Goal: Task Accomplishment & Management: Manage account settings

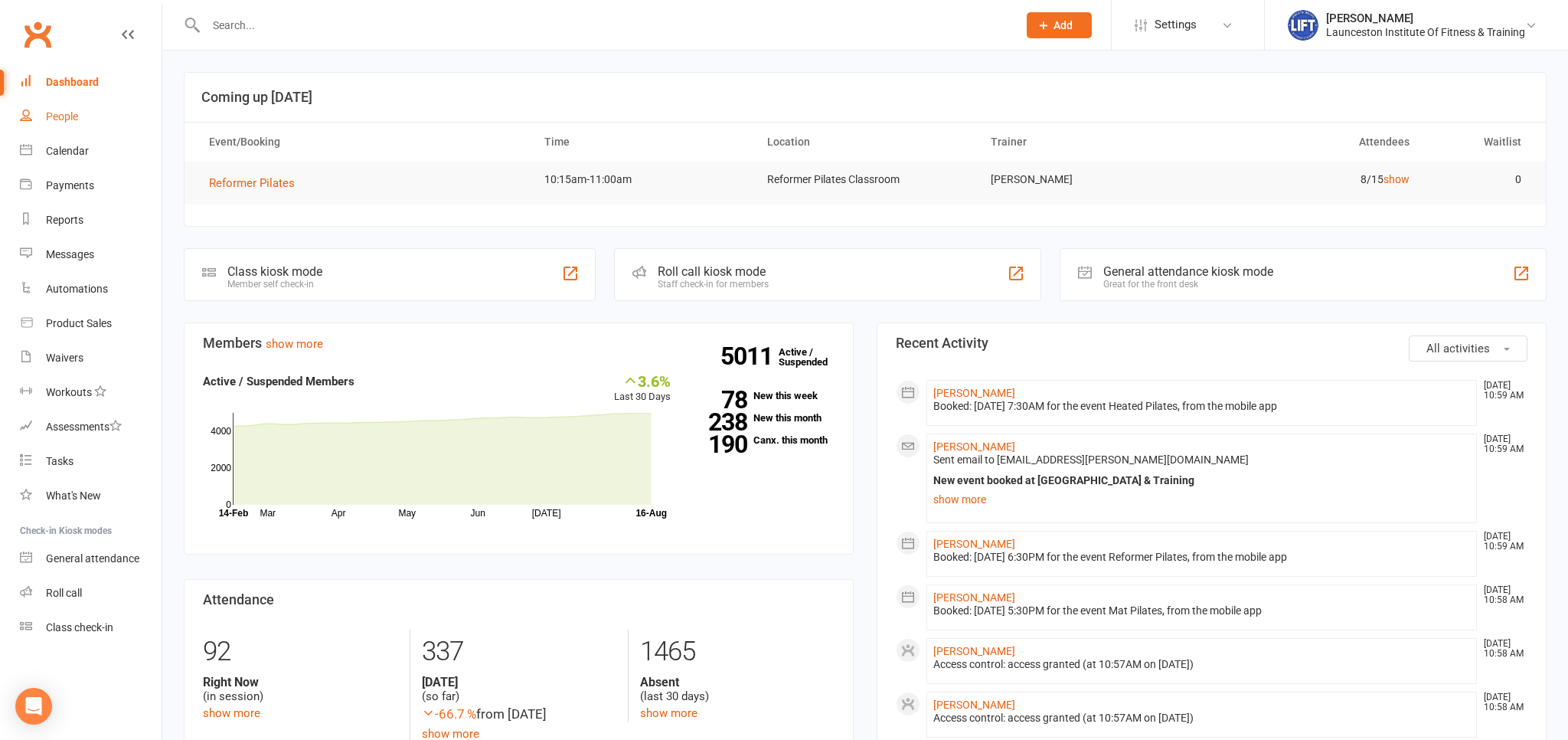
click at [64, 130] on link "People" at bounding box center [91, 116] width 142 height 34
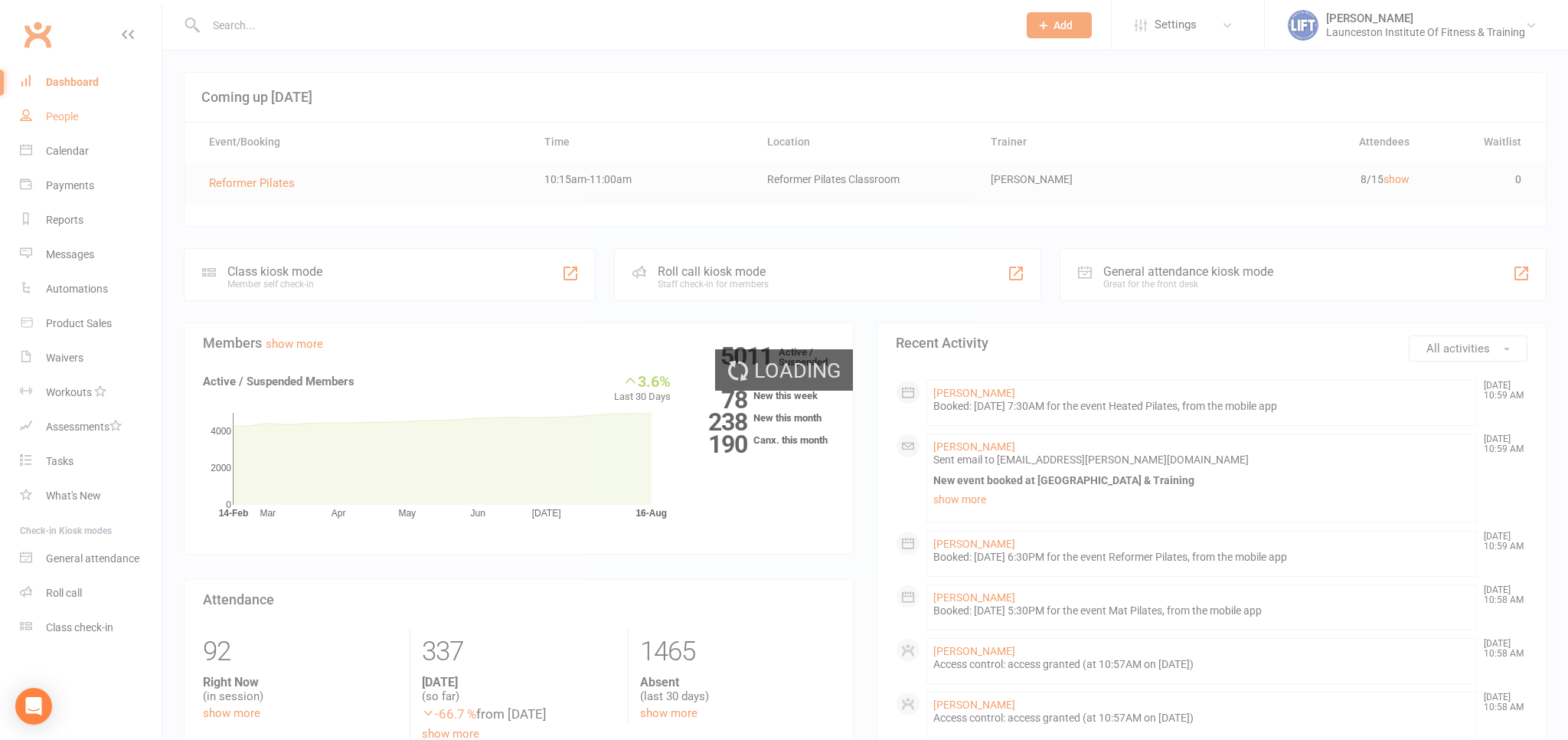
select select "100"
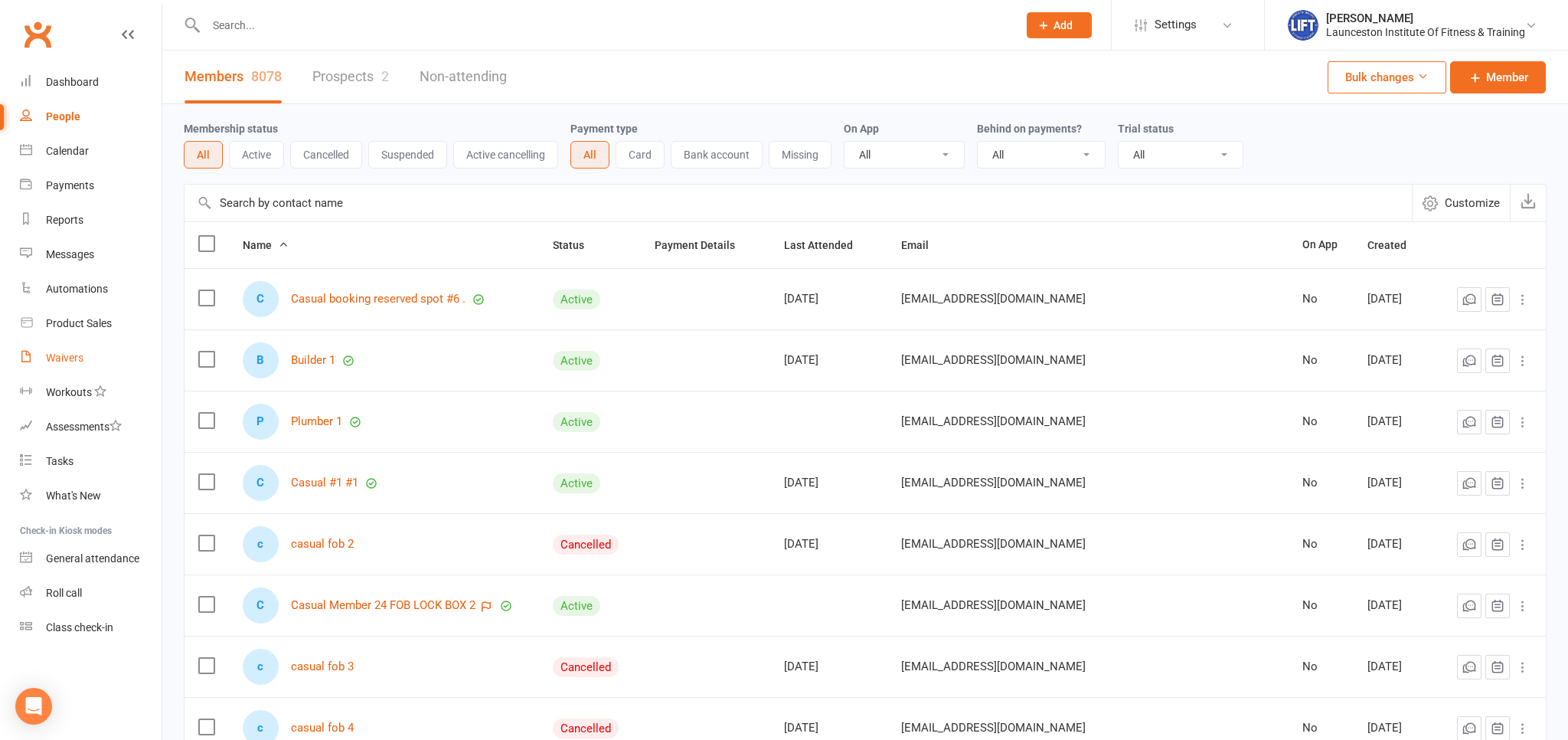
click at [80, 363] on div "Waivers" at bounding box center [64, 357] width 38 height 12
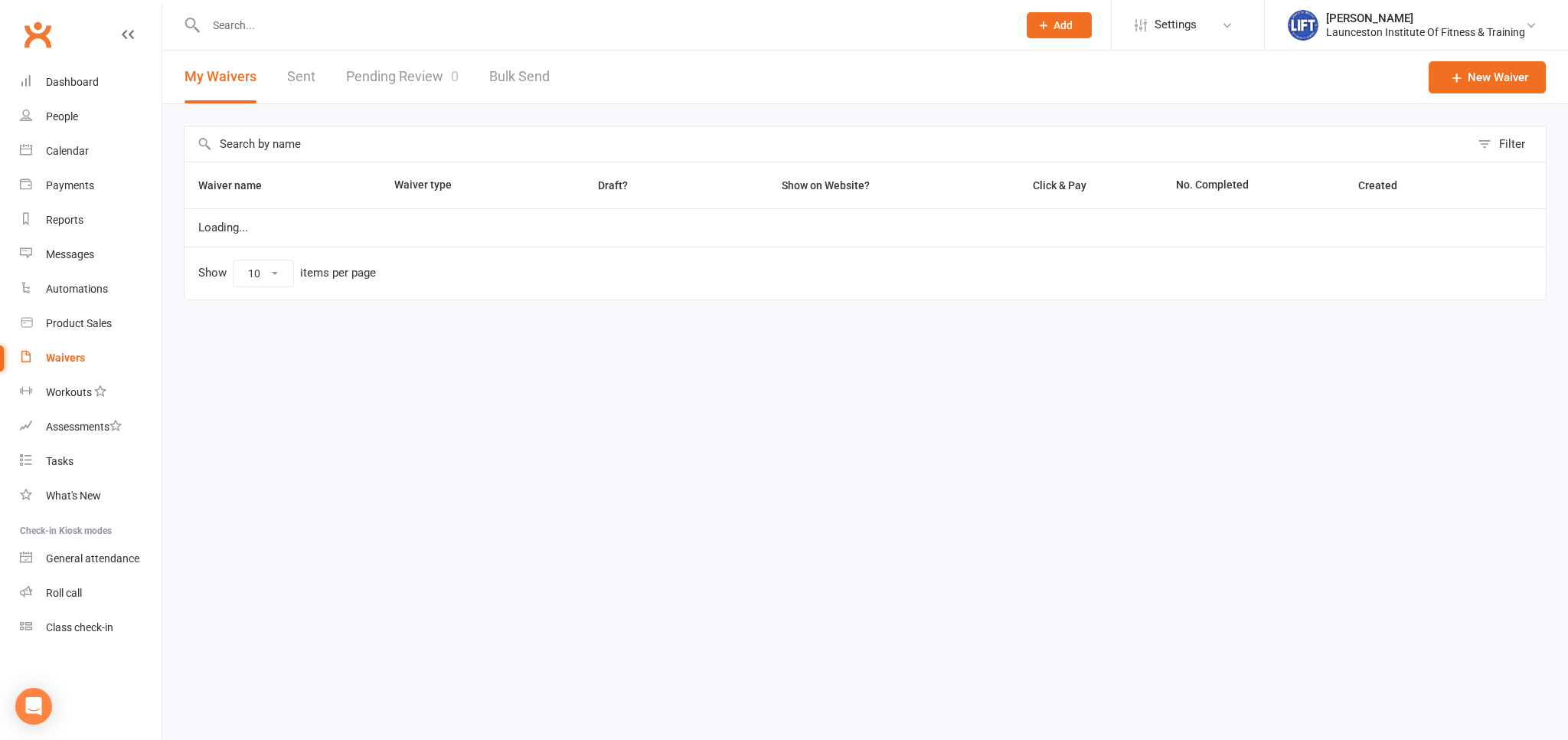
select select "100"
click at [399, 84] on link "Pending Review 0" at bounding box center [402, 77] width 113 height 53
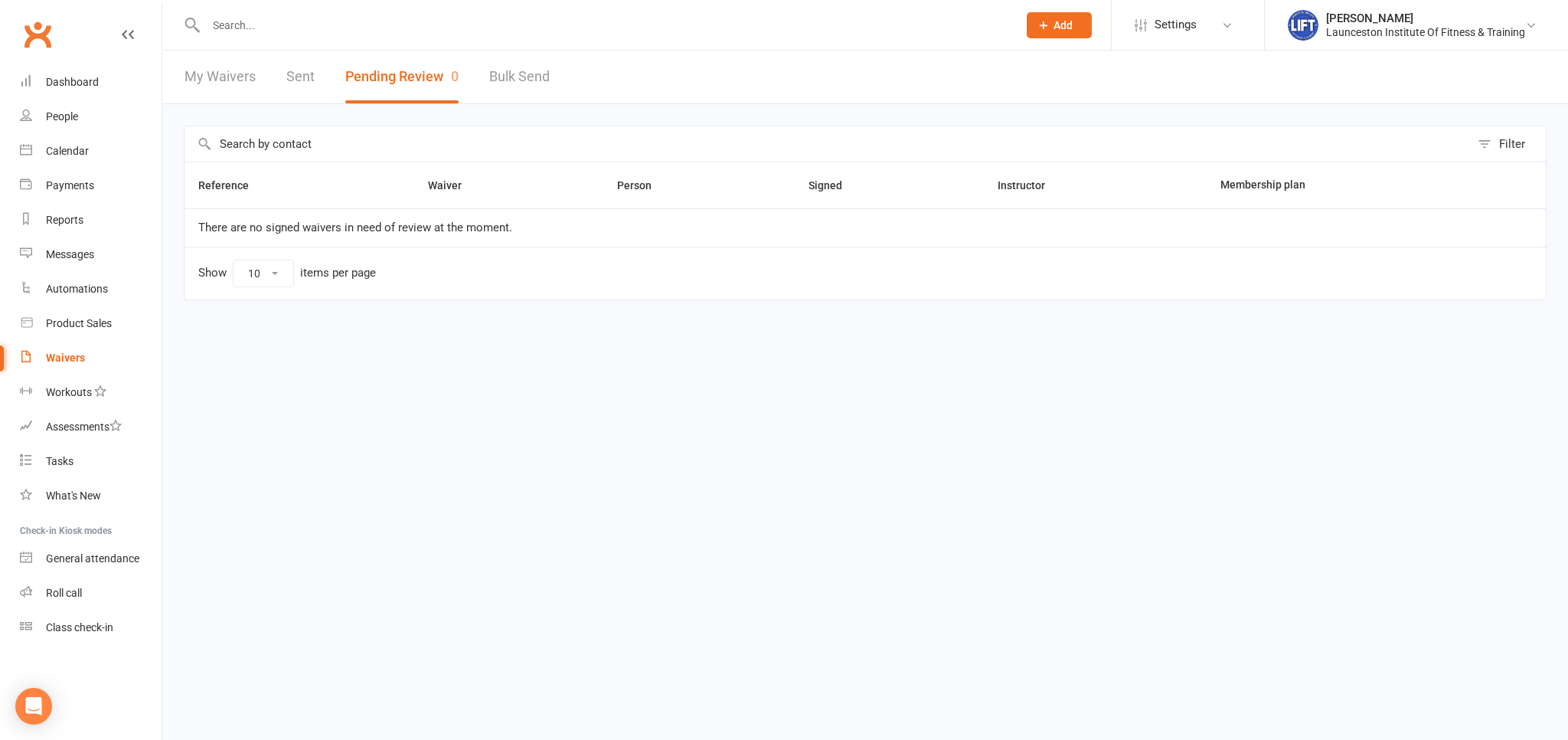
click at [214, 85] on link "My Waivers" at bounding box center [220, 77] width 71 height 53
select select "100"
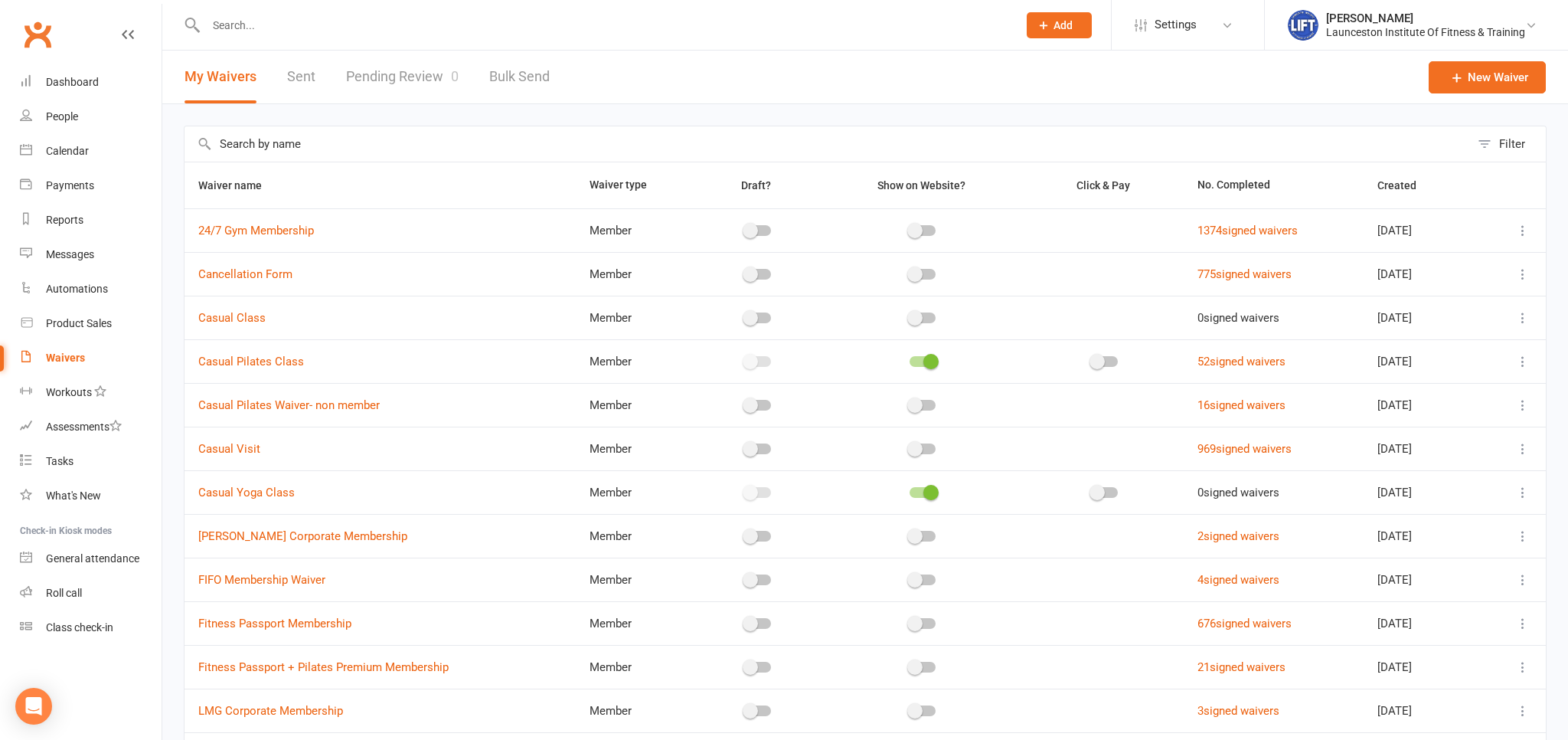
click at [421, 91] on link "Pending Review 0" at bounding box center [402, 77] width 113 height 53
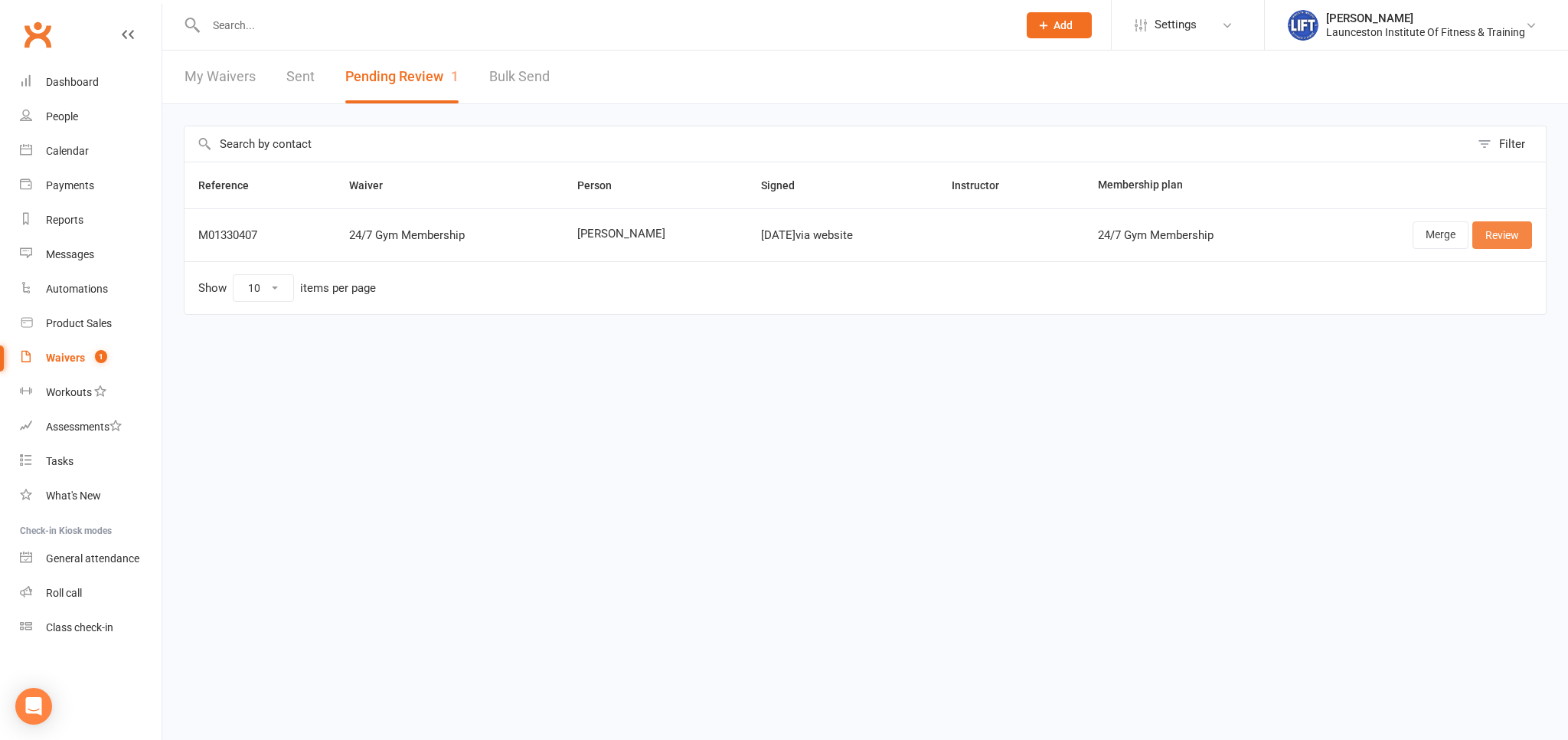
click at [1512, 238] on link "Review" at bounding box center [1501, 235] width 60 height 27
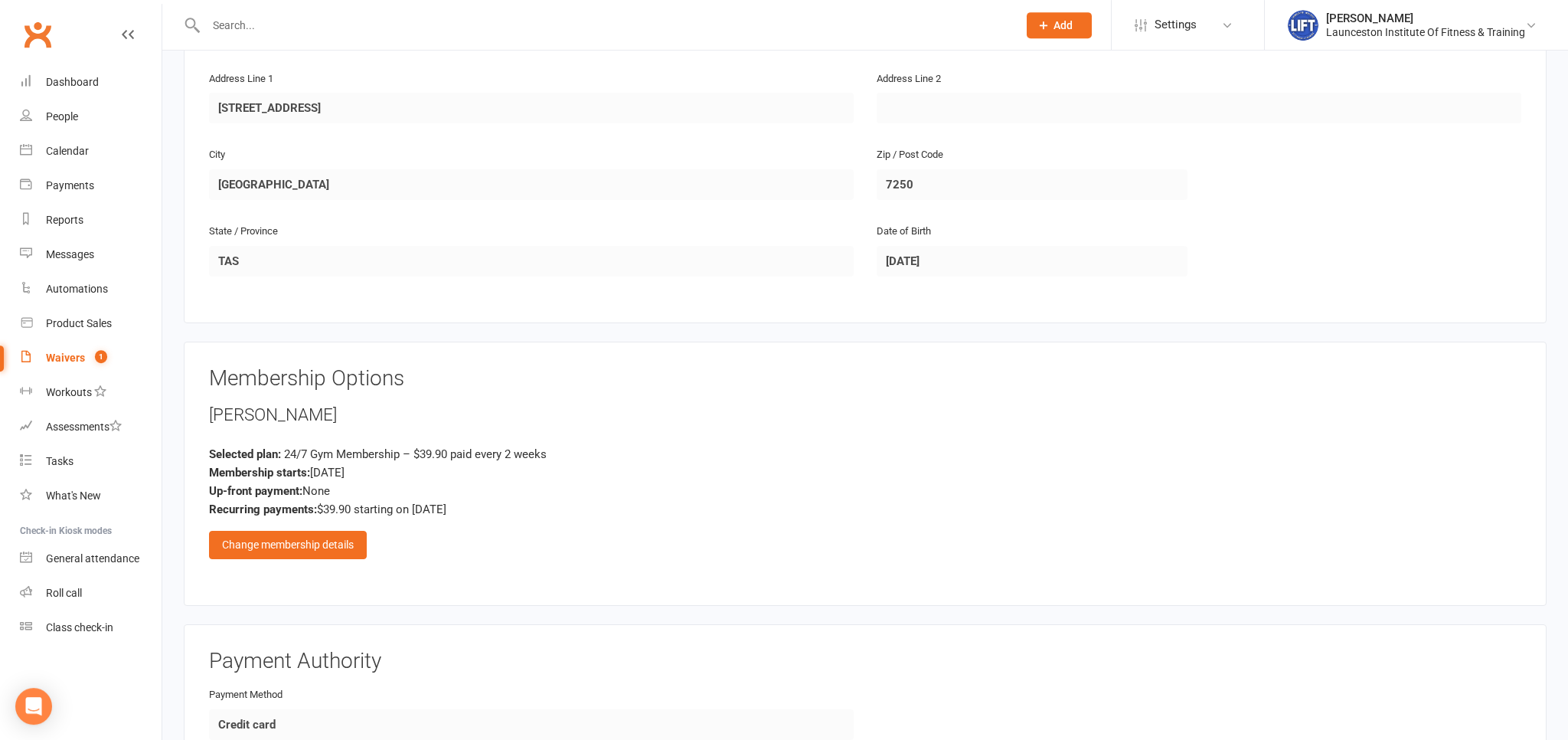
scroll to position [484, 0]
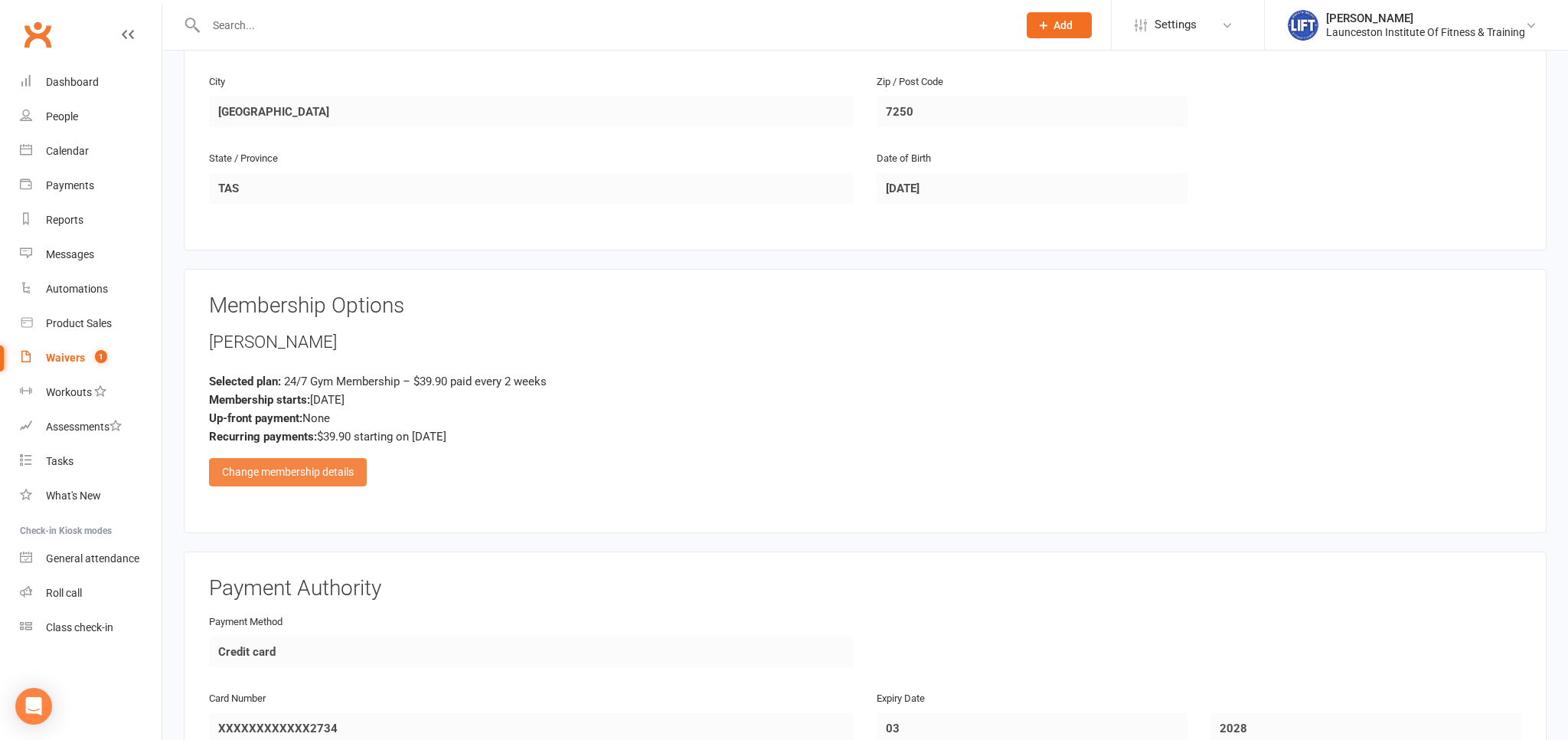
click at [292, 476] on div "Change membership details" at bounding box center [288, 471] width 158 height 27
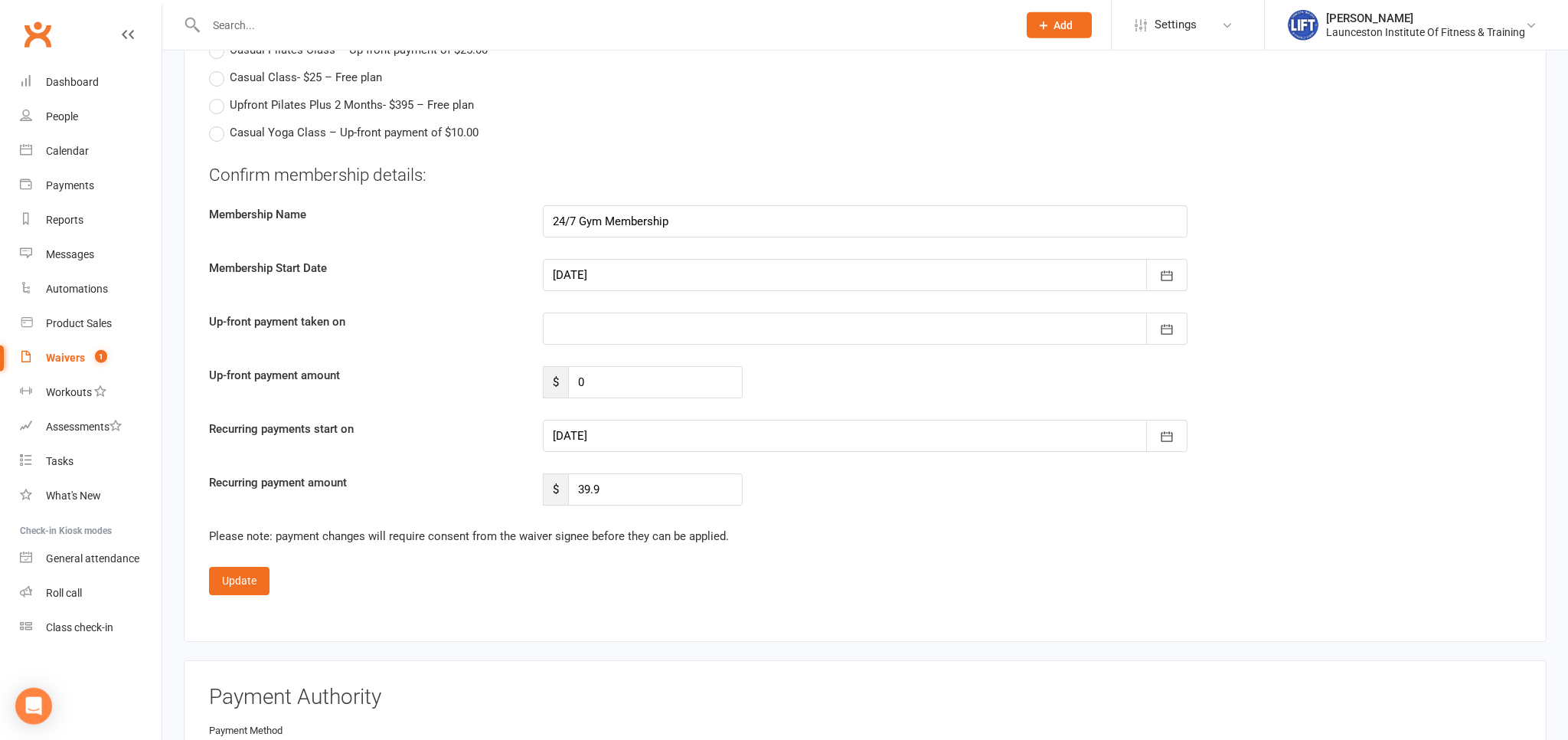
scroll to position [1940, 0]
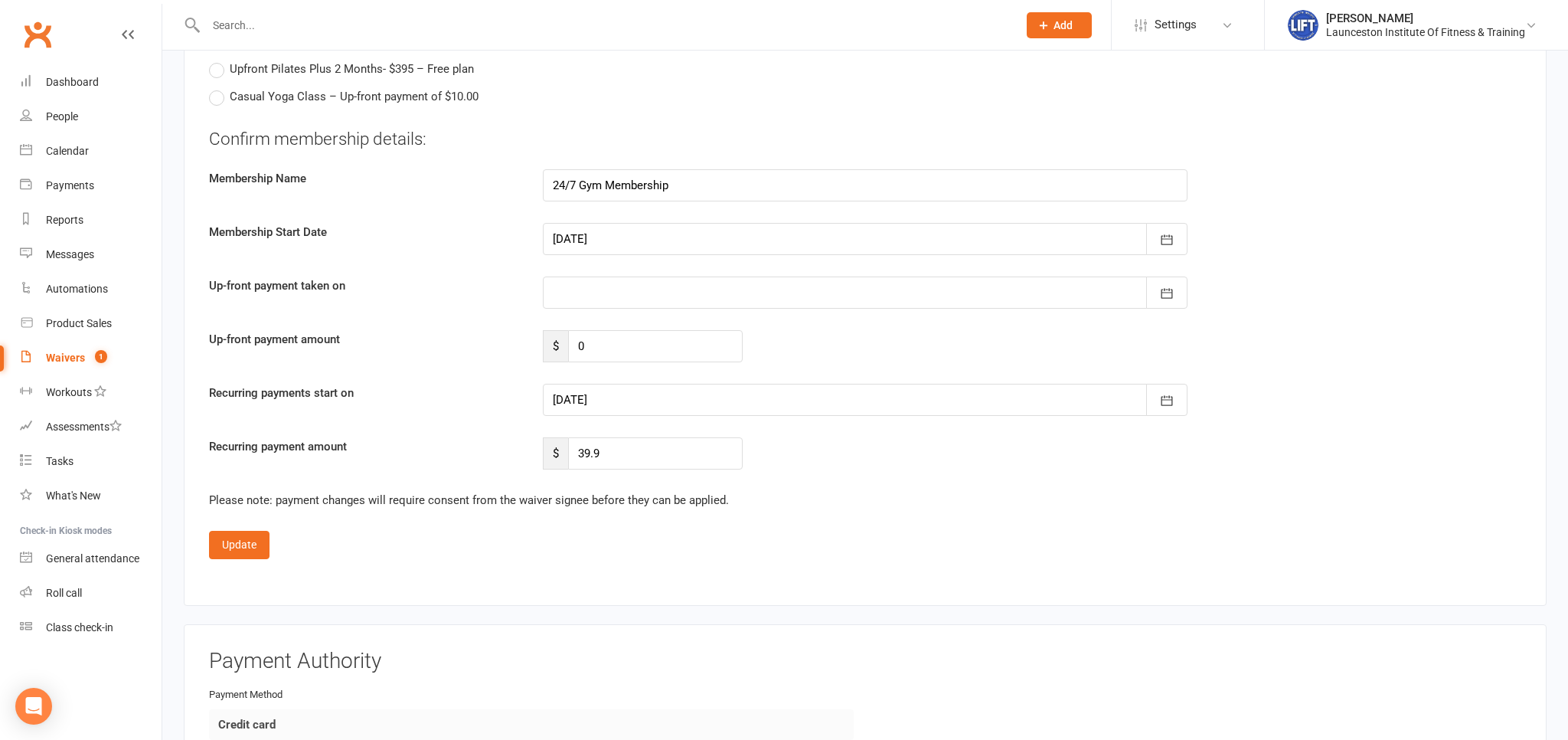
click at [616, 397] on div at bounding box center [865, 399] width 644 height 32
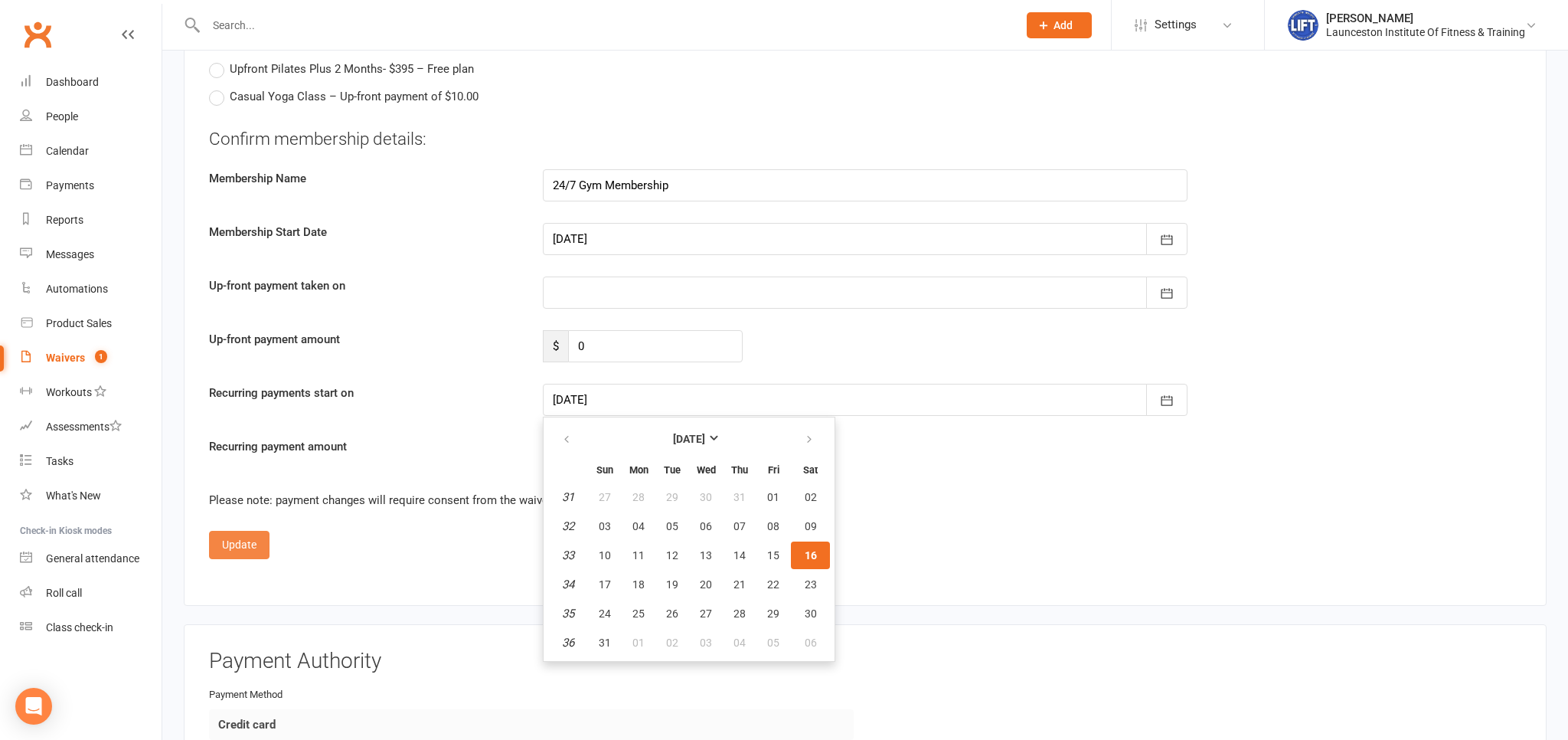
click at [225, 540] on button "Update" at bounding box center [239, 544] width 60 height 27
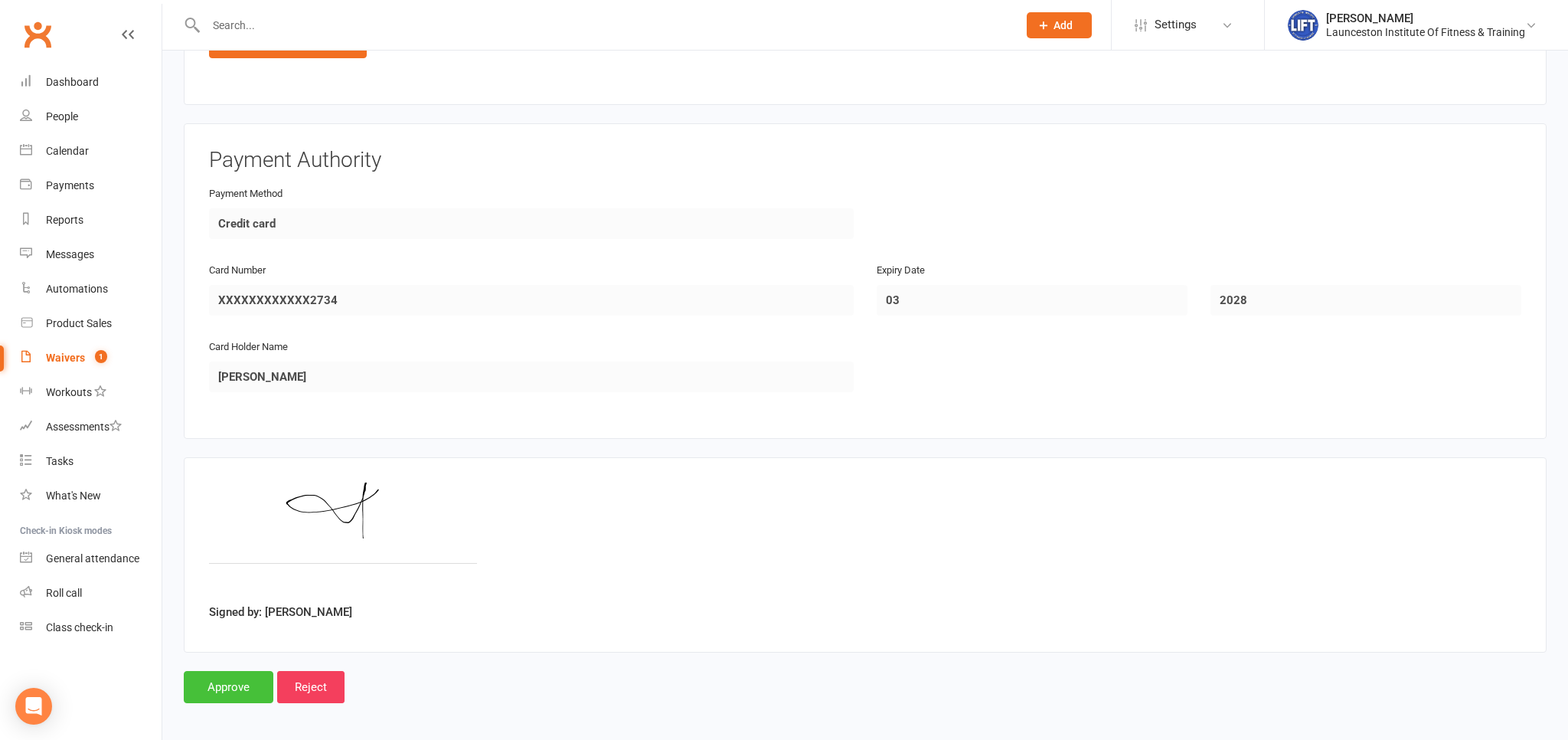
click at [222, 681] on input "Approve" at bounding box center [229, 687] width 89 height 32
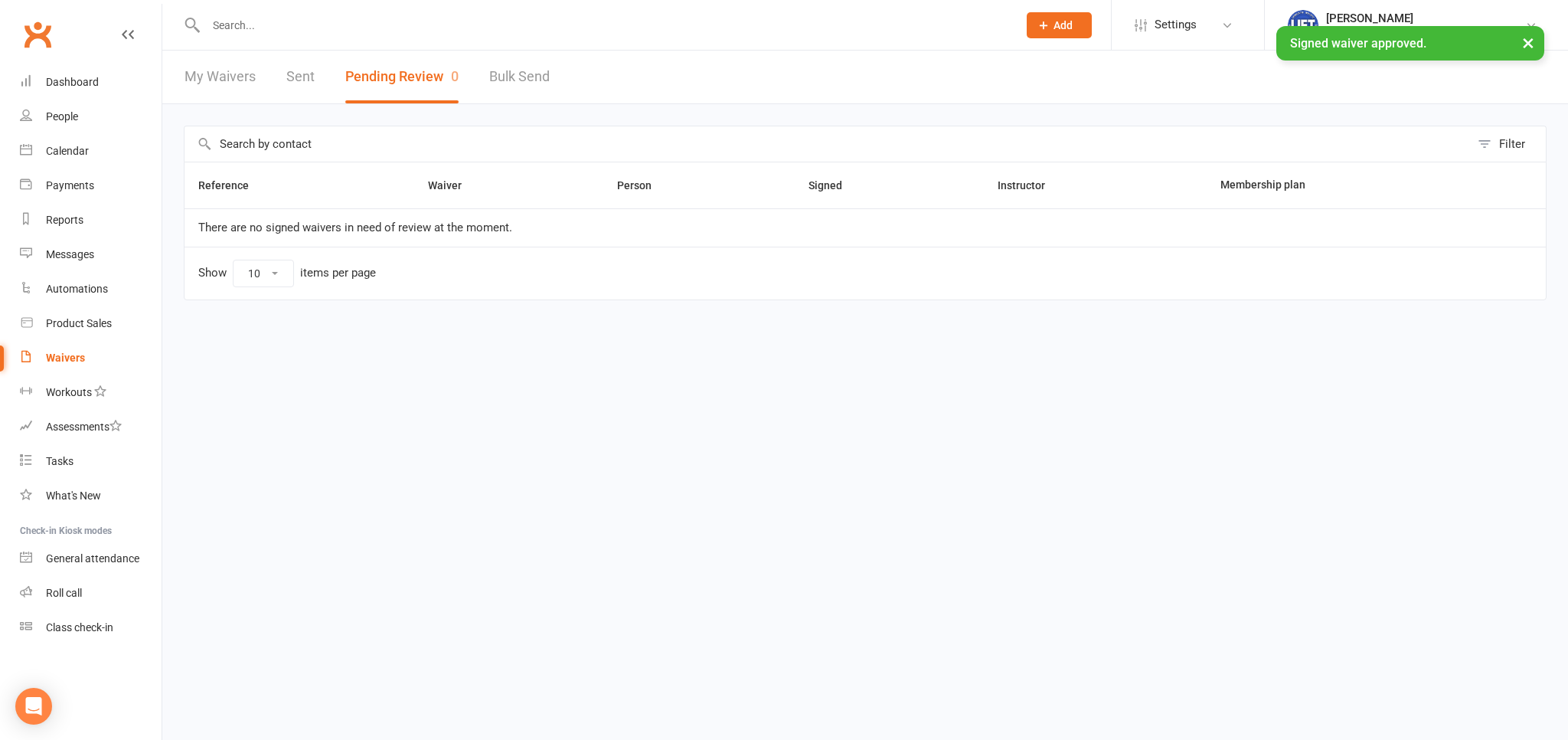
click at [297, 18] on input "text" at bounding box center [604, 25] width 805 height 21
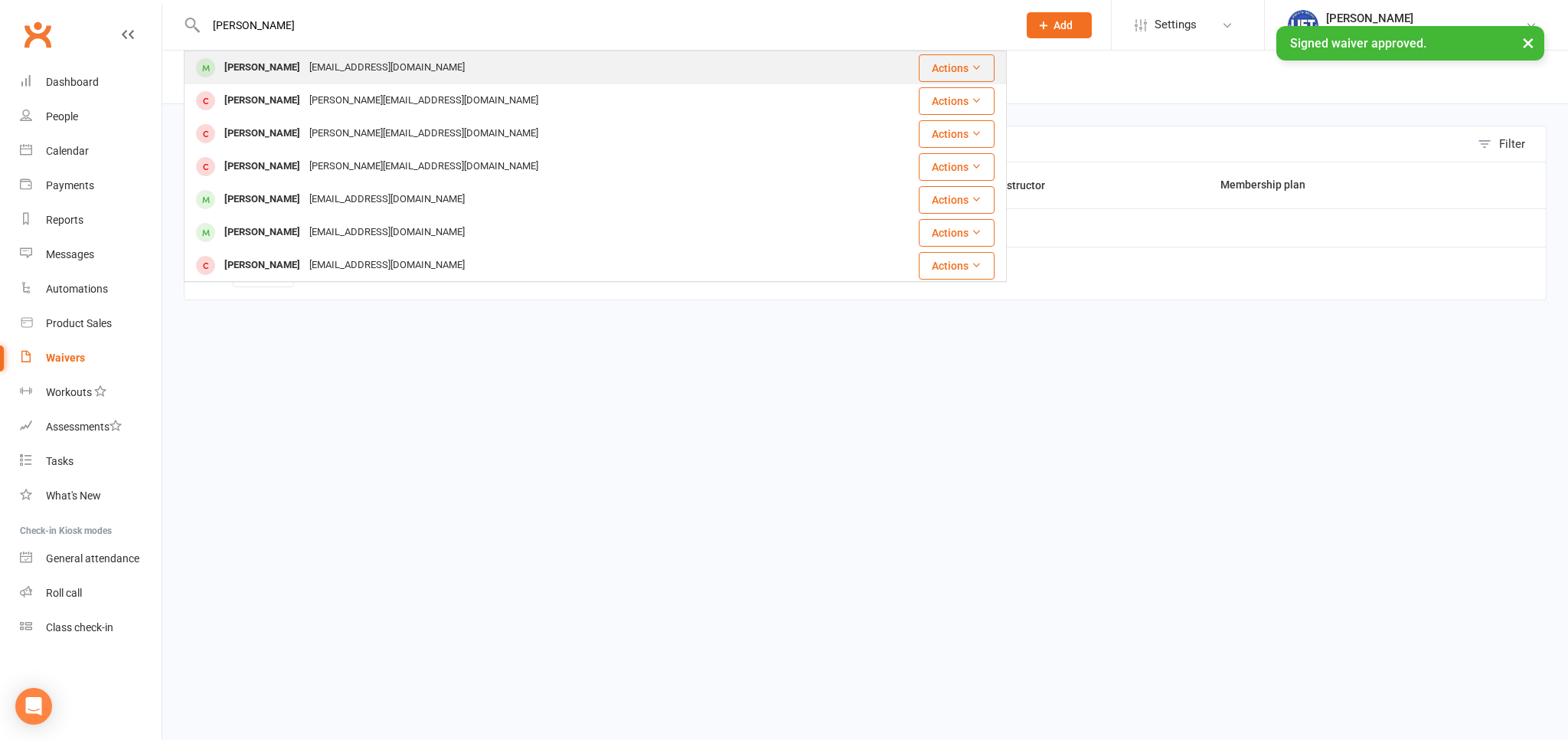
type input "mike morcilo"
click at [313, 60] on div "unwantedmike11@gmail.com" at bounding box center [387, 67] width 165 height 22
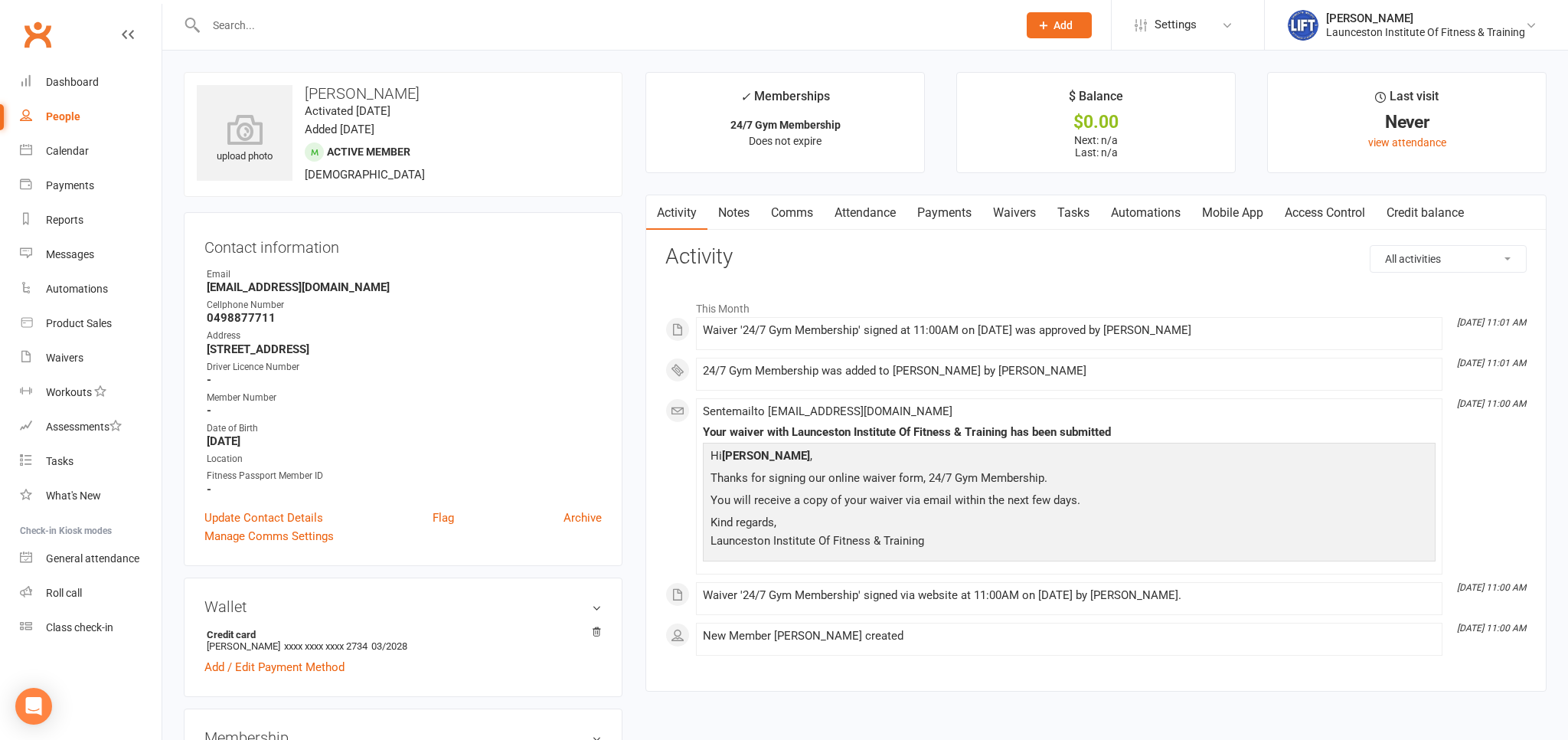
click at [1309, 210] on link "Access Control" at bounding box center [1325, 213] width 102 height 35
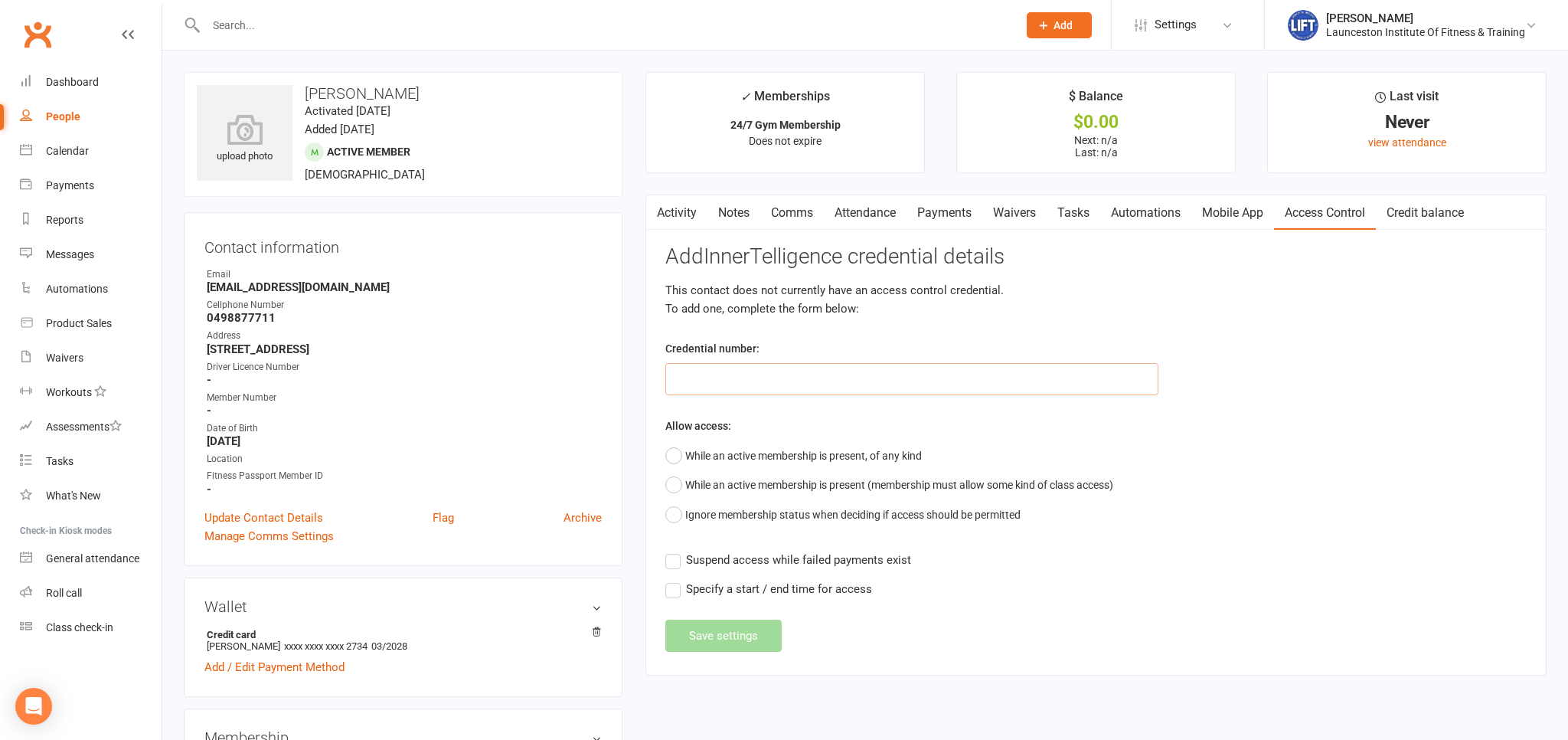
click at [800, 370] on input "text" at bounding box center [911, 378] width 493 height 32
paste input "2000000000000000497F11AE"
type input "2000000000000000497F11AE"
click at [678, 454] on button "While an active membership is present, of any kind" at bounding box center [793, 455] width 257 height 29
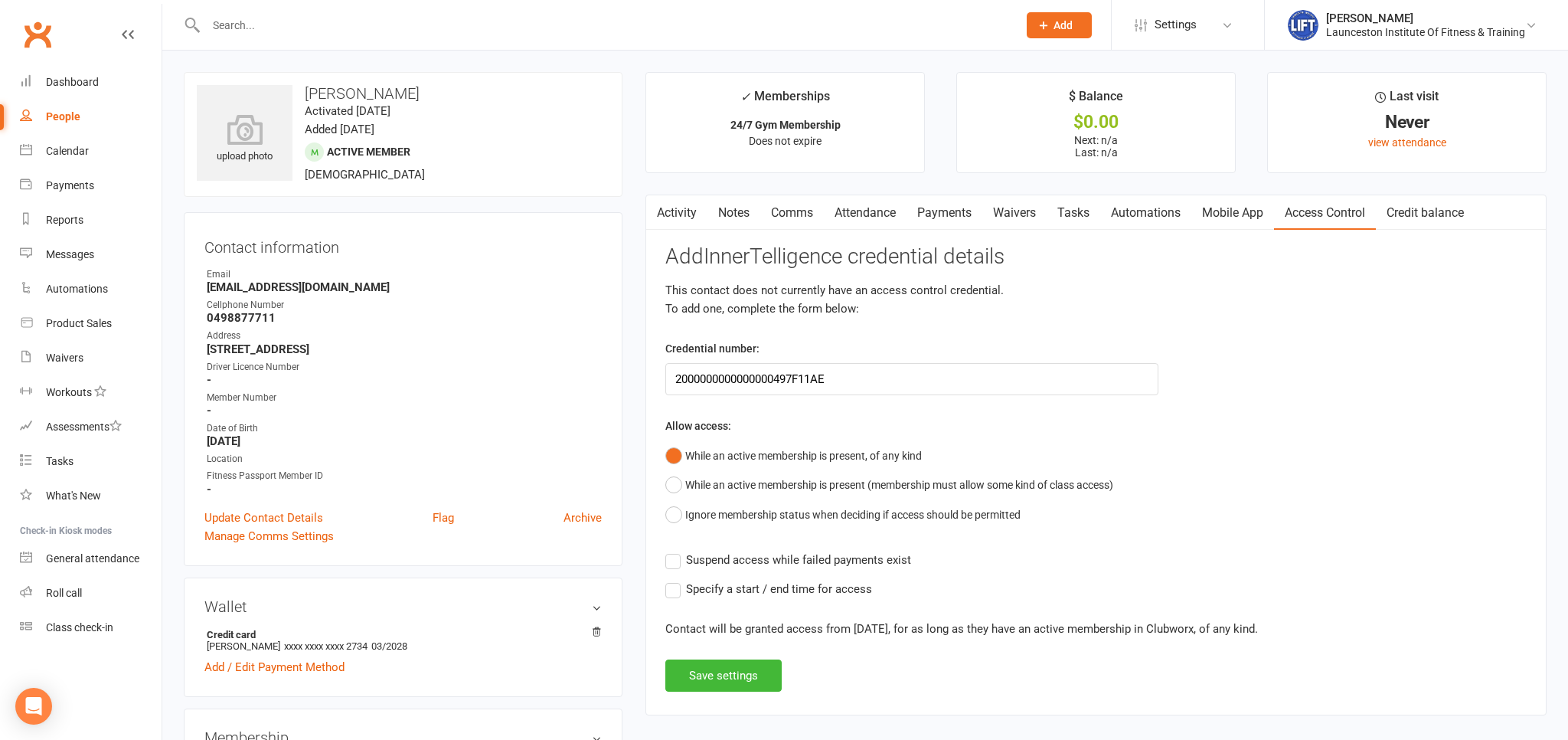
click at [675, 560] on label "Suspend access while failed payments exist" at bounding box center [788, 560] width 246 height 18
click at [675, 551] on input "Suspend access while failed payments exist" at bounding box center [788, 551] width 246 height 0
drag, startPoint x: 693, startPoint y: 656, endPoint x: 700, endPoint y: 676, distance: 21.2
click at [694, 656] on div "Add InnerTelligence credential details This contact does not currently have an …" at bounding box center [1096, 469] width 861 height 447
click at [700, 676] on button "Save settings" at bounding box center [723, 675] width 116 height 32
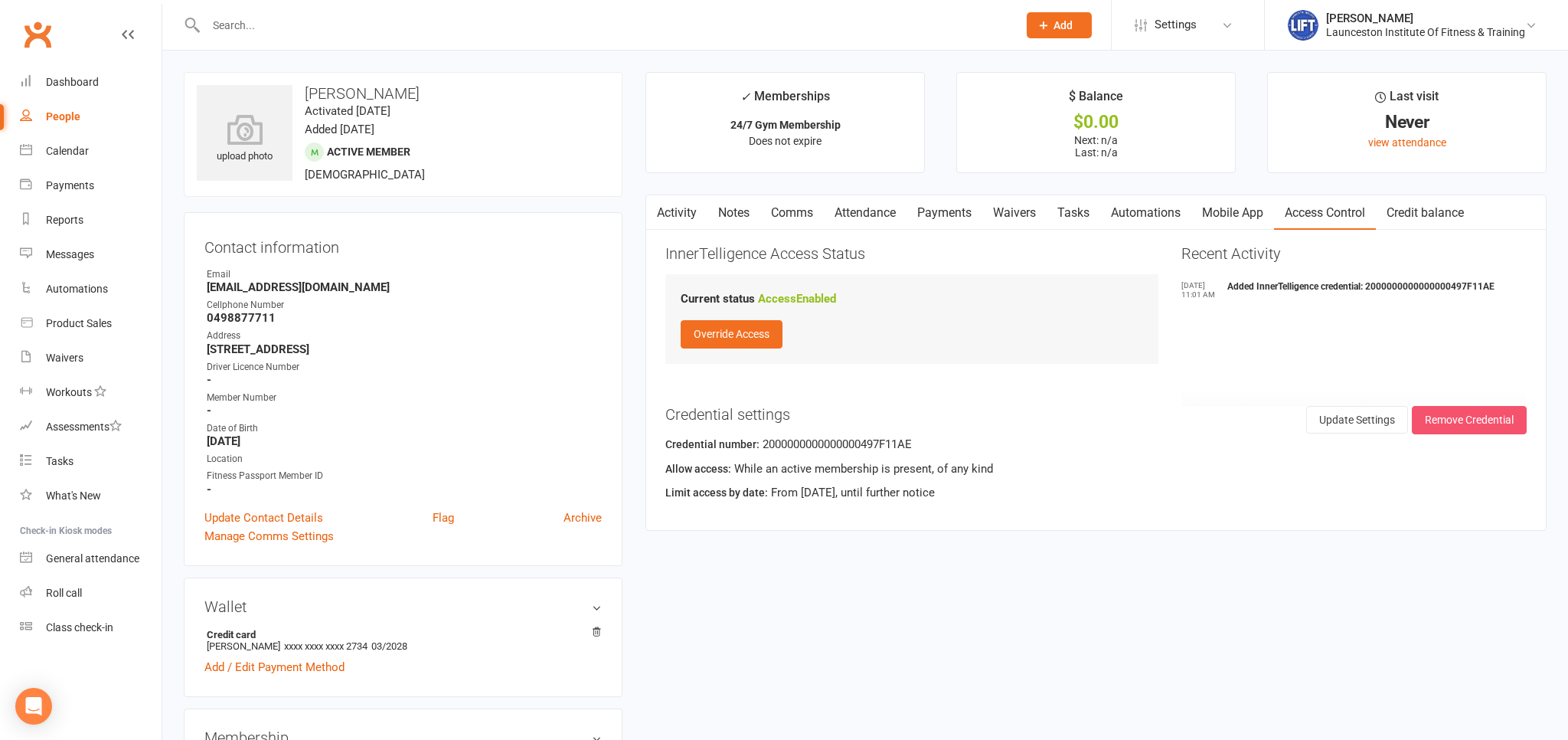
click at [1456, 420] on button "Remove Credential" at bounding box center [1468, 419] width 115 height 27
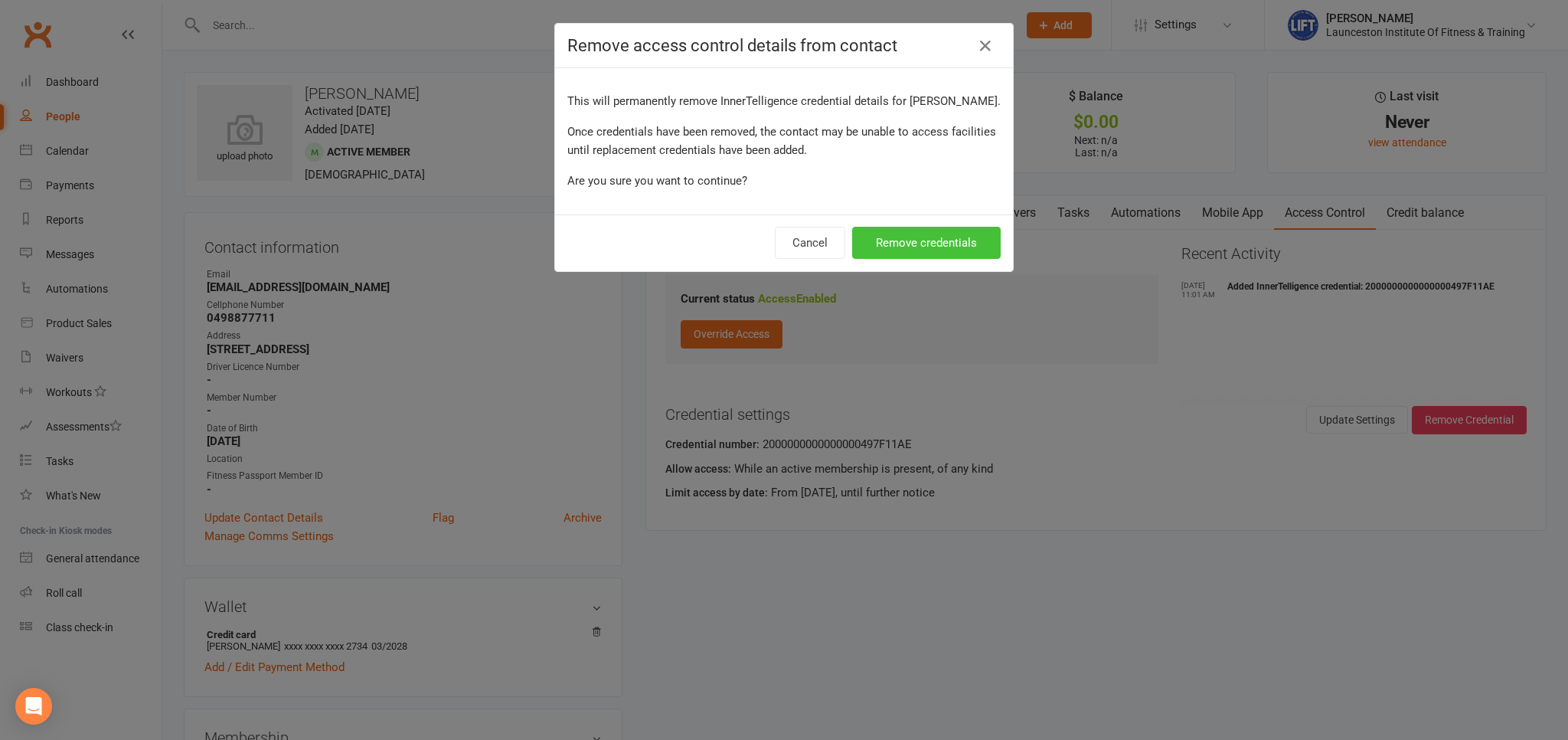
click at [936, 250] on button "Remove credentials" at bounding box center [926, 243] width 149 height 32
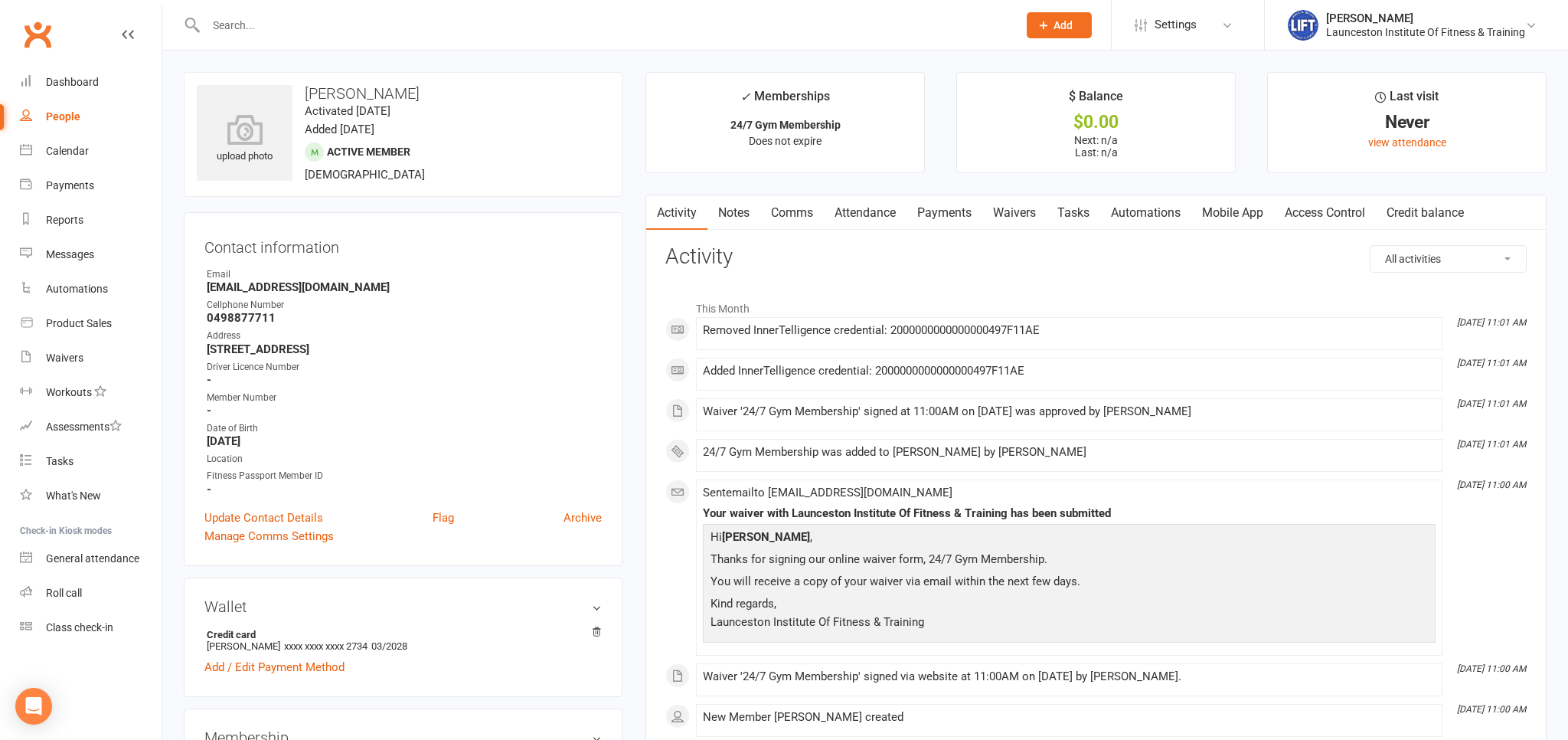
click at [1311, 218] on link "Access Control" at bounding box center [1325, 213] width 102 height 35
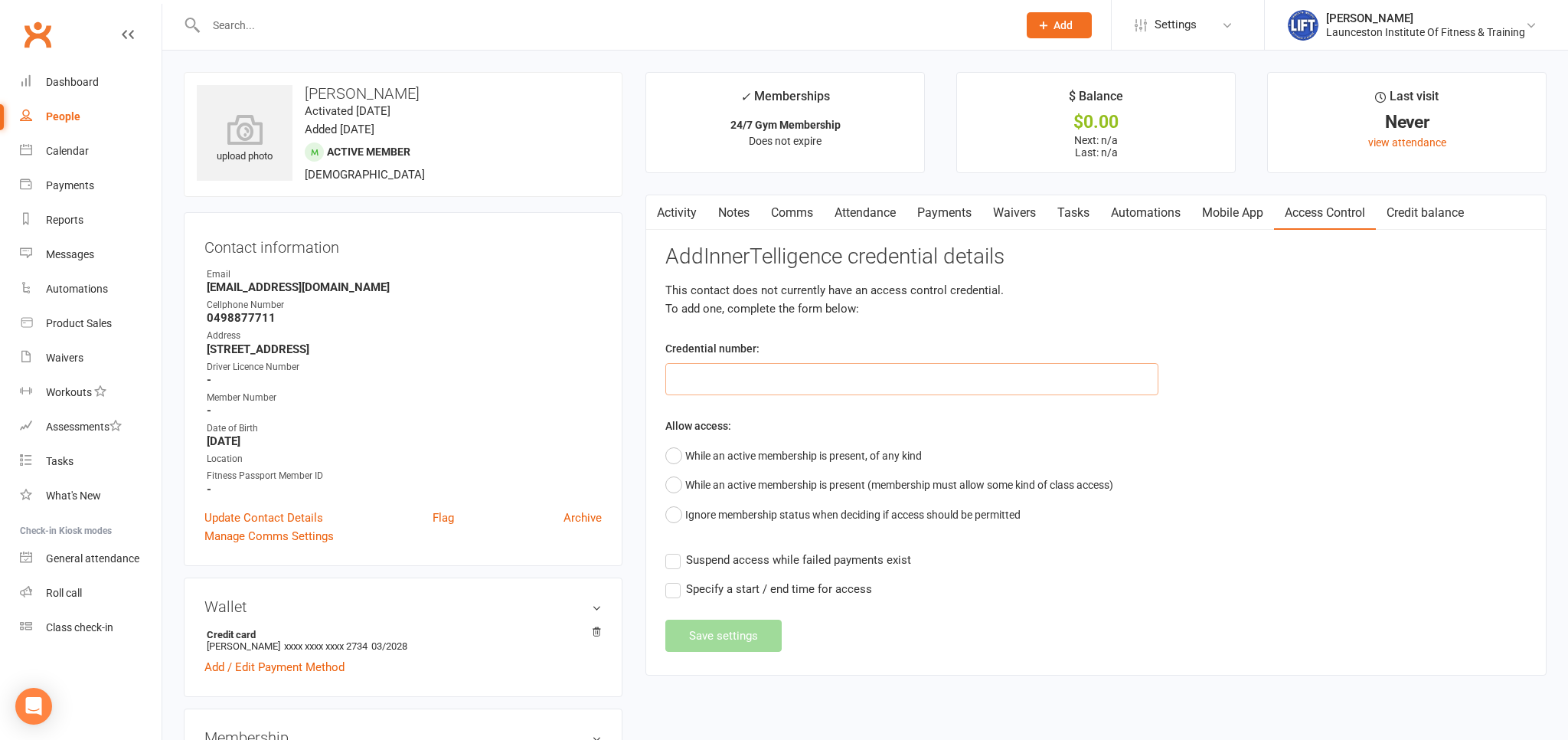
click at [896, 377] on input "text" at bounding box center [911, 378] width 493 height 32
paste input "2000000000000000BBF2BCE2"
type input "2000000000000000BBF2BCE2"
click at [694, 452] on button "While an active membership is present, of any kind" at bounding box center [793, 455] width 257 height 29
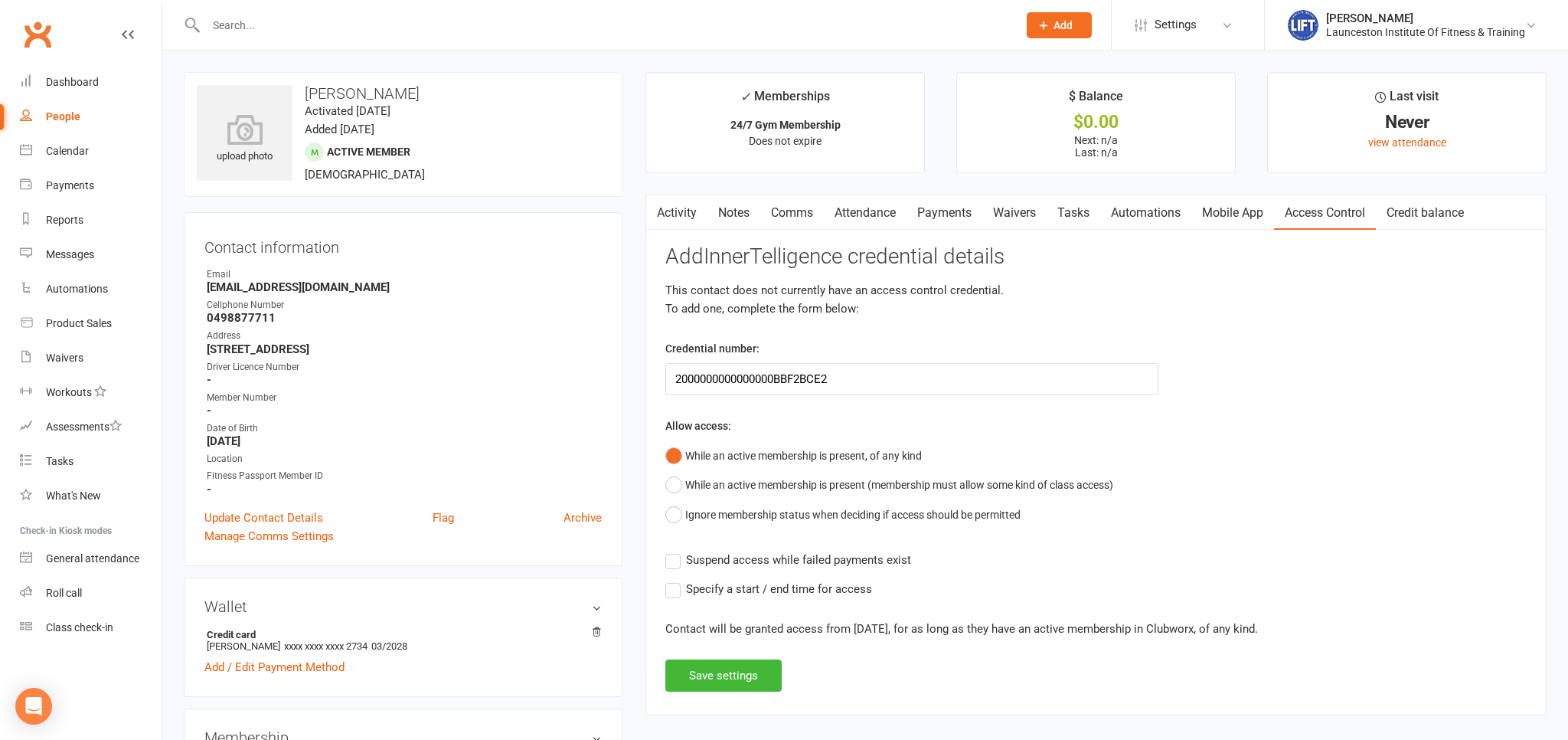
drag, startPoint x: 674, startPoint y: 557, endPoint x: 693, endPoint y: 597, distance: 44.3
click at [674, 557] on label "Suspend access while failed payments exist" at bounding box center [788, 560] width 246 height 18
click at [674, 551] on input "Suspend access while failed payments exist" at bounding box center [788, 551] width 246 height 0
click at [740, 673] on button "Save settings" at bounding box center [723, 675] width 116 height 32
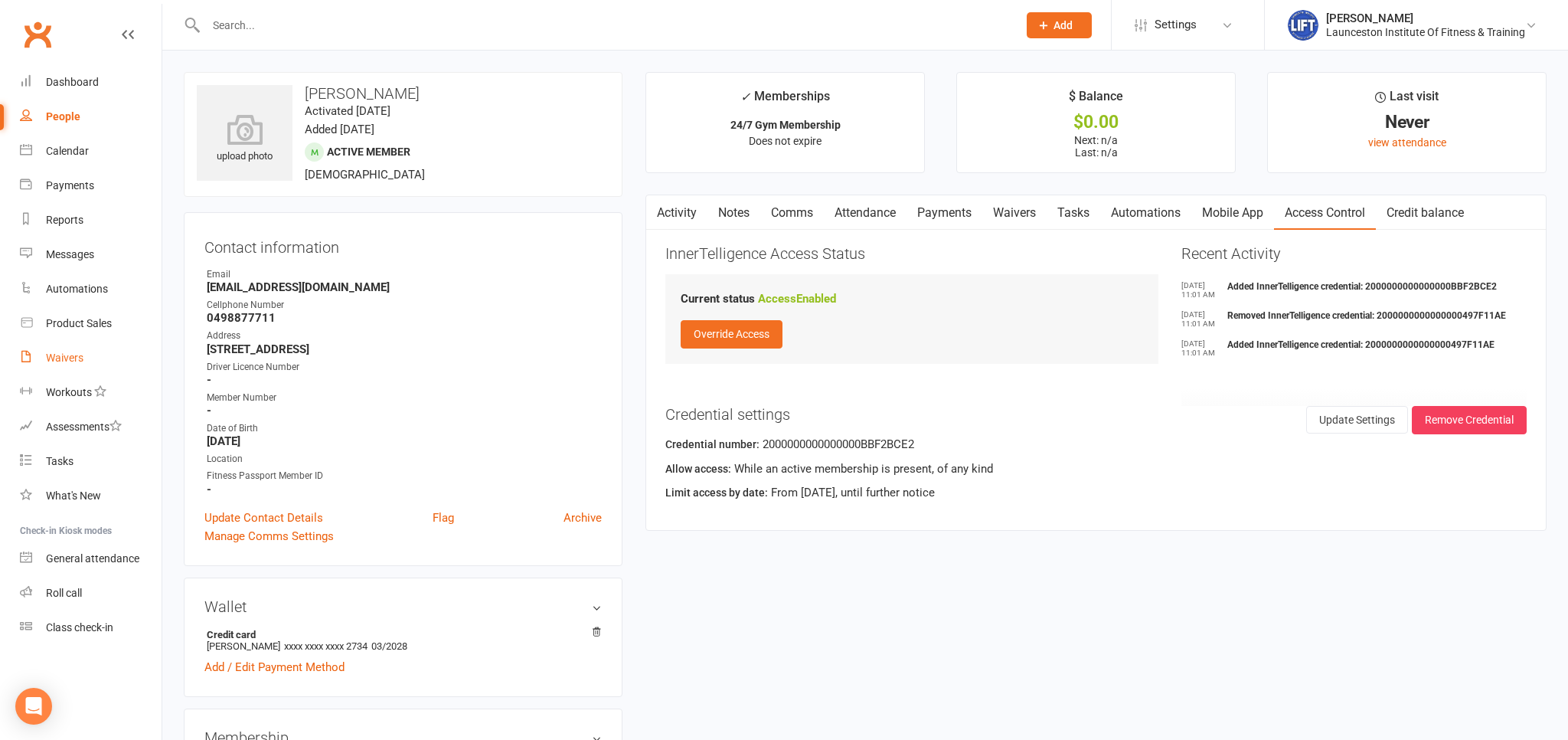
click at [57, 348] on link "Waivers" at bounding box center [91, 357] width 142 height 34
select select "100"
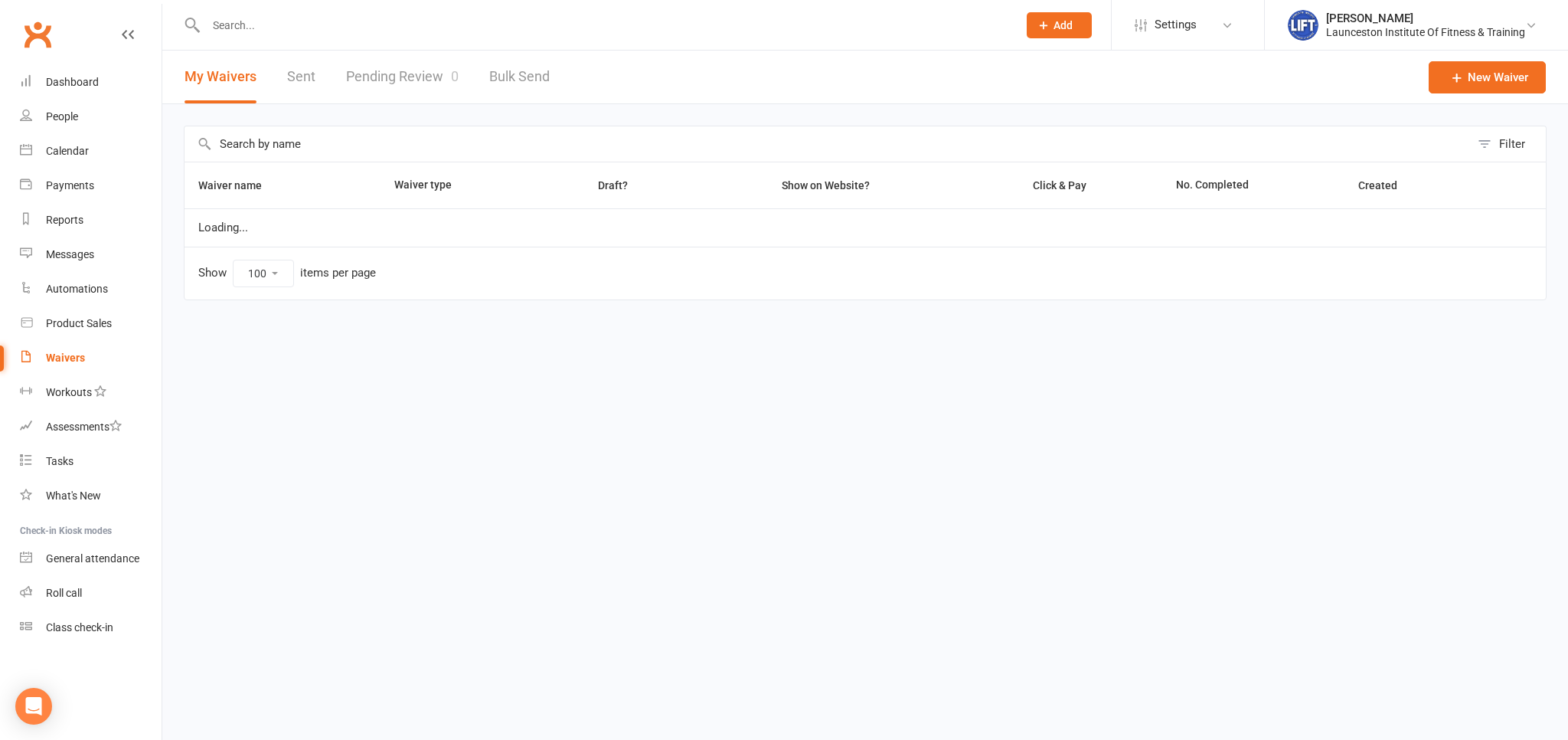
click at [57, 348] on link "Waivers" at bounding box center [91, 357] width 142 height 34
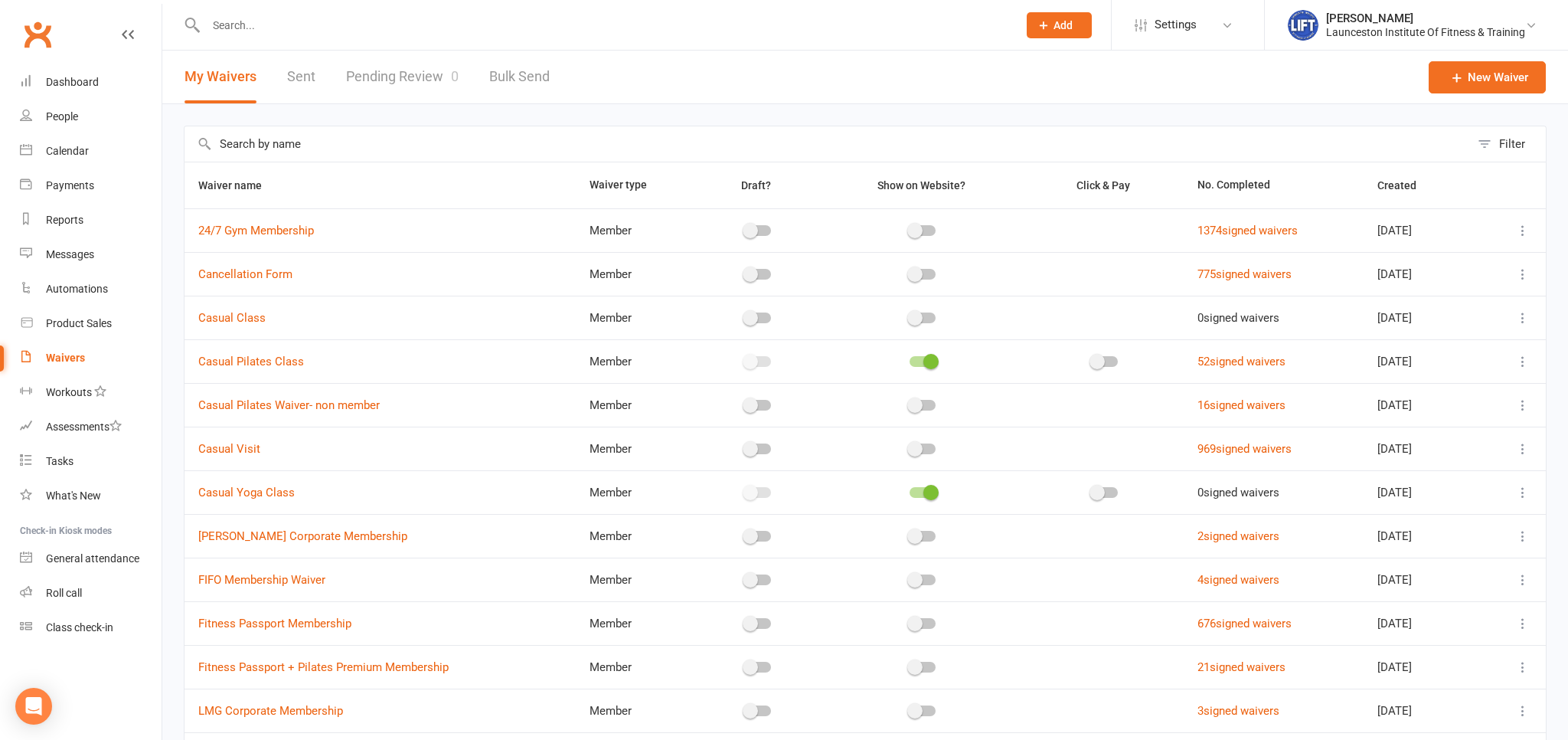
click at [404, 82] on link "Pending Review 0" at bounding box center [402, 77] width 113 height 53
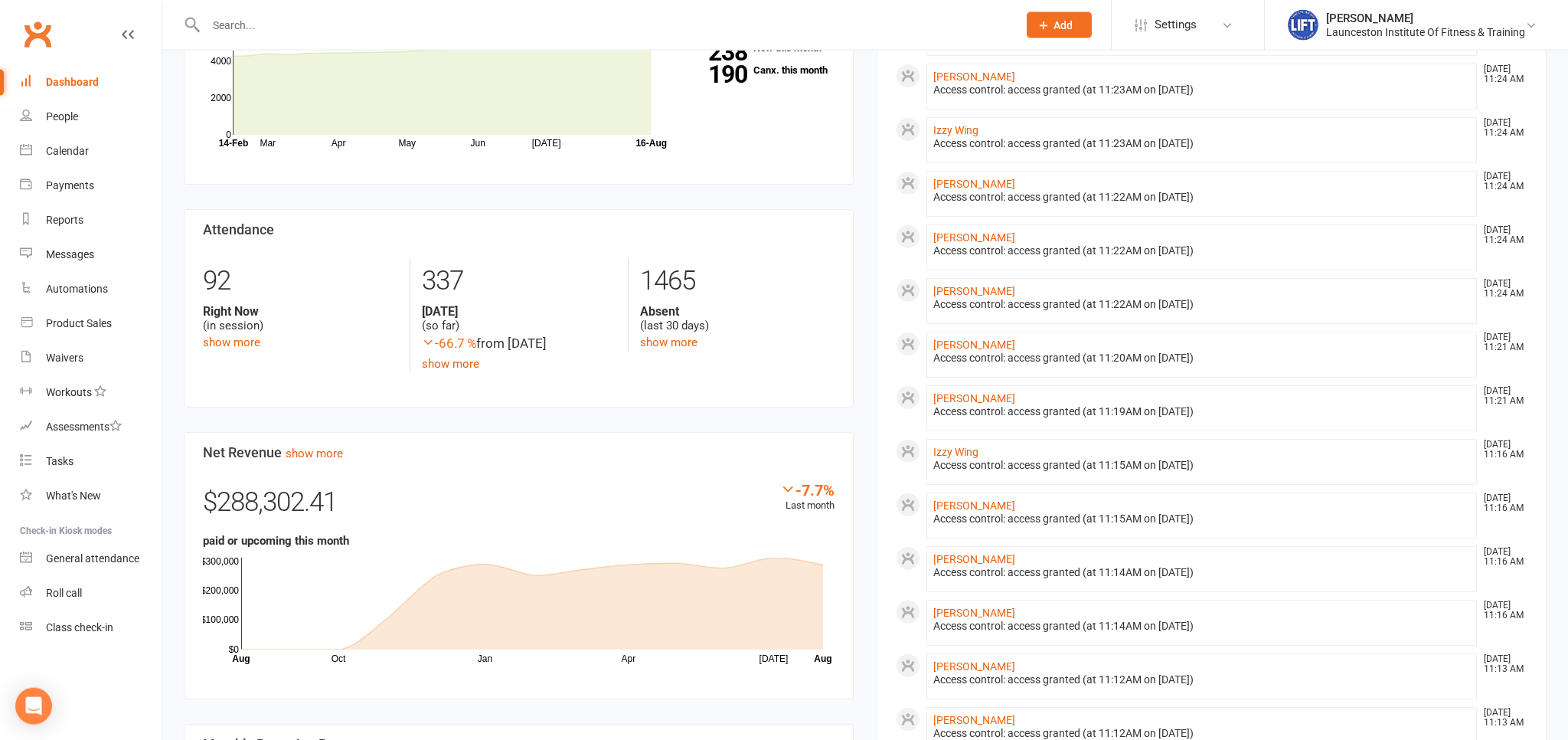
scroll to position [161, 0]
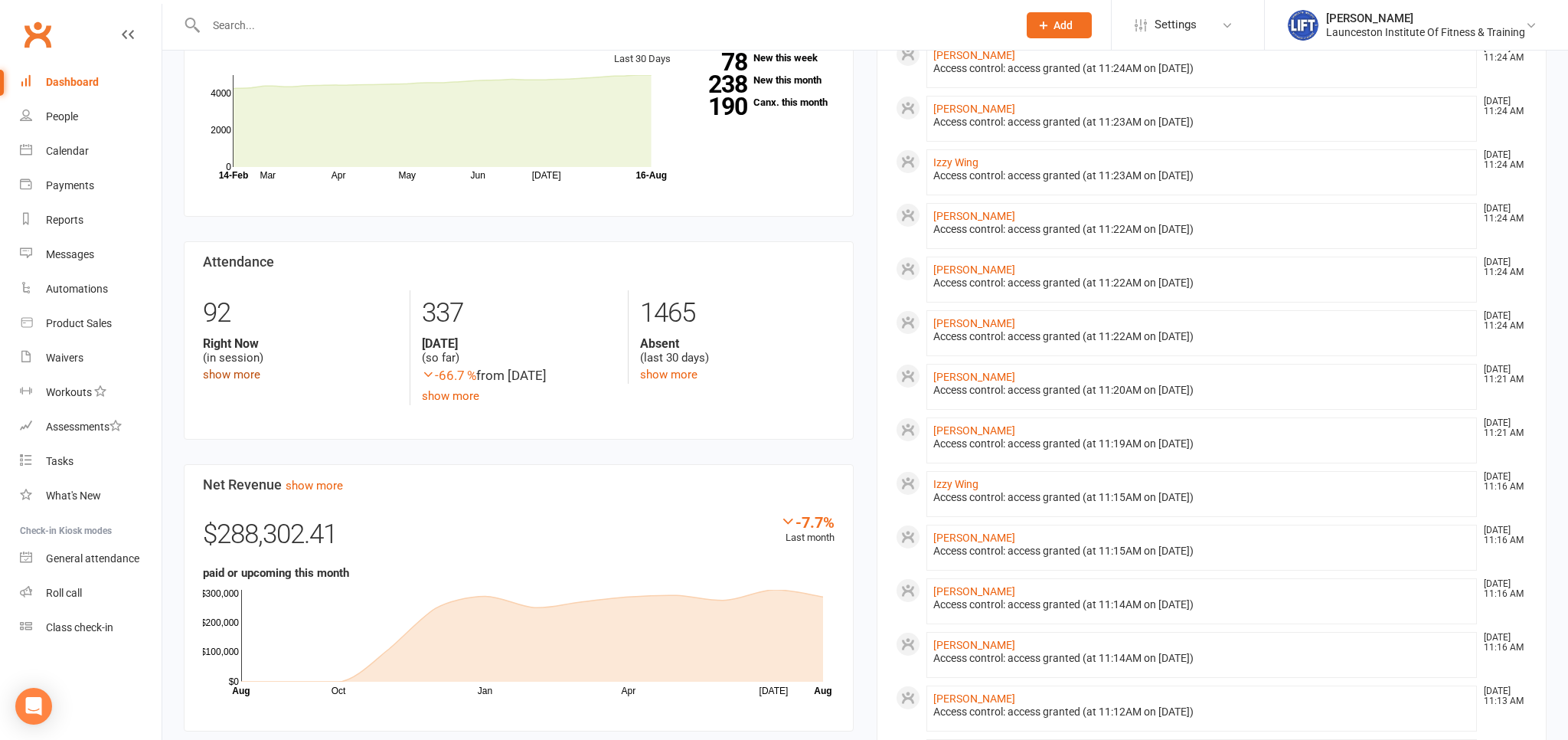
click at [242, 375] on link "show more" at bounding box center [232, 375] width 58 height 14
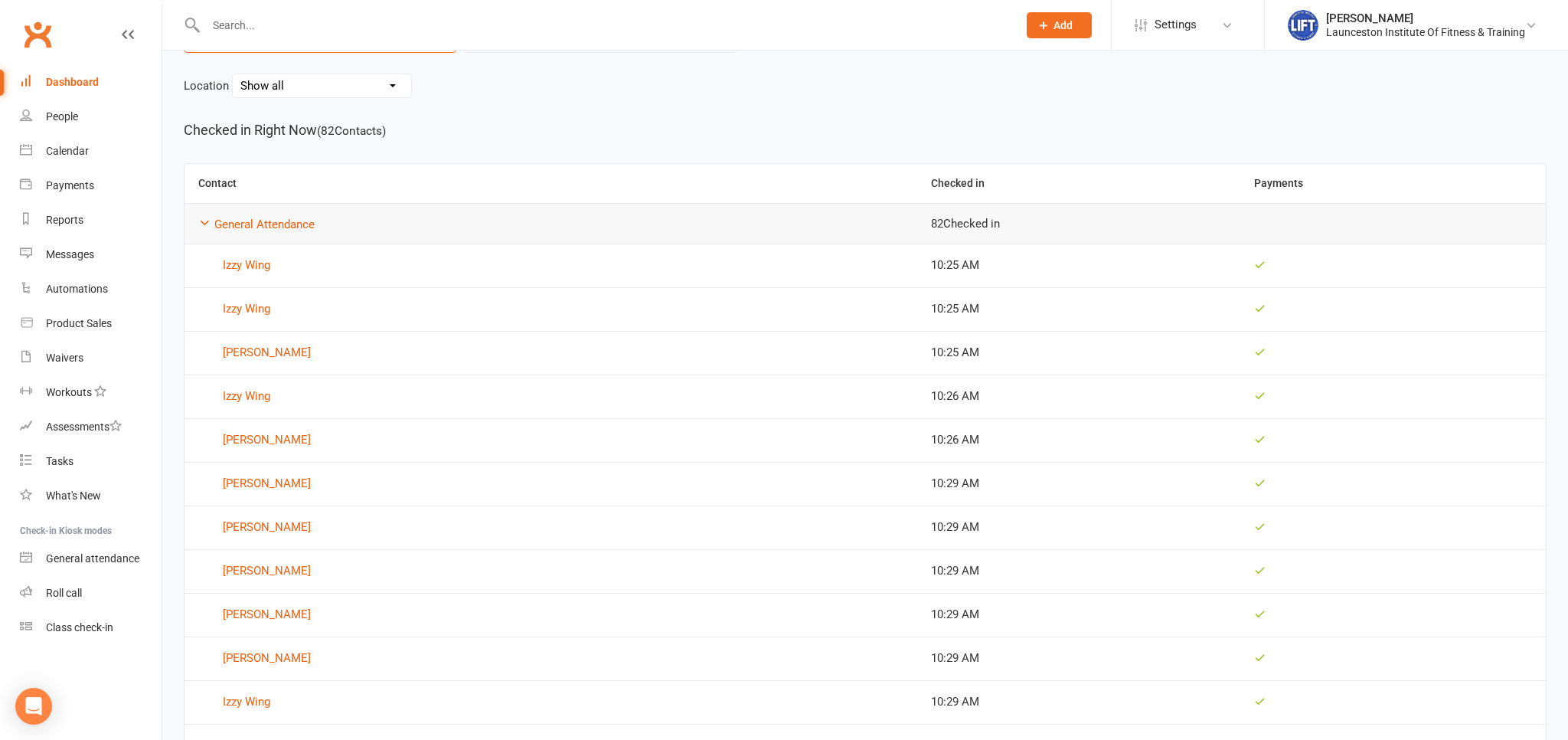
scroll to position [81, 0]
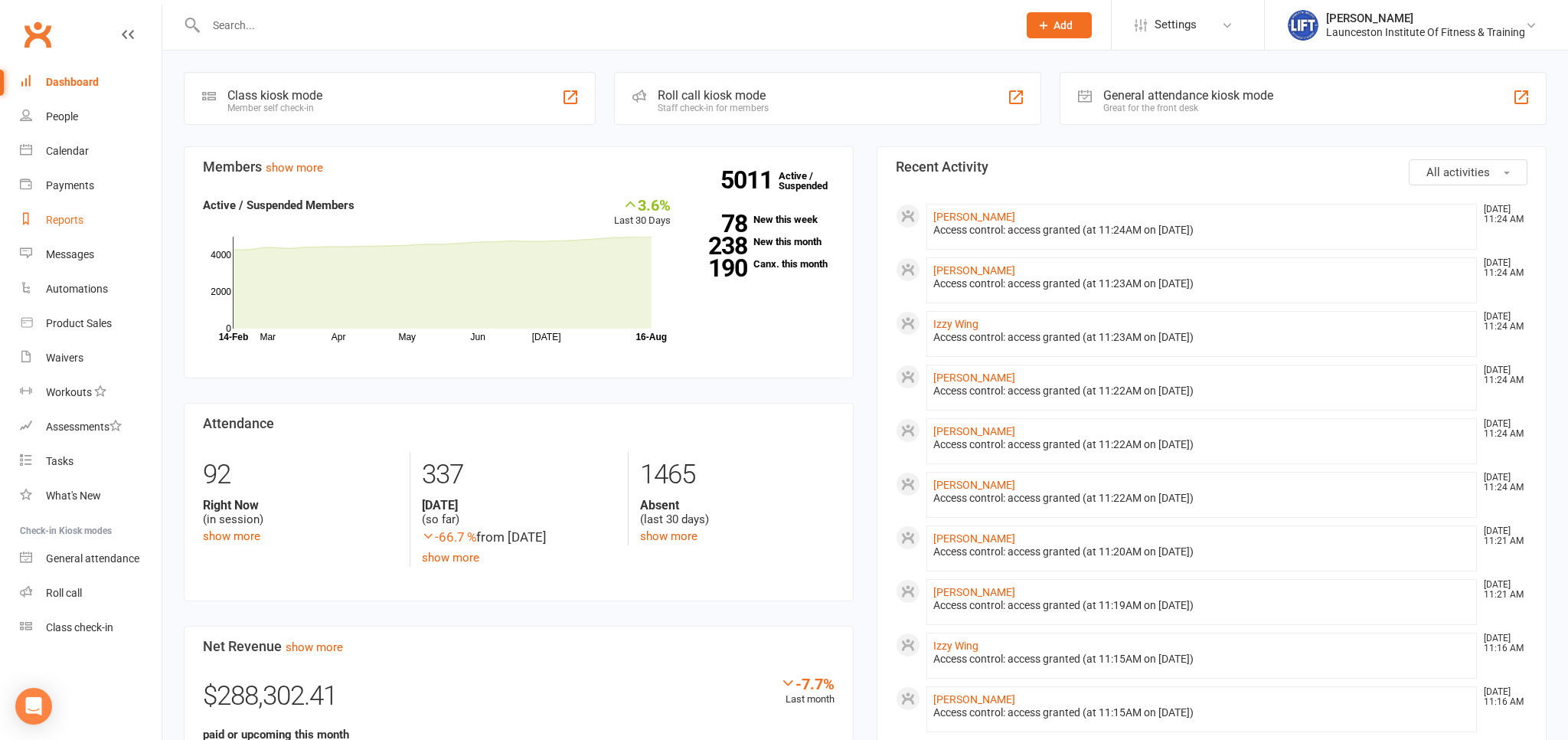
click at [96, 221] on link "Reports" at bounding box center [91, 220] width 142 height 34
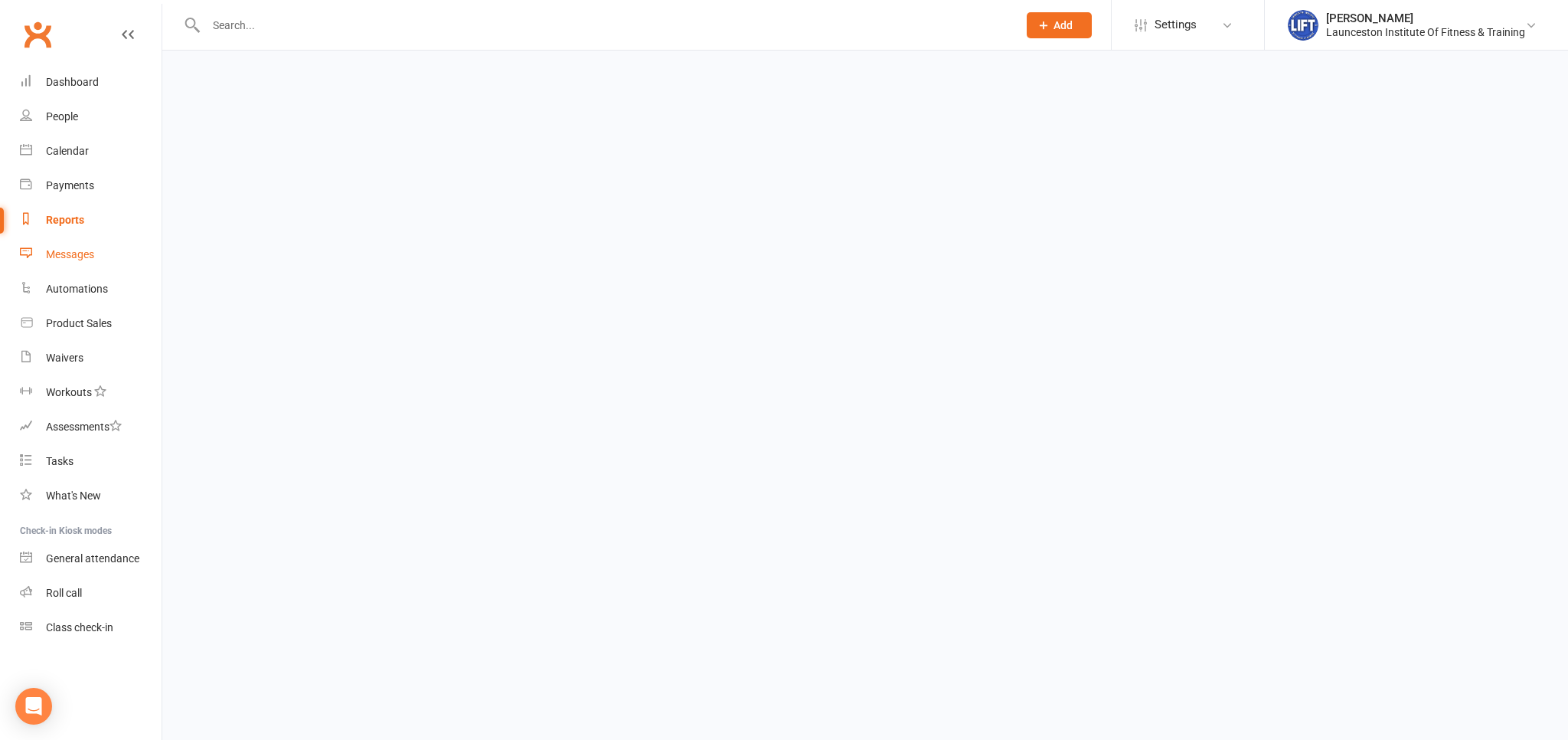
select select "100"
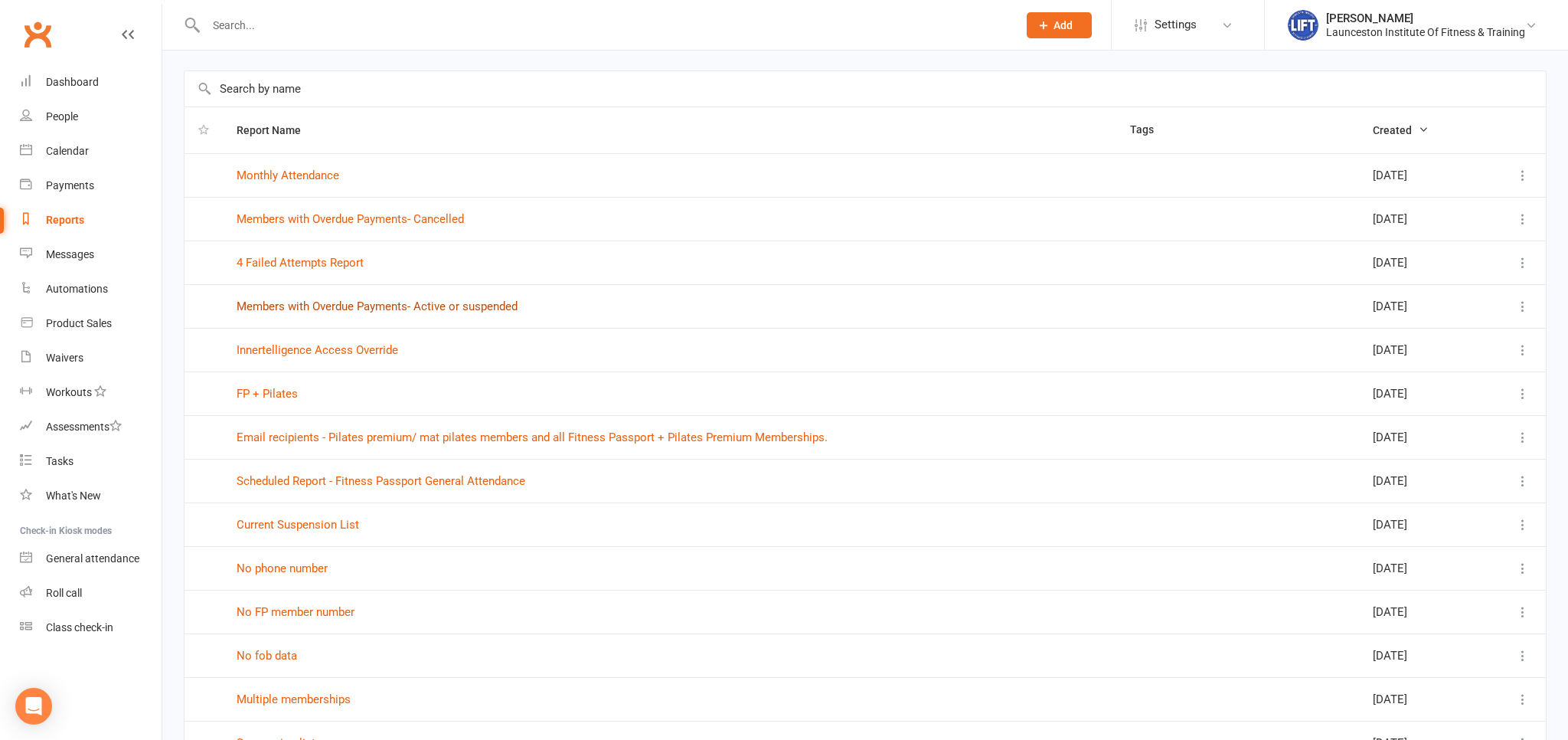
scroll to position [81, 0]
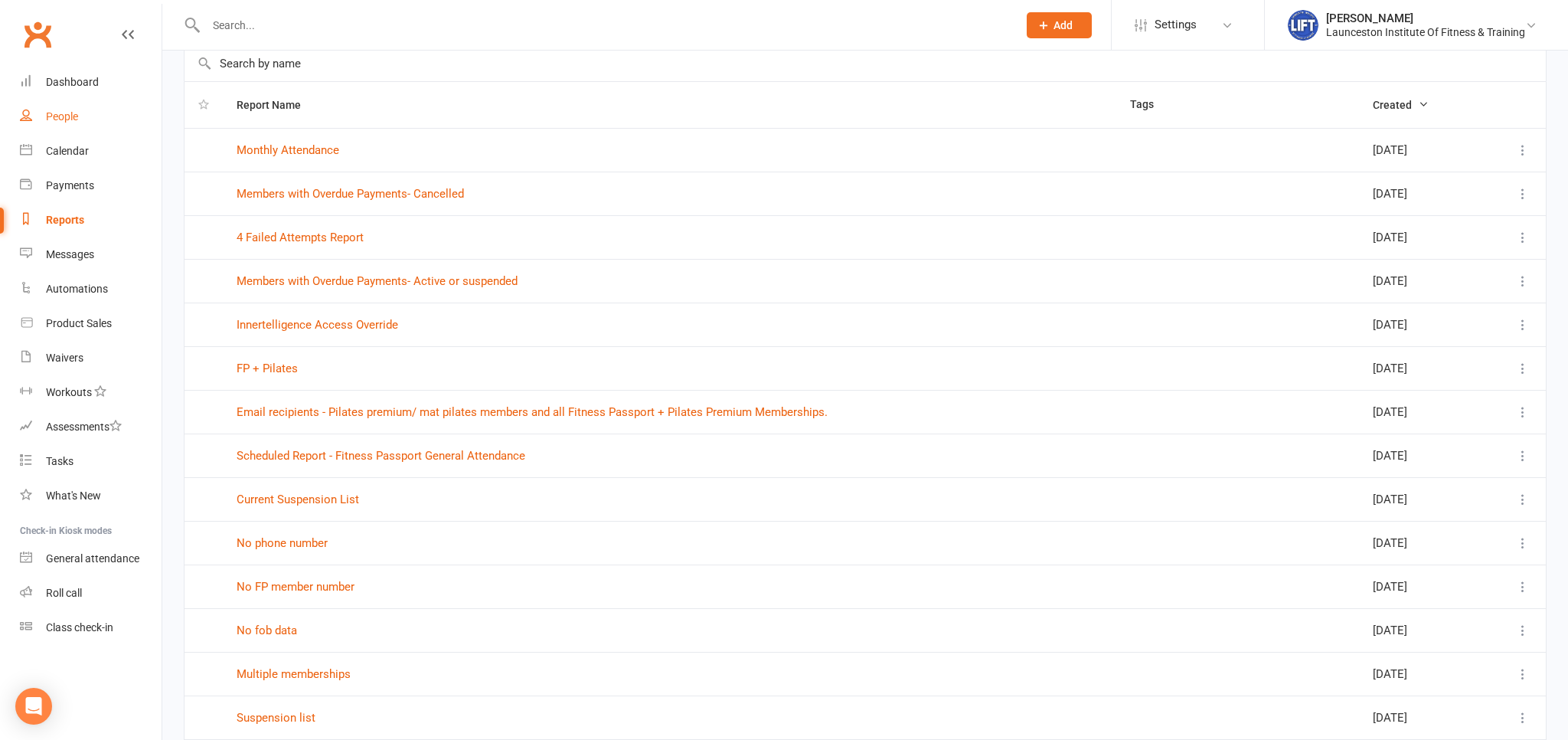
click at [81, 115] on link "People" at bounding box center [91, 116] width 142 height 34
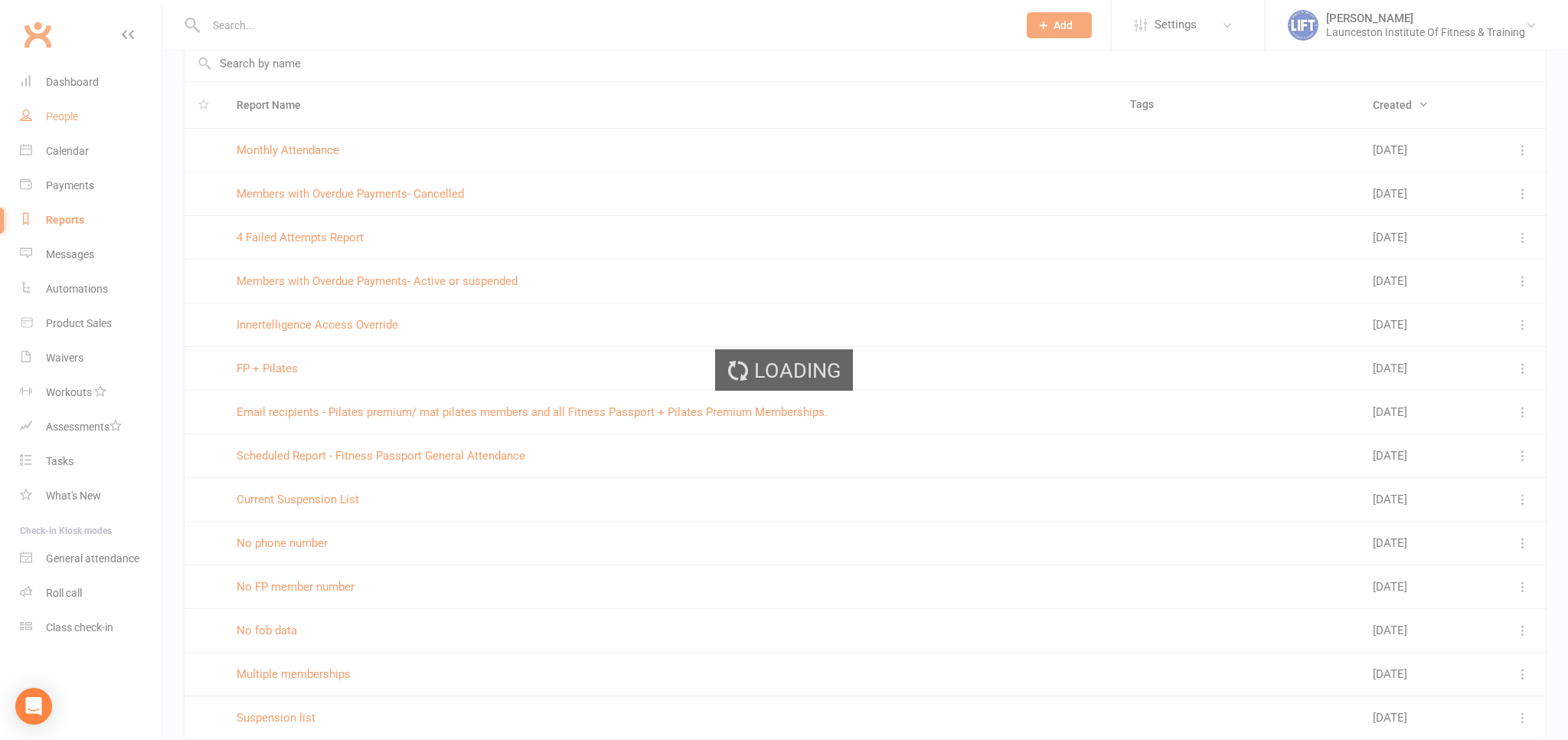
drag, startPoint x: 81, startPoint y: 115, endPoint x: 81, endPoint y: 98, distance: 17.0
click at [81, 116] on div "Loading" at bounding box center [784, 370] width 1568 height 740
select select "100"
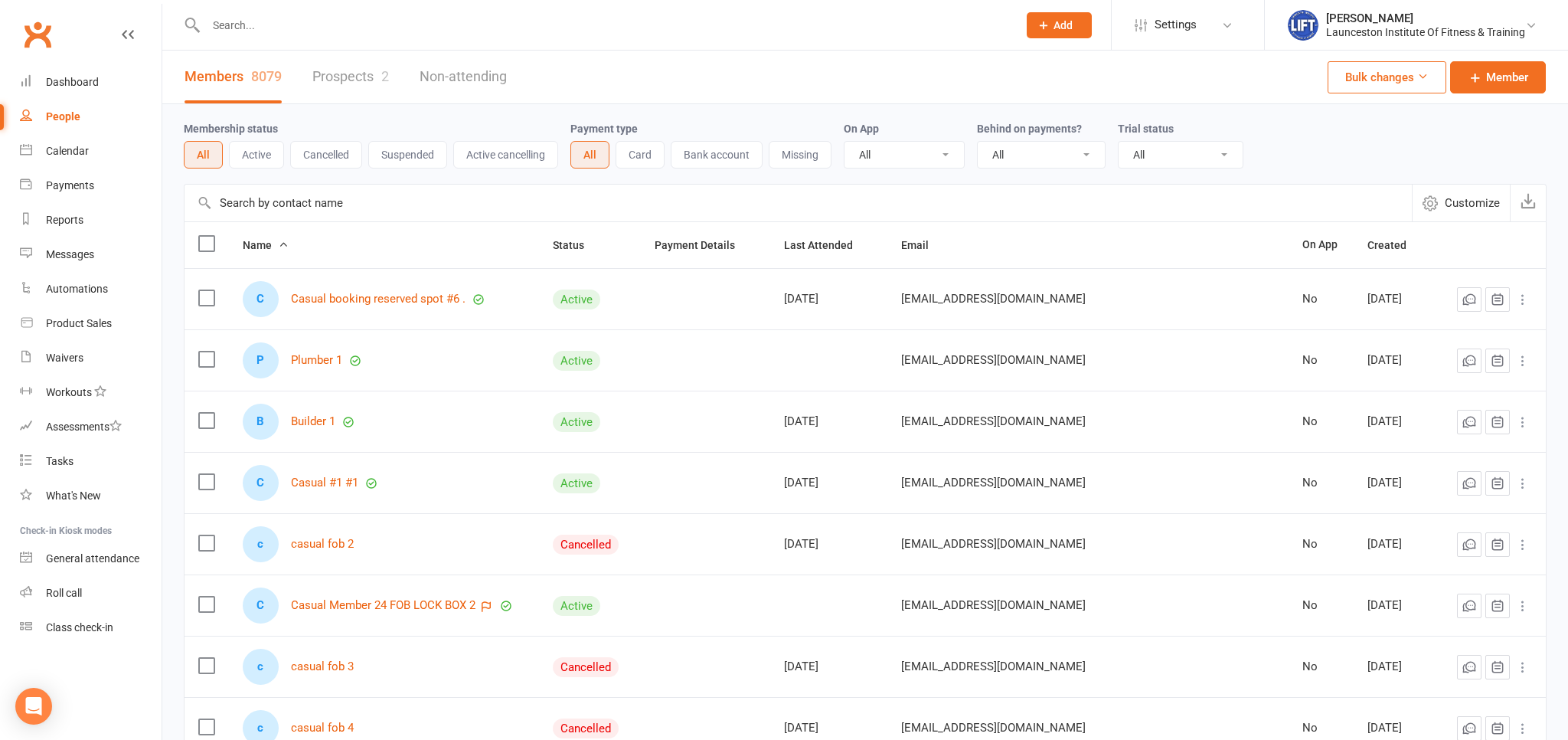
click at [249, 27] on input "text" at bounding box center [604, 25] width 805 height 21
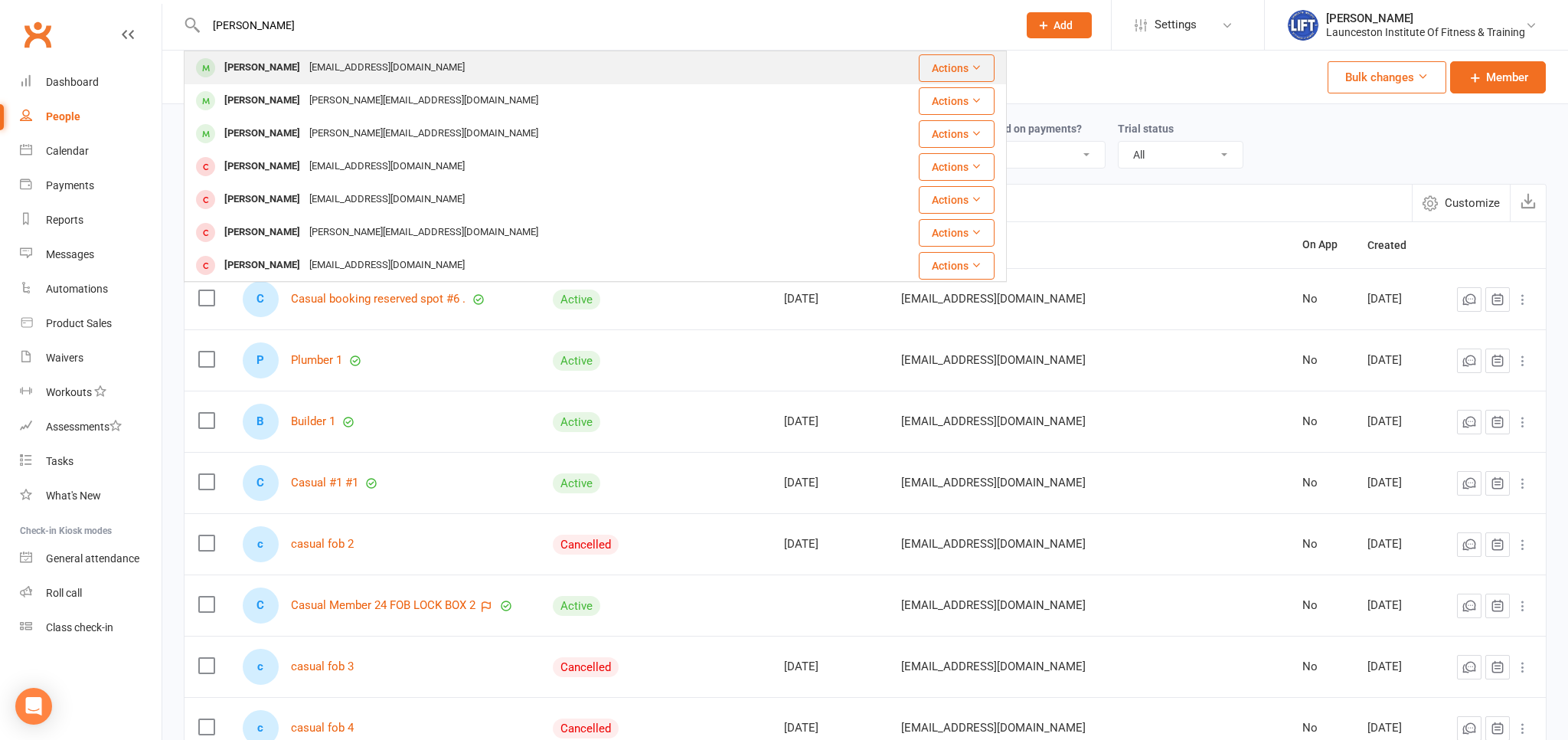
type input "sean hawes"
click at [279, 76] on div "[PERSON_NAME]" at bounding box center [262, 67] width 85 height 22
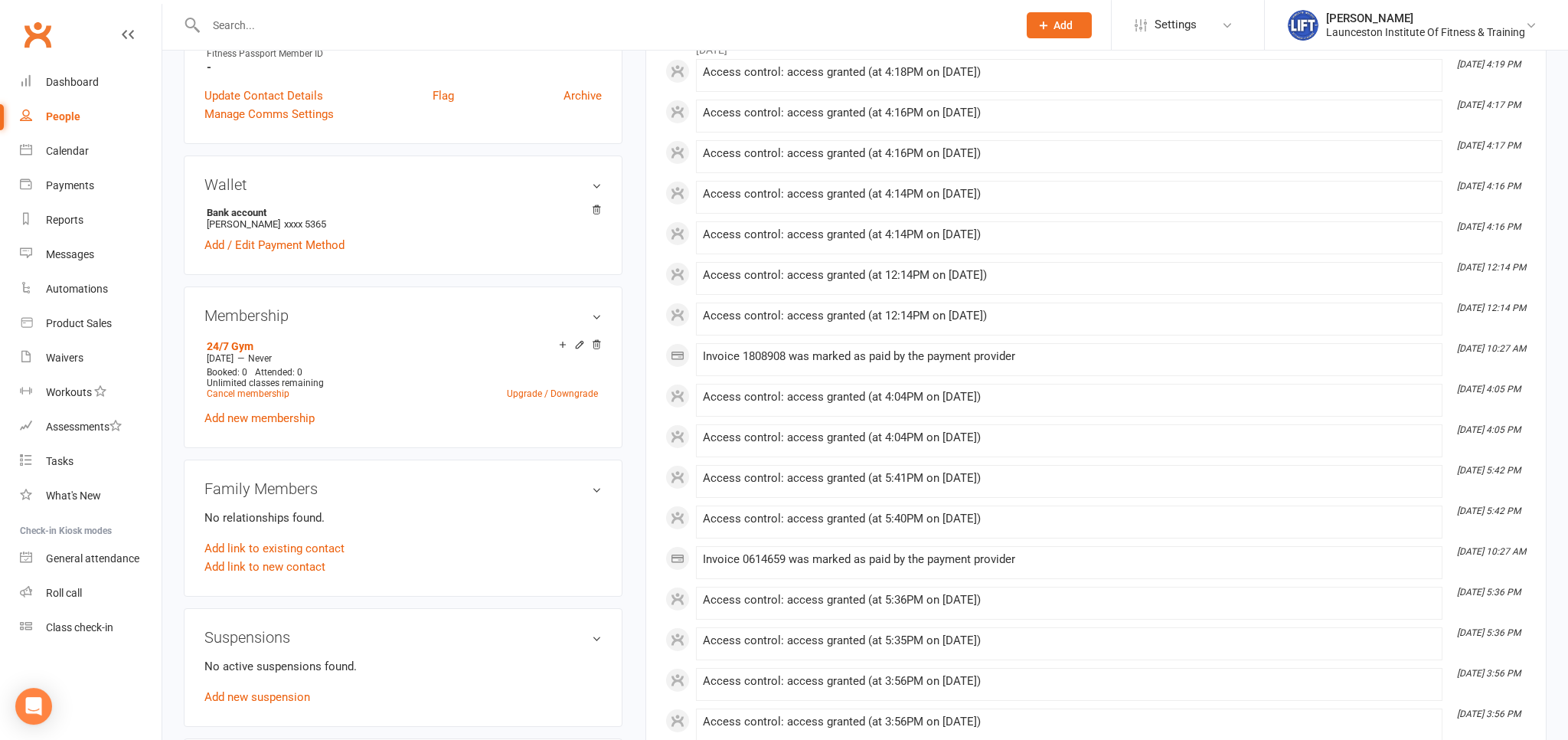
scroll to position [566, 0]
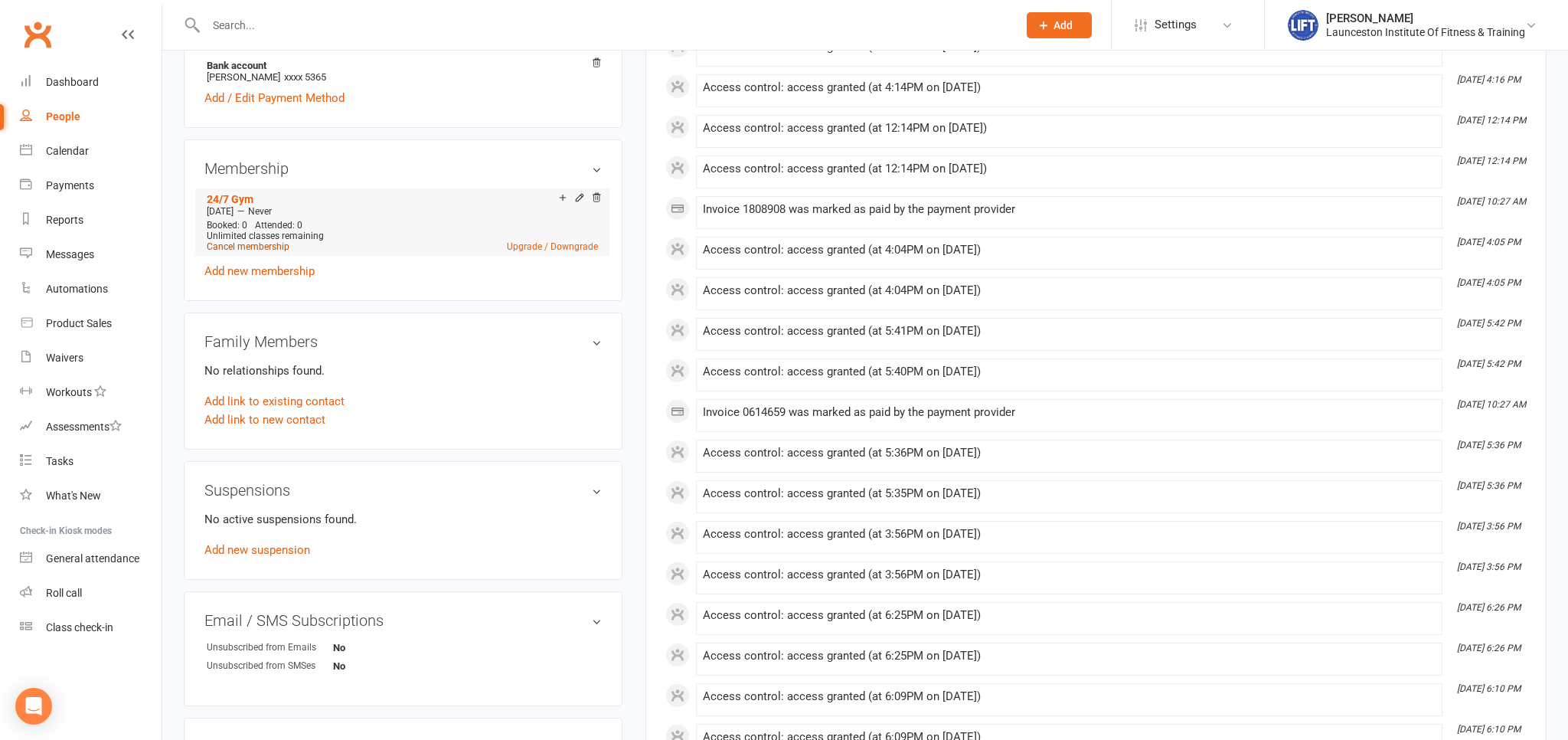
click at [273, 247] on link "Cancel membership" at bounding box center [248, 246] width 82 height 11
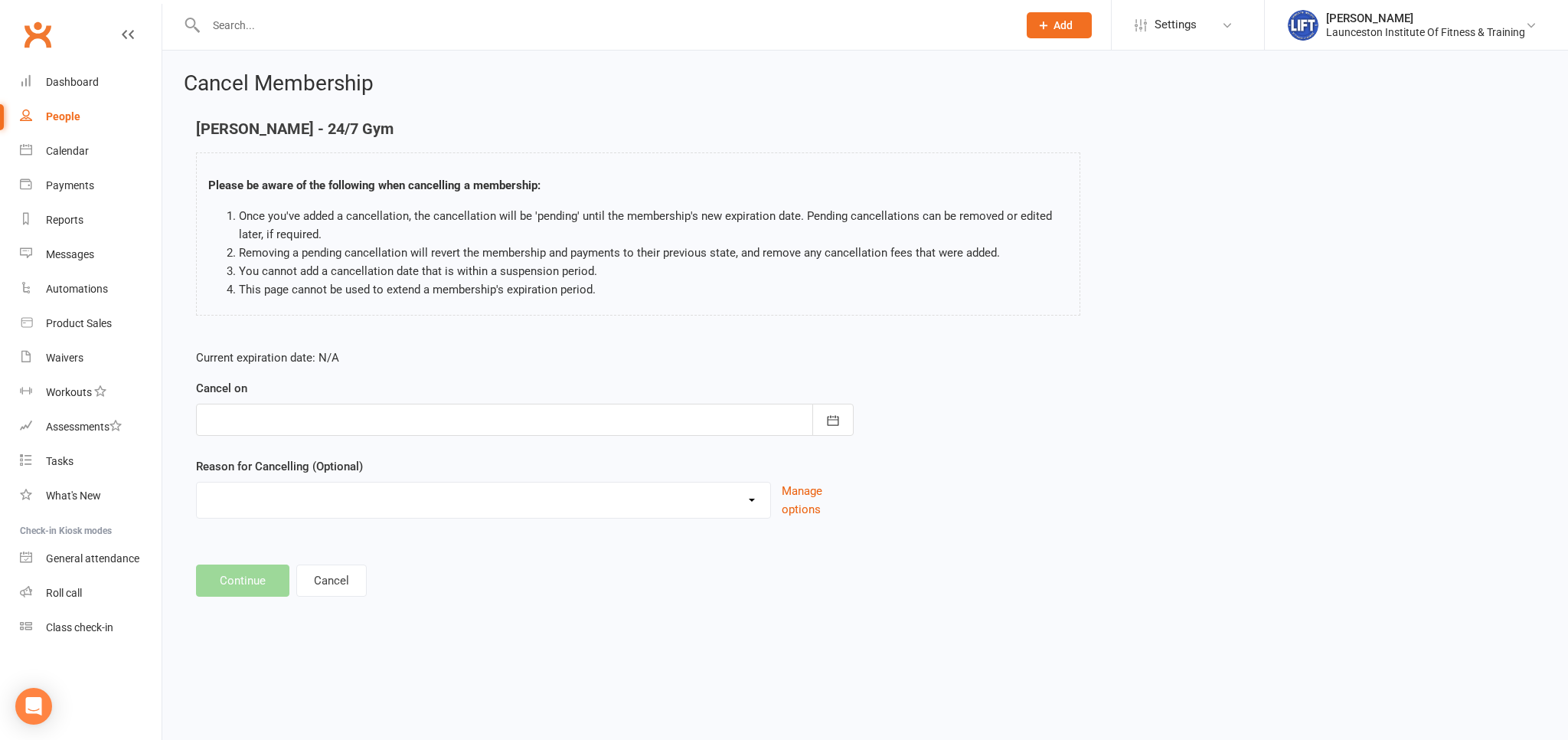
click at [505, 410] on div at bounding box center [524, 419] width 657 height 32
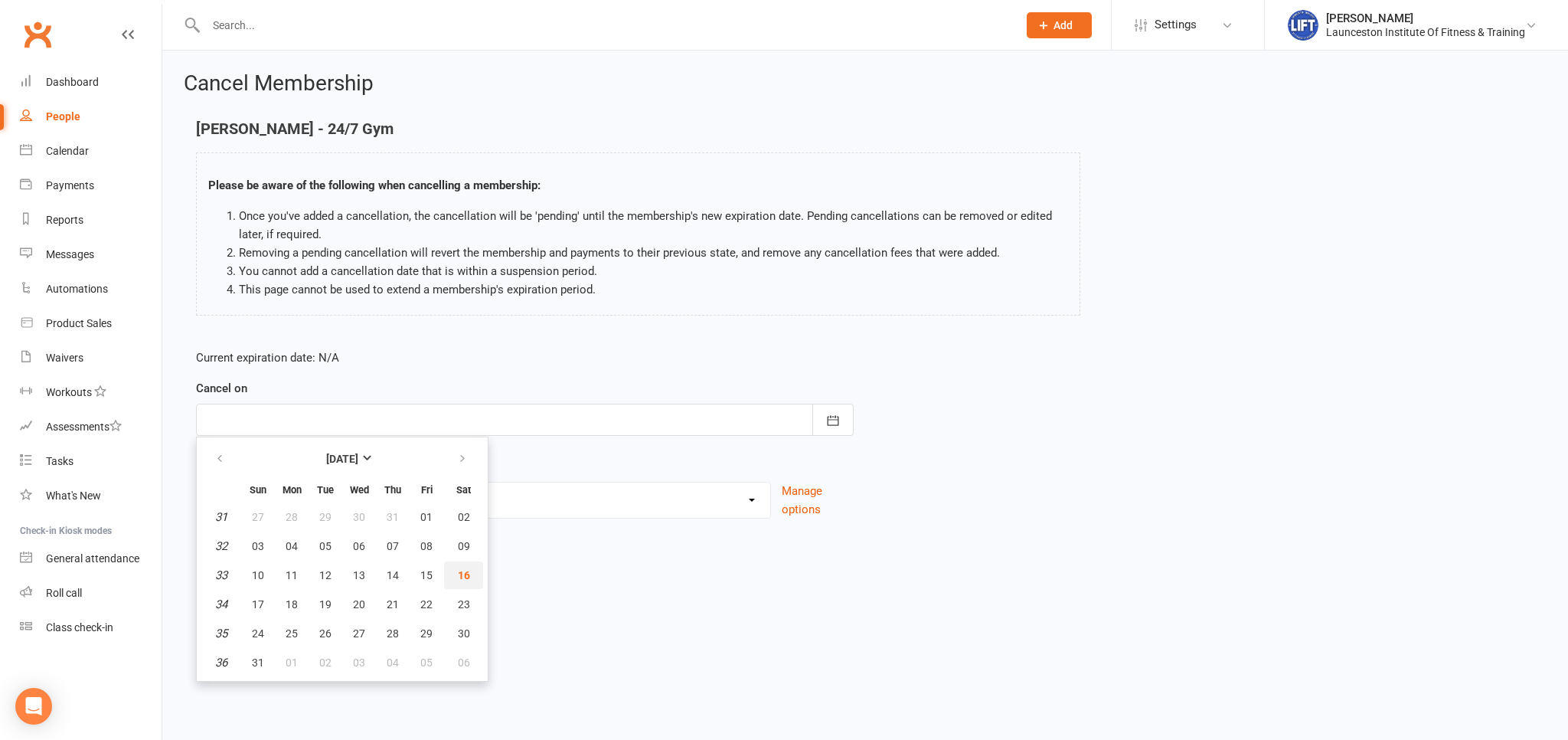
click at [454, 569] on button "16" at bounding box center [463, 574] width 39 height 27
type input "[DATE]"
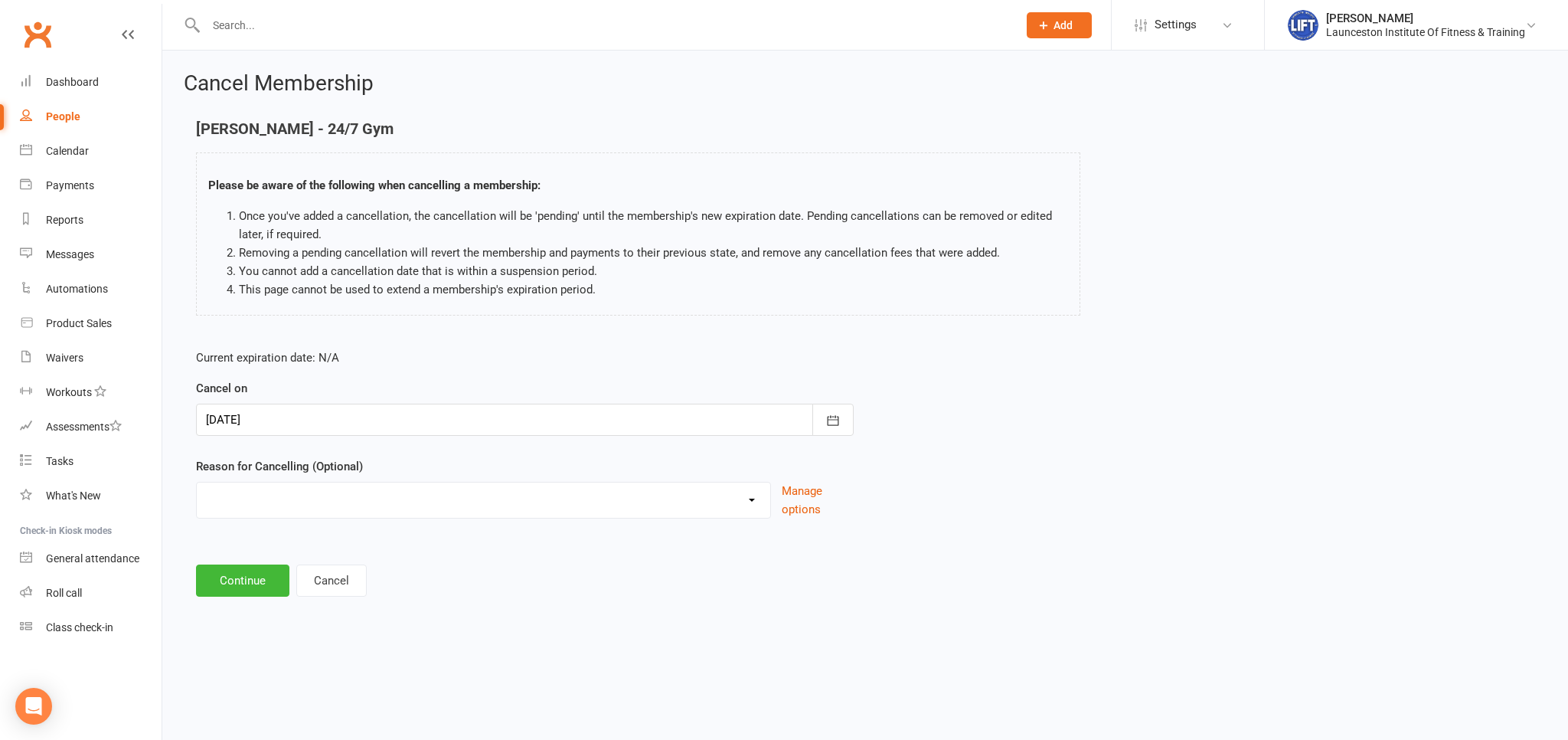
click at [197, 483] on select "Cancelled by staff (overdues) Change to Fitness Passport Changing gyms Injury M…" at bounding box center [483, 497] width 573 height 31
select select "6"
click option "Other reason" at bounding box center [0, 0] width 0 height 0
click at [240, 661] on button "Continue" at bounding box center [243, 659] width 94 height 32
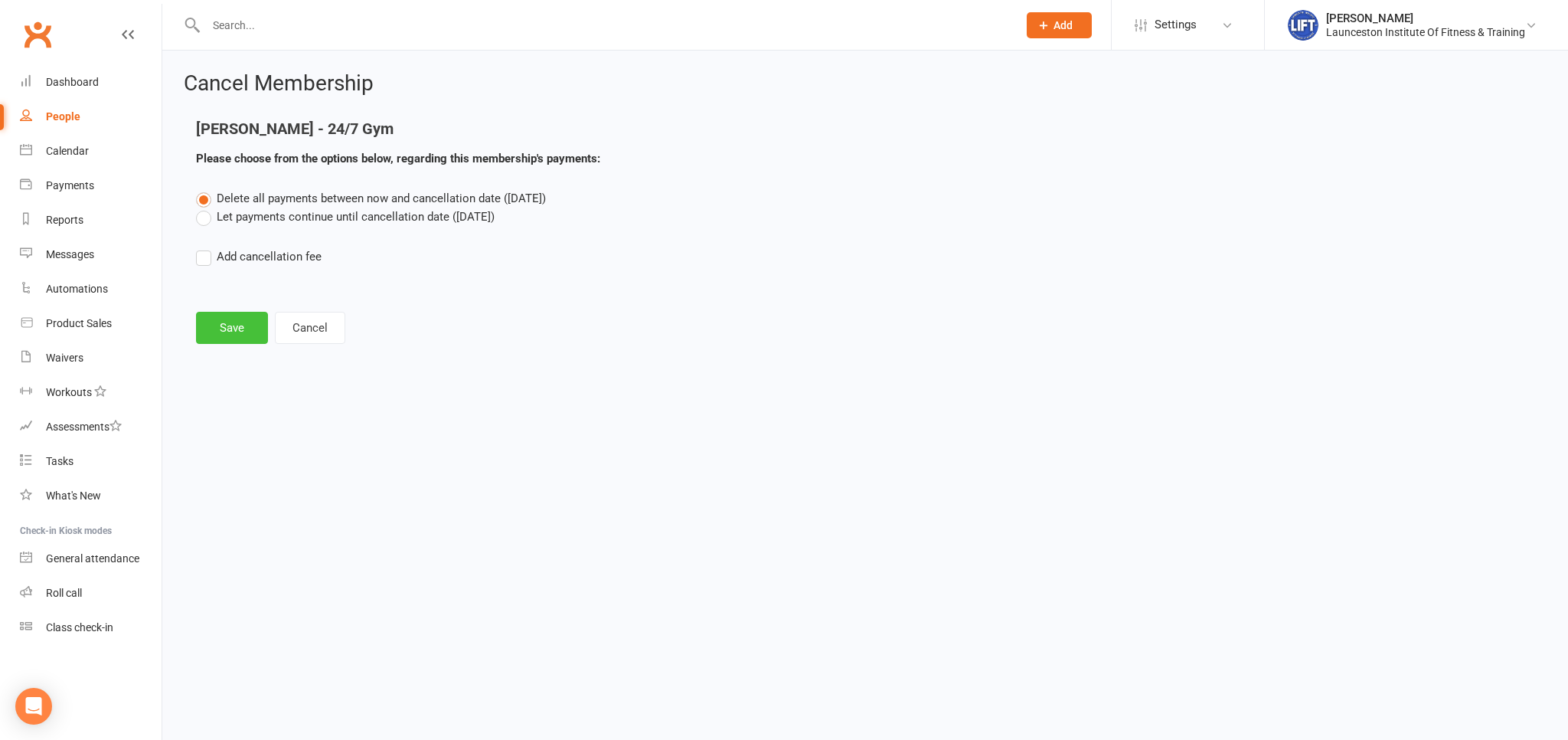
click at [225, 325] on button "Save" at bounding box center [232, 328] width 72 height 32
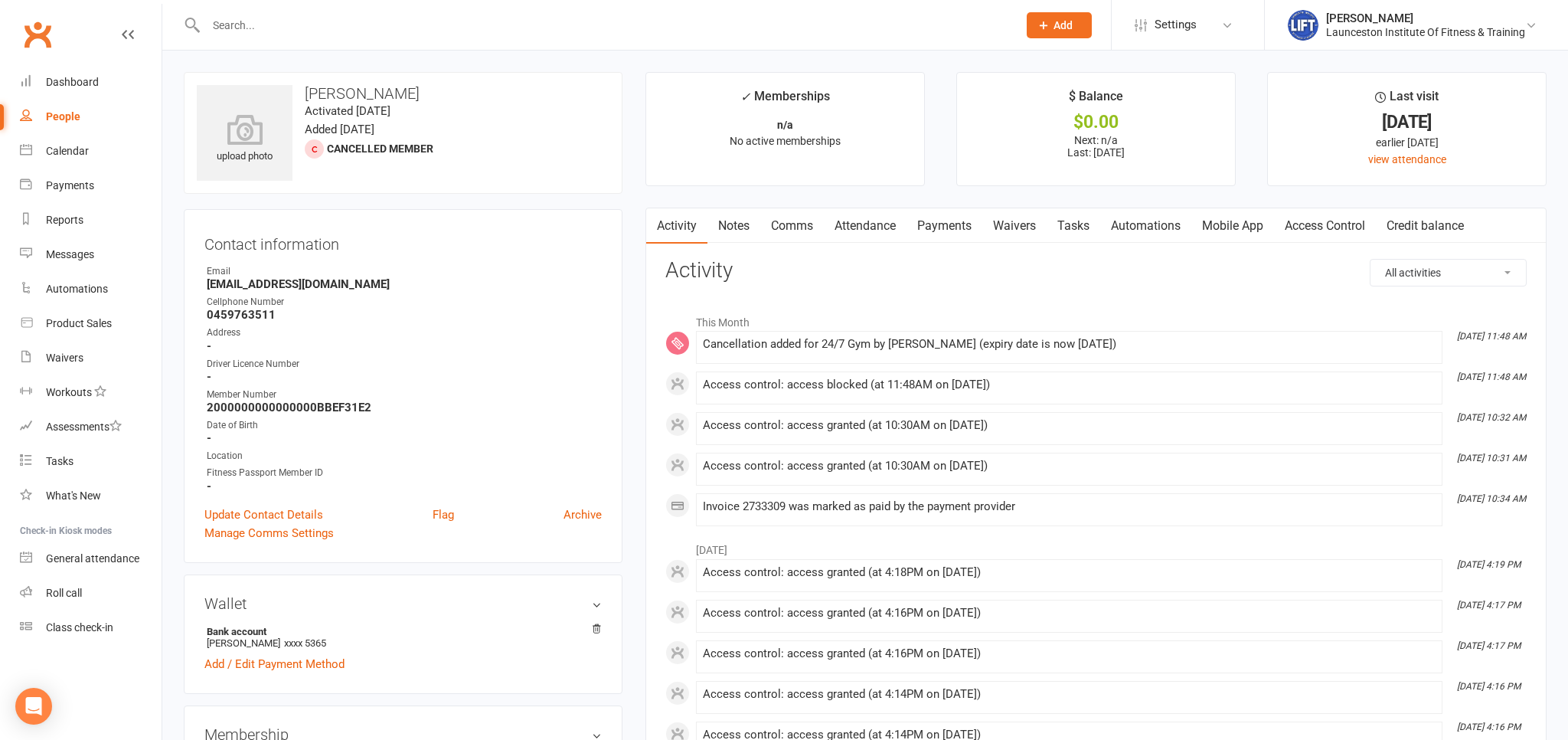
click at [941, 236] on link "Payments" at bounding box center [944, 226] width 76 height 35
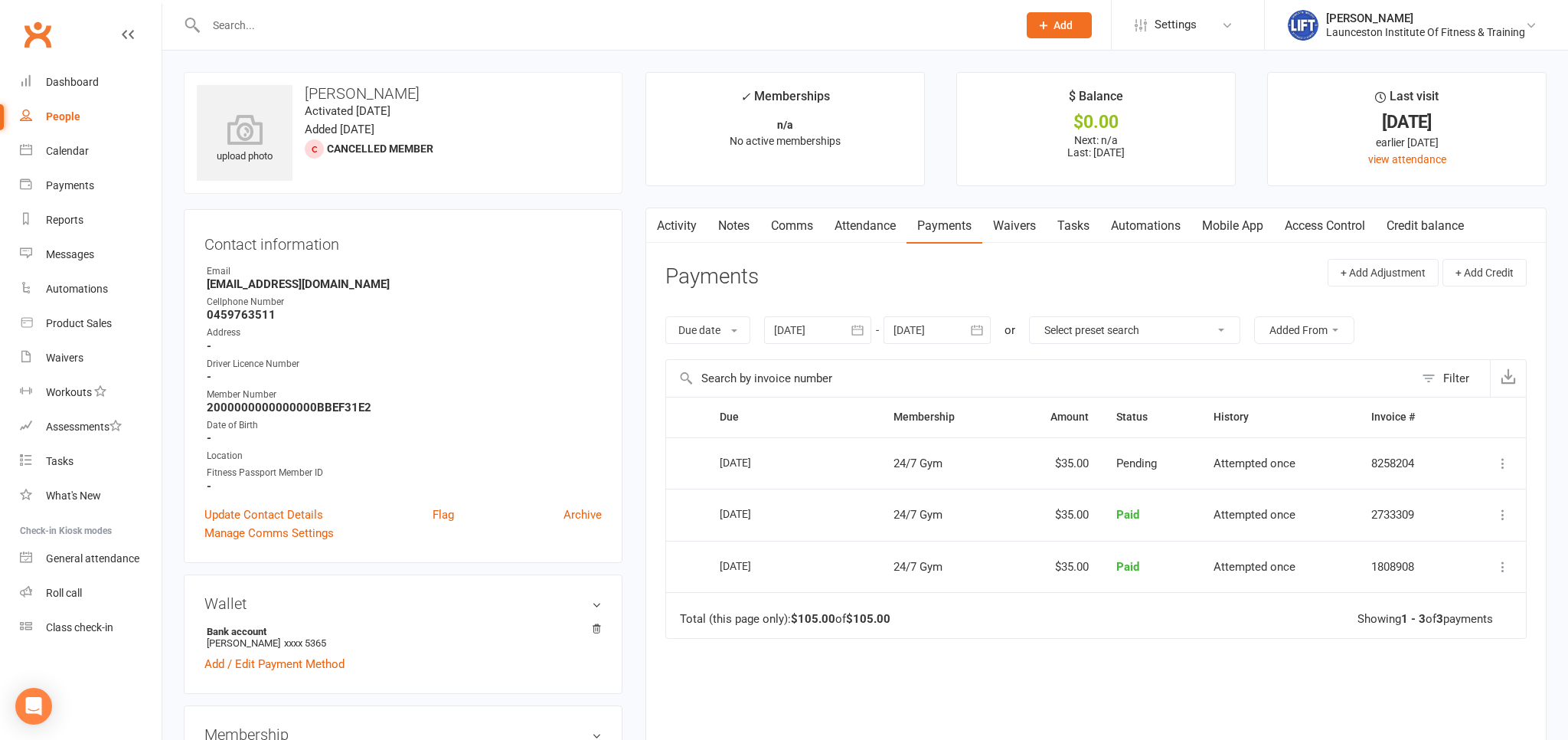
click at [1300, 234] on link "Access Control" at bounding box center [1325, 226] width 102 height 35
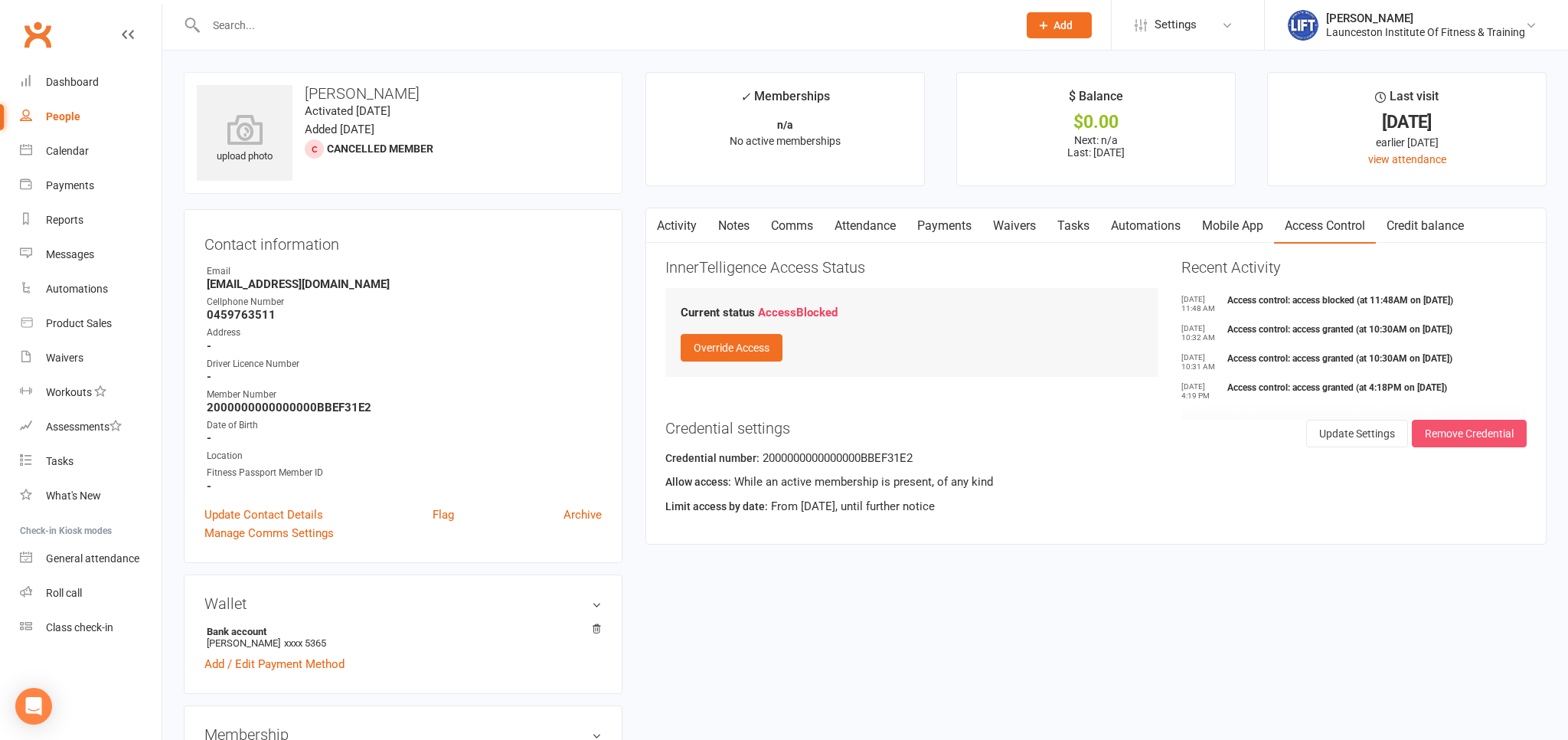
click at [1495, 437] on button "Remove Credential" at bounding box center [1468, 433] width 115 height 27
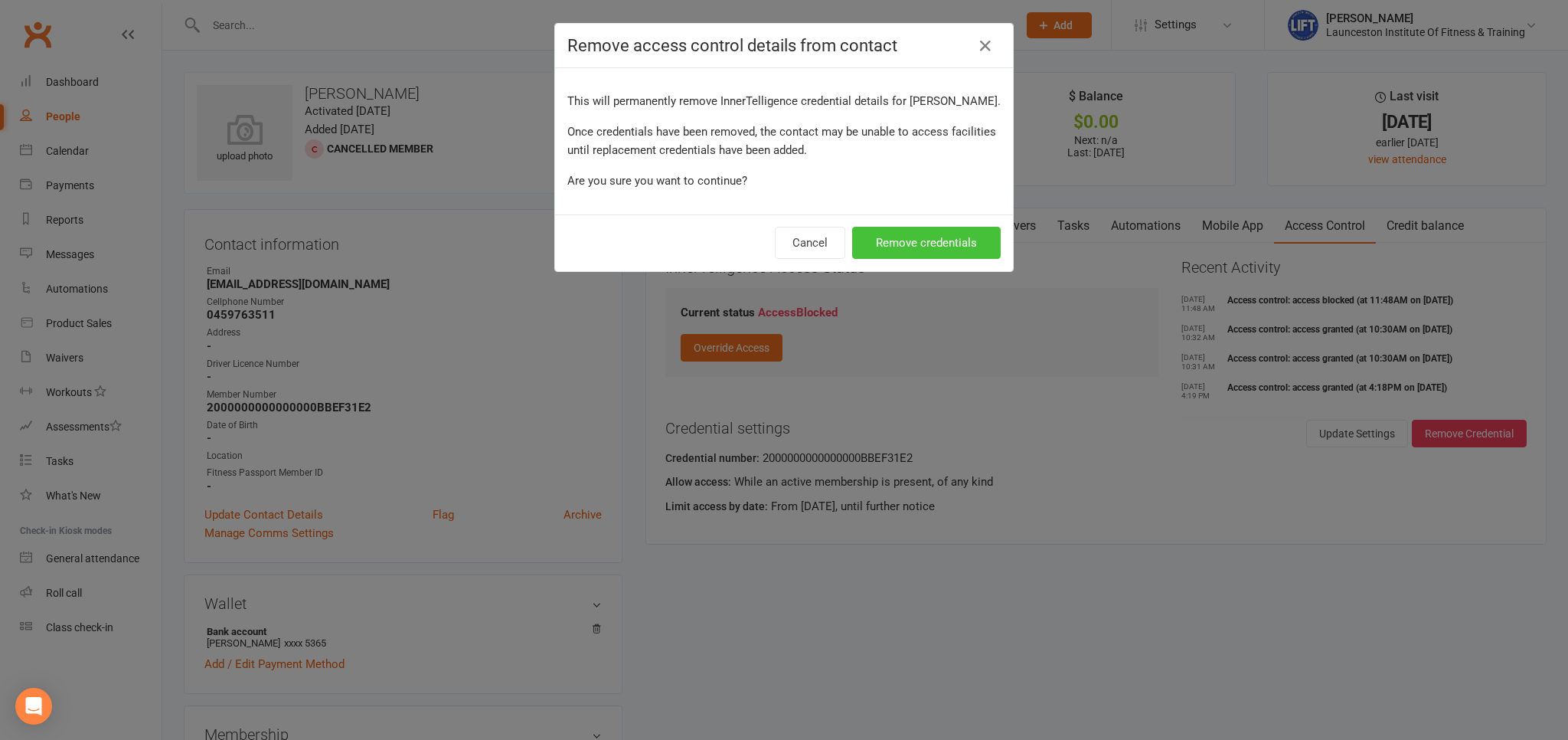
click at [906, 258] on button "Remove credentials" at bounding box center [926, 243] width 149 height 32
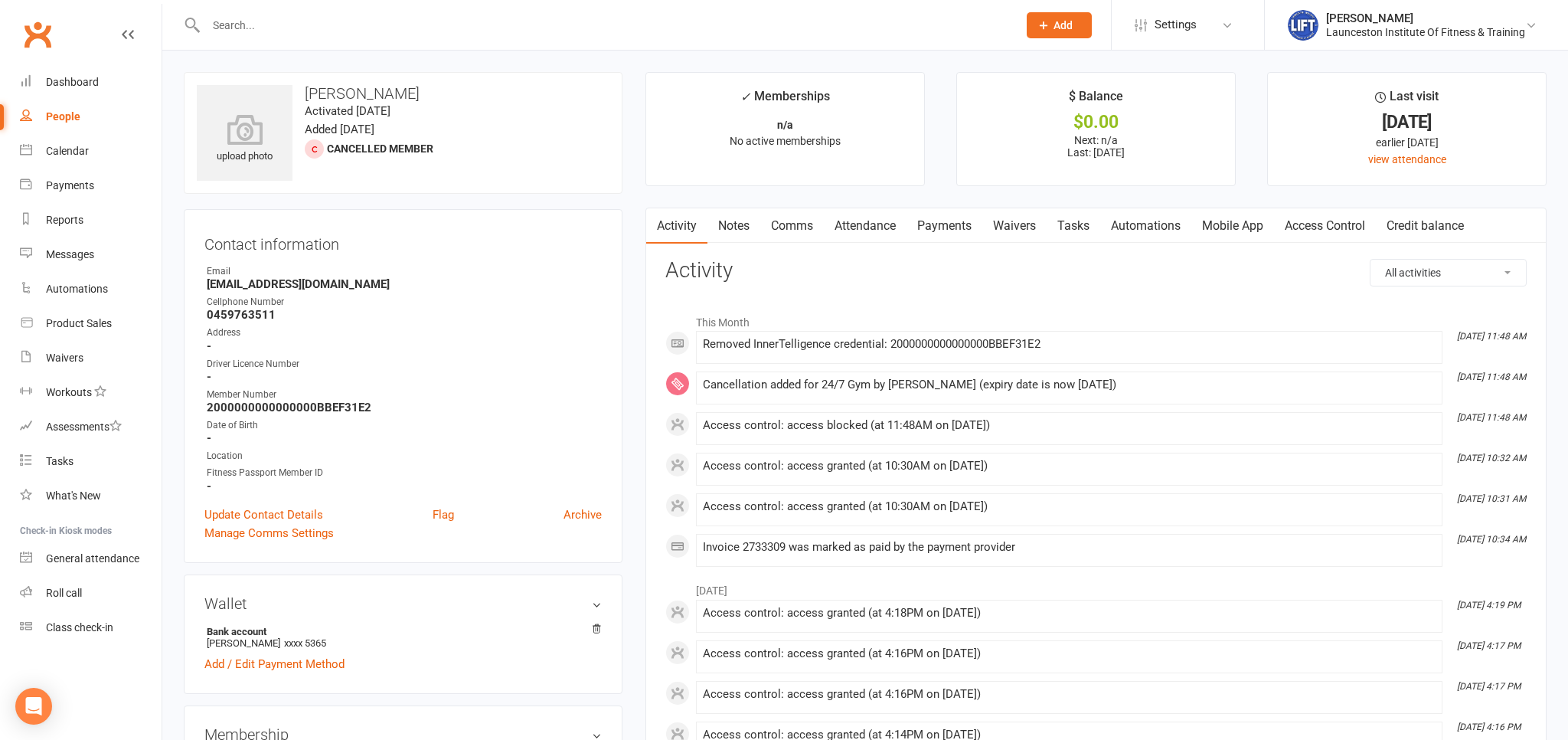
click at [1335, 233] on link "Access Control" at bounding box center [1325, 226] width 102 height 35
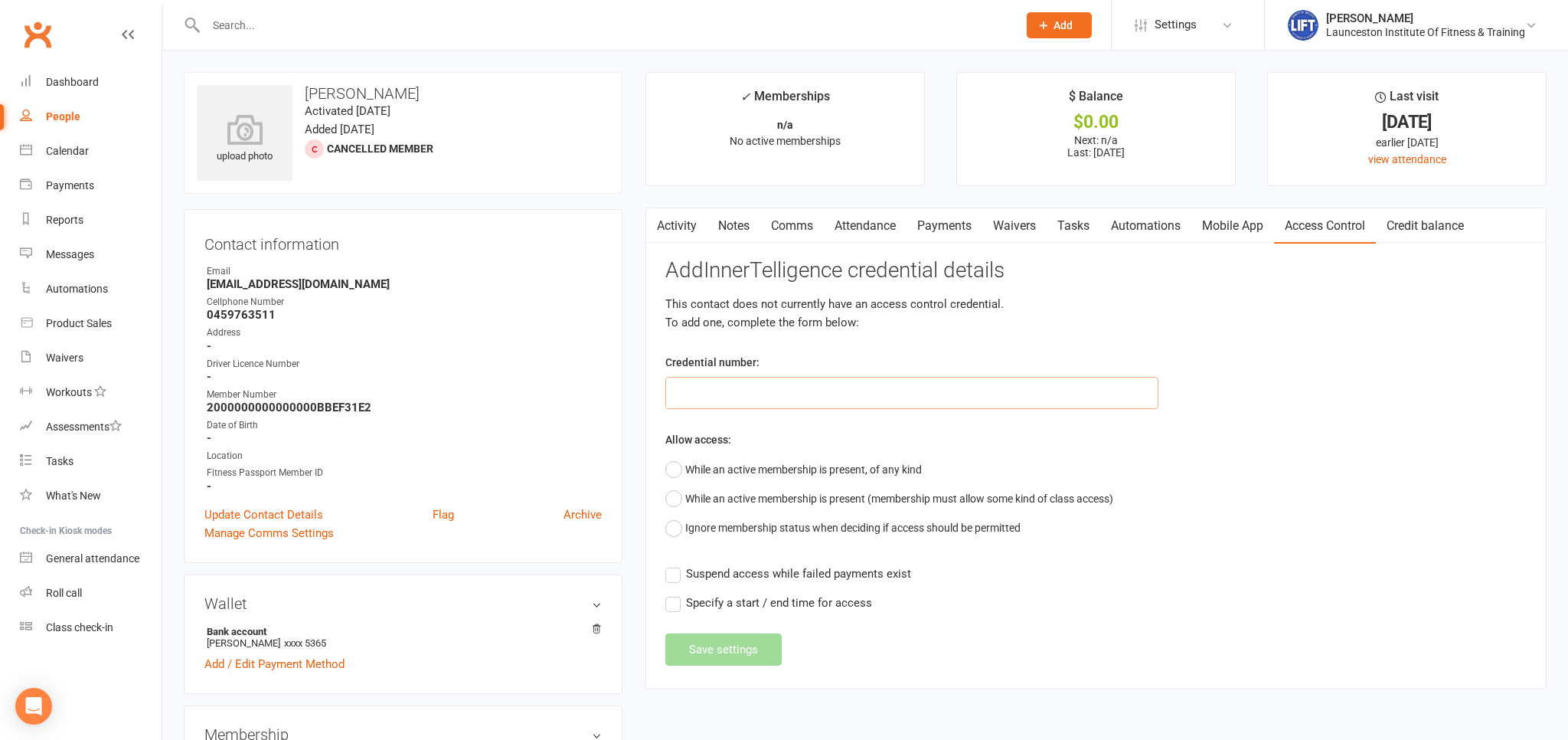
click at [693, 388] on input "text" at bounding box center [911, 392] width 493 height 32
type input "545"
click at [675, 468] on button "While an active membership is present, of any kind" at bounding box center [793, 469] width 257 height 29
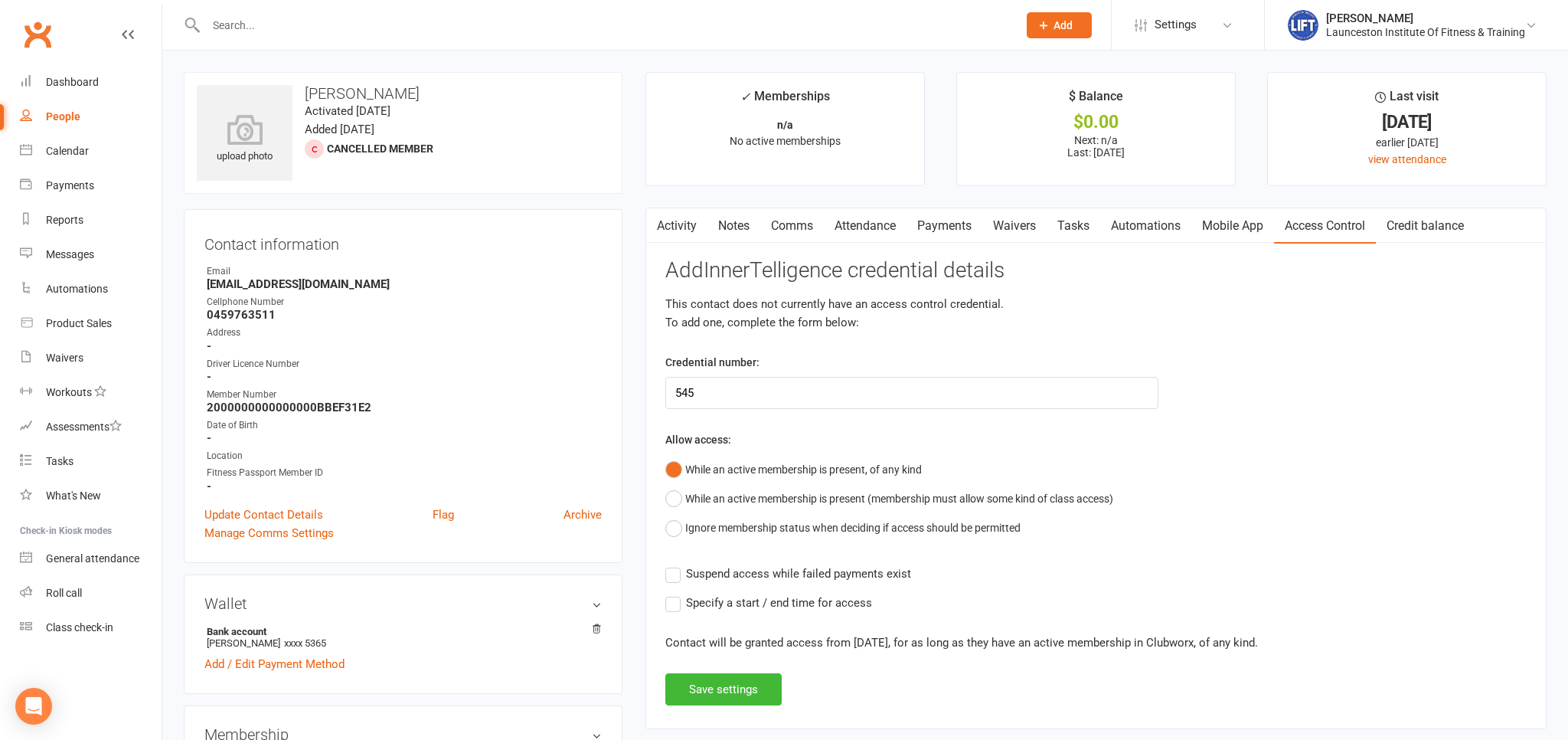
click at [674, 567] on label "Suspend access while failed payments exist" at bounding box center [788, 573] width 246 height 18
click at [674, 564] on input "Suspend access while failed payments exist" at bounding box center [788, 564] width 246 height 0
click at [728, 692] on button "Save settings" at bounding box center [723, 688] width 116 height 32
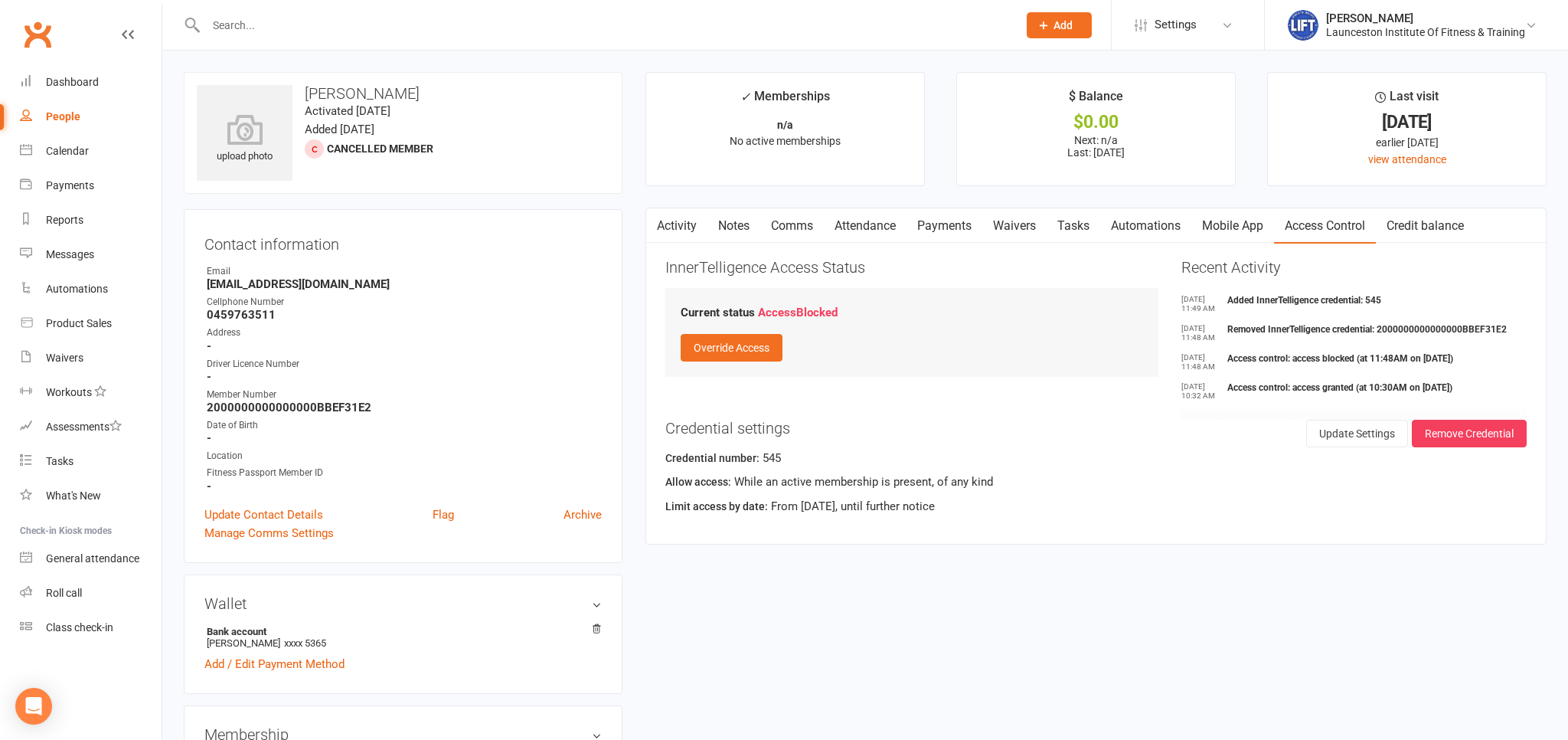
click at [681, 219] on link "Activity" at bounding box center [677, 226] width 61 height 35
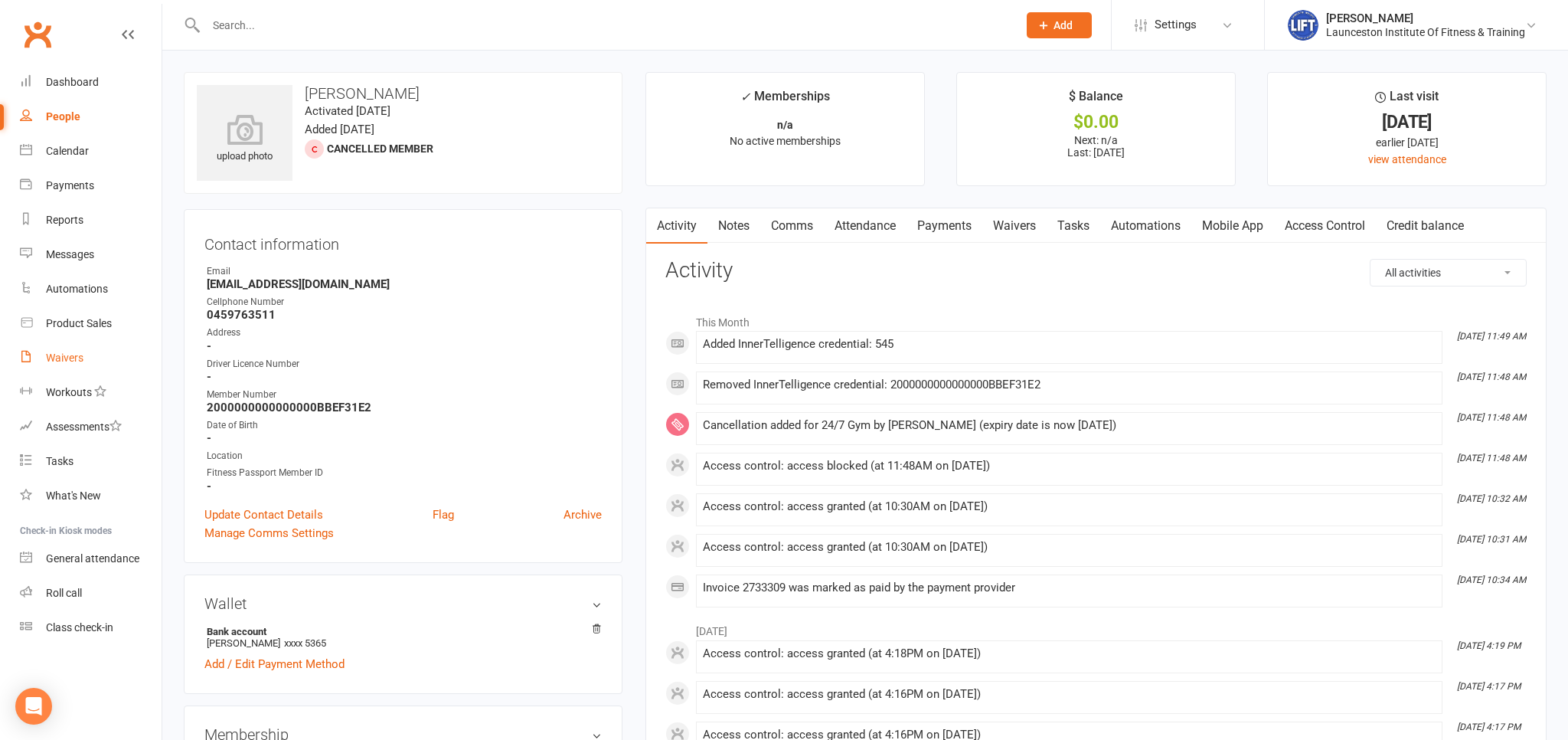
click at [85, 362] on link "Waivers" at bounding box center [91, 357] width 142 height 34
select select "100"
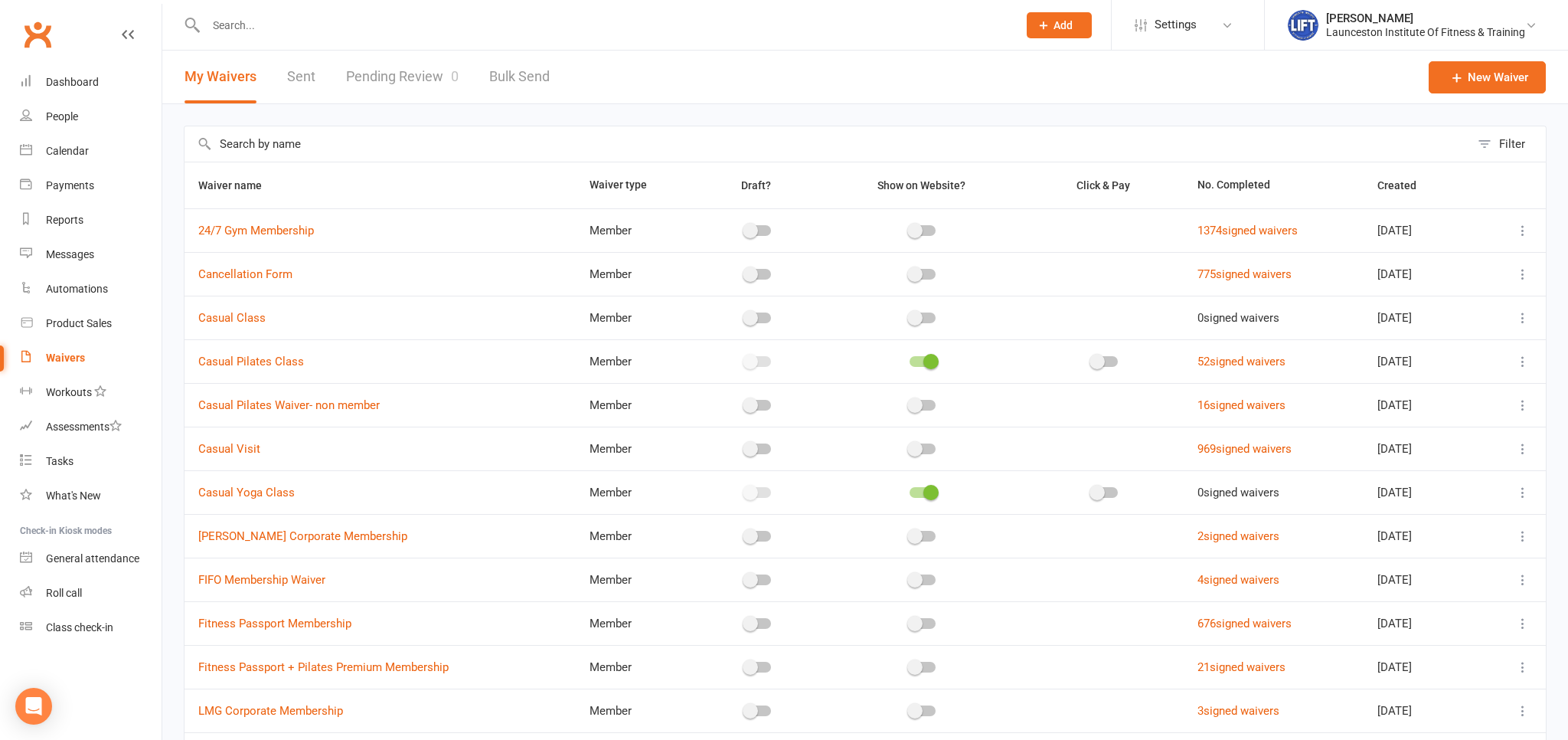
click at [369, 71] on link "Pending Review 0" at bounding box center [402, 77] width 113 height 53
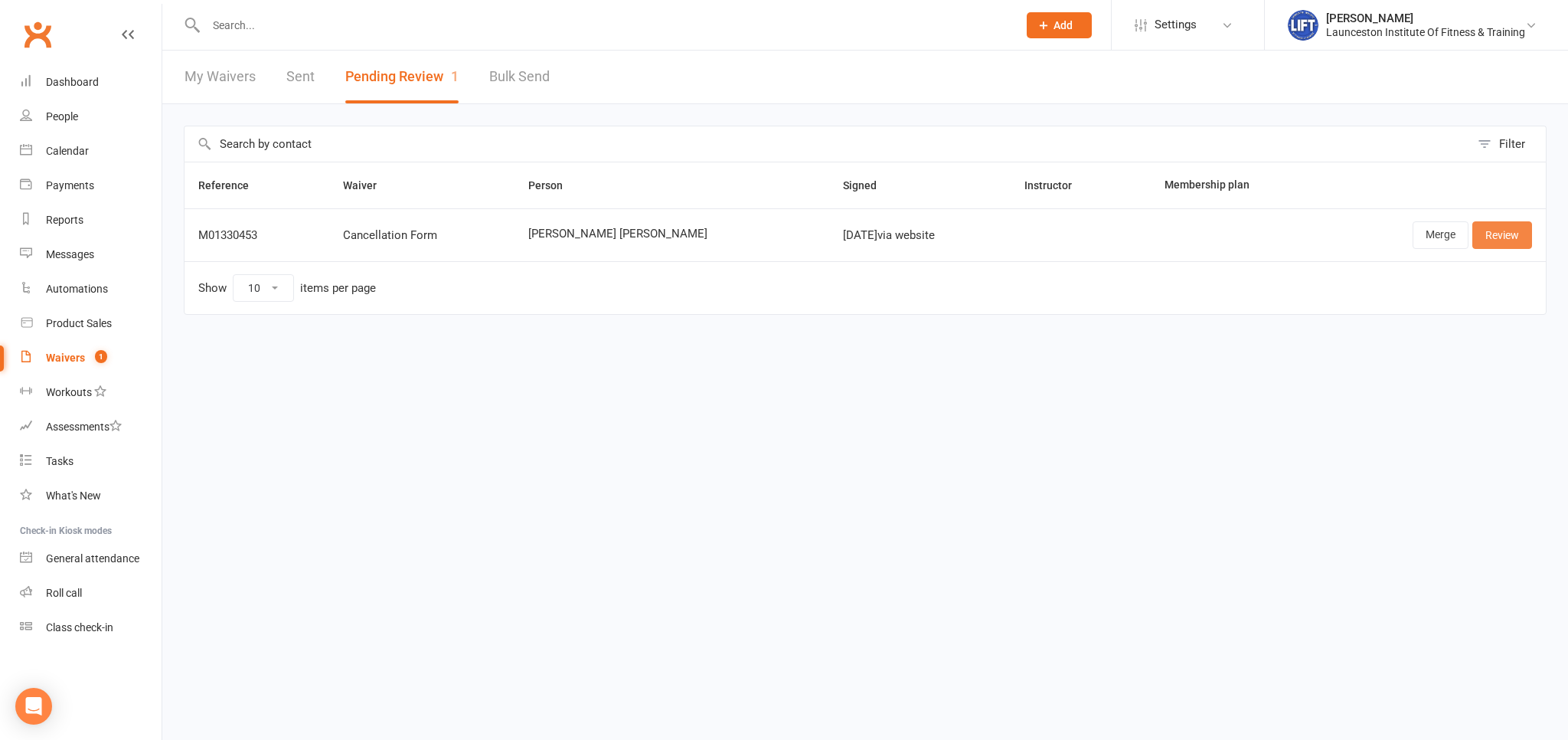
click at [1483, 243] on link "Review" at bounding box center [1501, 235] width 60 height 27
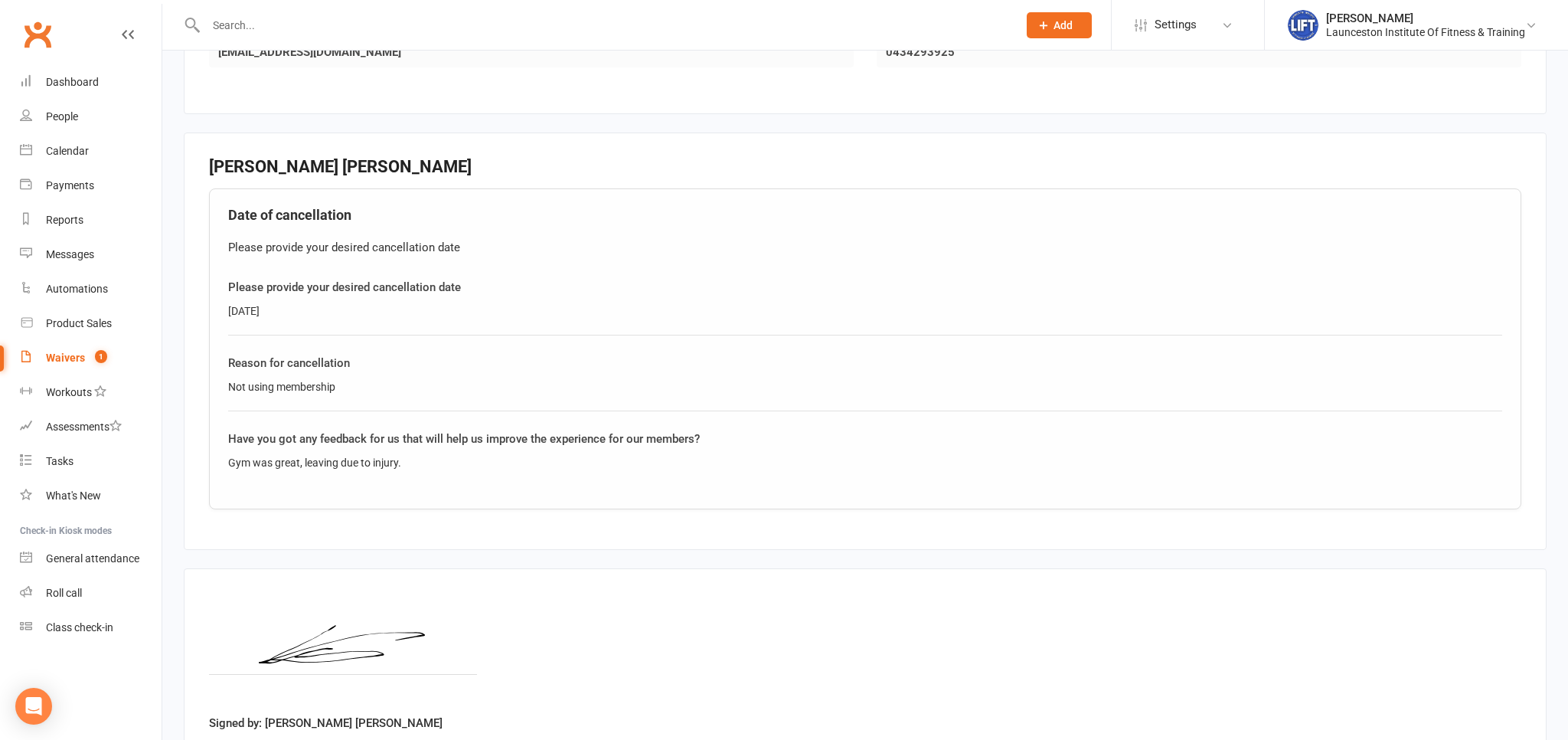
scroll to position [599, 0]
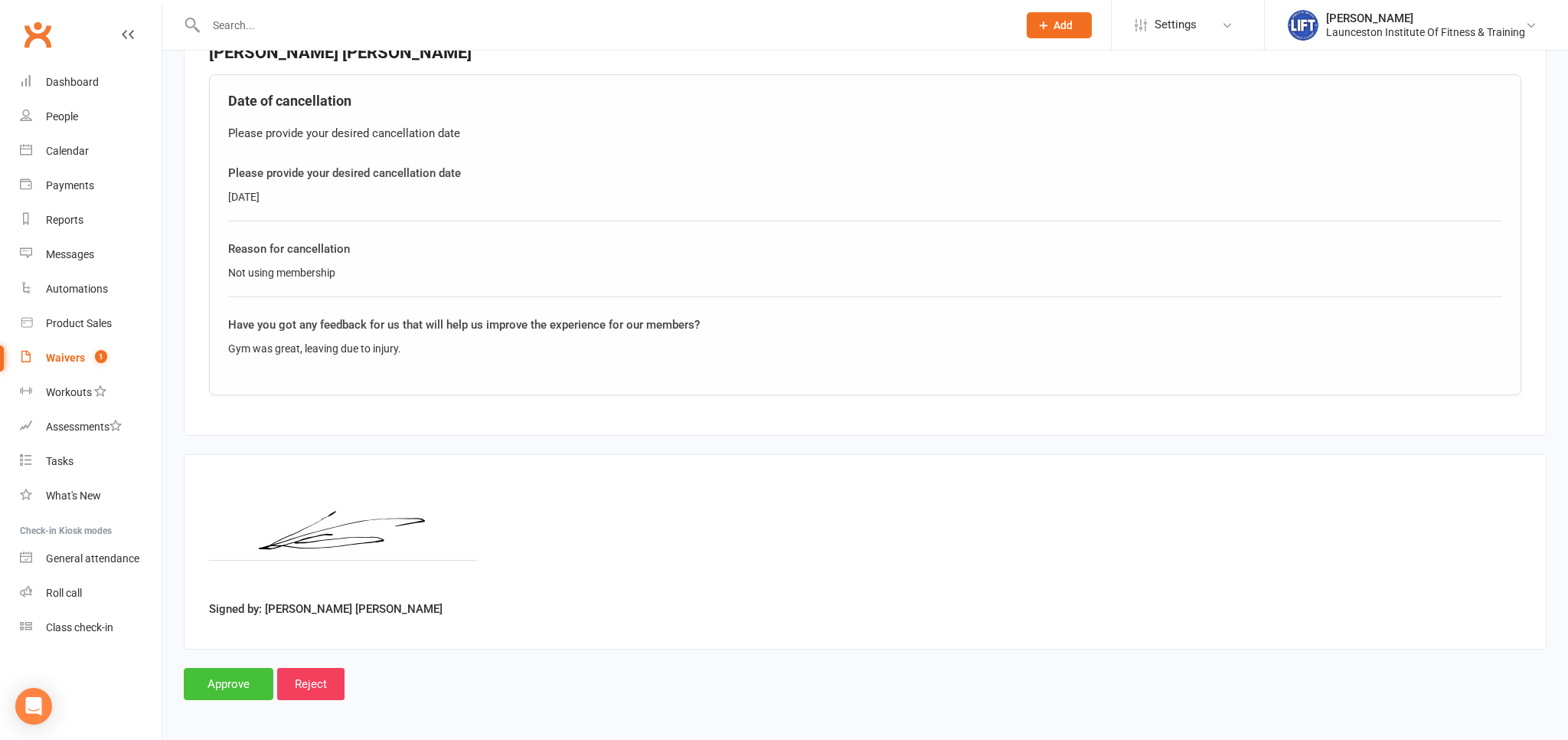
click at [247, 679] on input "Approve" at bounding box center [229, 683] width 89 height 32
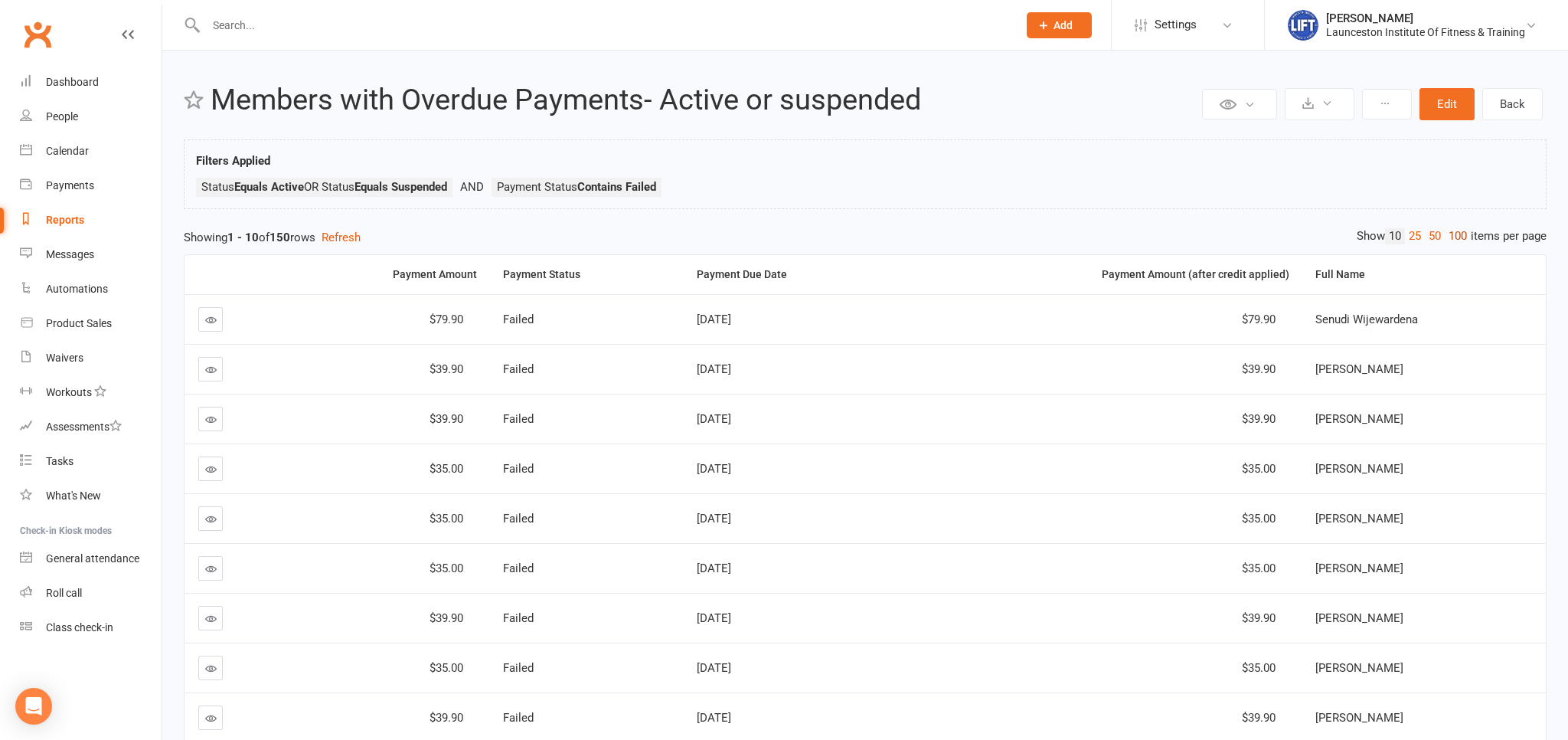
click at [1459, 236] on link "100" at bounding box center [1458, 236] width 26 height 16
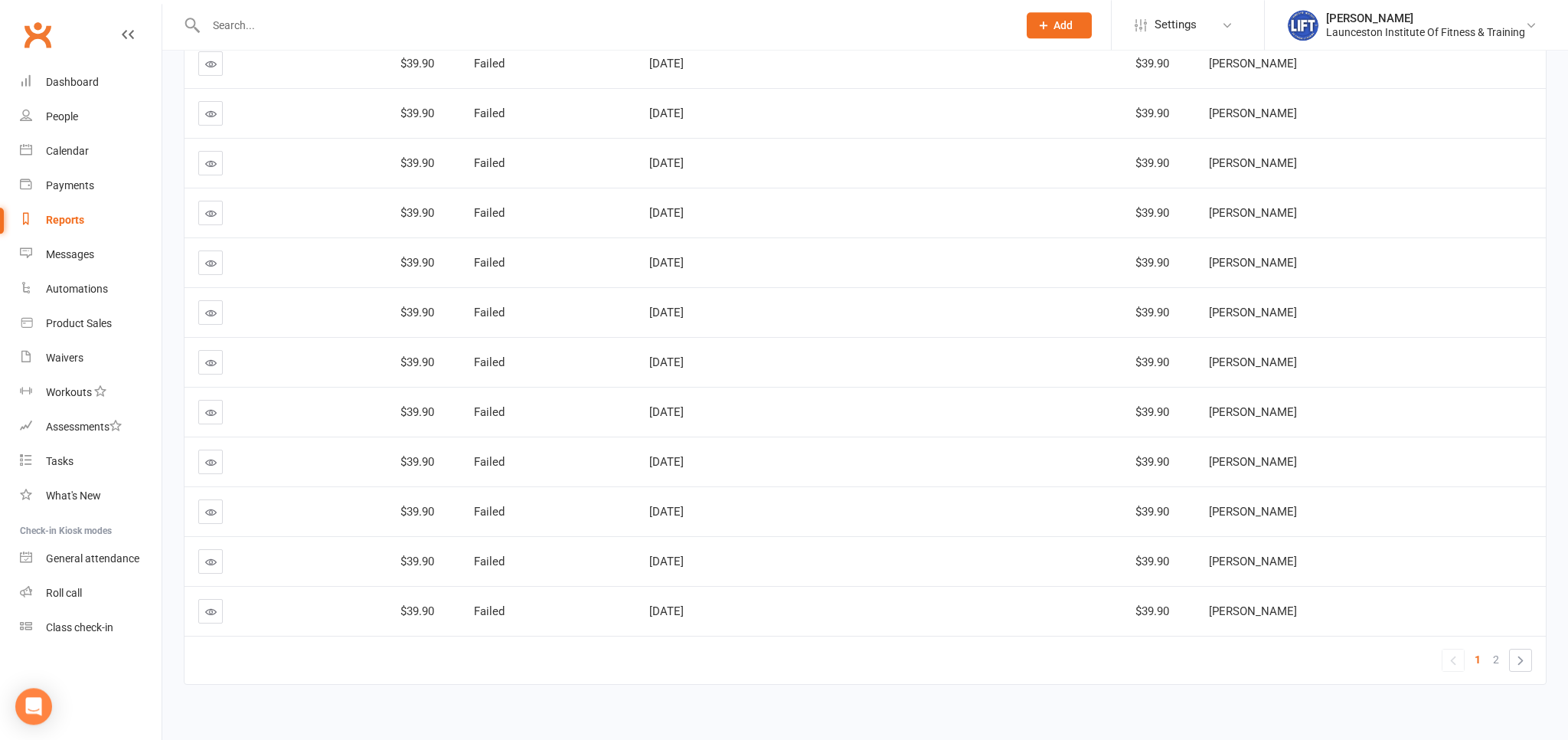
scroll to position [4636, 0]
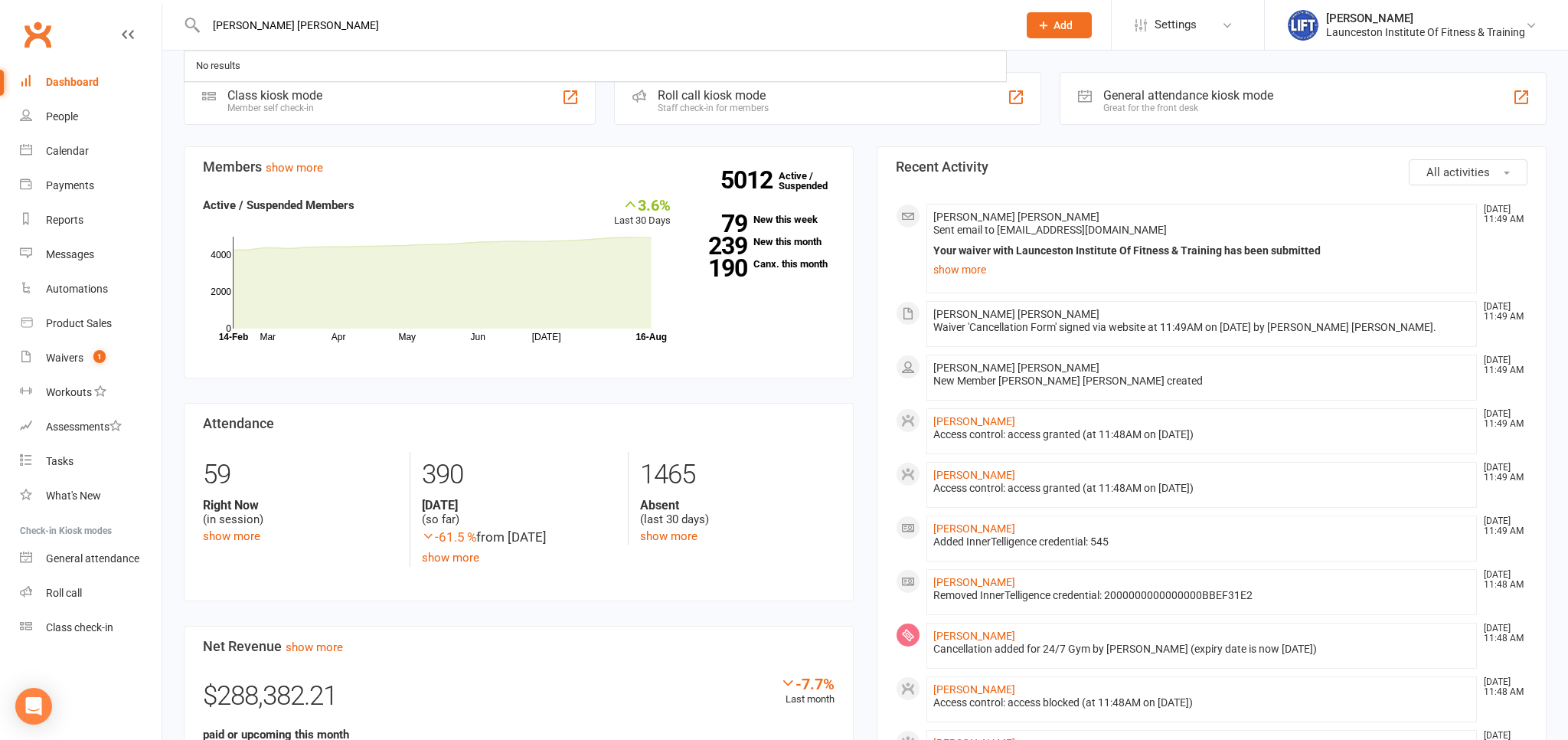
type input "[PERSON_NAME] [PERSON_NAME]"
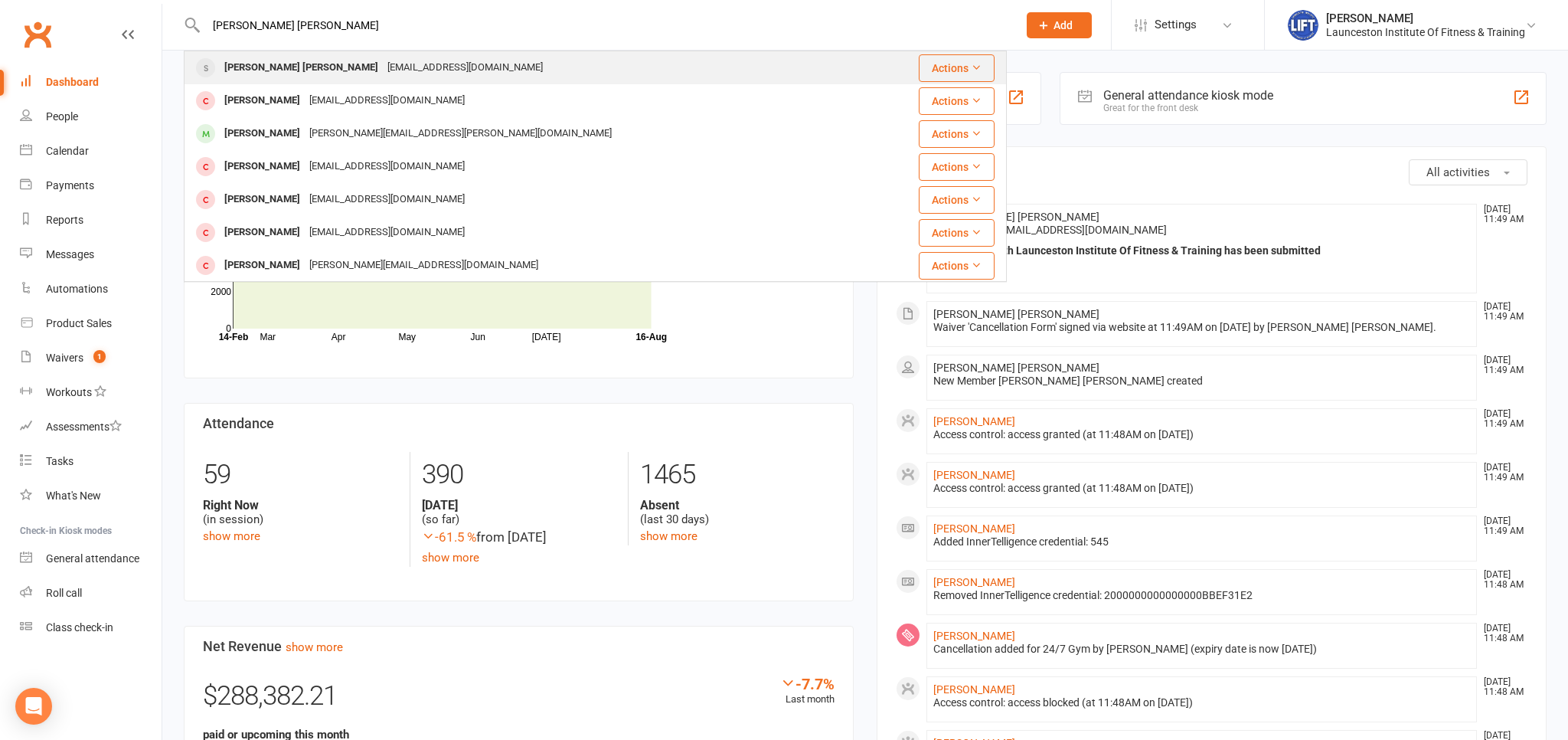
click at [391, 67] on div "bekaneb24@gmail.com" at bounding box center [465, 67] width 165 height 22
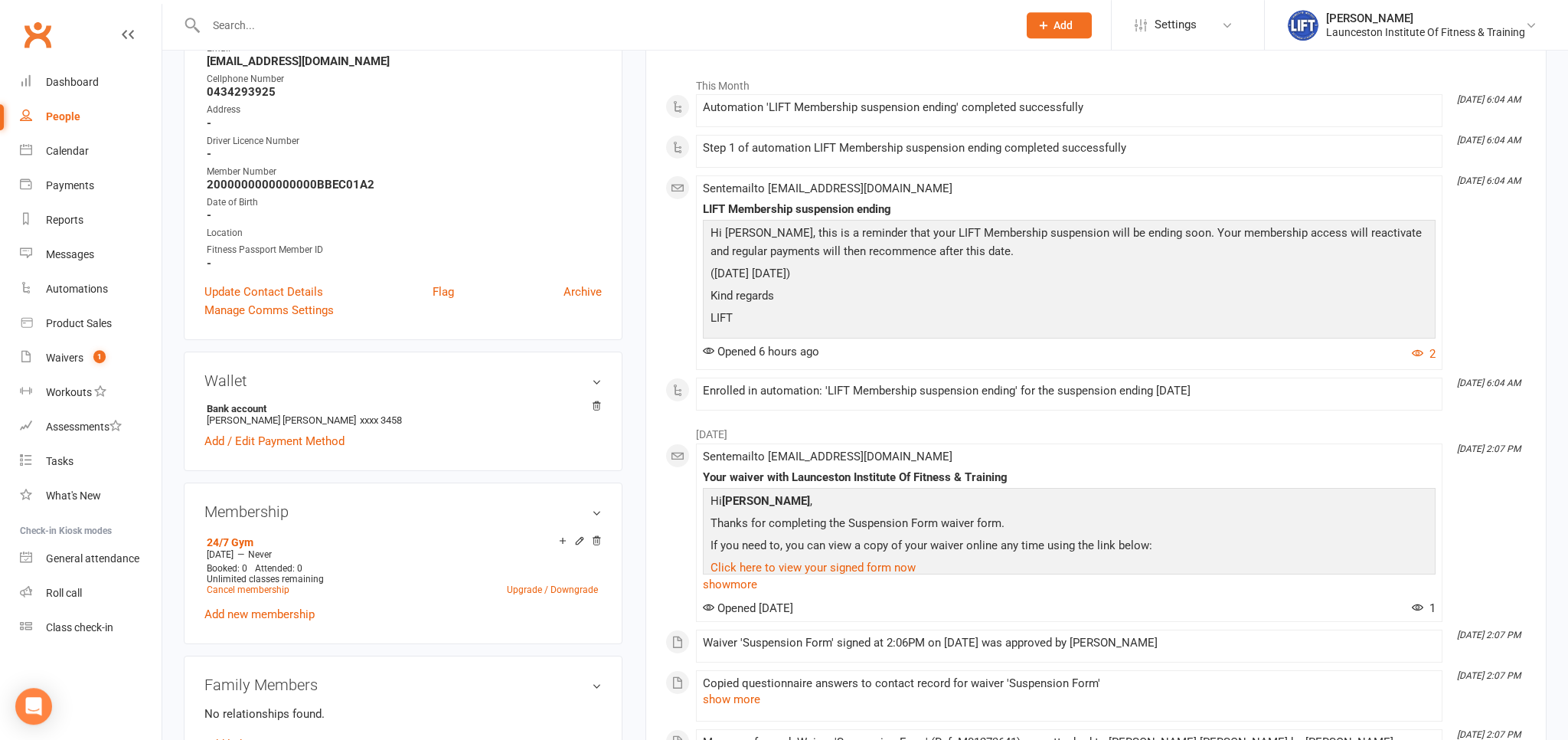
scroll to position [323, 0]
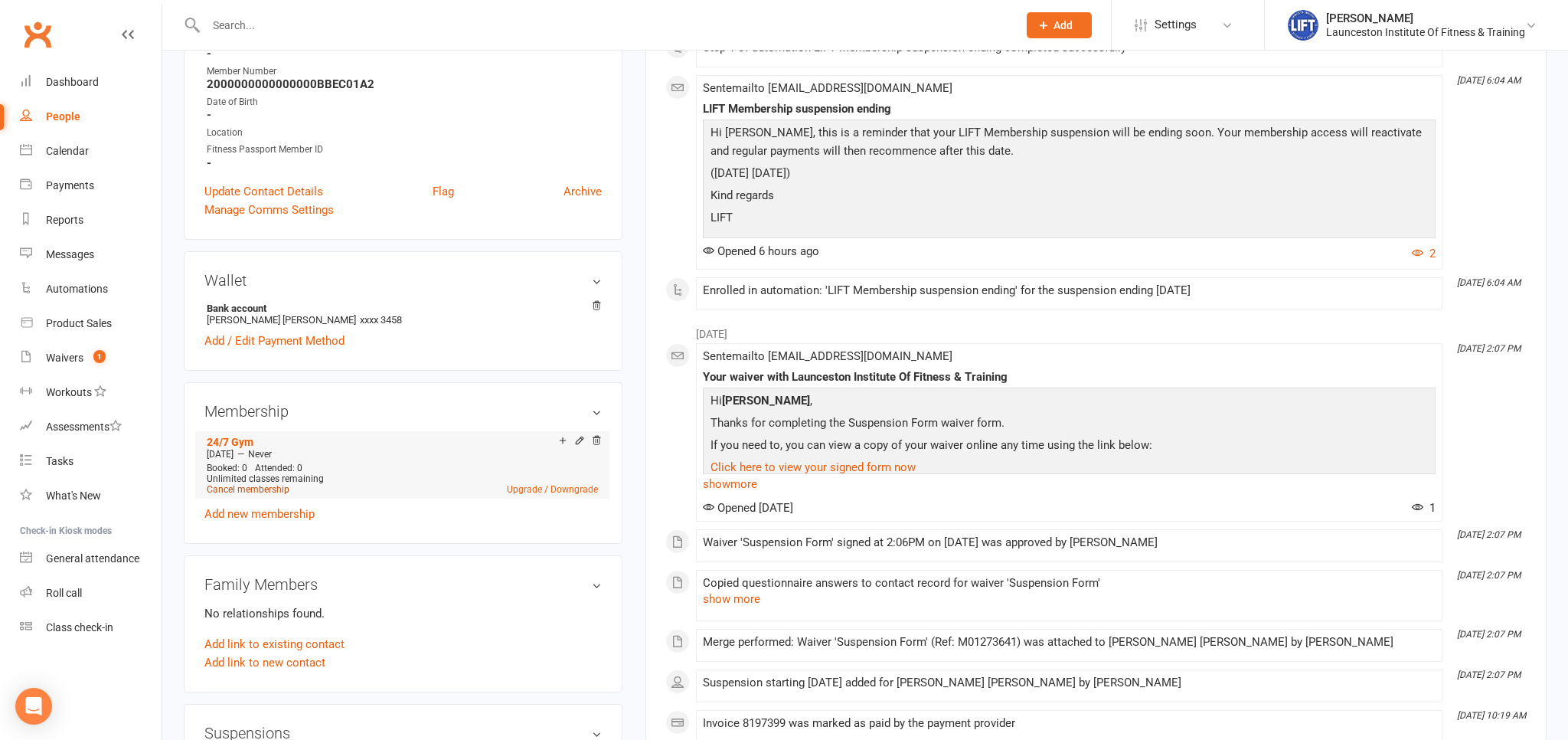
click at [256, 492] on link "Cancel membership" at bounding box center [248, 490] width 82 height 11
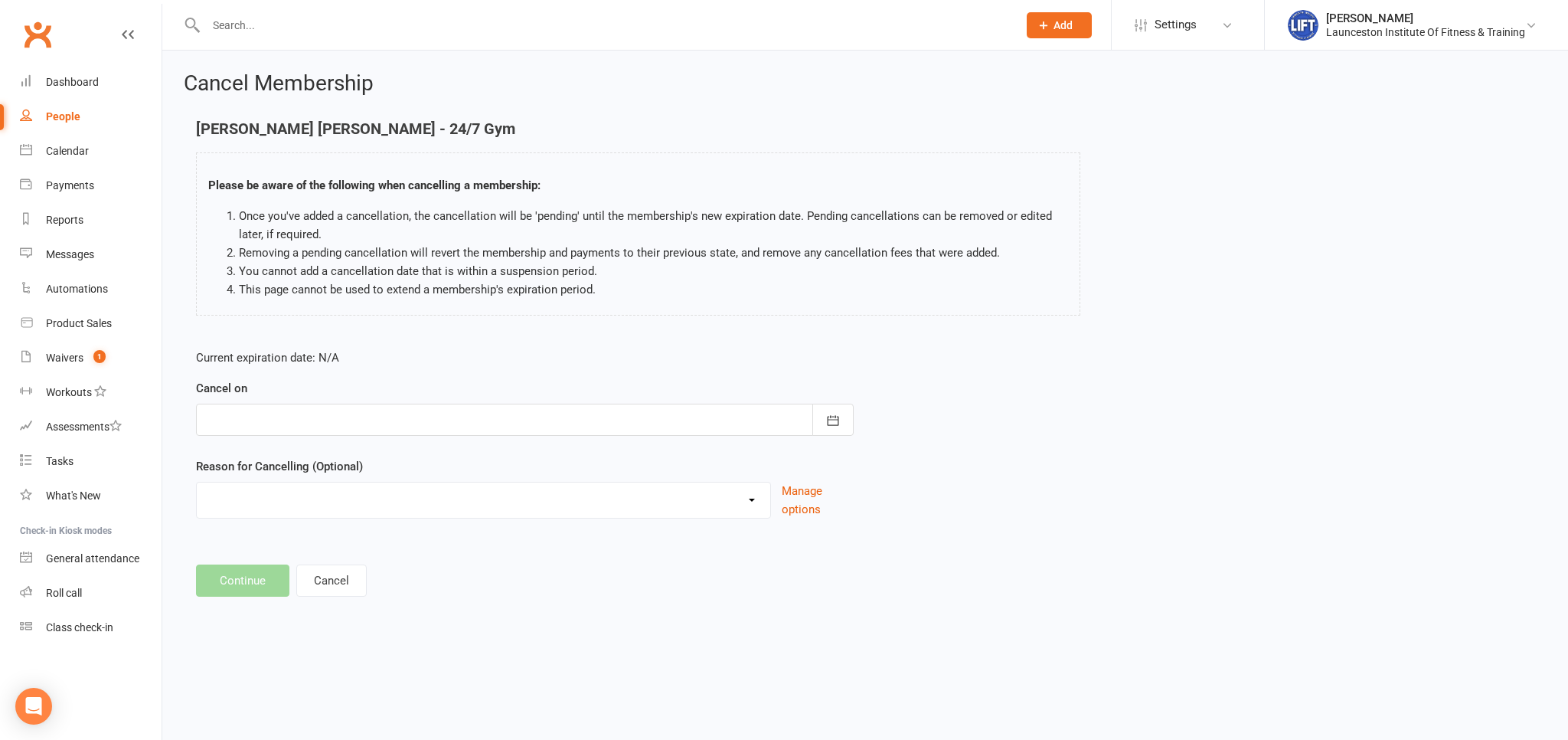
click at [381, 421] on div at bounding box center [524, 419] width 657 height 32
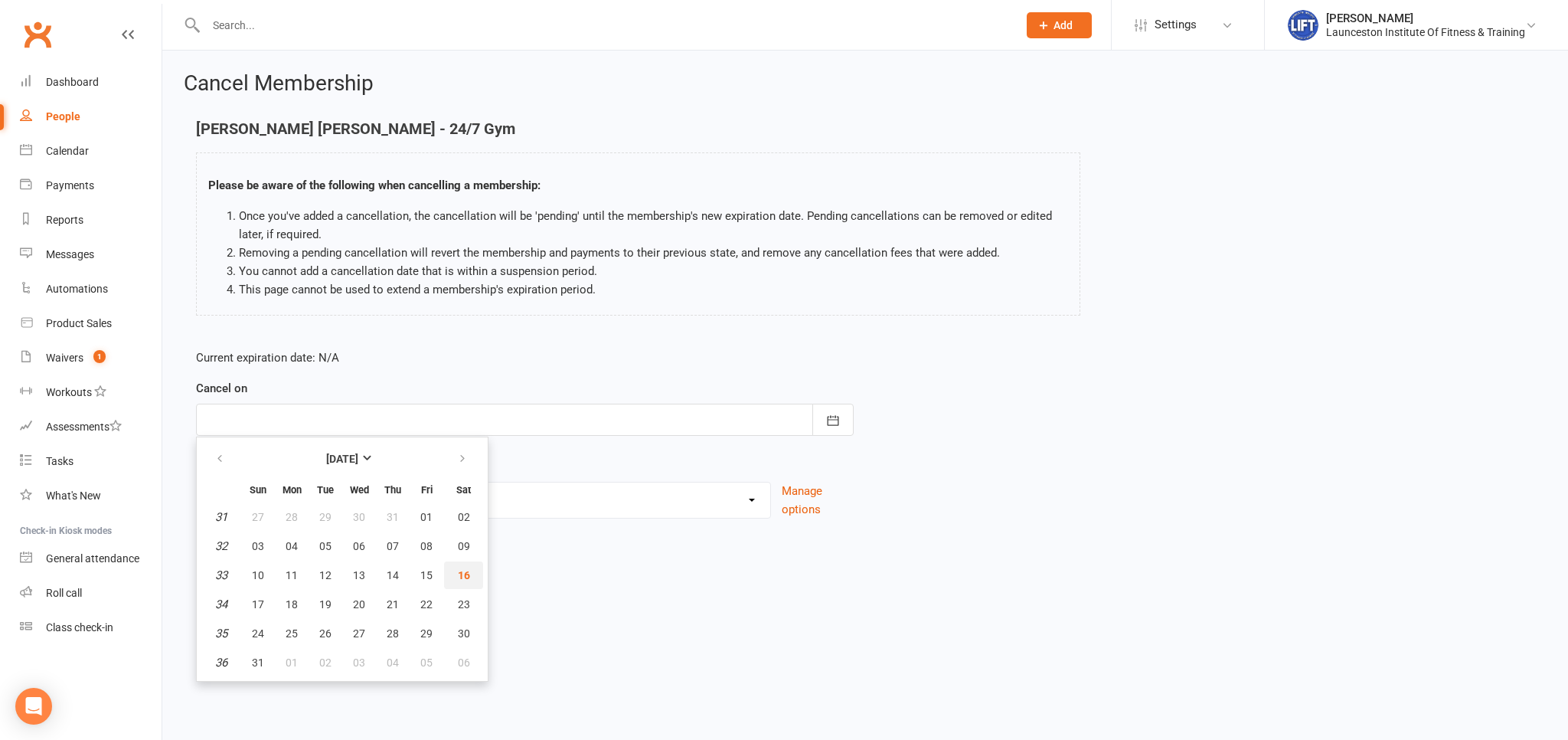
click at [458, 570] on span "16" at bounding box center [464, 575] width 12 height 12
type input "[DATE]"
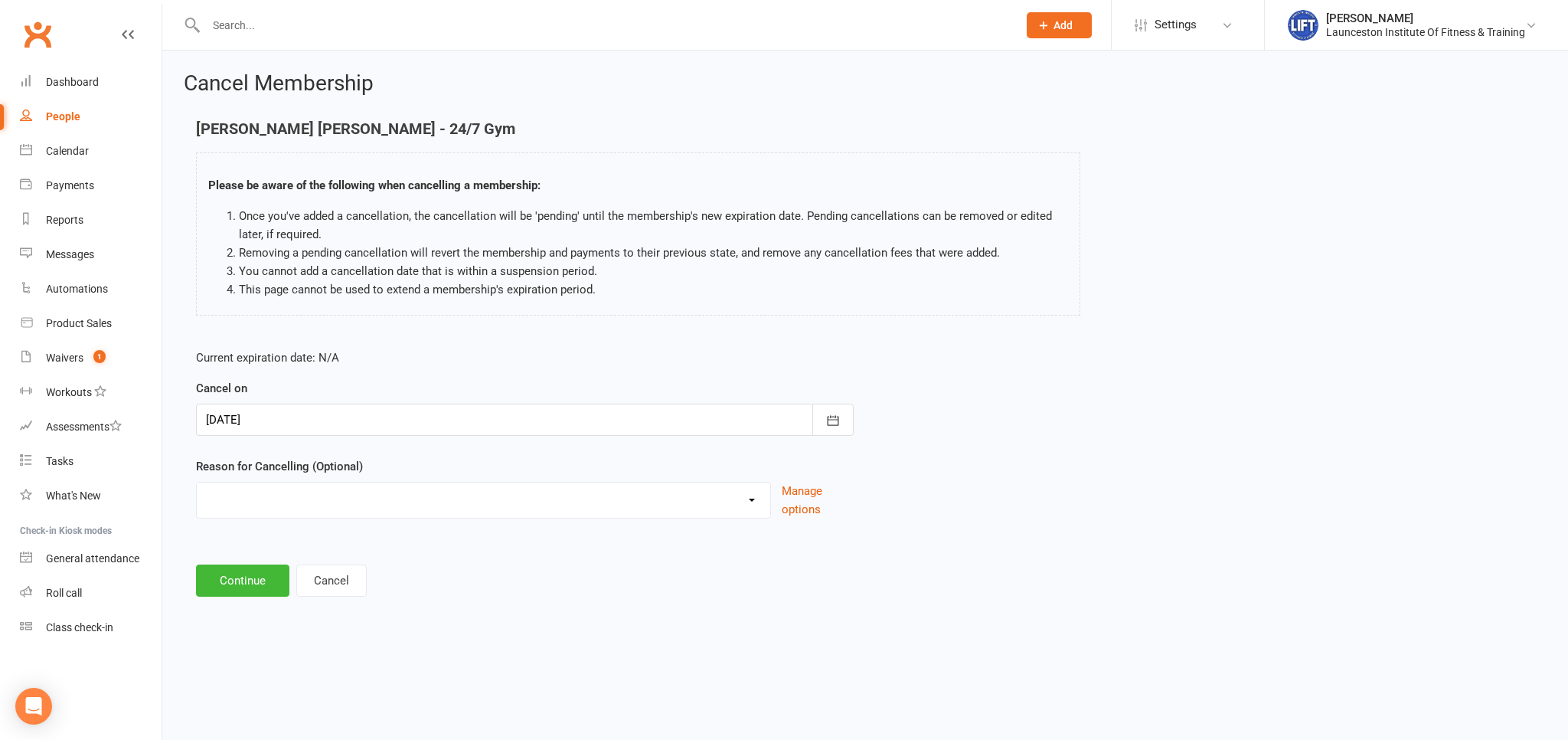
click at [197, 483] on select "Cancelled by staff (overdues) Change to Fitness Passport Changing gyms Injury M…" at bounding box center [483, 497] width 573 height 31
select select "6"
click option "Other reason" at bounding box center [0, 0] width 0 height 0
click at [243, 638] on main "Kane Barker - 24/7 Gym Please be aware of the following when cancelling a membe…" at bounding box center [865, 397] width 1362 height 554
drag, startPoint x: 247, startPoint y: 648, endPoint x: 253, endPoint y: 608, distance: 40.4
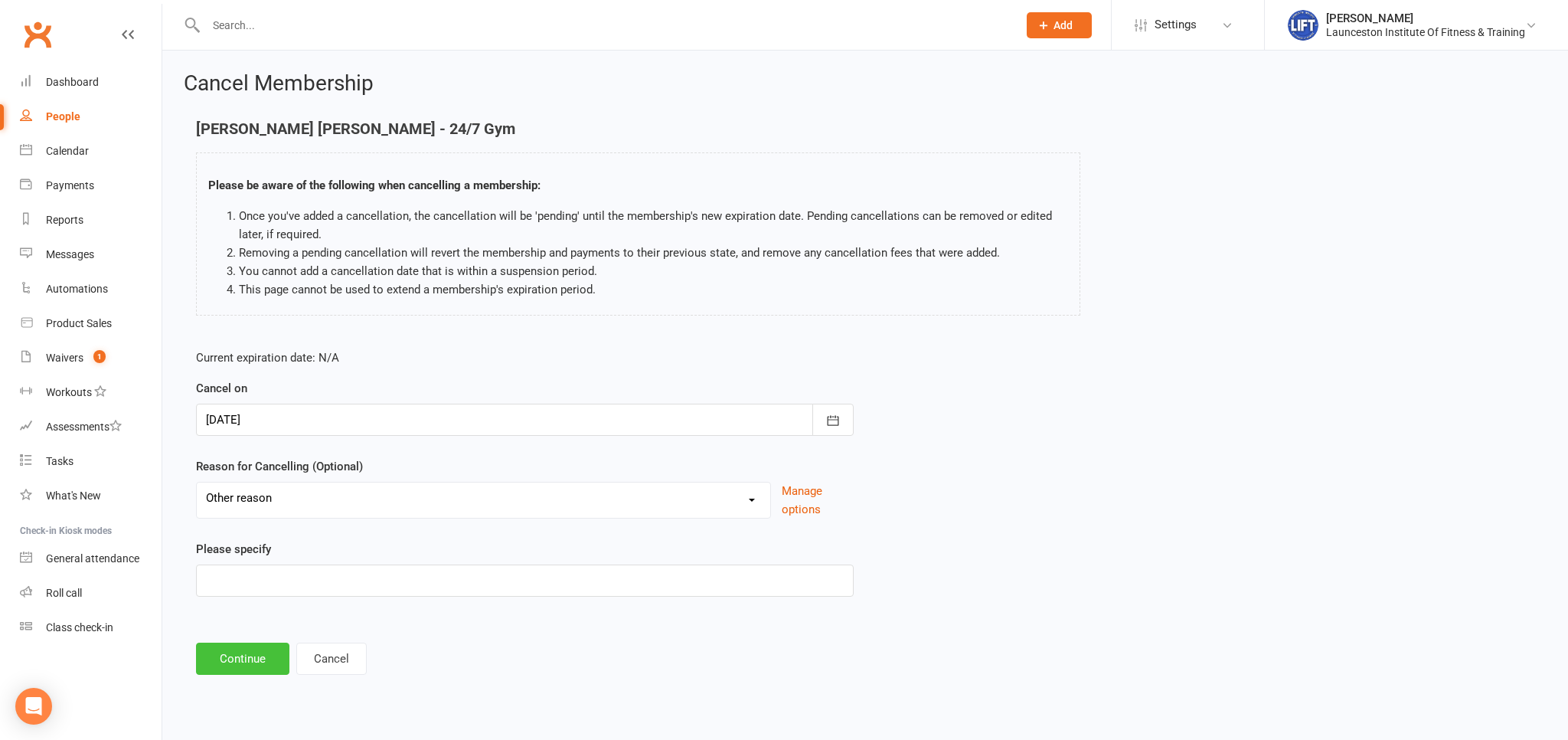
click at [247, 648] on button "Continue" at bounding box center [243, 659] width 94 height 32
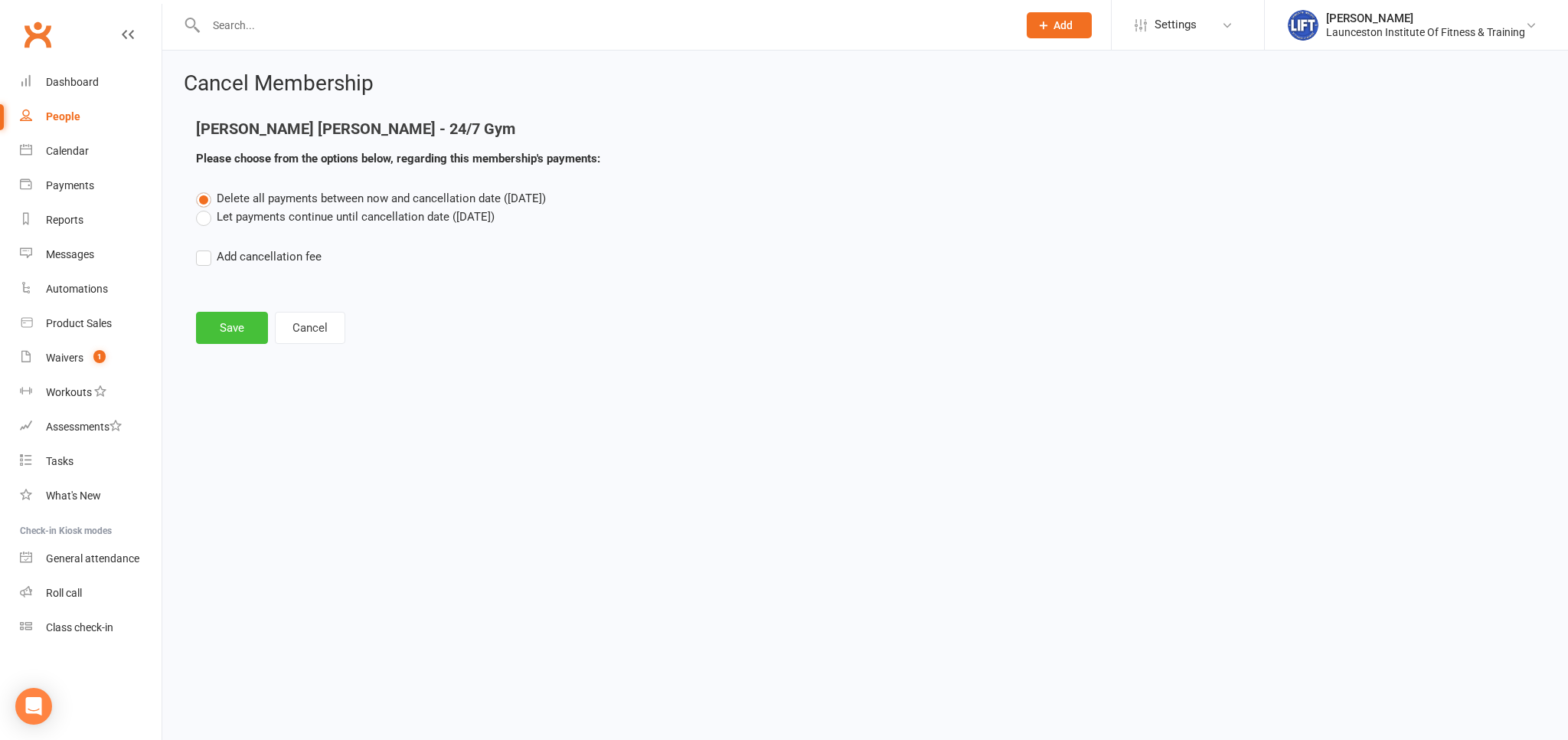
click at [224, 322] on button "Save" at bounding box center [232, 328] width 72 height 32
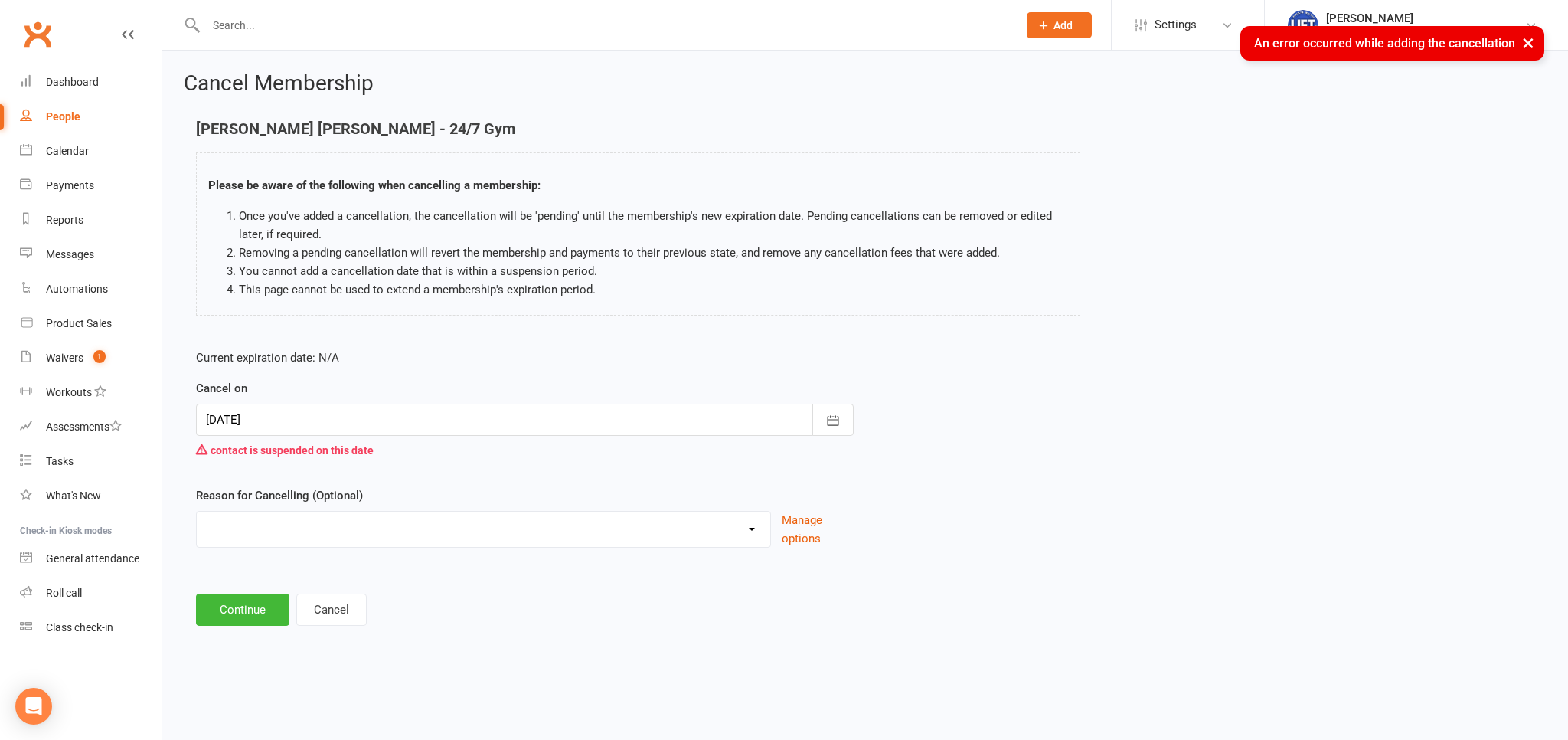
click at [311, 588] on main "Kane Barker - 24/7 Gym Please be aware of the following when cancelling a membe…" at bounding box center [865, 372] width 1362 height 505
drag, startPoint x: 311, startPoint y: 602, endPoint x: 323, endPoint y: 584, distance: 21.6
click at [311, 603] on button "Cancel" at bounding box center [331, 610] width 70 height 32
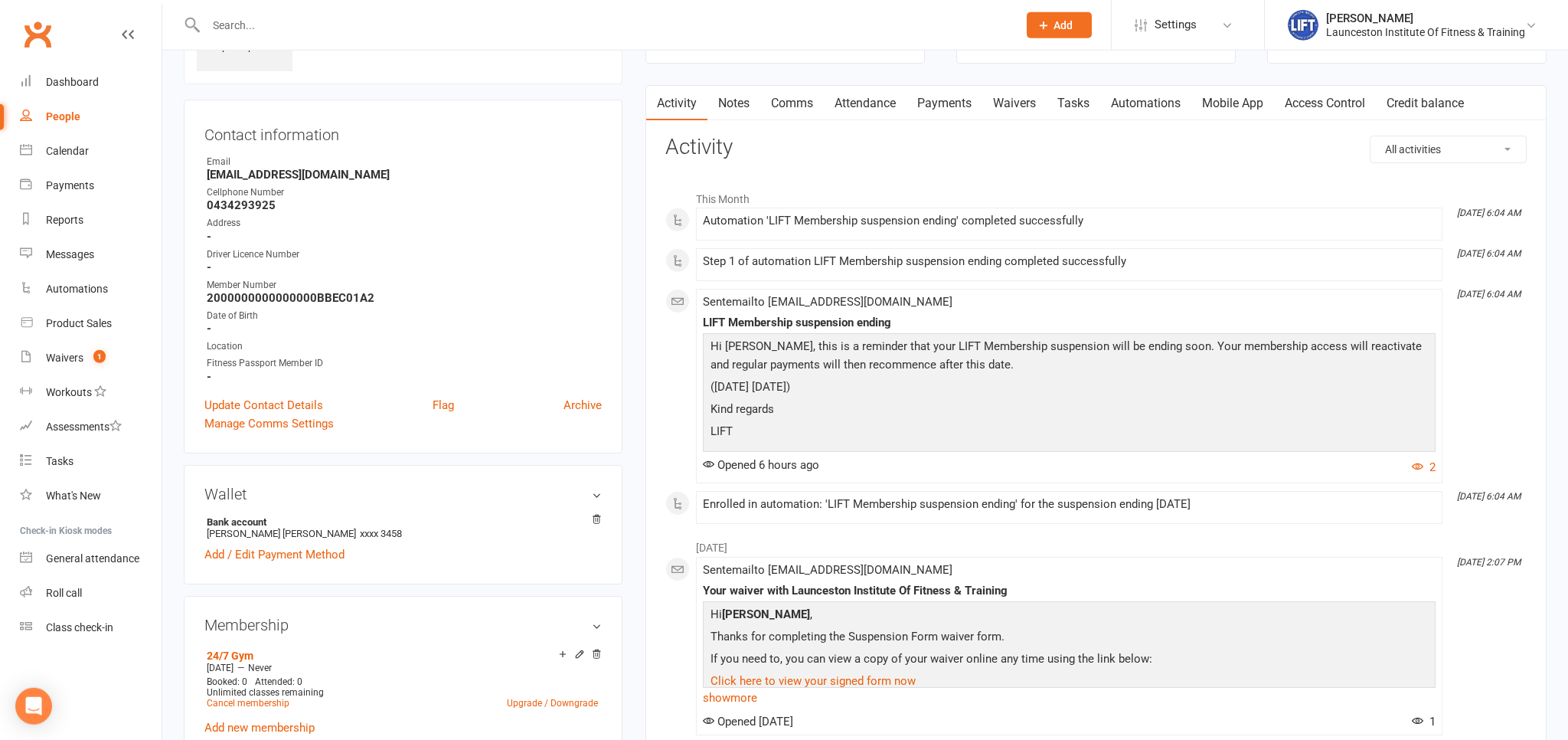
scroll to position [81, 0]
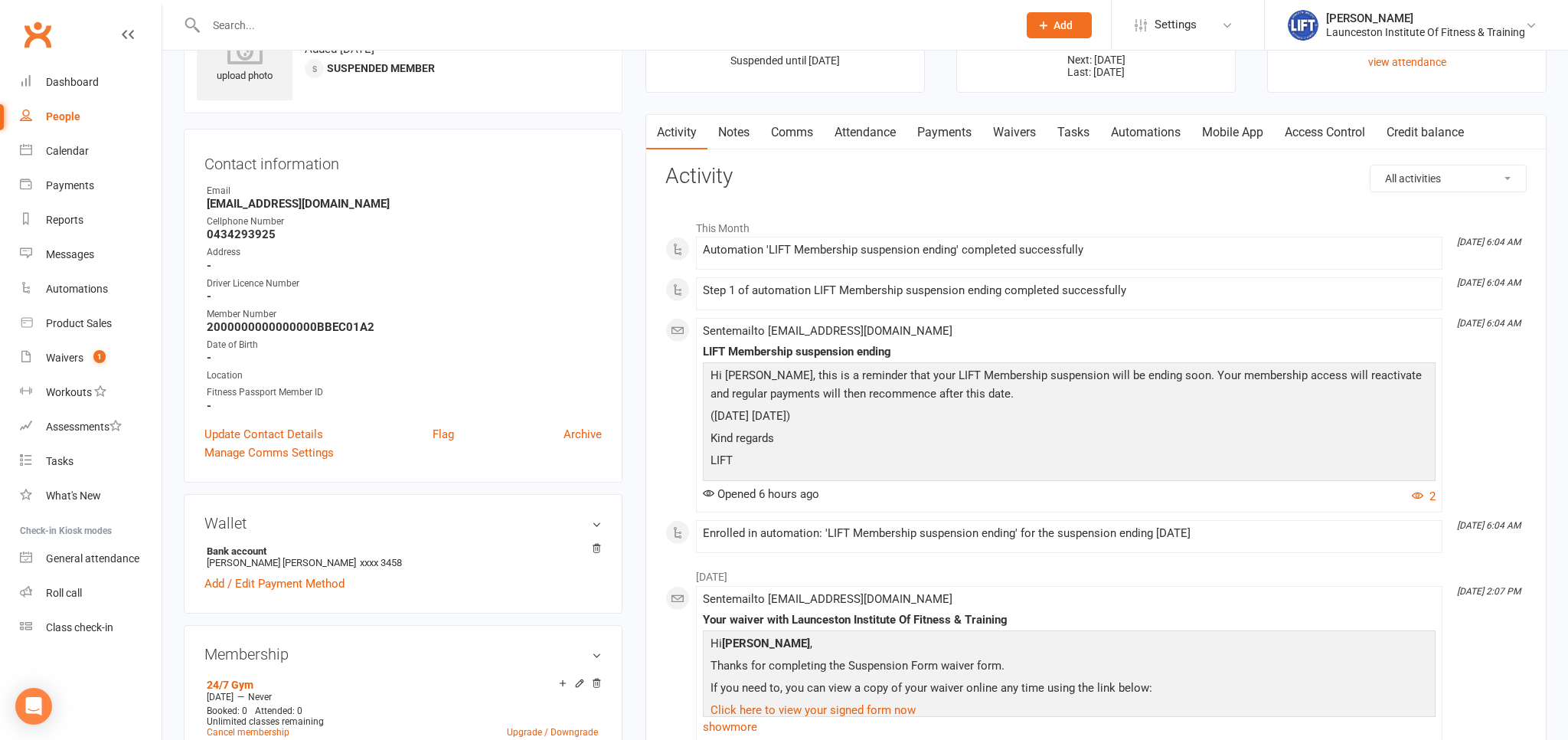
click at [932, 133] on link "Payments" at bounding box center [944, 132] width 76 height 35
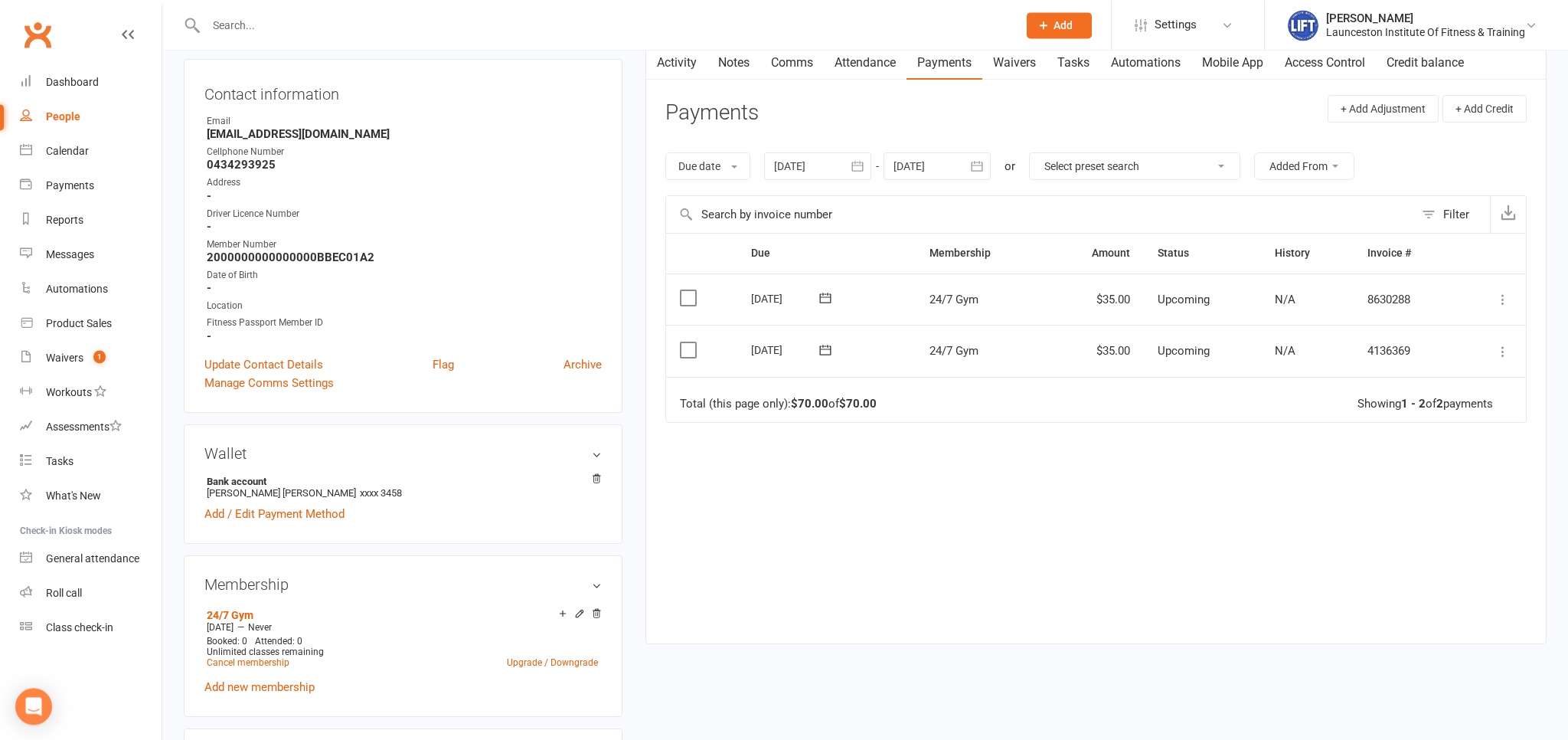
scroll to position [484, 0]
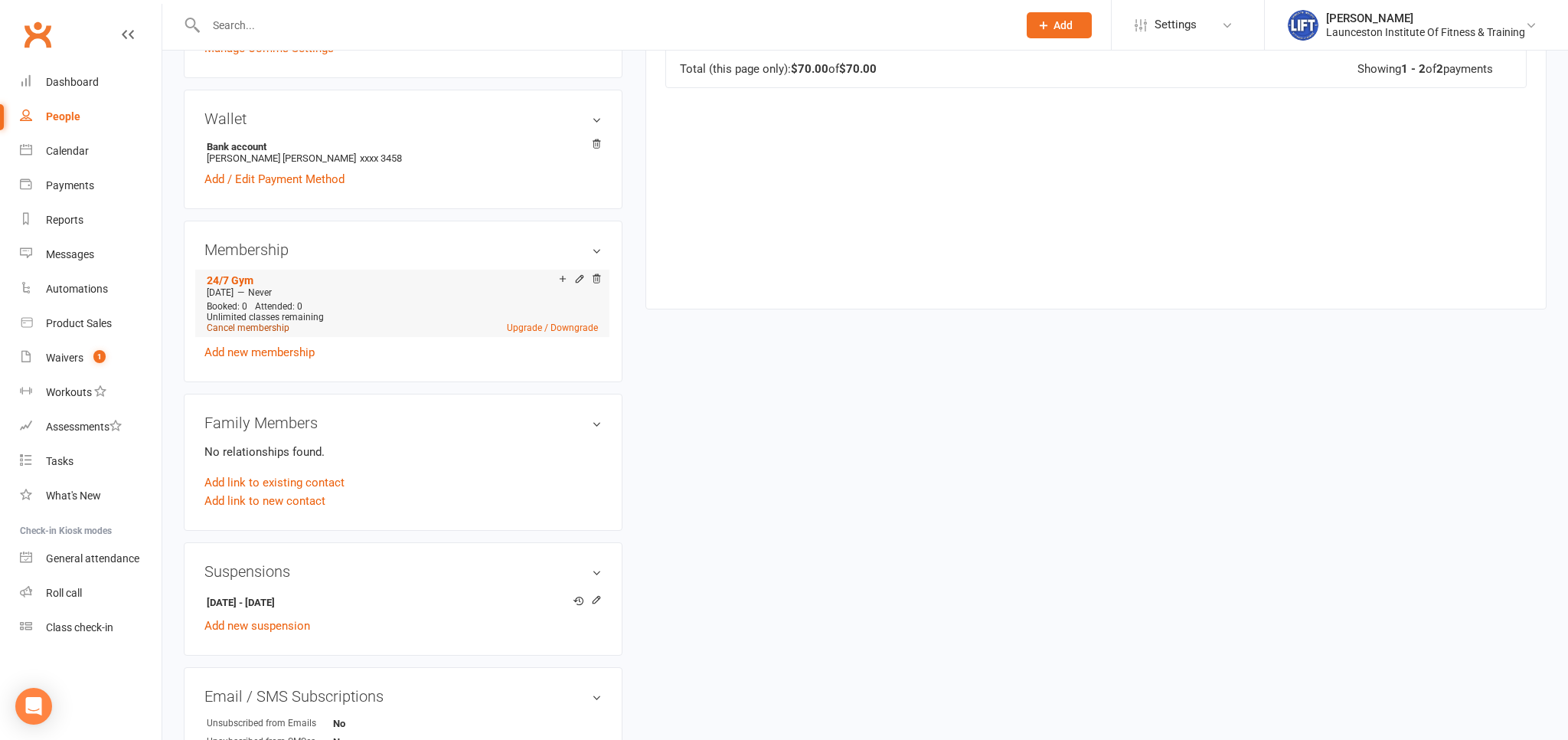
click at [243, 326] on link "Cancel membership" at bounding box center [248, 328] width 82 height 11
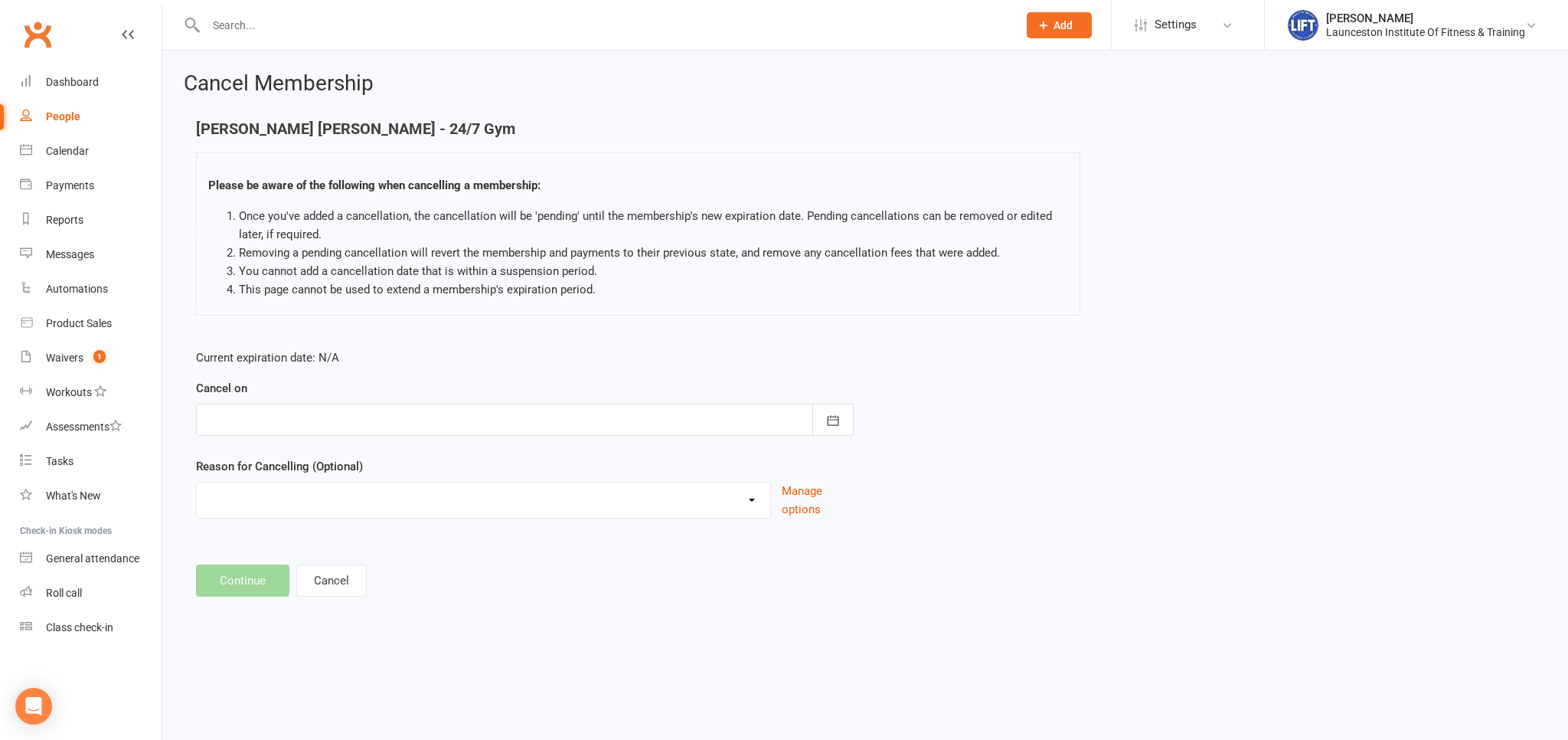
click at [570, 417] on div at bounding box center [524, 419] width 657 height 32
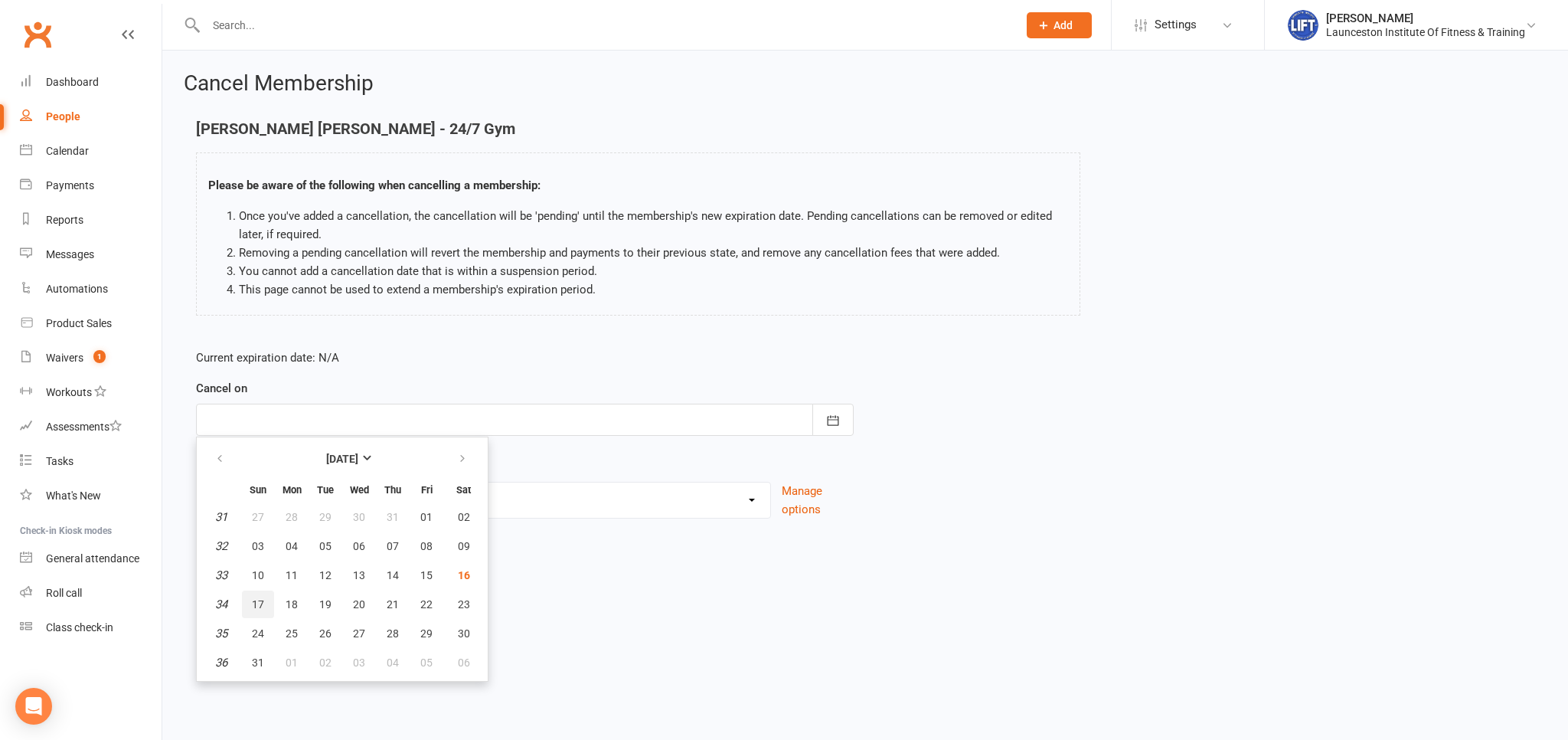
click at [258, 603] on span "17" at bounding box center [258, 604] width 12 height 12
type input "17 Aug 2025"
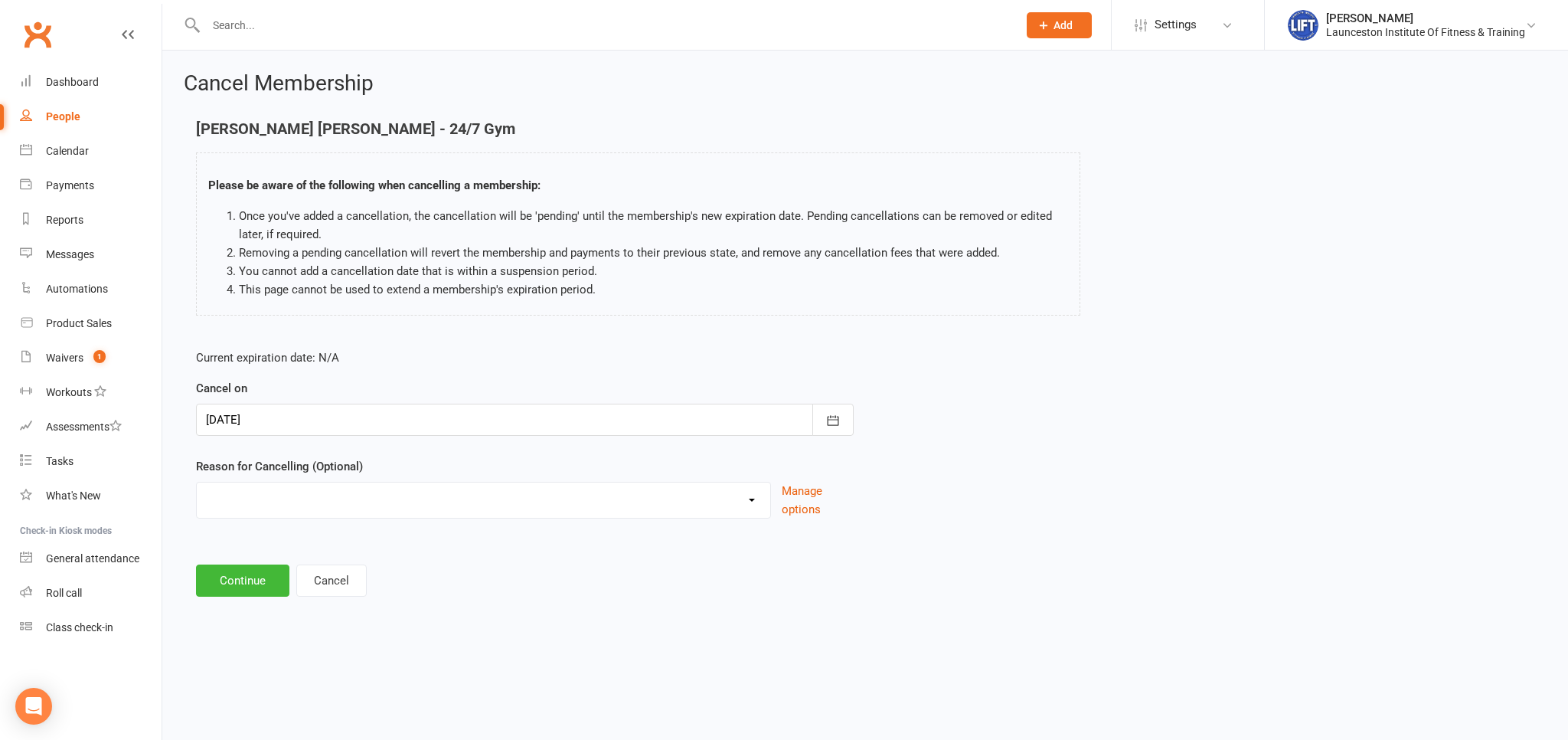
click at [197, 483] on select "Cancelled by staff (overdues) Change to Fitness Passport Changing gyms Injury M…" at bounding box center [483, 497] width 573 height 31
select select "6"
click option "Other reason" at bounding box center [0, 0] width 0 height 0
click at [247, 659] on button "Continue" at bounding box center [243, 659] width 94 height 32
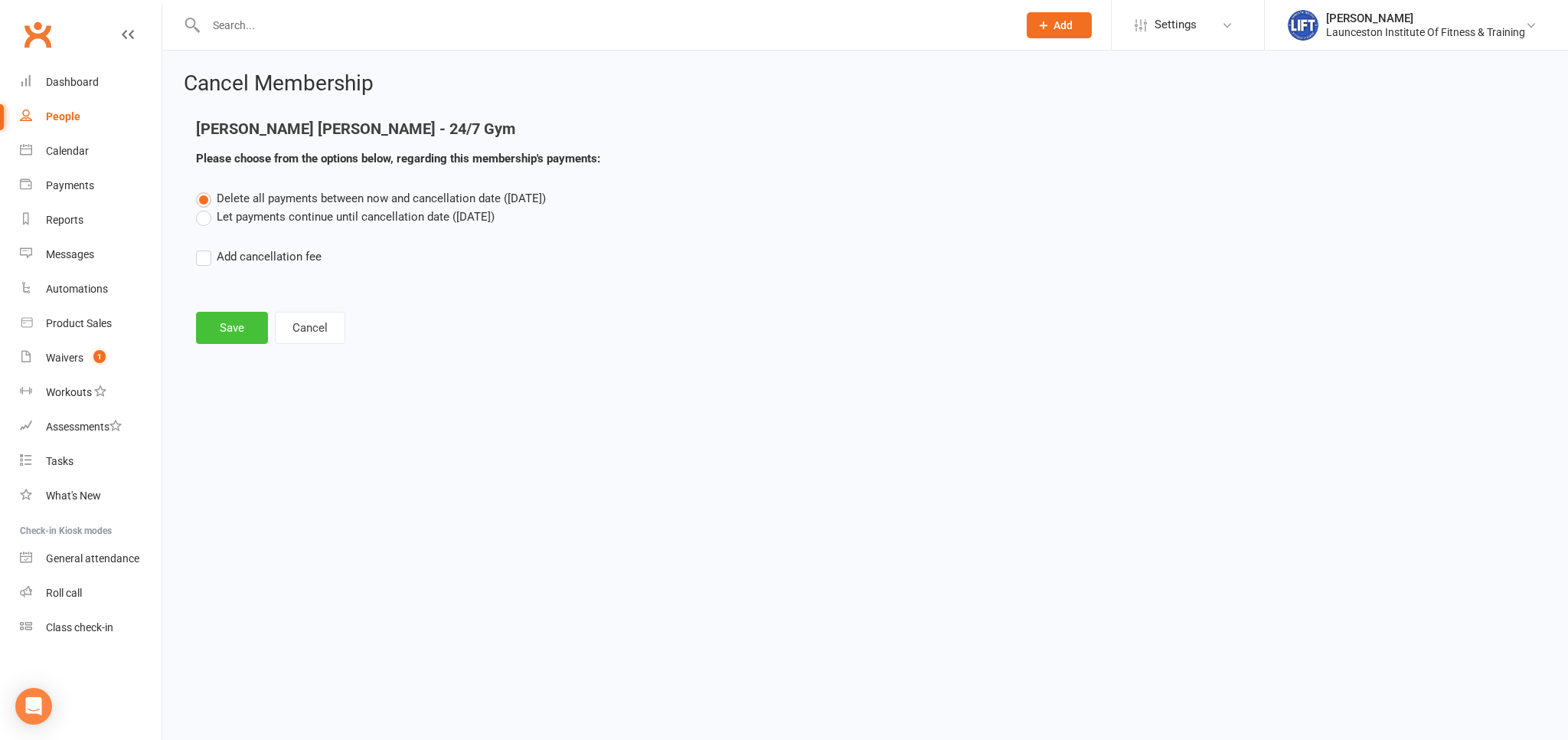
click at [256, 315] on button "Save" at bounding box center [232, 328] width 72 height 32
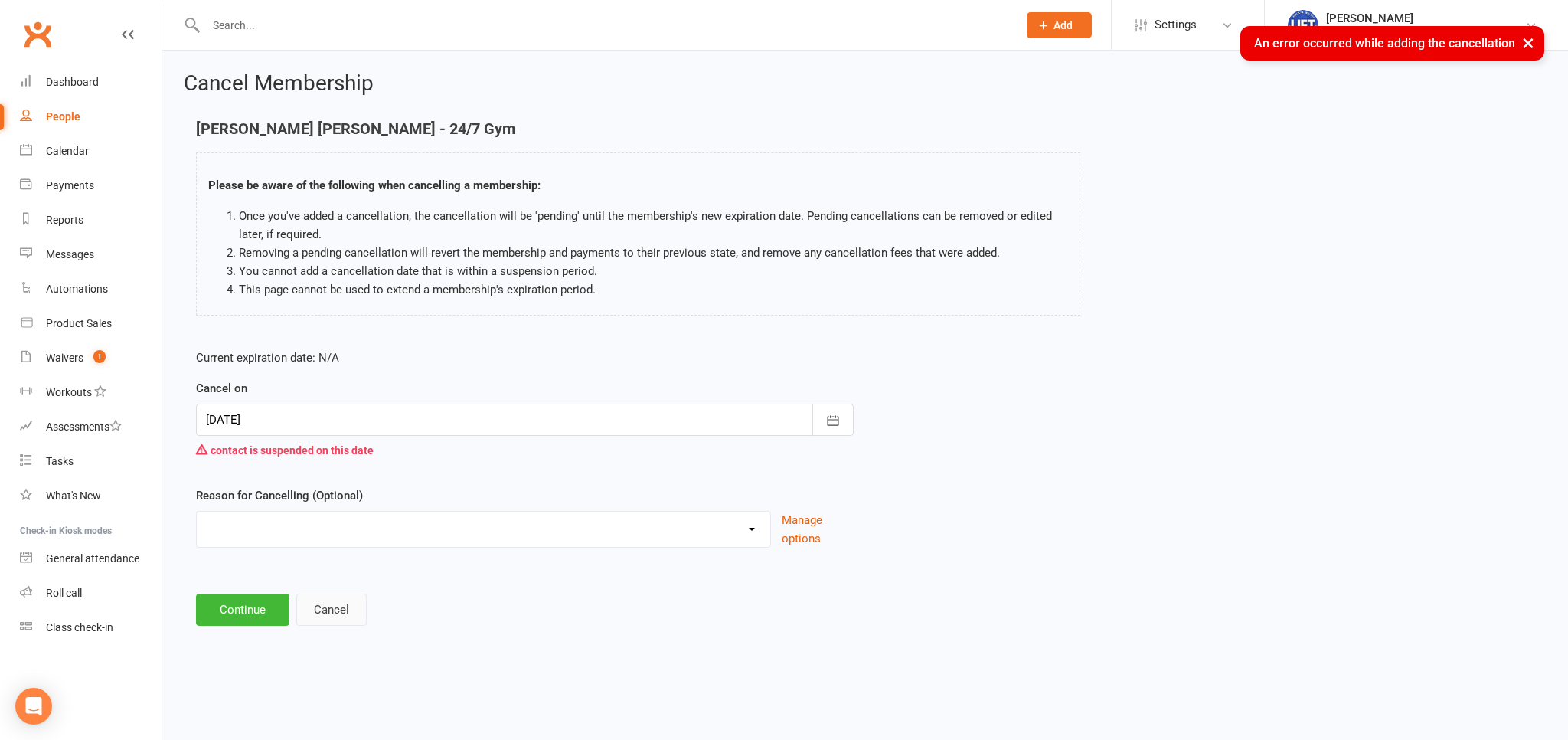
click at [313, 604] on button "Cancel" at bounding box center [331, 610] width 70 height 32
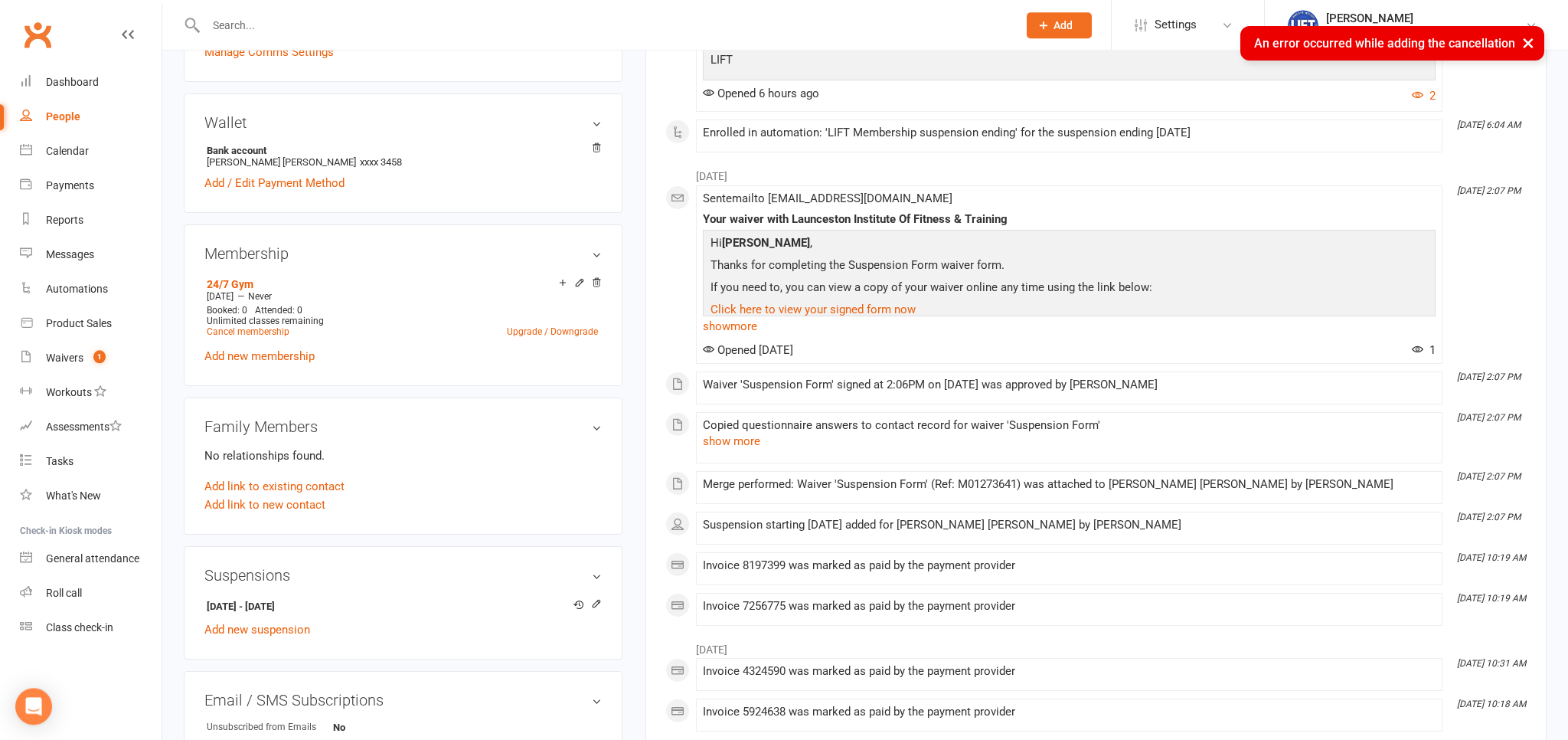
scroll to position [566, 0]
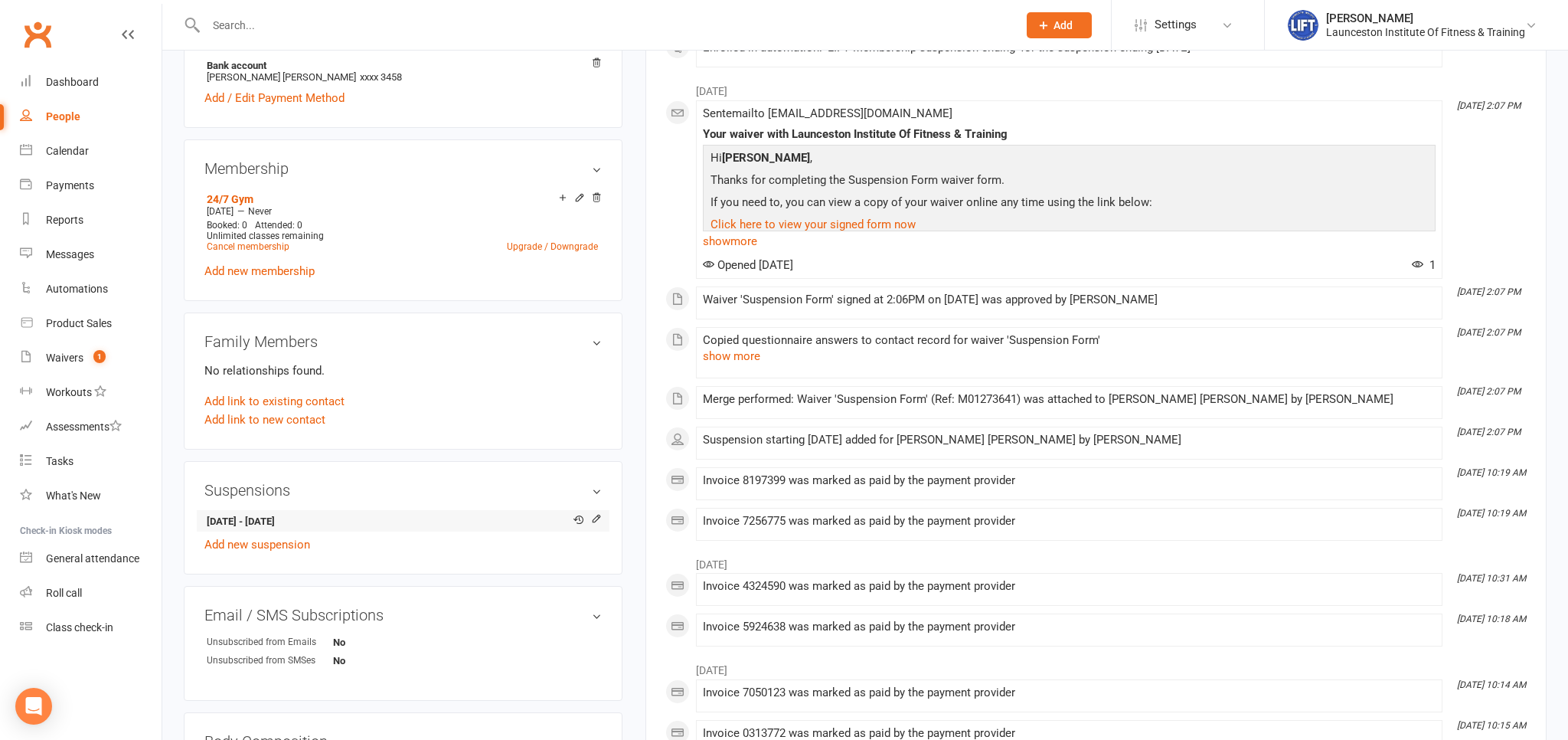
click at [469, 521] on strong "23 May 2025 - 23 Aug 2025" at bounding box center [400, 522] width 387 height 16
click at [599, 520] on icon at bounding box center [597, 518] width 7 height 7
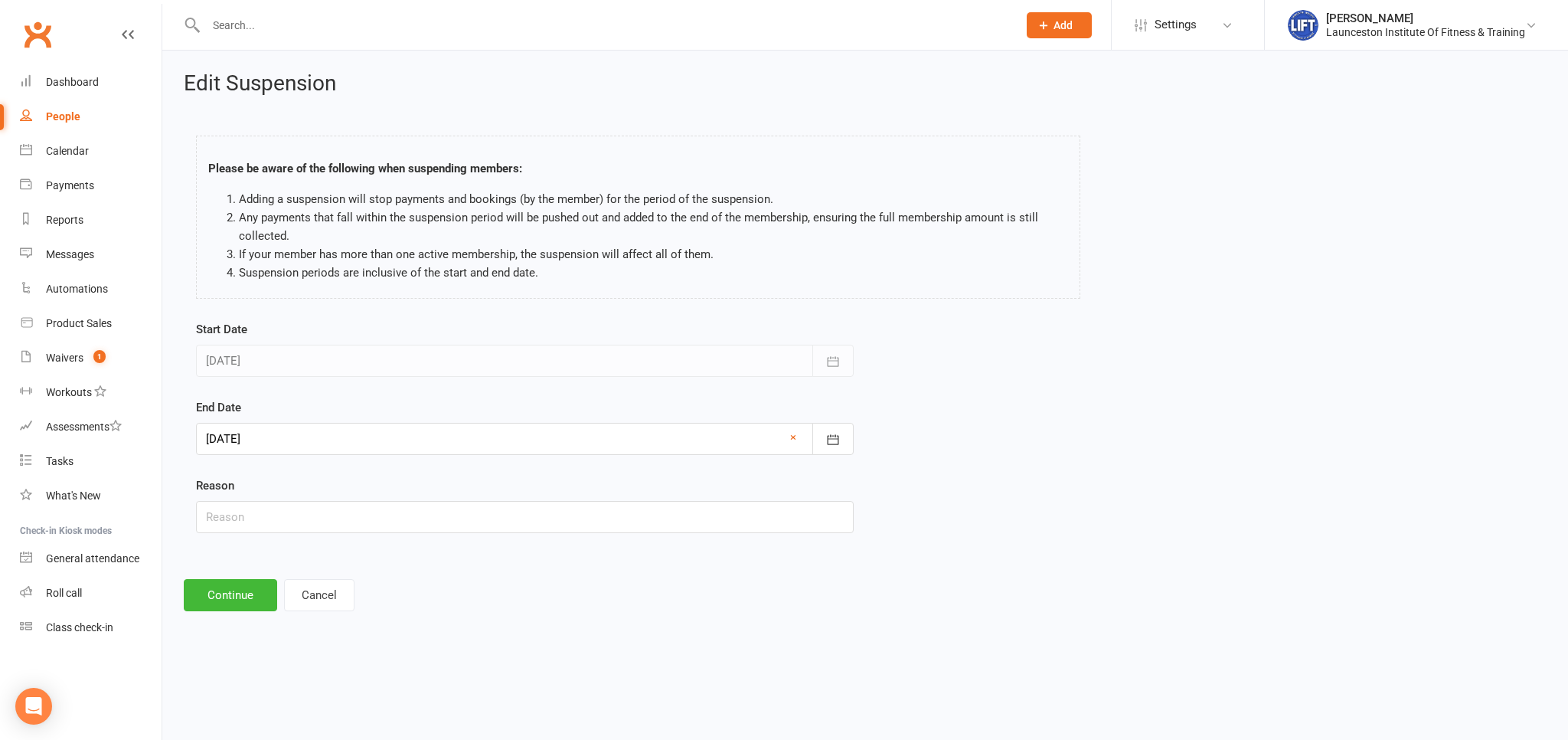
click at [301, 438] on div at bounding box center [524, 439] width 657 height 32
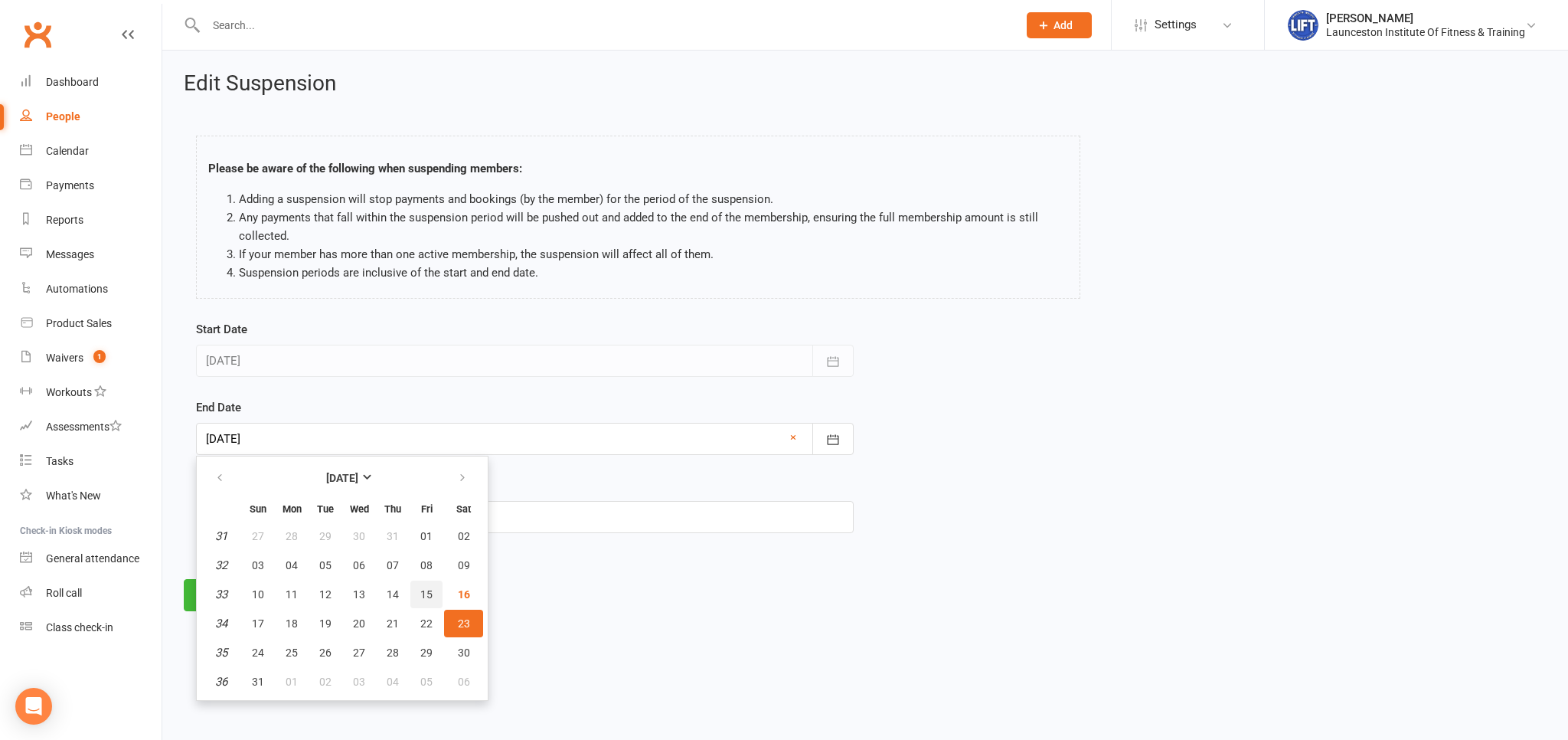
click at [425, 596] on span "15" at bounding box center [426, 594] width 12 height 12
type input "[DATE]"
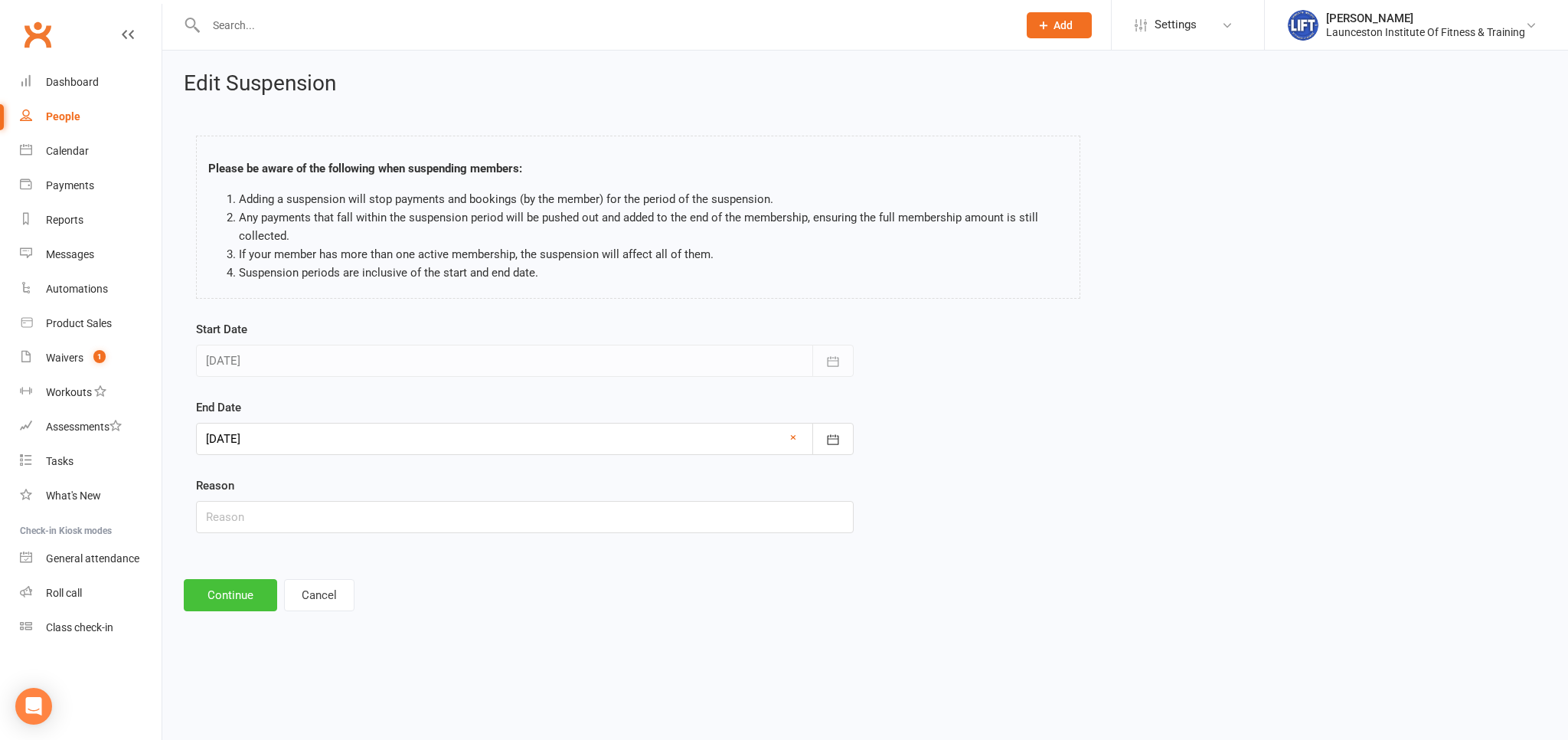
click at [216, 597] on button "Continue" at bounding box center [230, 595] width 94 height 32
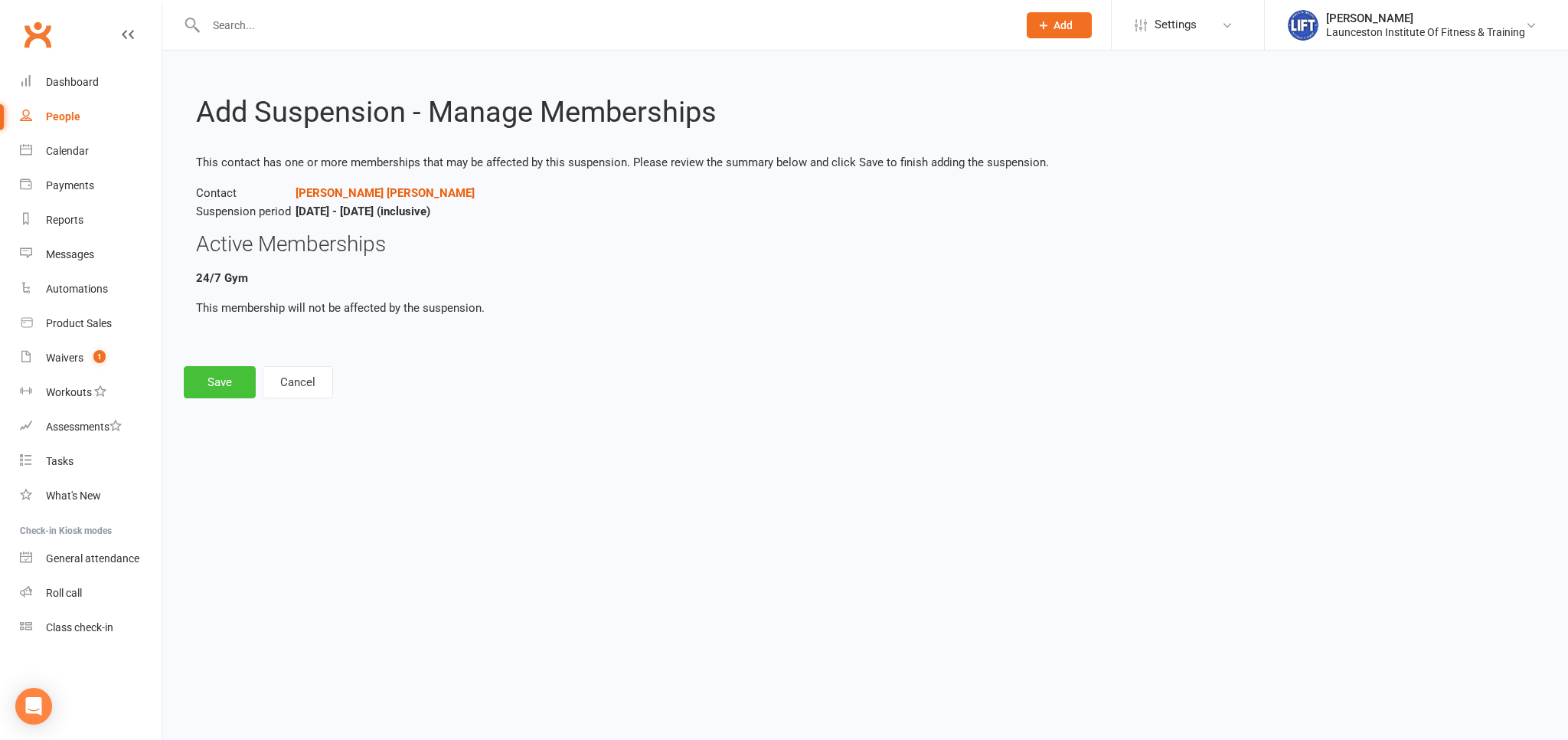
click at [229, 373] on button "Save" at bounding box center [220, 382] width 72 height 32
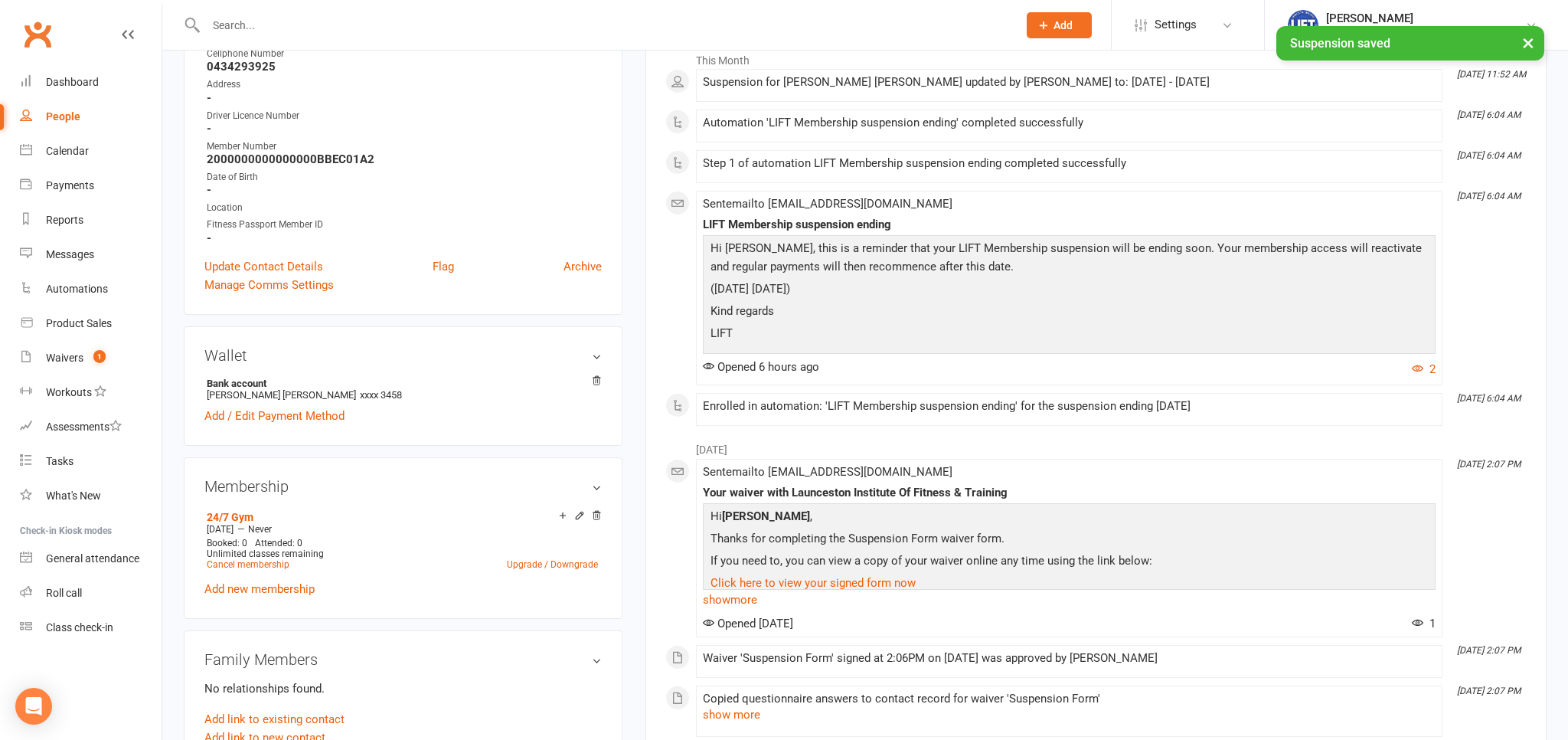
scroll to position [405, 0]
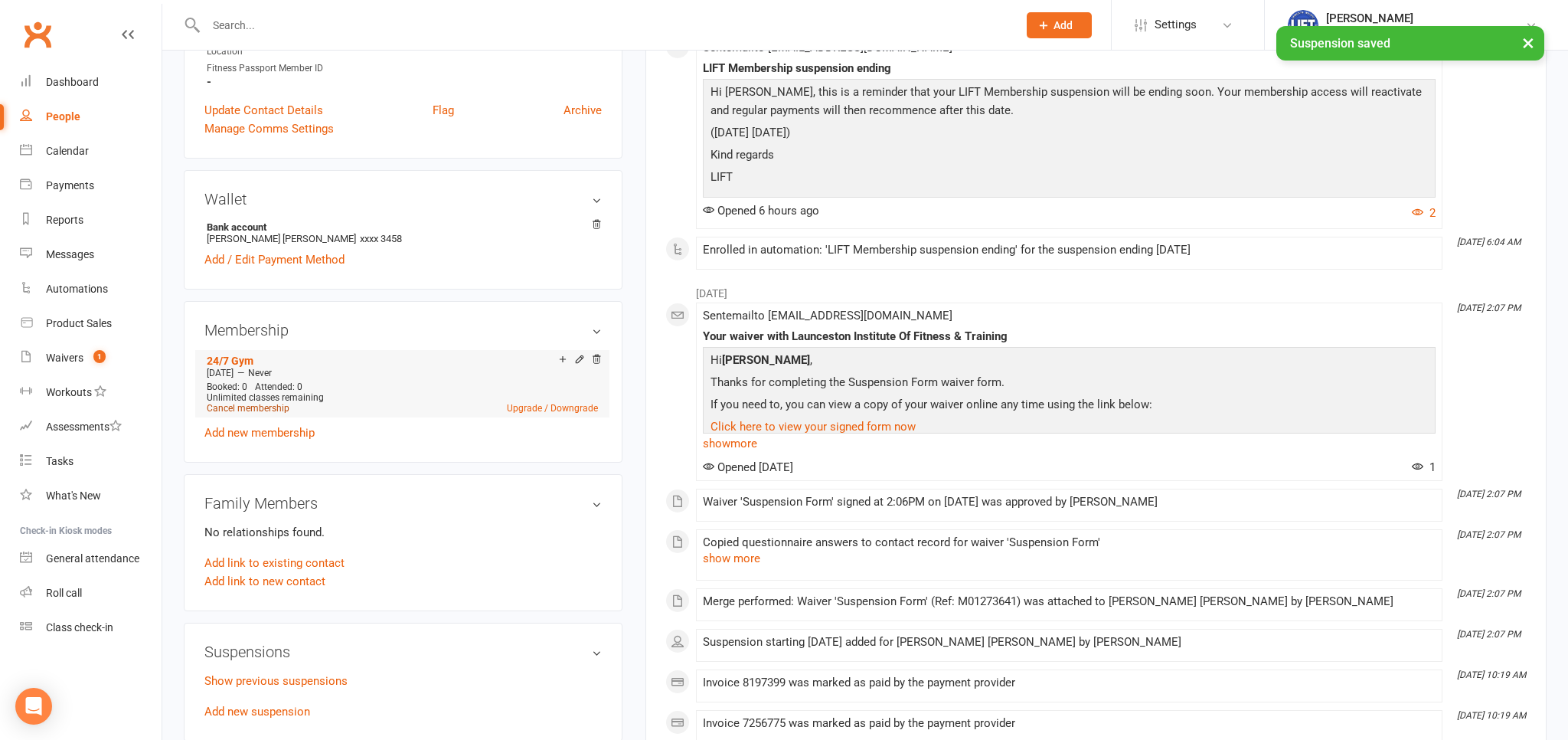
click at [277, 410] on link "Cancel membership" at bounding box center [248, 408] width 82 height 11
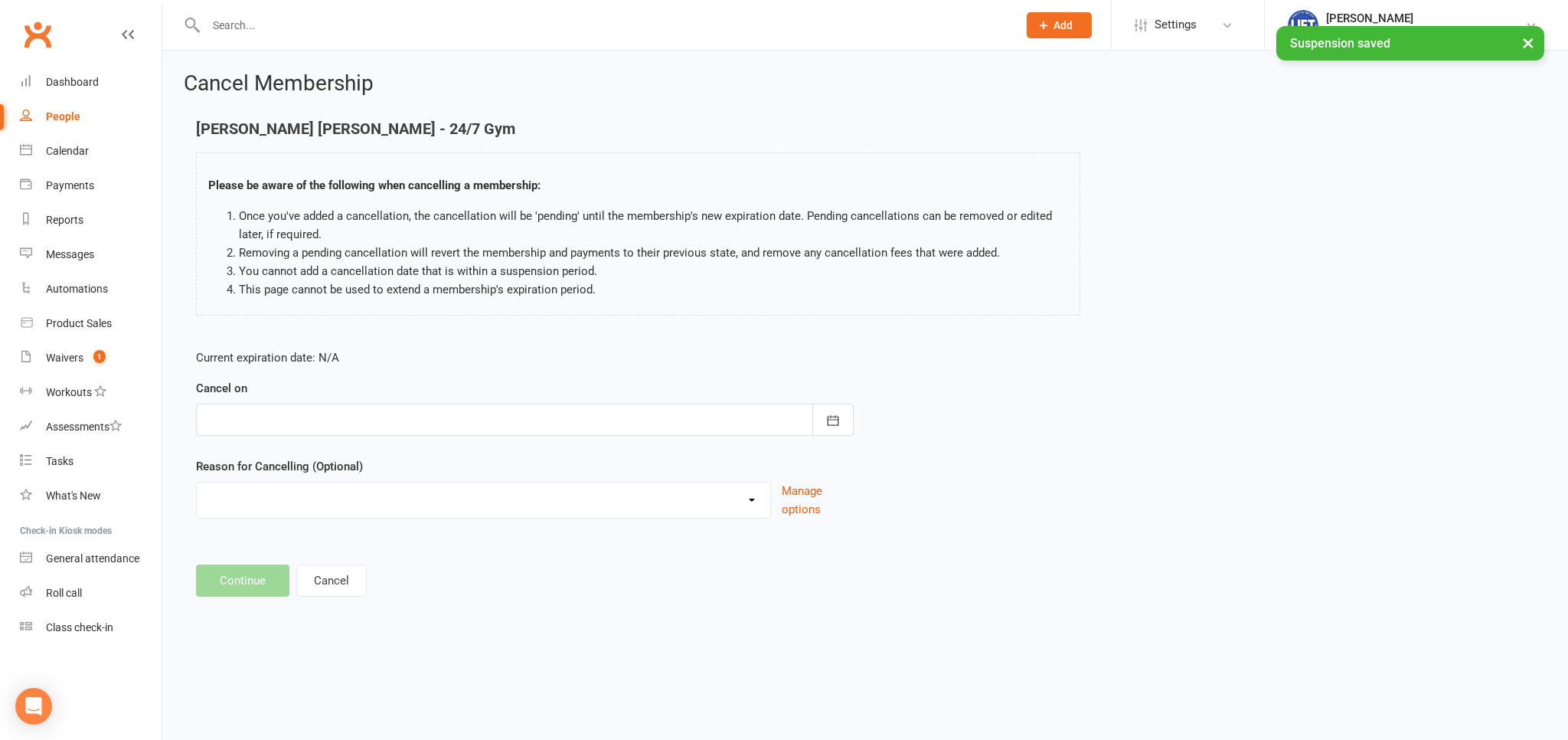
click at [457, 421] on div at bounding box center [524, 419] width 657 height 32
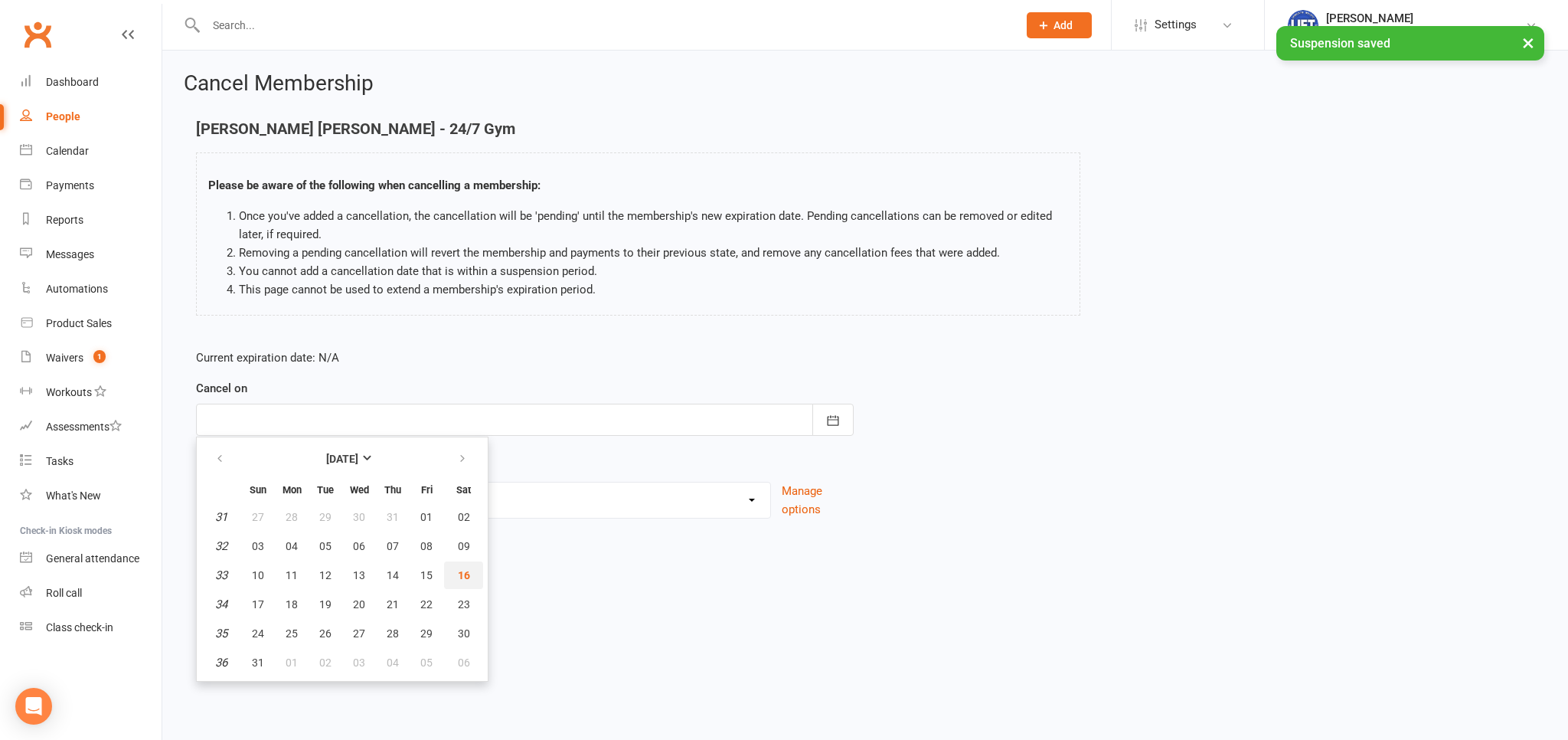
click at [461, 569] on span "16" at bounding box center [464, 575] width 12 height 12
type input "[DATE]"
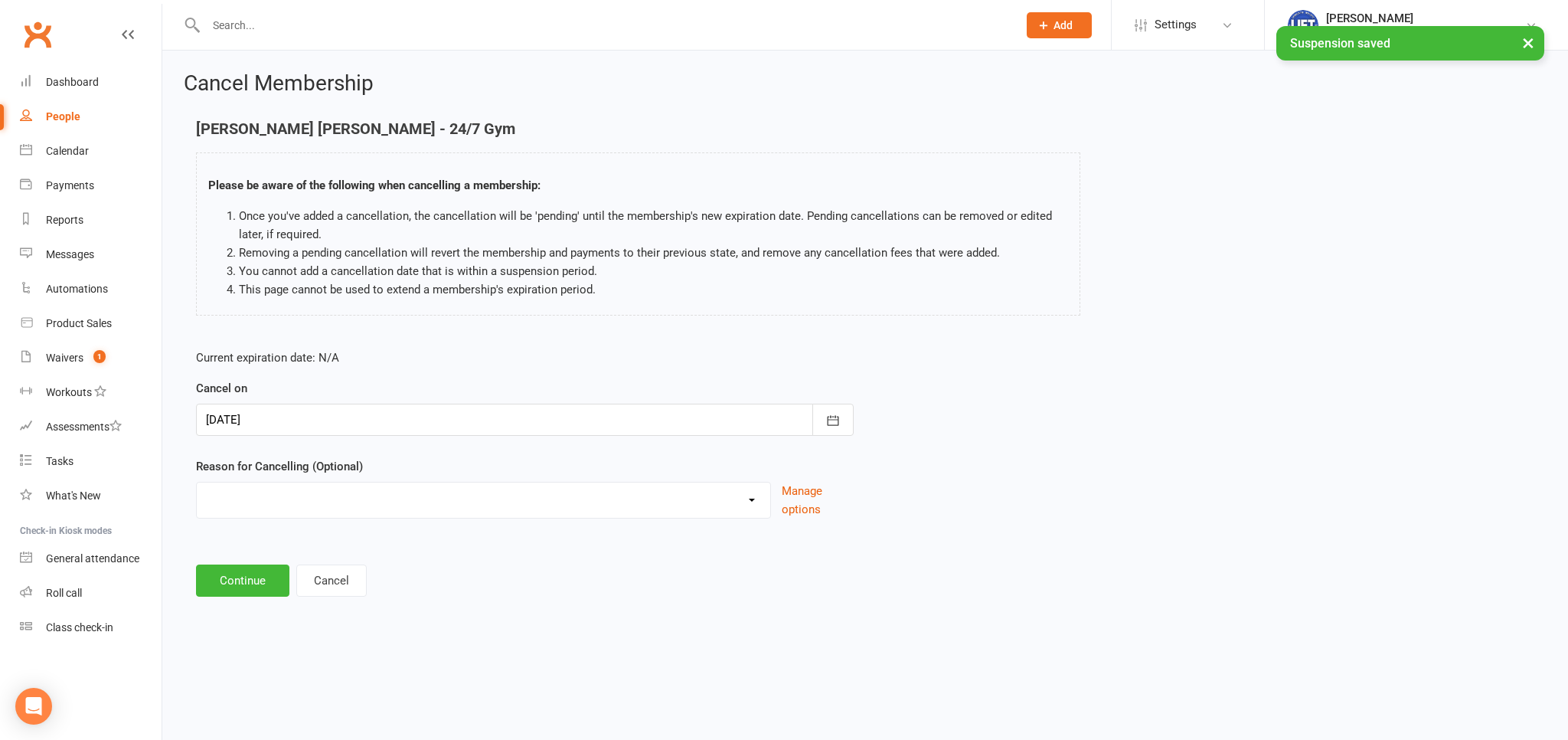
click at [197, 483] on select "Cancelled by staff (overdues) Change to Fitness Passport Changing gyms Injury M…" at bounding box center [483, 497] width 573 height 31
select select "6"
click option "Other reason" at bounding box center [0, 0] width 0 height 0
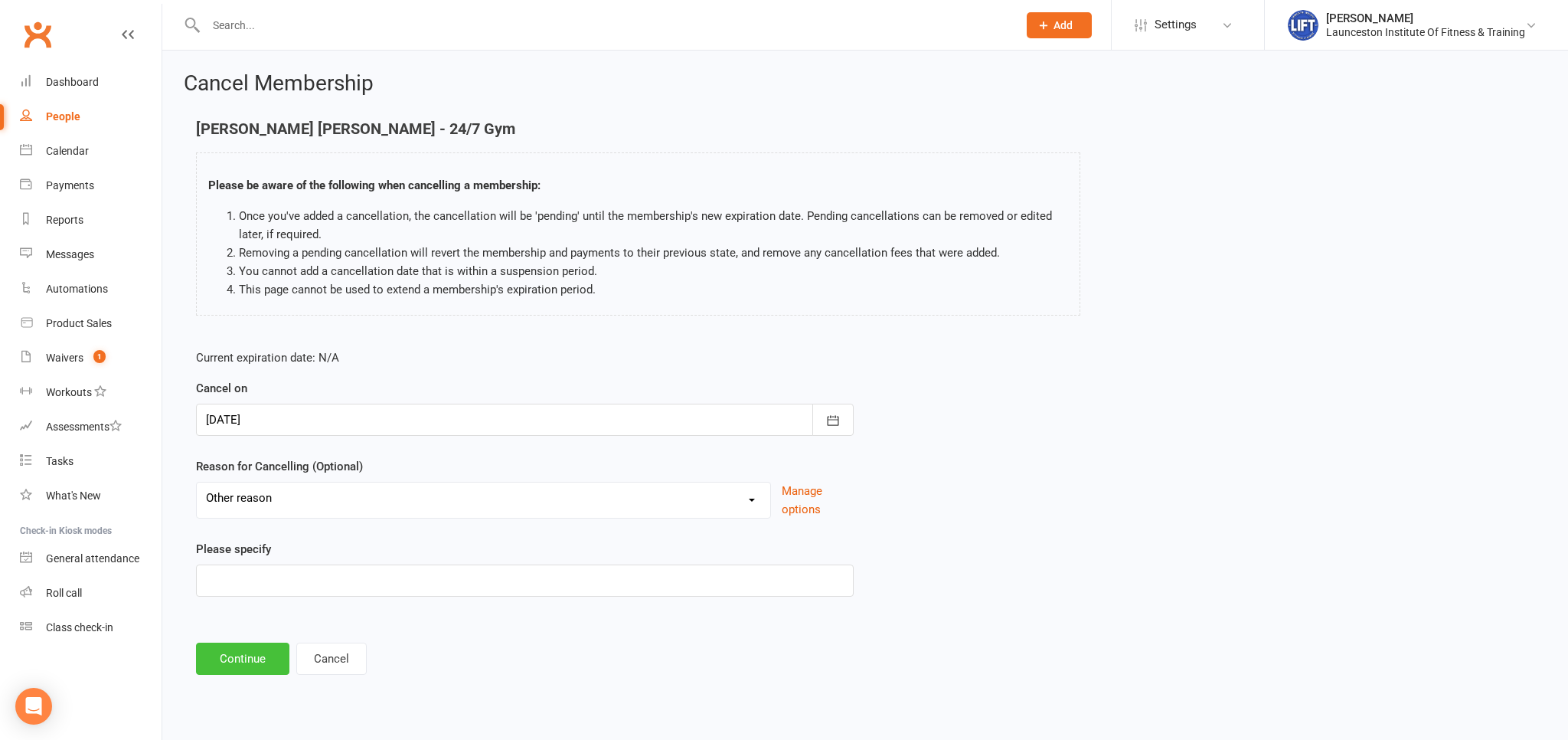
click at [257, 659] on button "Continue" at bounding box center [243, 659] width 94 height 32
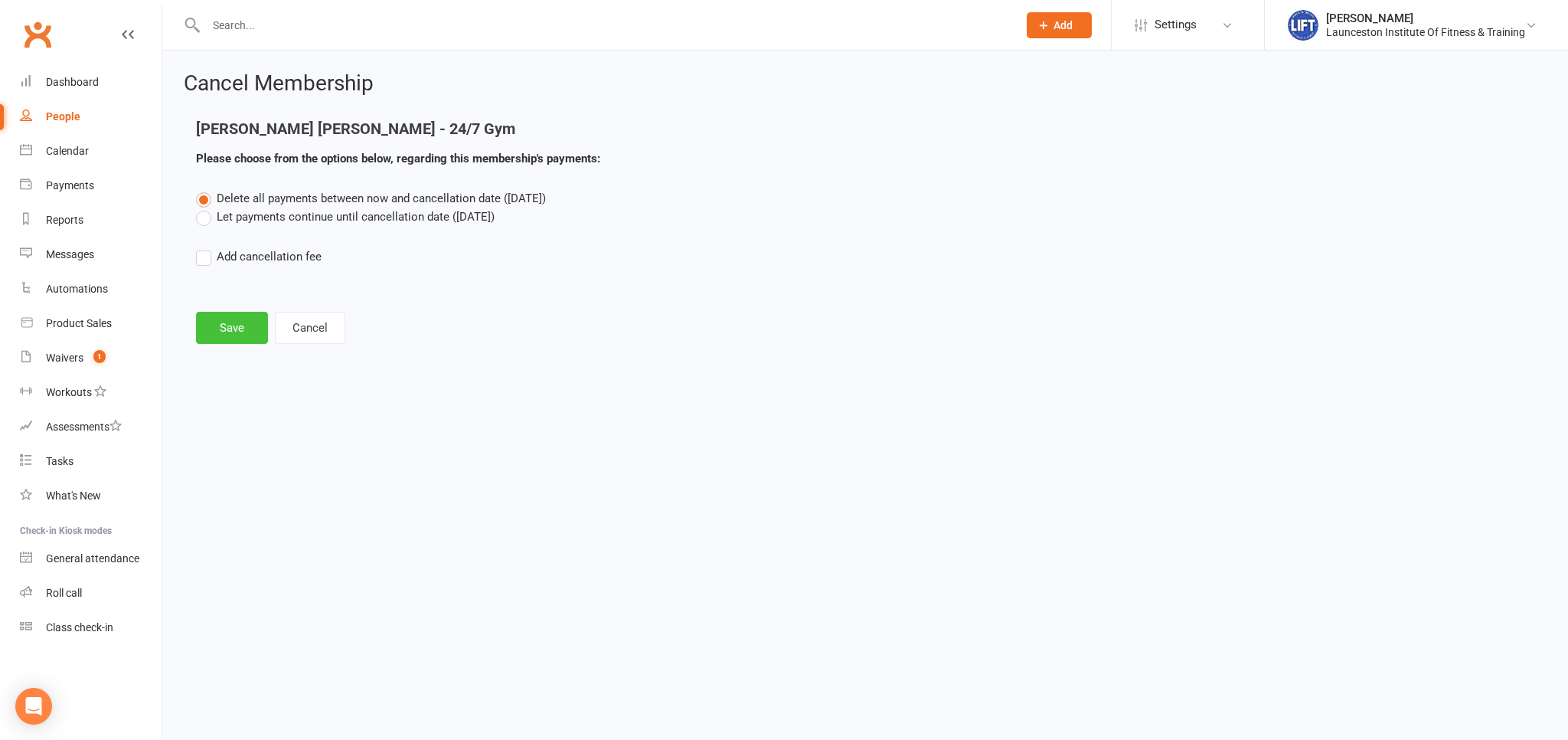
click at [207, 320] on button "Save" at bounding box center [232, 328] width 72 height 32
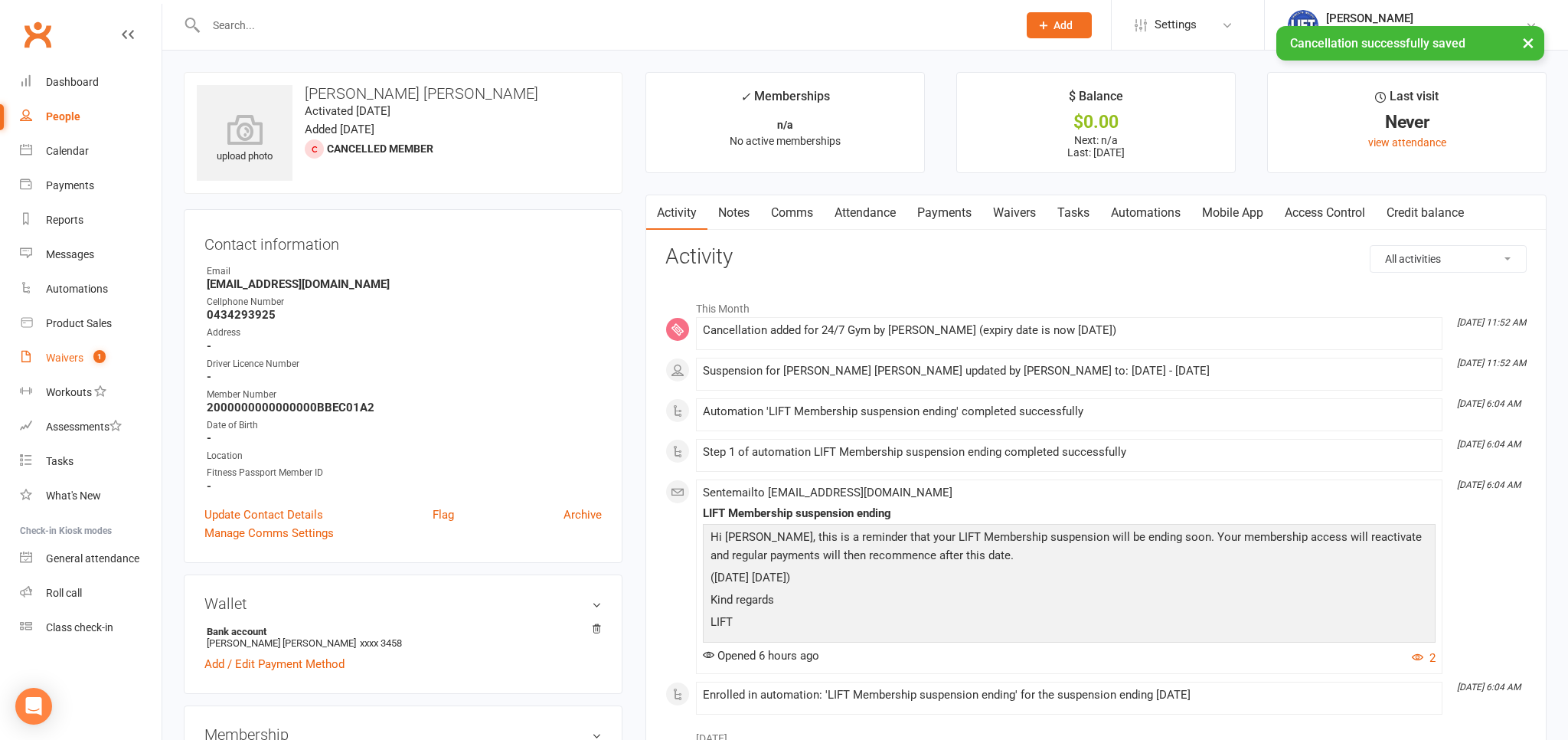
drag, startPoint x: 73, startPoint y: 348, endPoint x: 82, endPoint y: 342, distance: 10.8
click at [74, 348] on link "Waivers 1" at bounding box center [91, 357] width 142 height 34
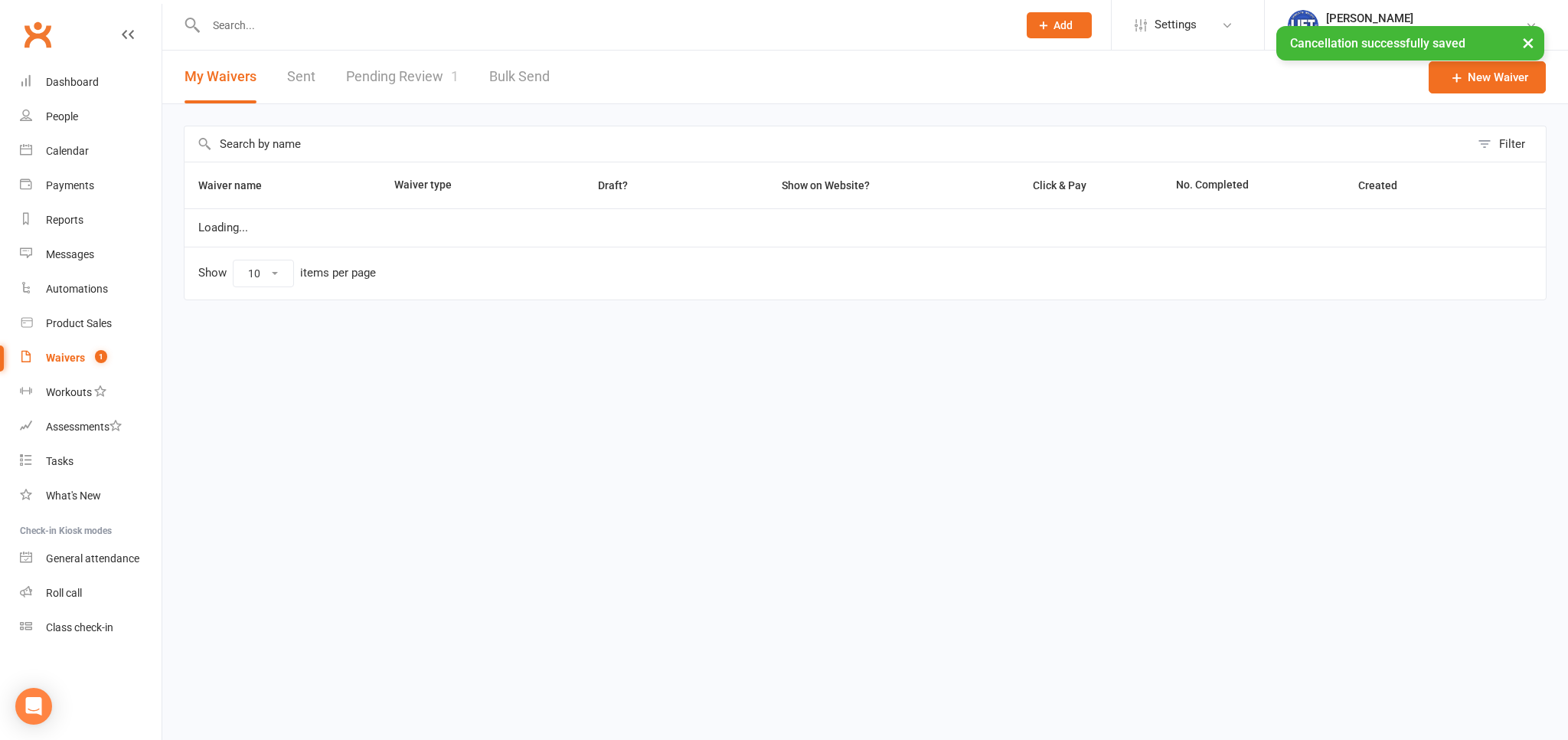
select select "100"
click at [409, 90] on link "Pending Review 1" at bounding box center [402, 77] width 113 height 53
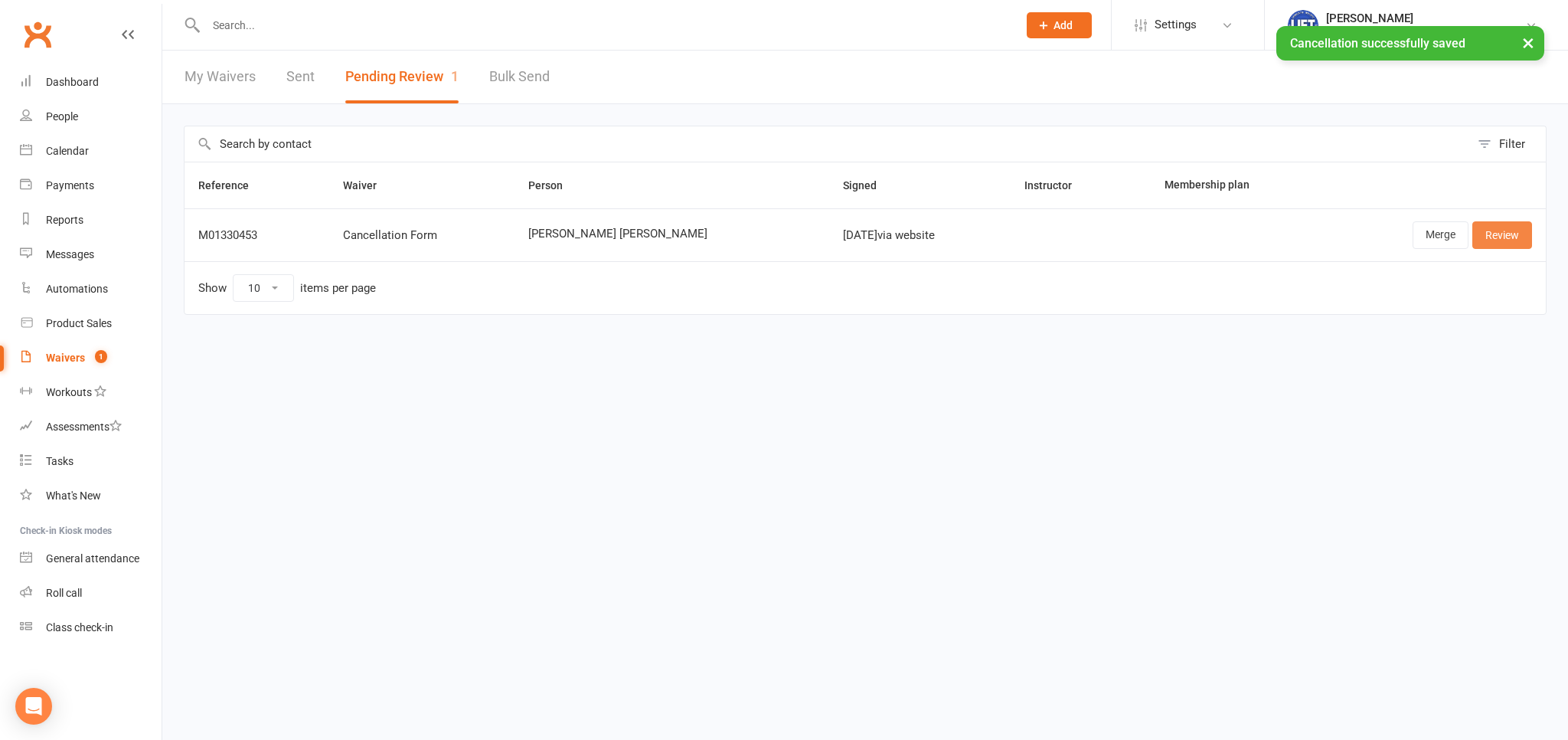
click at [1493, 238] on link "Review" at bounding box center [1501, 235] width 60 height 27
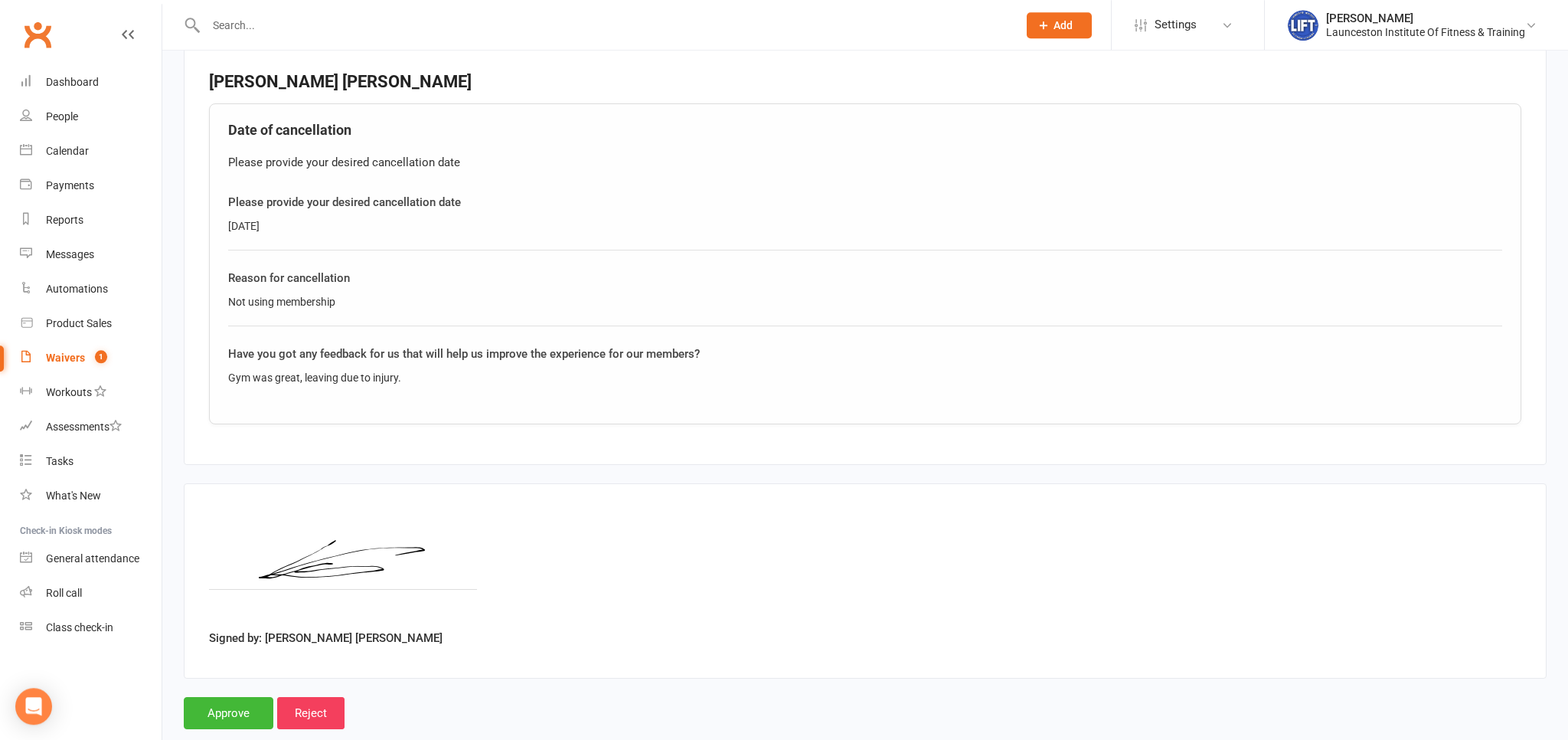
scroll to position [599, 0]
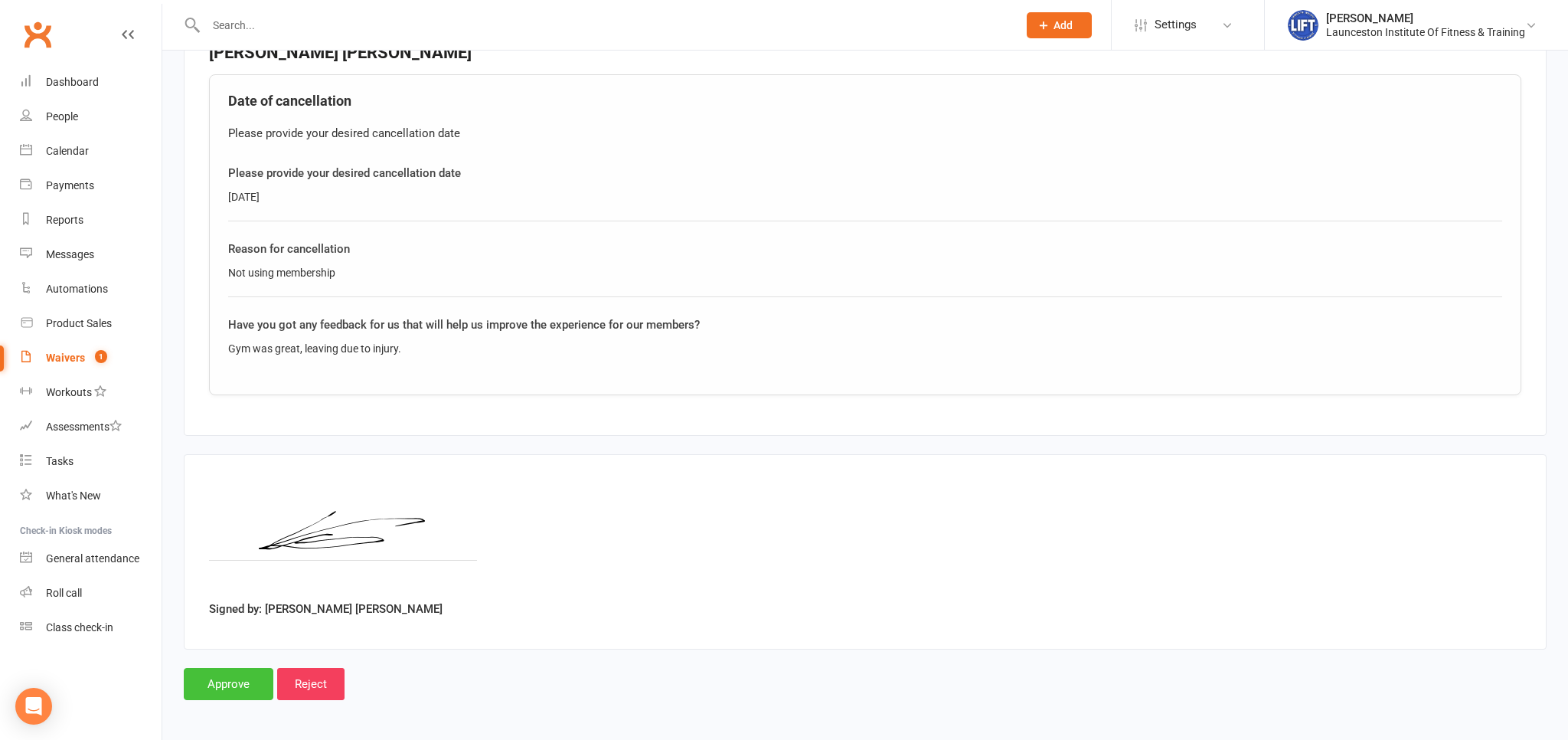
click at [213, 677] on input "Approve" at bounding box center [229, 683] width 89 height 32
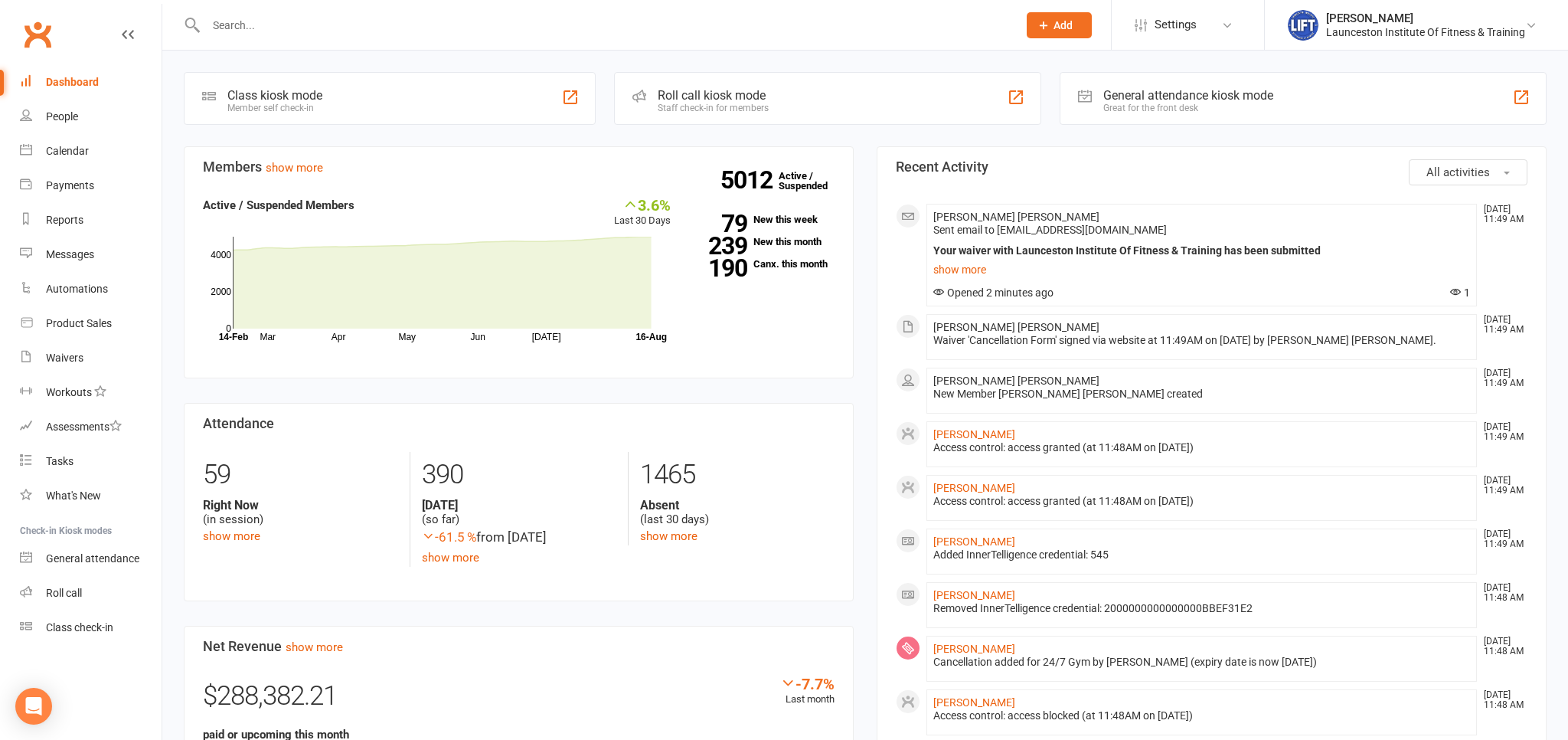
click at [304, 12] on div at bounding box center [595, 25] width 823 height 50
click at [235, 20] on input "text" at bounding box center [604, 25] width 805 height 21
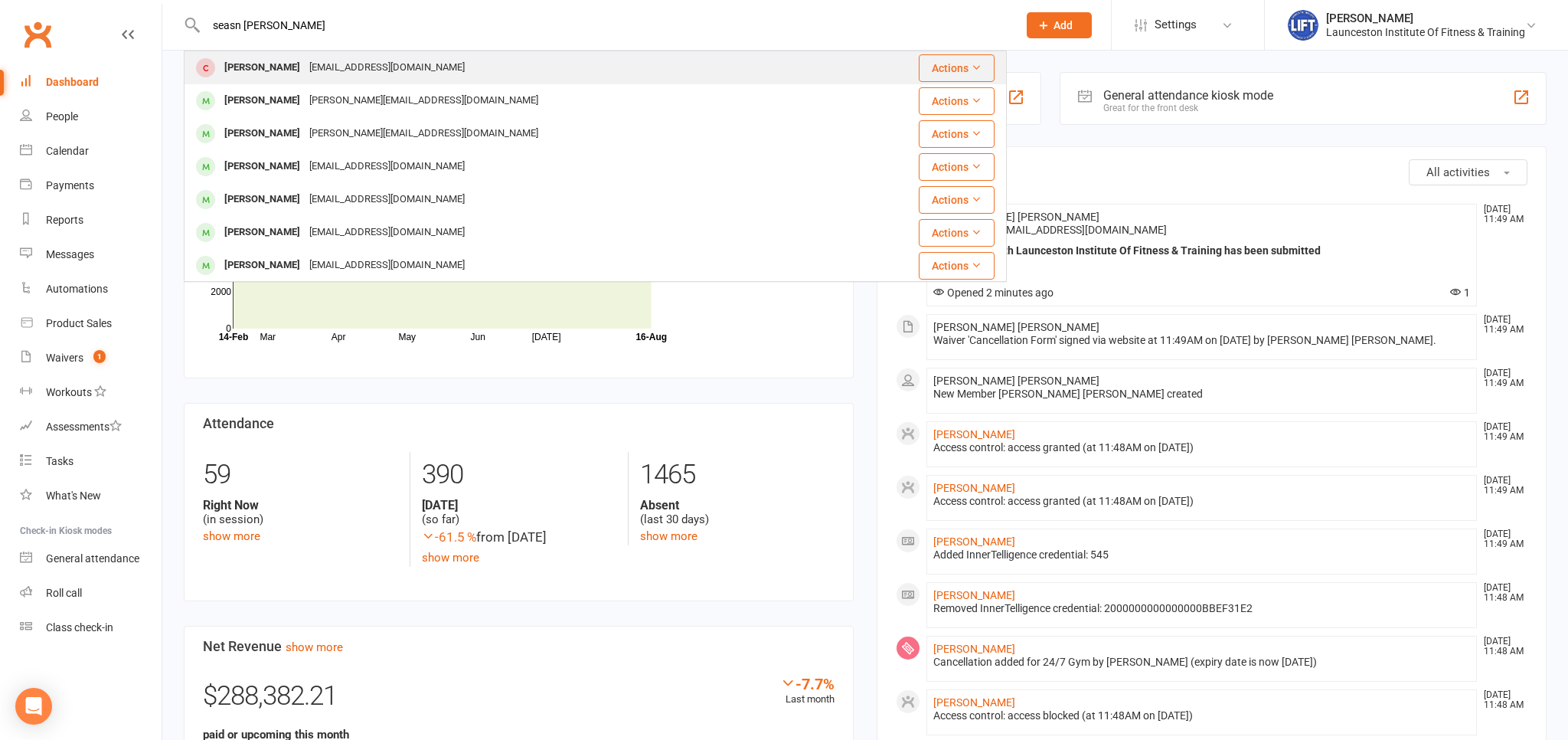
type input "seasn hawes"
click at [277, 69] on div "Sean Hawes" at bounding box center [262, 67] width 85 height 22
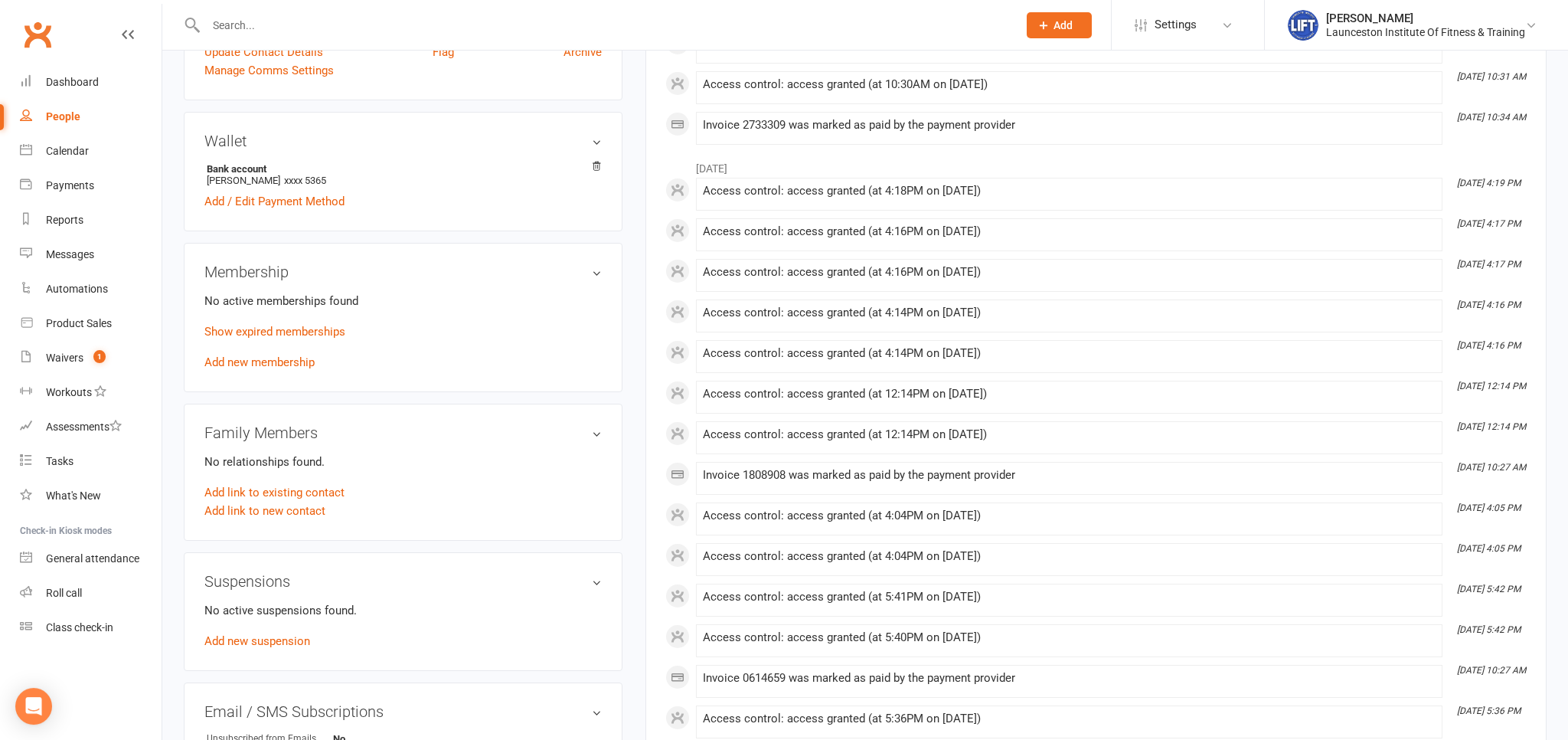
scroll to position [484, 0]
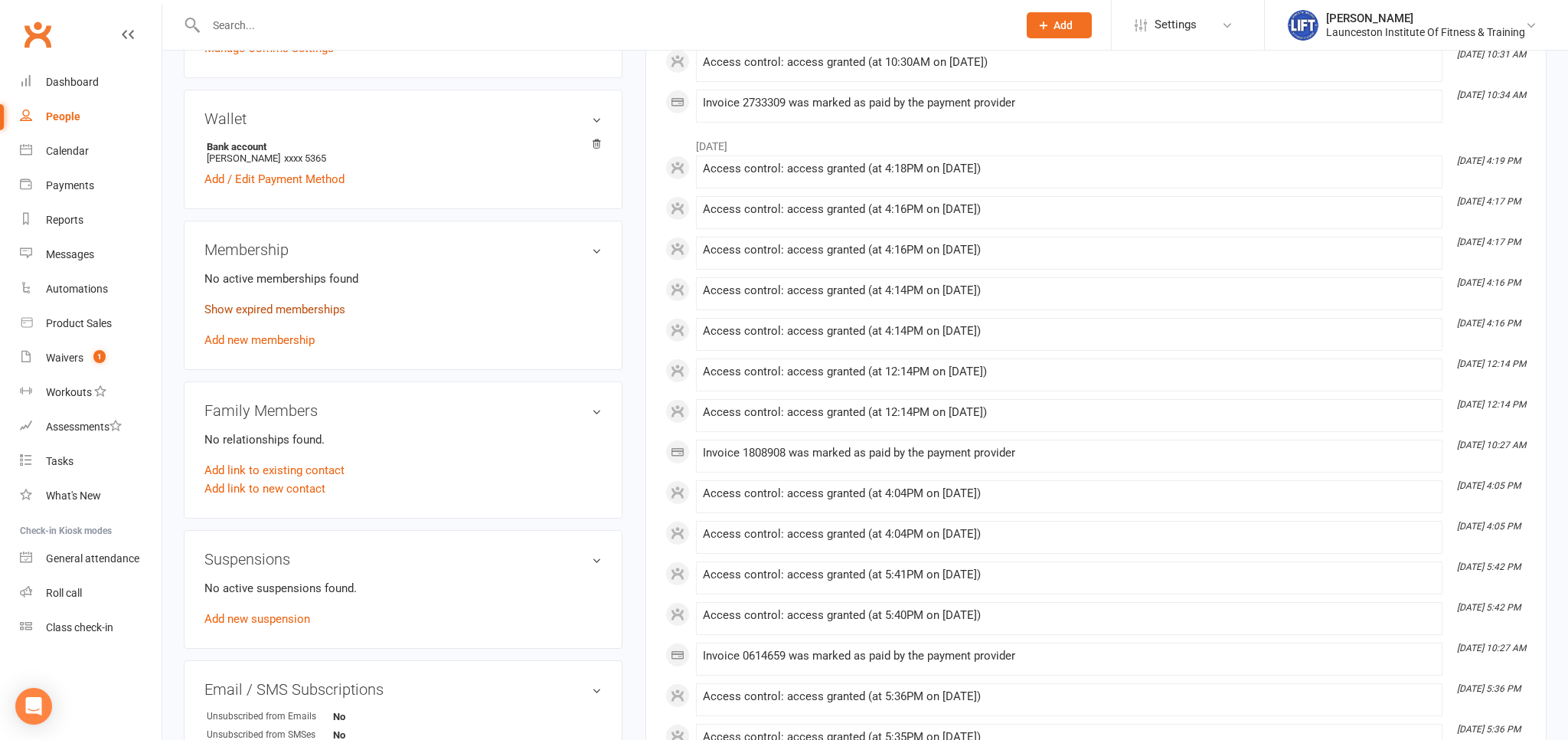
click at [307, 316] on link "Show expired memberships" at bounding box center [274, 309] width 141 height 14
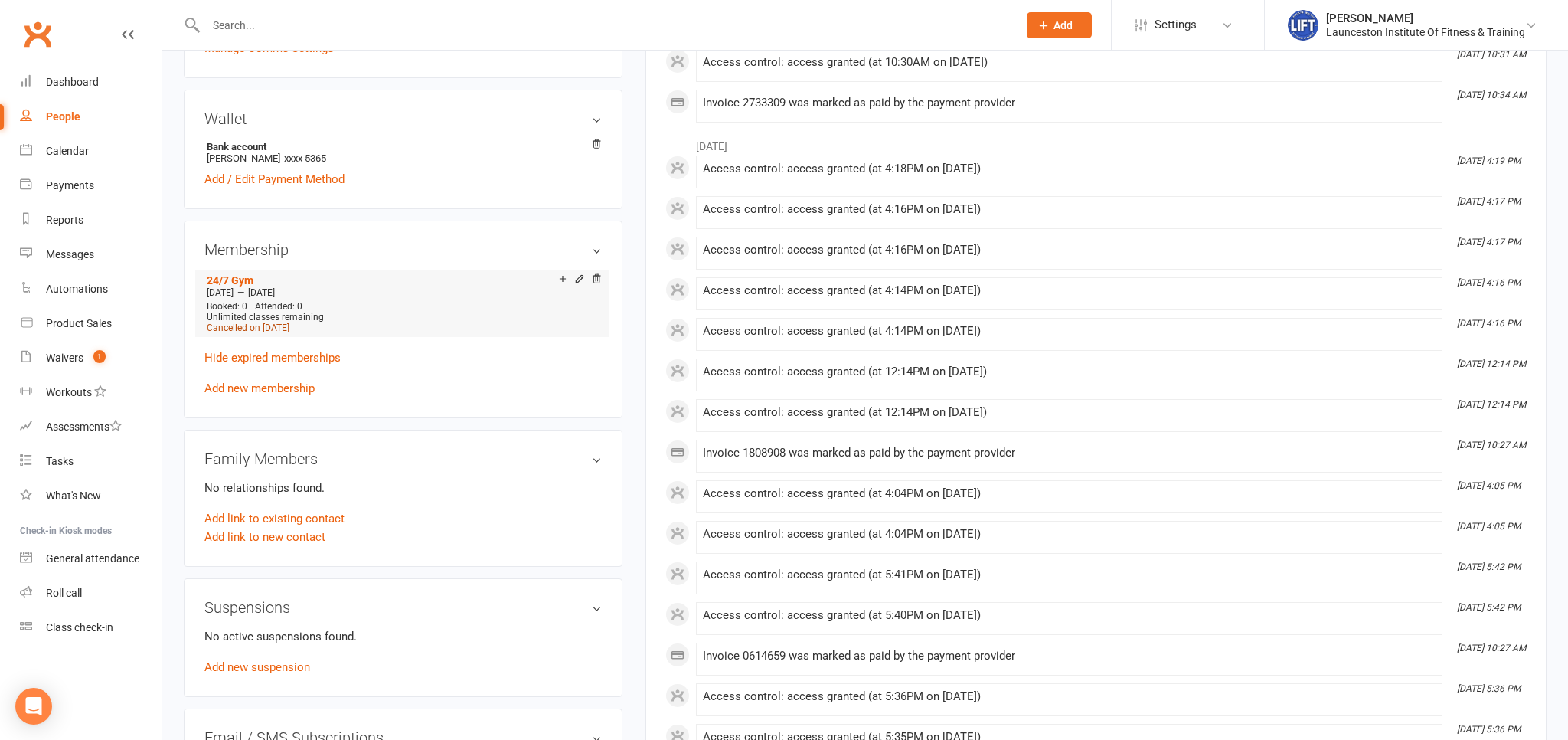
click at [278, 329] on span "Cancelled on Aug 16, 2025" at bounding box center [248, 328] width 82 height 11
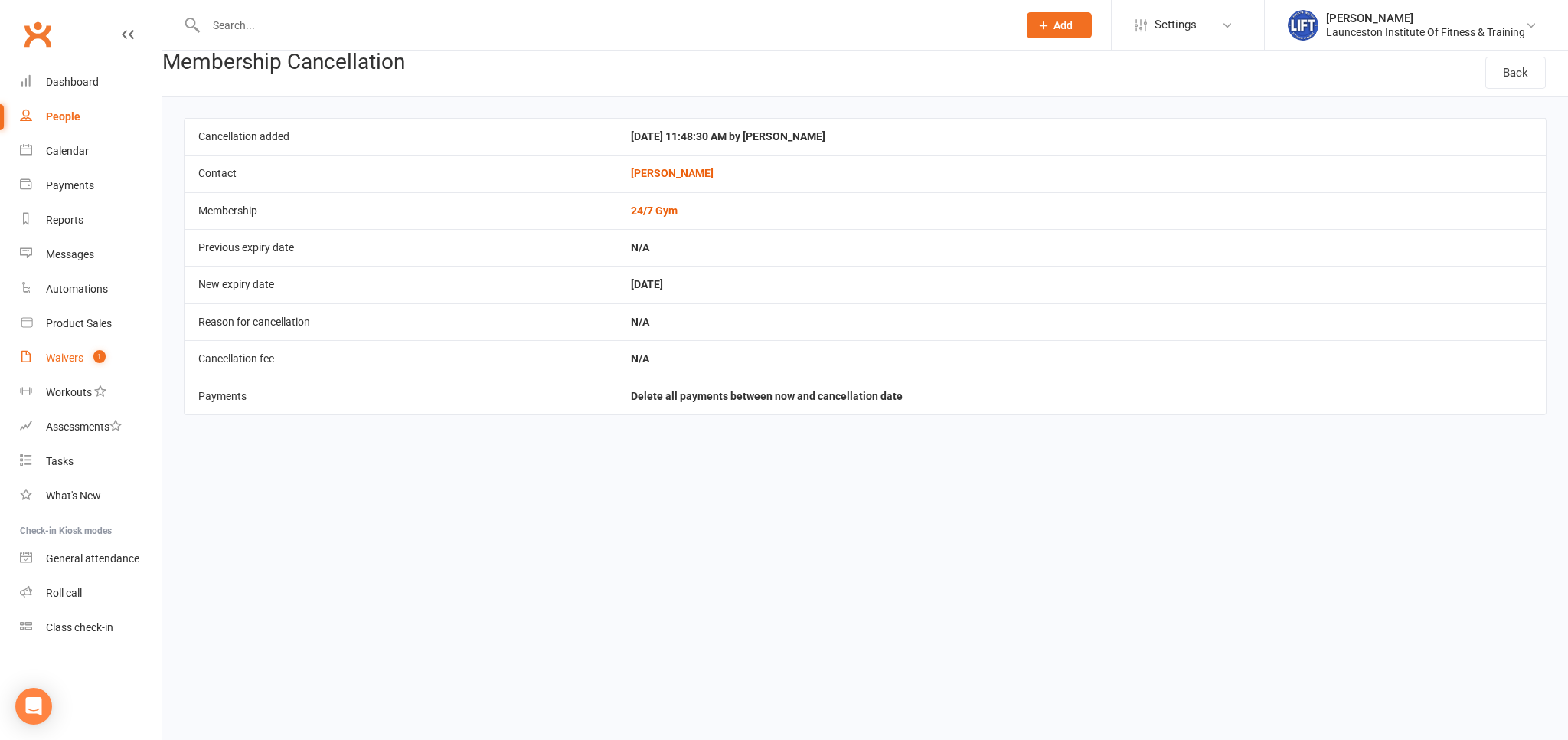
click at [102, 356] on span "1" at bounding box center [100, 356] width 12 height 13
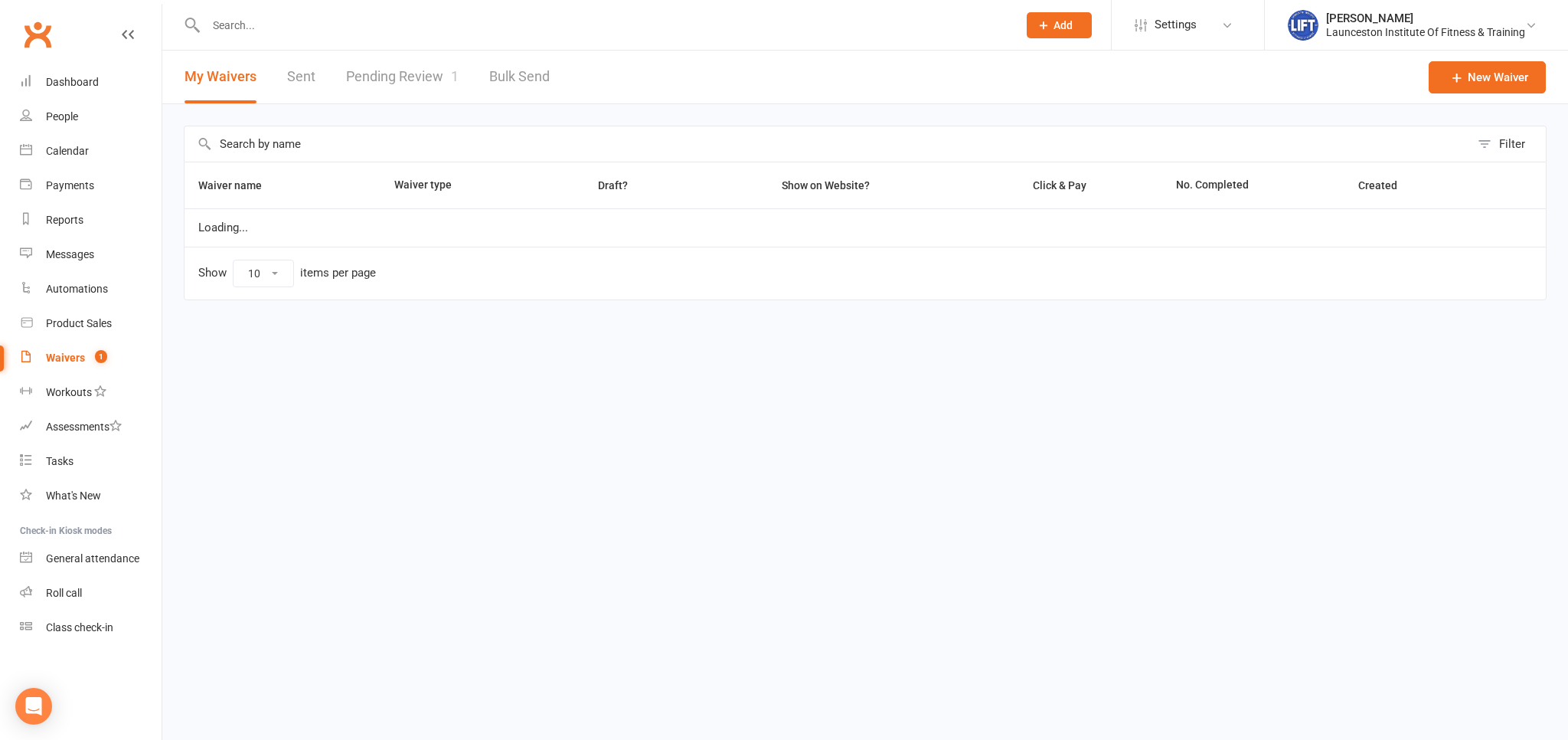
select select "100"
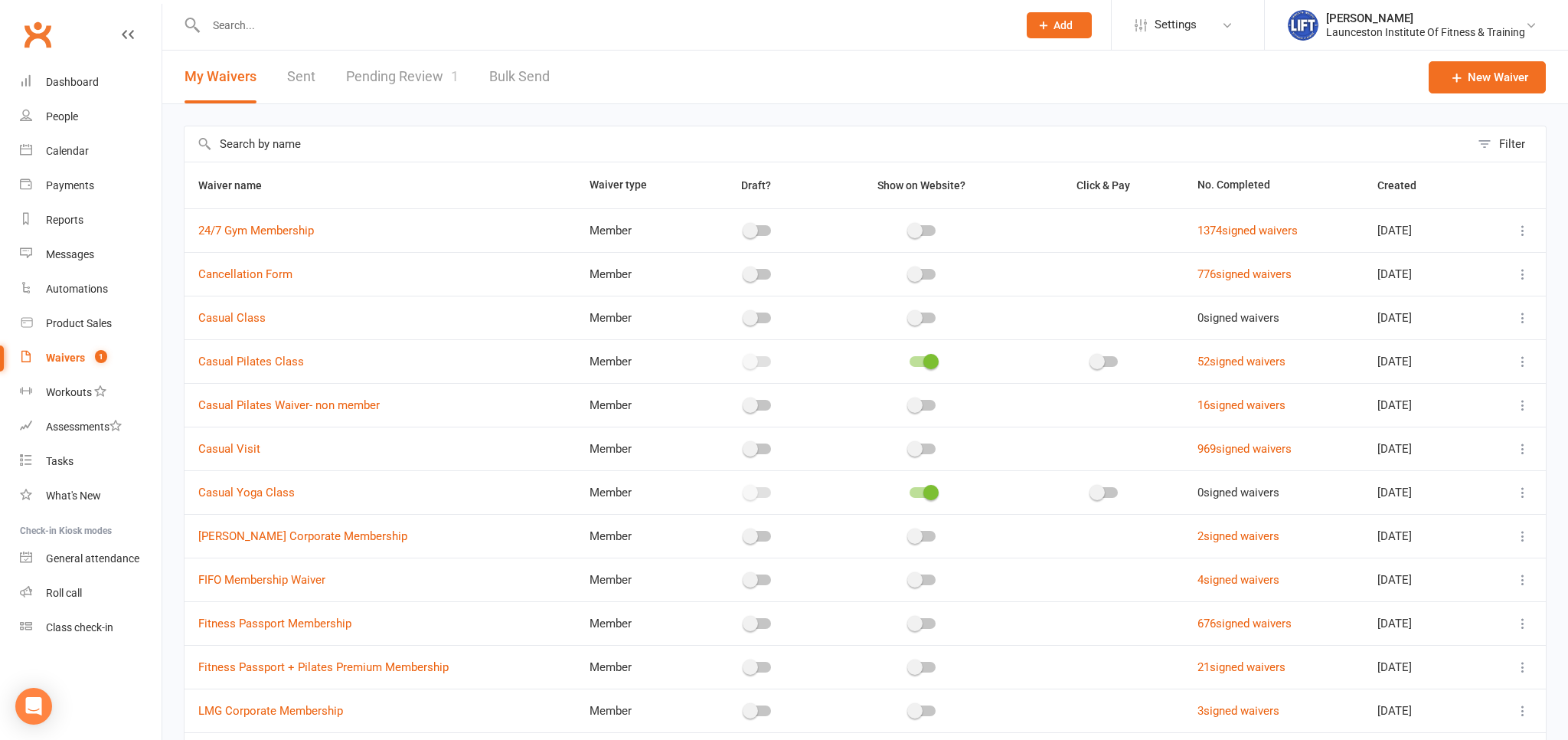
click at [274, 25] on input "text" at bounding box center [604, 25] width 805 height 21
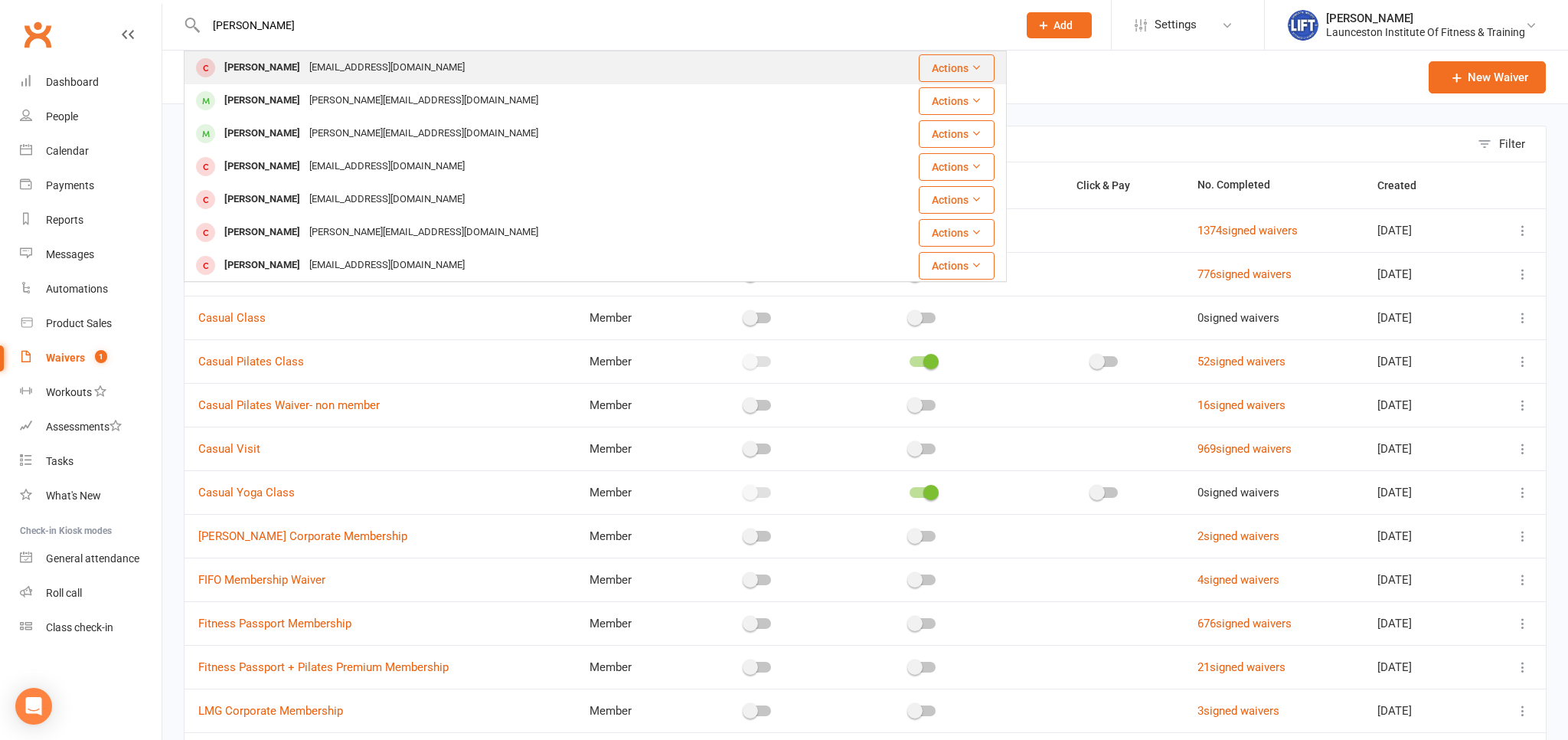
type input "sean hawes"
click at [320, 82] on div "Sean Hawes jhawes5@hotmail.com.au" at bounding box center [527, 67] width 683 height 32
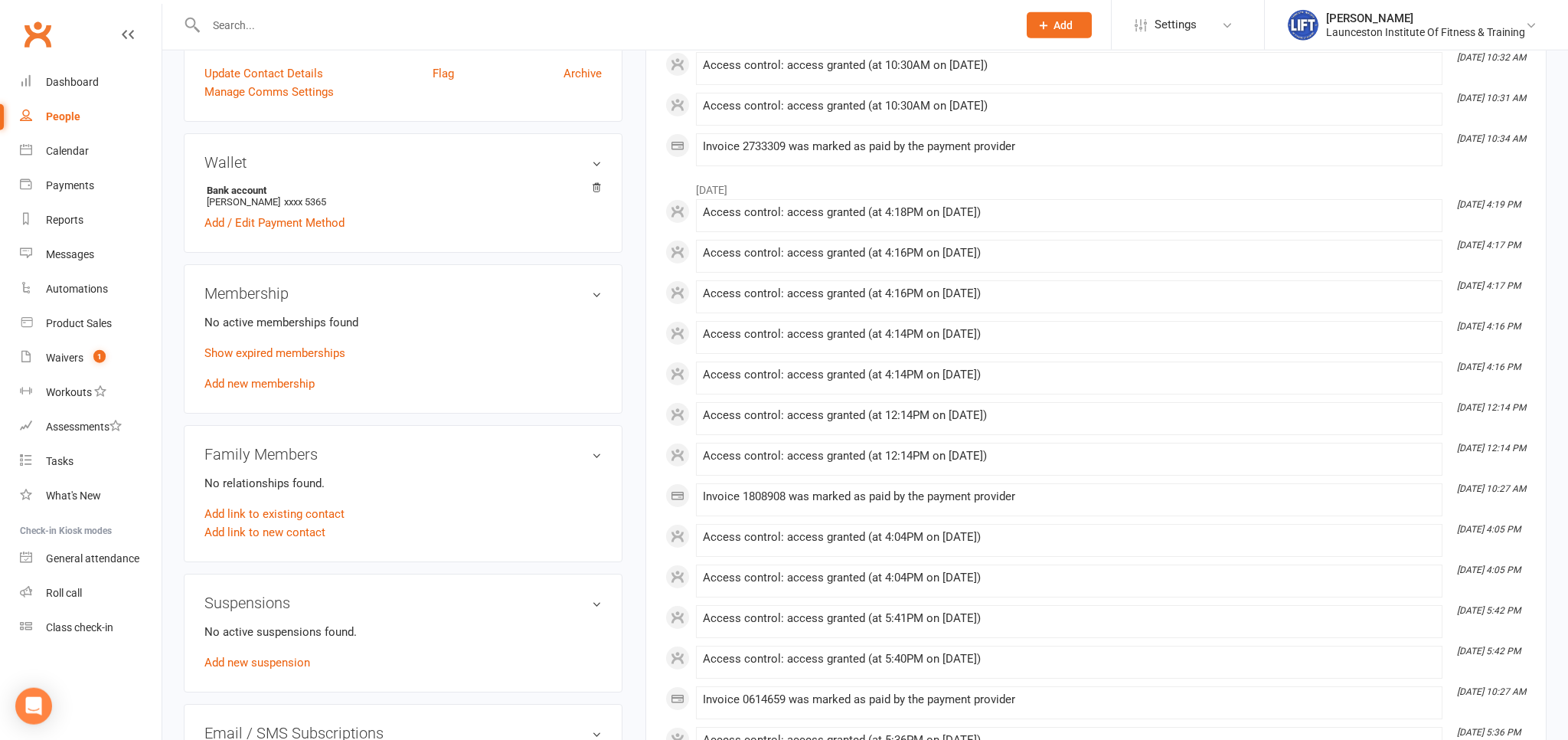
scroll to position [484, 0]
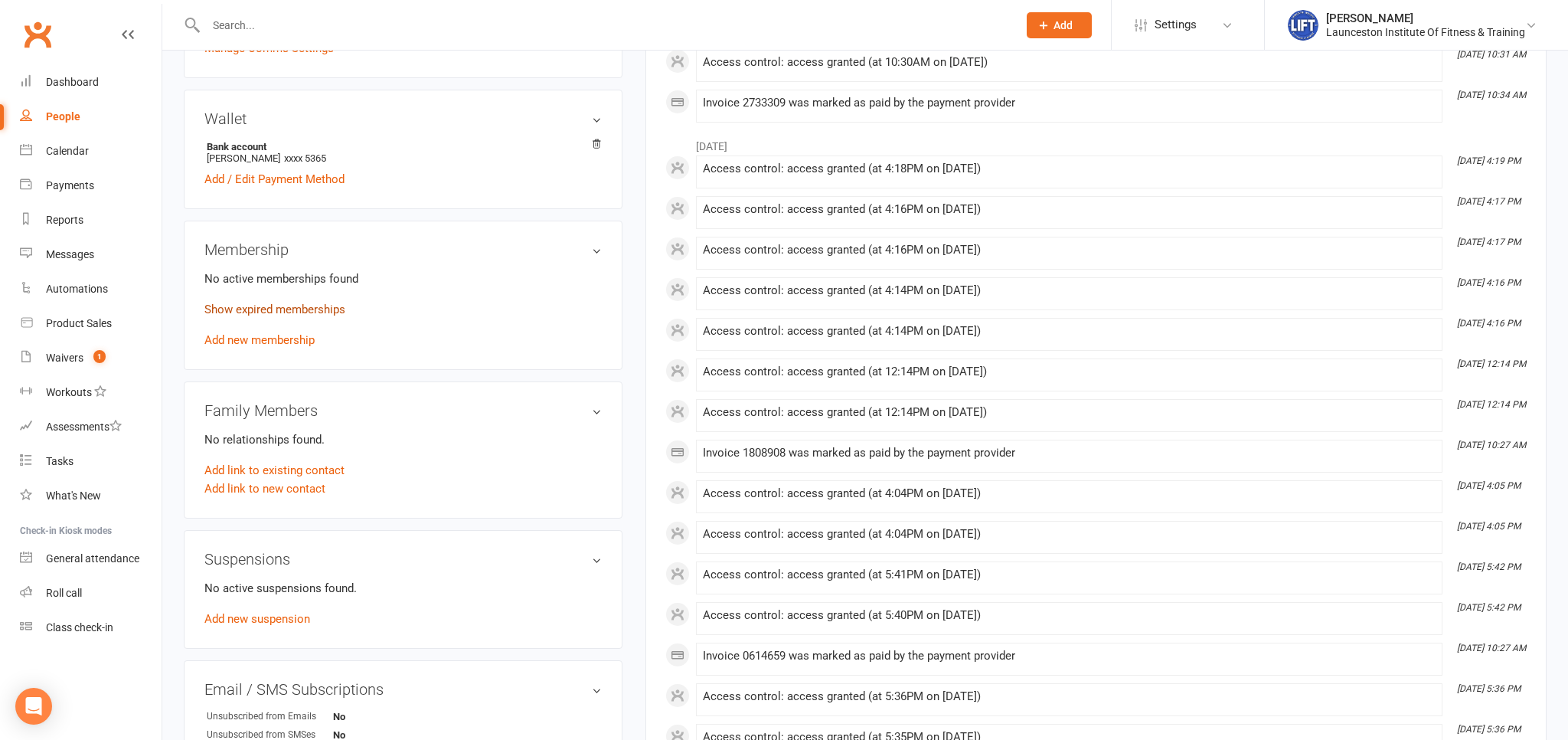
click at [300, 313] on link "Show expired memberships" at bounding box center [274, 309] width 141 height 14
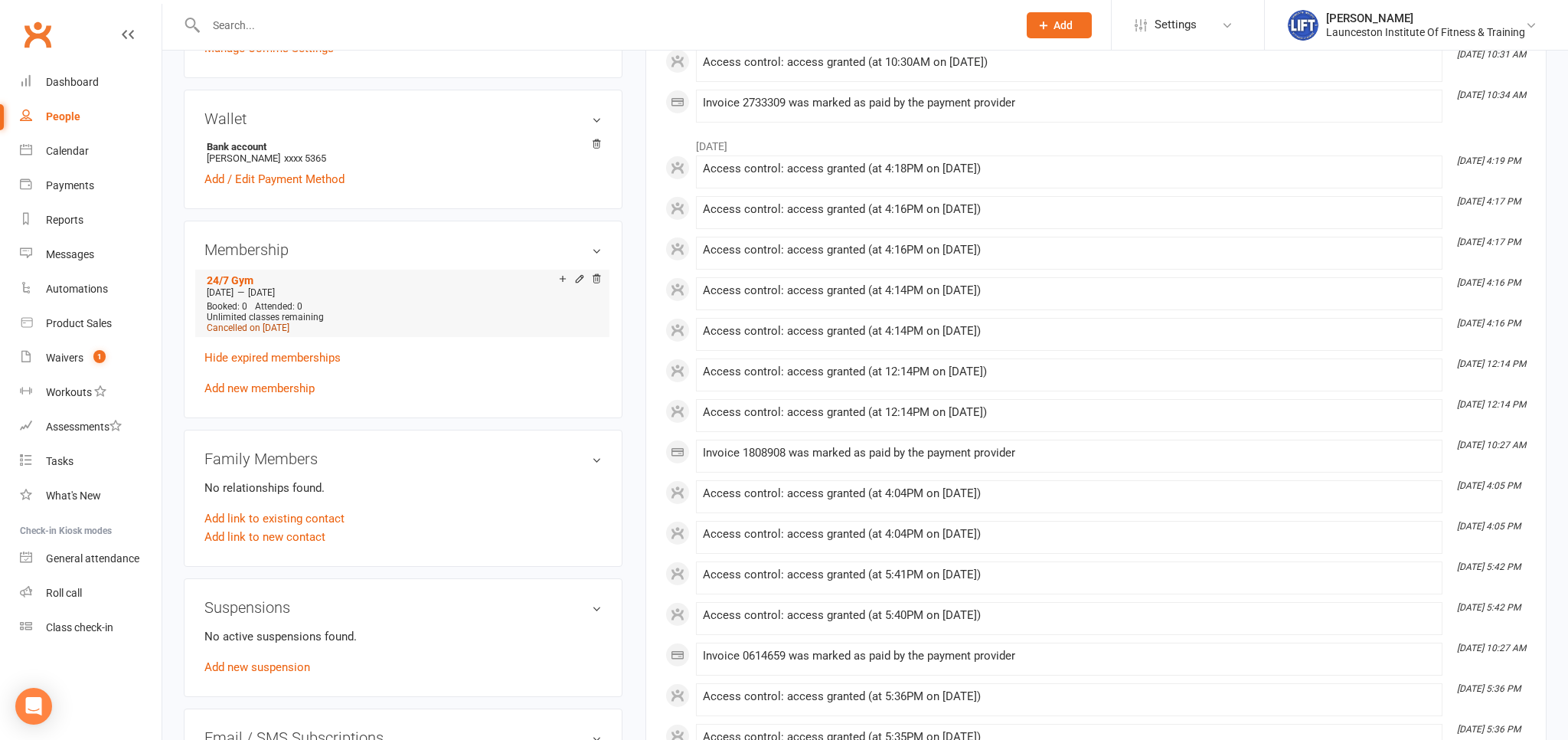
click at [289, 331] on span "Cancelled on Aug 16, 2025" at bounding box center [248, 328] width 82 height 11
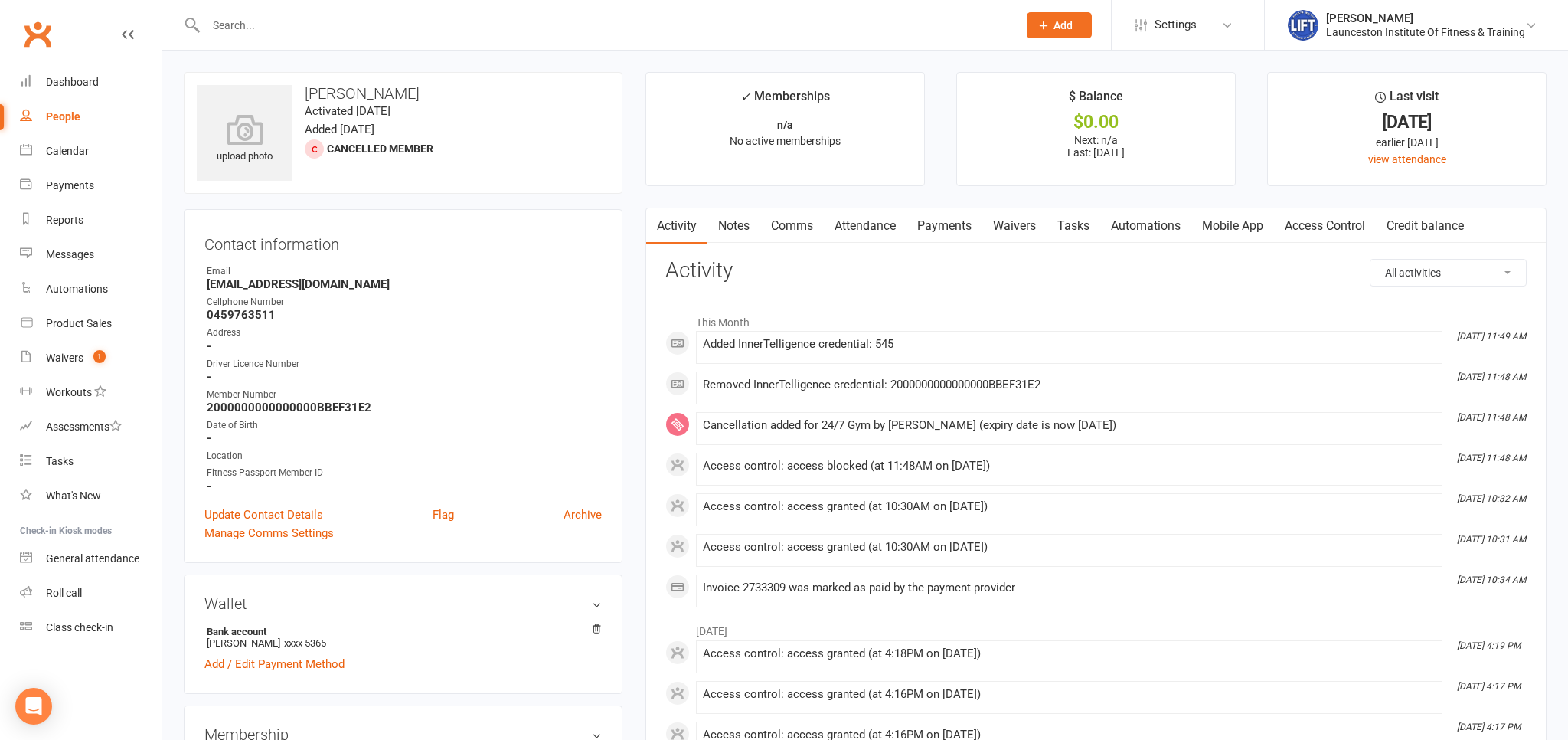
scroll to position [323, 0]
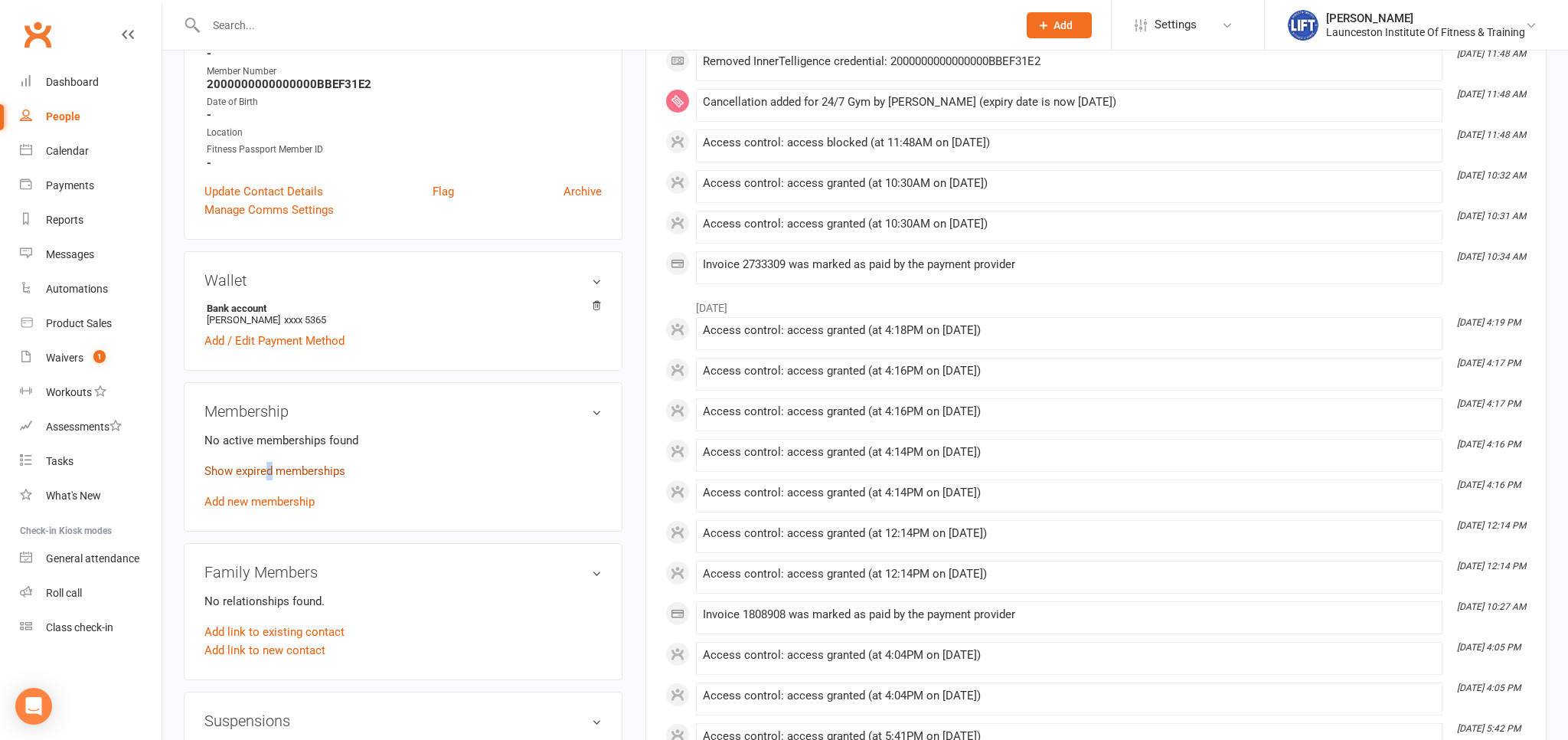
click at [267, 468] on link "Show expired memberships" at bounding box center [274, 471] width 141 height 14
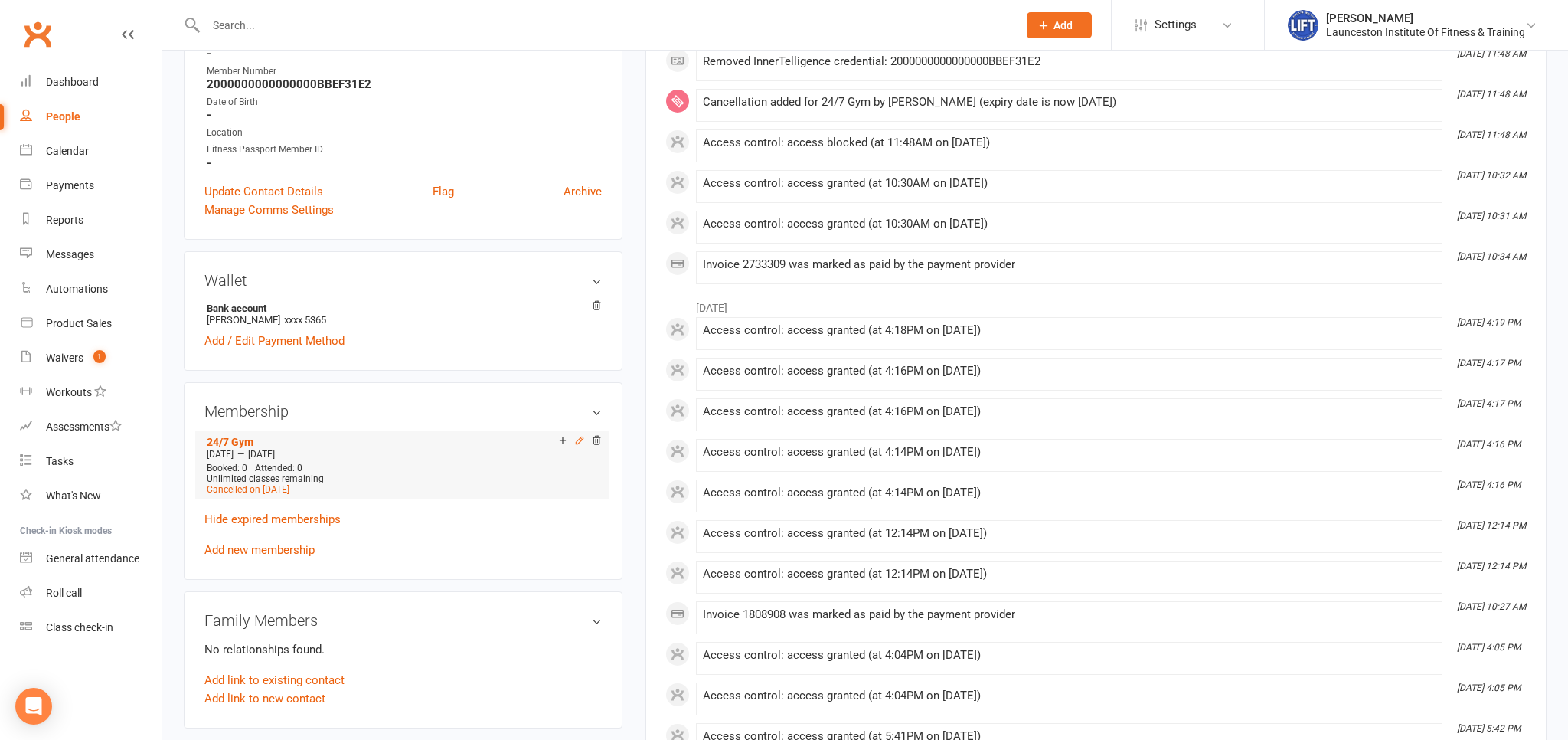
click at [579, 441] on icon at bounding box center [580, 440] width 11 height 11
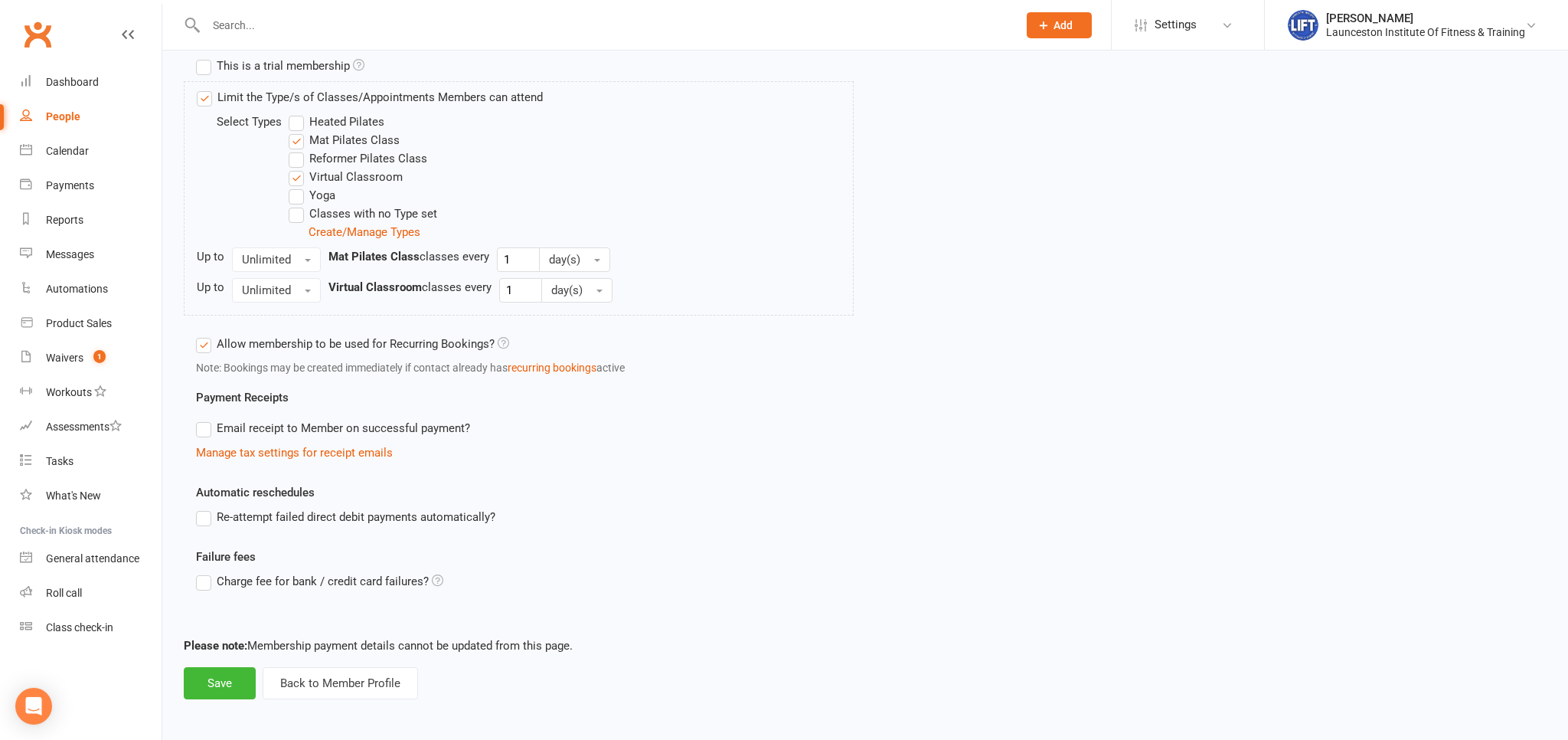
scroll to position [556, 0]
click at [220, 679] on button "Save" at bounding box center [220, 681] width 72 height 32
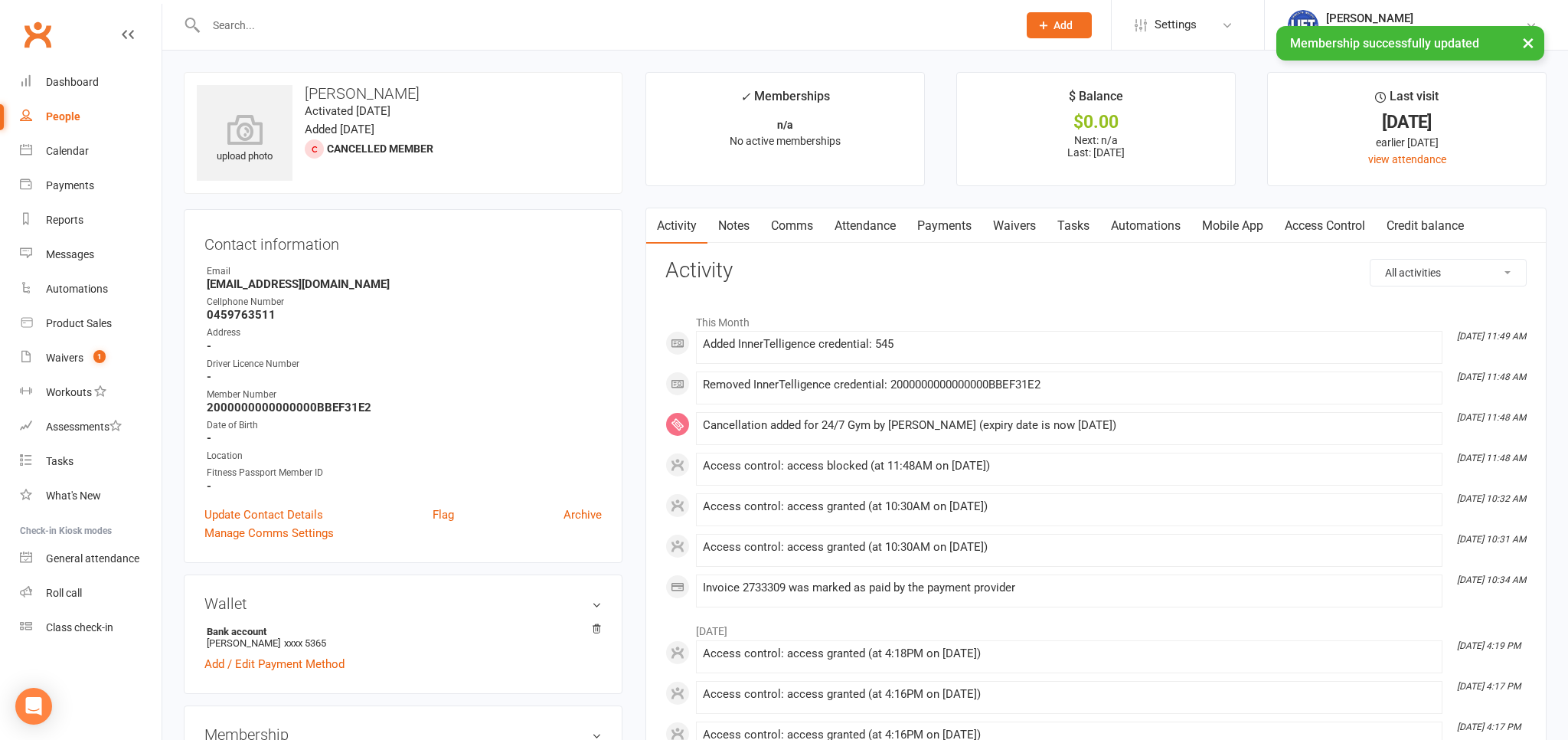
click at [932, 226] on link "Payments" at bounding box center [944, 226] width 76 height 35
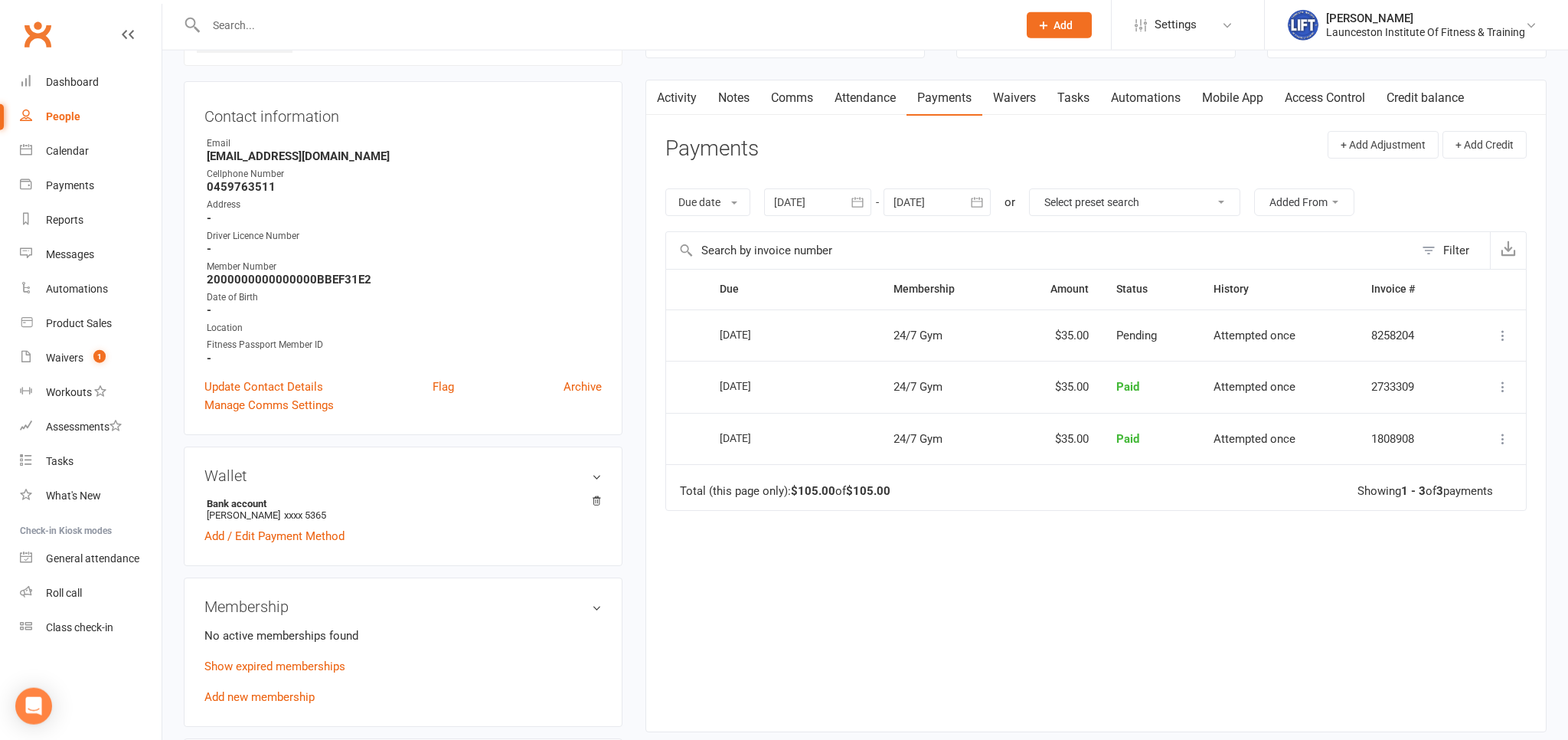
scroll to position [161, 0]
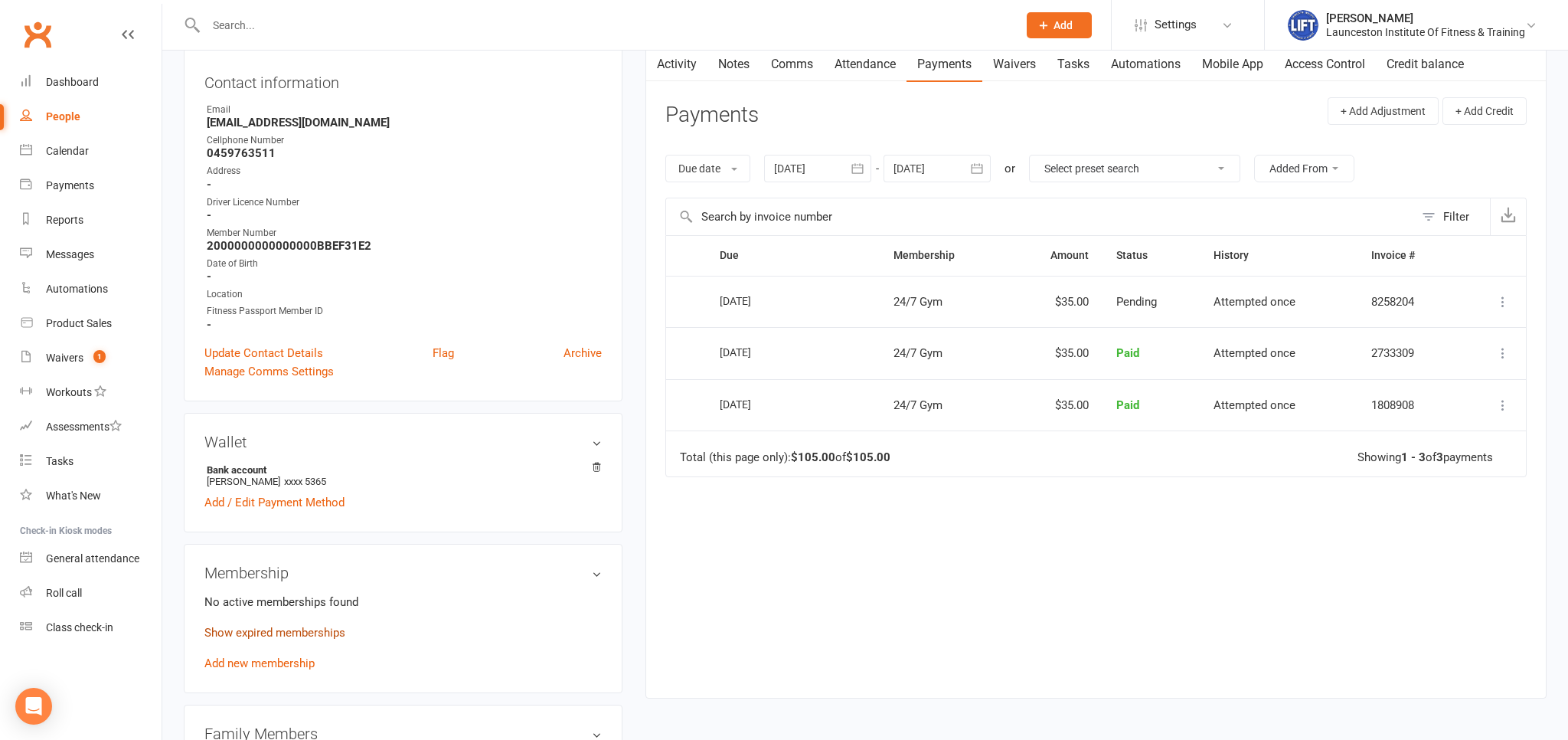
click at [302, 637] on link "Show expired memberships" at bounding box center [274, 632] width 141 height 14
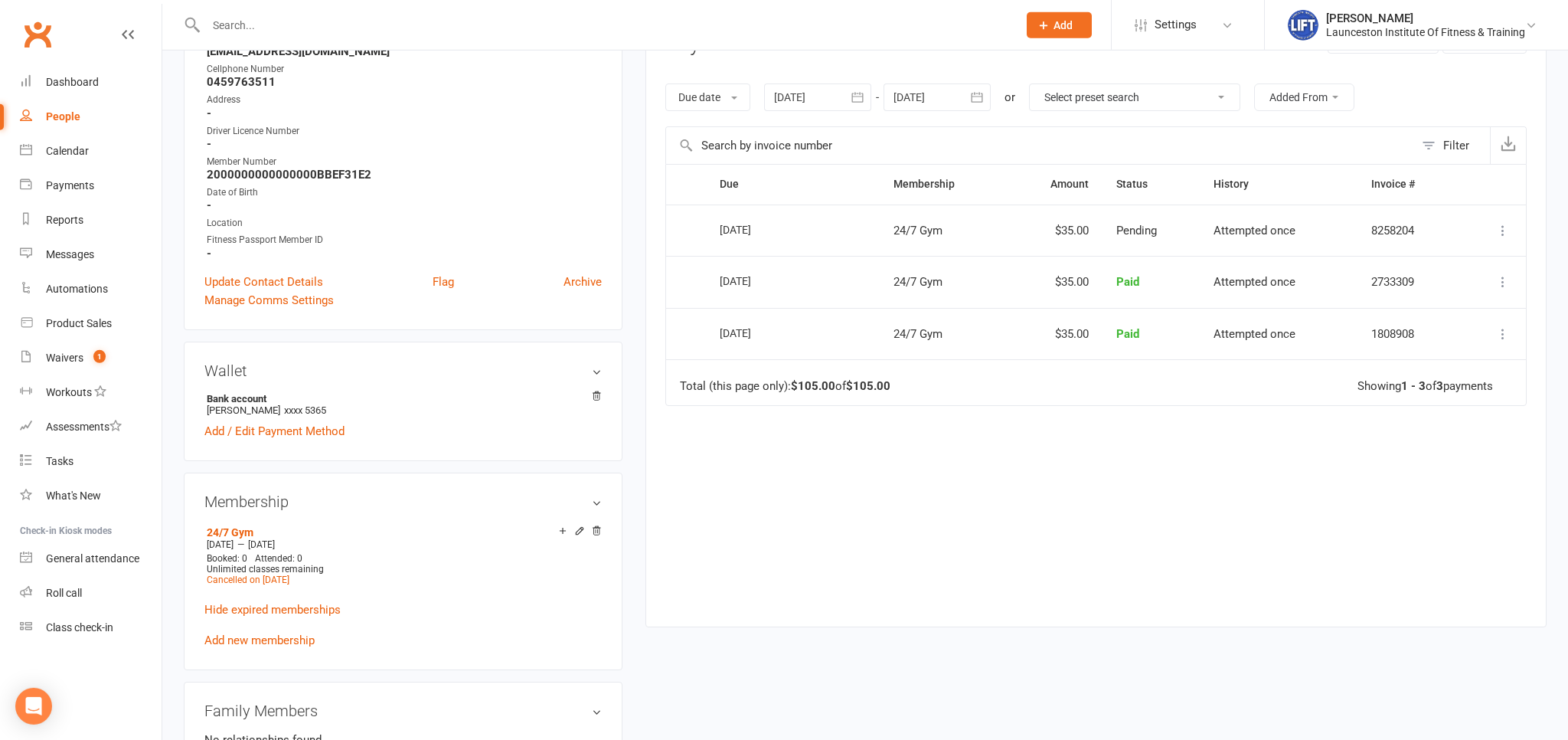
scroll to position [405, 0]
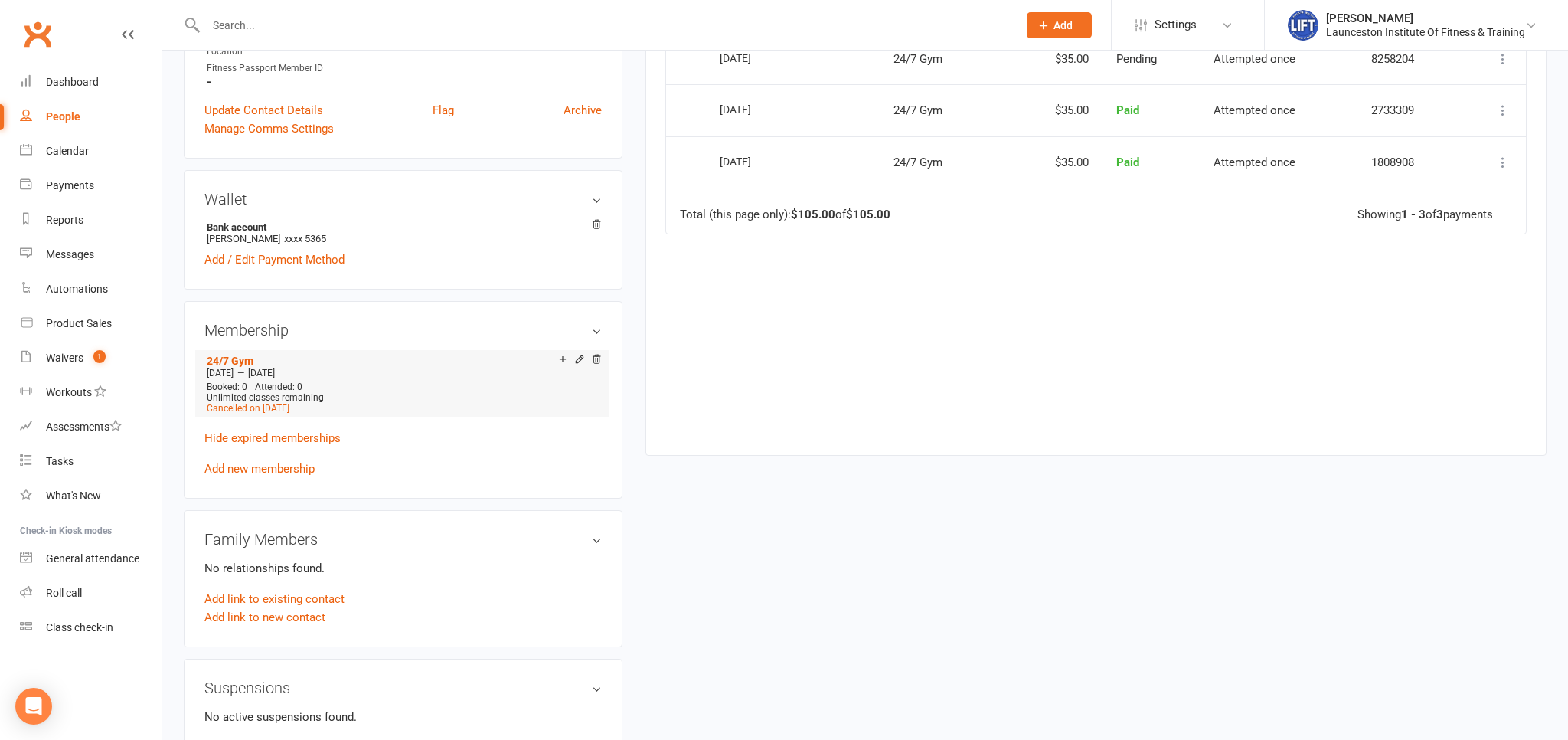
click at [510, 412] on div "Cancelled on Aug 16, 2025" at bounding box center [402, 408] width 391 height 11
click at [578, 363] on icon at bounding box center [580, 359] width 7 height 7
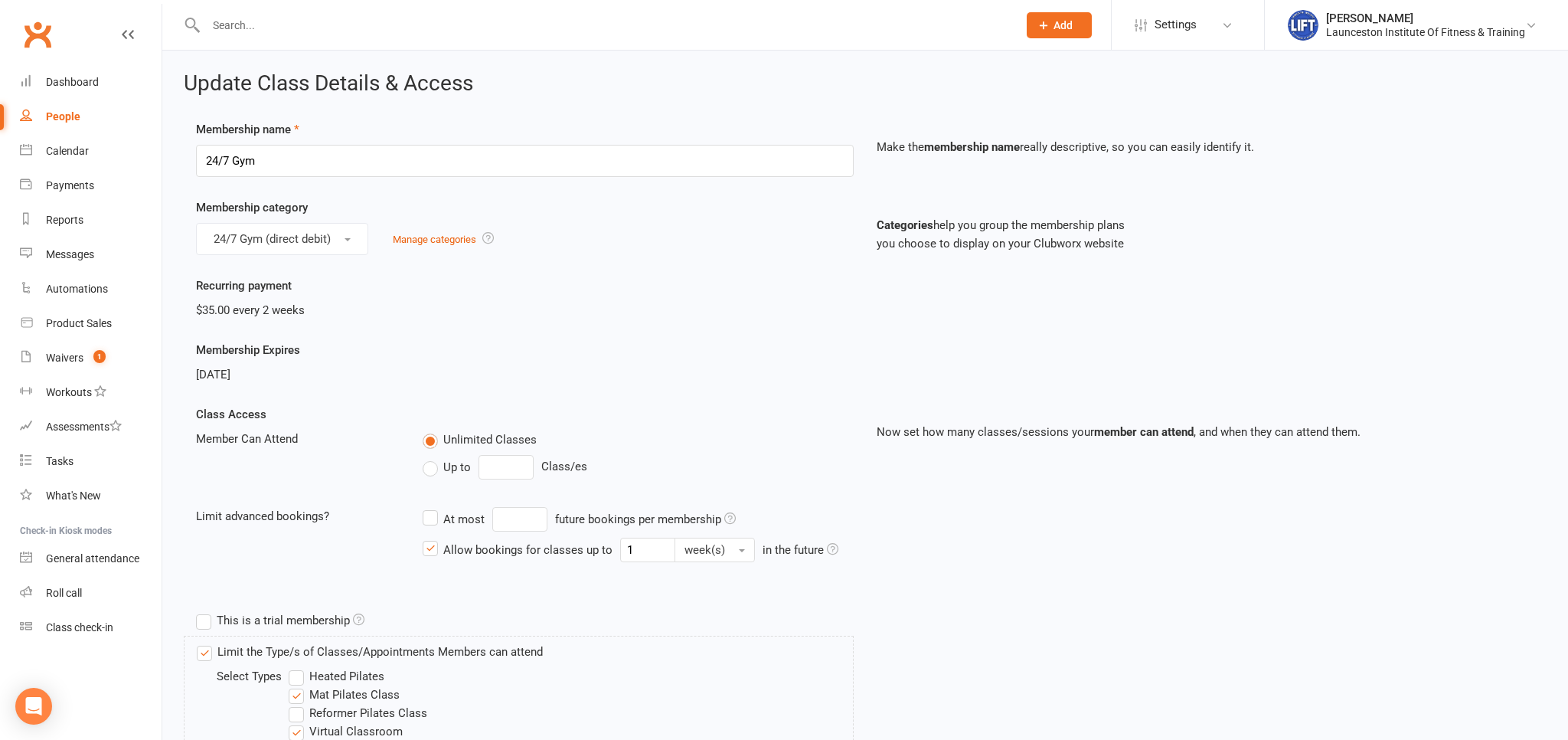
click at [272, 369] on div "[DATE]" at bounding box center [524, 374] width 657 height 18
click at [404, 344] on div "Membership Expires Aug 15, 2025" at bounding box center [524, 362] width 680 height 43
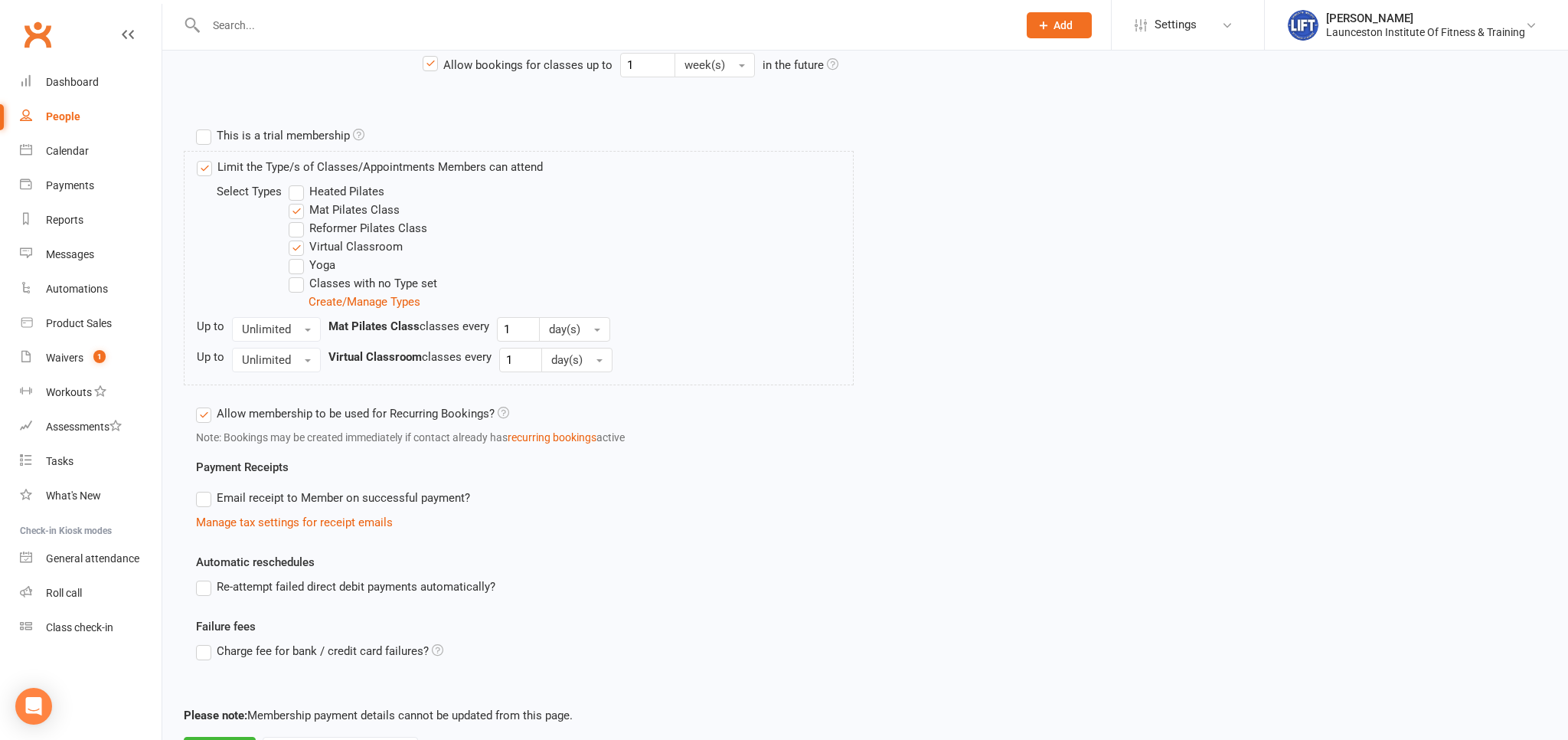
scroll to position [556, 0]
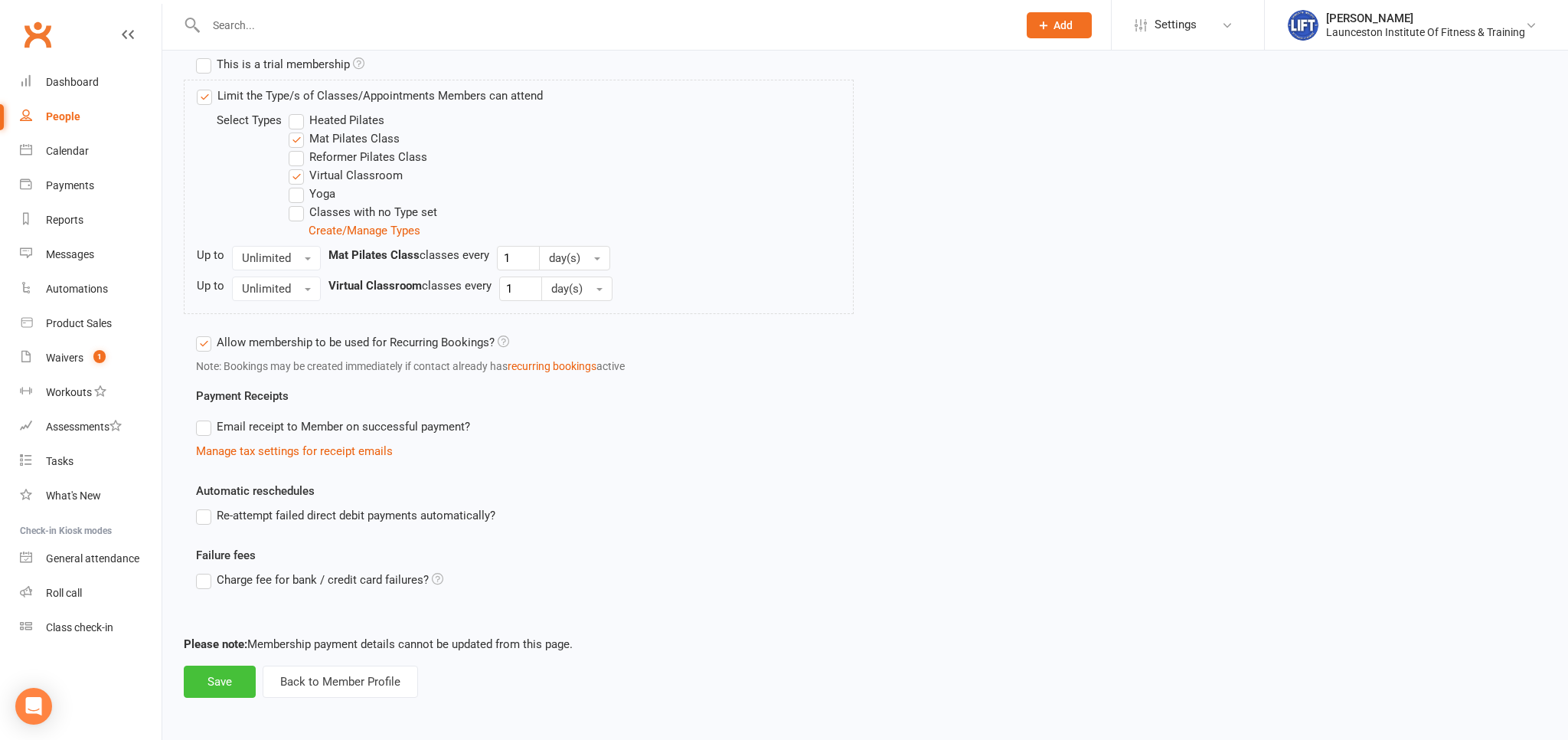
click at [230, 687] on button "Save" at bounding box center [220, 681] width 72 height 32
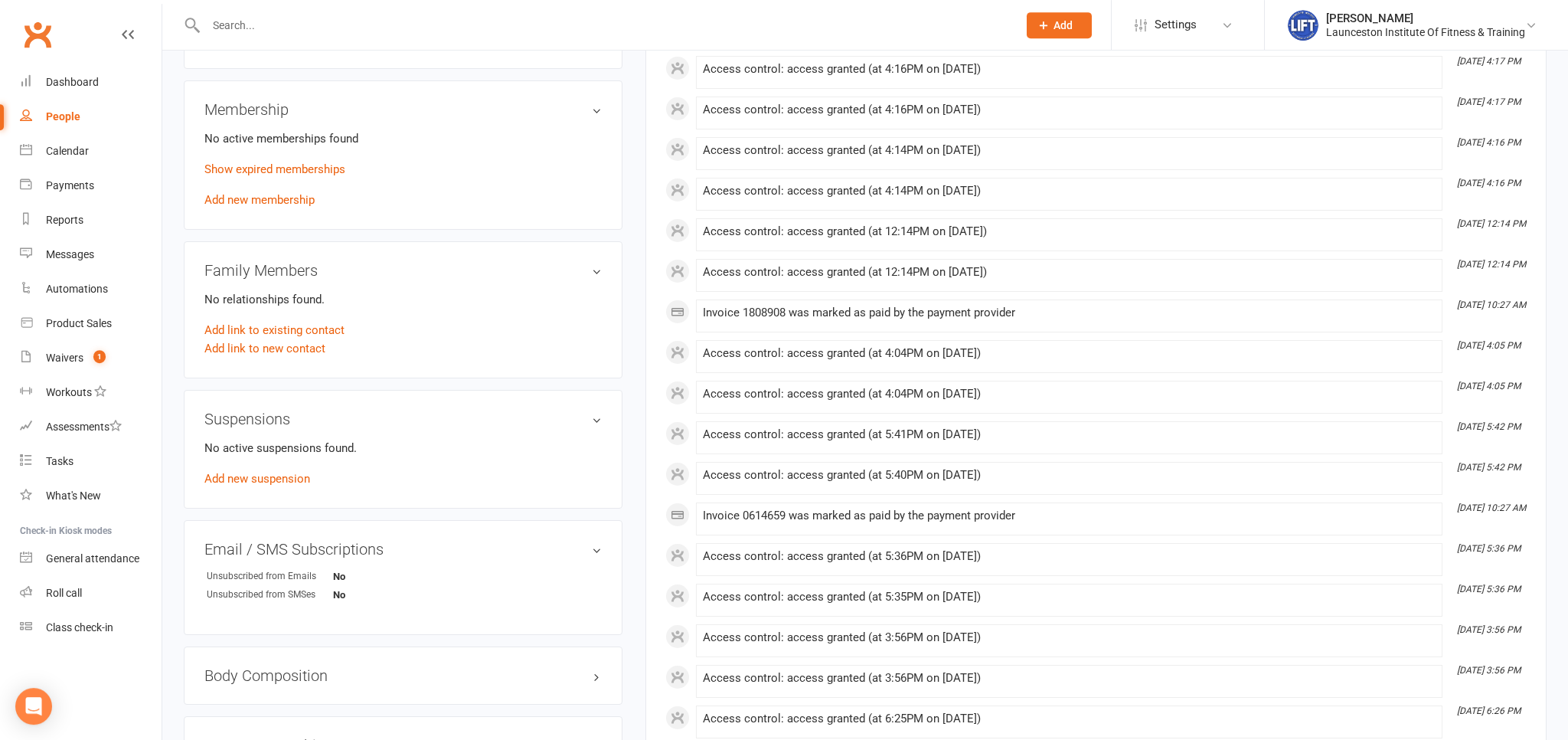
scroll to position [646, 0]
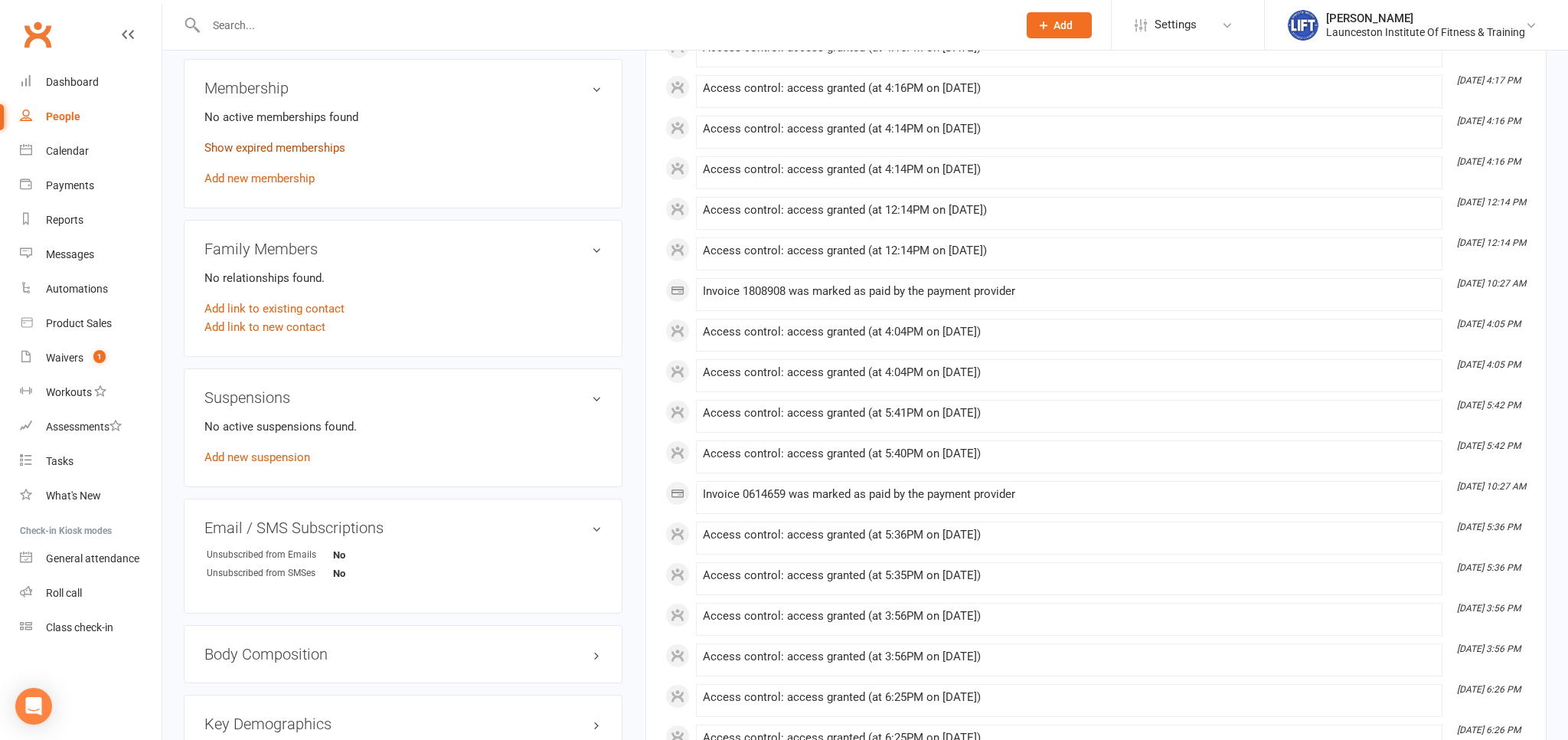
click at [297, 153] on link "Show expired memberships" at bounding box center [274, 148] width 141 height 14
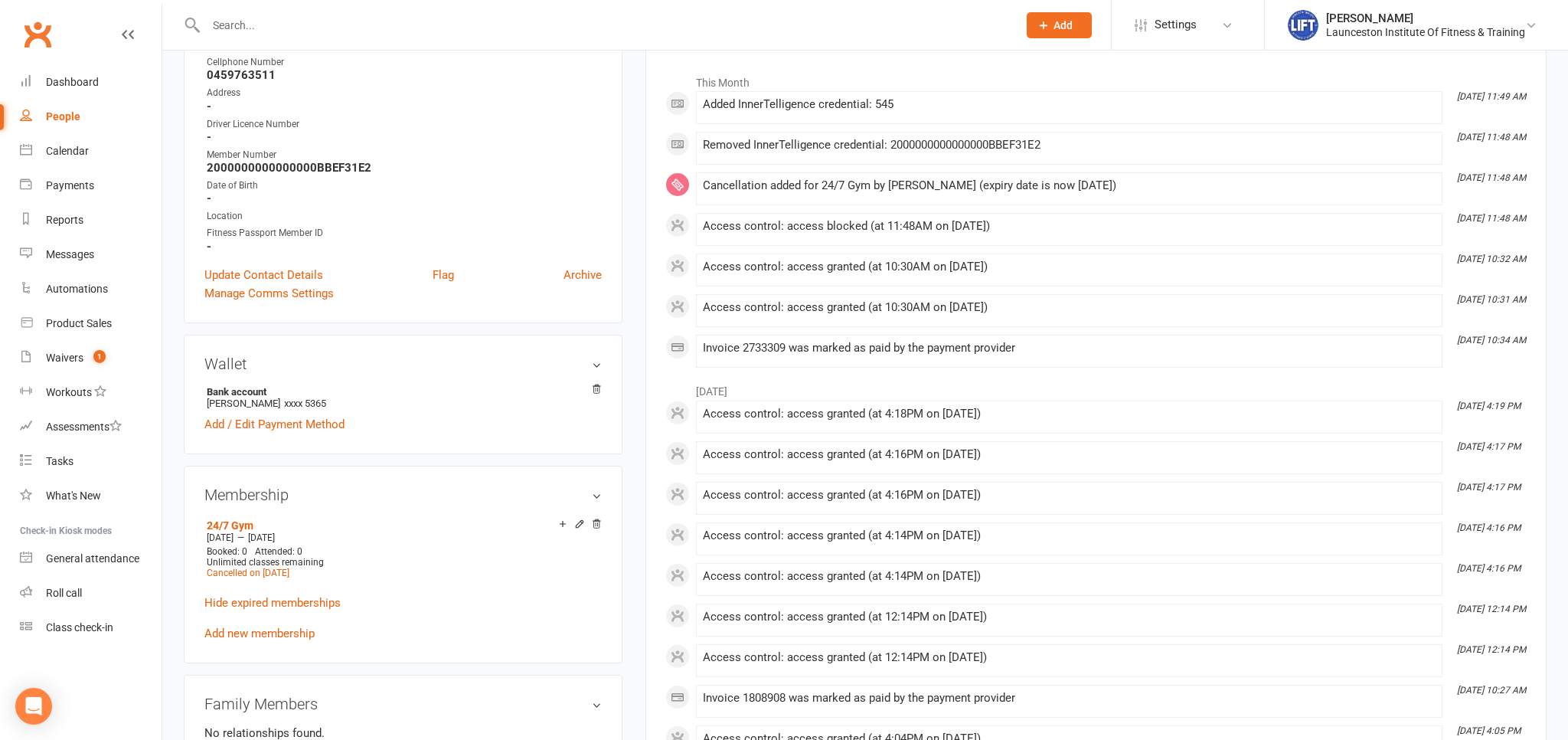
scroll to position [81, 0]
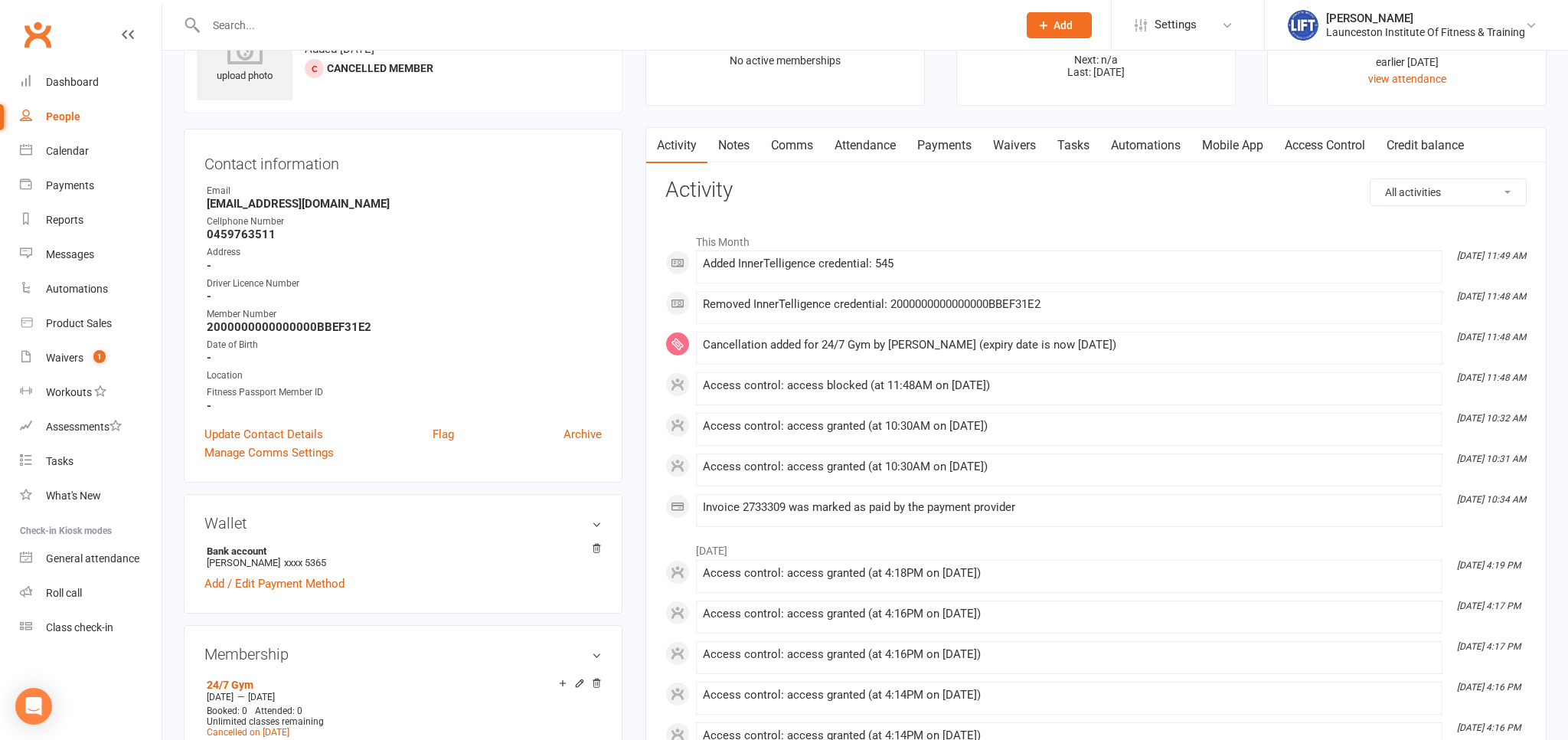
click at [947, 150] on link "Payments" at bounding box center [944, 145] width 76 height 35
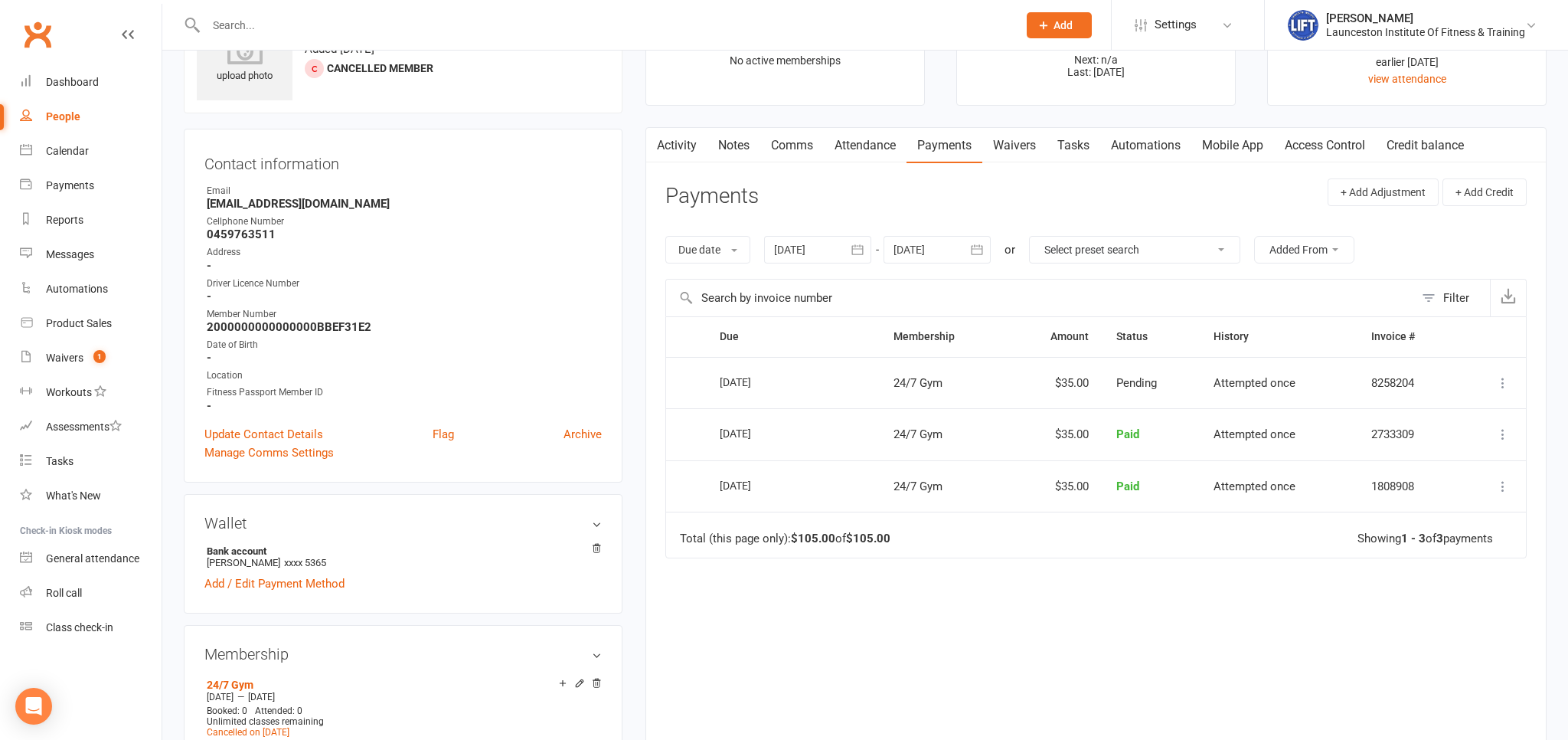
click at [978, 245] on icon "button" at bounding box center [976, 249] width 11 height 10
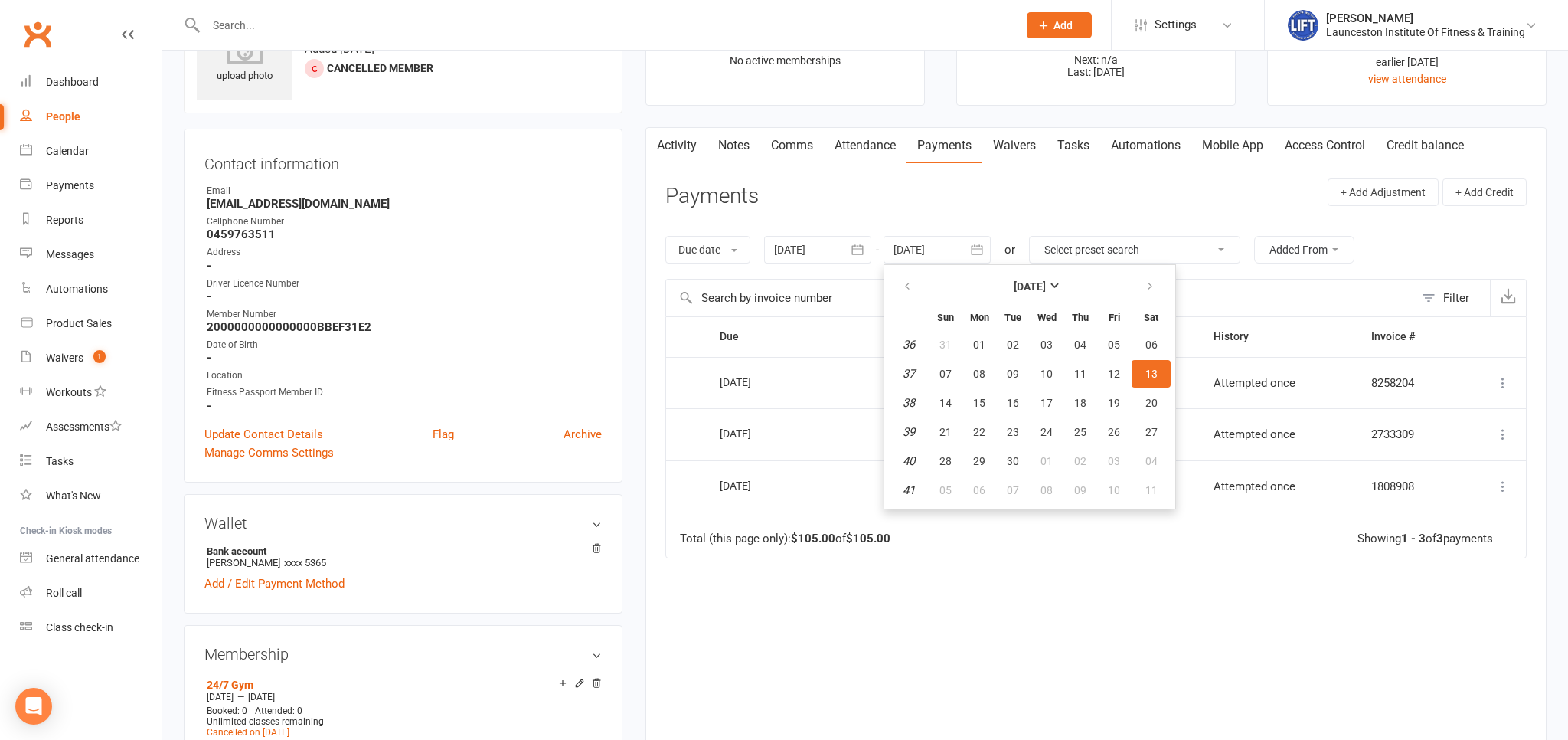
click at [1036, 197] on header "Payments + Add Adjustment + Add Credit" at bounding box center [1096, 200] width 861 height 42
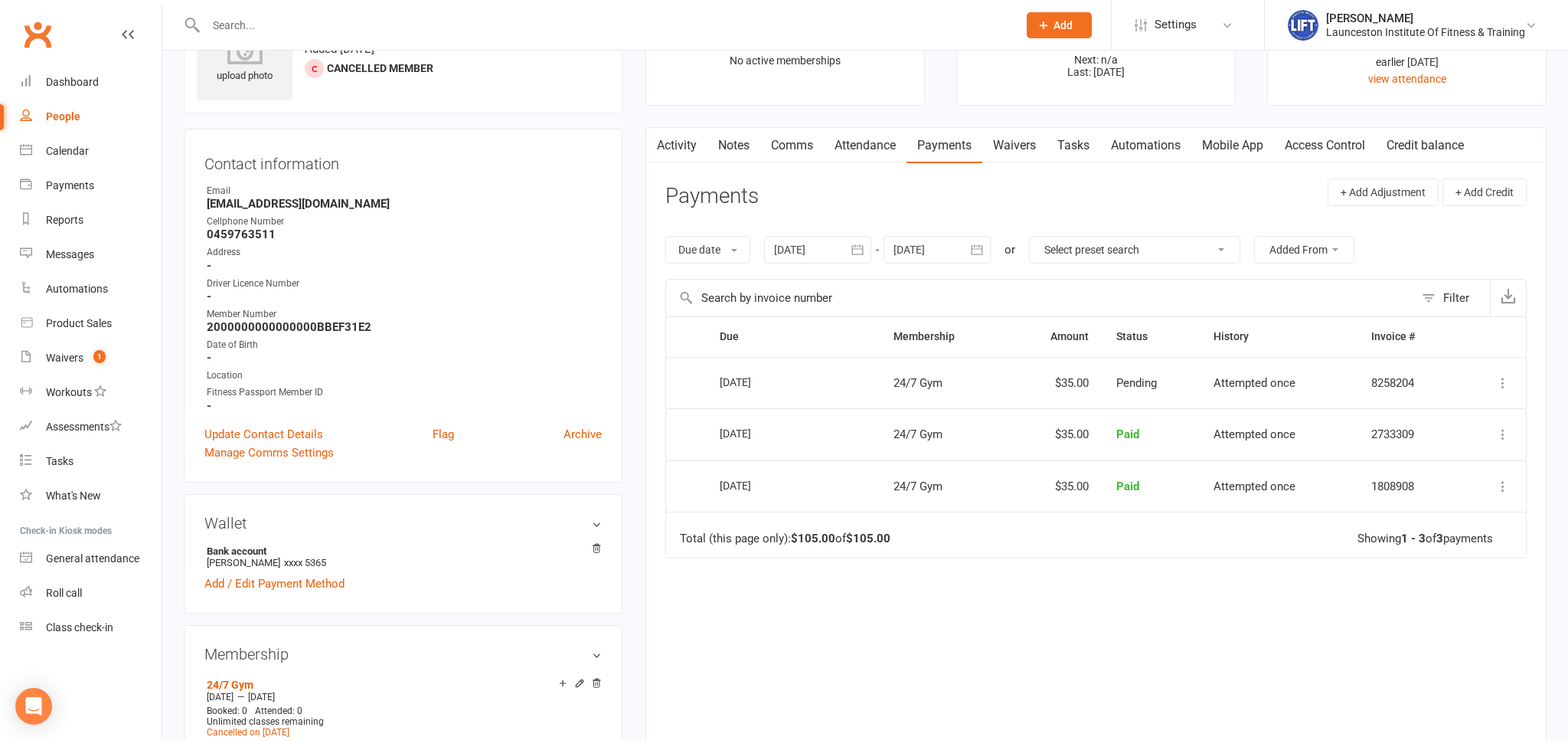
click at [356, 501] on div "Wallet Bank account SEAN HAWES xxxx 5365 Add / Edit Payment Method" at bounding box center [403, 553] width 439 height 119
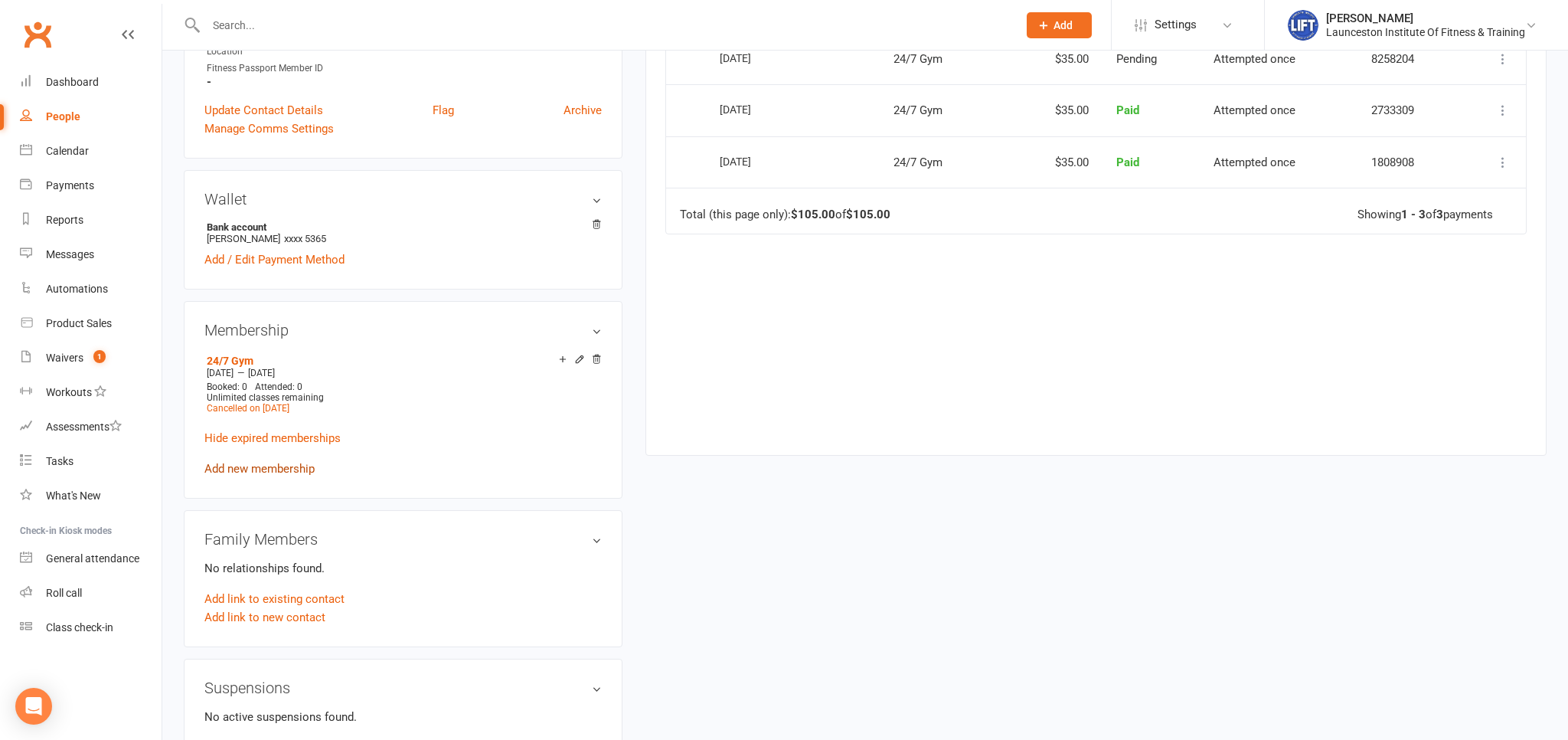
click at [266, 469] on link "Add new membership" at bounding box center [259, 469] width 110 height 14
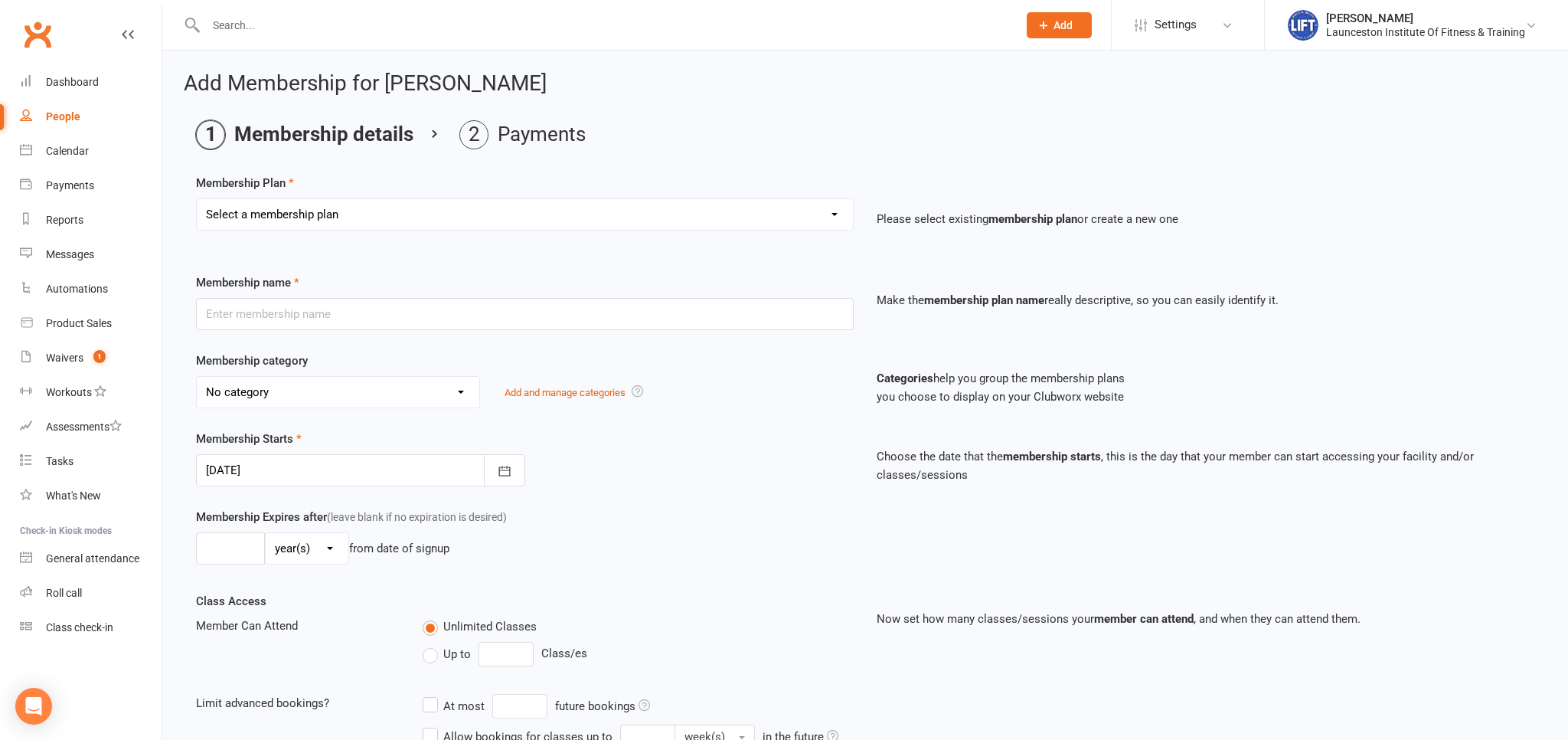
click at [197, 199] on select "Select a membership plan Create new Membership Plan 24/7 Gym Membership Pilates…" at bounding box center [524, 214] width 656 height 31
select select "1"
click option "24/7 Gym Membership" at bounding box center [0, 0] width 0 height 0
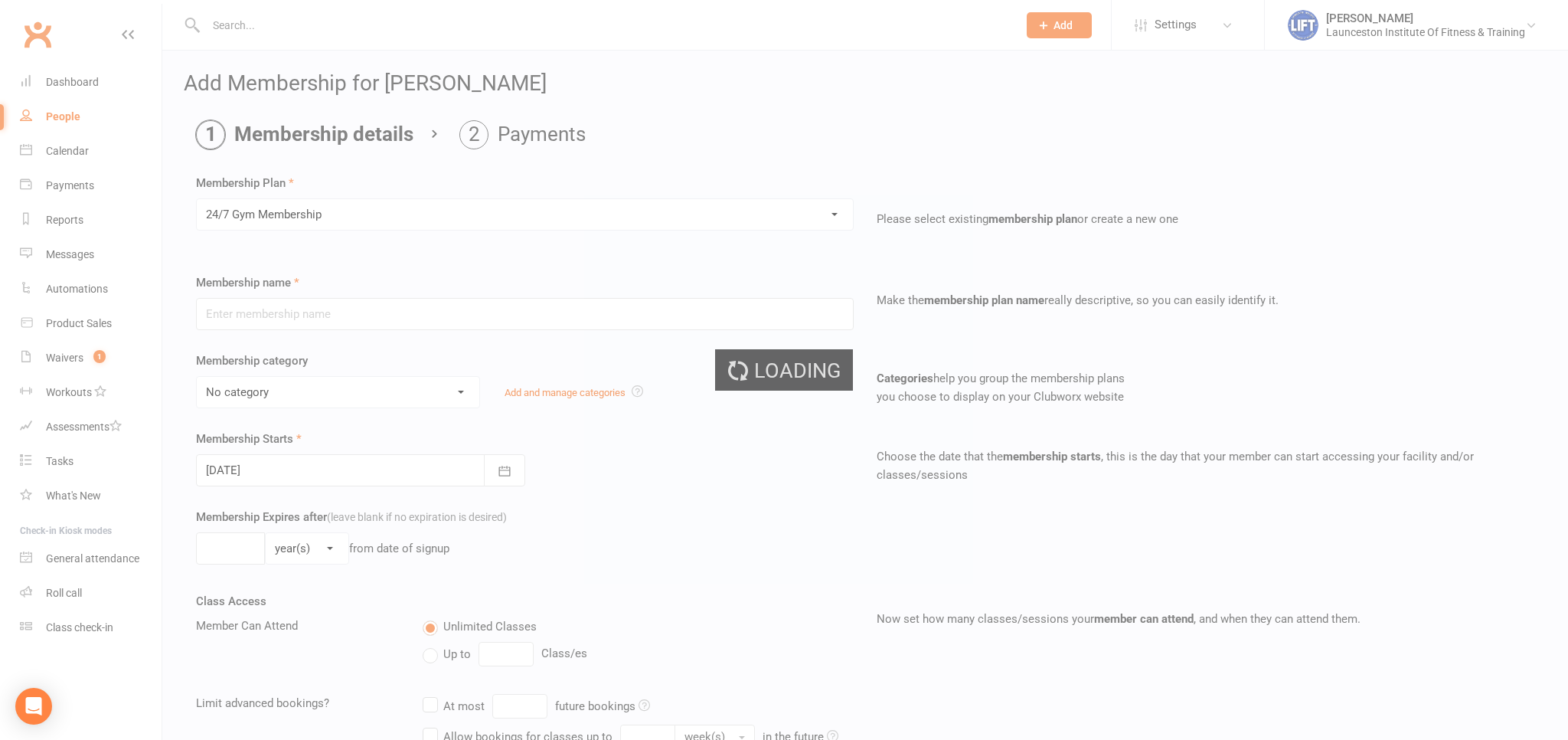
type input "24/7 Gym Membership"
select select "2"
type input "0"
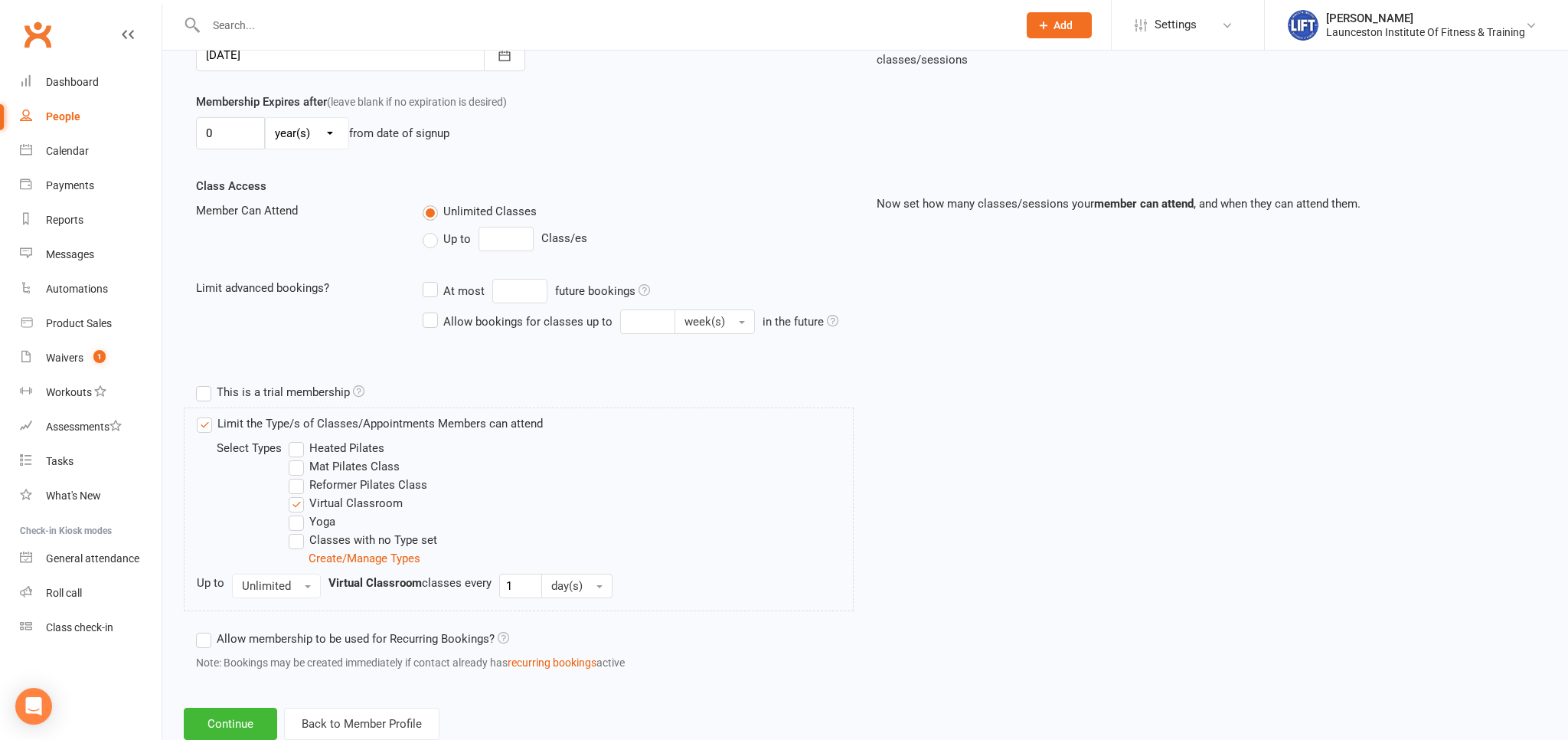
scroll to position [456, 0]
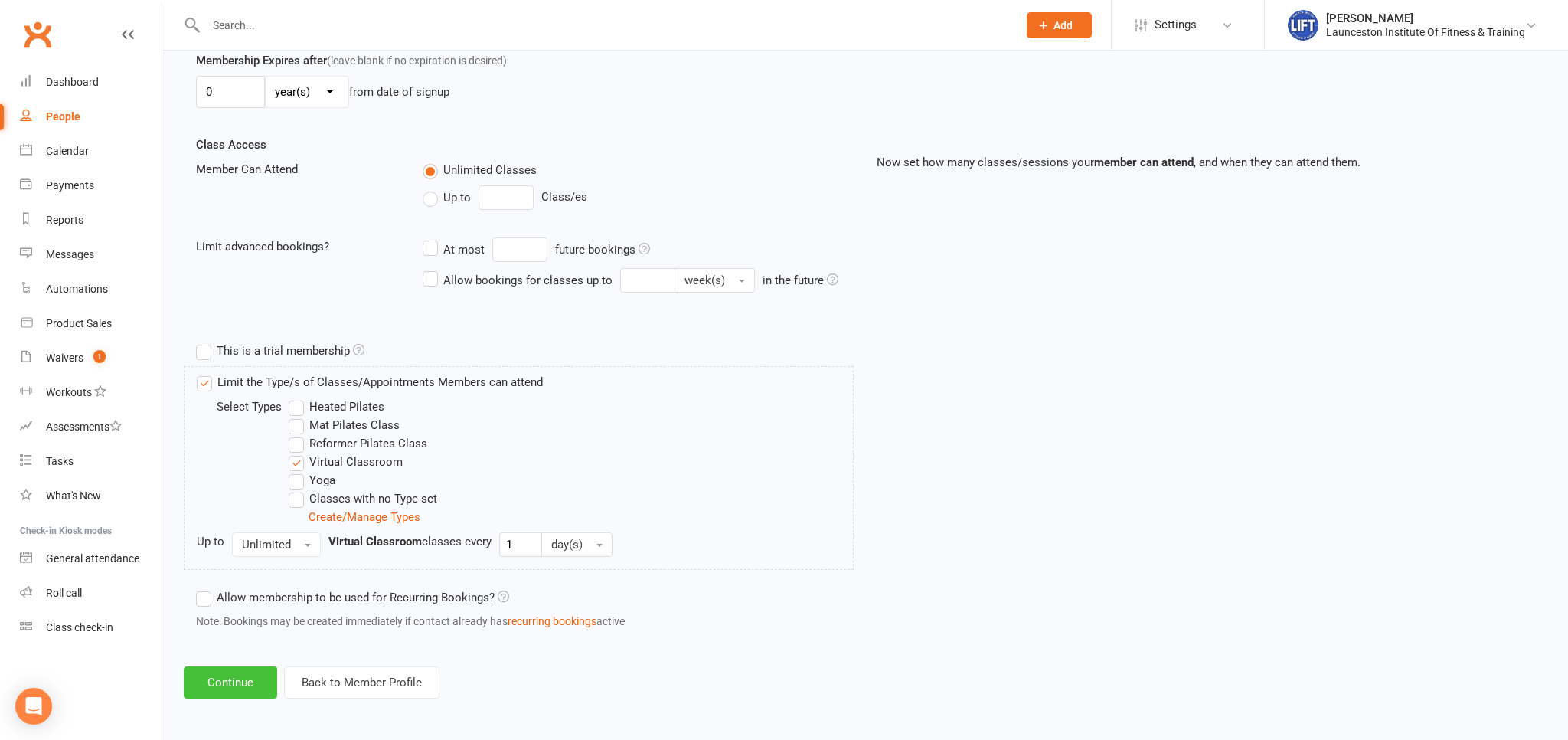
click at [251, 685] on button "Continue" at bounding box center [230, 682] width 94 height 32
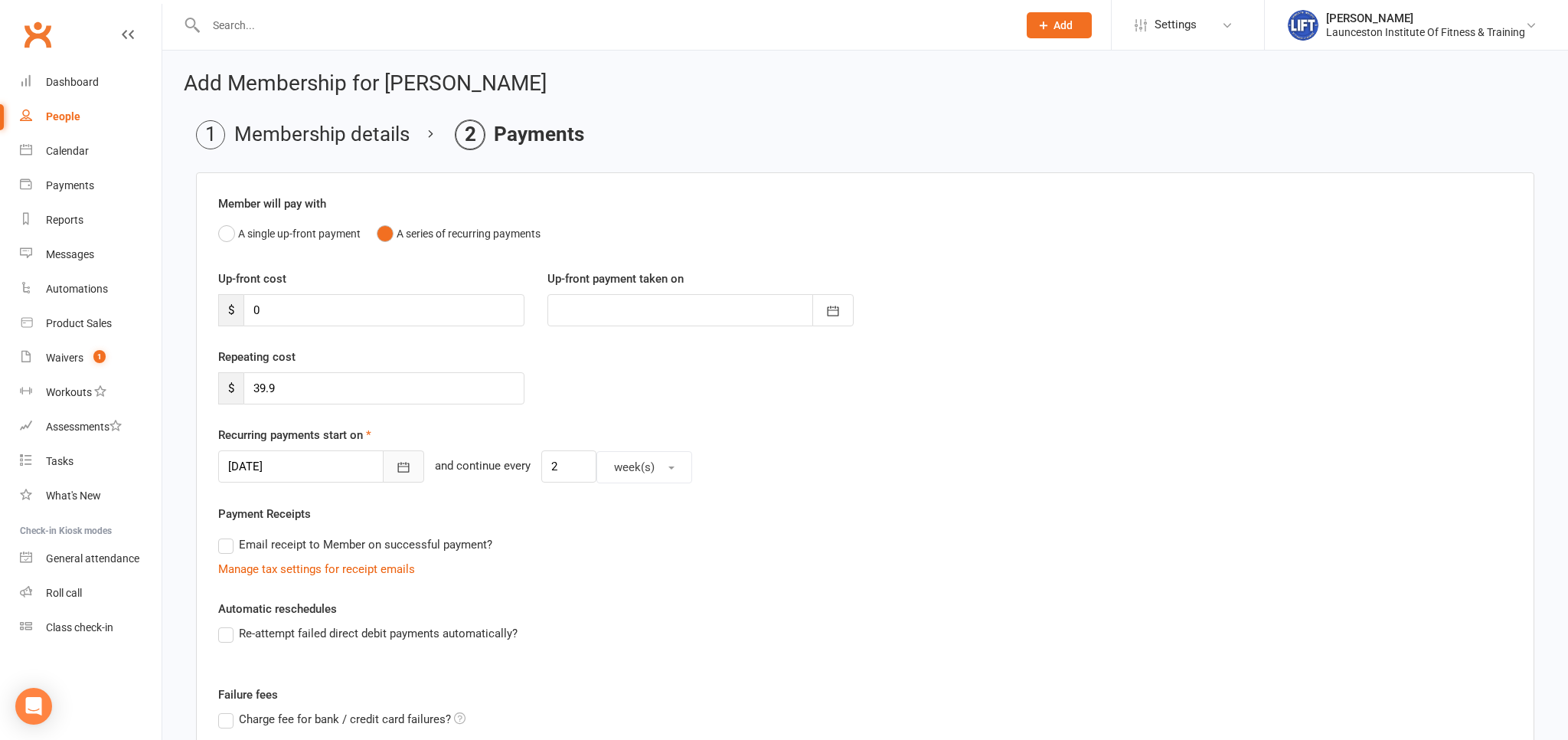
click at [387, 466] on button "button" at bounding box center [403, 466] width 41 height 32
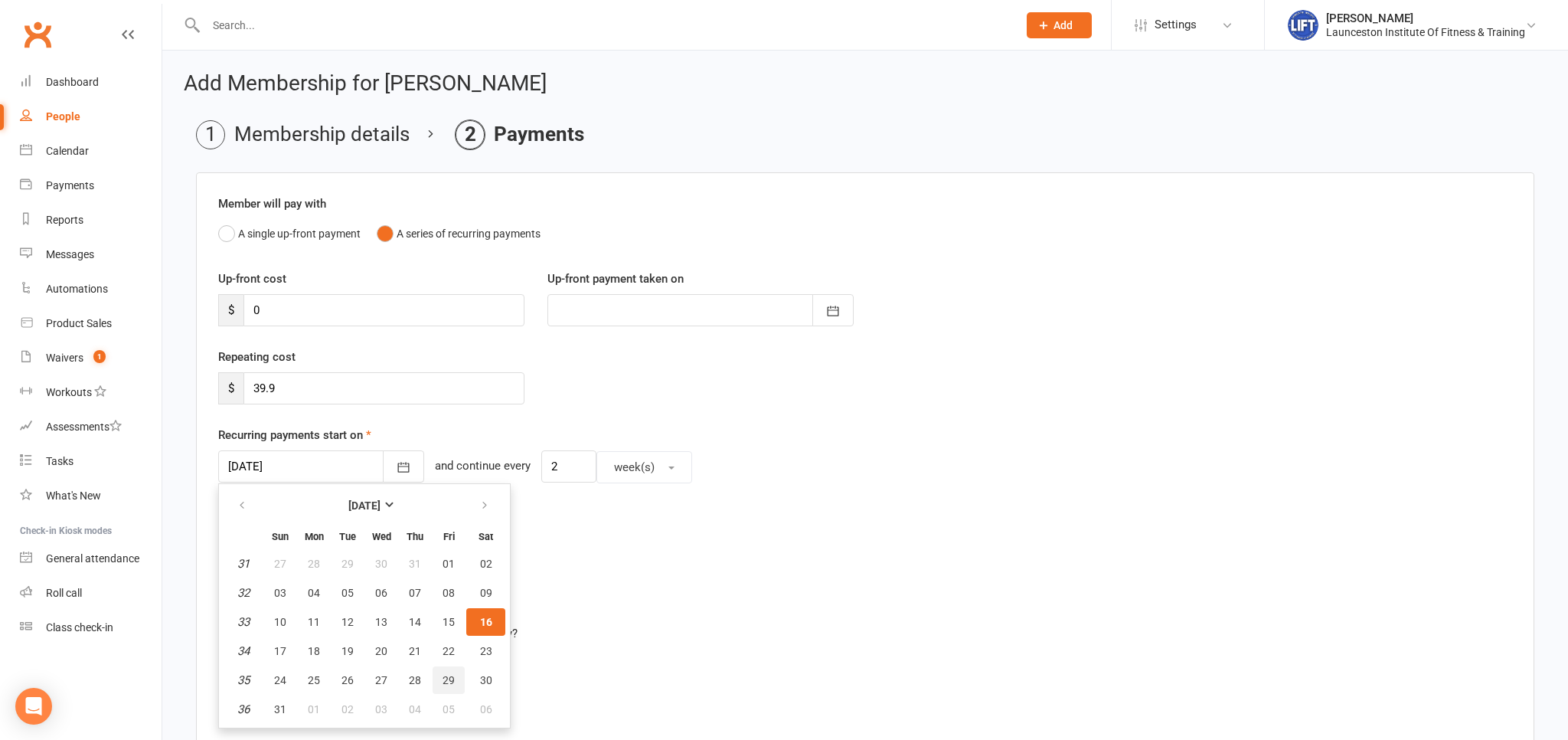
click at [444, 679] on button "29" at bounding box center [448, 680] width 32 height 27
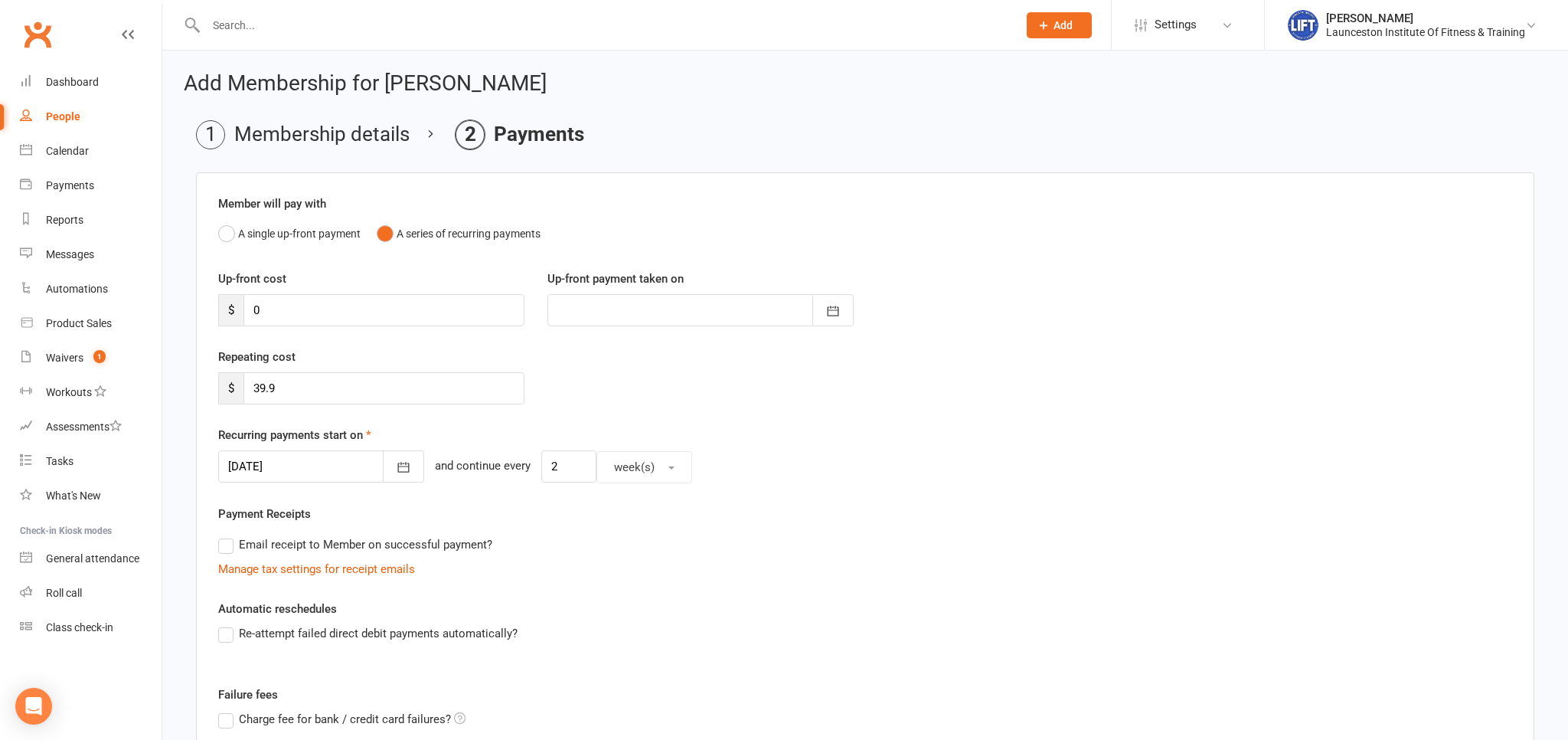
type input "29 Aug 2025"
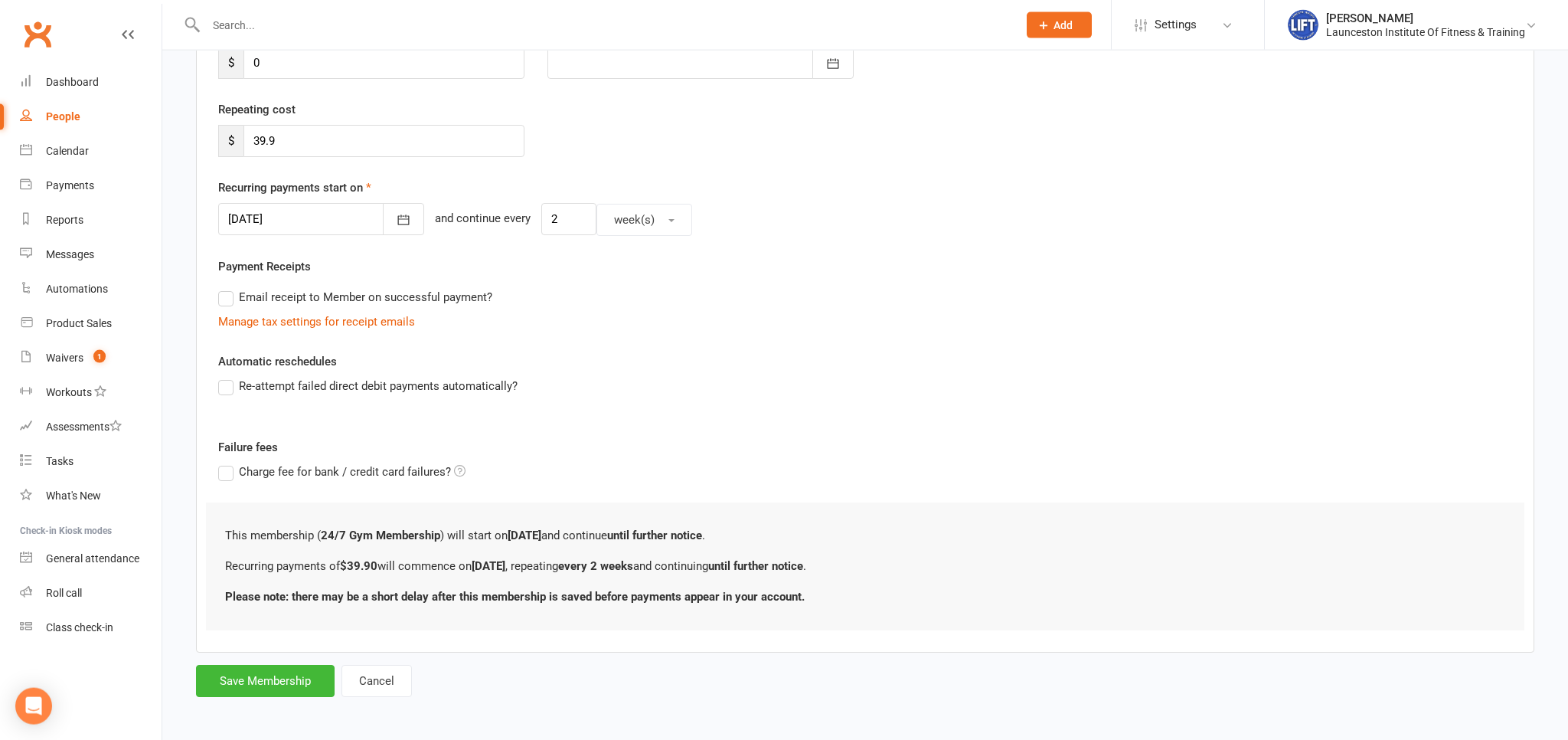
scroll to position [249, 0]
click at [282, 679] on button "Save Membership" at bounding box center [265, 679] width 138 height 32
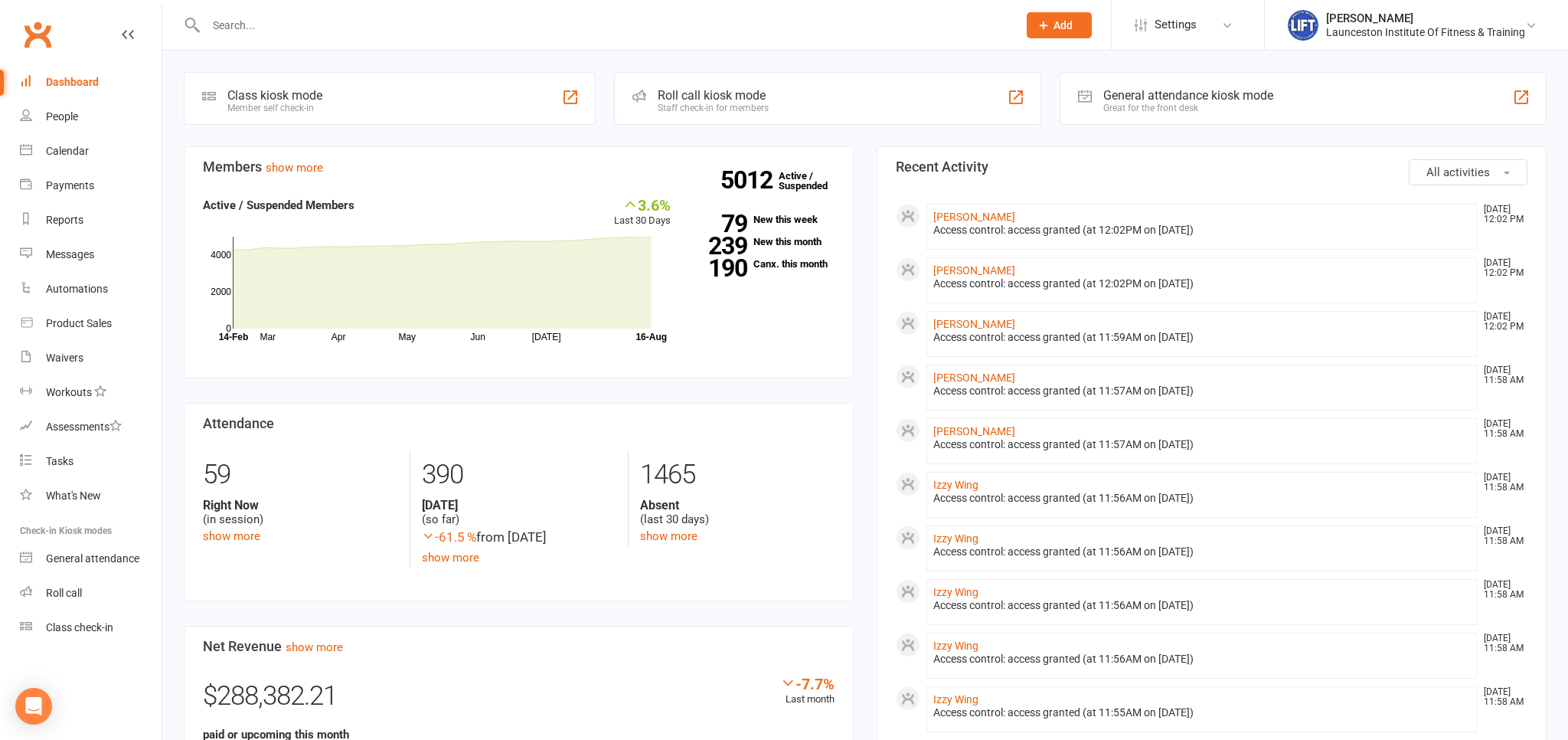
click at [246, 28] on input "text" at bounding box center [604, 25] width 805 height 21
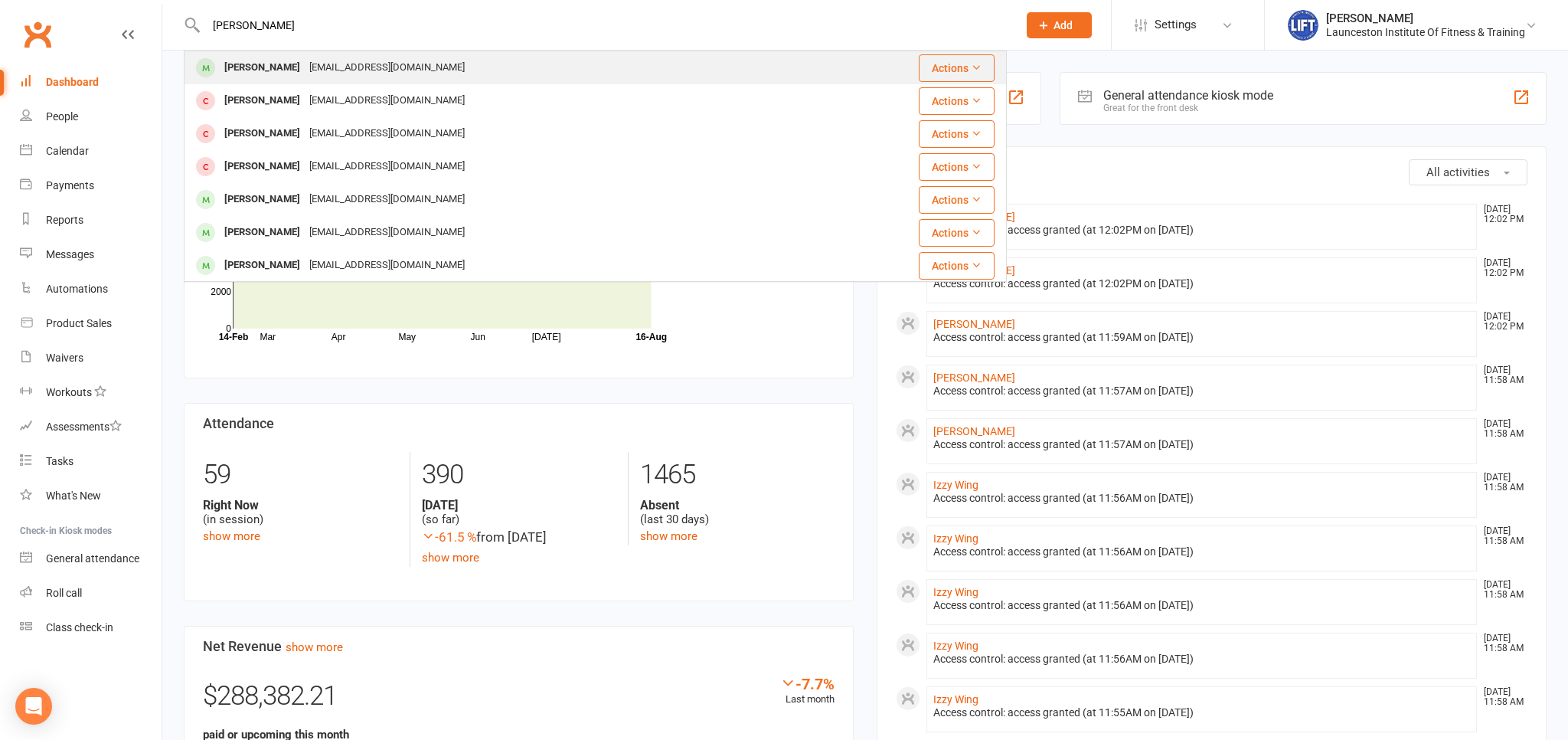
type input "[PERSON_NAME]"
click at [341, 67] on div "Gealemia@gmail.com" at bounding box center [387, 67] width 165 height 22
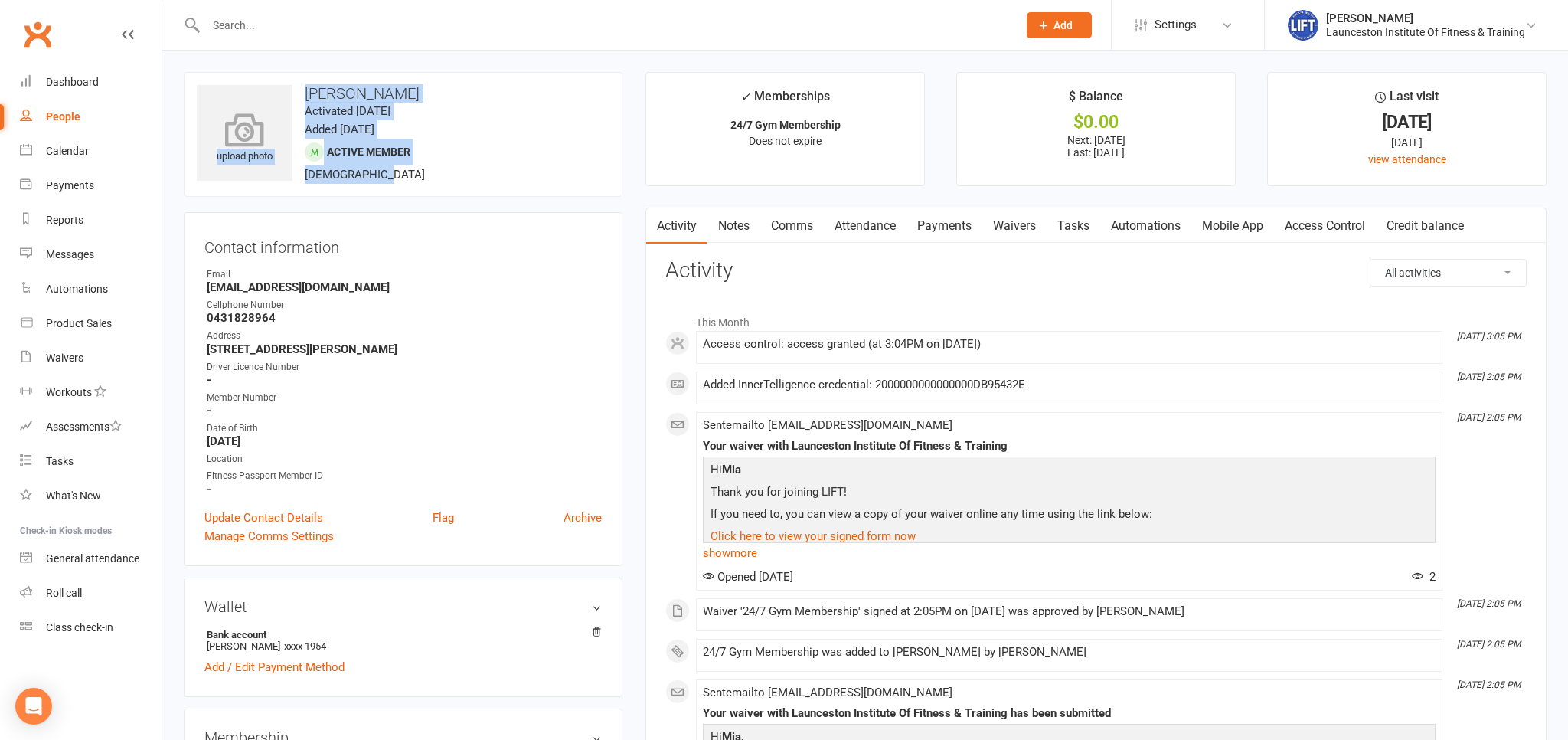
drag, startPoint x: 397, startPoint y: 180, endPoint x: 277, endPoint y: 173, distance: 120.2
click at [271, 176] on div "upload photo Mia Geale Activated 14 August, 2025 Added 14 August, 2025 Active m…" at bounding box center [403, 134] width 439 height 125
drag, startPoint x: 629, startPoint y: 241, endPoint x: 606, endPoint y: 247, distance: 23.8
click at [54, 364] on link "Waivers" at bounding box center [91, 357] width 142 height 34
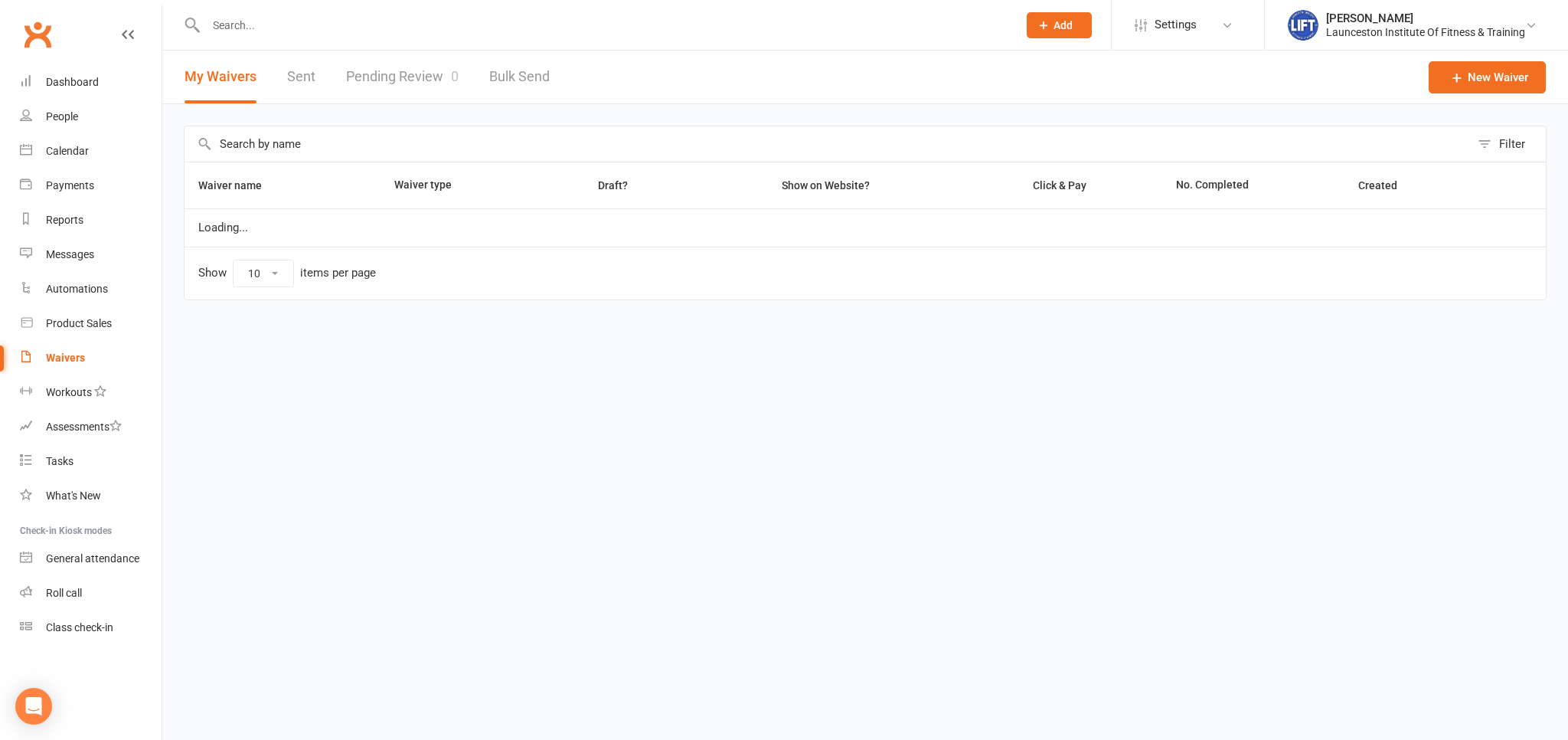
select select "100"
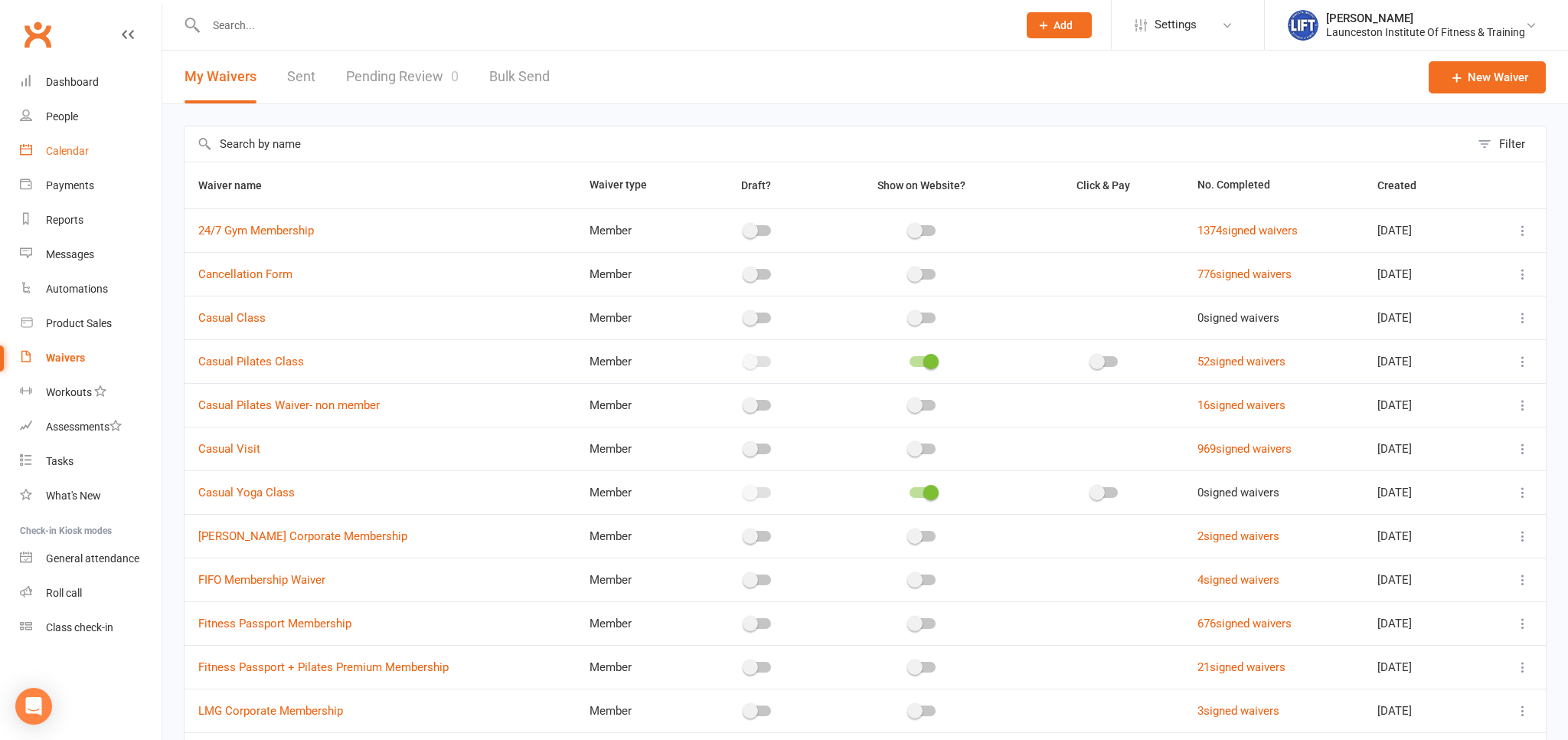
click at [67, 150] on div "Calendar" at bounding box center [67, 151] width 43 height 12
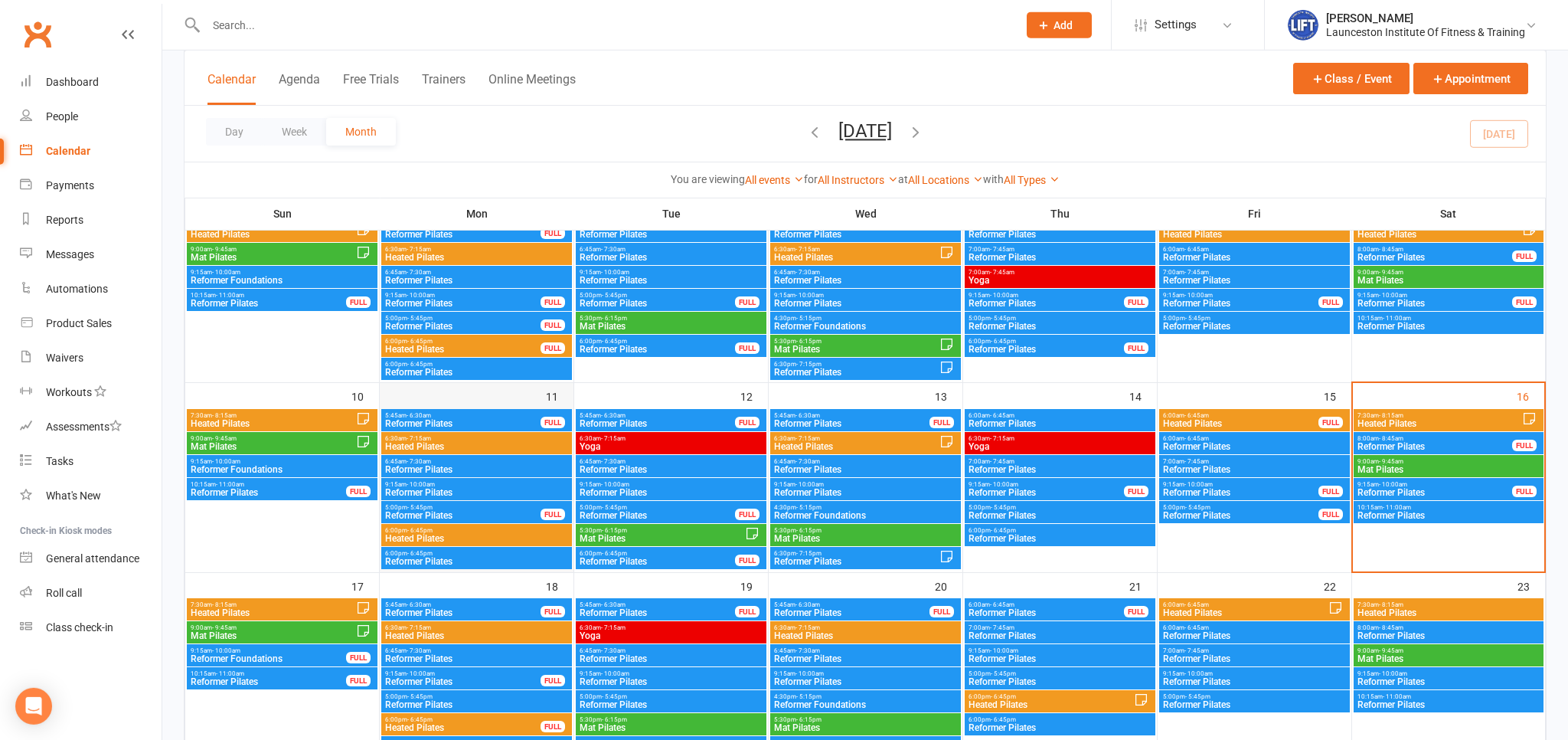
scroll to position [323, 0]
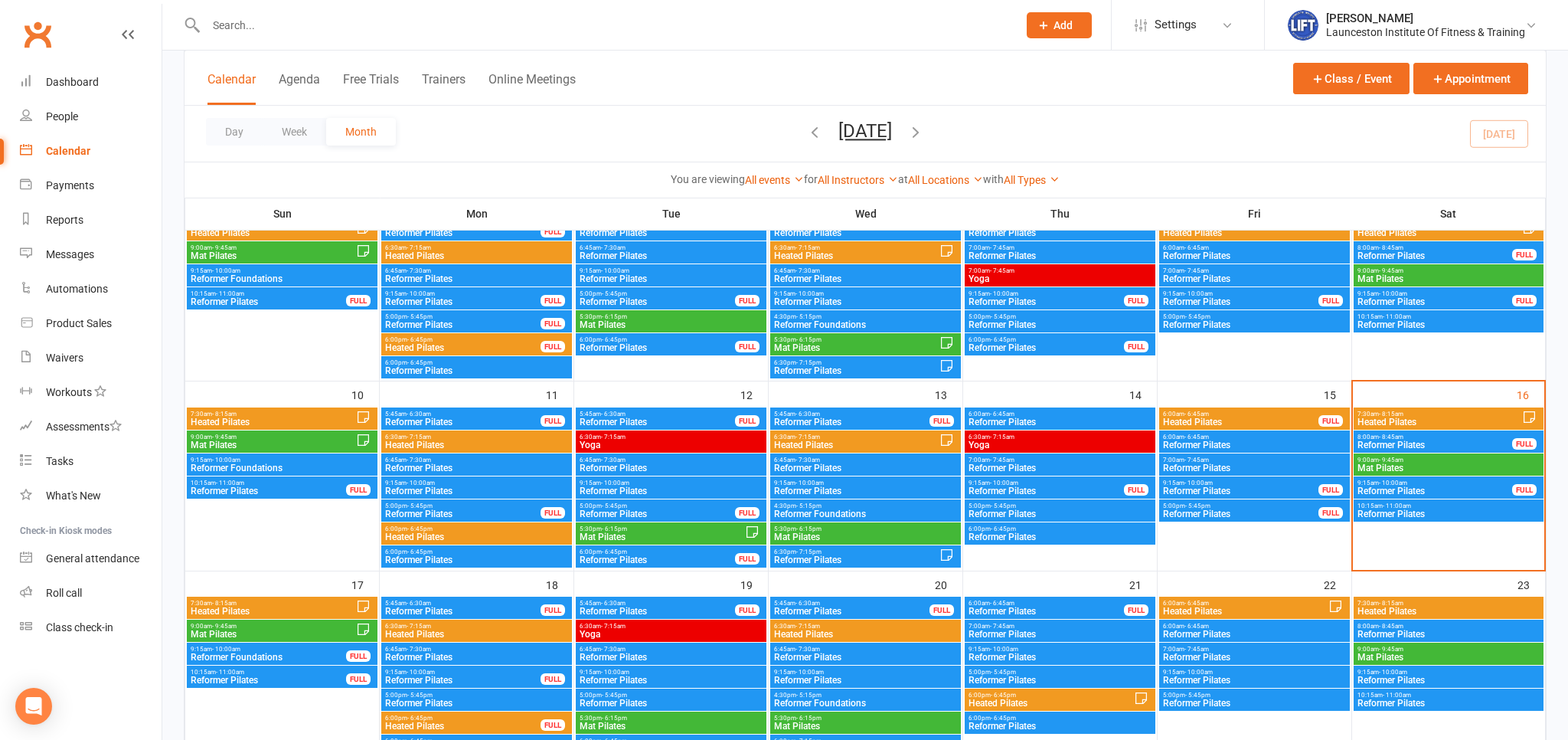
click at [1408, 486] on span "Reformer Pilates" at bounding box center [1434, 490] width 156 height 9
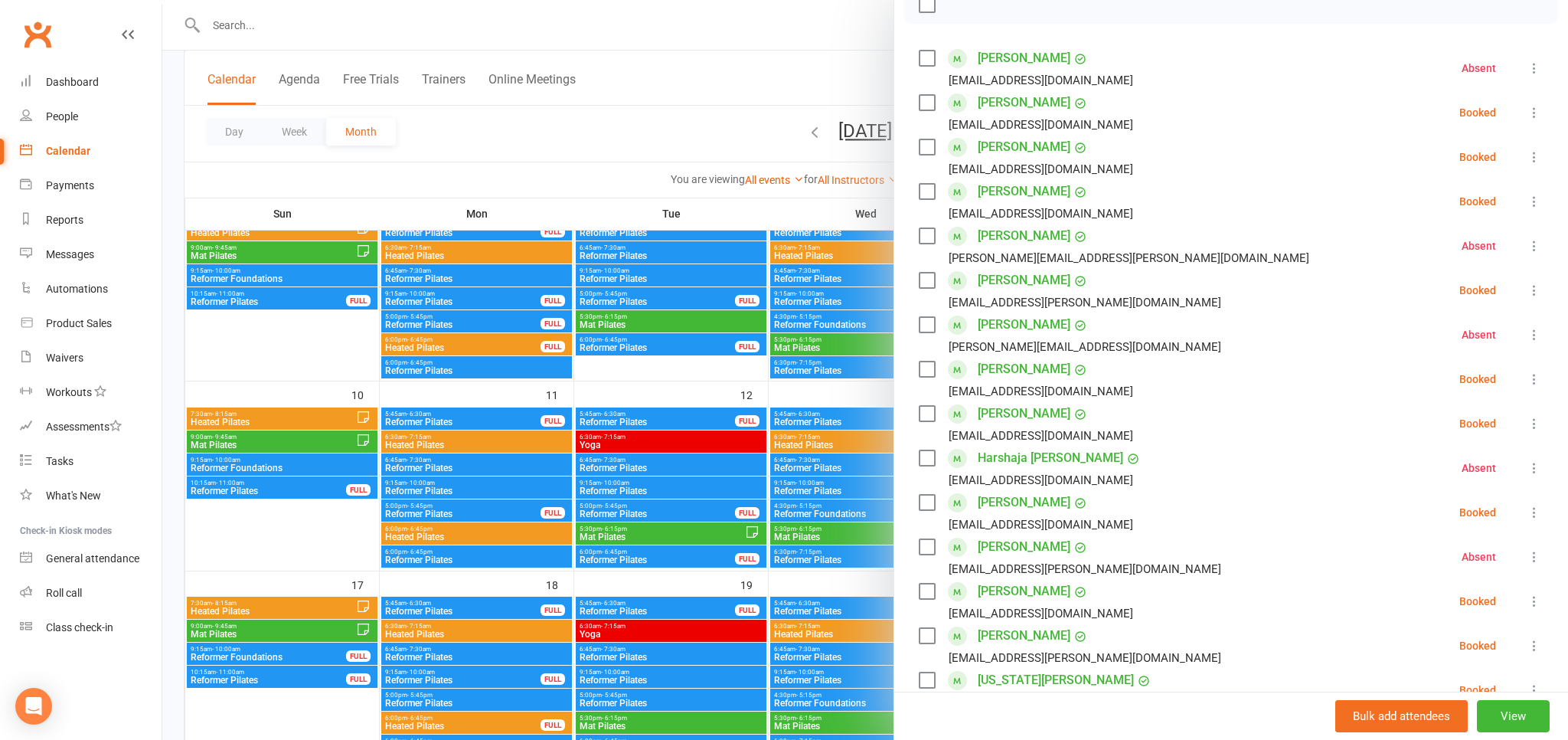
scroll to position [253, 0]
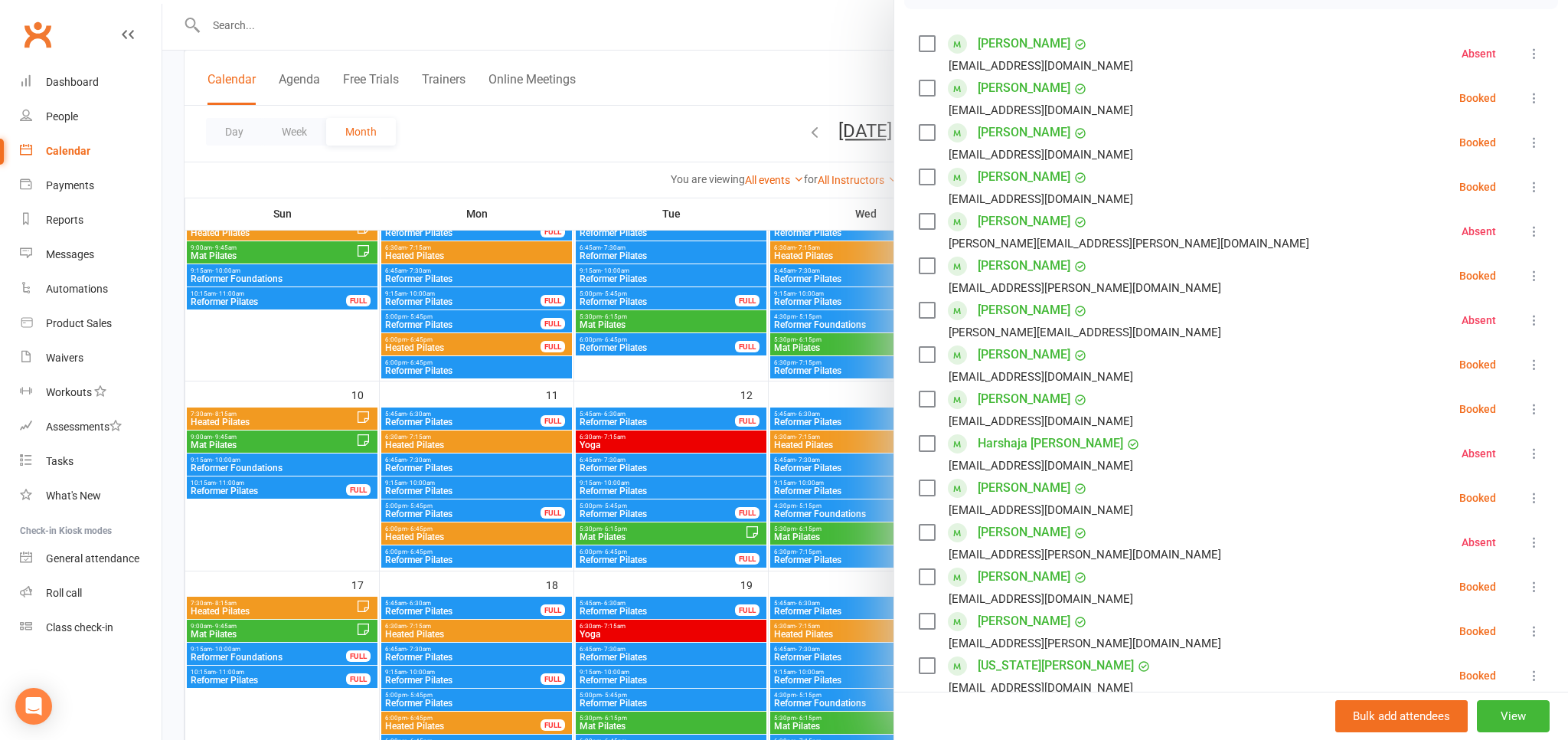
click at [1531, 461] on icon at bounding box center [1533, 453] width 15 height 15
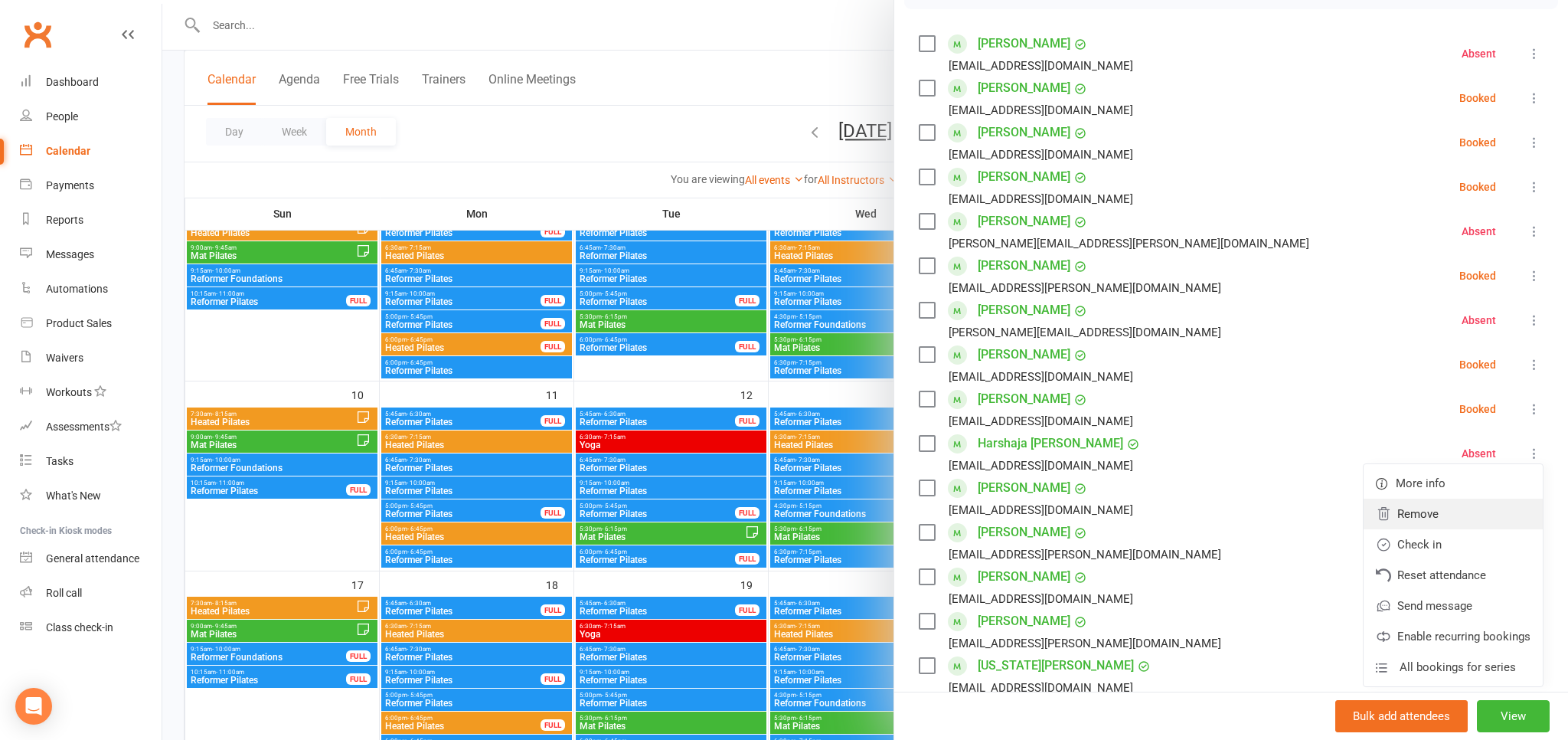
click at [1423, 519] on link "Remove" at bounding box center [1452, 513] width 179 height 31
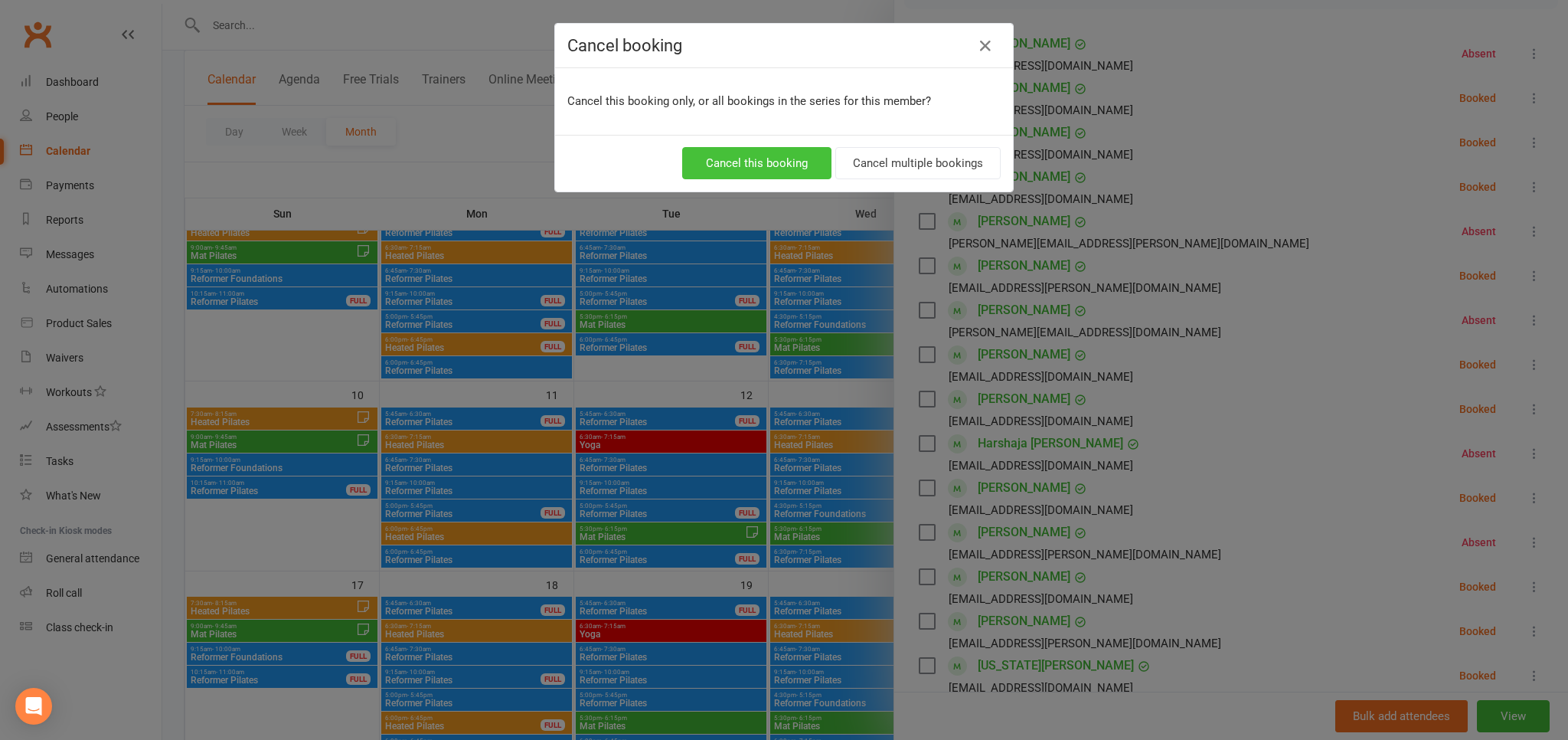
click at [787, 160] on button "Cancel this booking" at bounding box center [756, 163] width 149 height 32
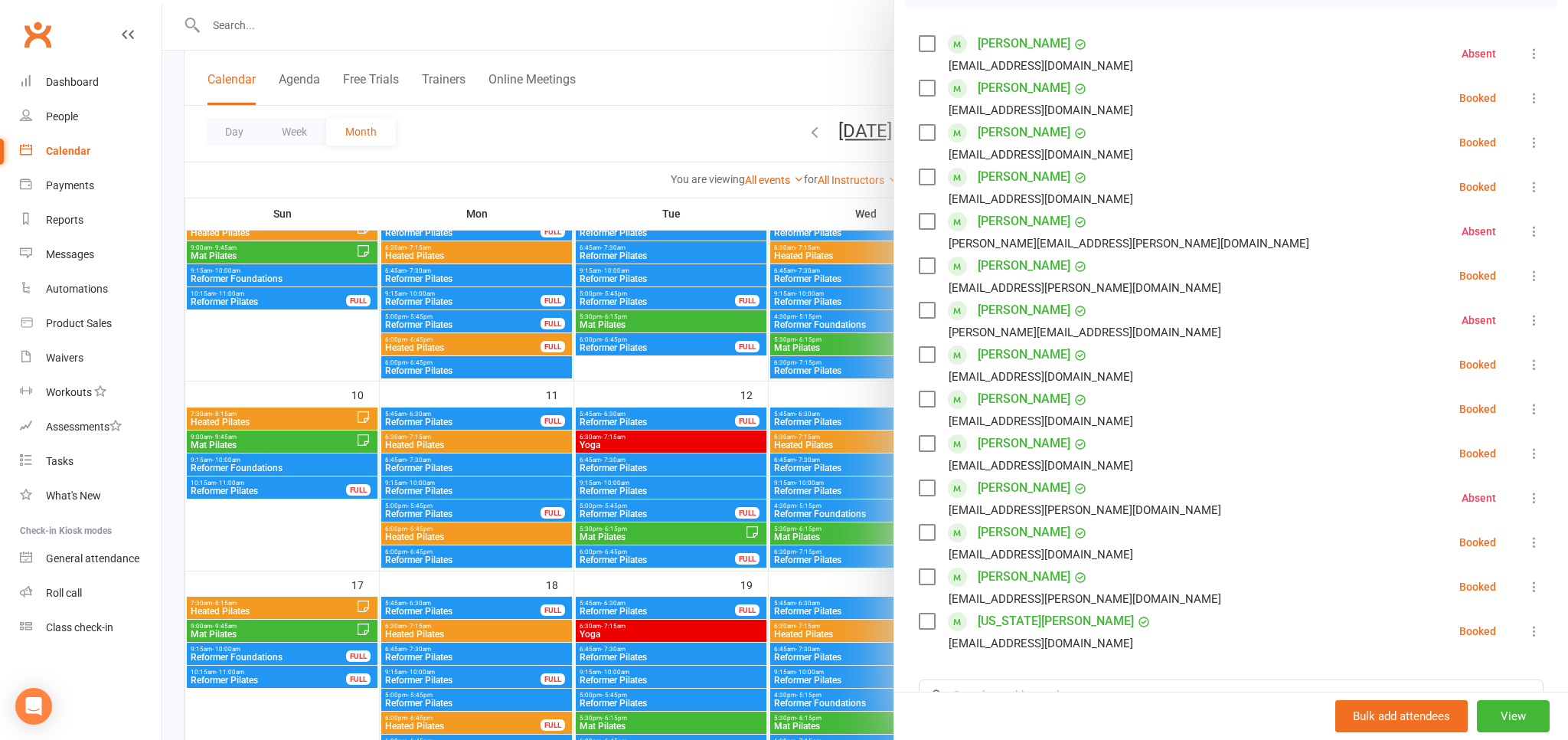
click at [1532, 492] on icon at bounding box center [1533, 497] width 15 height 15
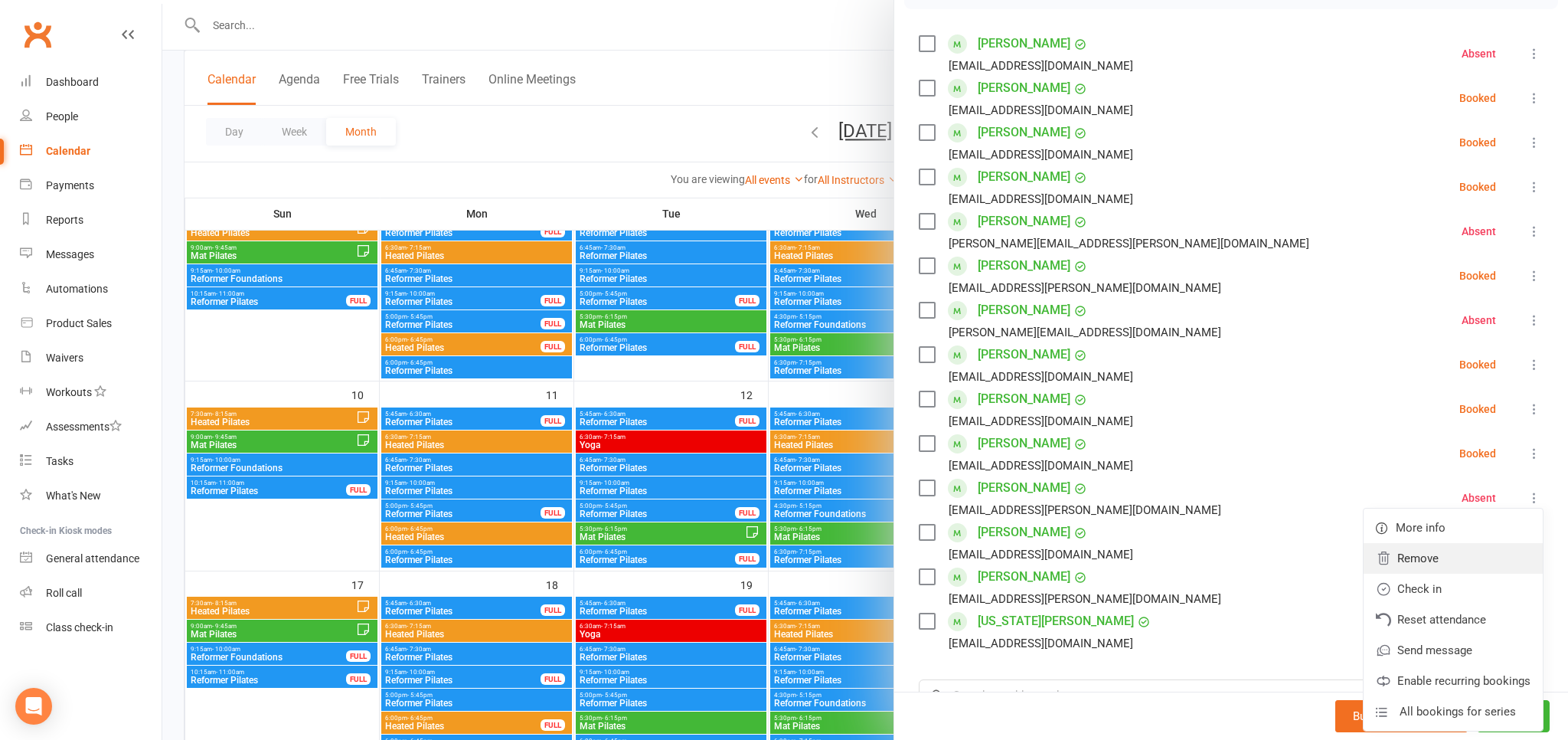
click at [1397, 562] on link "Remove" at bounding box center [1452, 558] width 179 height 31
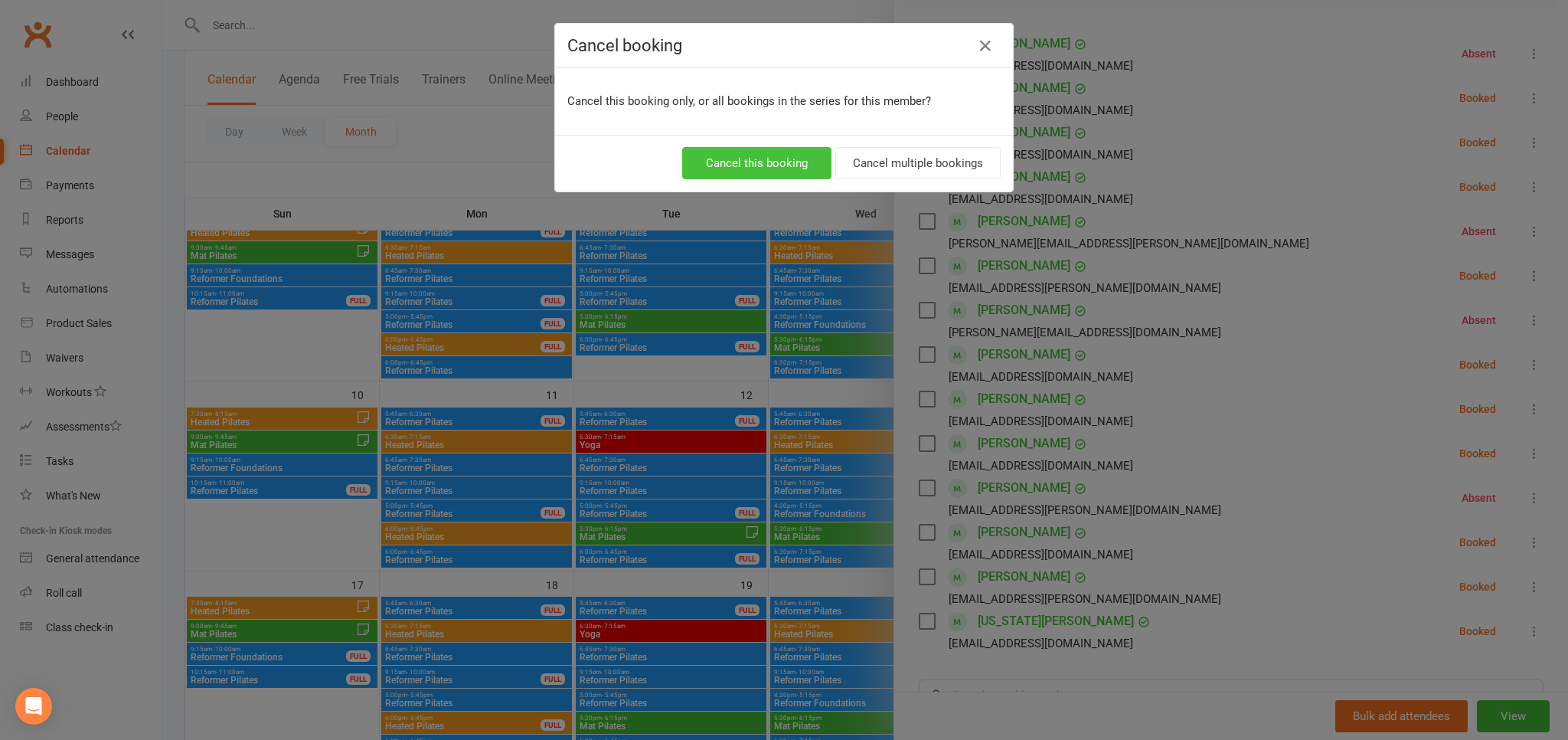
click at [755, 155] on button "Cancel this booking" at bounding box center [756, 163] width 149 height 32
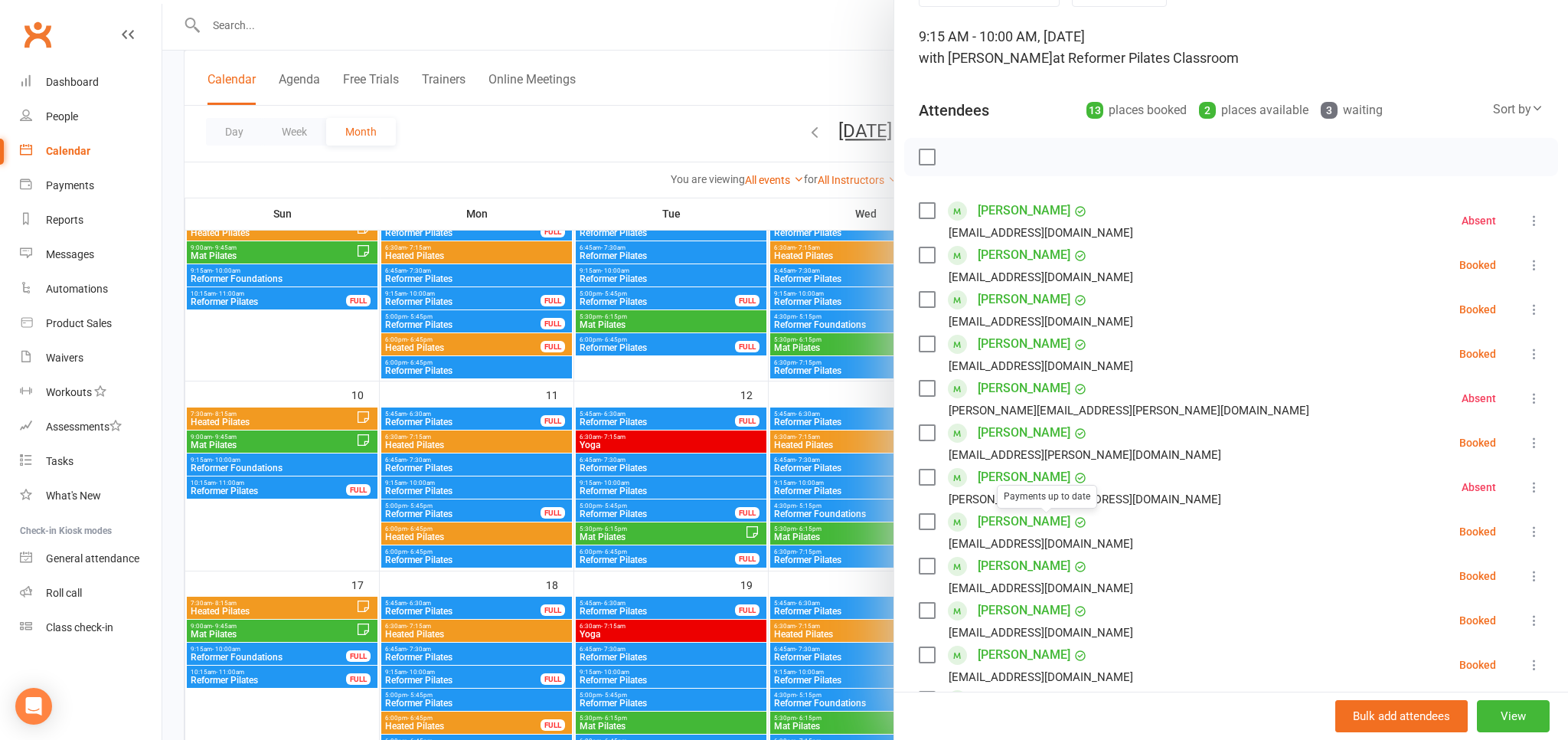
scroll to position [0, 0]
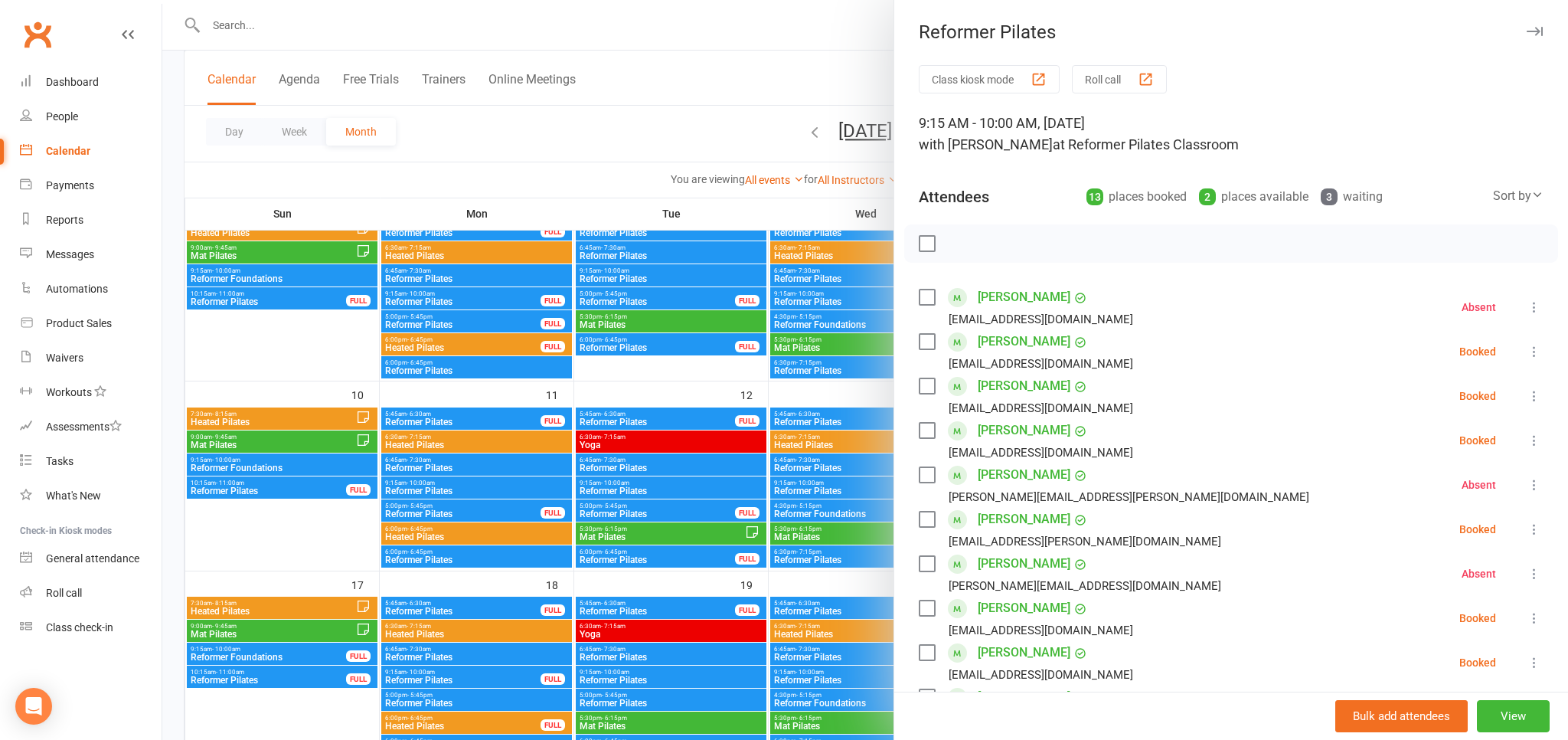
click at [575, 157] on div at bounding box center [864, 370] width 1405 height 740
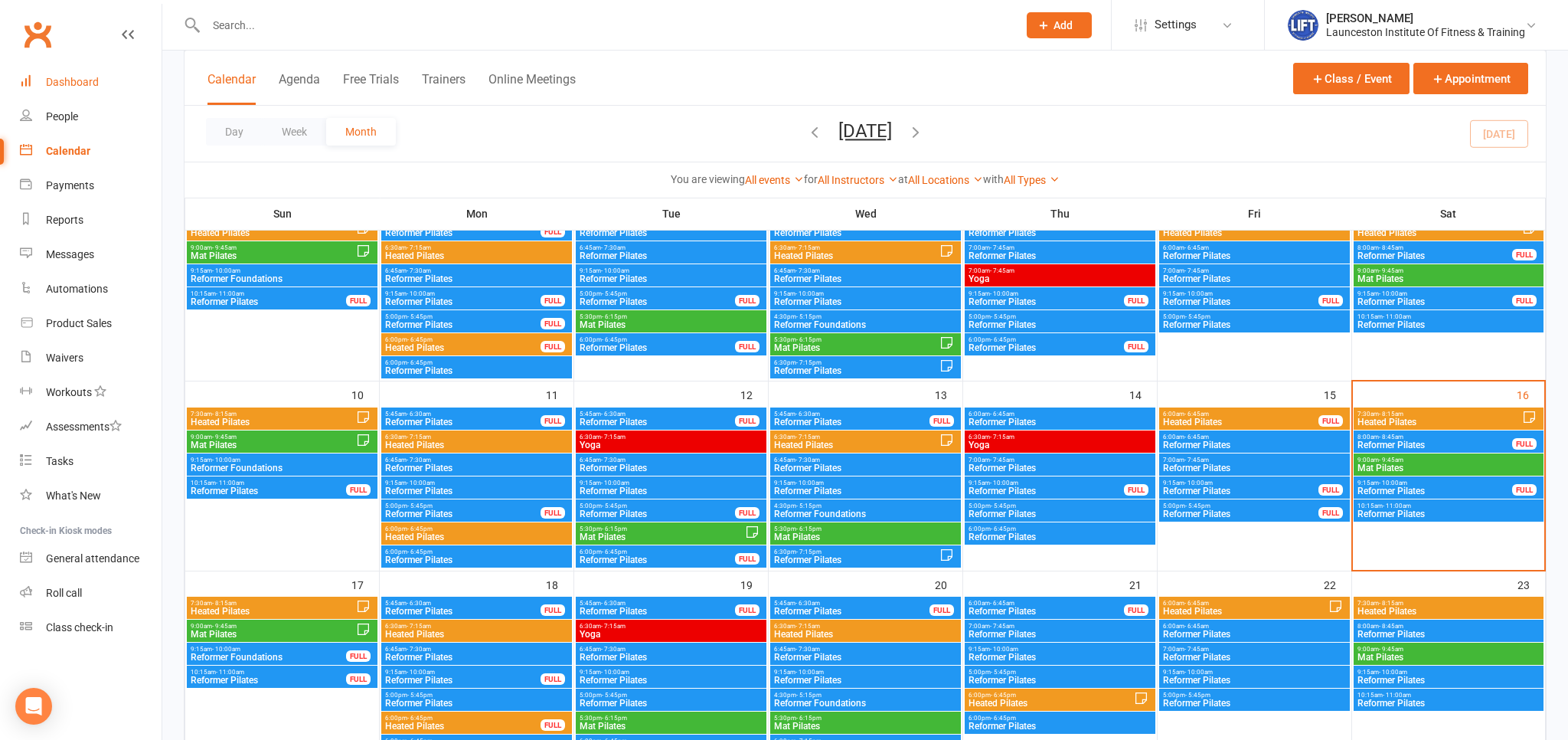
click at [80, 72] on link "Dashboard" at bounding box center [91, 81] width 142 height 34
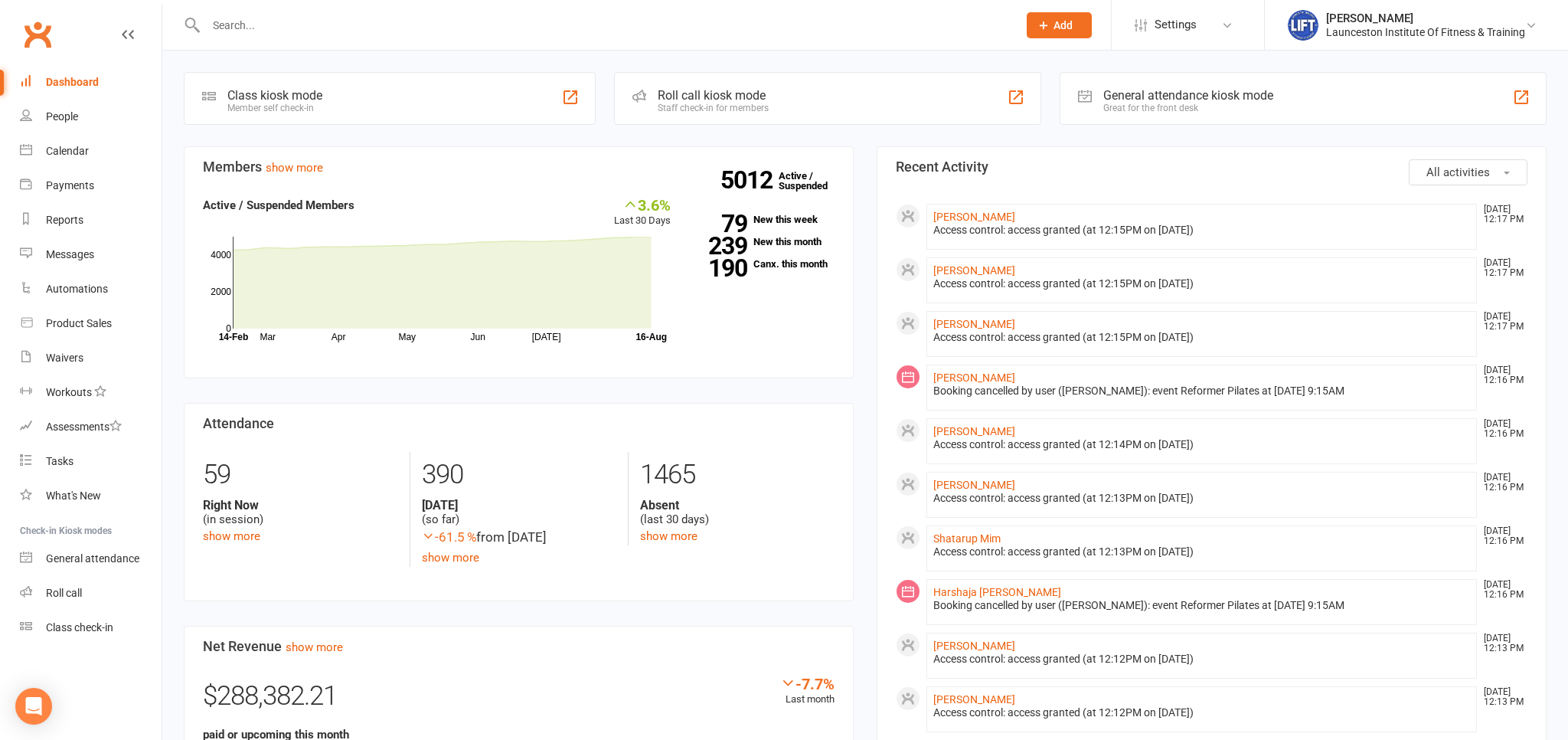
click at [249, 27] on input "text" at bounding box center [604, 25] width 805 height 21
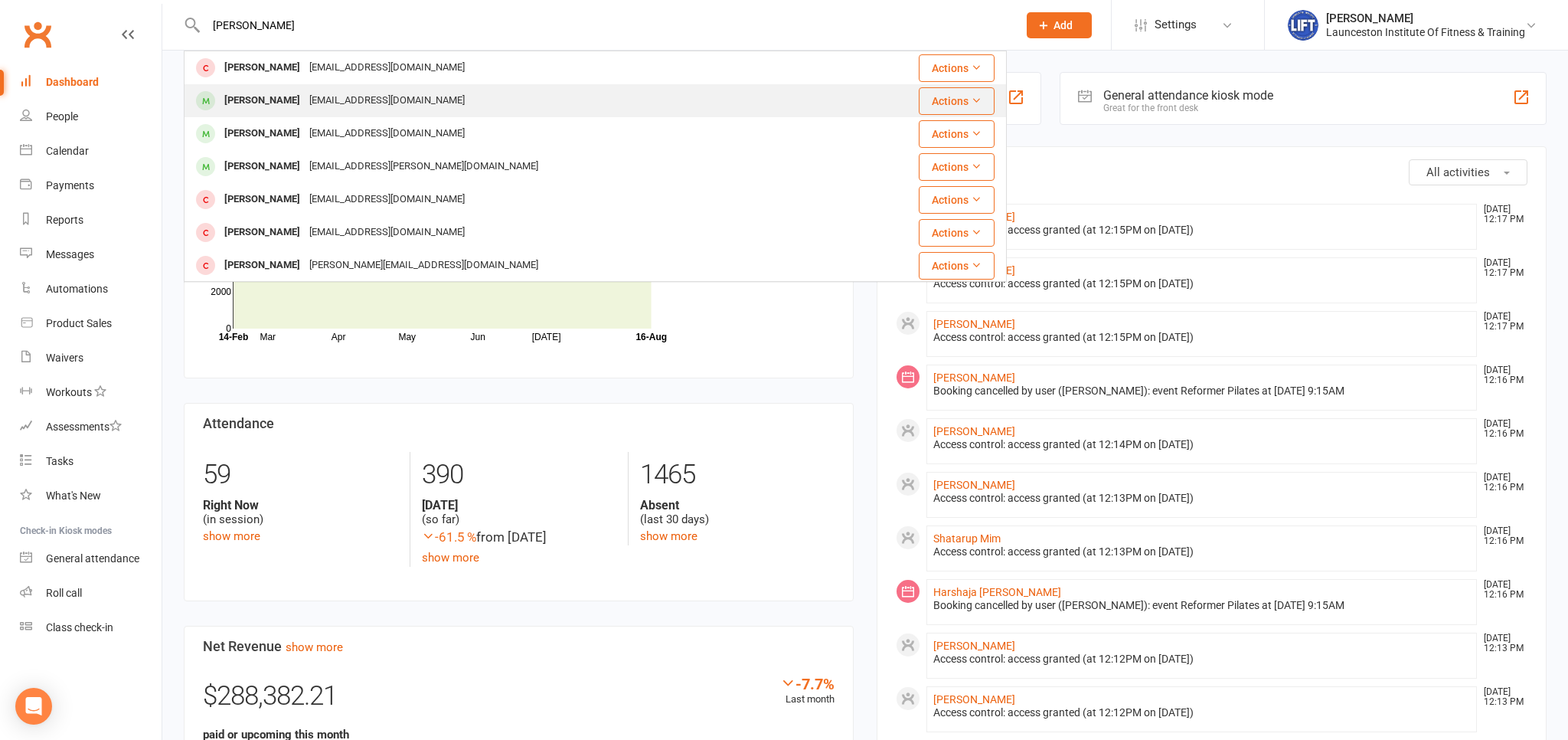
type input "kimberly"
click at [288, 101] on div "[PERSON_NAME]" at bounding box center [262, 100] width 85 height 22
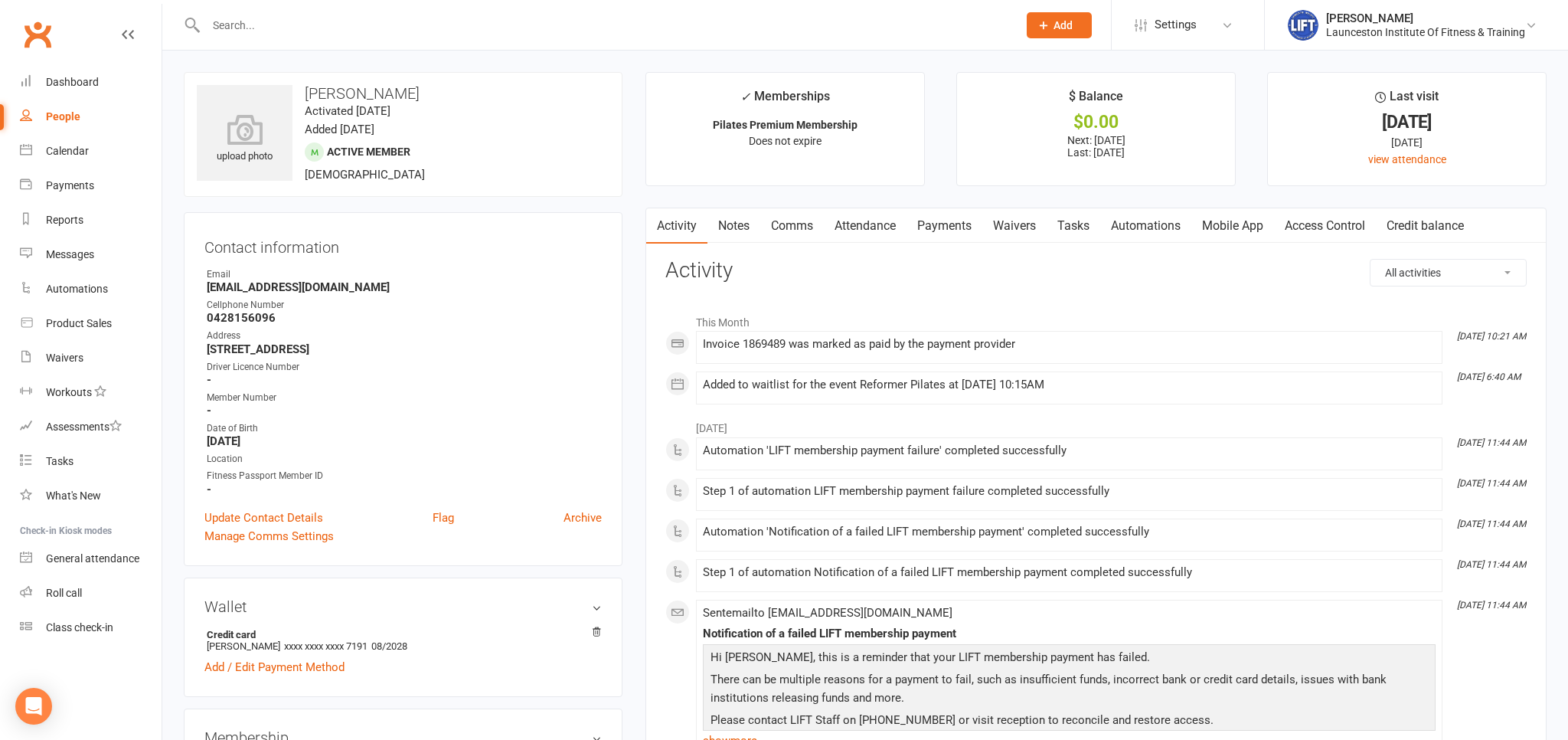
click at [947, 227] on link "Payments" at bounding box center [944, 226] width 76 height 35
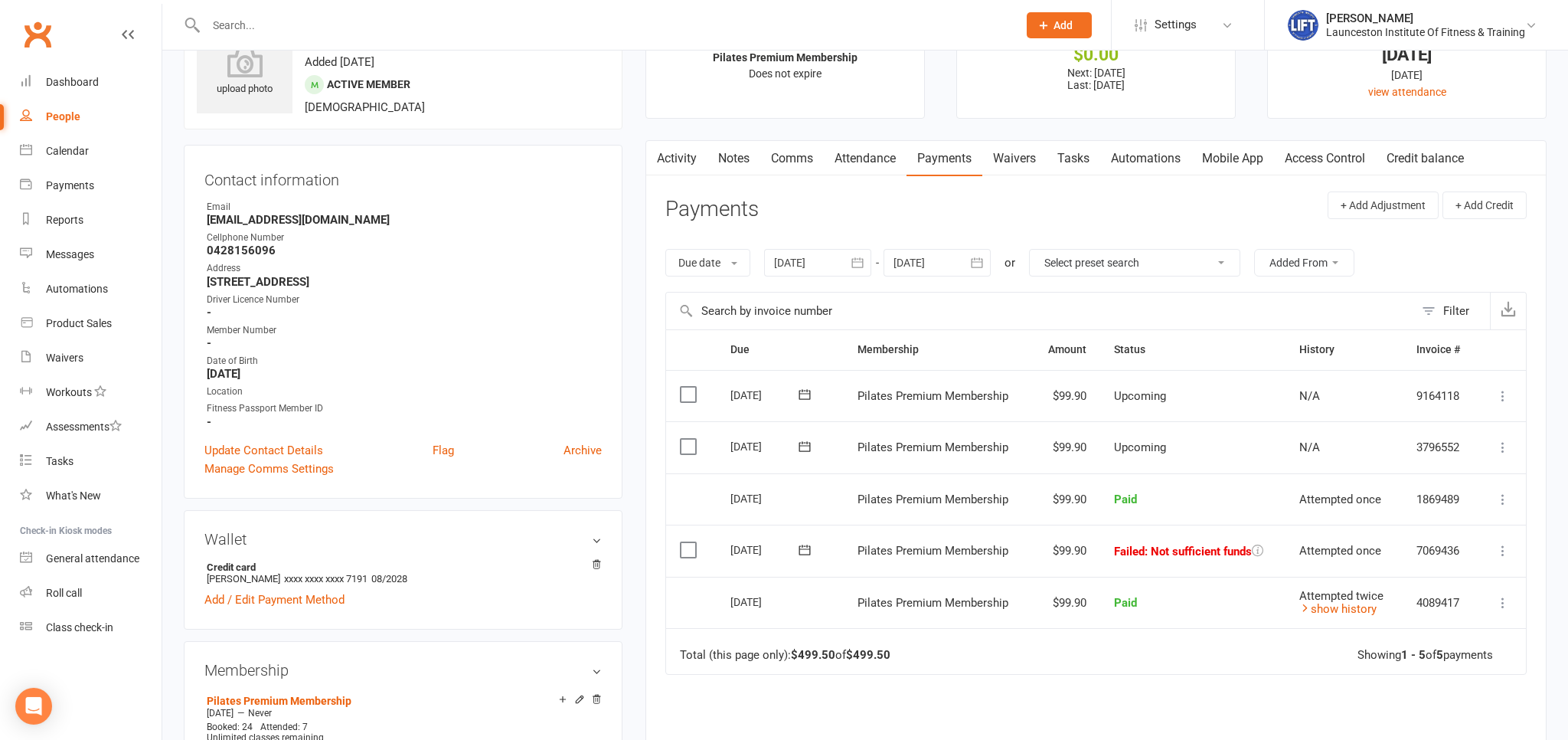
scroll to position [161, 0]
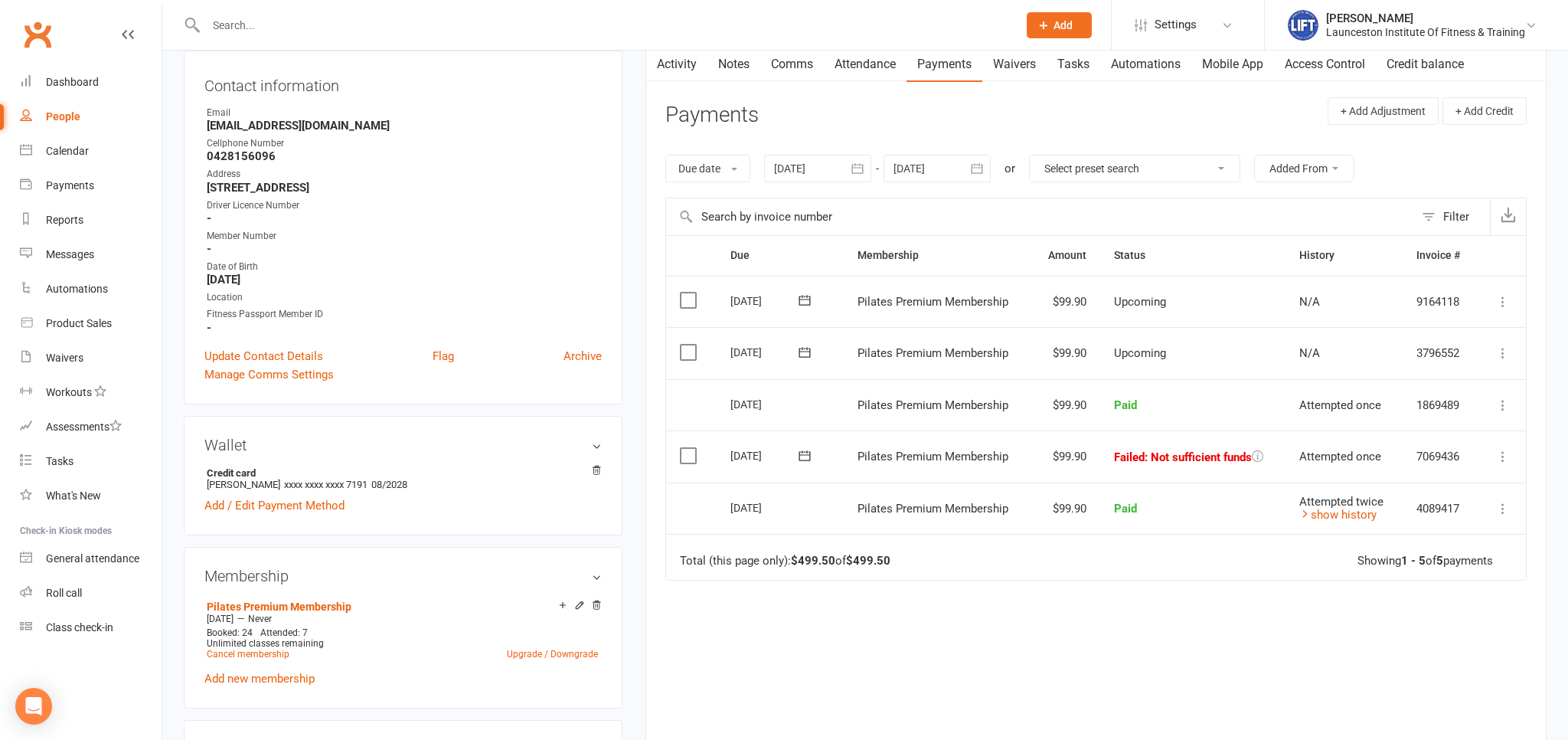
drag, startPoint x: 854, startPoint y: 173, endPoint x: 857, endPoint y: 183, distance: 10.4
click at [854, 172] on icon "button" at bounding box center [856, 167] width 11 height 10
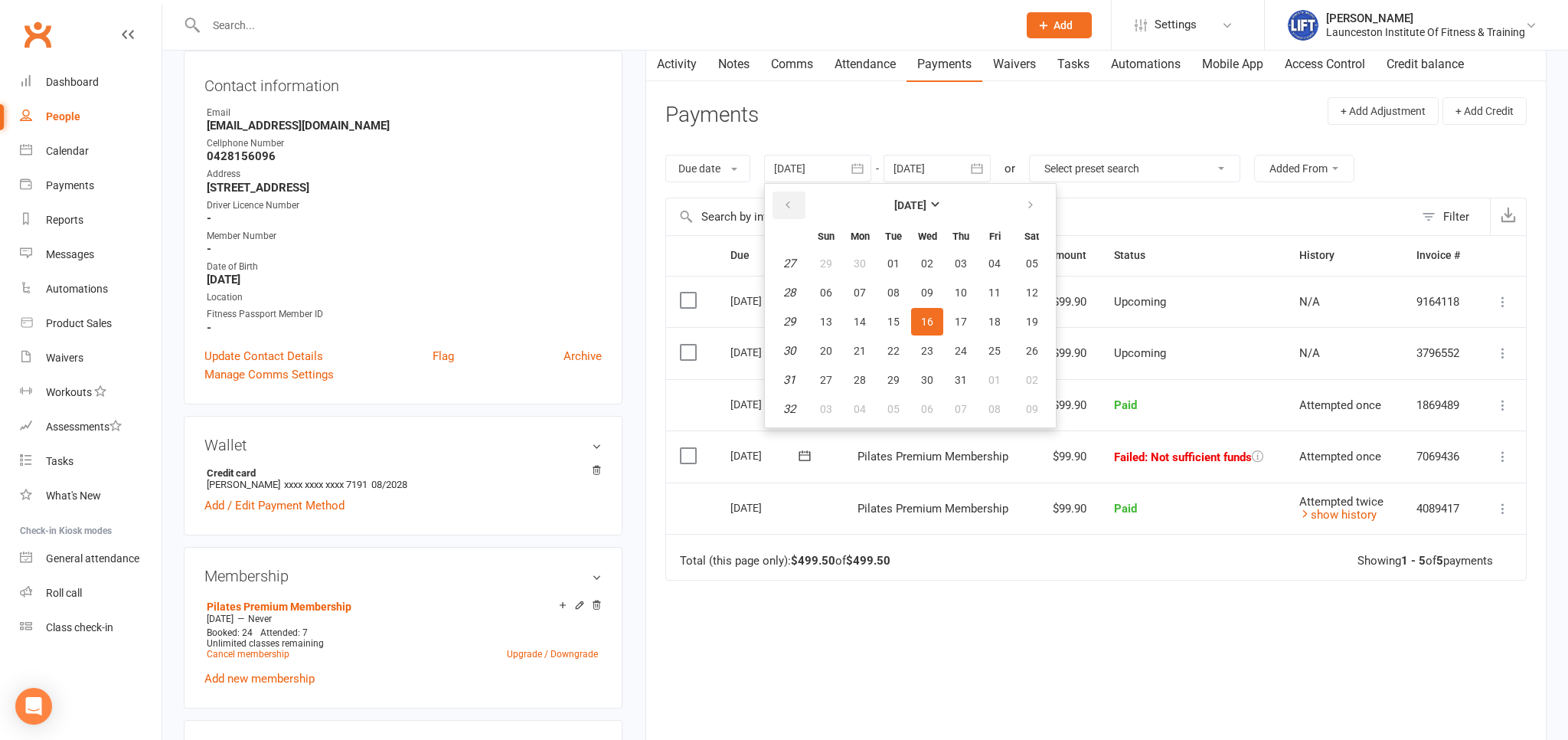
click at [787, 212] on button "button" at bounding box center [789, 205] width 33 height 27
drag, startPoint x: 787, startPoint y: 212, endPoint x: 869, endPoint y: 247, distance: 89.2
click at [787, 211] on button "button" at bounding box center [789, 205] width 33 height 27
click at [939, 291] on button "07" at bounding box center [926, 292] width 32 height 27
type input "07 May 2025"
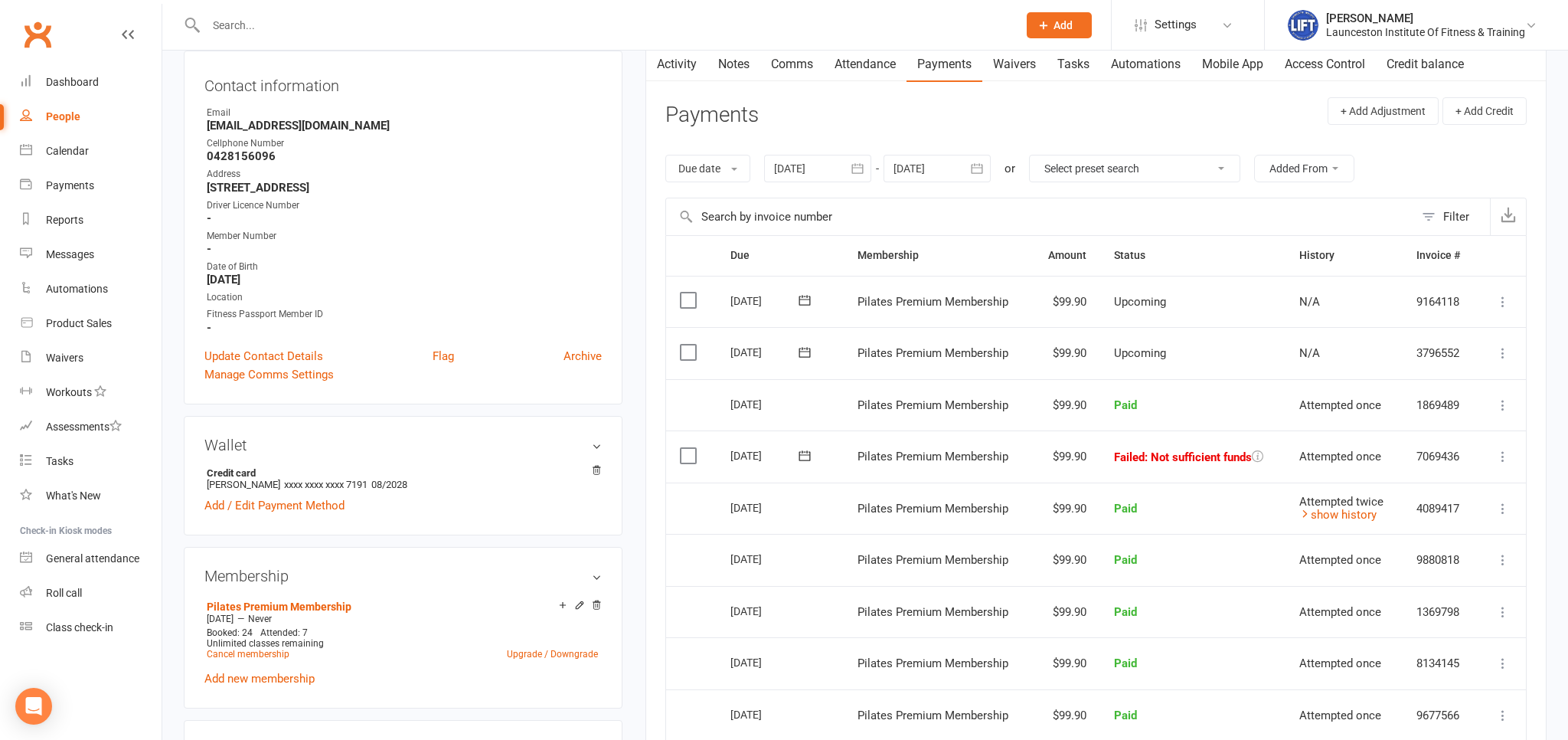
click at [1505, 448] on icon at bounding box center [1501, 455] width 15 height 15
click at [1398, 605] on link "Retry now" at bounding box center [1435, 609] width 151 height 31
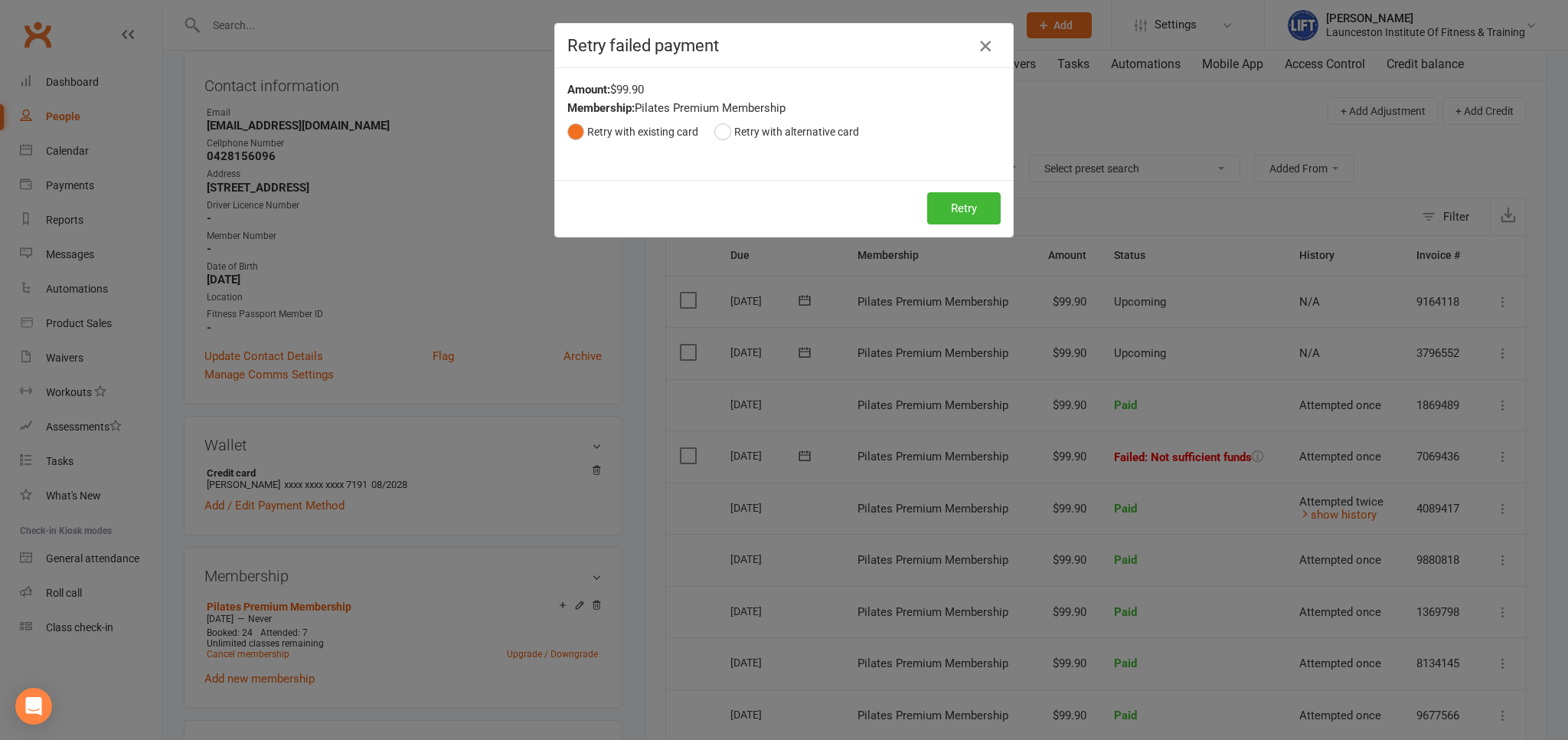
click at [994, 49] on icon "button" at bounding box center [985, 46] width 18 height 18
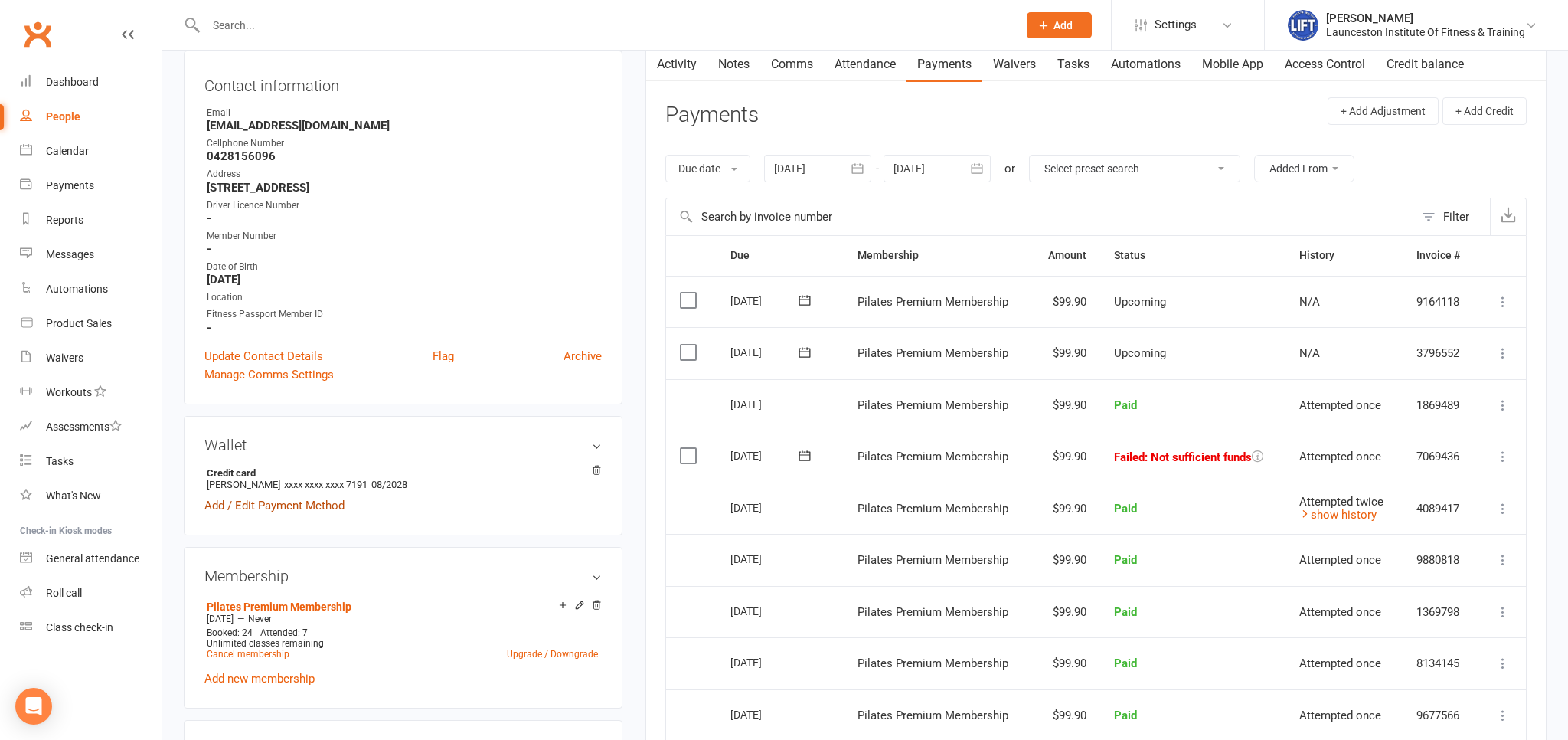
click at [313, 502] on link "Add / Edit Payment Method" at bounding box center [274, 505] width 140 height 18
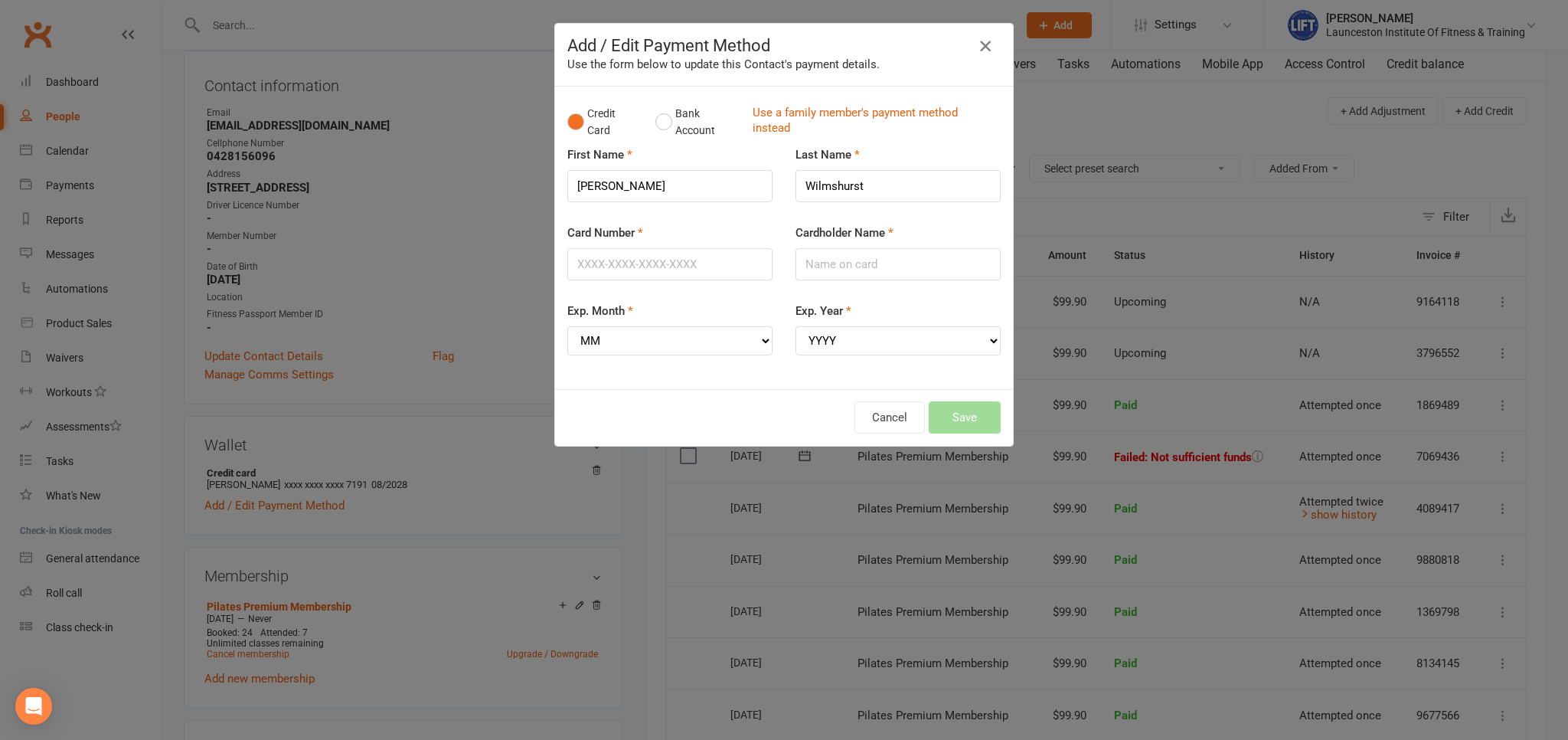
click at [985, 46] on icon "button" at bounding box center [985, 46] width 18 height 18
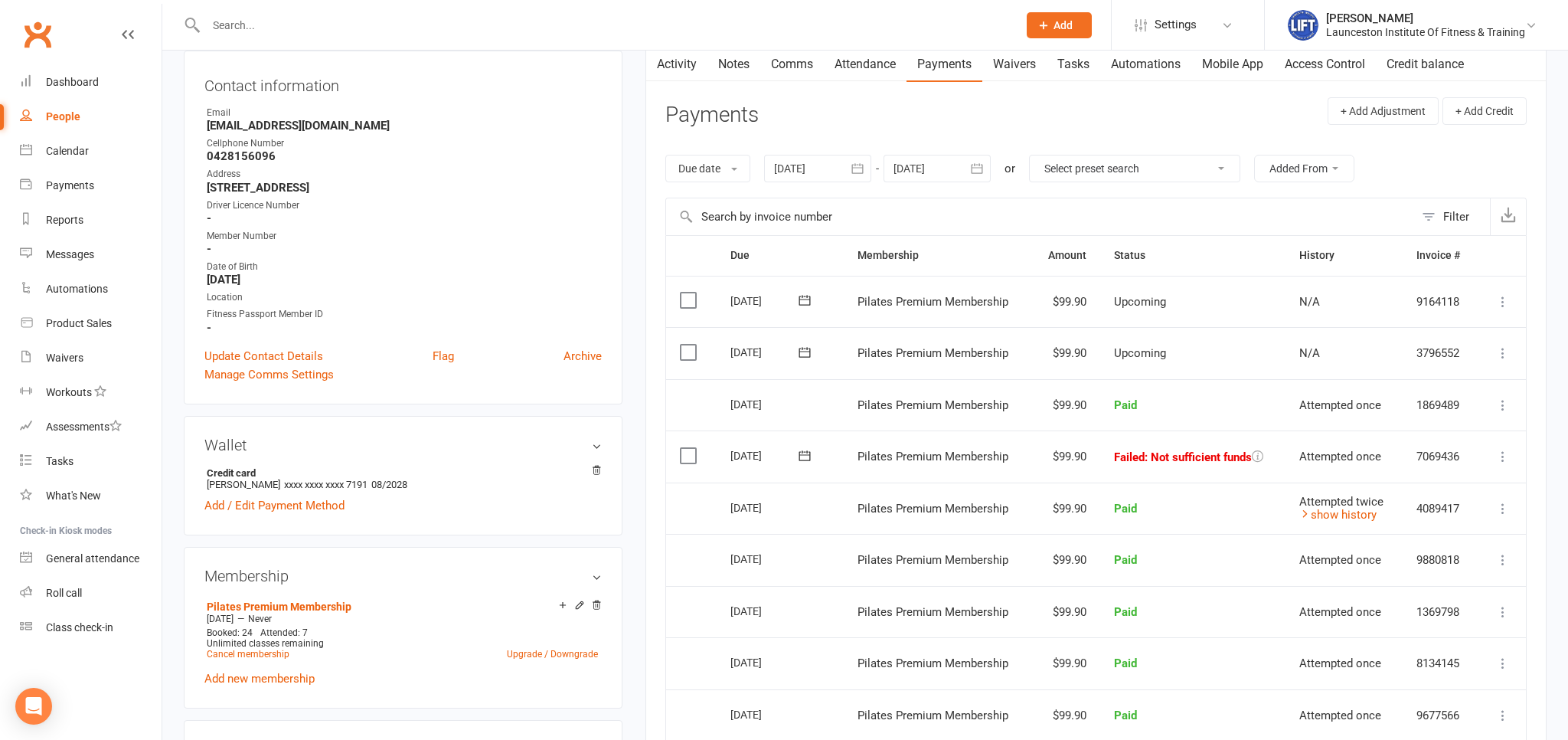
click at [1505, 453] on icon at bounding box center [1501, 455] width 15 height 15
click at [1424, 602] on link "Retry now" at bounding box center [1435, 609] width 151 height 31
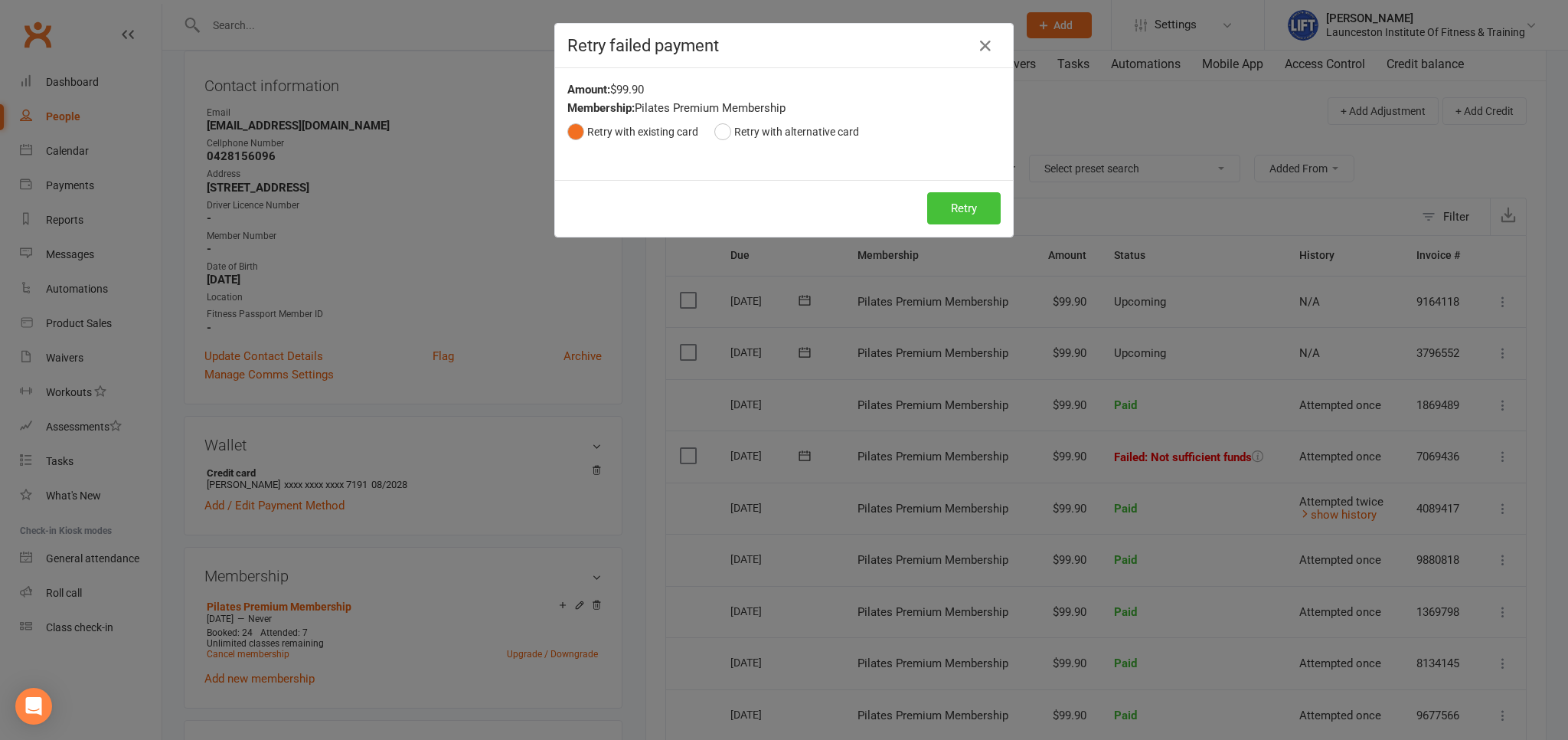
click at [945, 204] on button "Retry" at bounding box center [964, 208] width 74 height 32
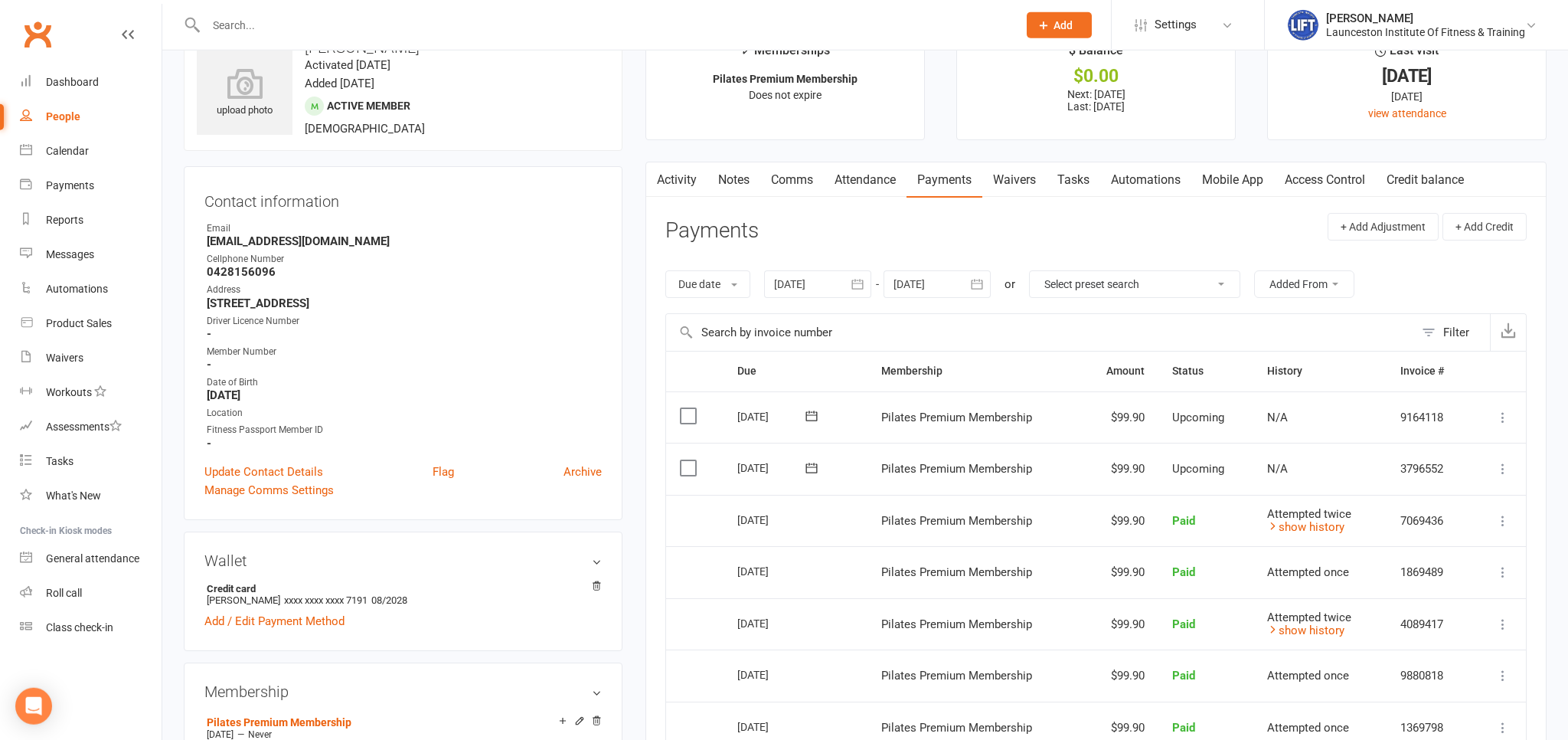
scroll to position [81, 0]
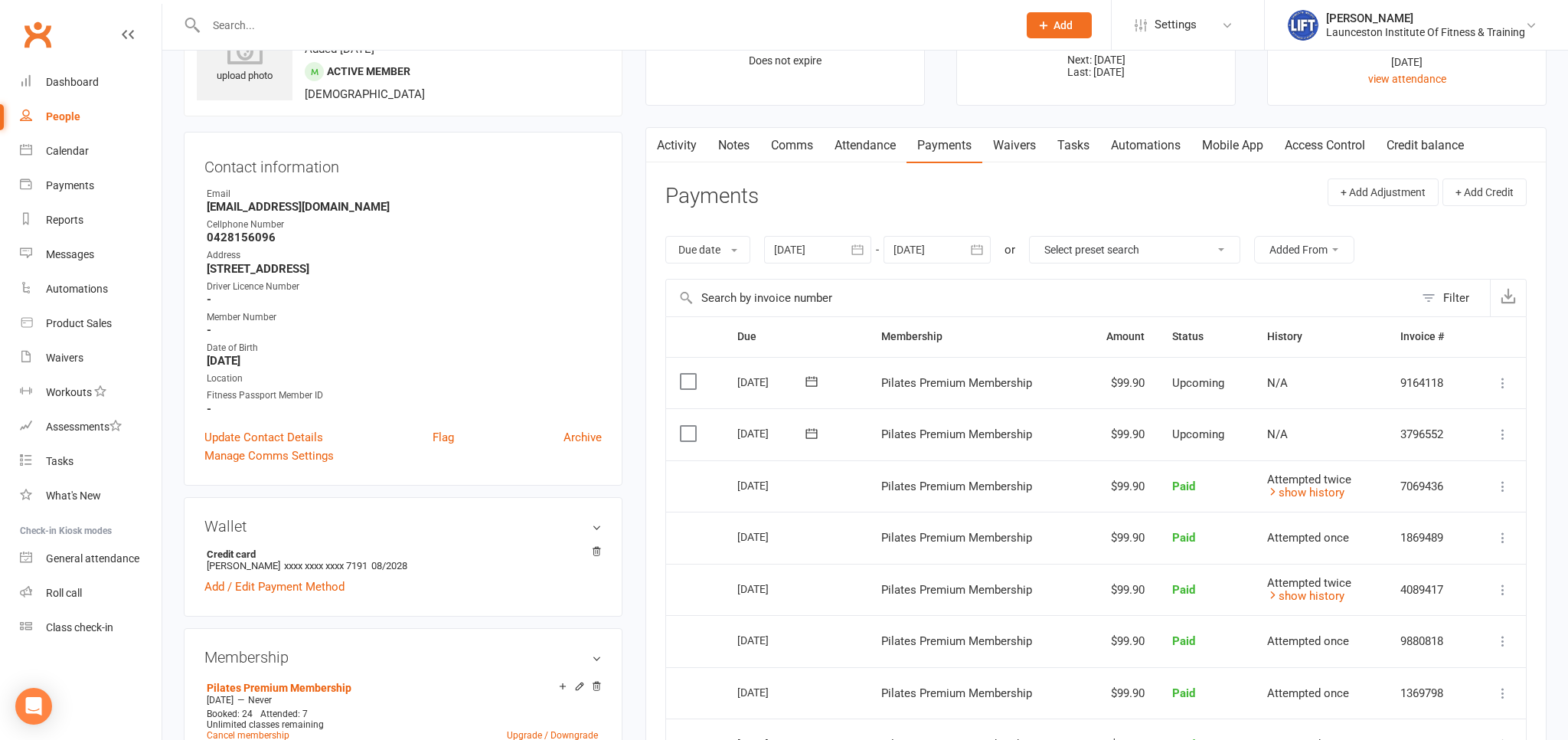
click at [1324, 145] on link "Access Control" at bounding box center [1325, 145] width 102 height 35
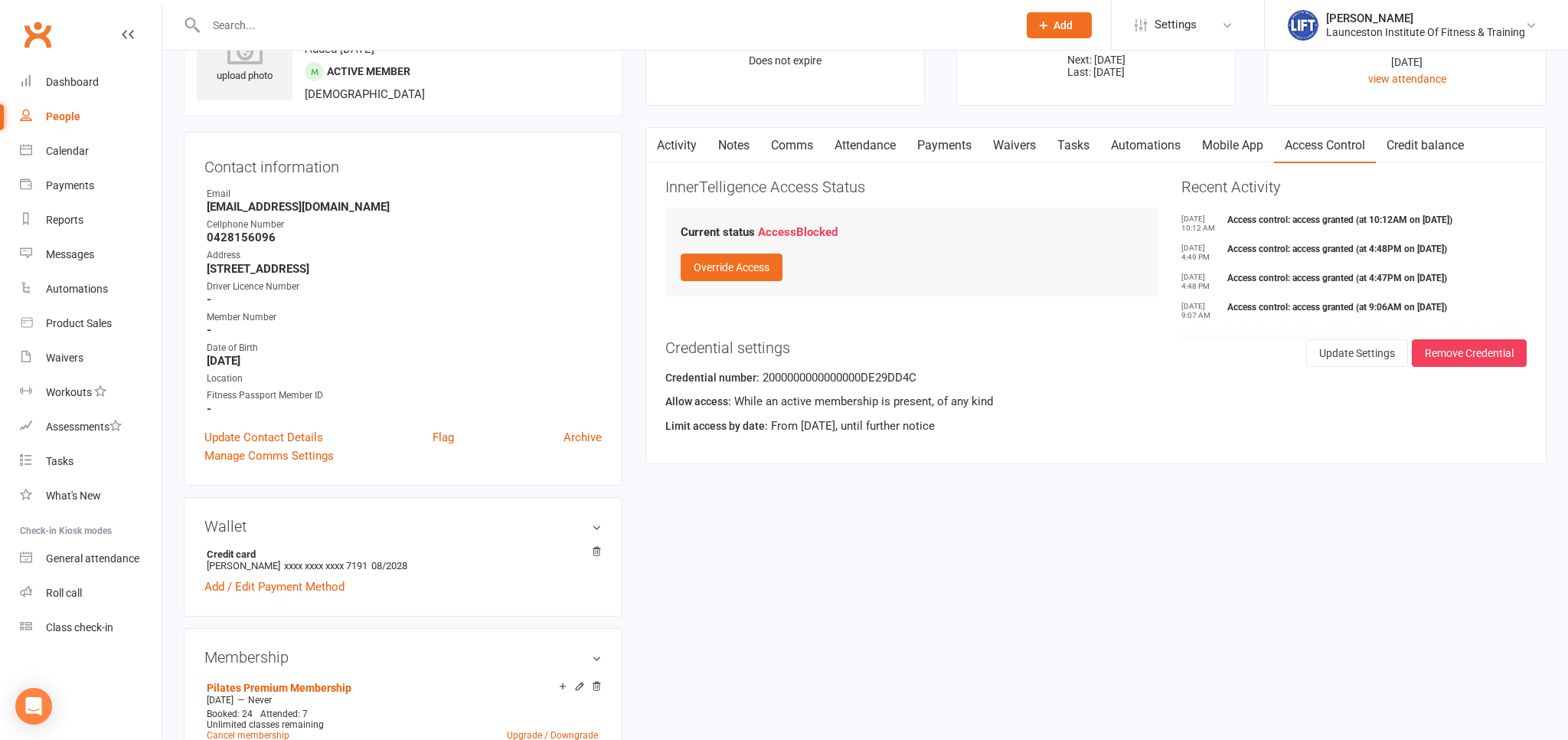
click at [693, 148] on link "Activity" at bounding box center [677, 145] width 61 height 35
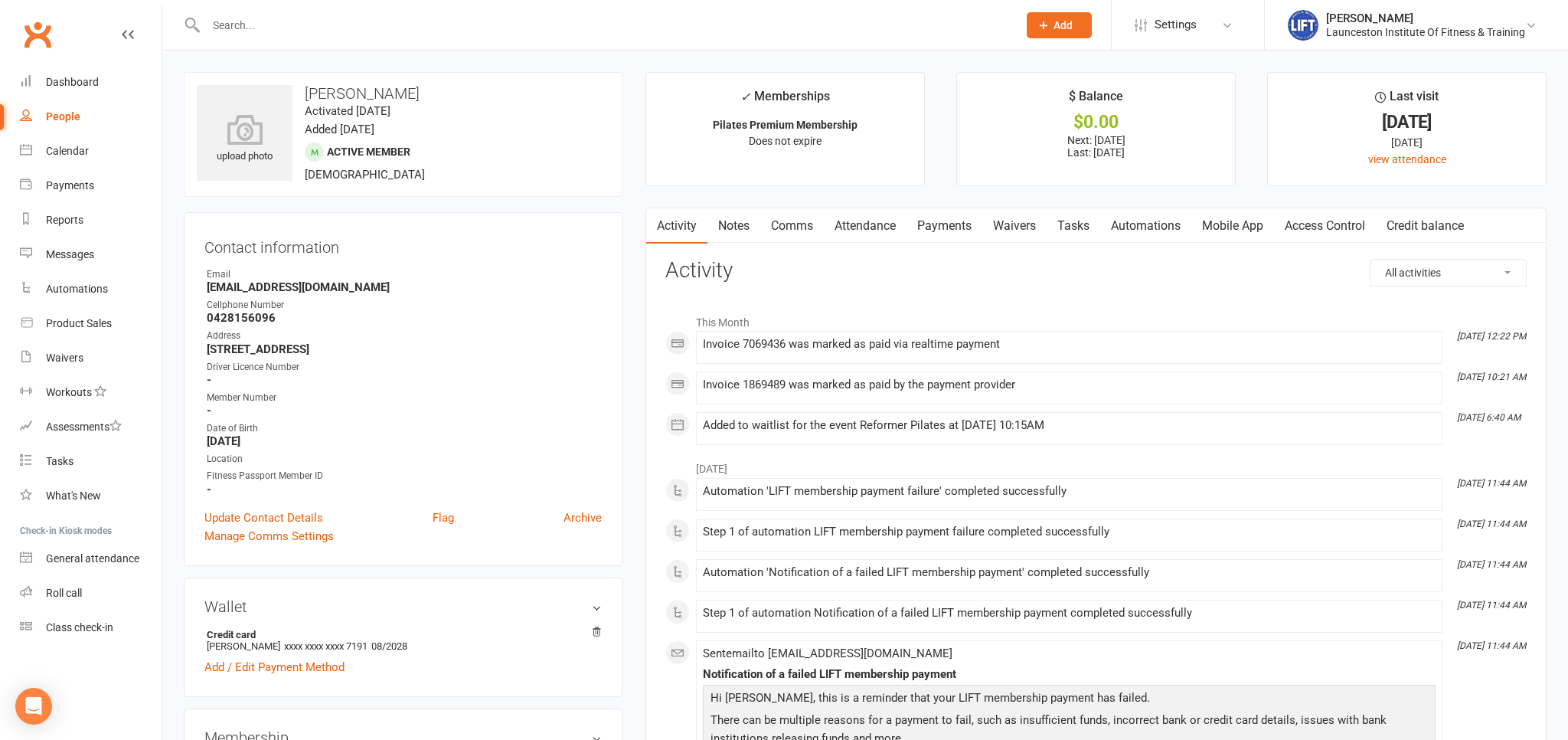
click at [1304, 222] on link "Access Control" at bounding box center [1325, 226] width 102 height 35
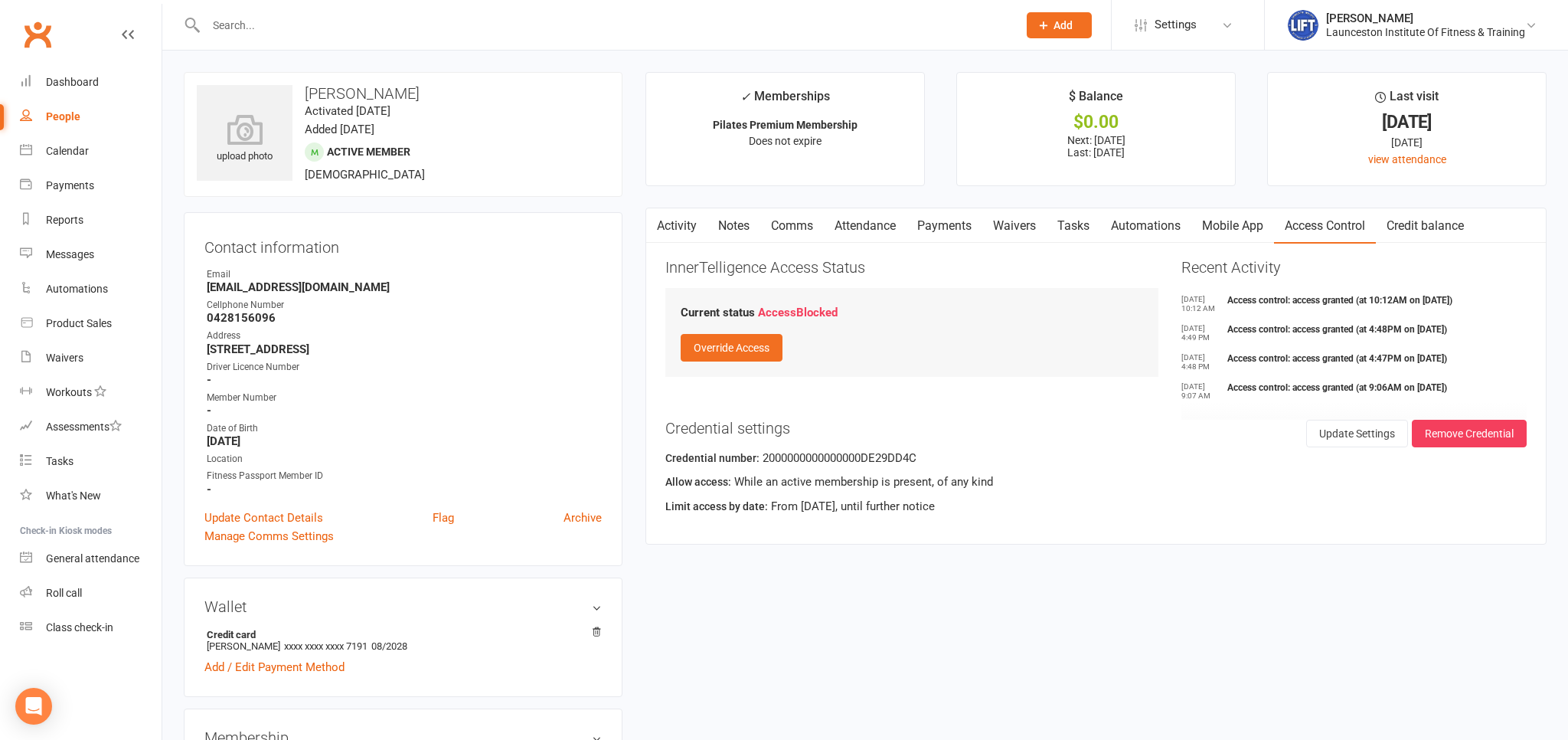
click at [72, 124] on link "People" at bounding box center [91, 116] width 142 height 34
select select "100"
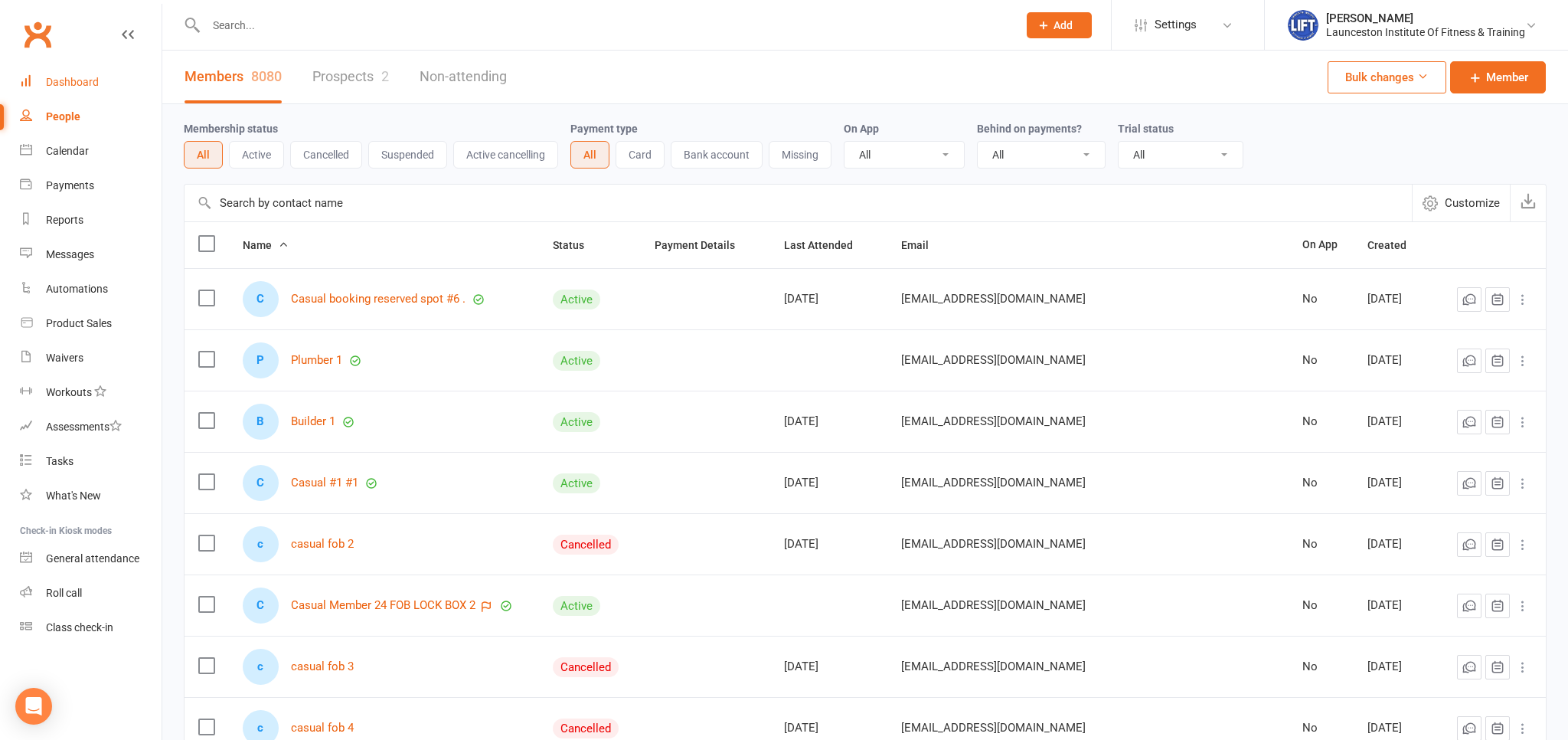
click at [64, 72] on link "Dashboard" at bounding box center [91, 81] width 142 height 34
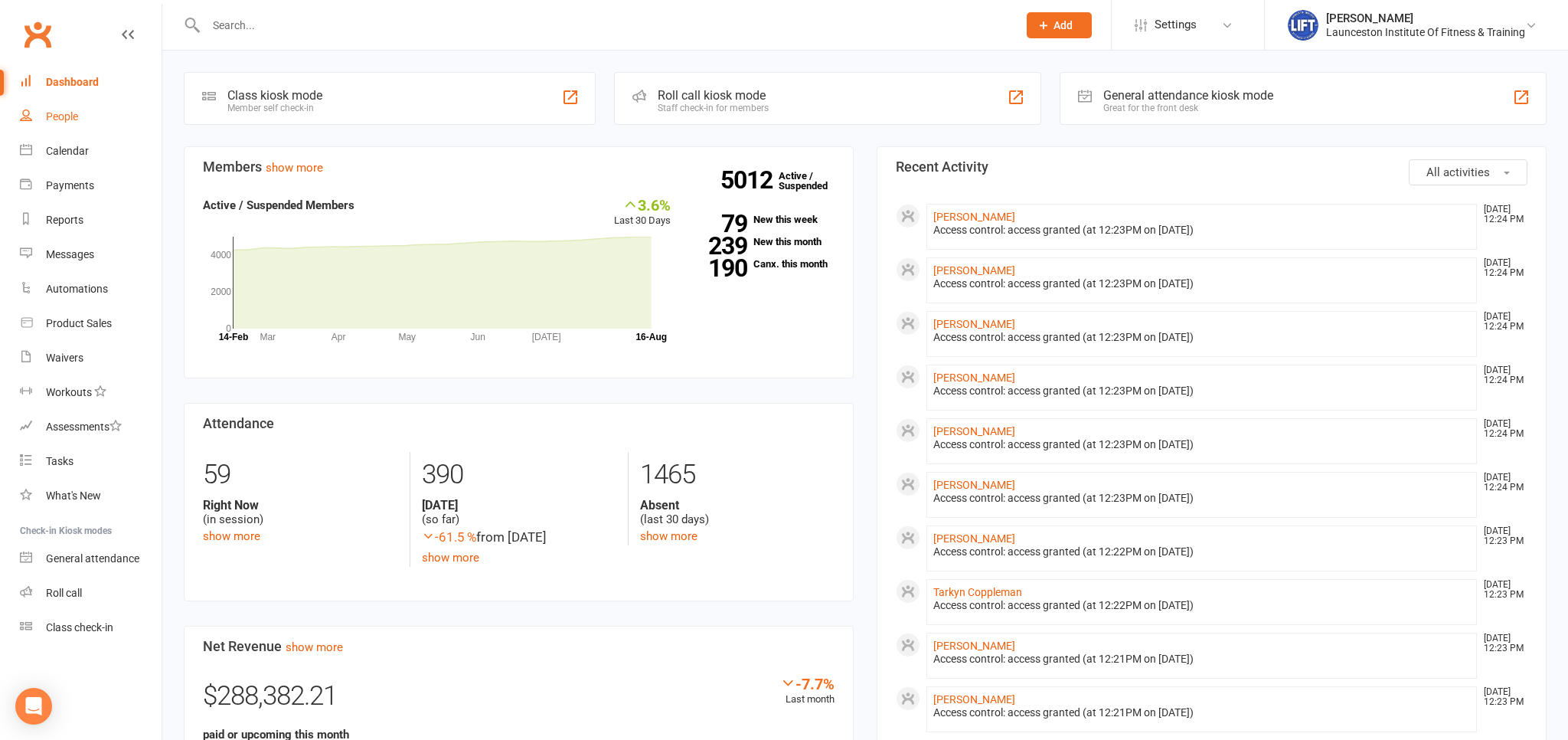
click at [80, 115] on link "People" at bounding box center [91, 116] width 142 height 34
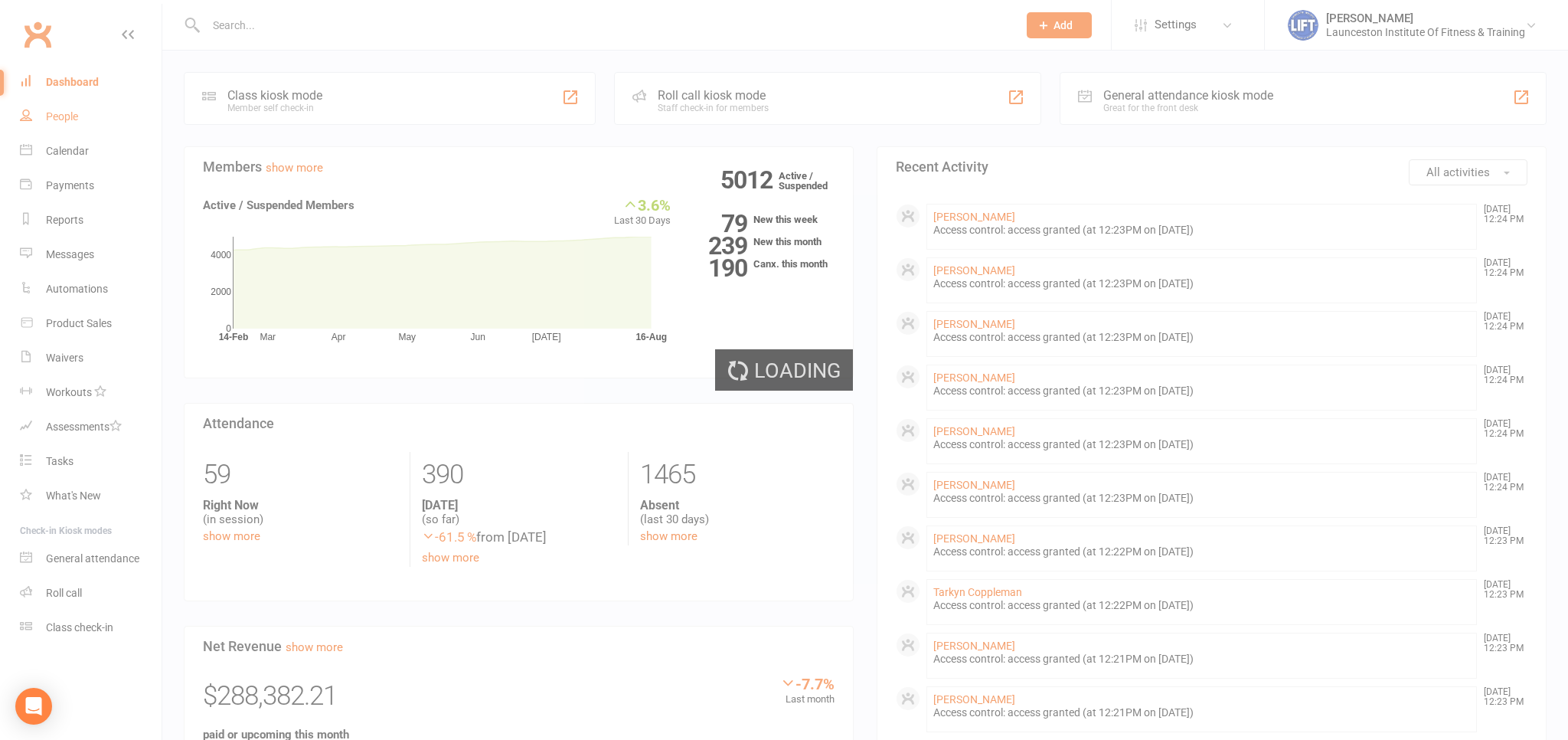
select select "100"
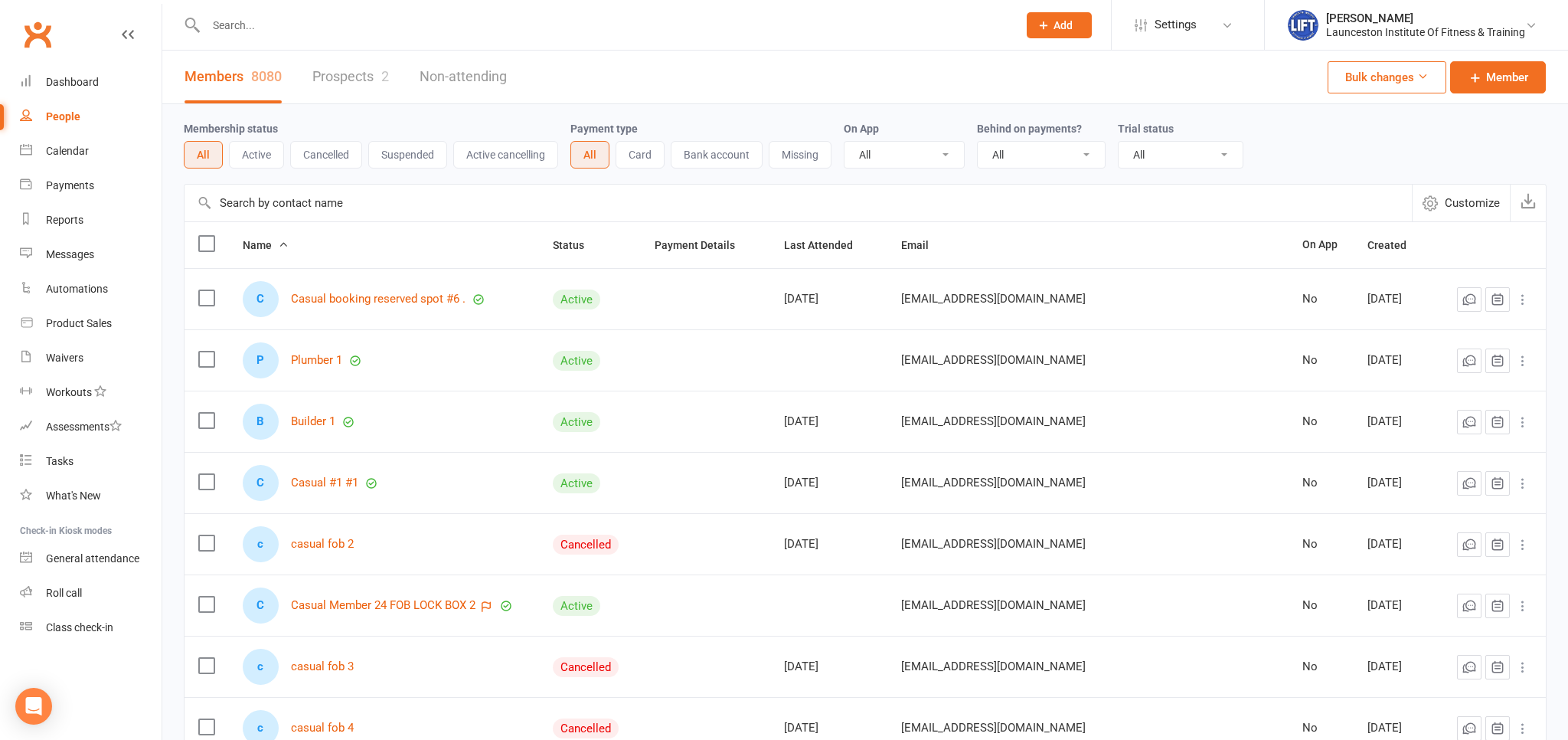
click at [239, 22] on input "text" at bounding box center [604, 25] width 805 height 21
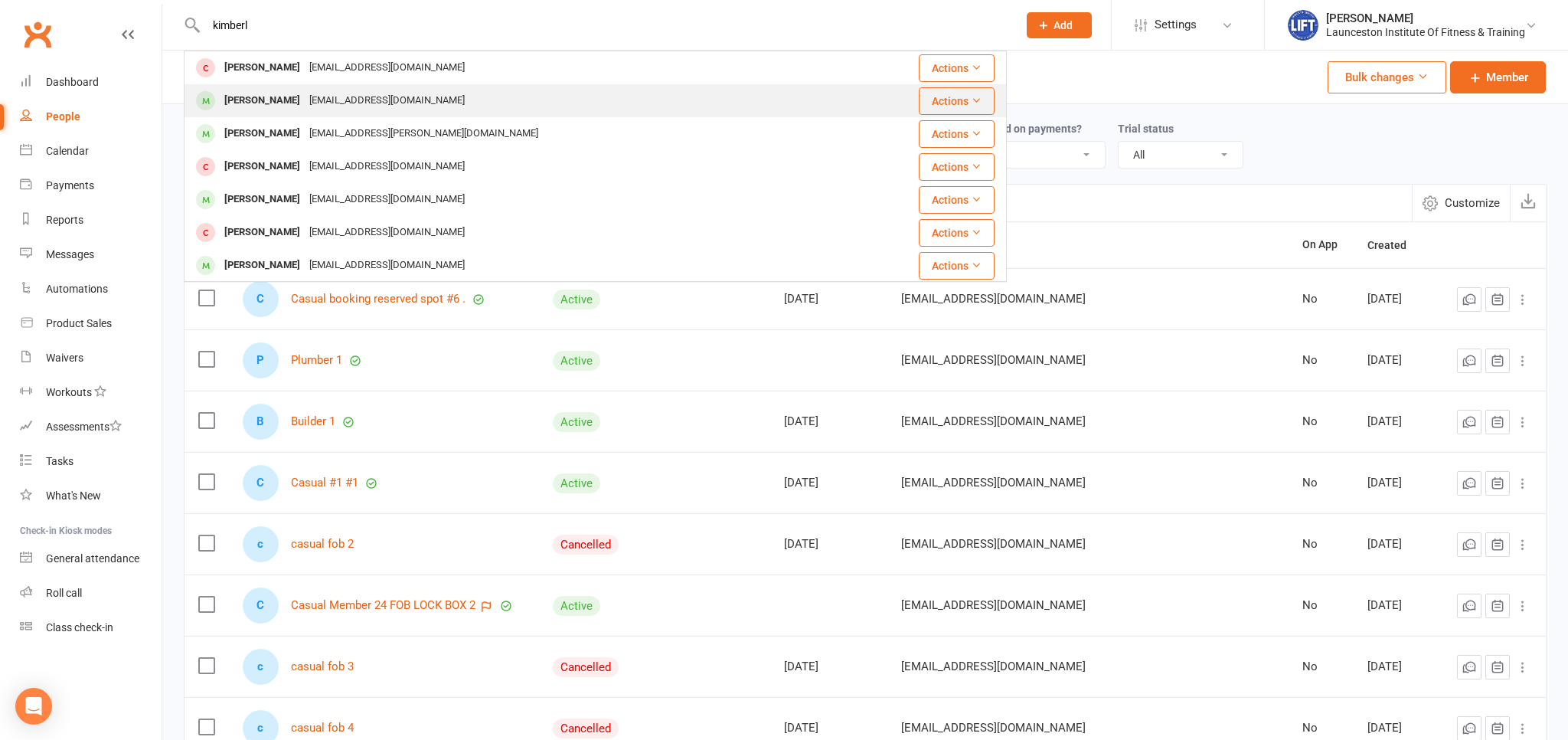
type input "kimberl"
click at [354, 107] on div "Kimberley_wilmshurst@hotmail.com" at bounding box center [387, 100] width 165 height 22
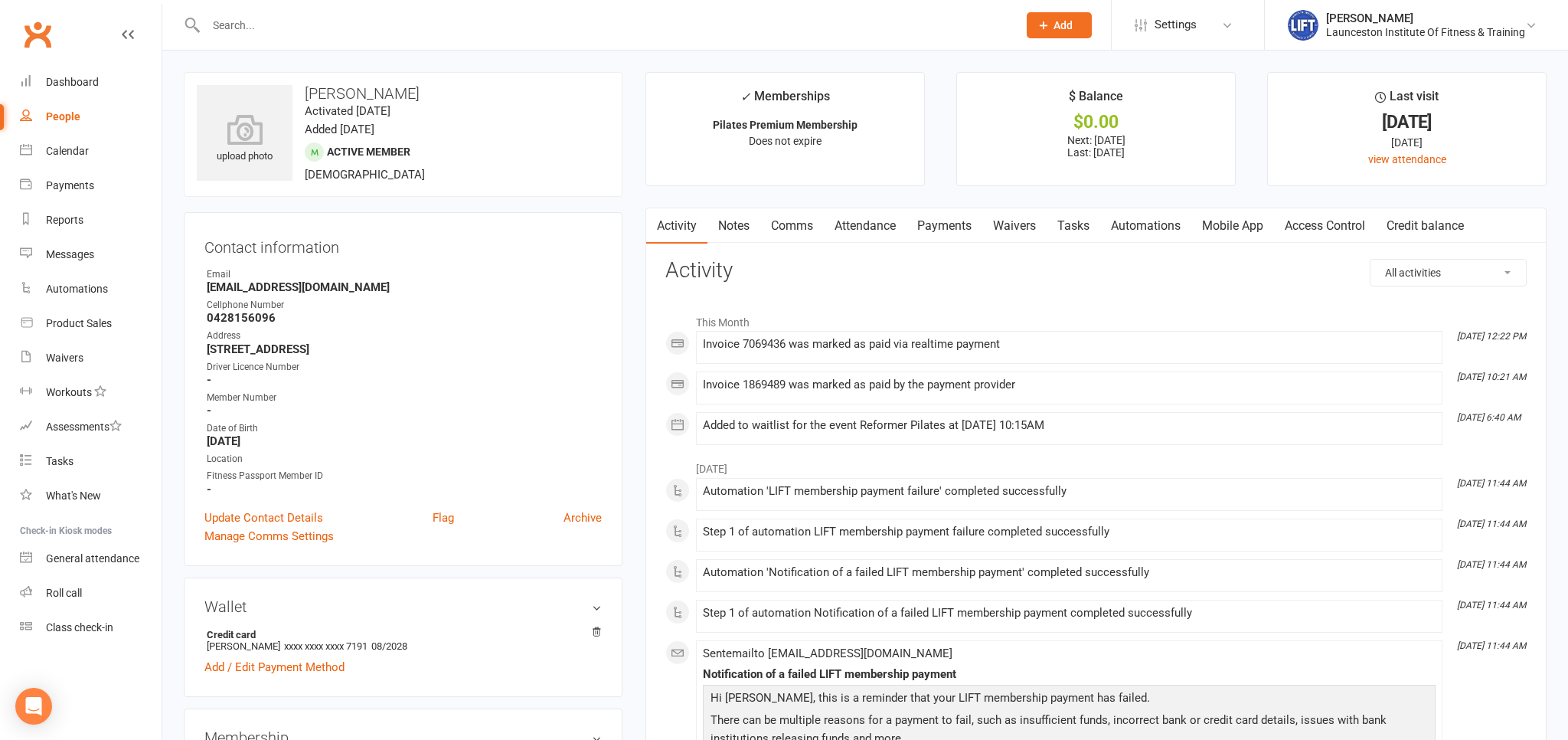
click at [1324, 220] on link "Access Control" at bounding box center [1325, 226] width 102 height 35
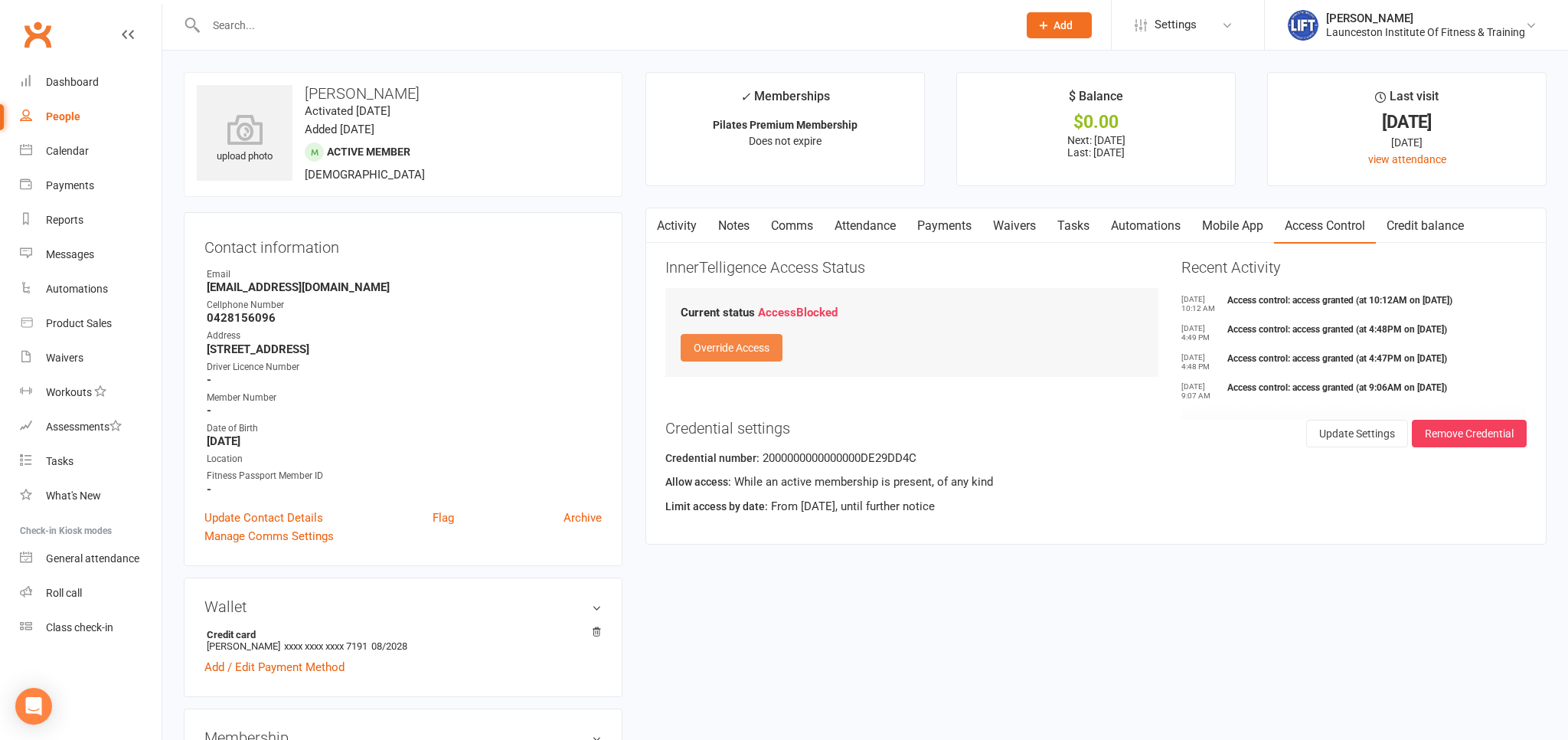
click at [740, 349] on button "Override Access" at bounding box center [731, 347] width 102 height 27
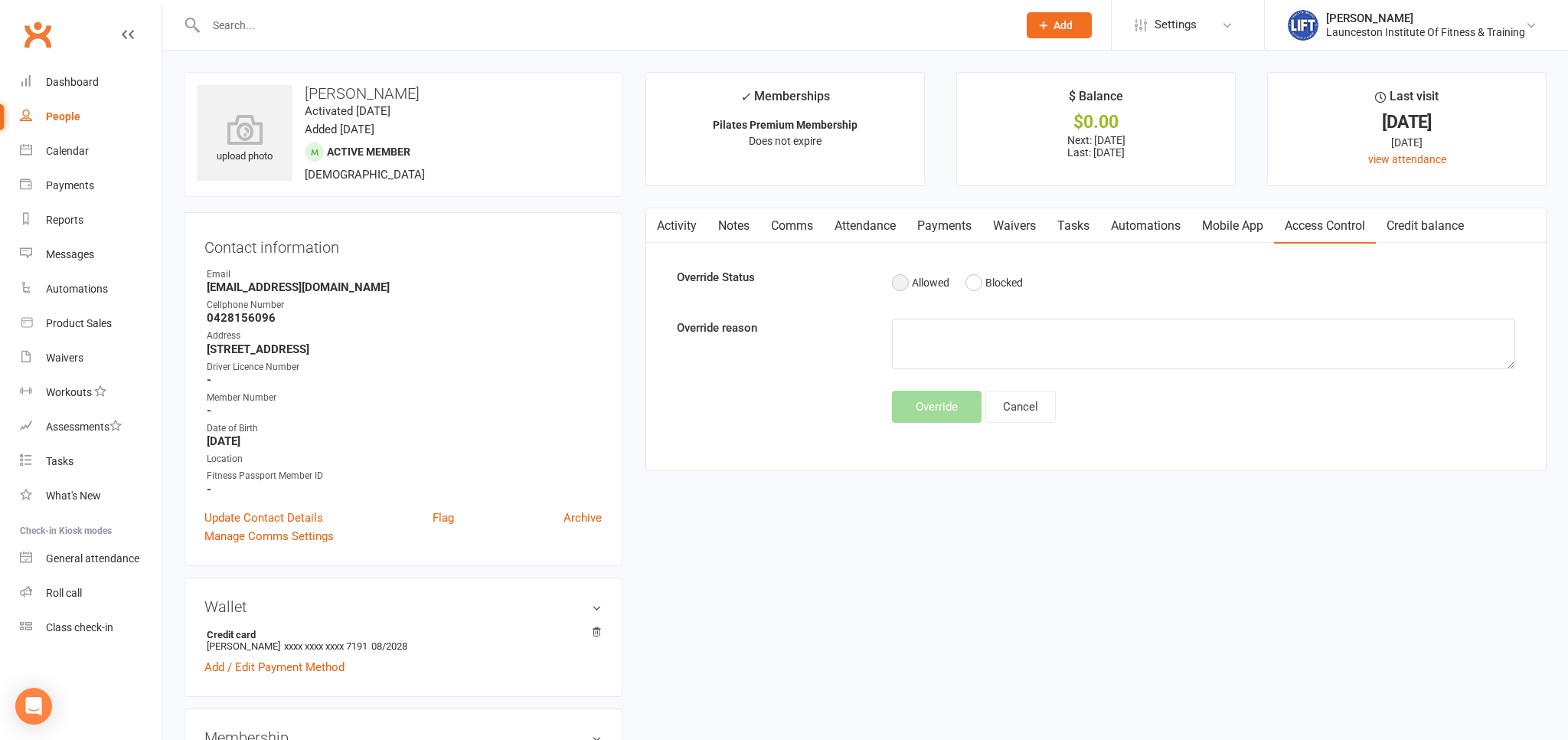
click at [893, 281] on button "Allowed" at bounding box center [921, 282] width 58 height 29
click at [938, 409] on button "Override" at bounding box center [937, 406] width 89 height 32
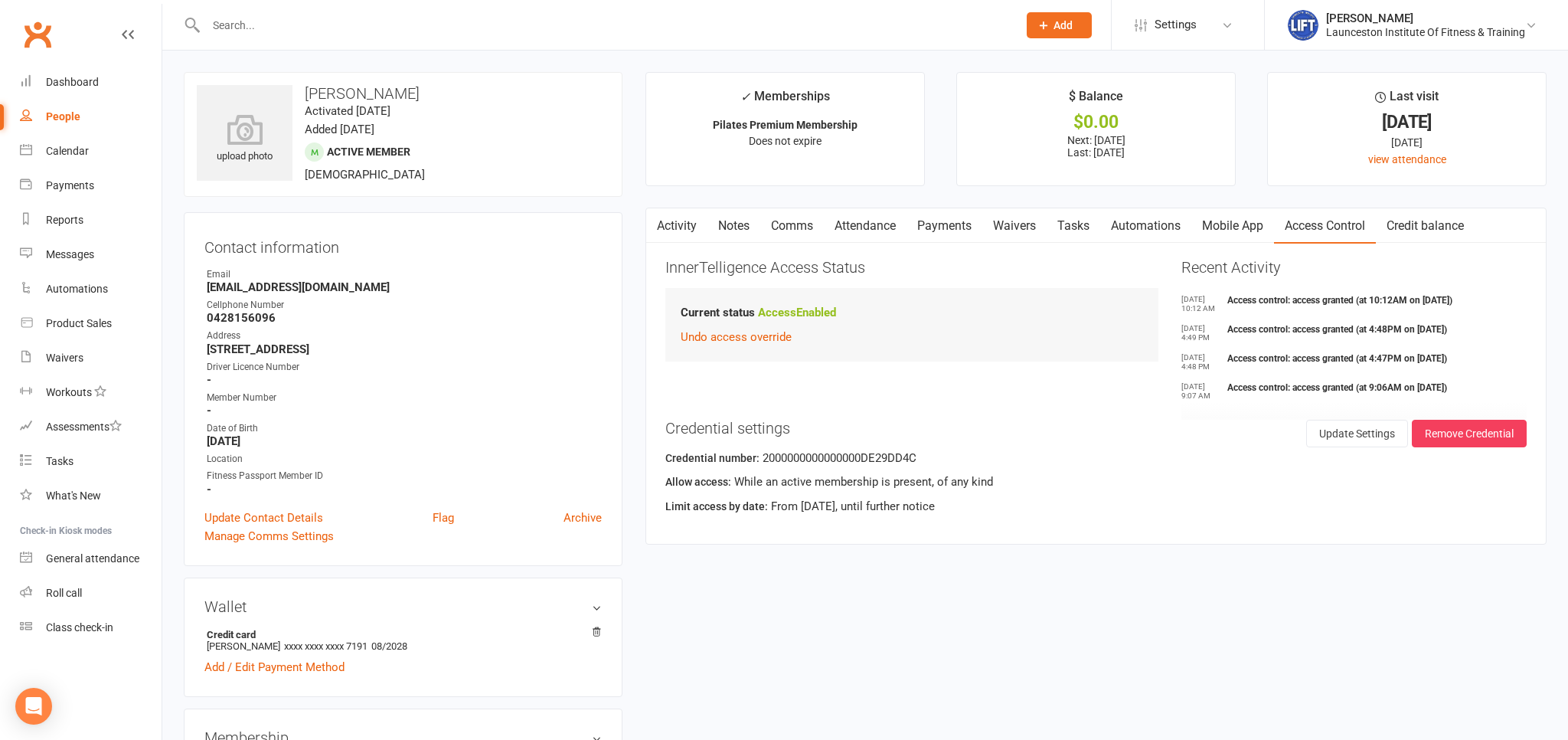
click at [1244, 223] on link "Mobile App" at bounding box center [1232, 226] width 82 height 35
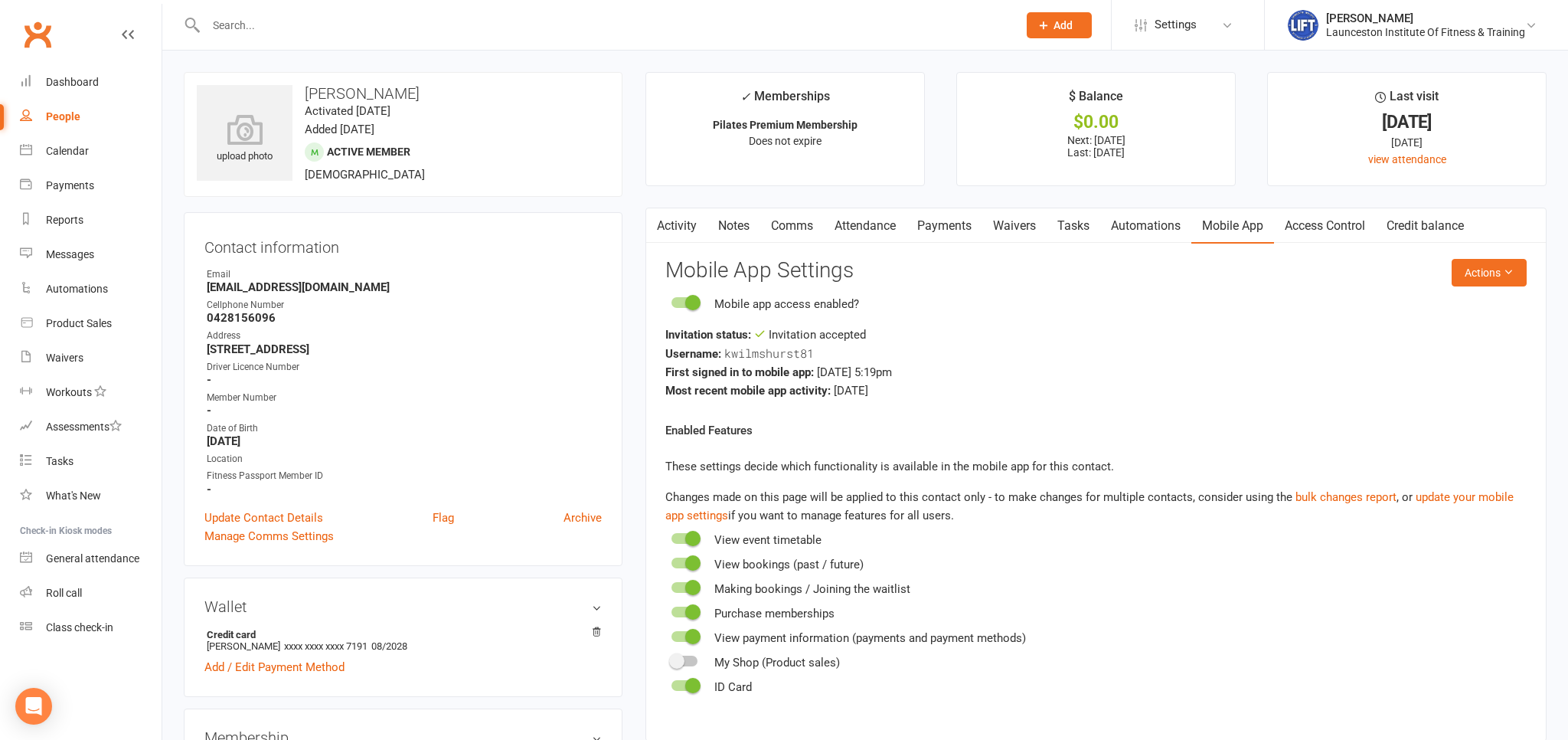
click at [1141, 229] on link "Automations" at bounding box center [1145, 226] width 91 height 35
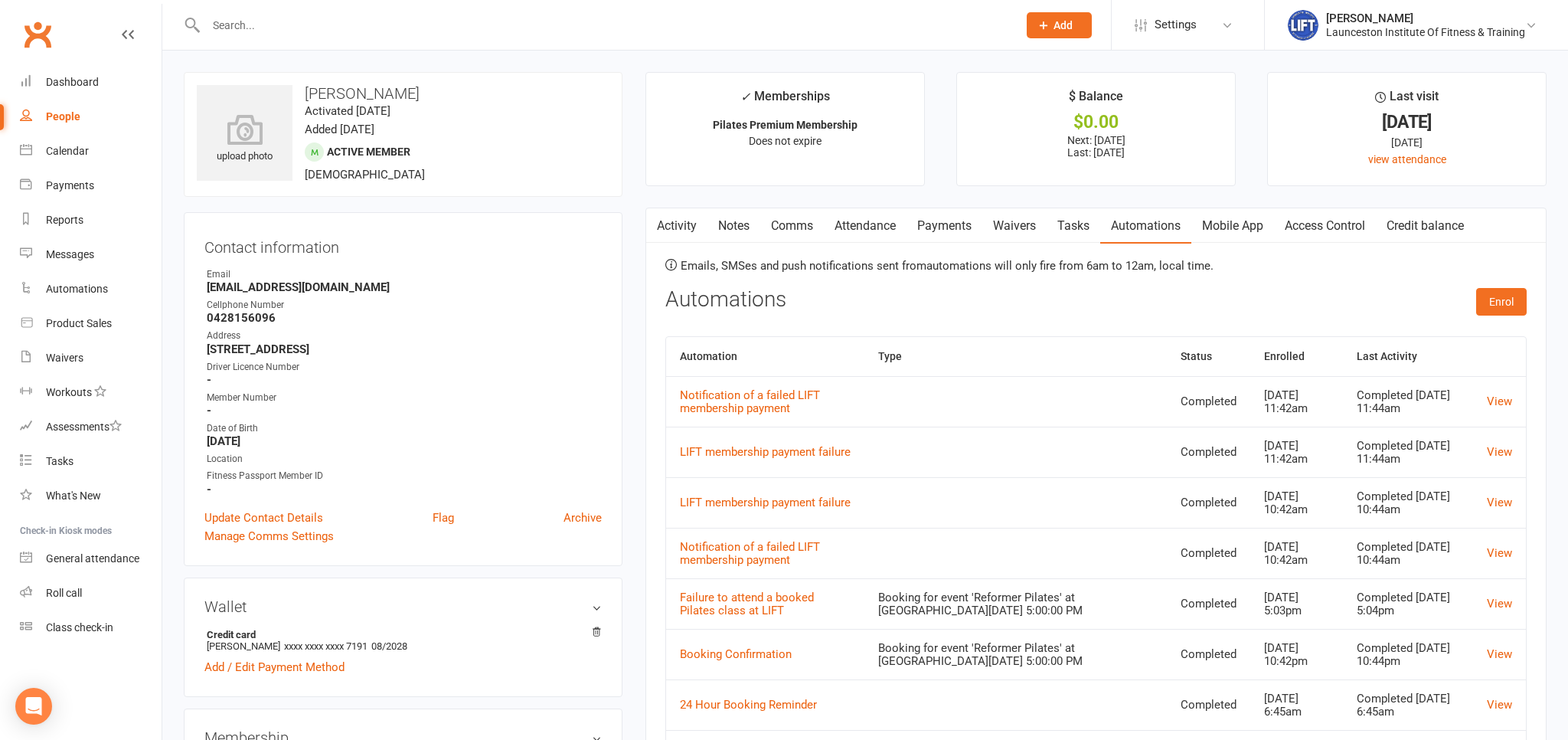
drag, startPoint x: 1032, startPoint y: 222, endPoint x: 930, endPoint y: 226, distance: 102.1
click at [1027, 224] on link "Waivers" at bounding box center [1014, 226] width 64 height 35
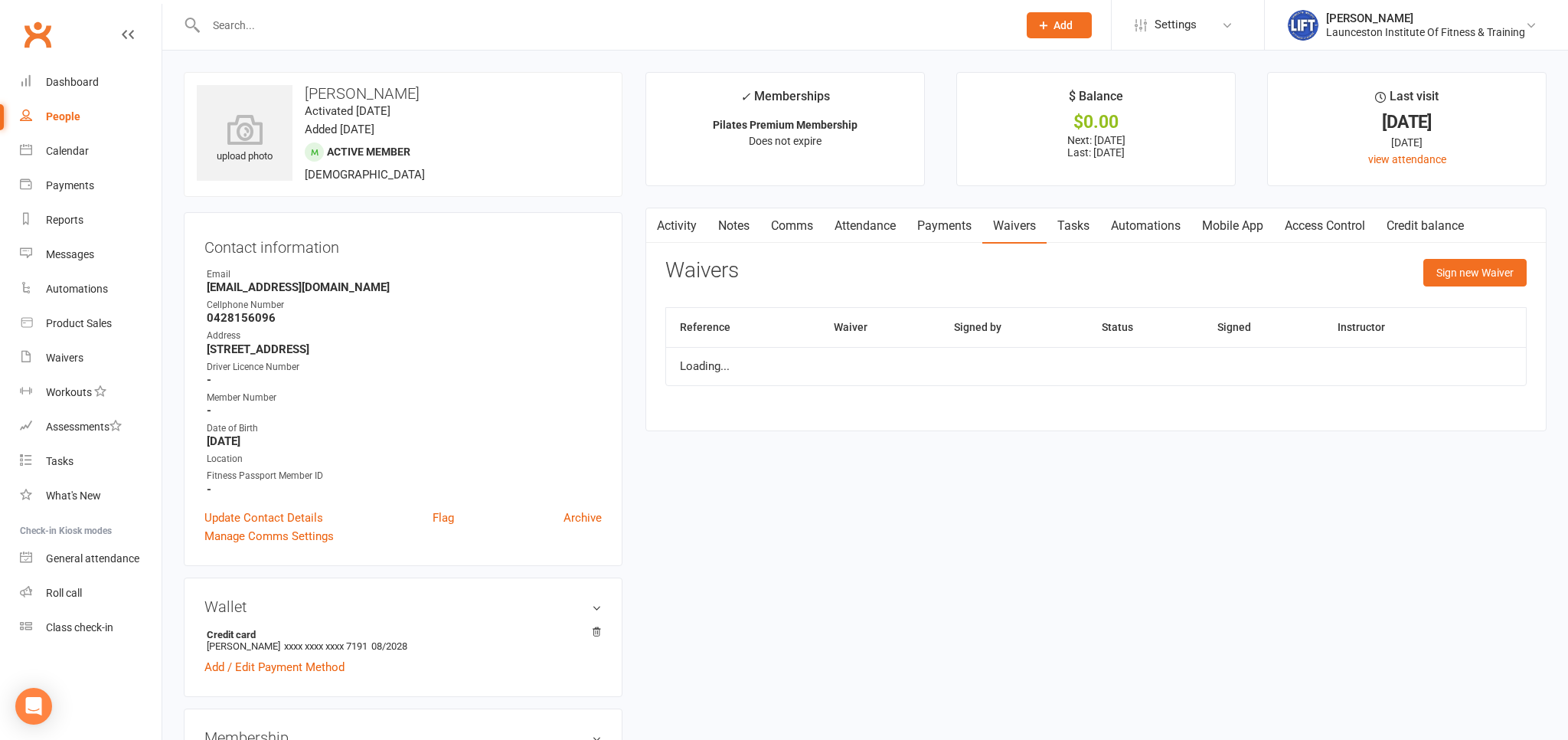
click at [925, 226] on link "Payments" at bounding box center [944, 226] width 76 height 35
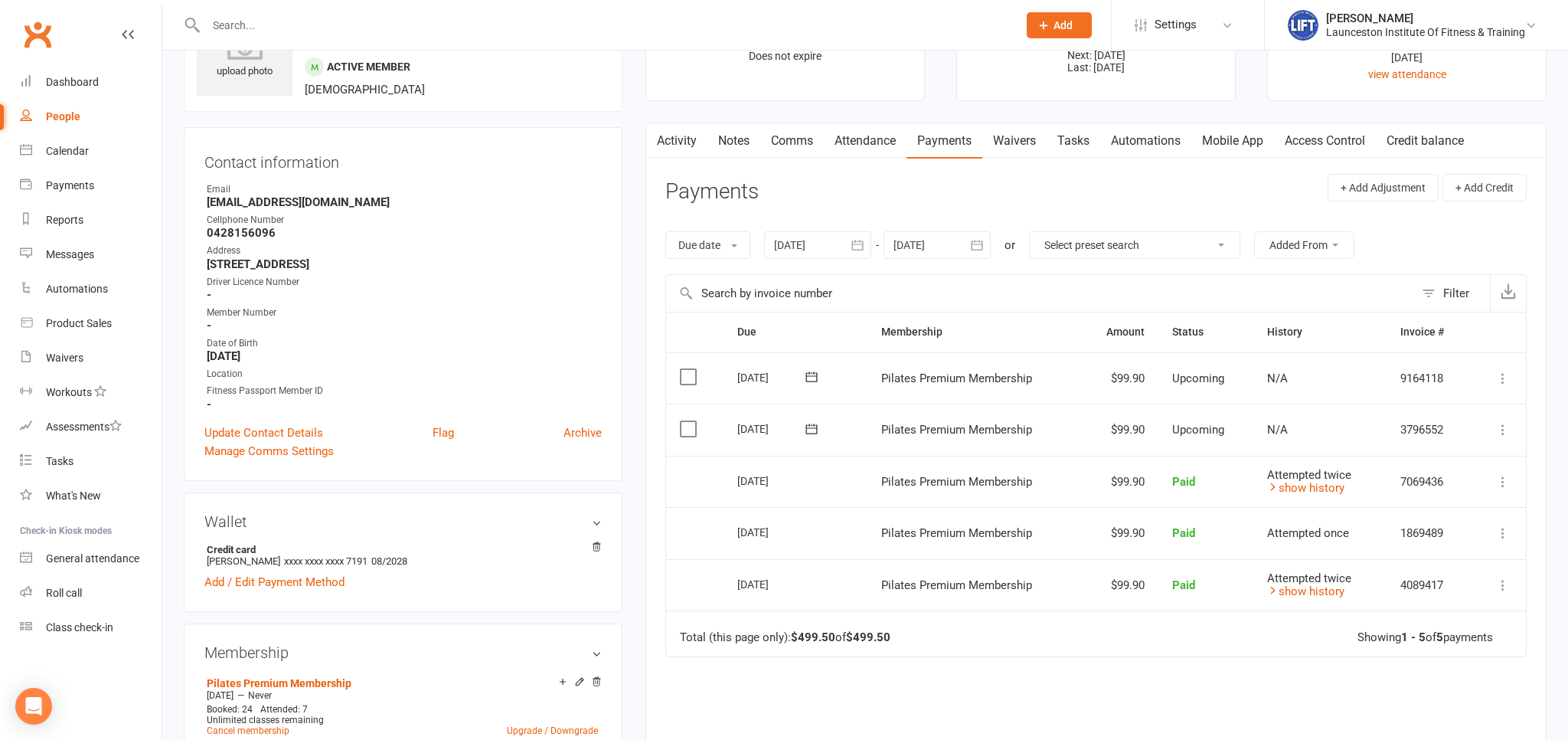
scroll to position [161, 0]
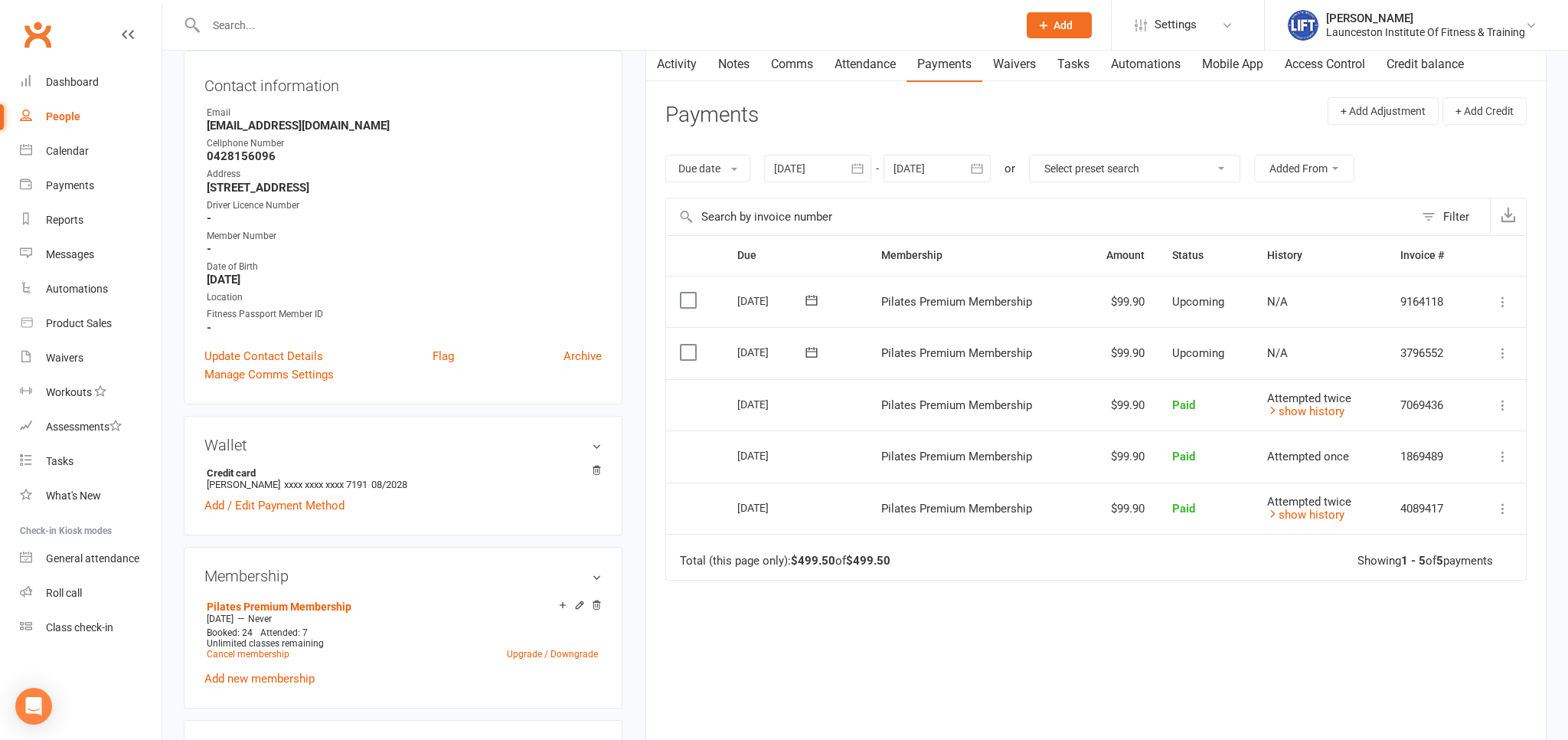
click at [863, 166] on icon "button" at bounding box center [856, 168] width 15 height 15
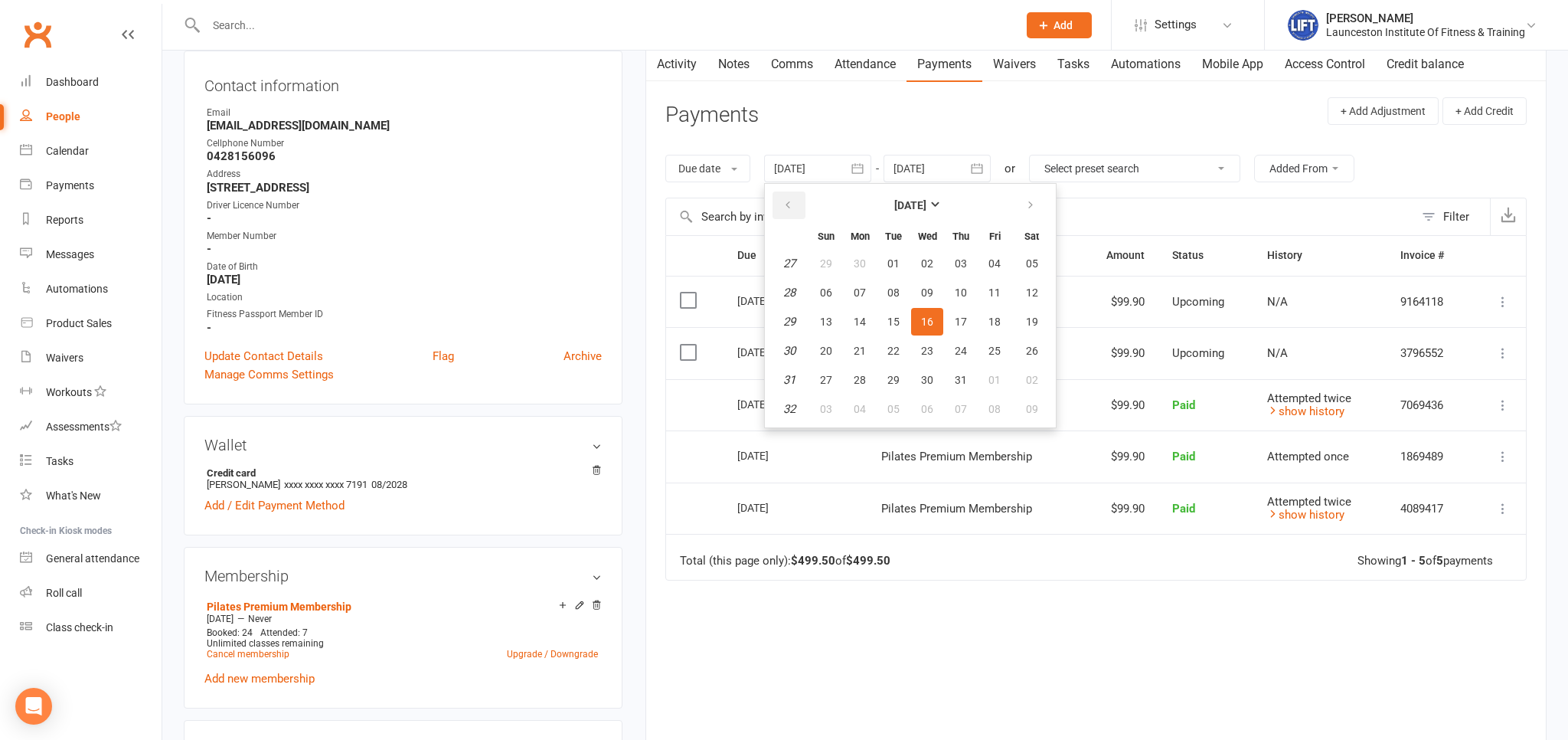
click at [798, 208] on button "button" at bounding box center [789, 205] width 33 height 27
click at [860, 287] on span "07" at bounding box center [860, 292] width 12 height 12
type input "07 Apr 2025"
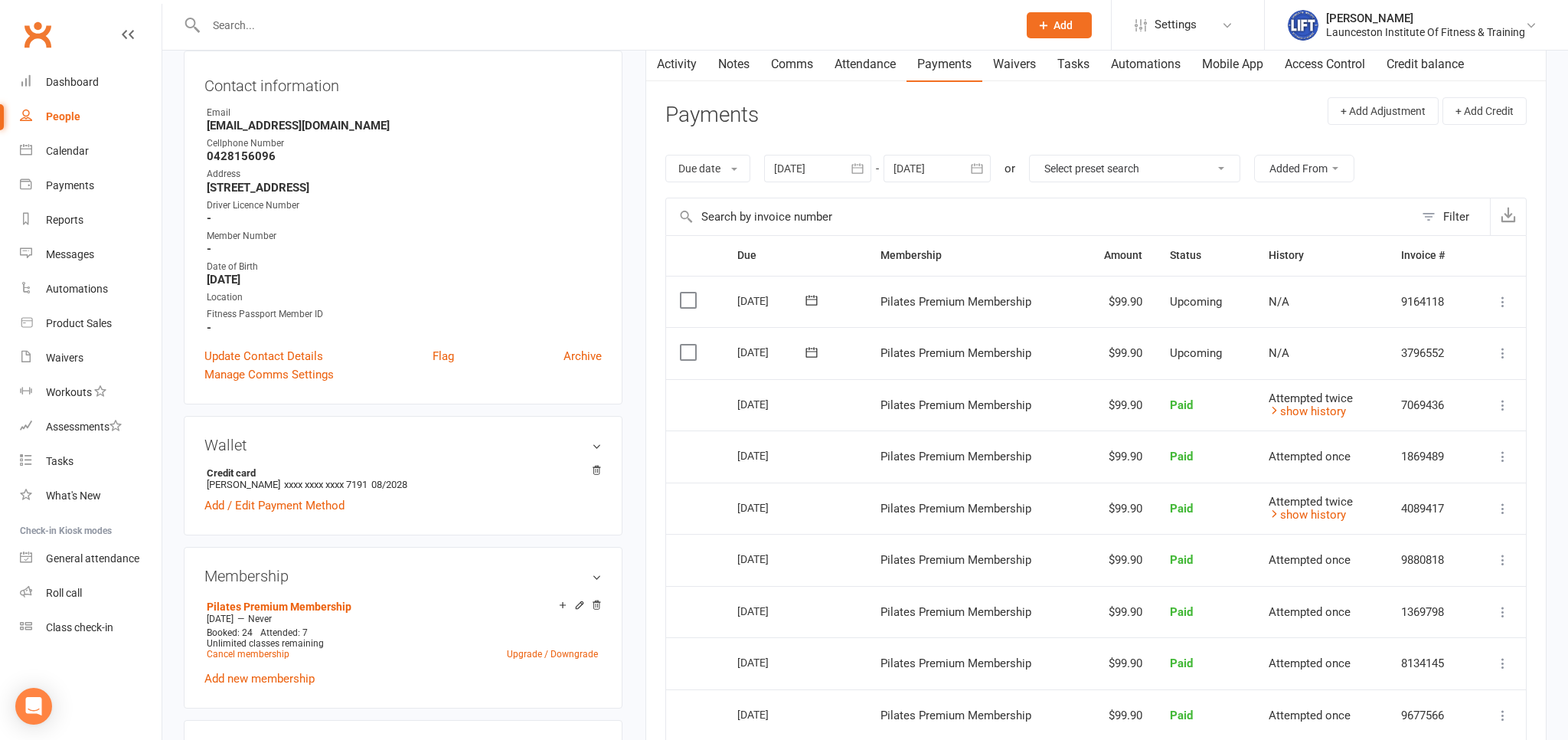
click at [688, 73] on link "Activity" at bounding box center [677, 64] width 61 height 35
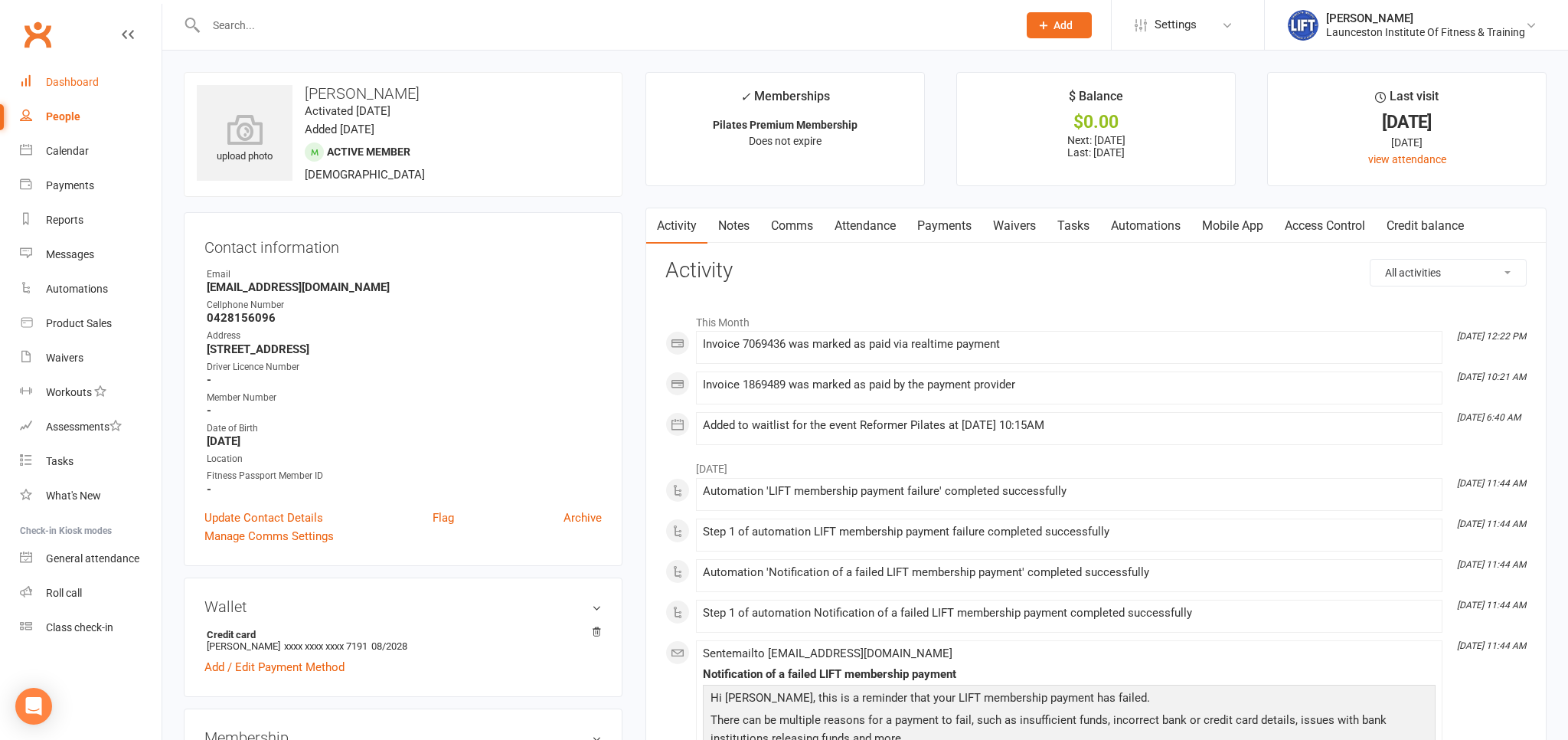
click at [76, 82] on div "Dashboard" at bounding box center [72, 82] width 53 height 12
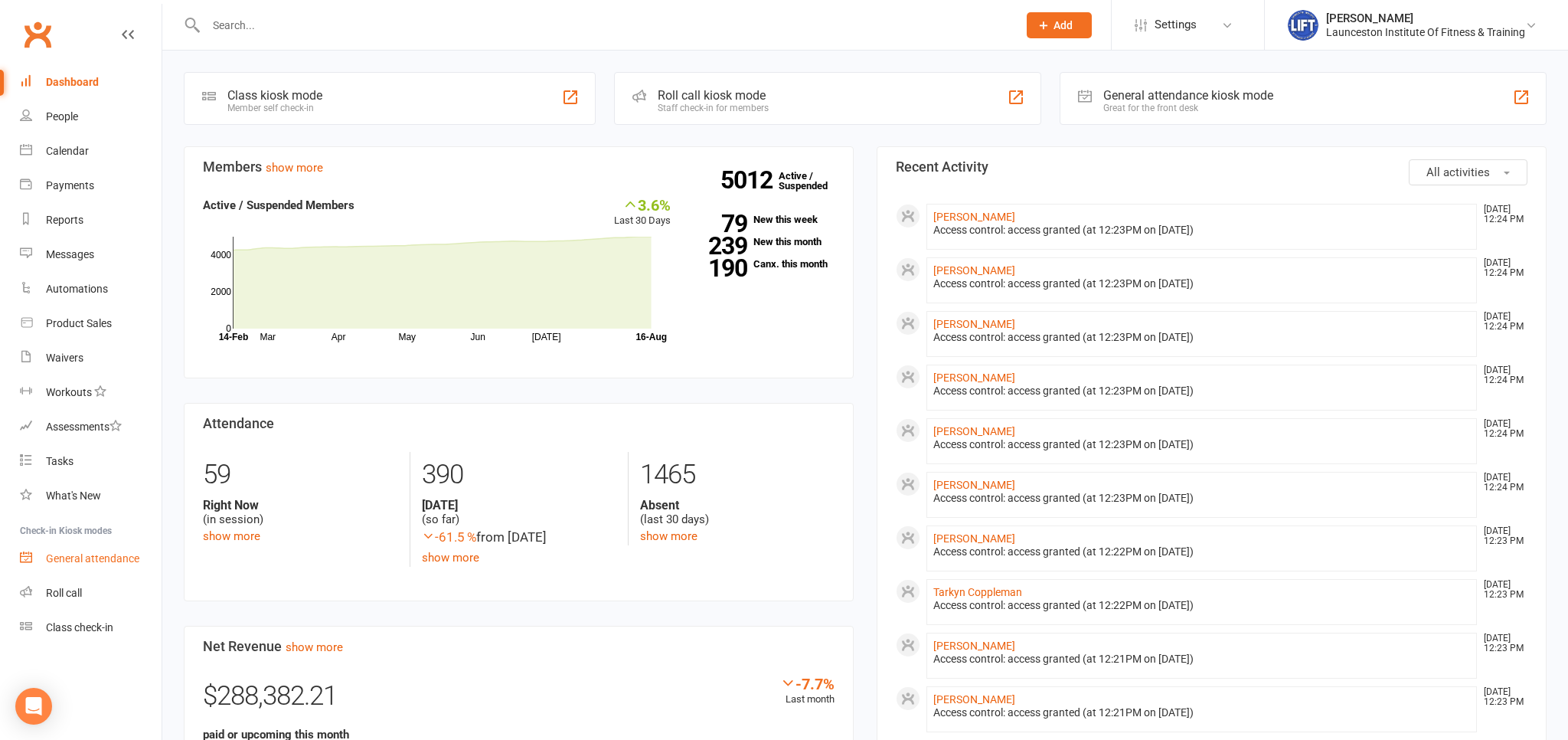
click at [108, 562] on div "General attendance" at bounding box center [92, 558] width 94 height 12
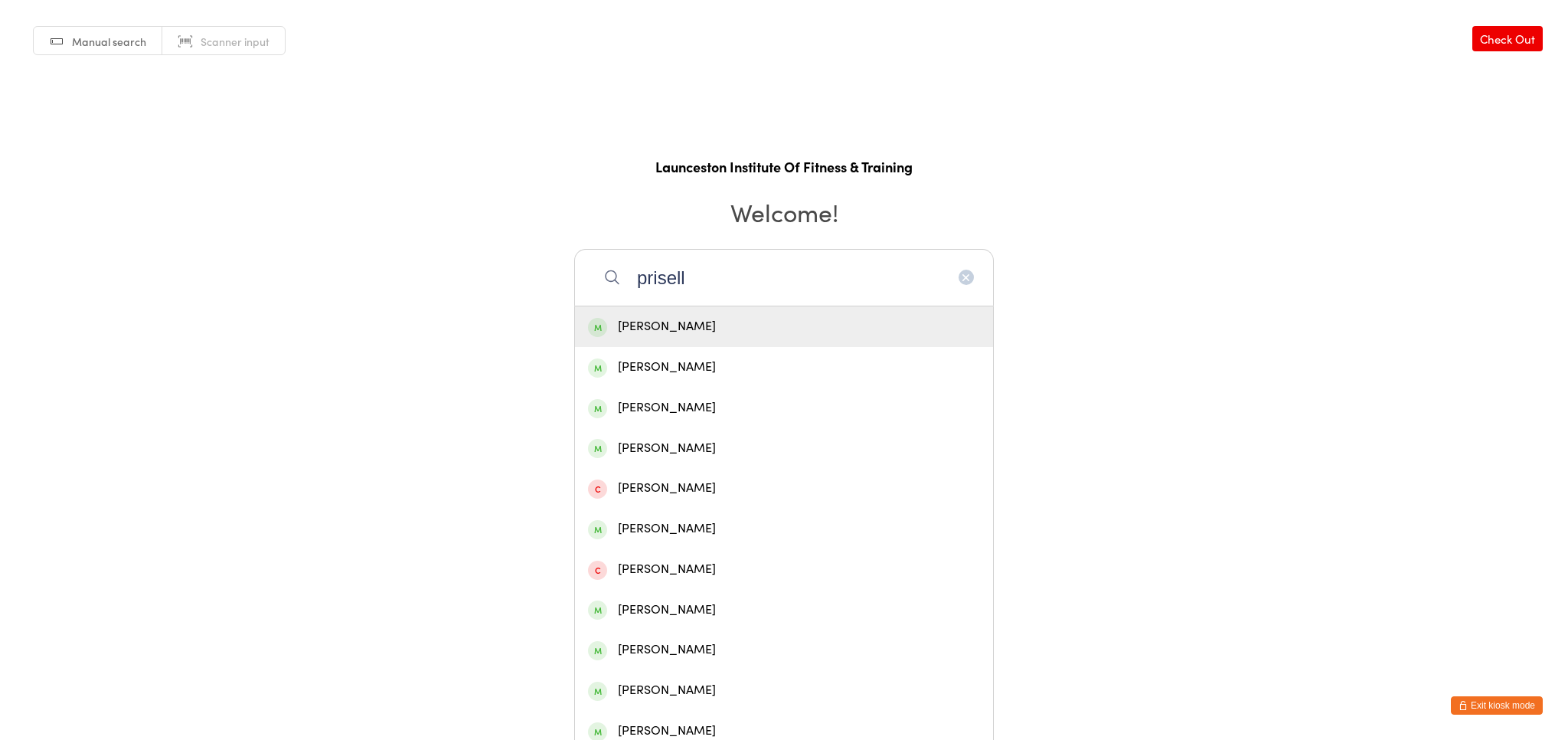
click at [632, 280] on input "prisell" at bounding box center [784, 277] width 419 height 57
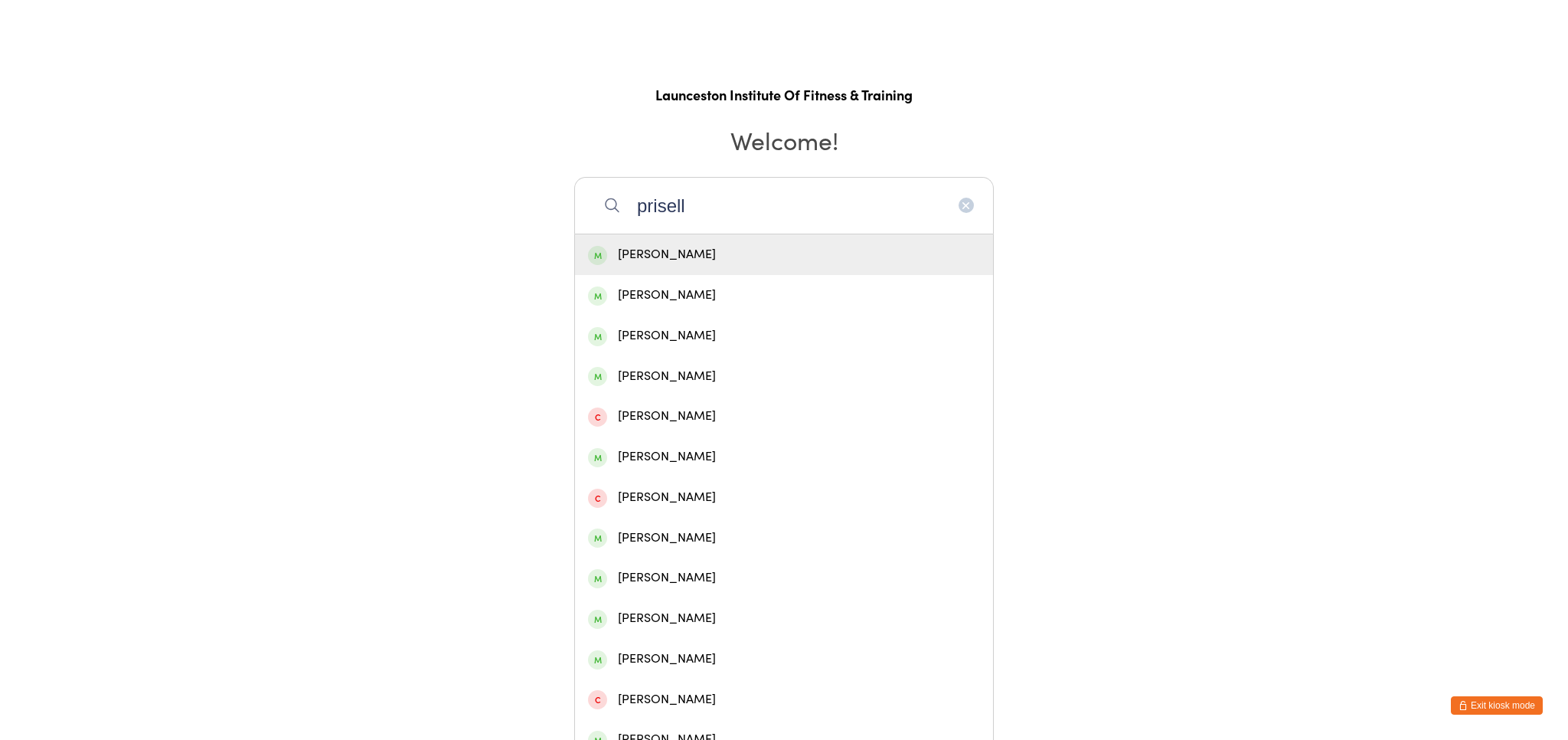
scroll to position [167, 0]
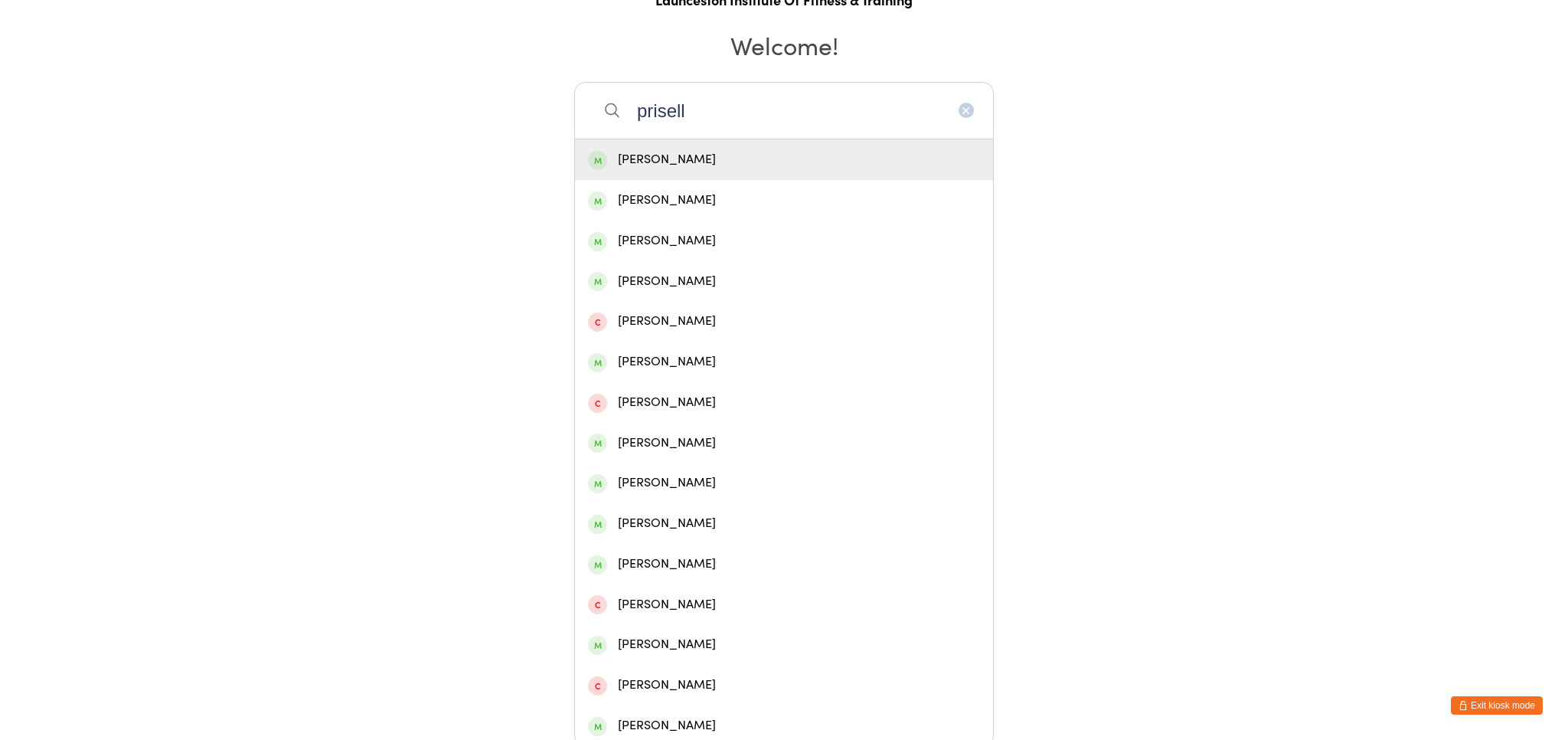
click at [664, 116] on input "prisell" at bounding box center [784, 110] width 419 height 57
click at [636, 106] on input "prifell" at bounding box center [784, 110] width 419 height 57
drag, startPoint x: 742, startPoint y: 97, endPoint x: 742, endPoint y: 110, distance: 13.0
click at [743, 97] on input "per prifell" at bounding box center [784, 110] width 419 height 57
type input "per"
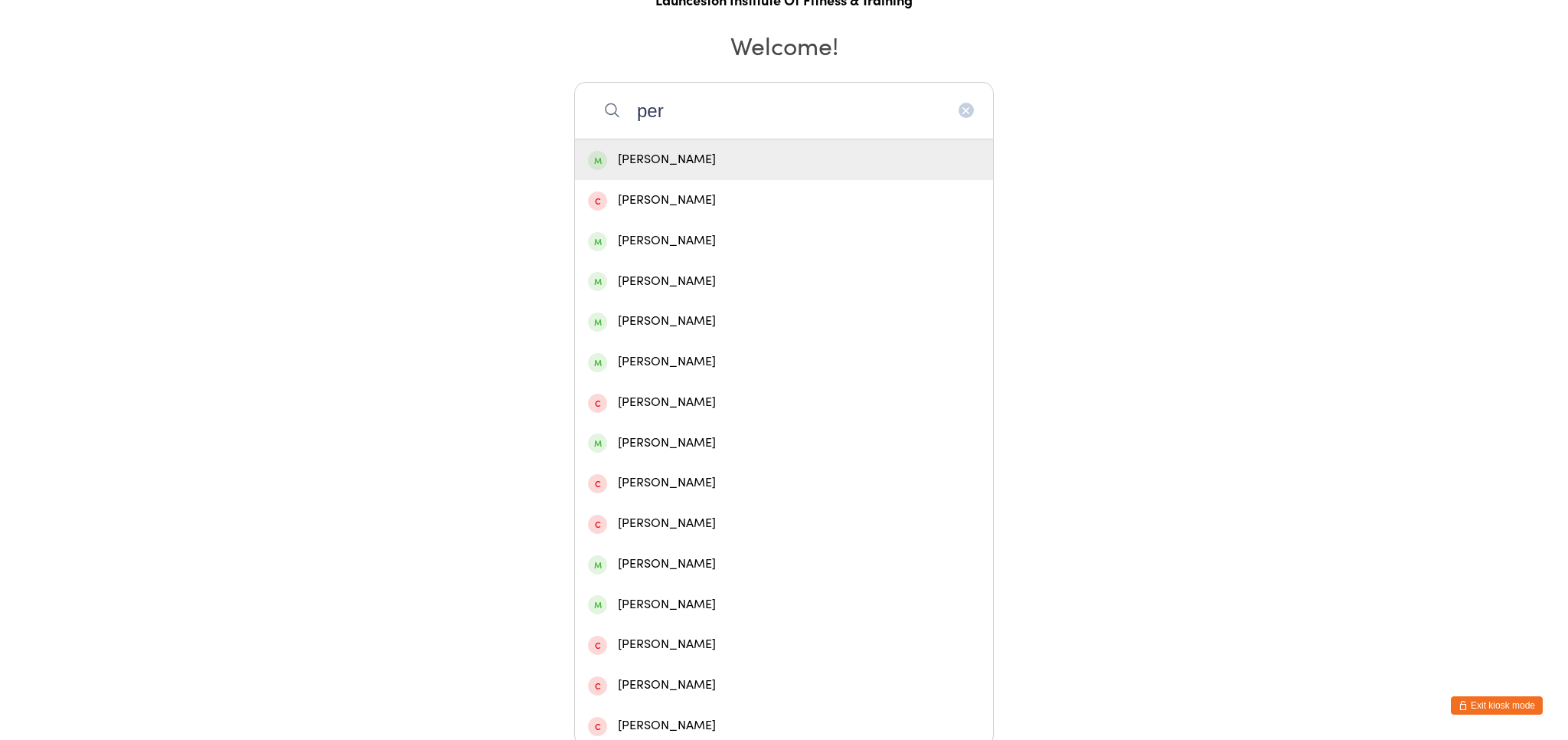
click at [966, 113] on icon "button" at bounding box center [966, 110] width 12 height 12
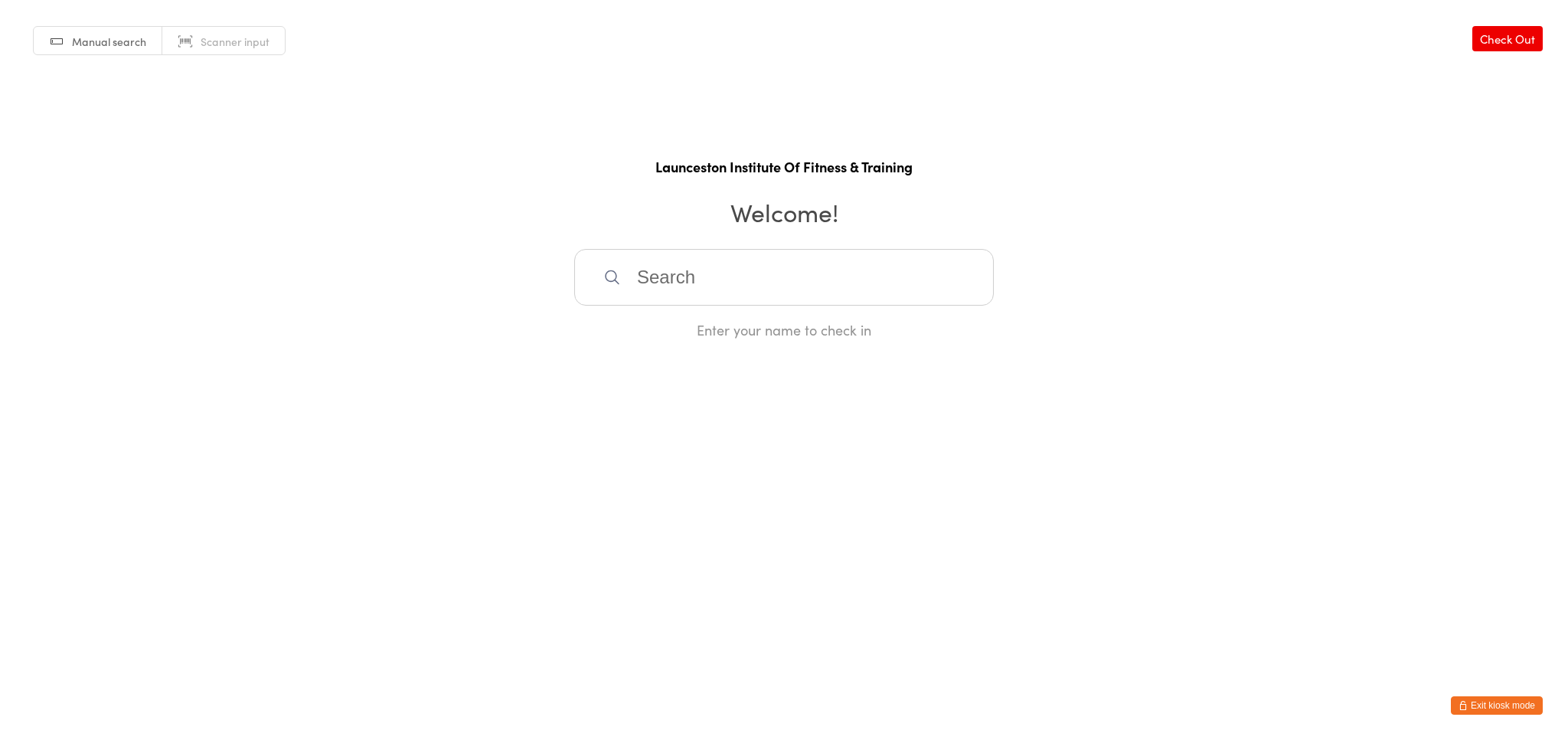
click at [1513, 709] on button "Exit kiosk mode" at bounding box center [1496, 705] width 92 height 18
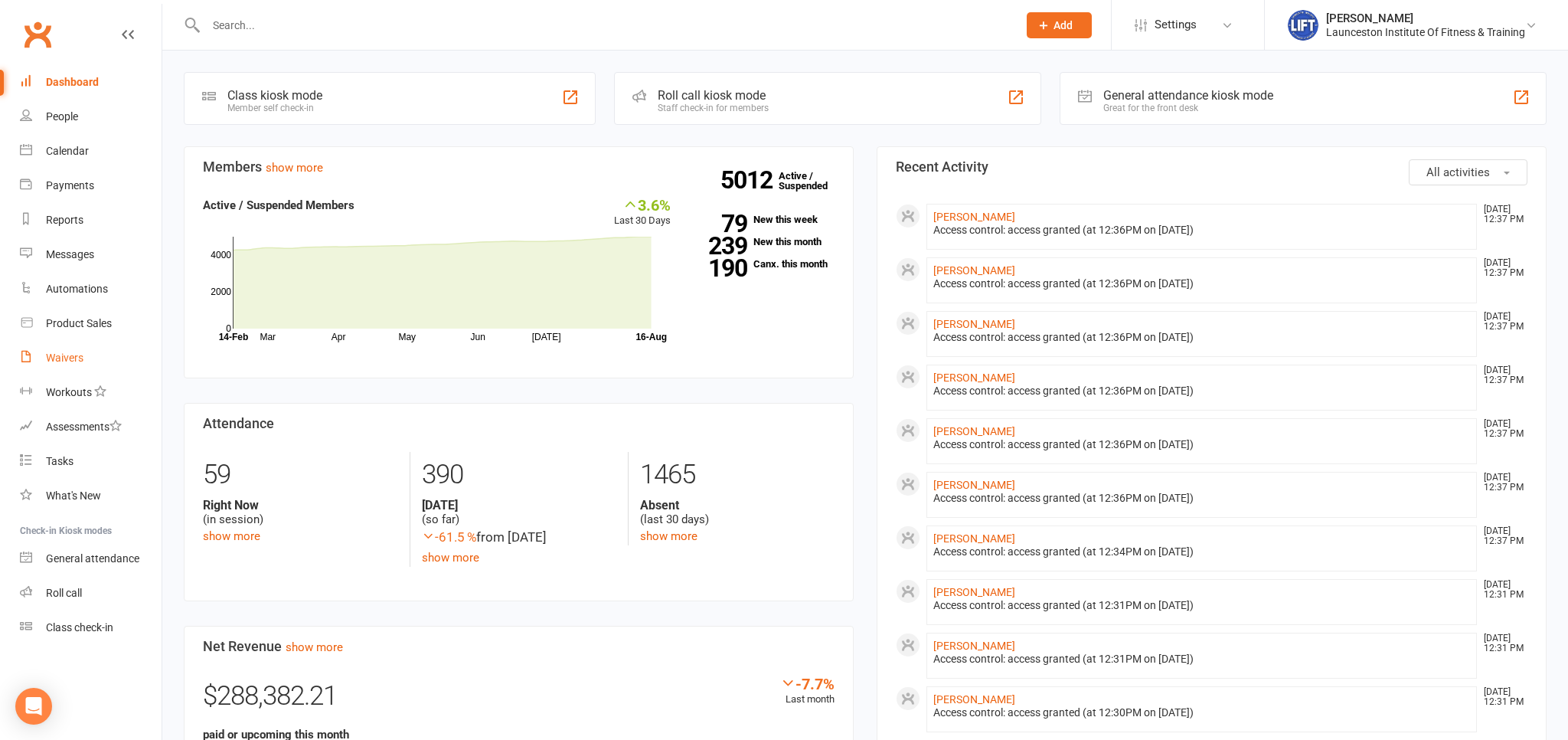
click at [88, 351] on link "Waivers" at bounding box center [91, 357] width 142 height 34
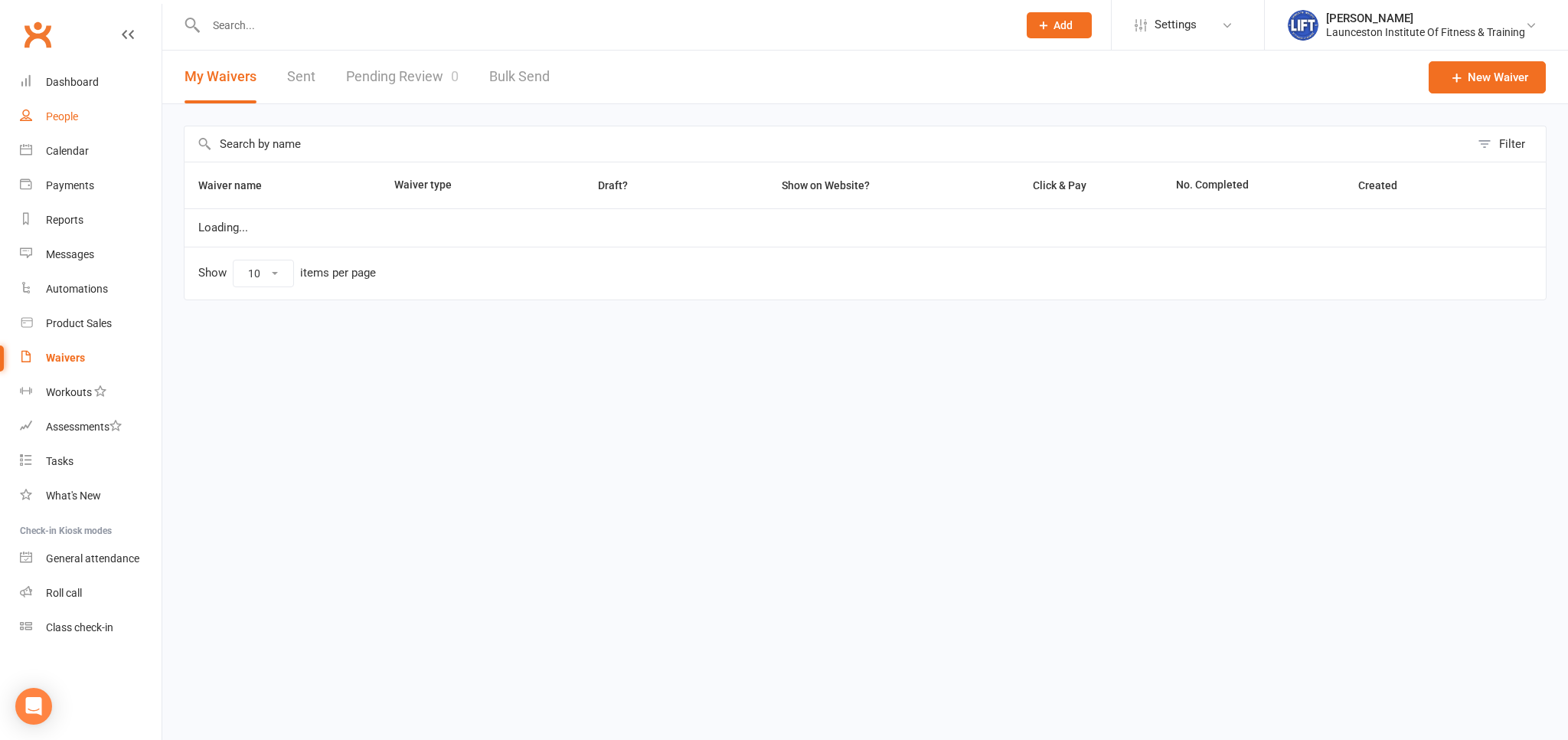
select select "100"
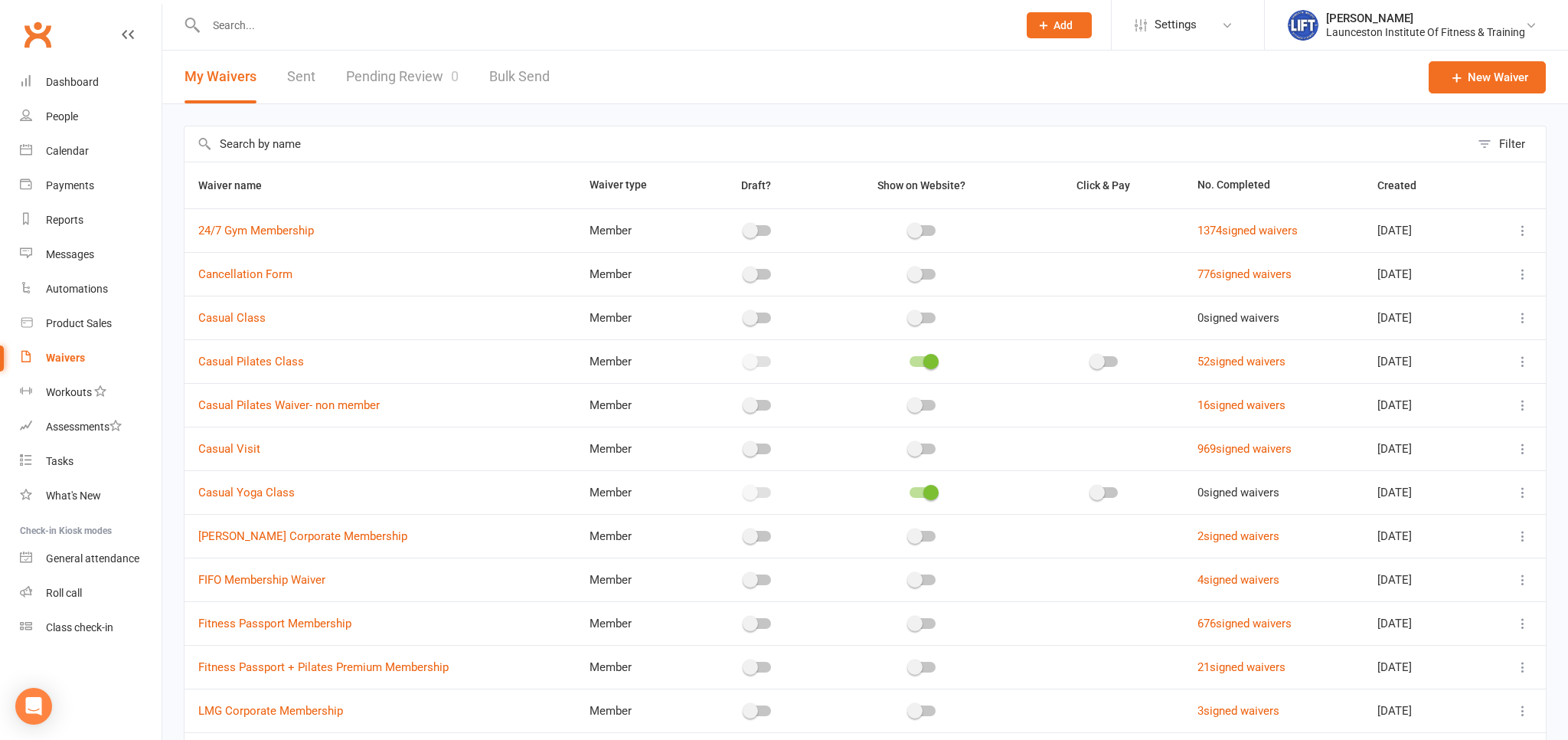
click at [433, 71] on link "Pending Review 0" at bounding box center [402, 77] width 113 height 53
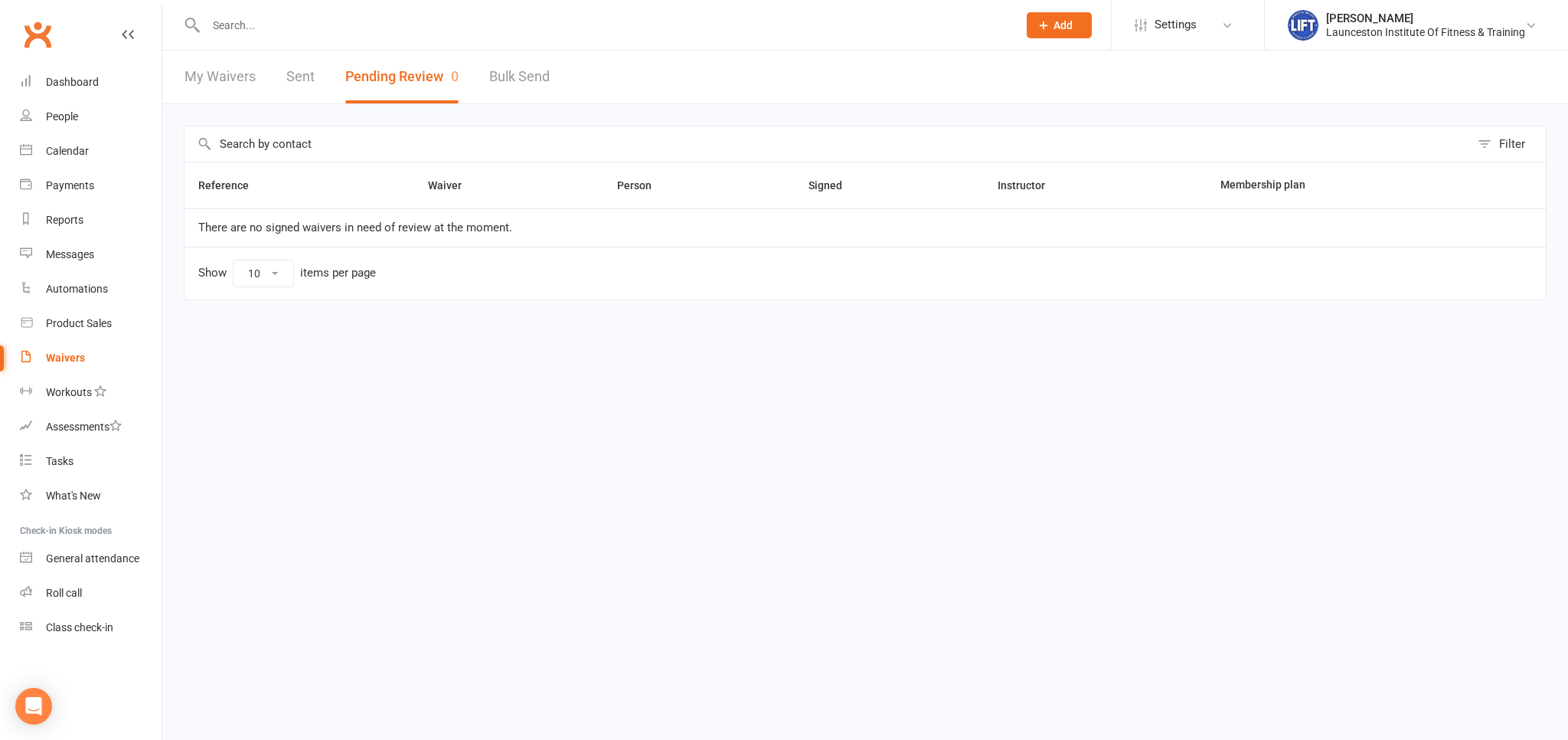
click at [233, 79] on link "My Waivers" at bounding box center [220, 77] width 71 height 53
select select "100"
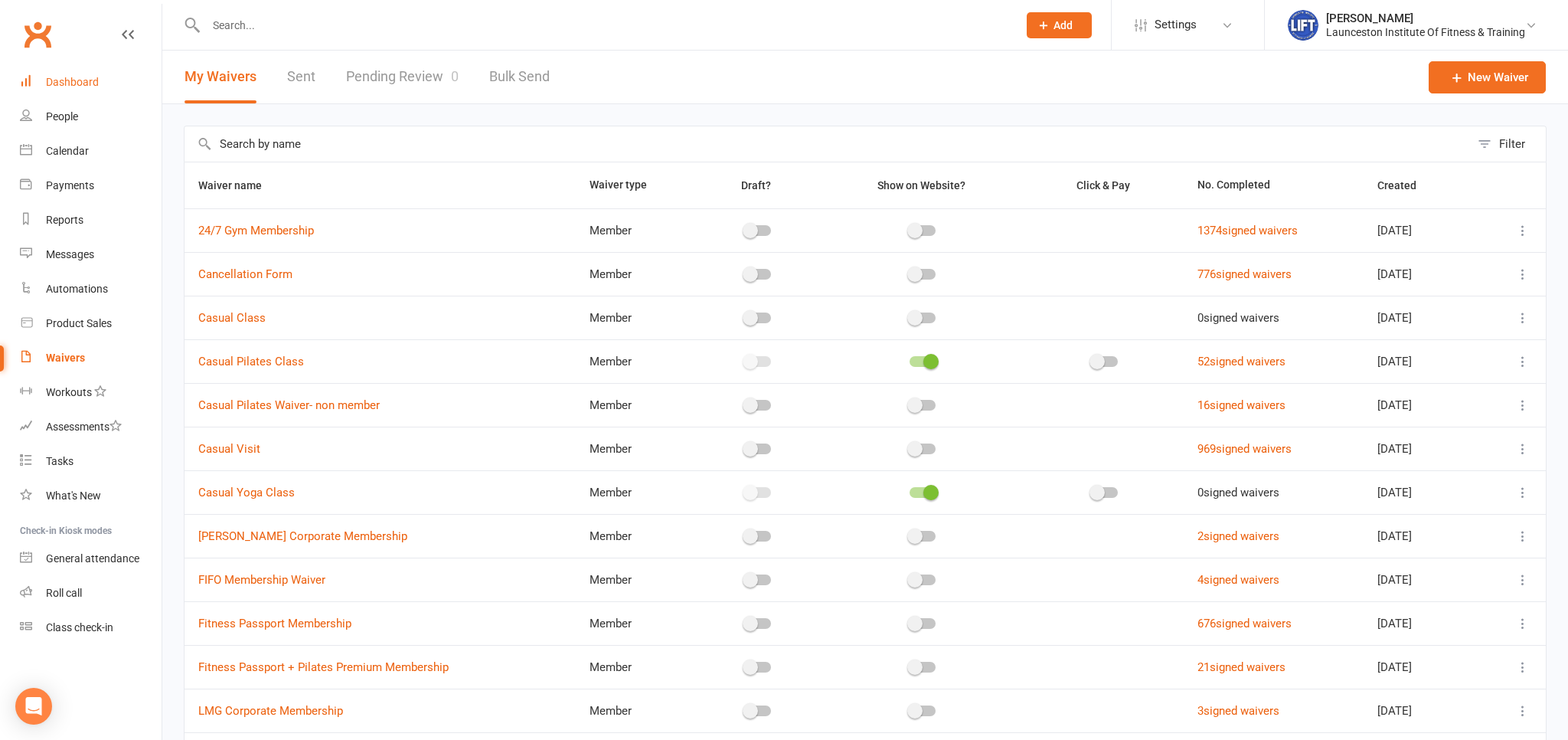
click at [46, 82] on div "Dashboard" at bounding box center [72, 82] width 53 height 12
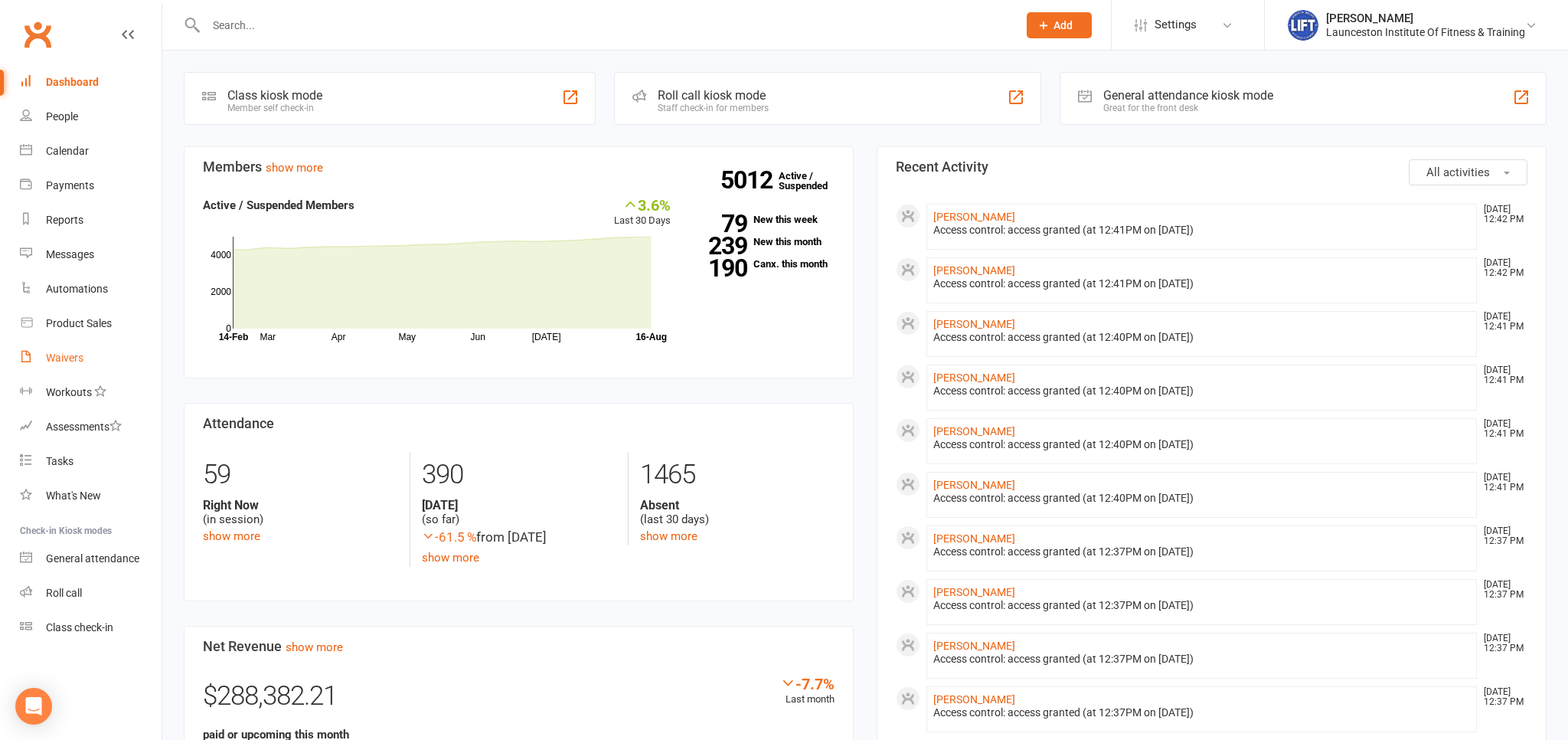
click at [100, 351] on link "Waivers" at bounding box center [91, 357] width 142 height 34
select select "100"
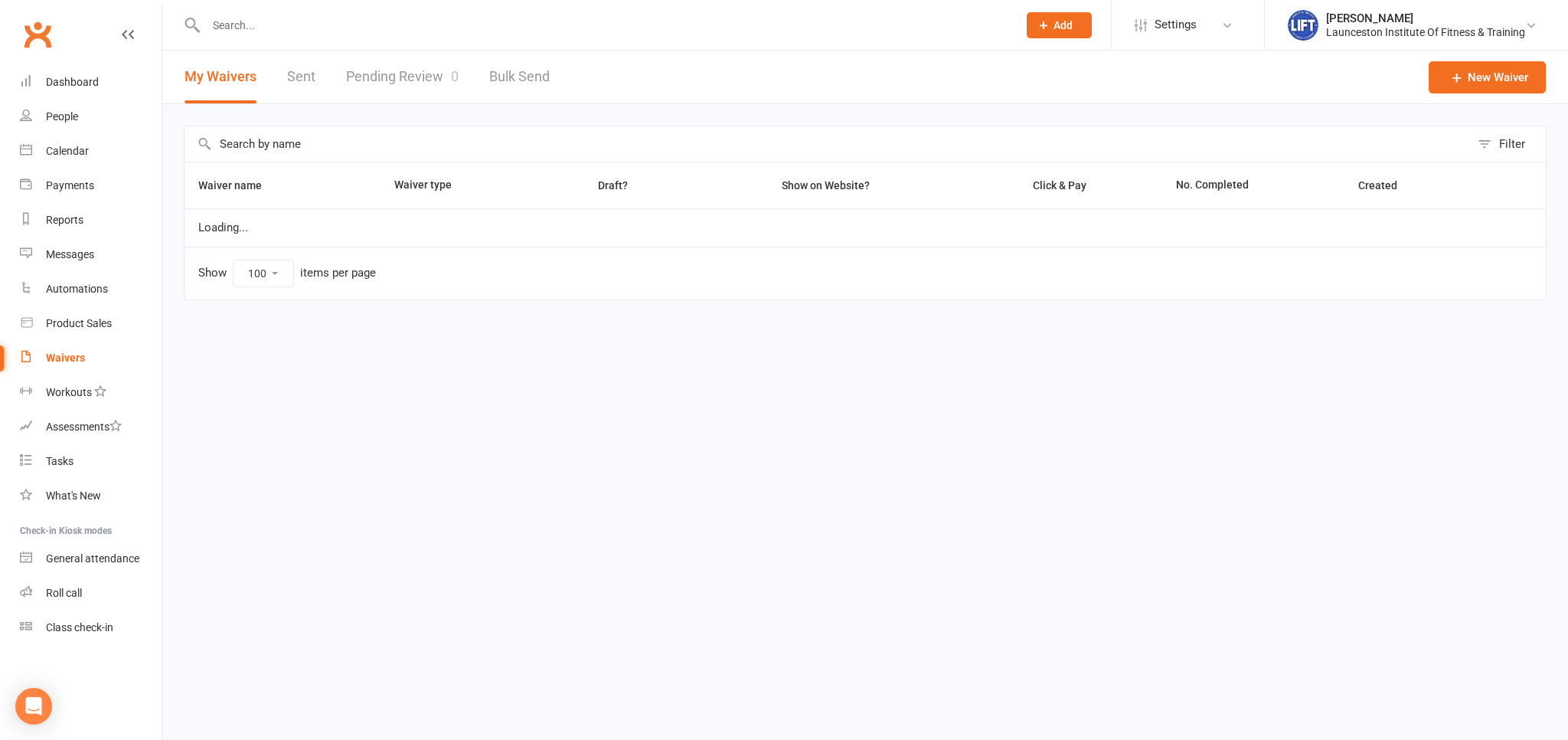
click at [395, 76] on link "Pending Review 0" at bounding box center [402, 77] width 113 height 53
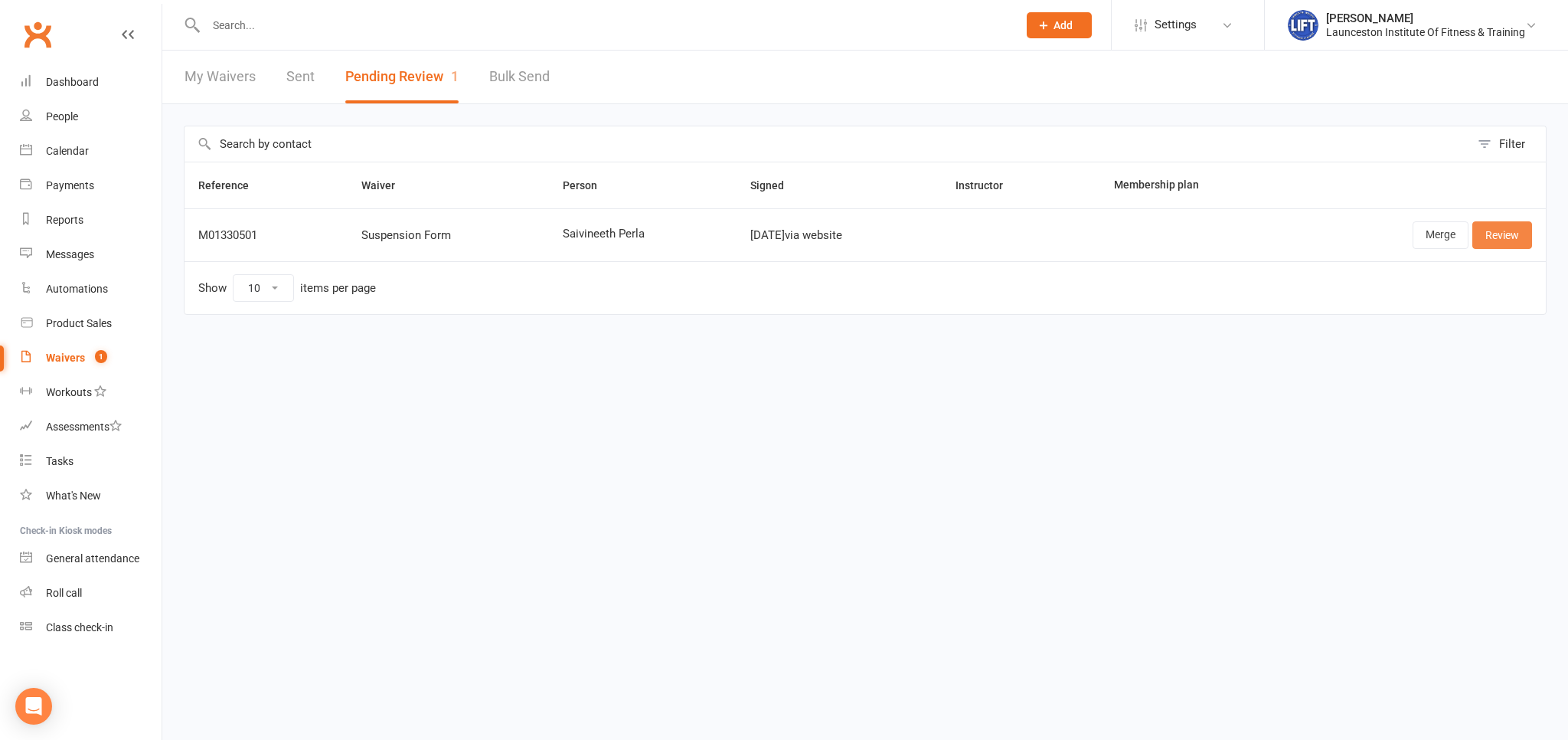
click at [1523, 232] on link "Review" at bounding box center [1501, 235] width 60 height 27
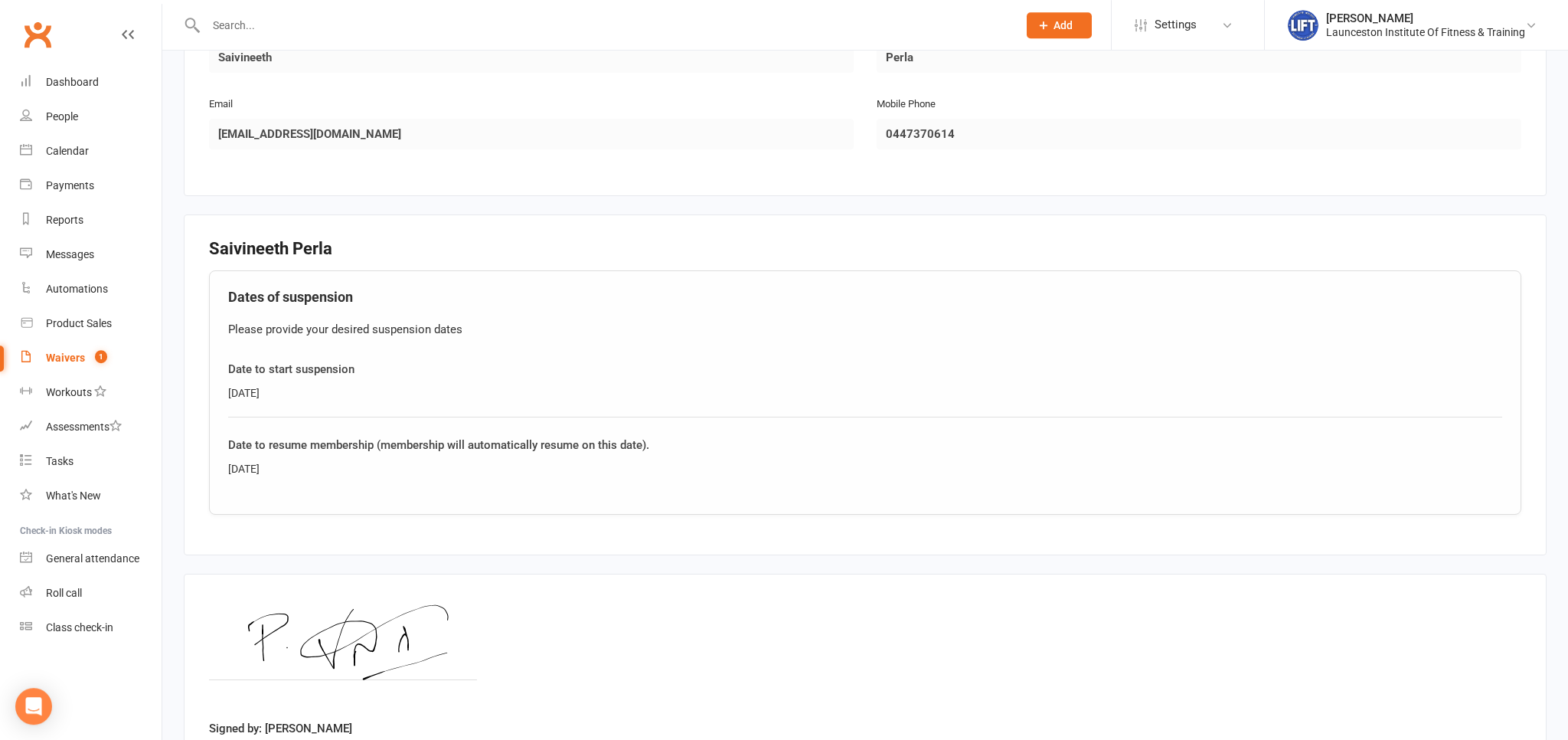
scroll to position [405, 0]
click at [237, 14] on div at bounding box center [595, 25] width 823 height 50
click at [253, 43] on div at bounding box center [595, 25] width 823 height 50
click at [250, 32] on input "text" at bounding box center [604, 25] width 805 height 21
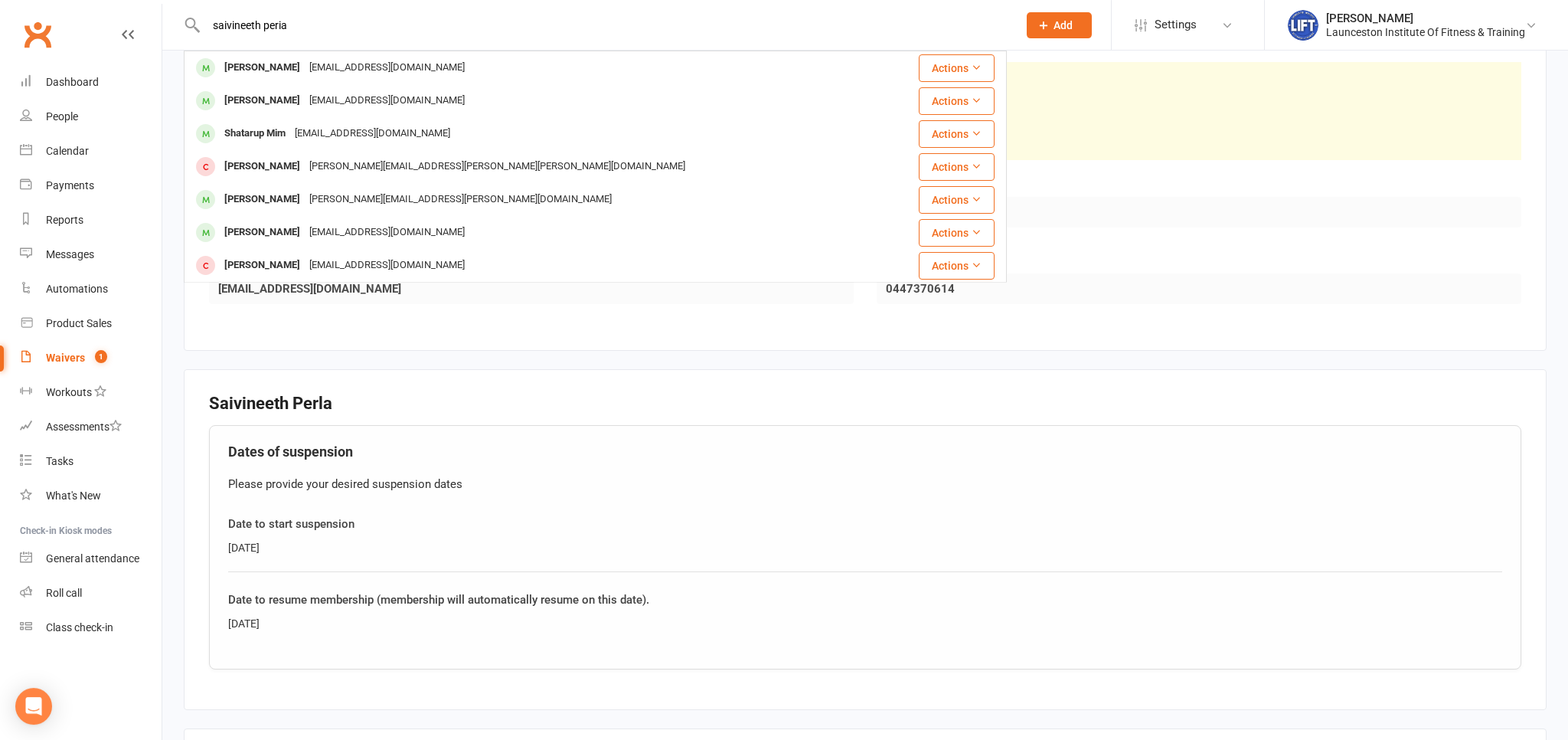
scroll to position [242, 0]
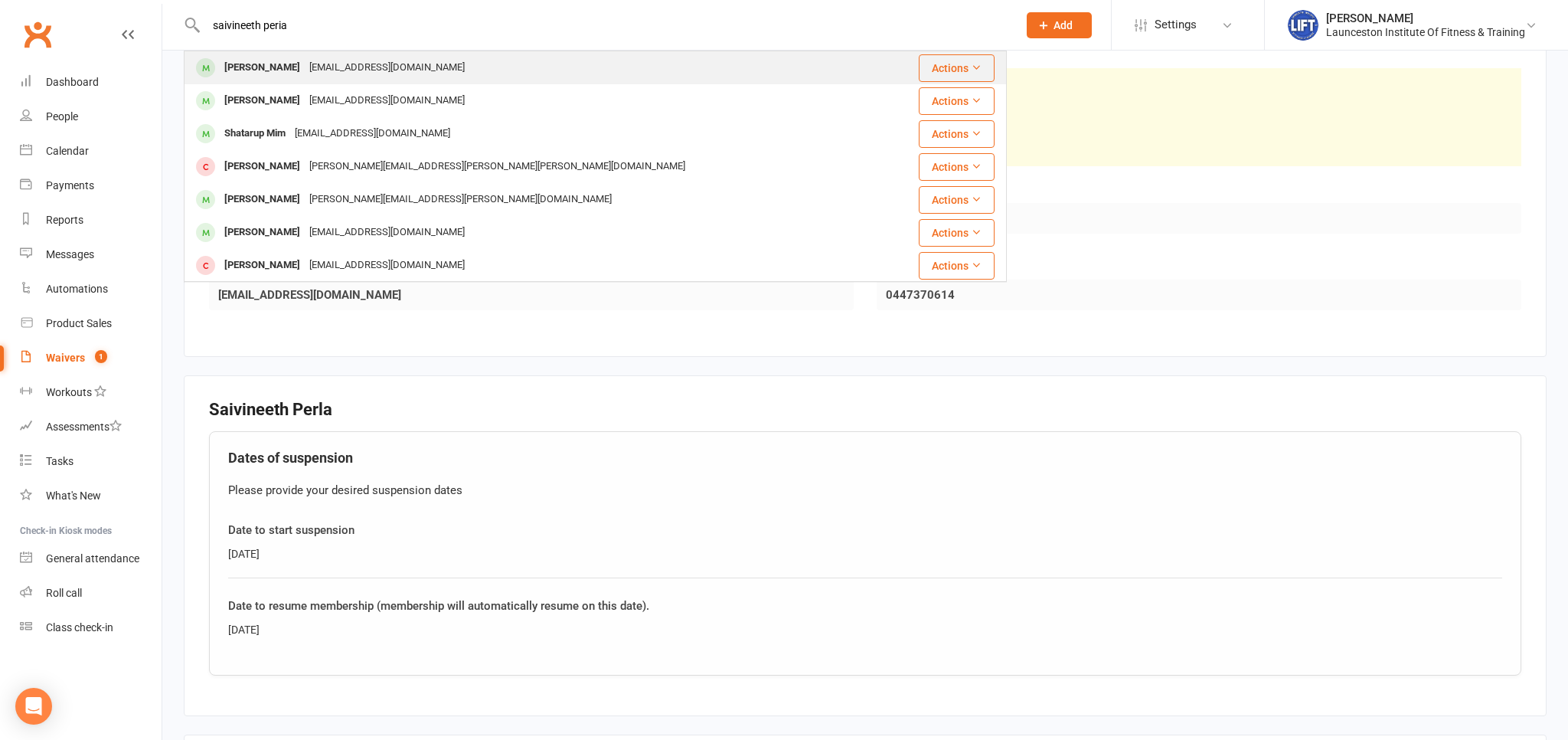
type input "saivineeth peria"
click at [391, 69] on div "[PERSON_NAME] [EMAIL_ADDRESS][DOMAIN_NAME]" at bounding box center [535, 67] width 700 height 32
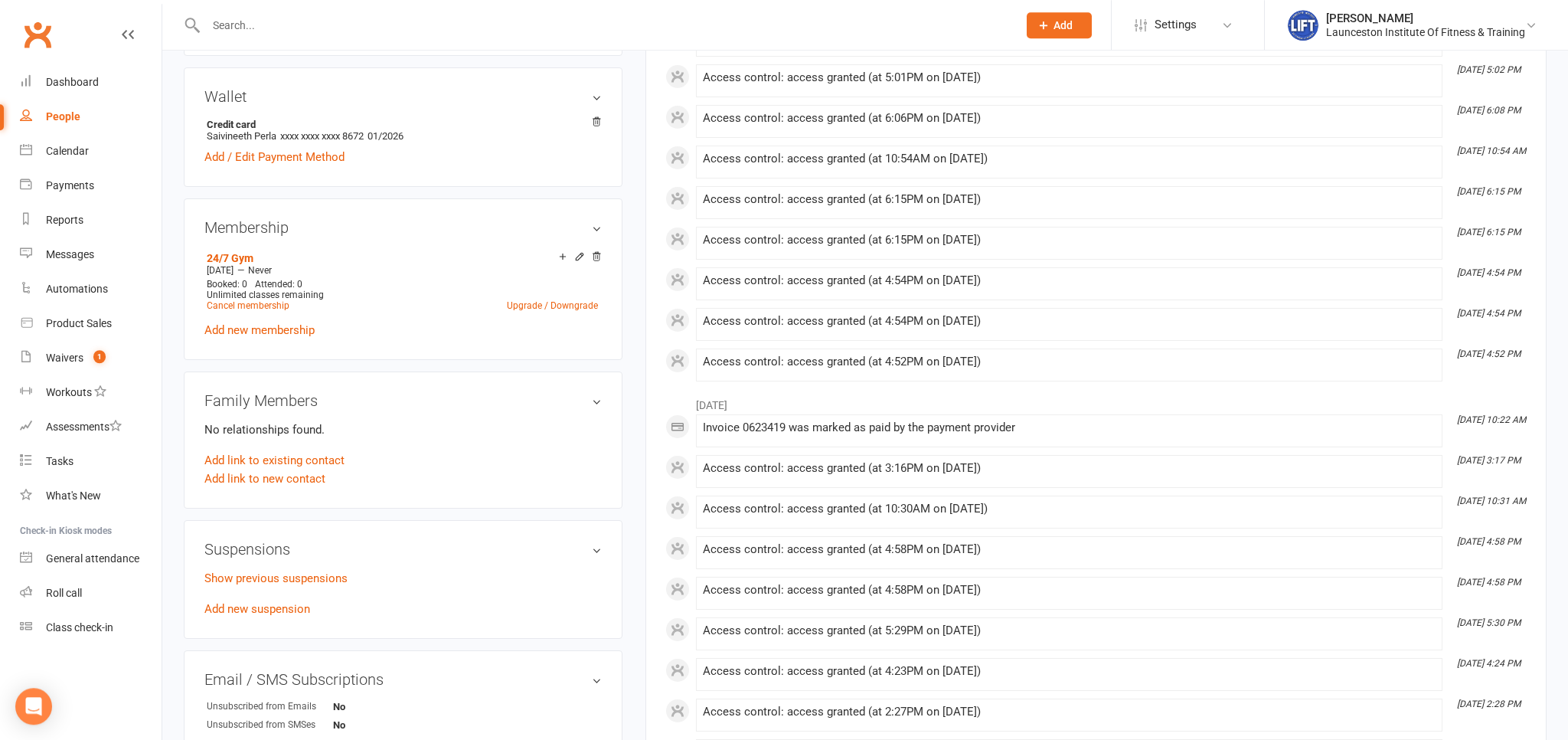
scroll to position [566, 0]
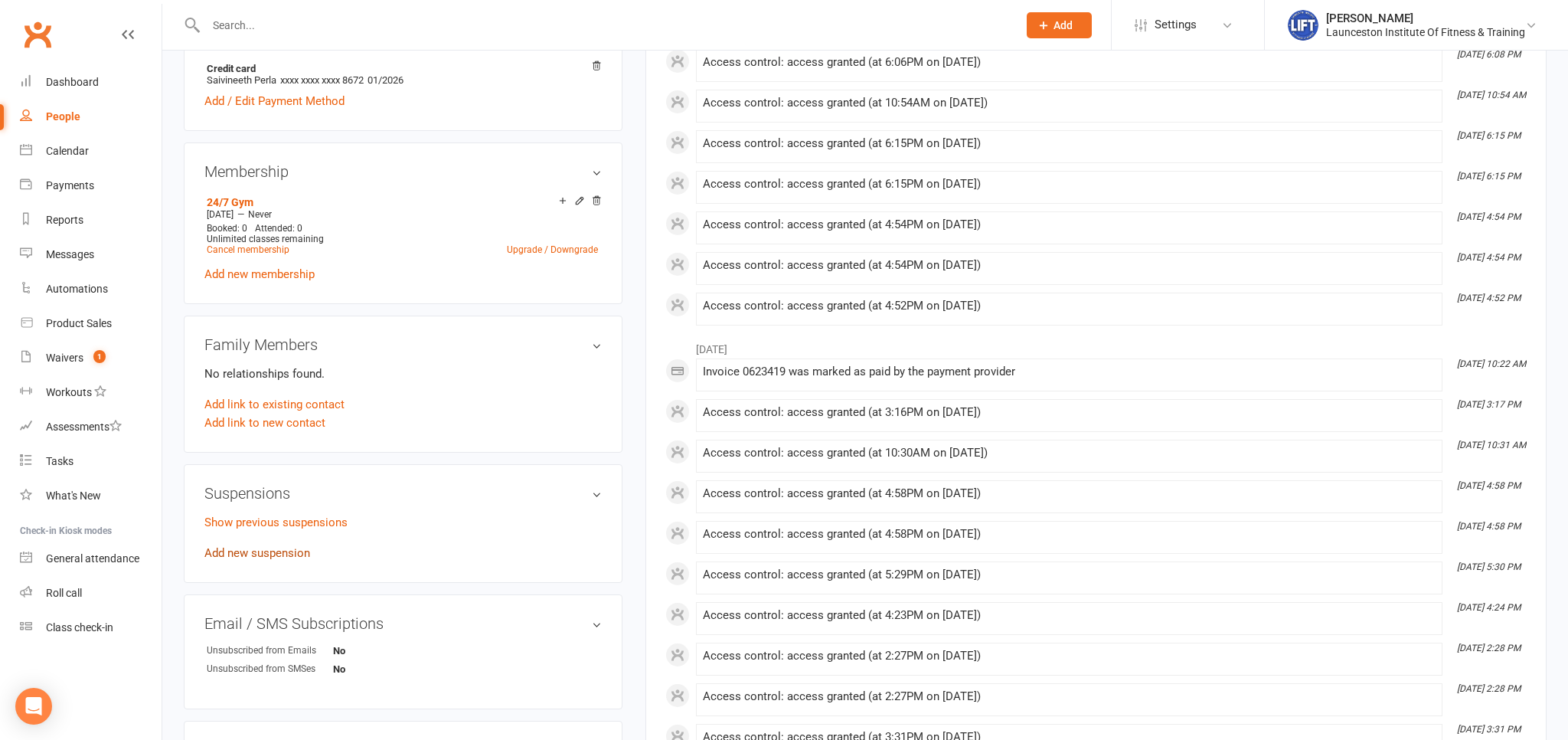
click at [253, 557] on link "Add new suspension" at bounding box center [257, 553] width 106 height 14
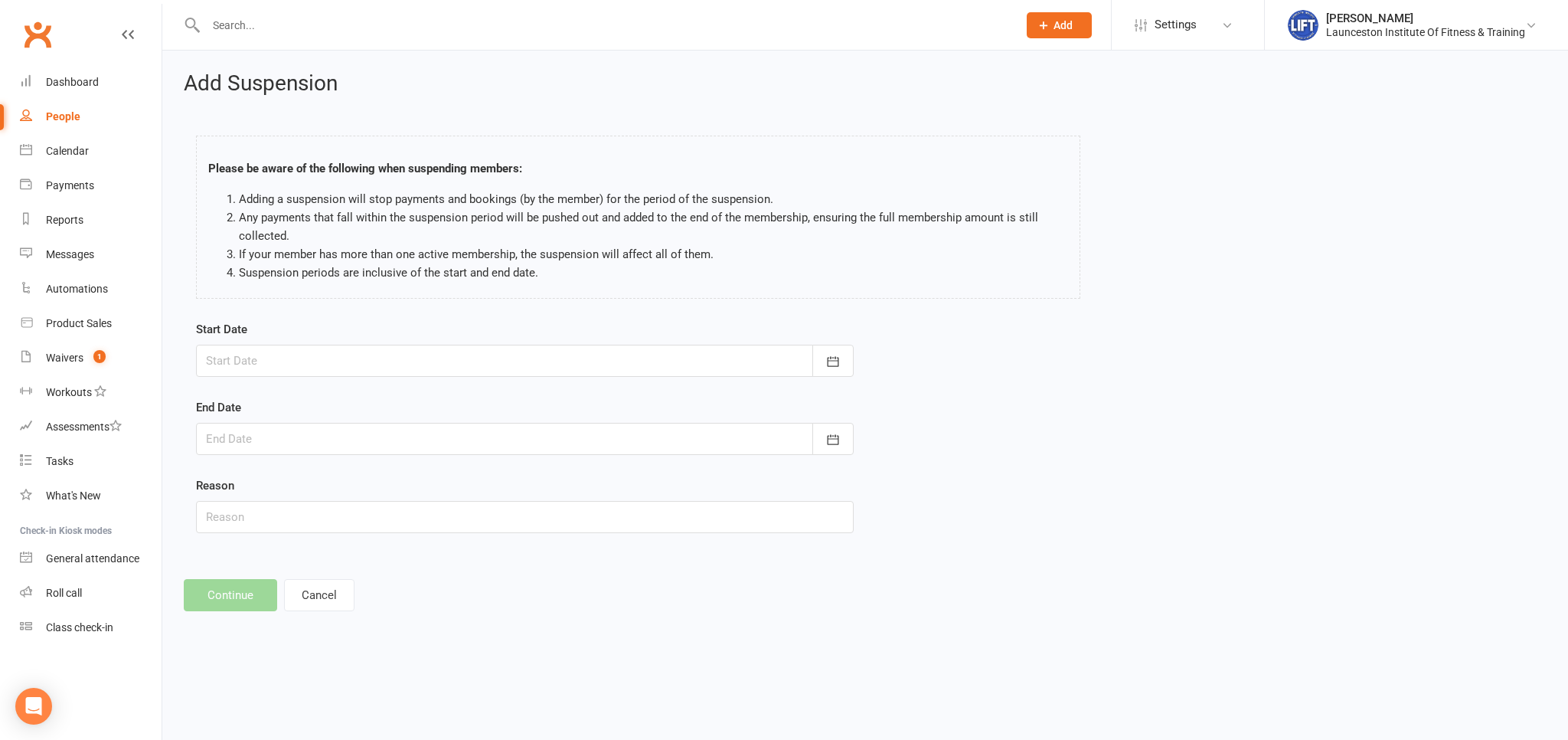
click at [280, 366] on div at bounding box center [524, 360] width 657 height 32
click at [464, 399] on icon "button" at bounding box center [462, 399] width 11 height 12
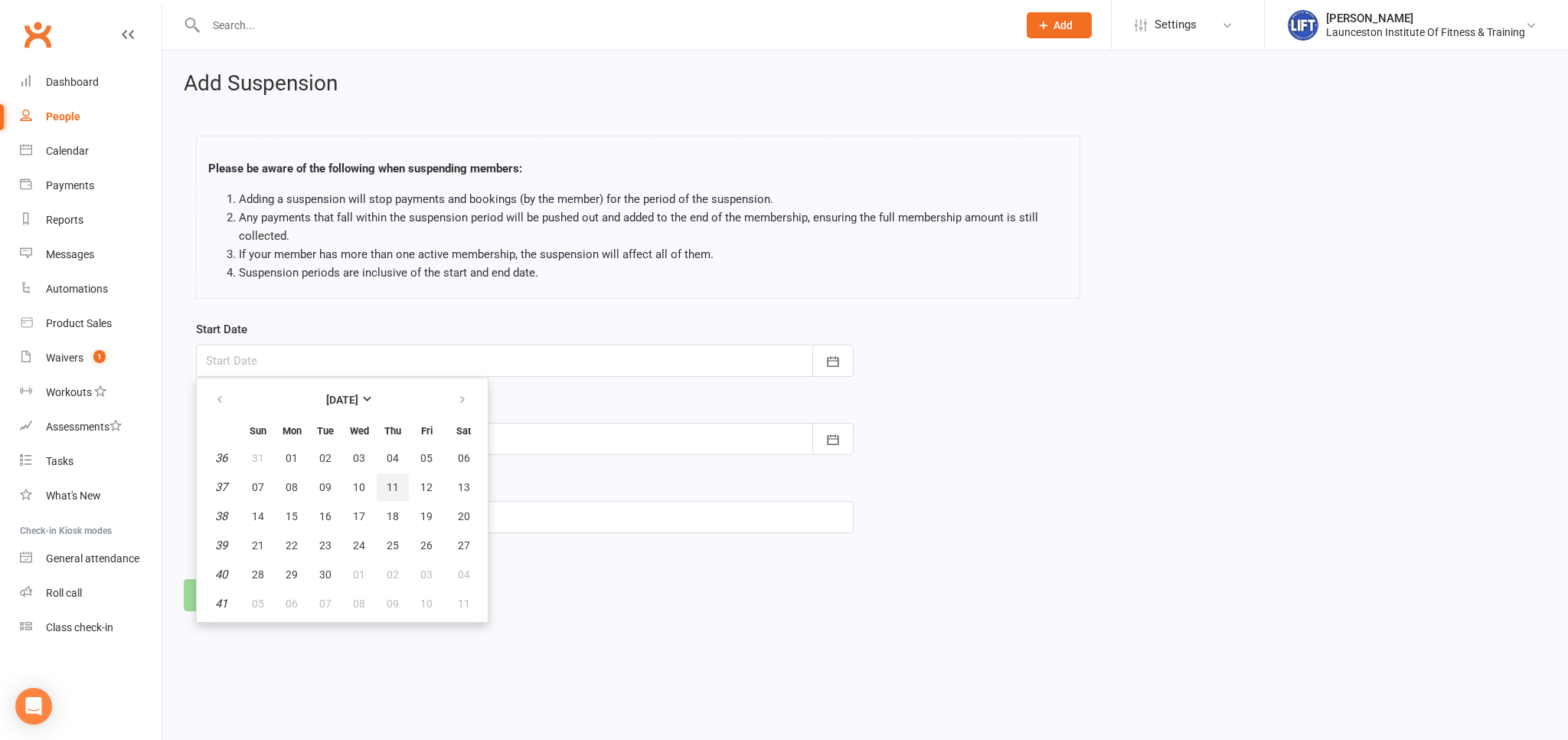
click at [398, 490] on button "11" at bounding box center [392, 486] width 32 height 27
type input "[DATE]"
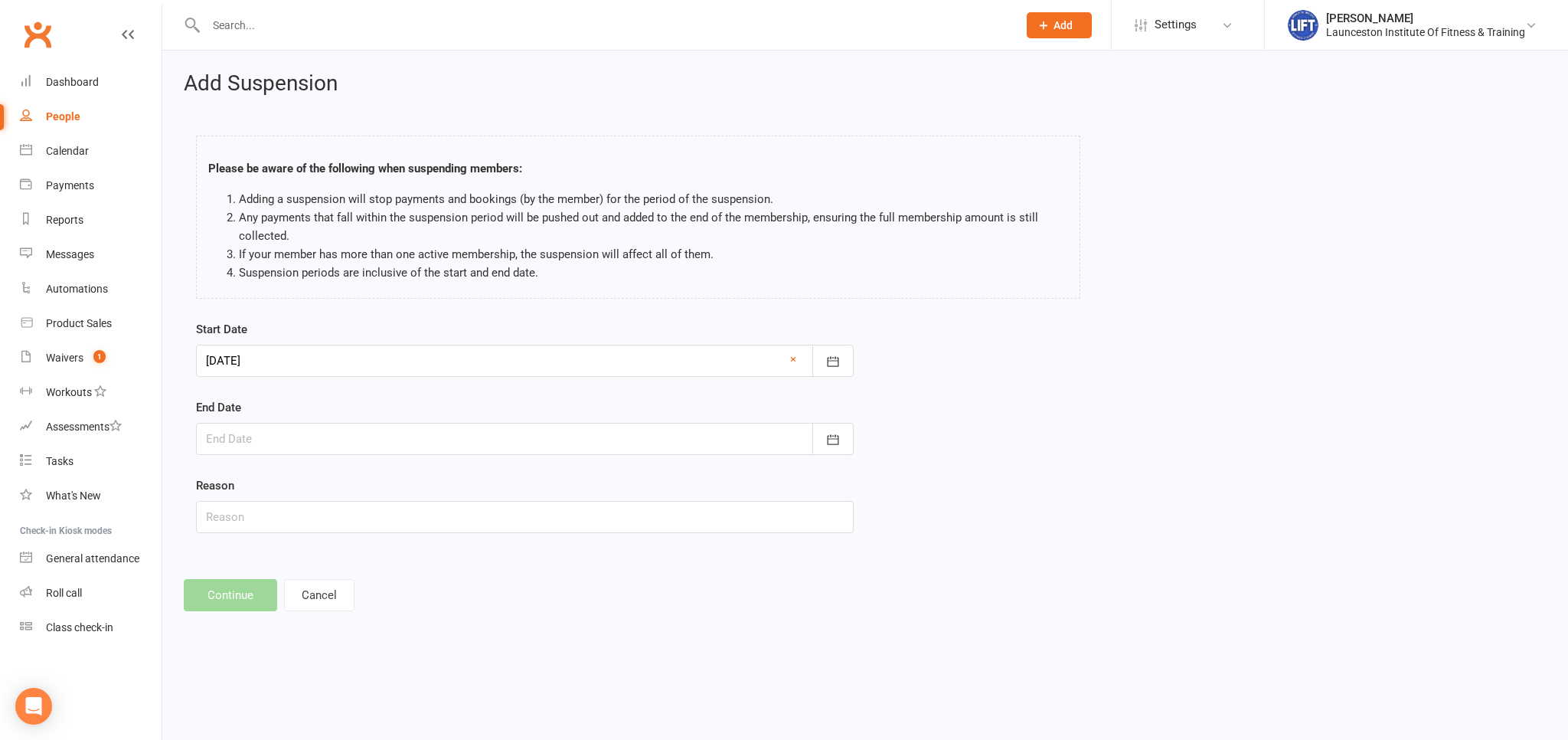
click at [317, 448] on div at bounding box center [524, 439] width 657 height 32
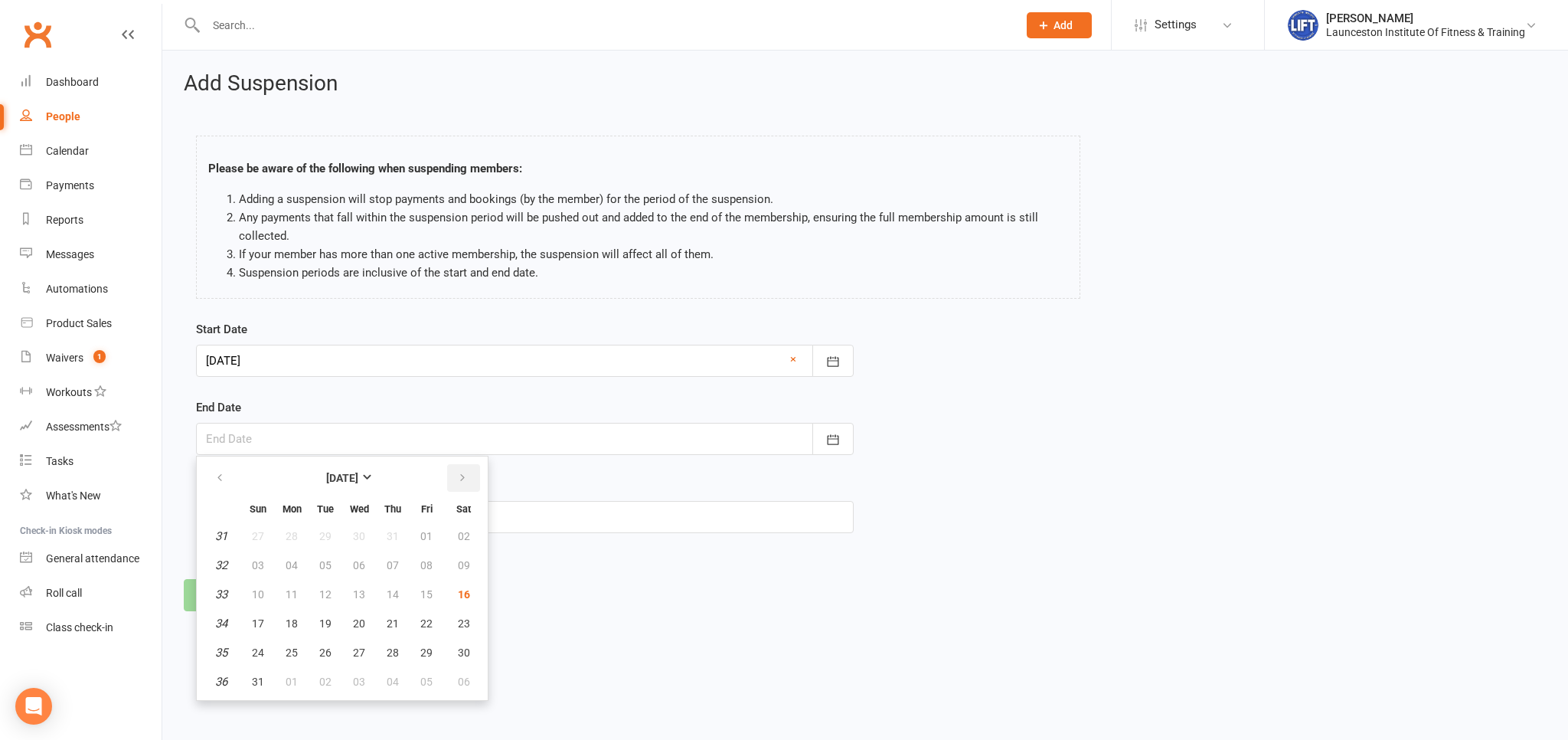
click at [457, 479] on icon "button" at bounding box center [462, 478] width 11 height 12
click at [259, 595] on span "12" at bounding box center [258, 594] width 12 height 12
type input "[DATE]"
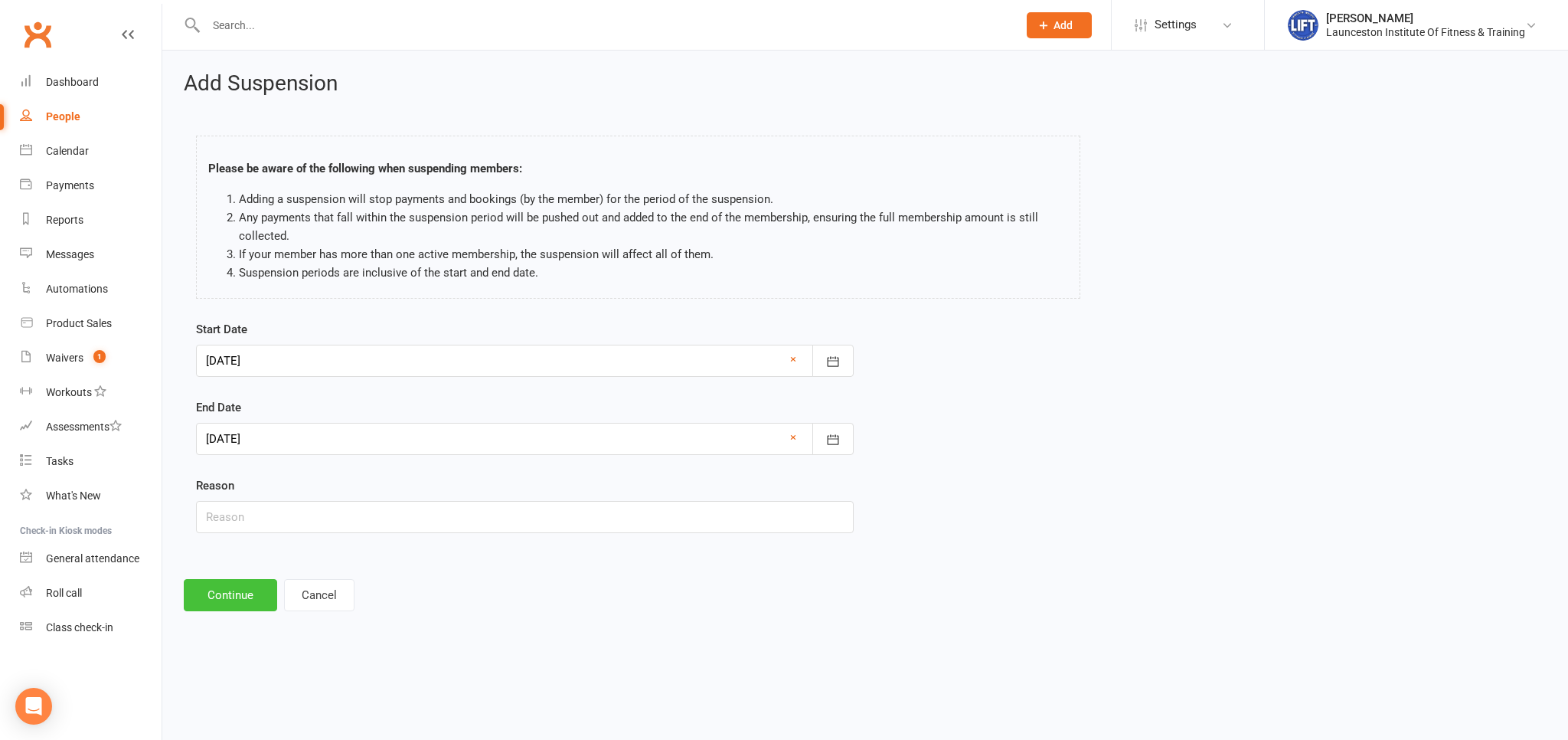
click at [229, 599] on button "Continue" at bounding box center [230, 595] width 94 height 32
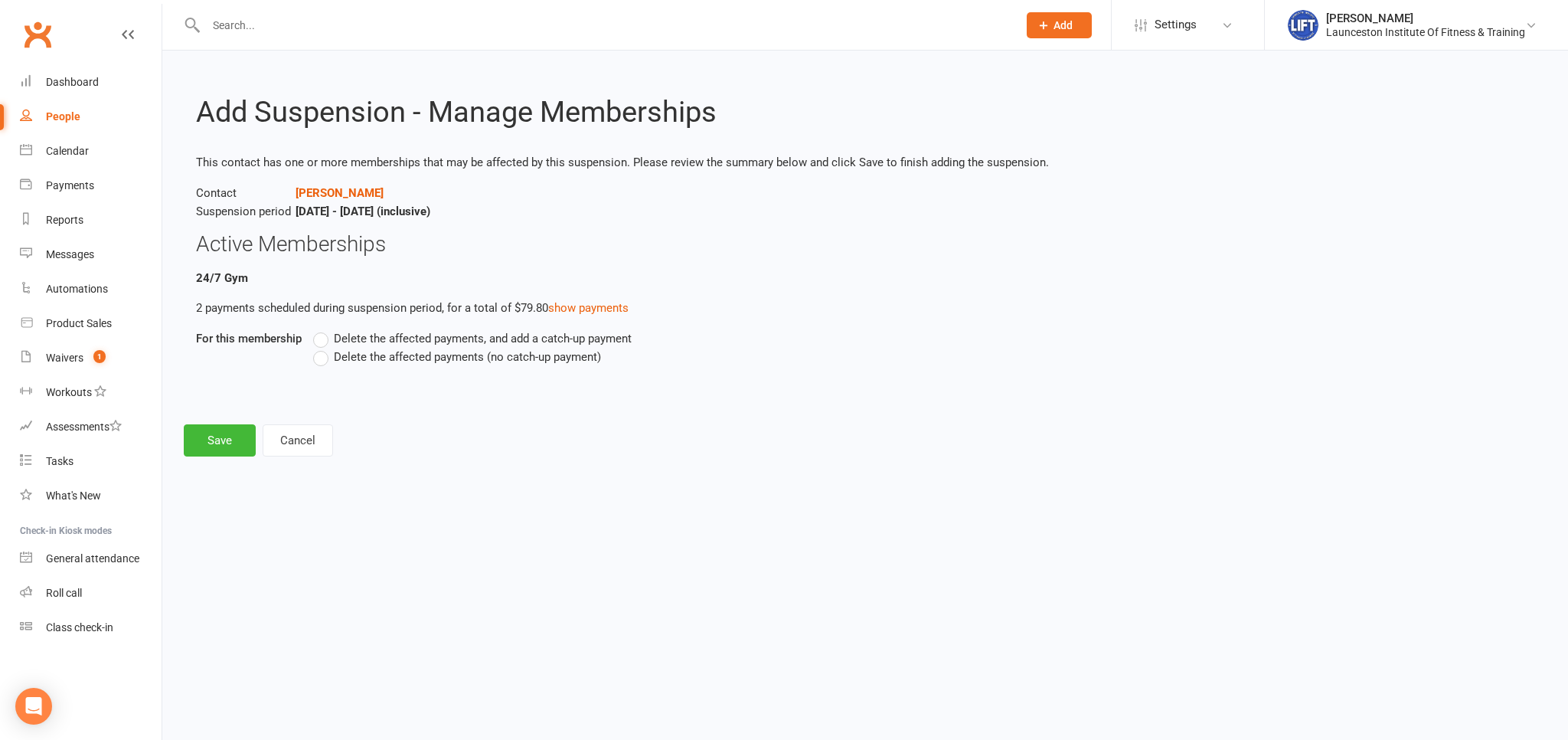
click at [329, 358] on label "Delete the affected payments (no catch-up payment)" at bounding box center [457, 356] width 288 height 18
click at [323, 348] on input "Delete the affected payments (no catch-up payment)" at bounding box center [318, 348] width 10 height 0
click at [222, 440] on button "Save" at bounding box center [220, 440] width 72 height 32
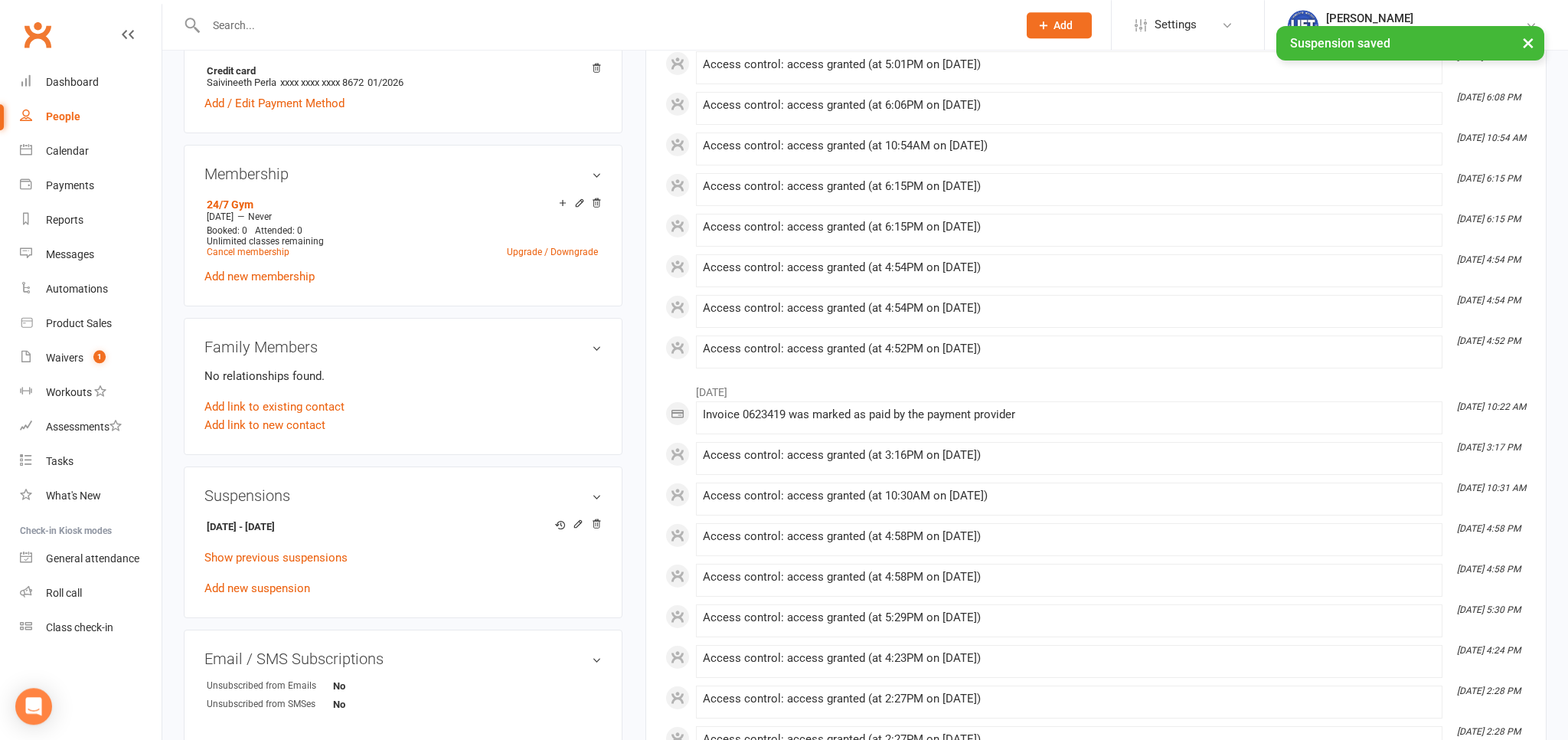
scroll to position [566, 0]
click at [67, 358] on div "Waivers" at bounding box center [64, 357] width 38 height 12
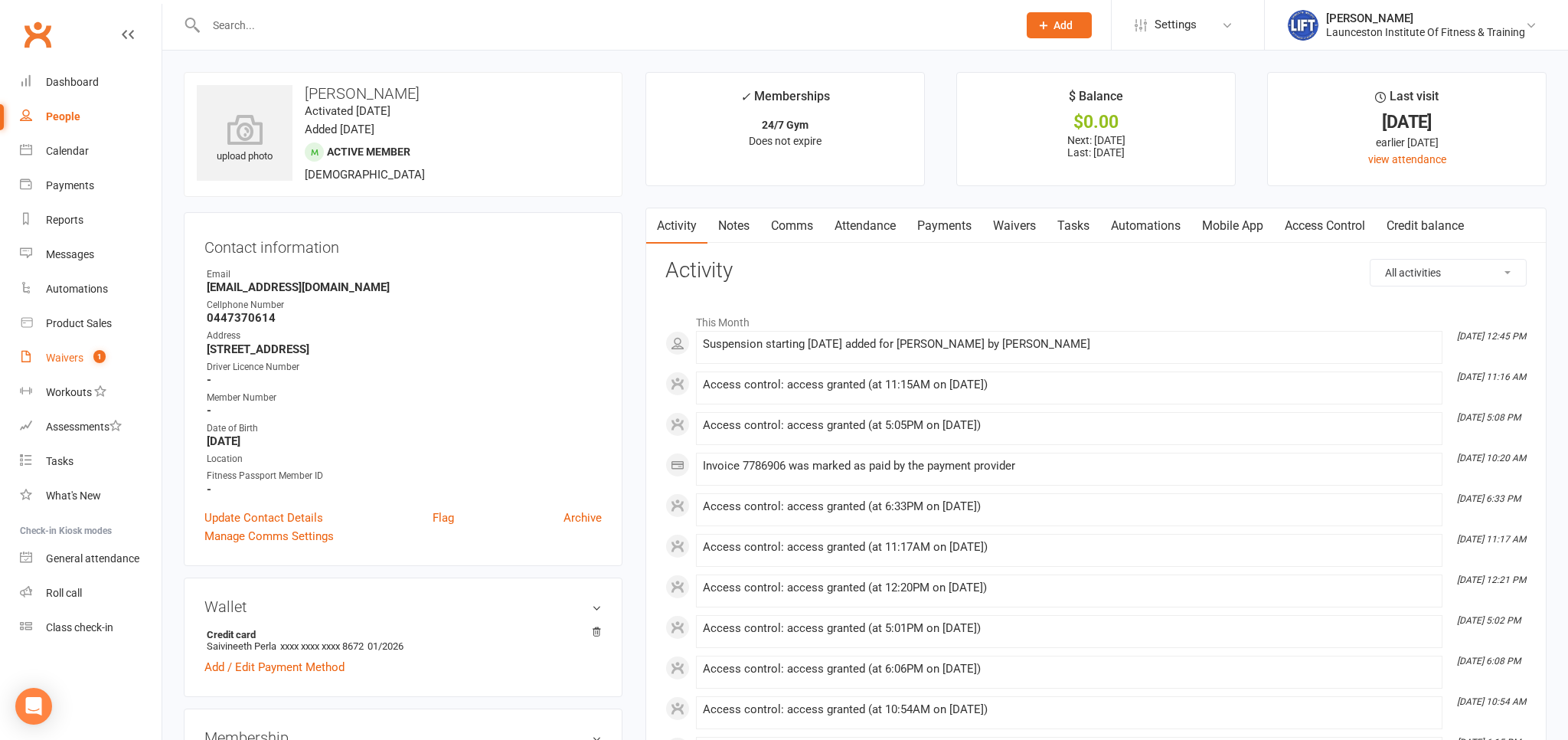
select select "100"
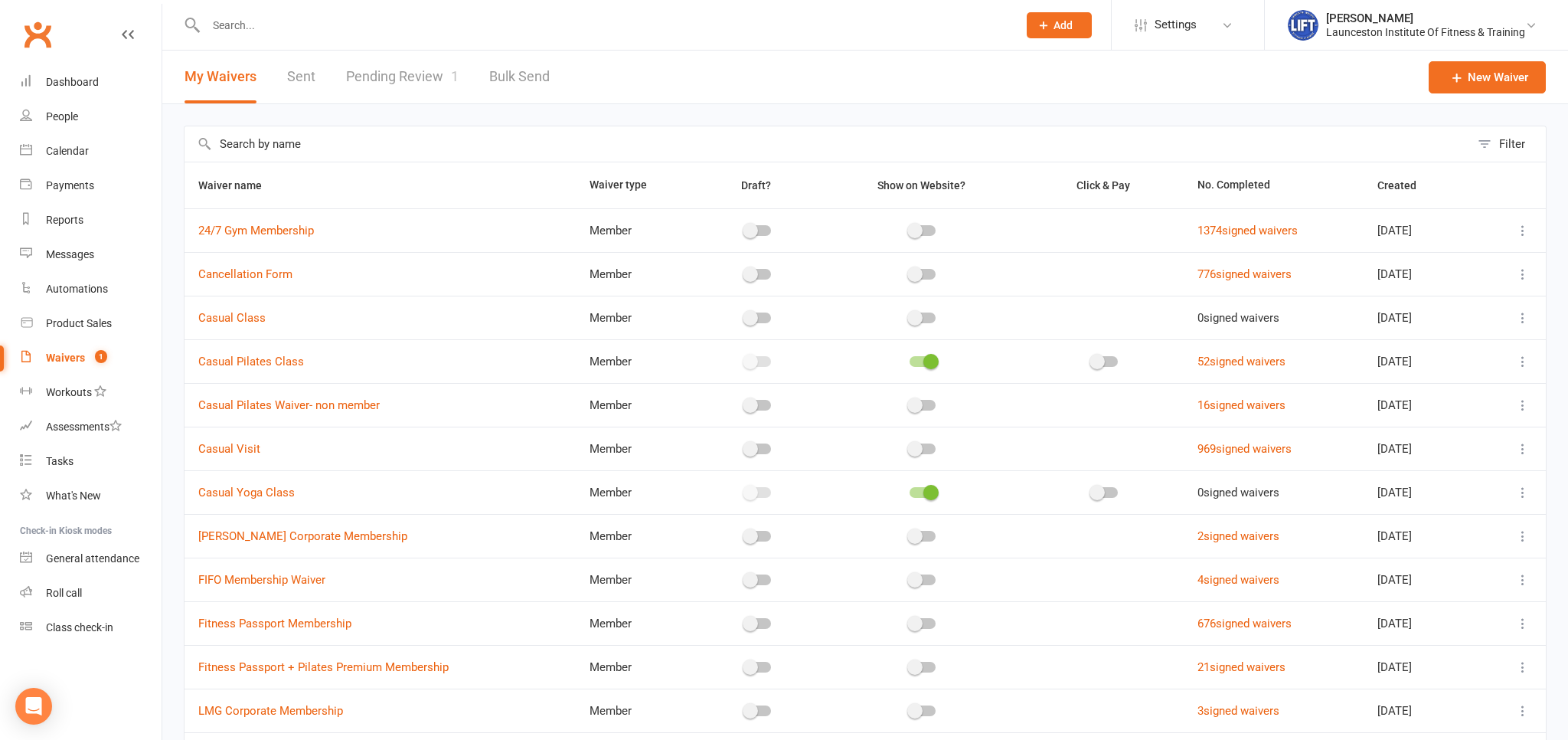
click at [410, 78] on link "Pending Review 1" at bounding box center [402, 77] width 113 height 53
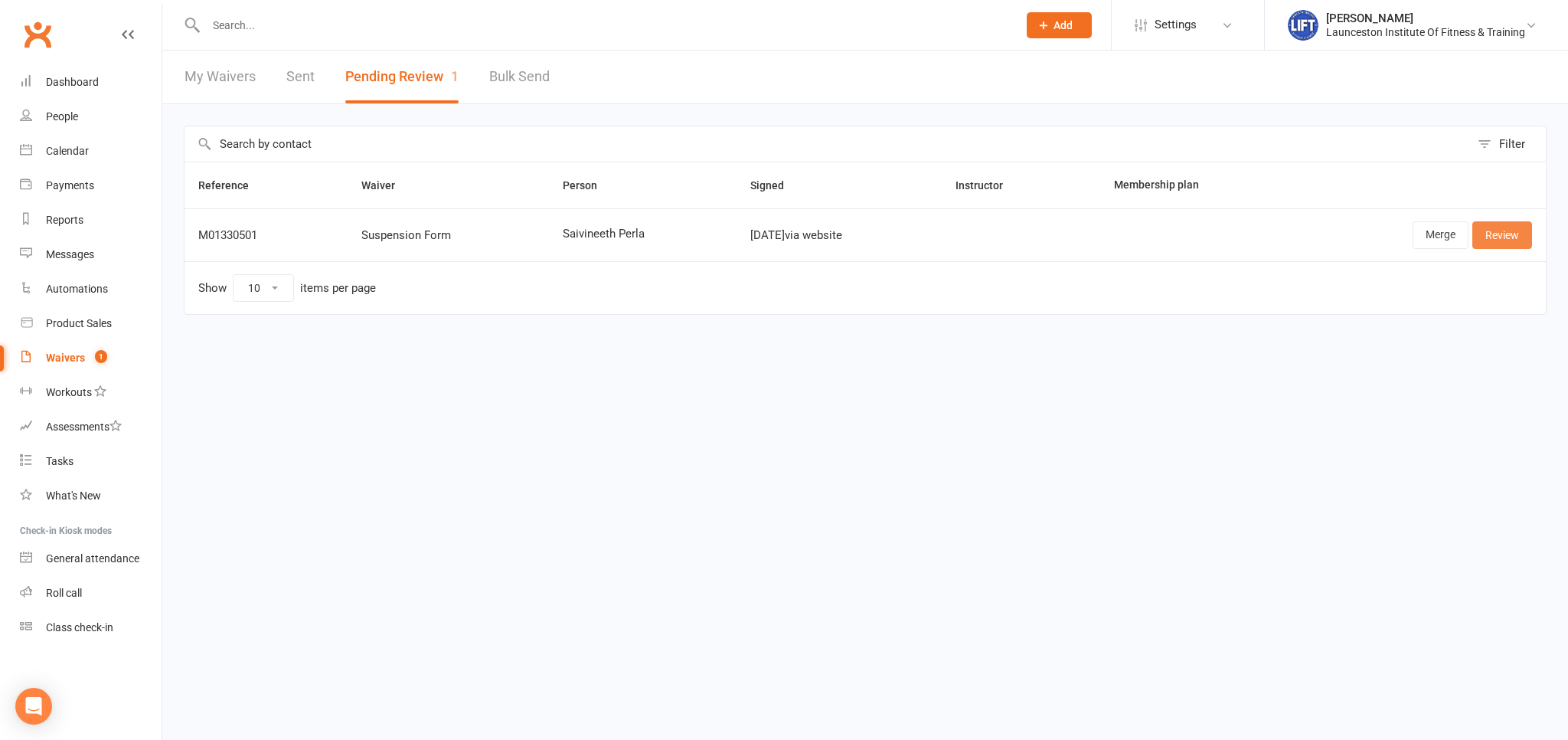
click at [1494, 243] on link "Review" at bounding box center [1501, 235] width 60 height 27
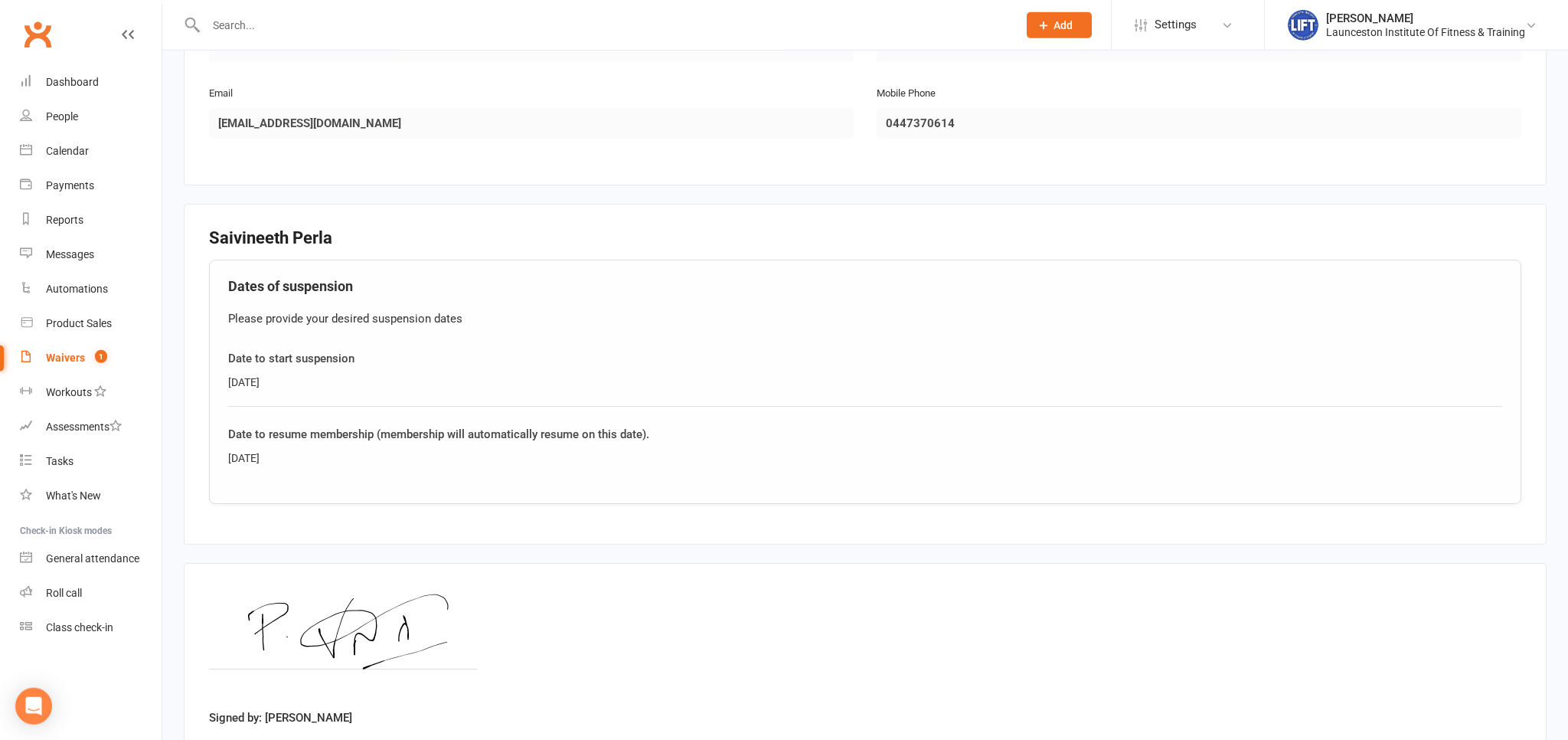
scroll to position [522, 0]
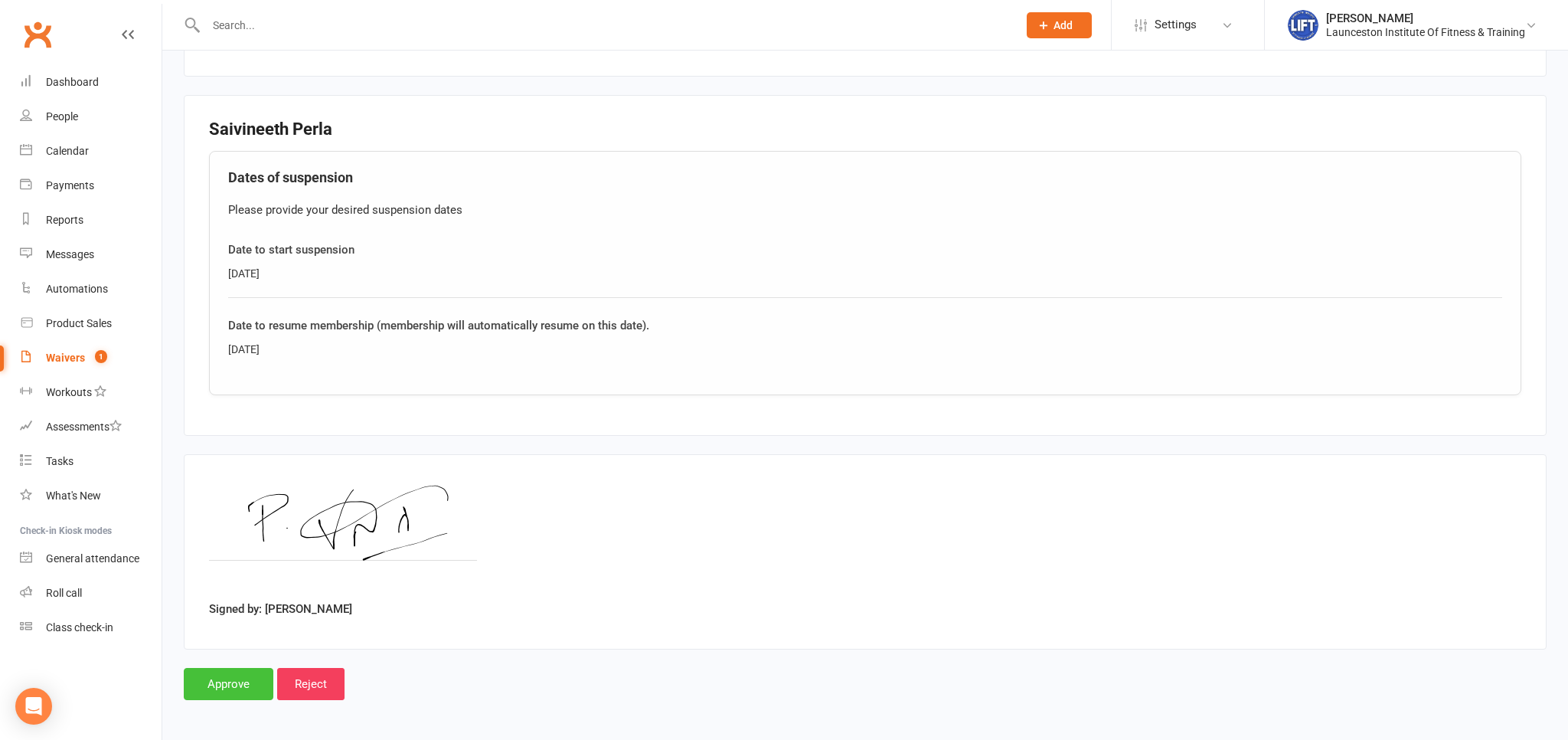
click at [229, 681] on input "Approve" at bounding box center [229, 683] width 89 height 32
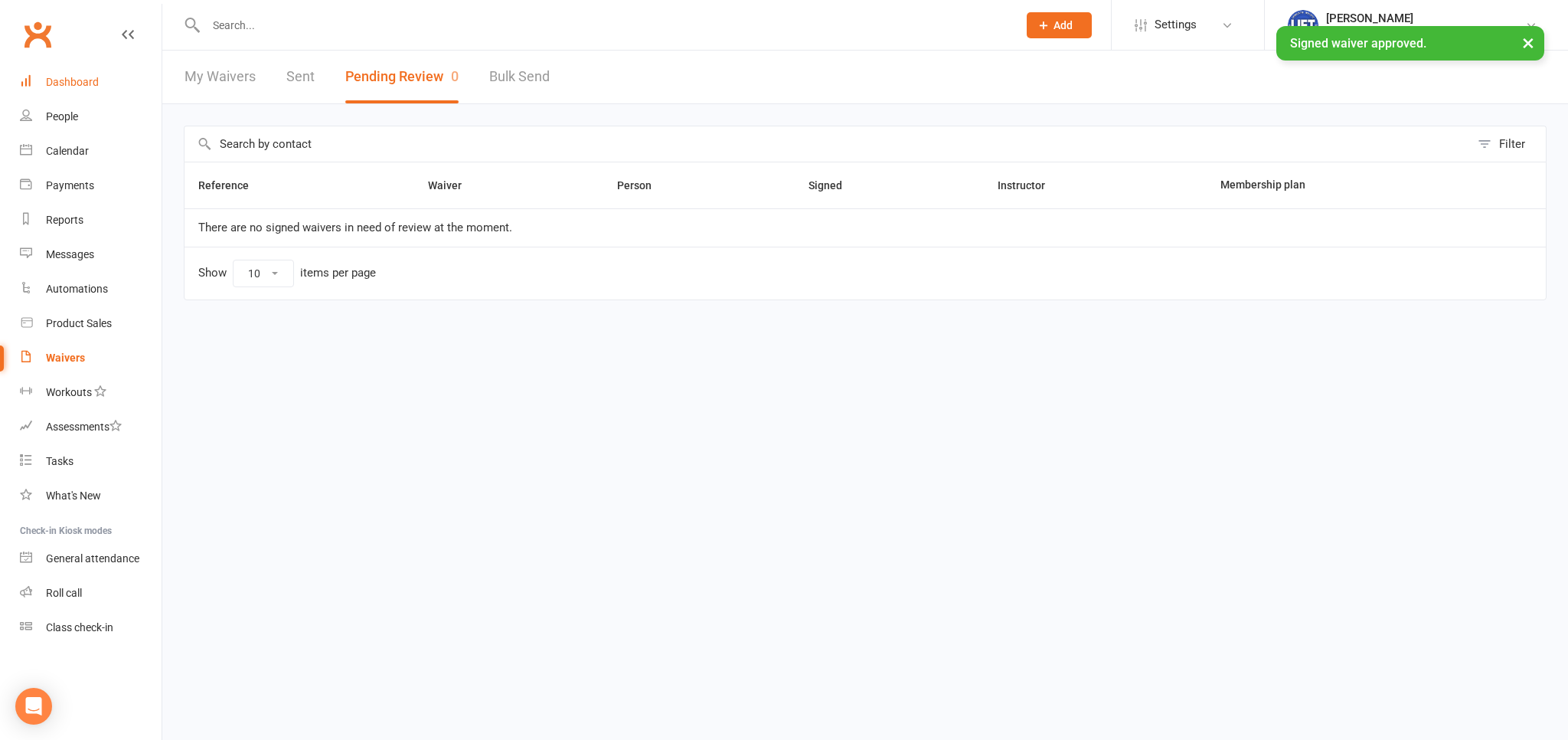
click at [81, 88] on link "Dashboard" at bounding box center [91, 81] width 142 height 34
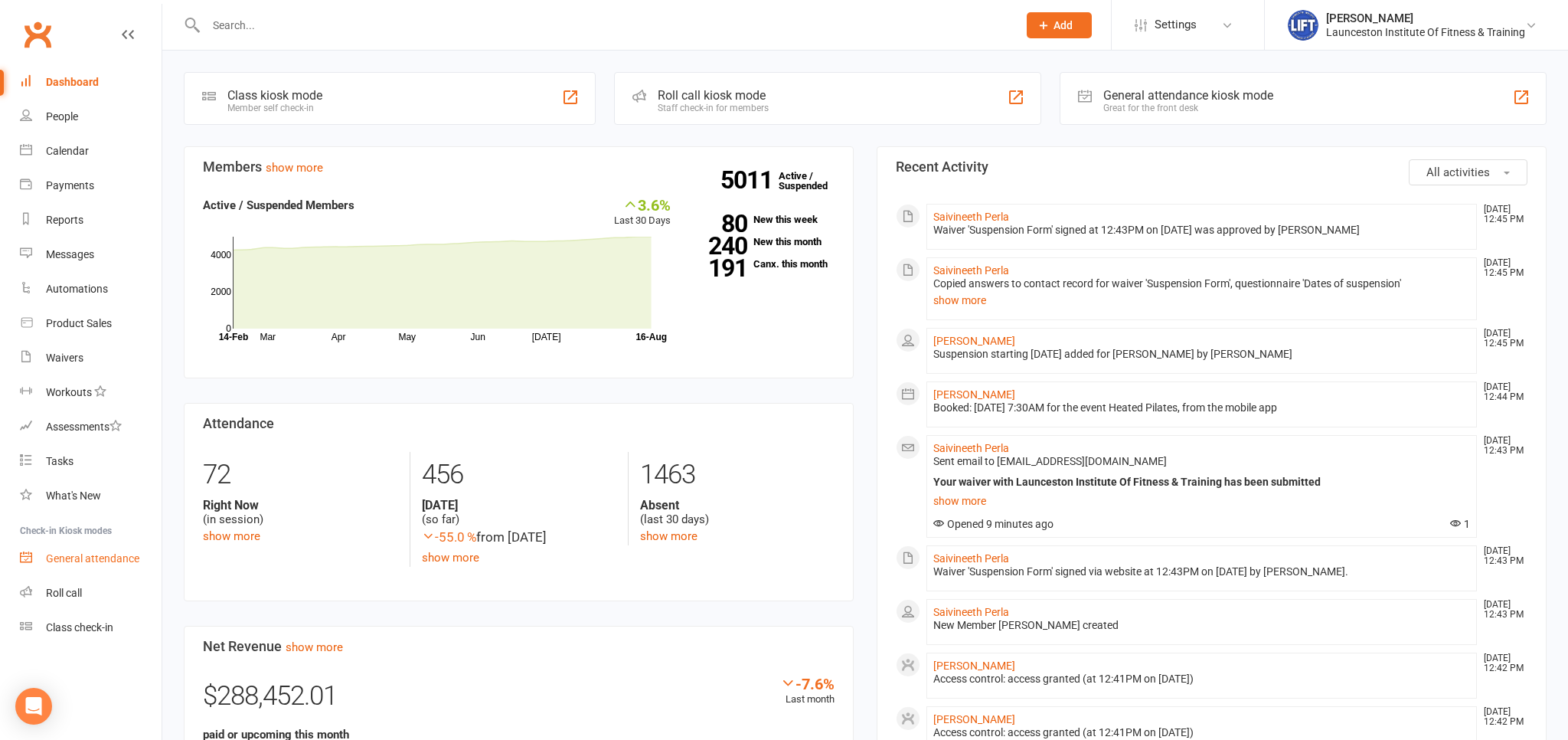
click at [98, 550] on link "General attendance" at bounding box center [91, 558] width 142 height 34
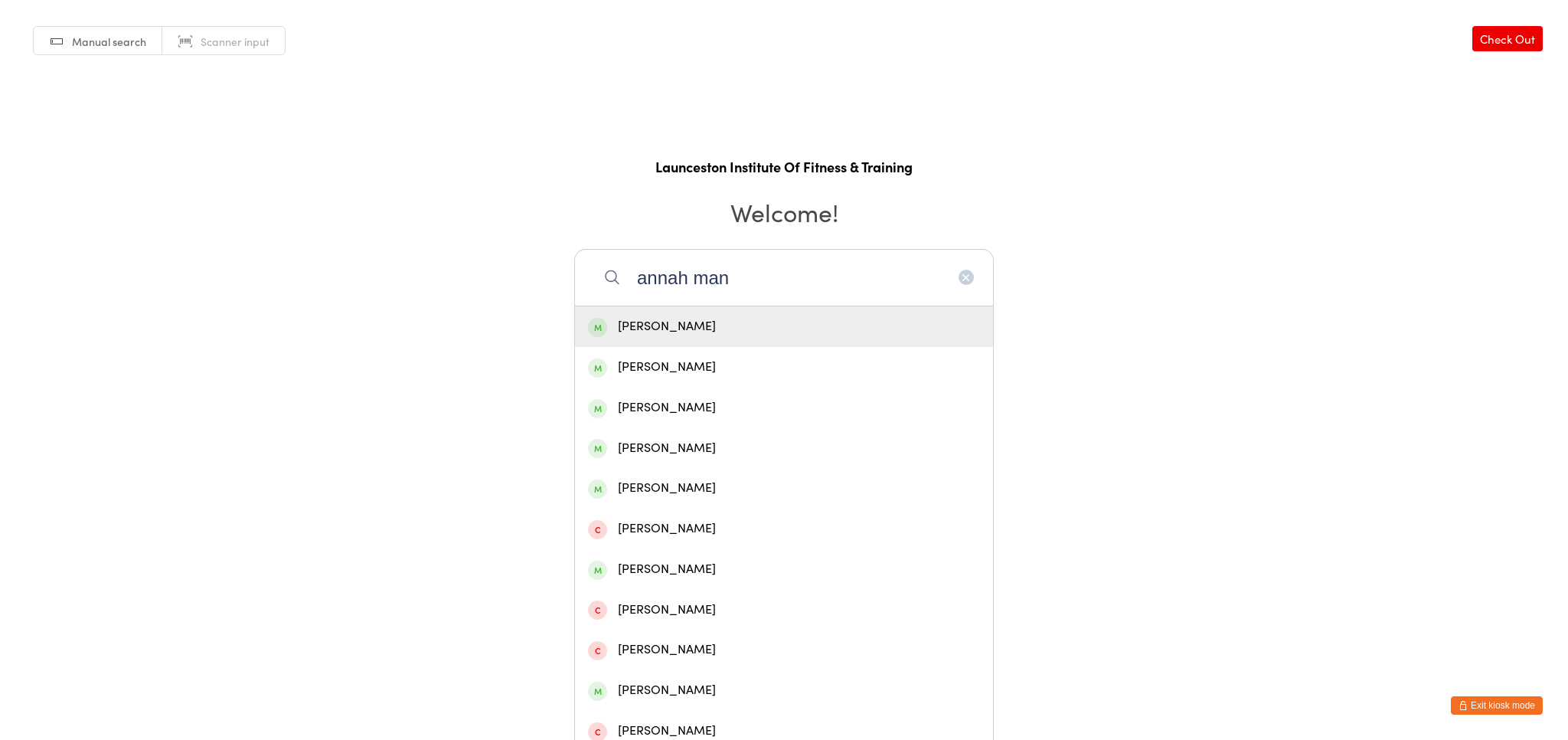
click at [634, 277] on input "annah man" at bounding box center [784, 277] width 419 height 57
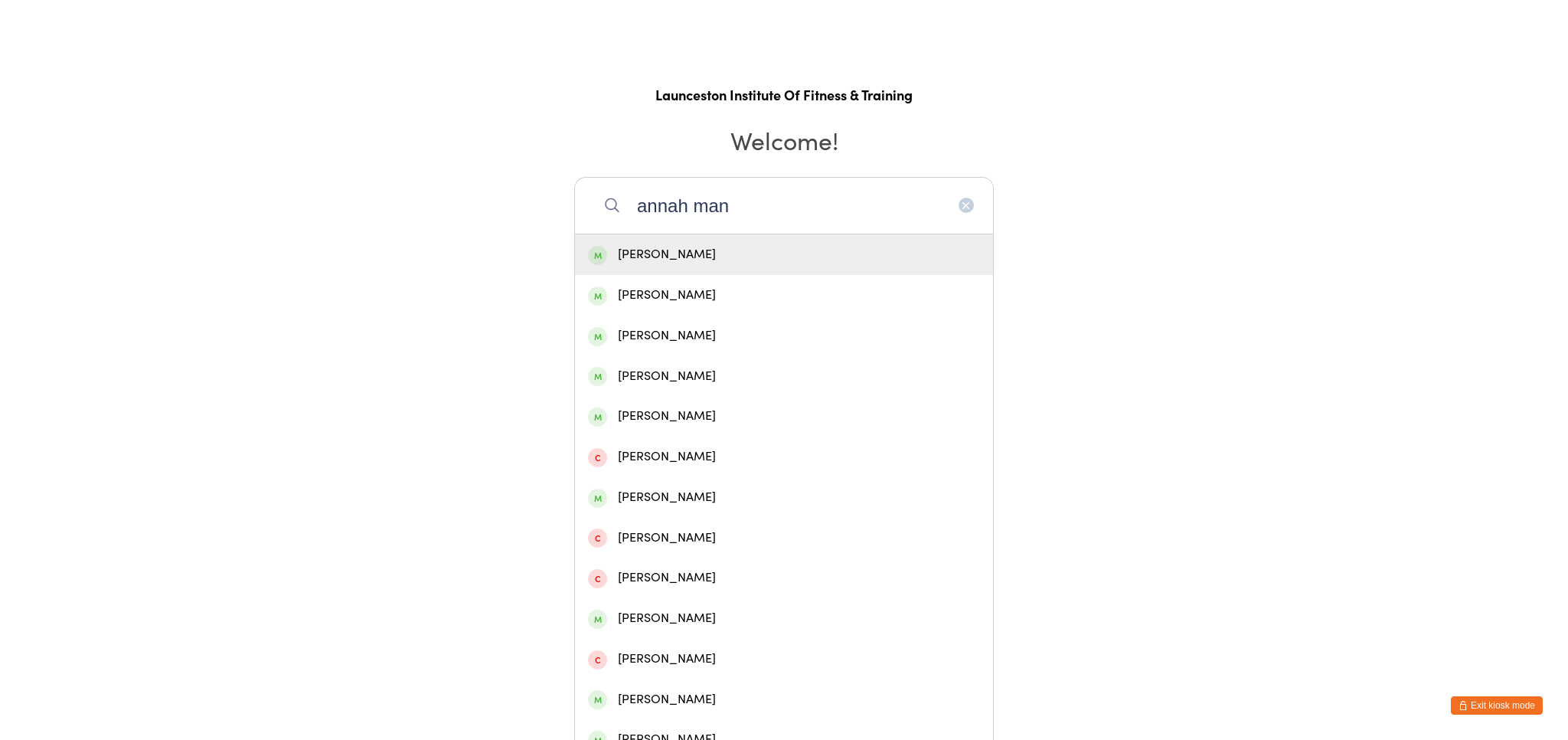
scroll to position [167, 0]
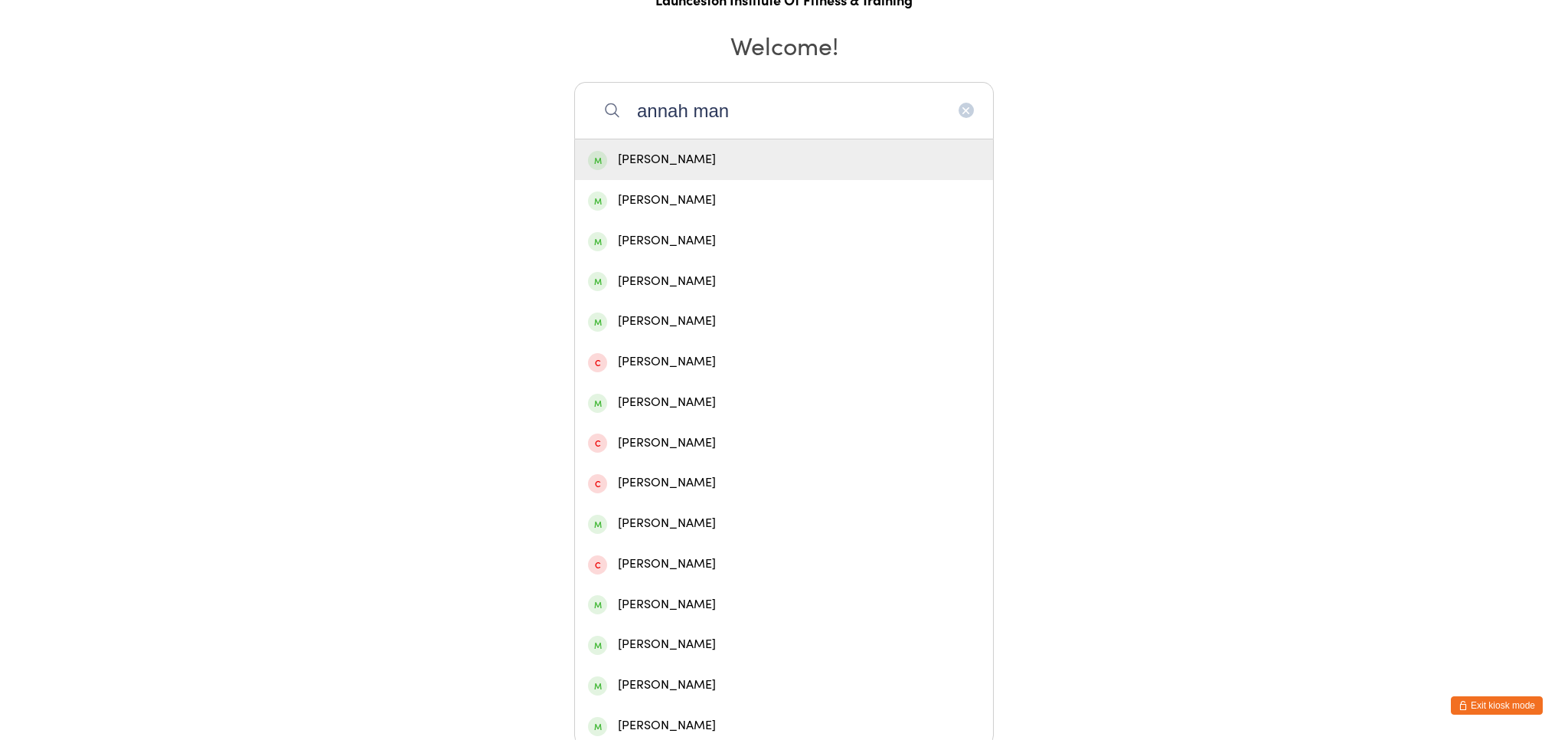
type input "annah man"
click at [703, 161] on div "[PERSON_NAME]" at bounding box center [784, 159] width 392 height 21
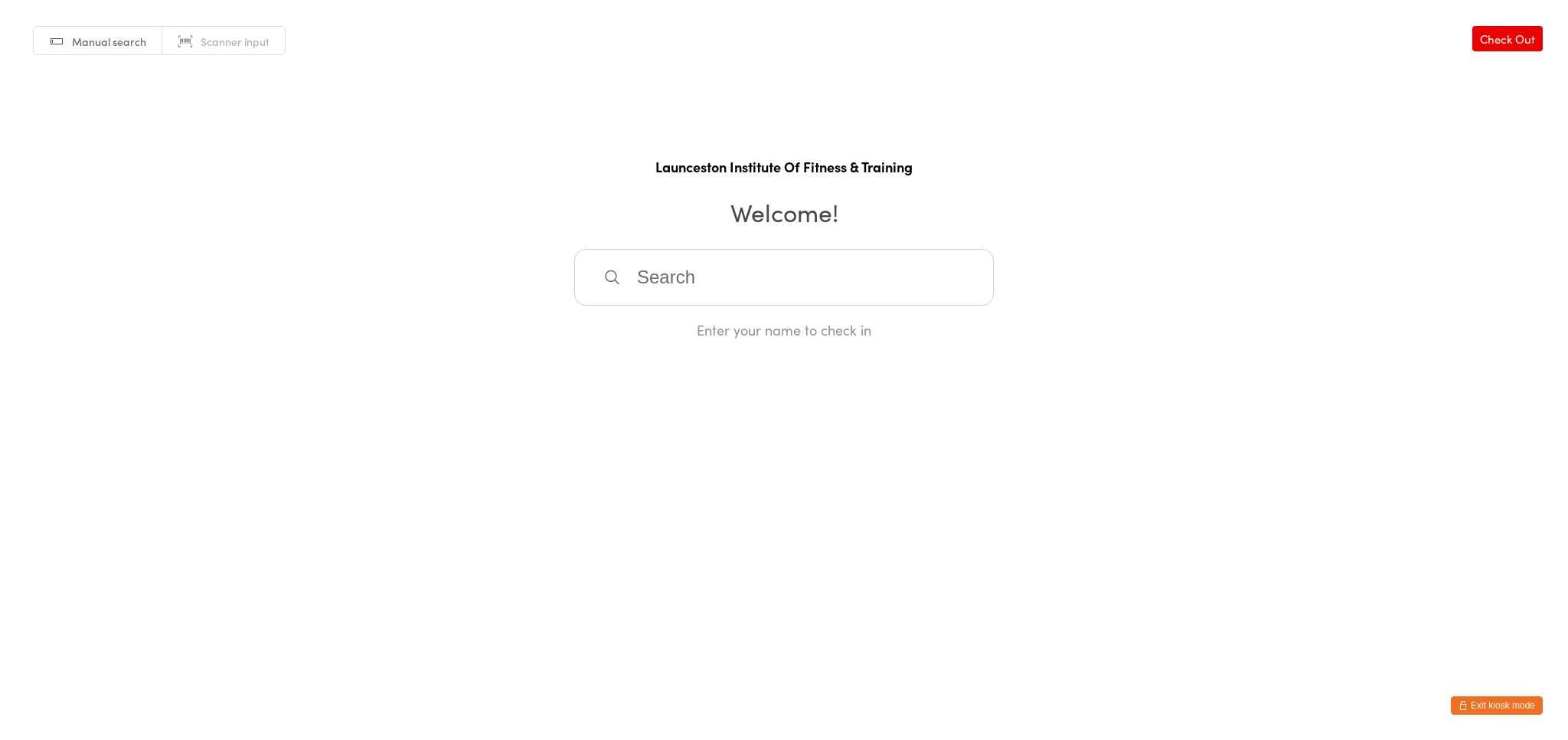
scroll to position [0, 0]
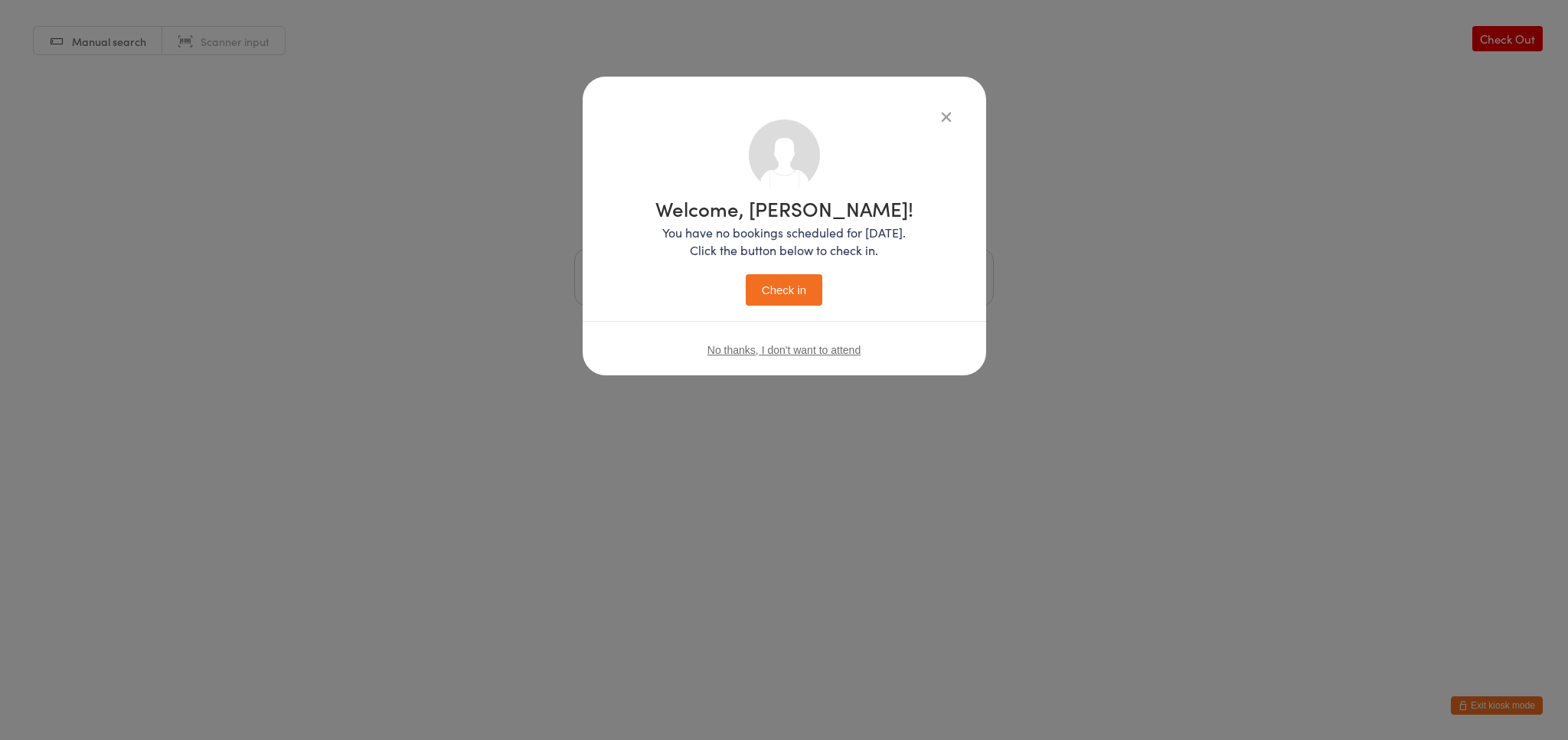
click at [794, 290] on button "Check in" at bounding box center [784, 290] width 76 height 32
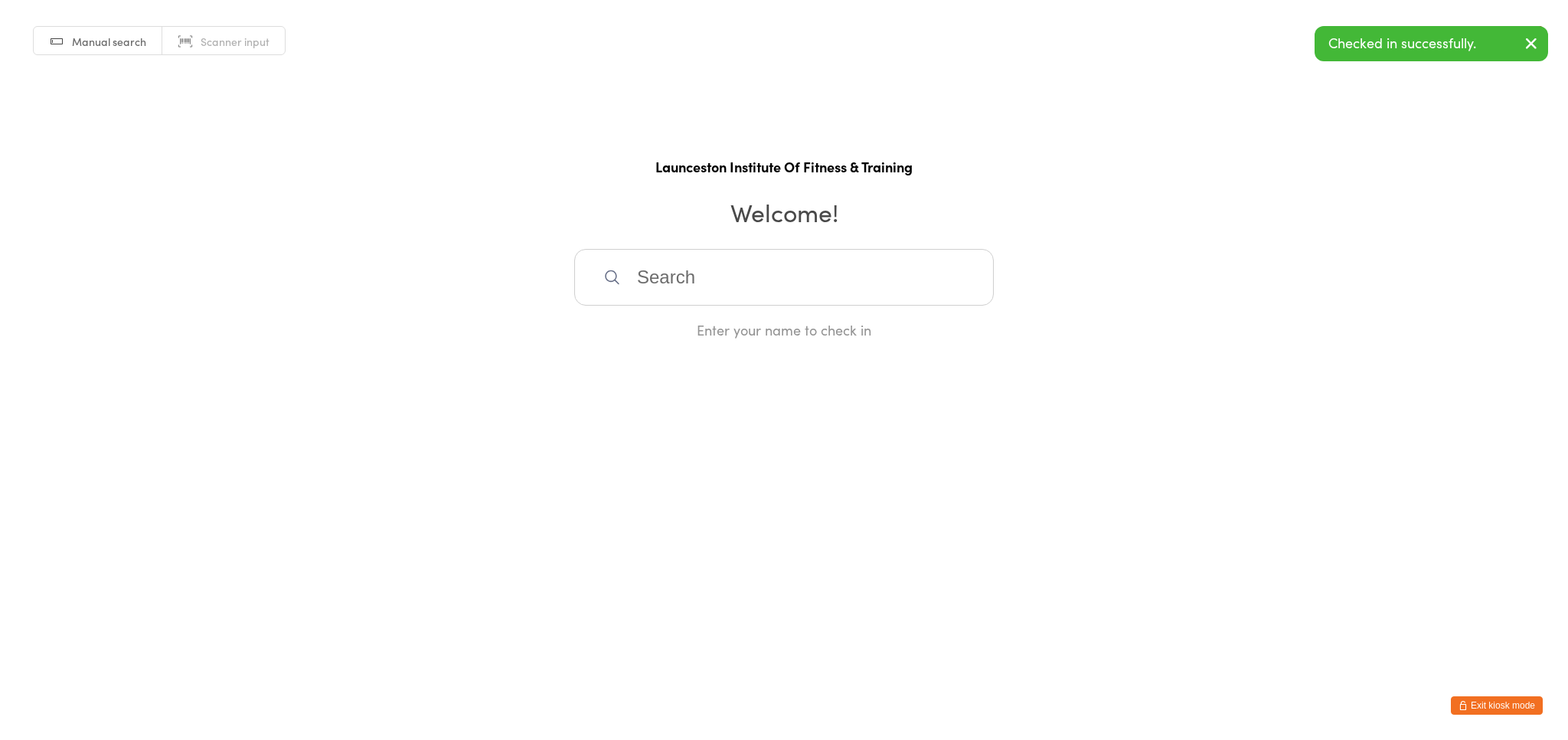
click at [791, 289] on input "search" at bounding box center [784, 277] width 419 height 57
type input "d"
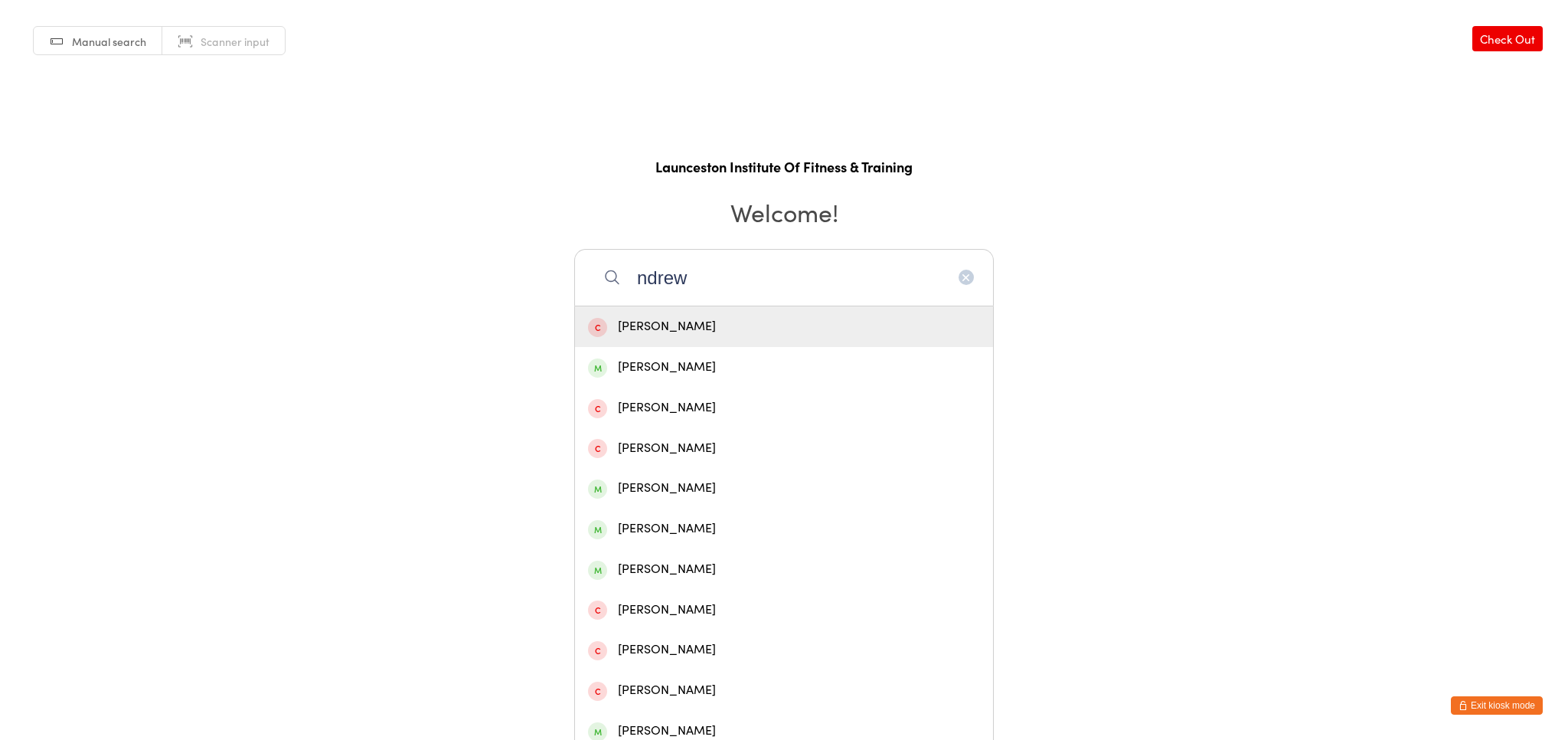
click at [636, 274] on input "ndrew" at bounding box center [784, 277] width 419 height 57
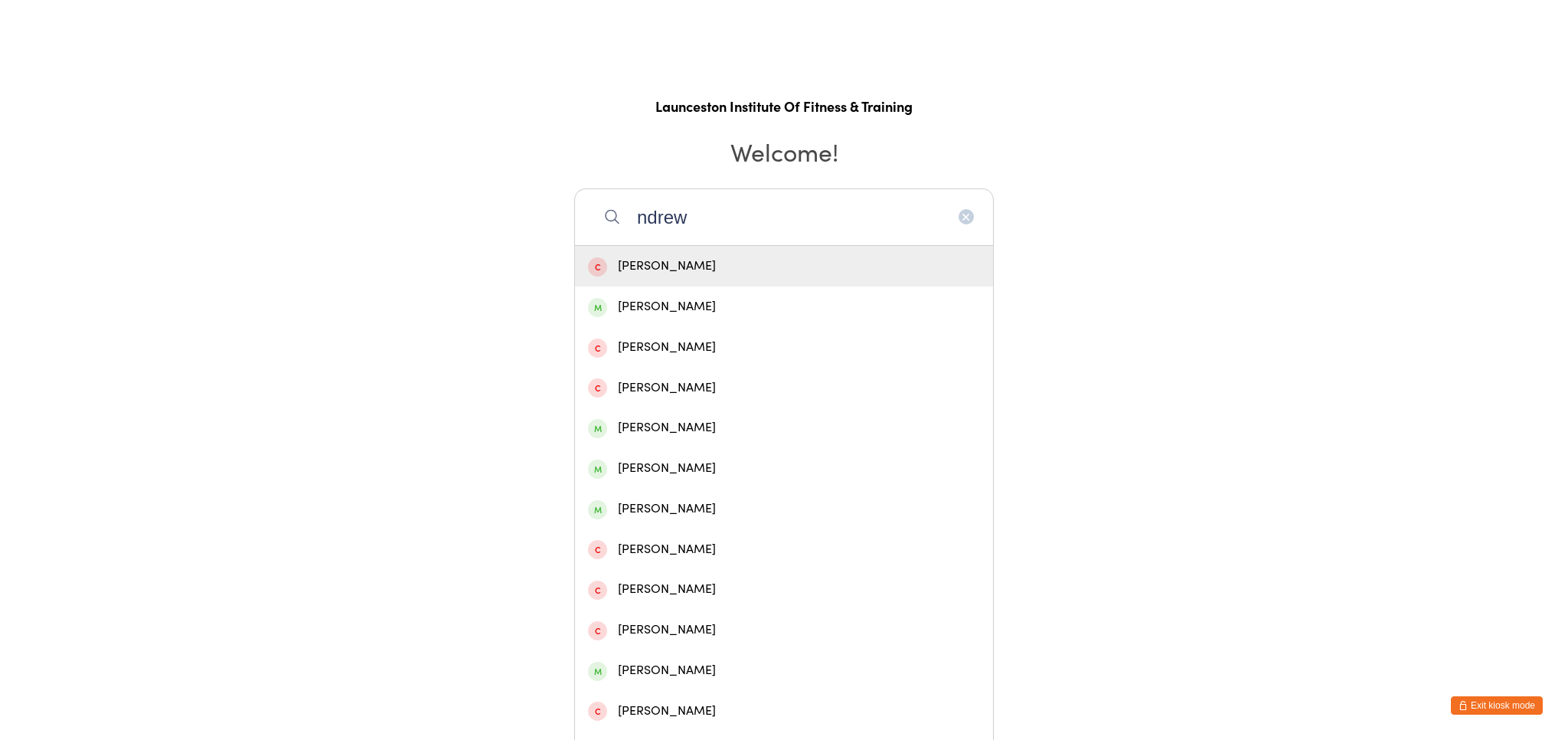
scroll to position [167, 0]
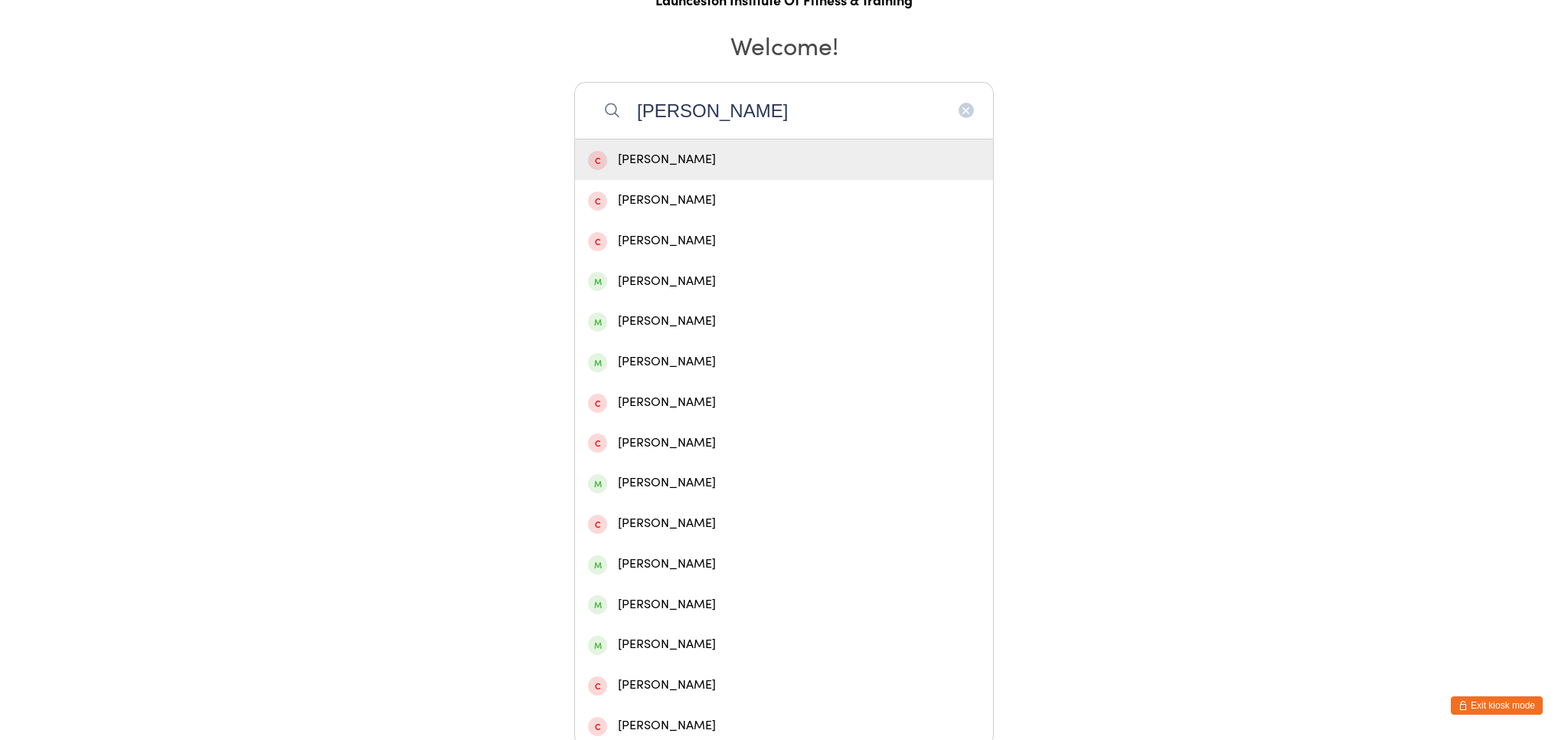
click at [736, 115] on input "[PERSON_NAME]" at bounding box center [784, 110] width 419 height 57
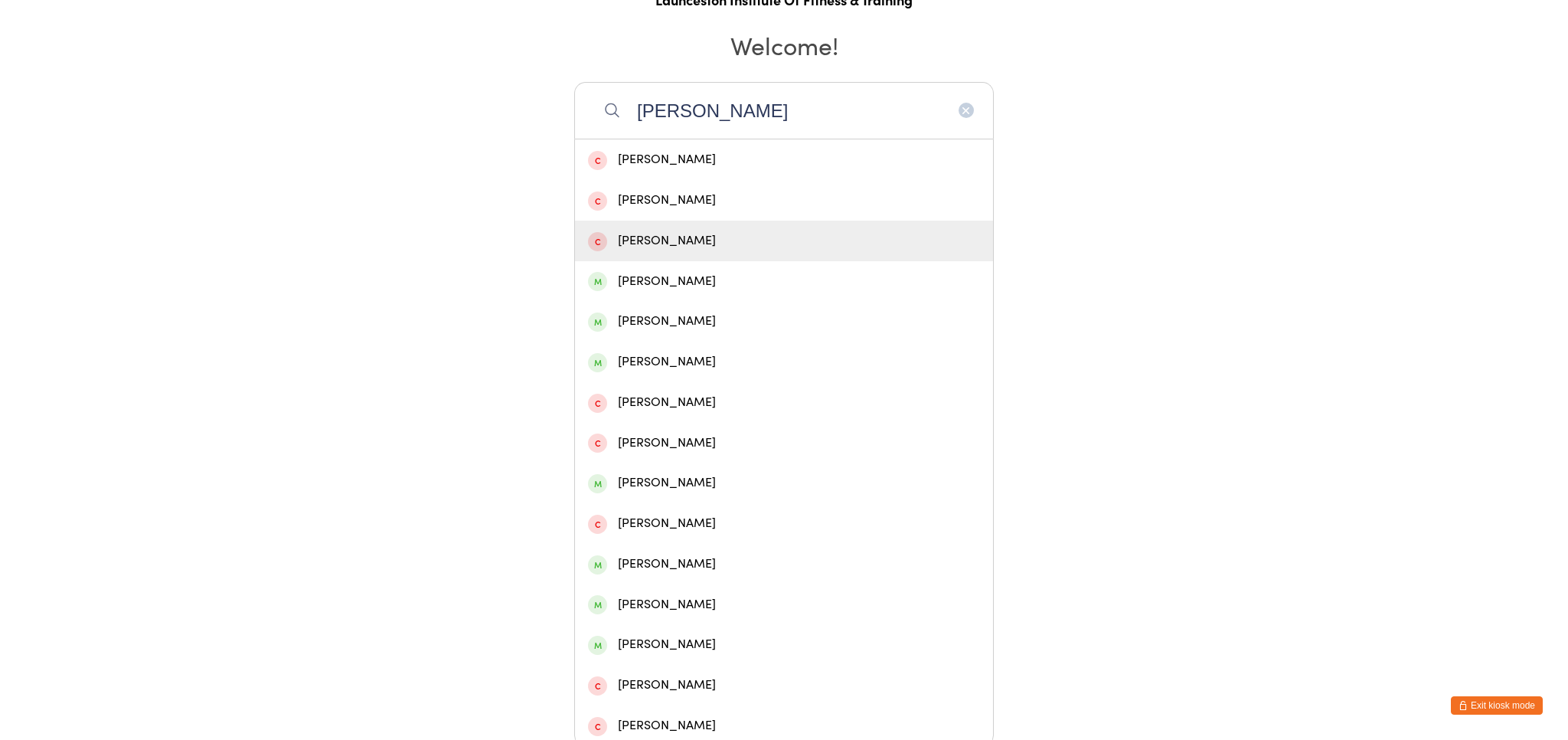
type input "[PERSON_NAME]"
click at [1487, 701] on button "Exit kiosk mode" at bounding box center [1496, 705] width 92 height 18
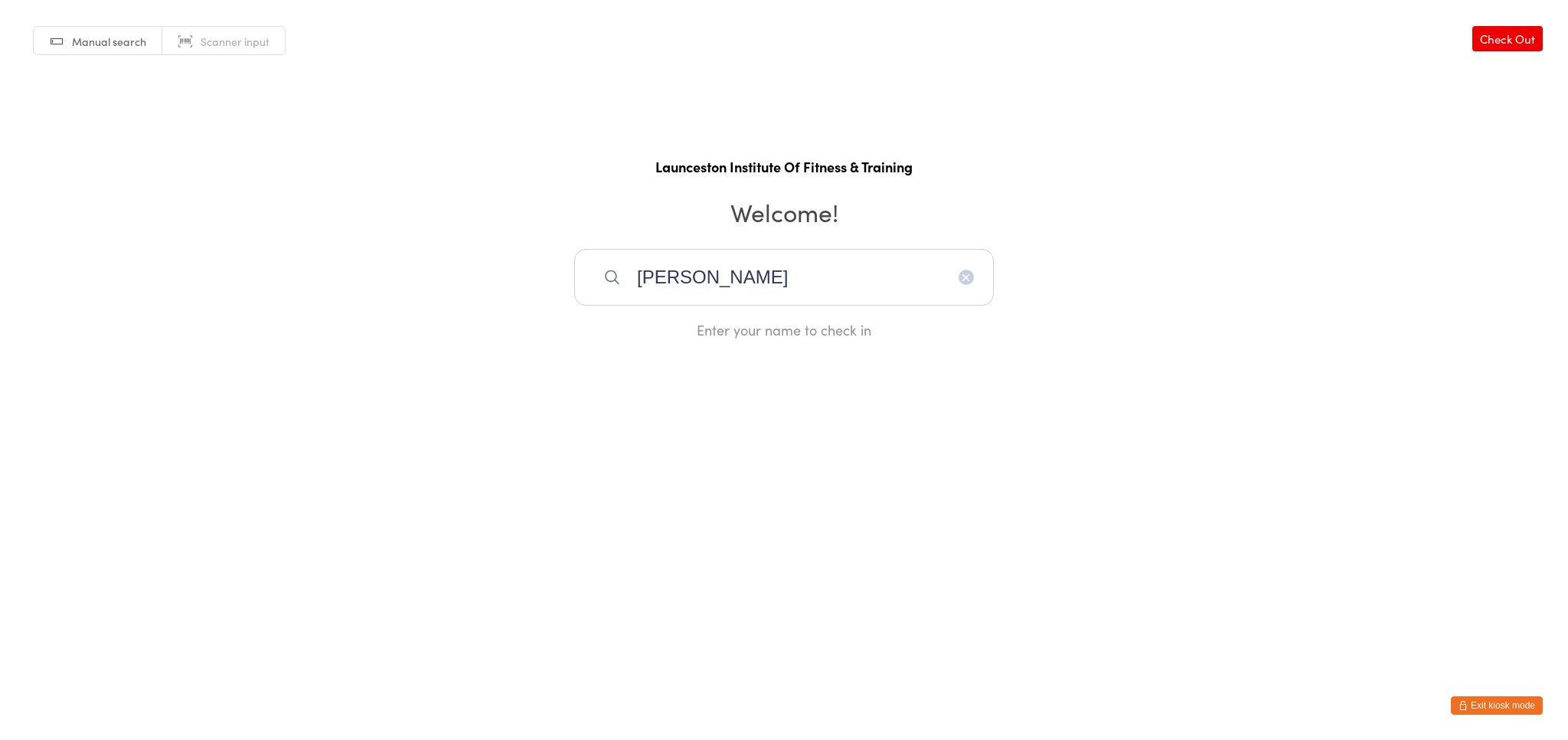
scroll to position [0, 0]
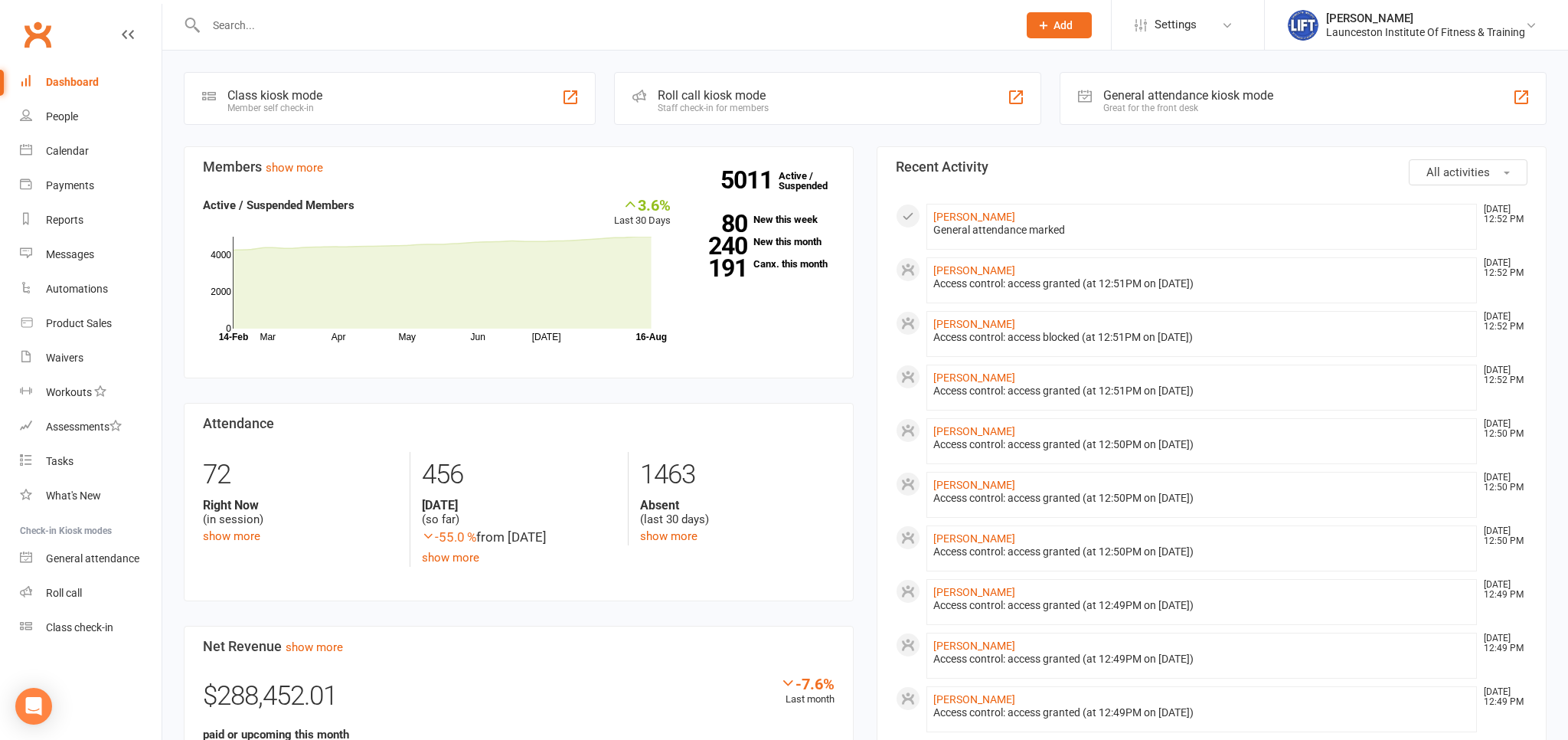
click at [306, 35] on input "text" at bounding box center [604, 25] width 805 height 21
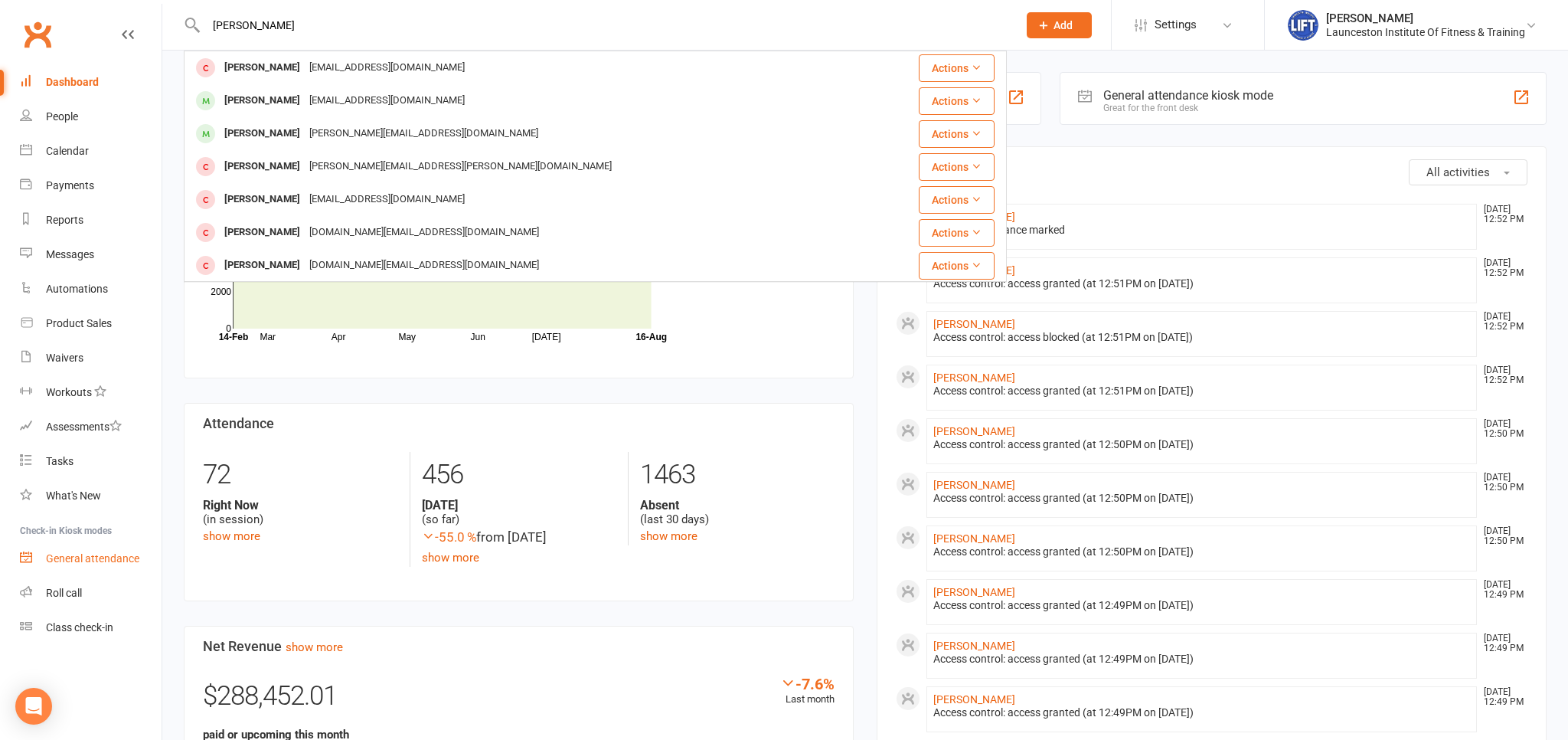
type input "[PERSON_NAME]"
click at [89, 556] on div "General attendance" at bounding box center [92, 558] width 94 height 12
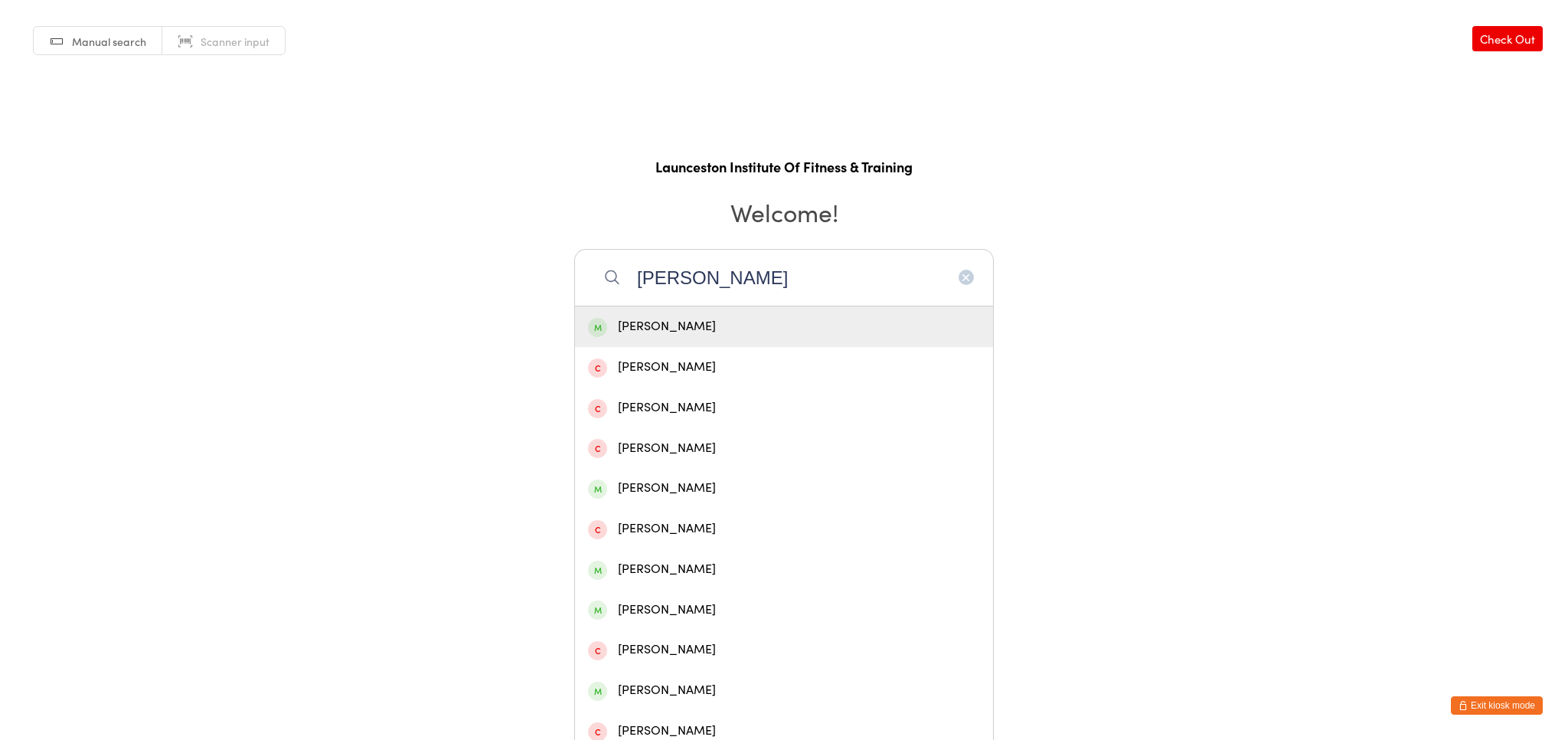
type input "[PERSON_NAME]"
click at [718, 325] on div "[PERSON_NAME]" at bounding box center [784, 327] width 392 height 21
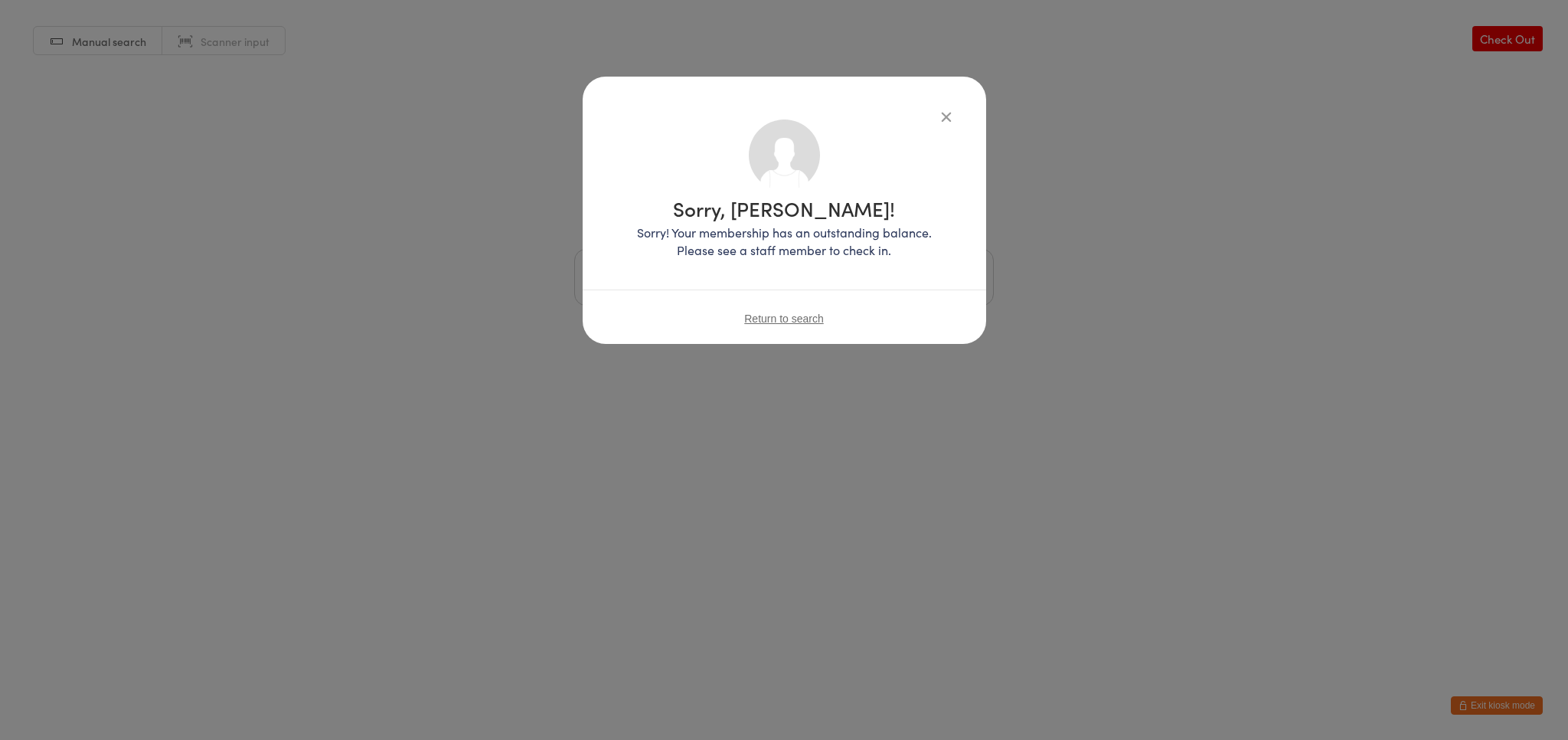
click at [945, 115] on icon "button" at bounding box center [946, 116] width 17 height 17
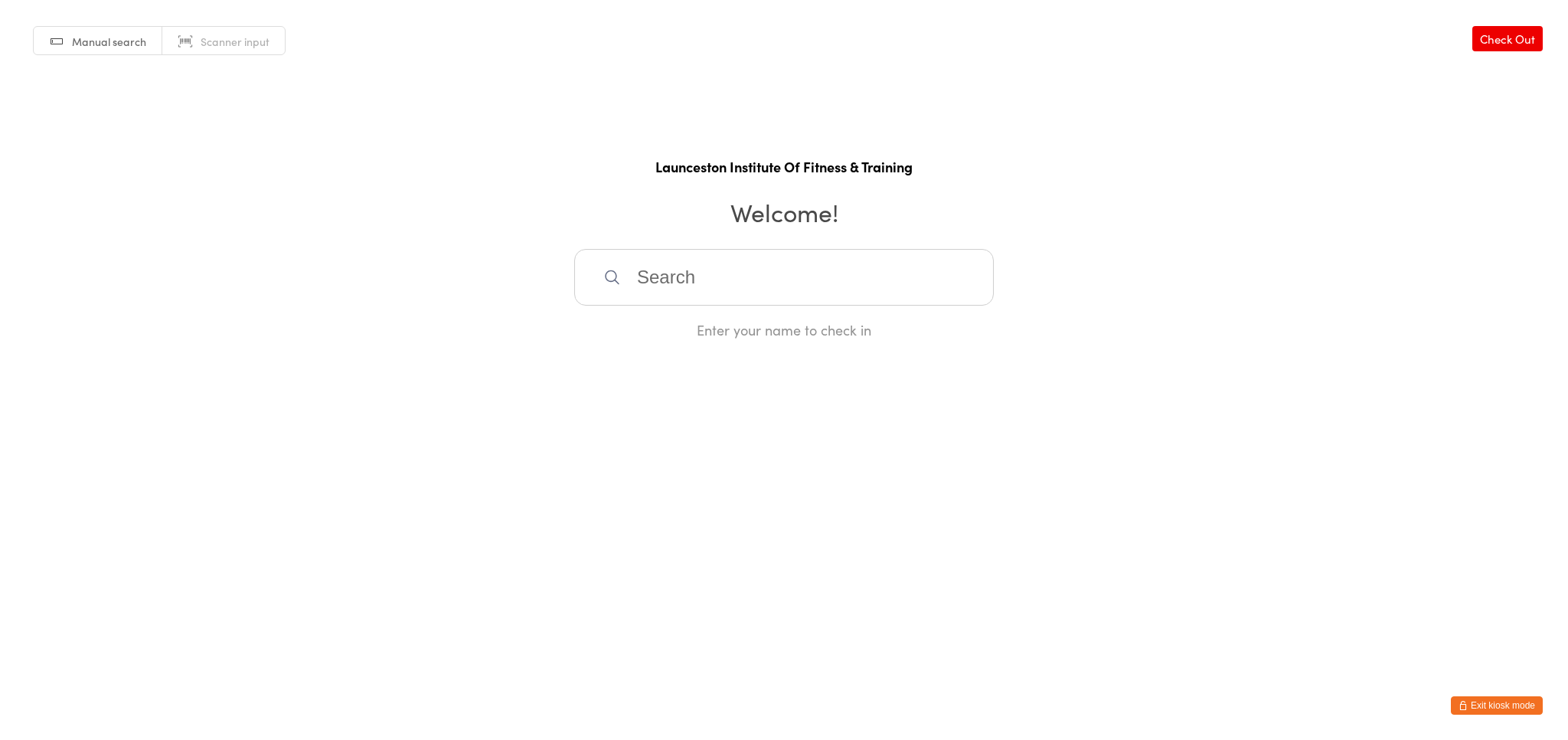
click at [1508, 708] on button "Exit kiosk mode" at bounding box center [1496, 705] width 92 height 18
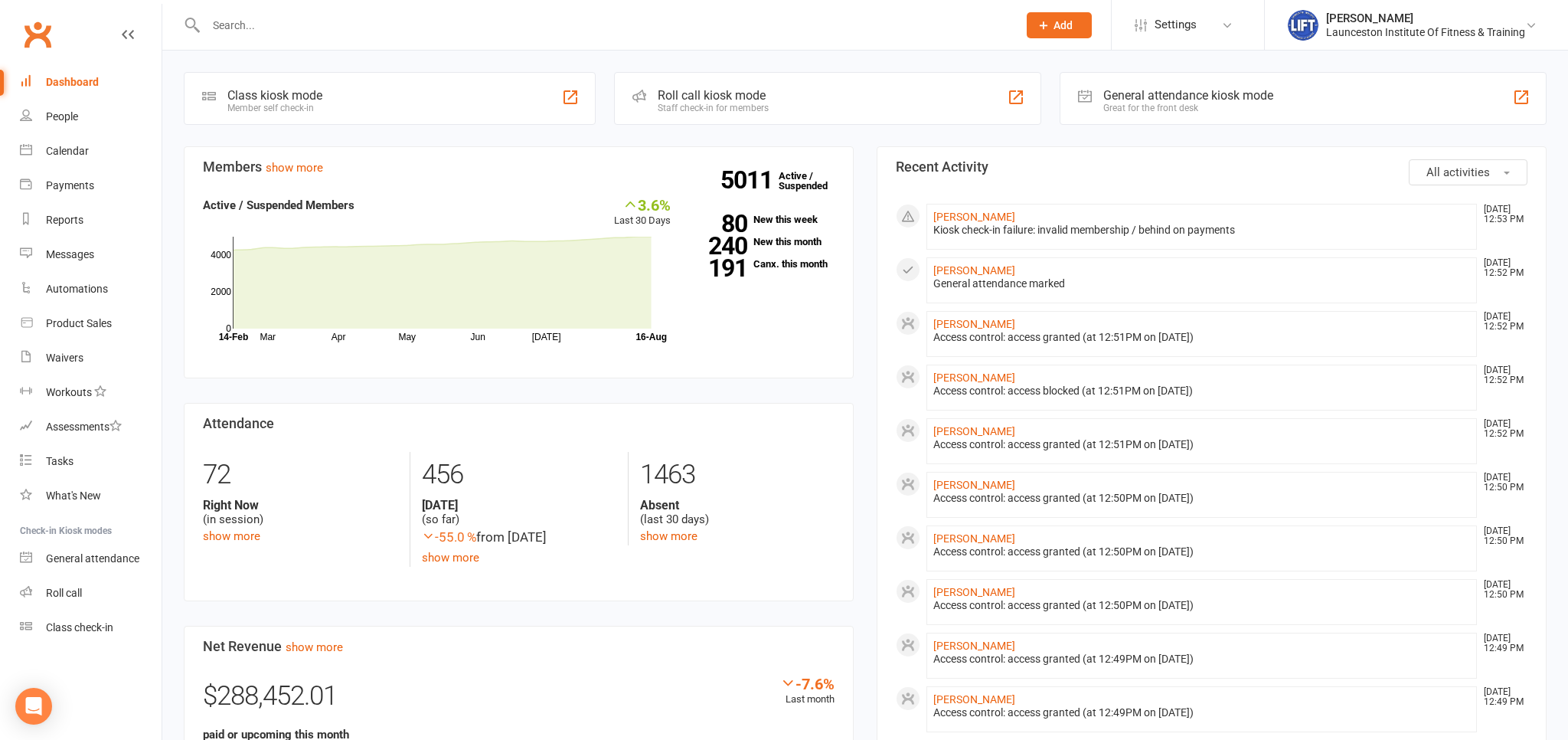
click at [250, 23] on input "text" at bounding box center [604, 25] width 805 height 21
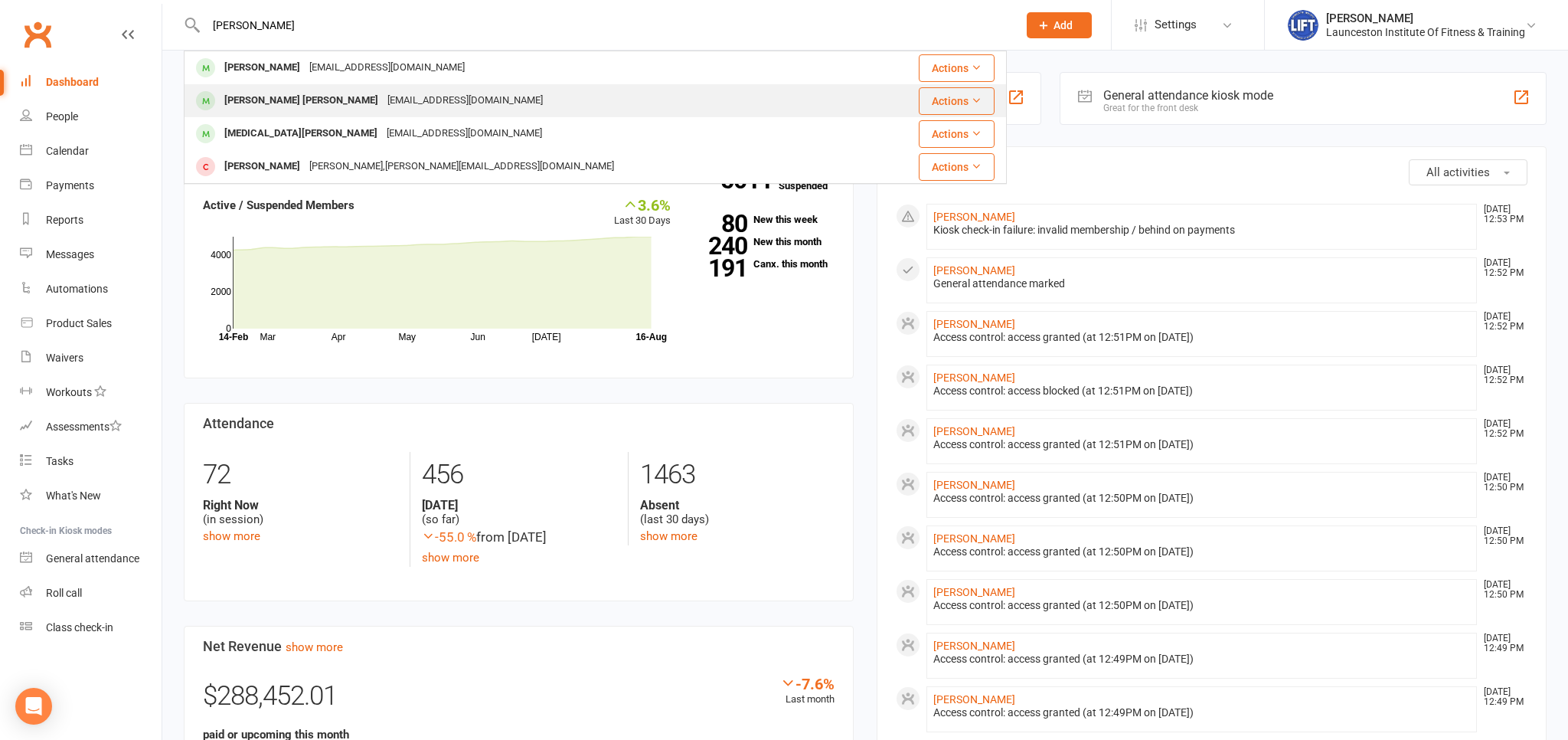
type input "[PERSON_NAME]"
click at [383, 99] on div "[EMAIL_ADDRESS][DOMAIN_NAME]" at bounding box center [465, 100] width 165 height 22
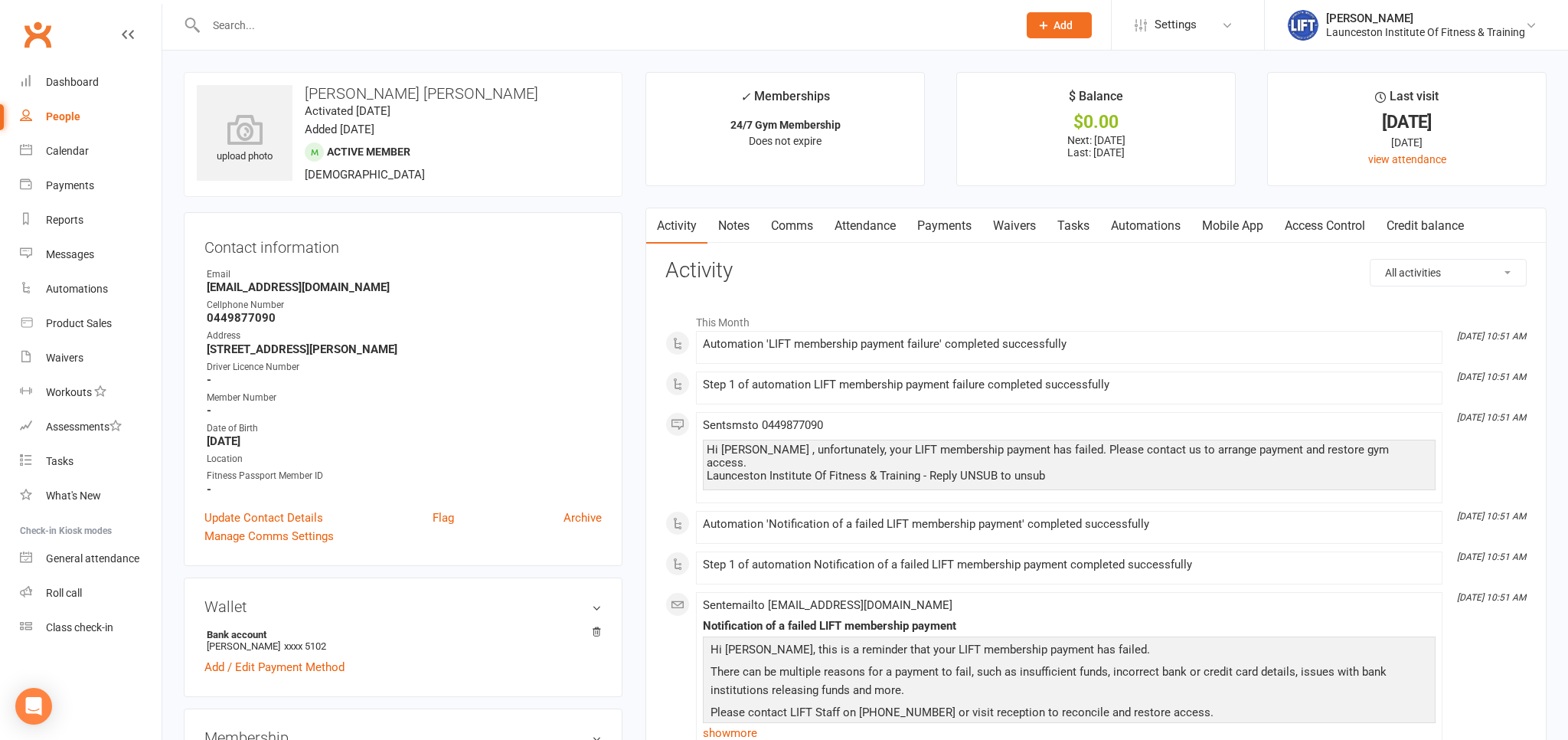
click at [946, 229] on link "Payments" at bounding box center [944, 226] width 76 height 35
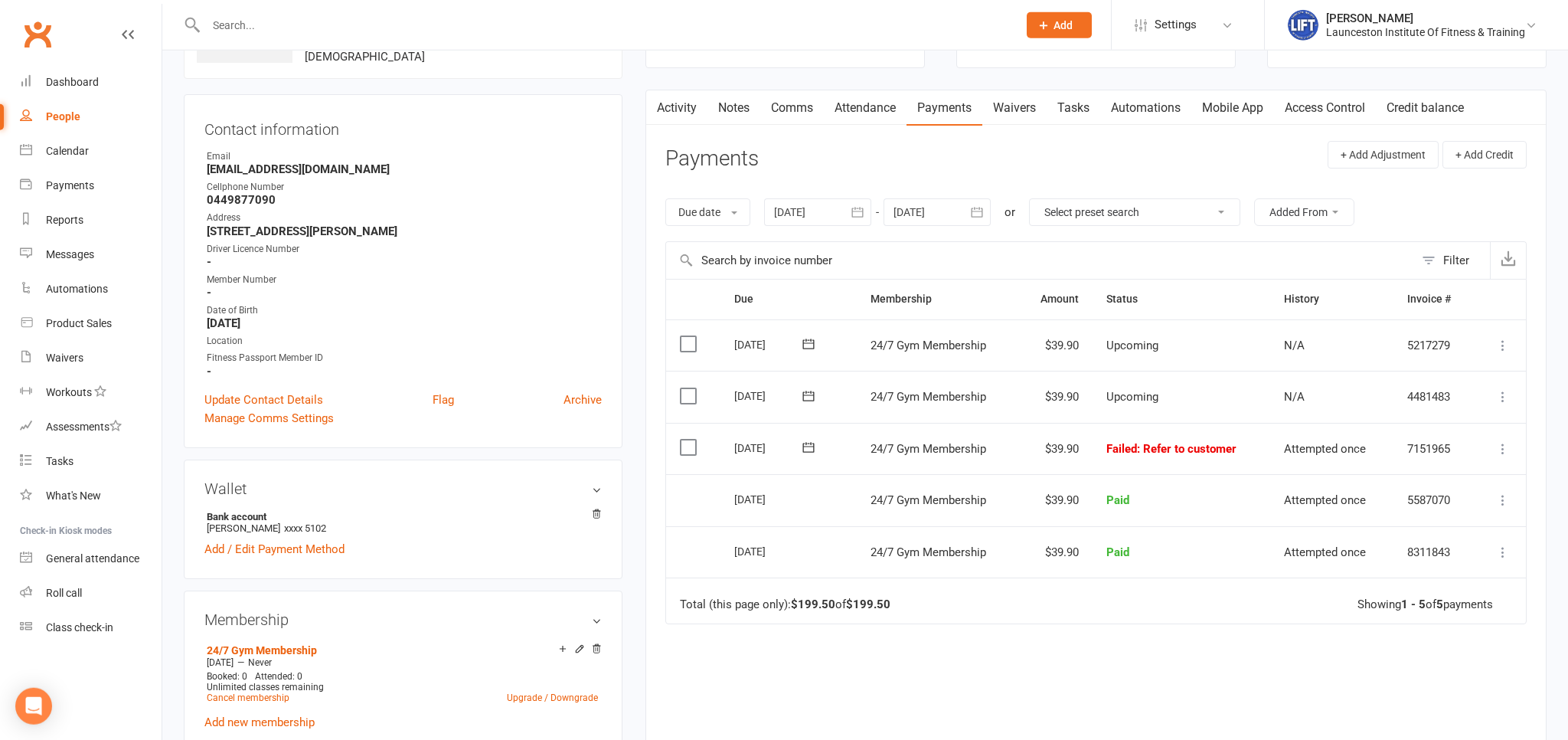
scroll to position [161, 0]
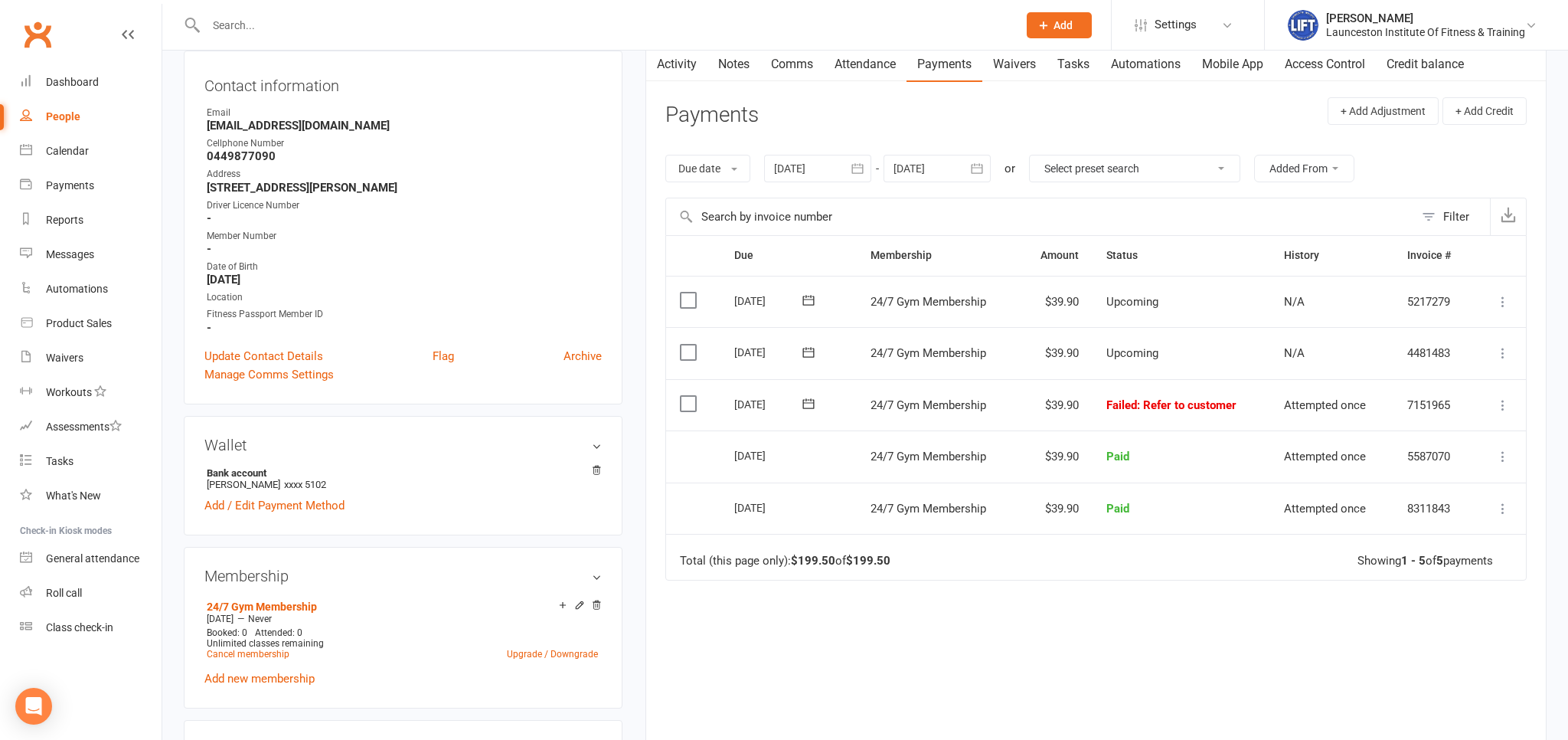
click at [861, 164] on icon "button" at bounding box center [856, 167] width 11 height 10
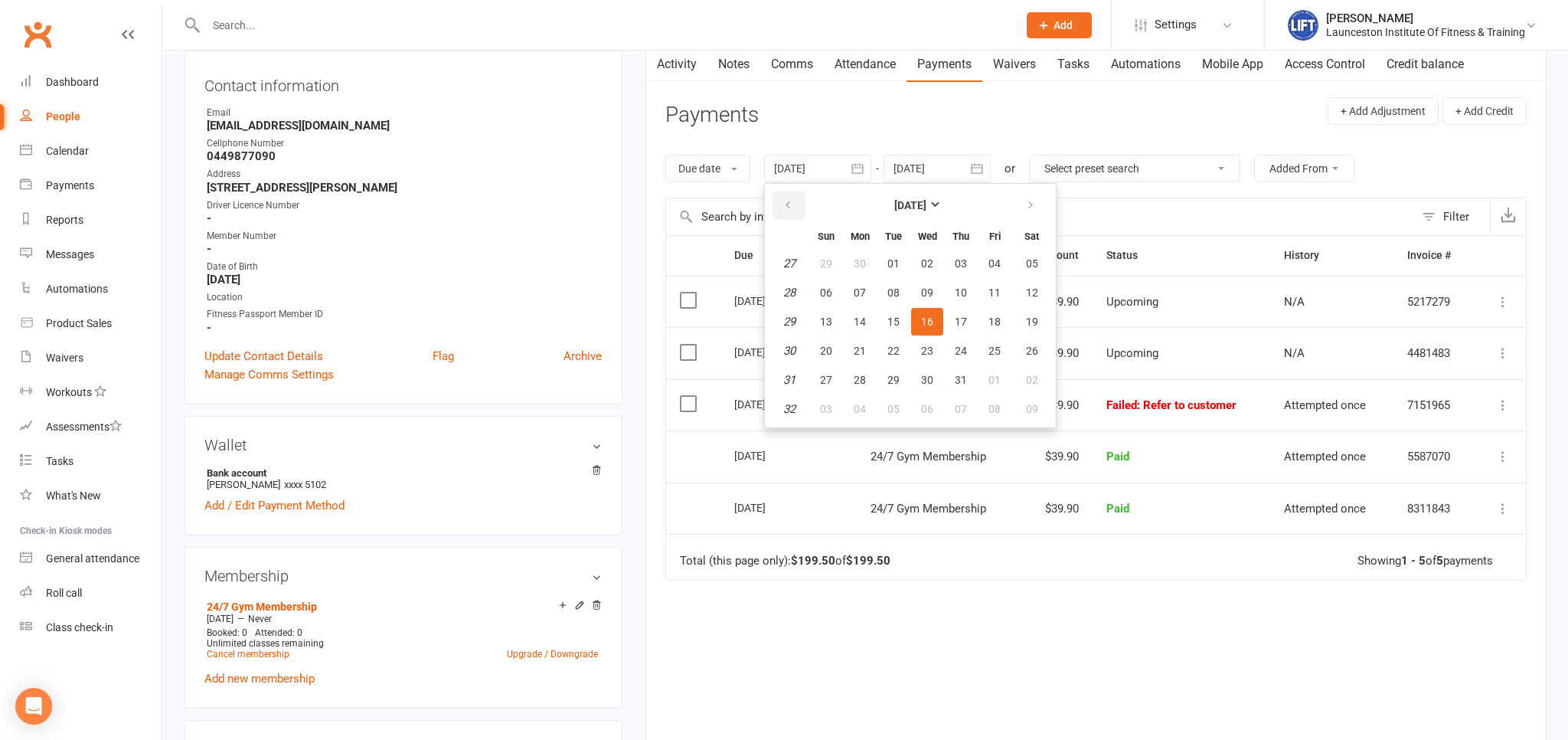
click at [784, 201] on button "button" at bounding box center [789, 205] width 33 height 27
drag, startPoint x: 784, startPoint y: 201, endPoint x: 859, endPoint y: 246, distance: 87.5
click at [786, 204] on button "button" at bounding box center [789, 205] width 33 height 27
click at [902, 289] on button "08" at bounding box center [893, 292] width 32 height 27
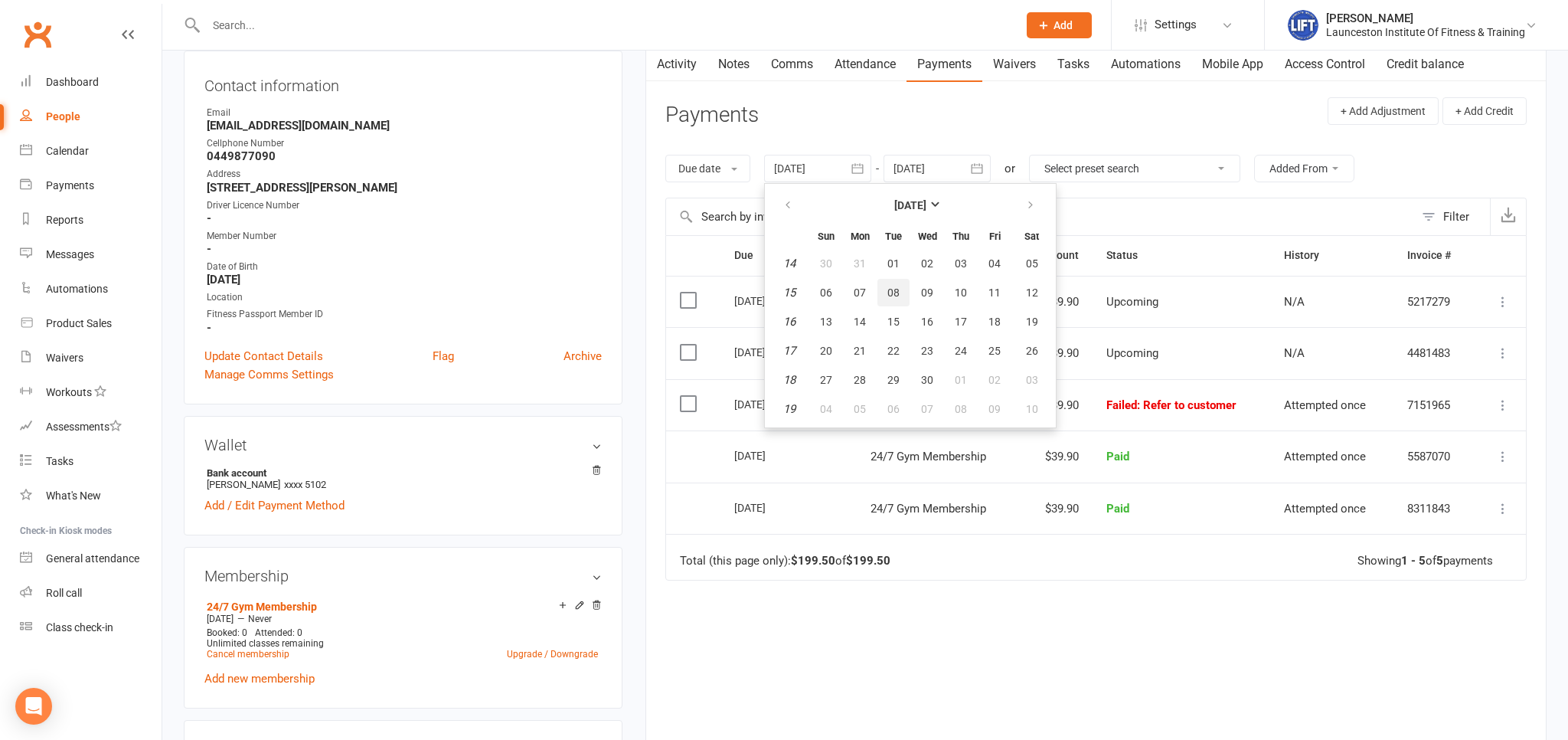
type input "[DATE]"
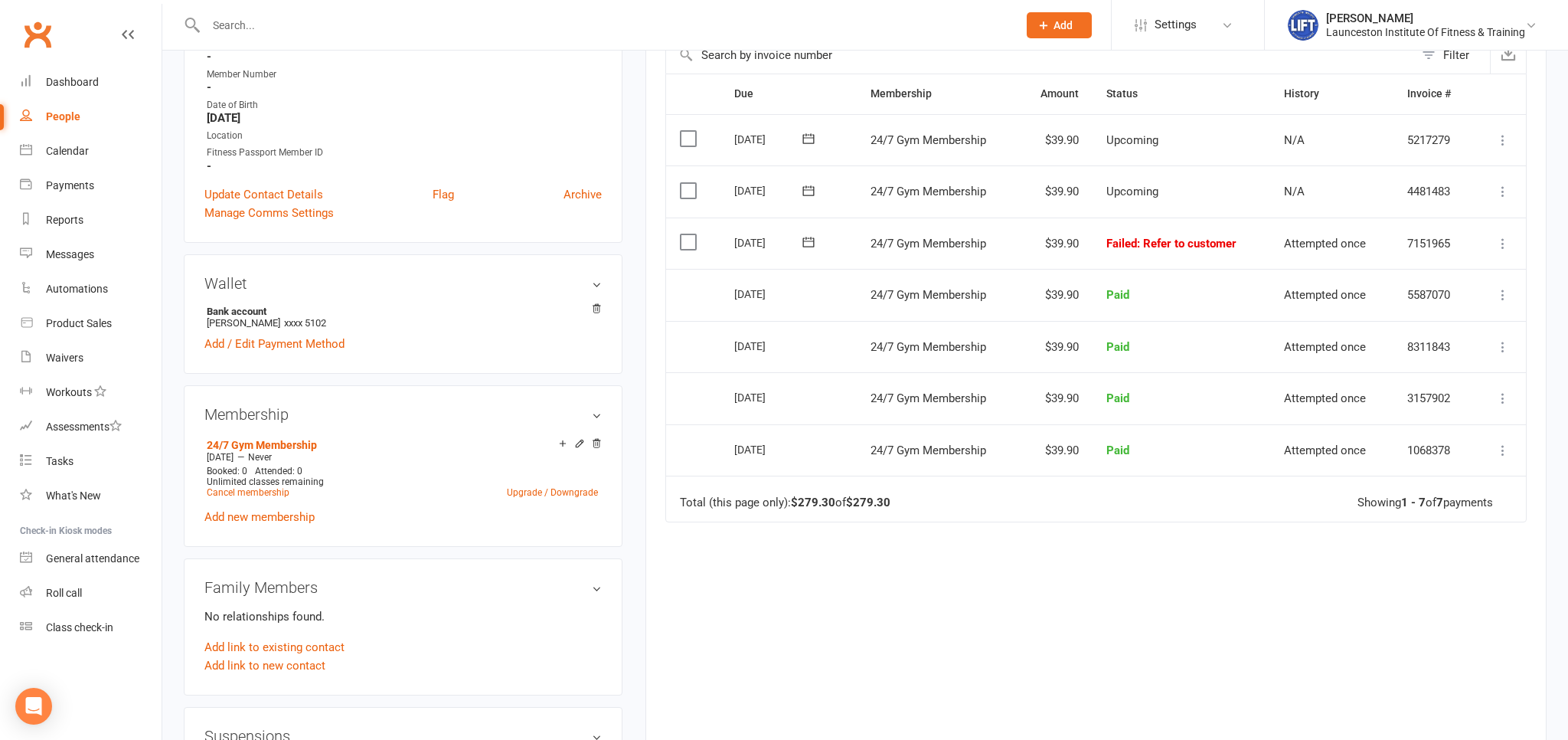
scroll to position [242, 0]
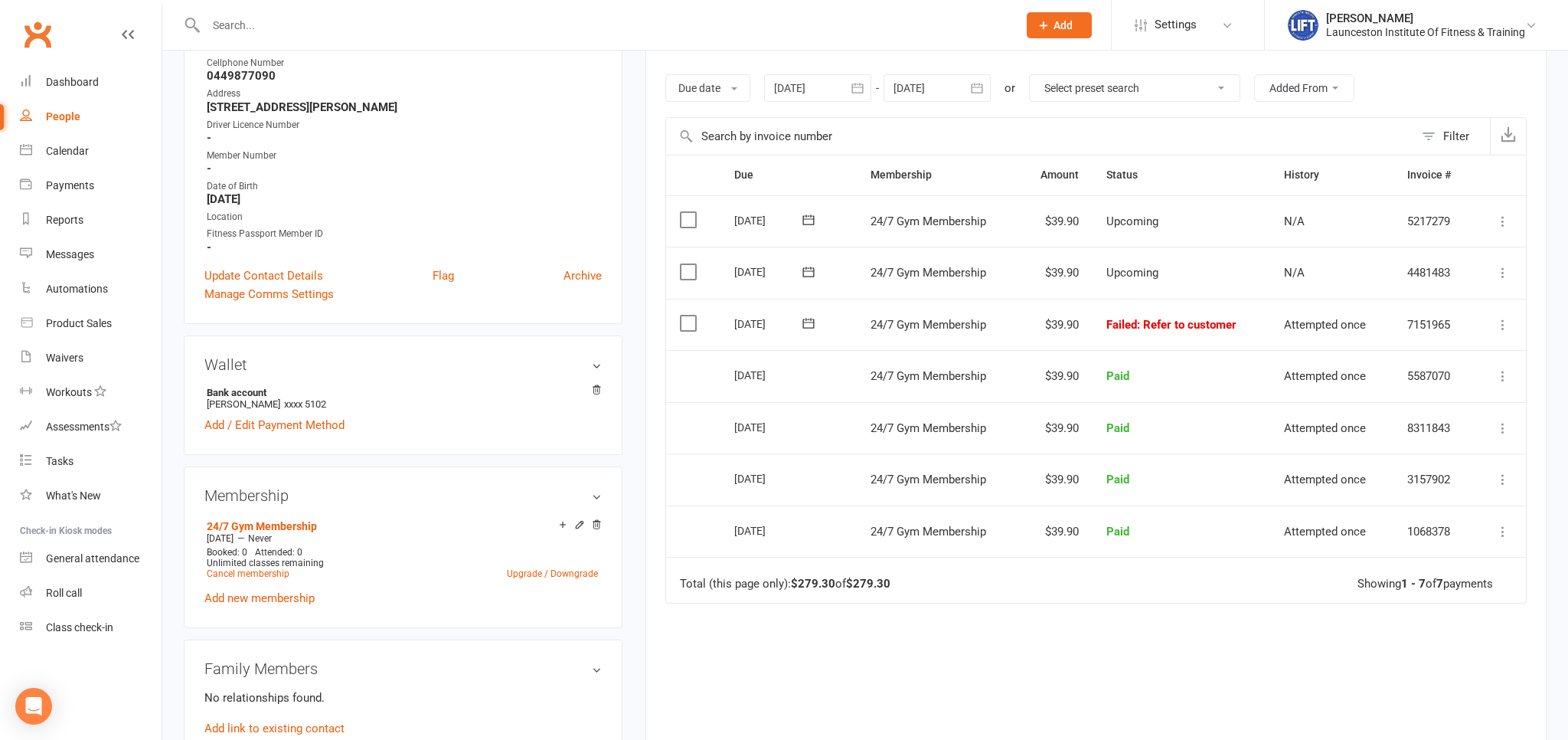
click at [1505, 321] on icon at bounding box center [1501, 324] width 15 height 15
click at [1426, 465] on link "Retry now" at bounding box center [1435, 476] width 151 height 31
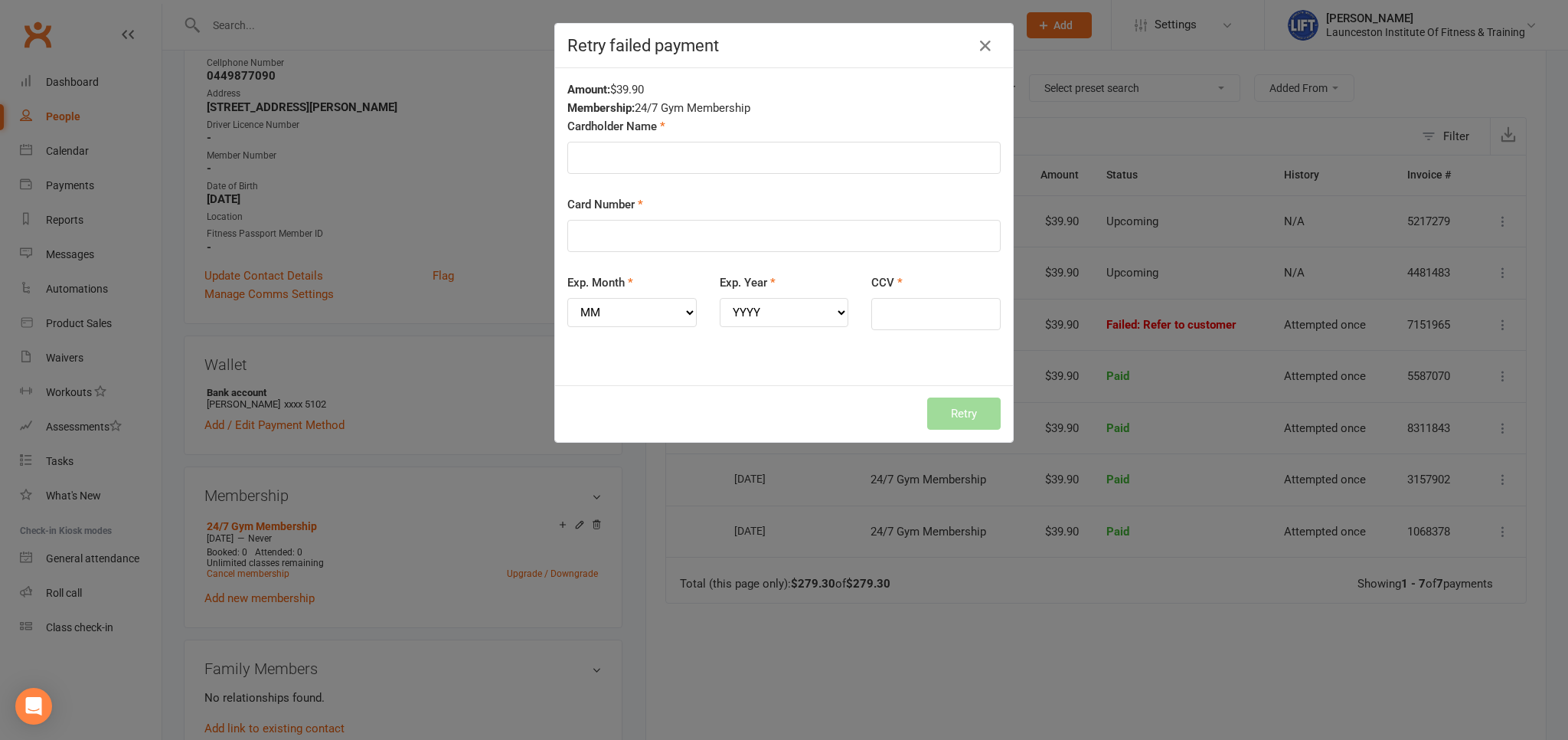
click at [630, 278] on label "Exp. Month" at bounding box center [600, 282] width 66 height 18
click at [630, 298] on select "MM 01 02 03 04 05 06 07 08 09 10 11 12" at bounding box center [632, 312] width 130 height 29
click at [629, 158] on input "Cardholder Name" at bounding box center [784, 158] width 433 height 32
click at [686, 129] on div "Cardholder Name" at bounding box center [784, 145] width 433 height 57
click at [634, 157] on input "Cardholder Name" at bounding box center [784, 158] width 433 height 32
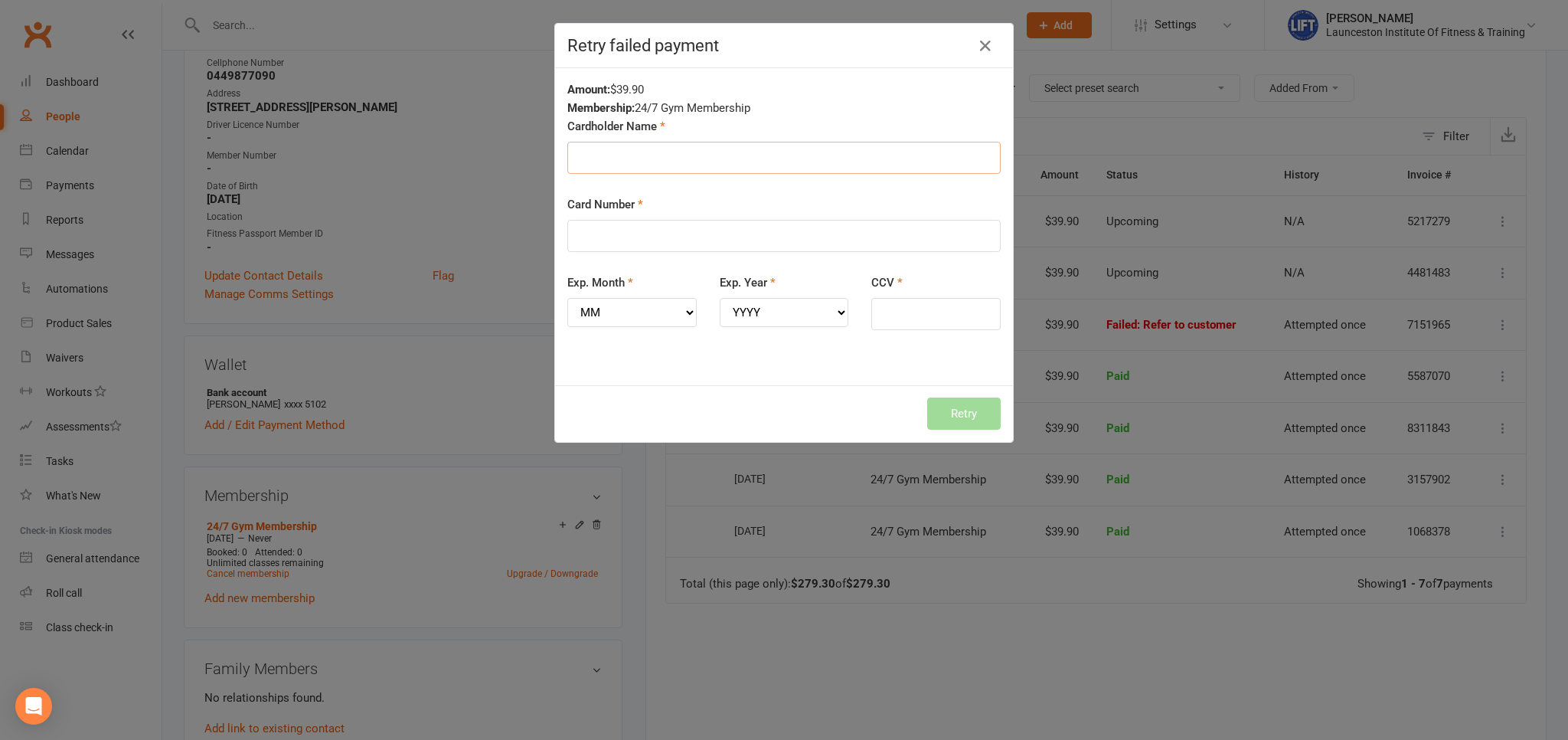
type input "Y"
type input "[PERSON_NAME]"
click at [679, 232] on input "Card Number" at bounding box center [784, 236] width 433 height 32
type input "[CREDIT_CARD_NUMBER]"
click at [686, 199] on div "Card Number [CREDIT_CARD_NUMBER]" at bounding box center [784, 223] width 433 height 57
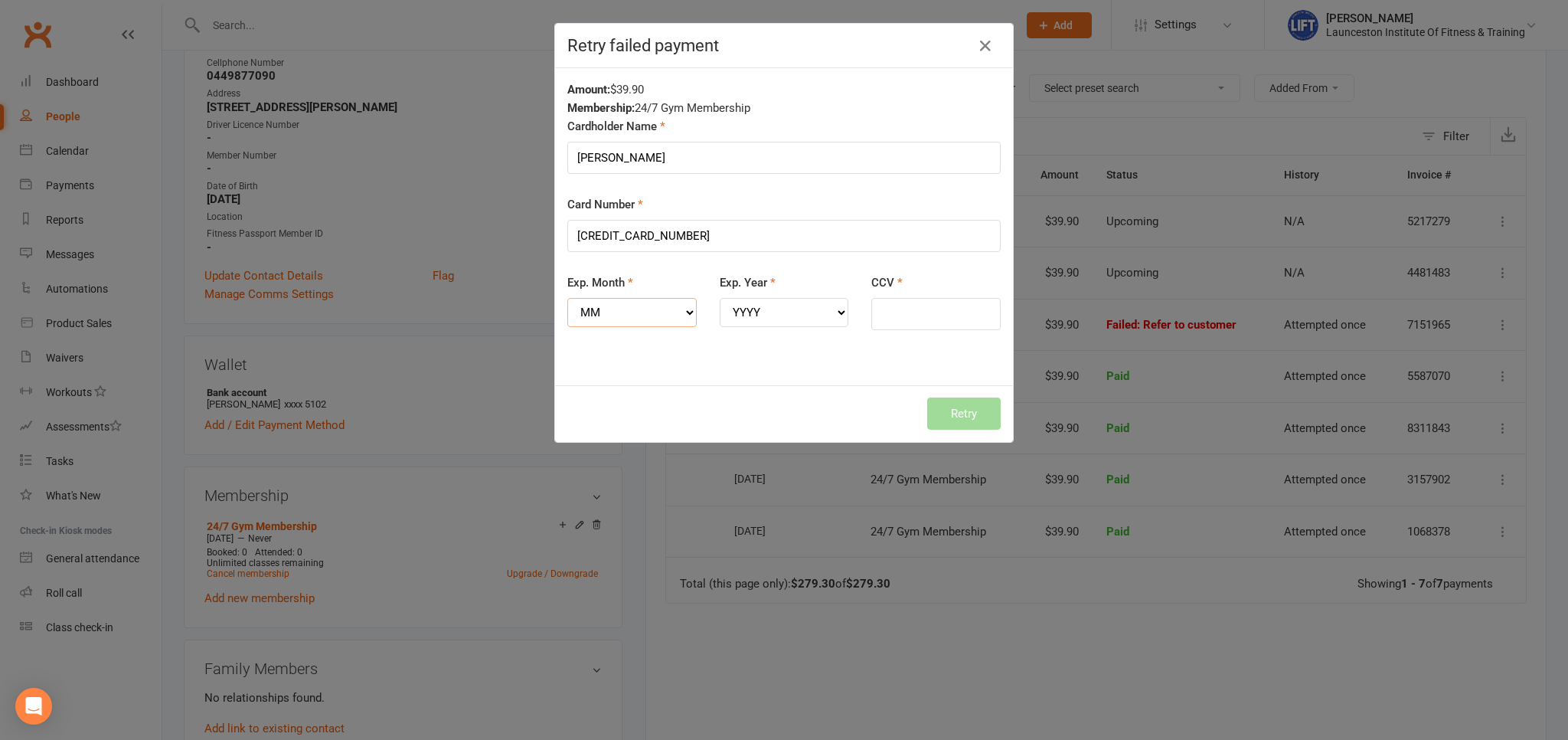
select select "01"
click option "01" at bounding box center [0, 0] width 0 height 0
click at [720, 298] on select "YYYY 2025 2026 2027 2028 2029 2030 2031 2032 2033 2034" at bounding box center [784, 312] width 130 height 29
select select "2028"
click option "2028" at bounding box center [0, 0] width 0 height 0
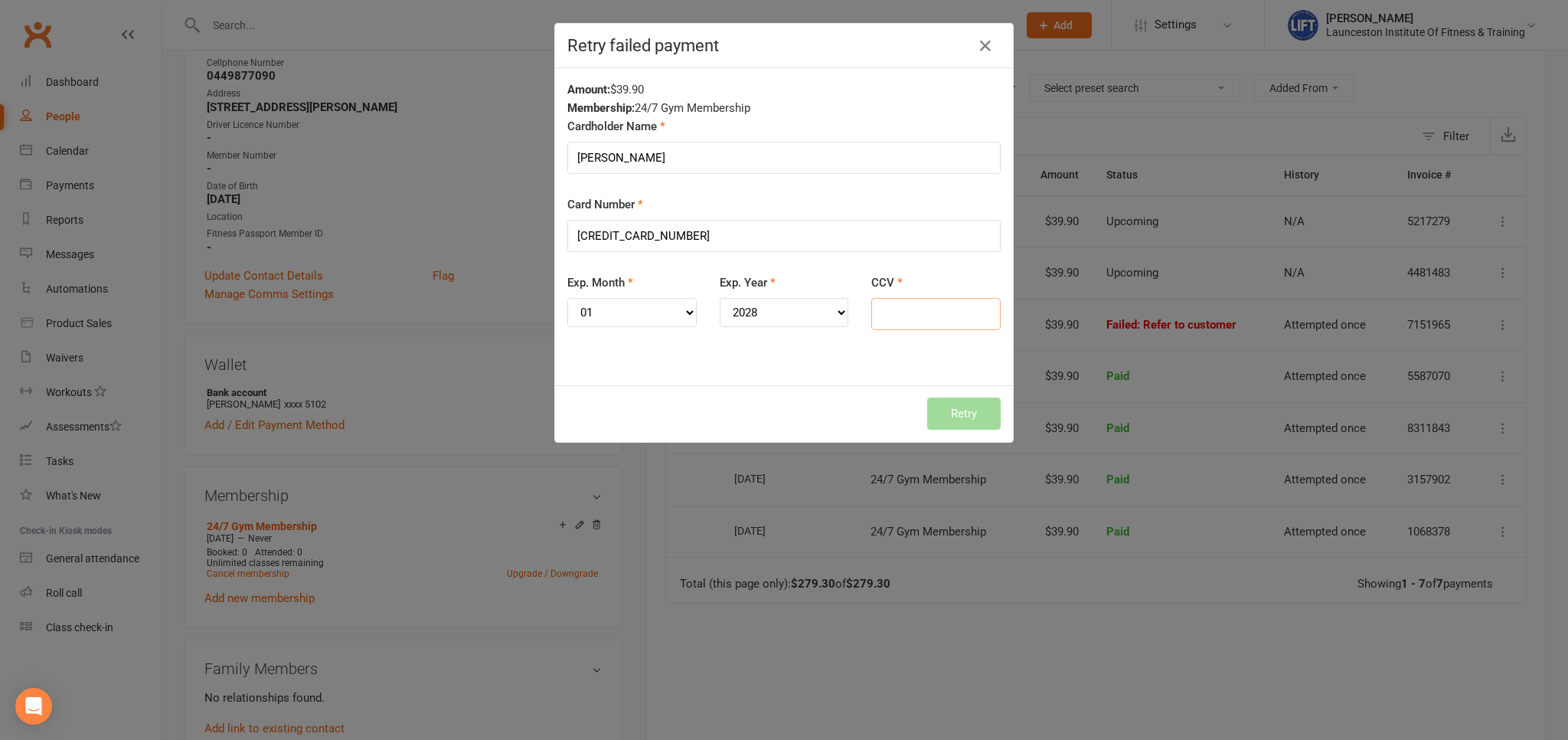
click at [892, 305] on input "CCV" at bounding box center [936, 314] width 130 height 32
type input "238"
click at [956, 403] on button "Retry" at bounding box center [964, 413] width 74 height 32
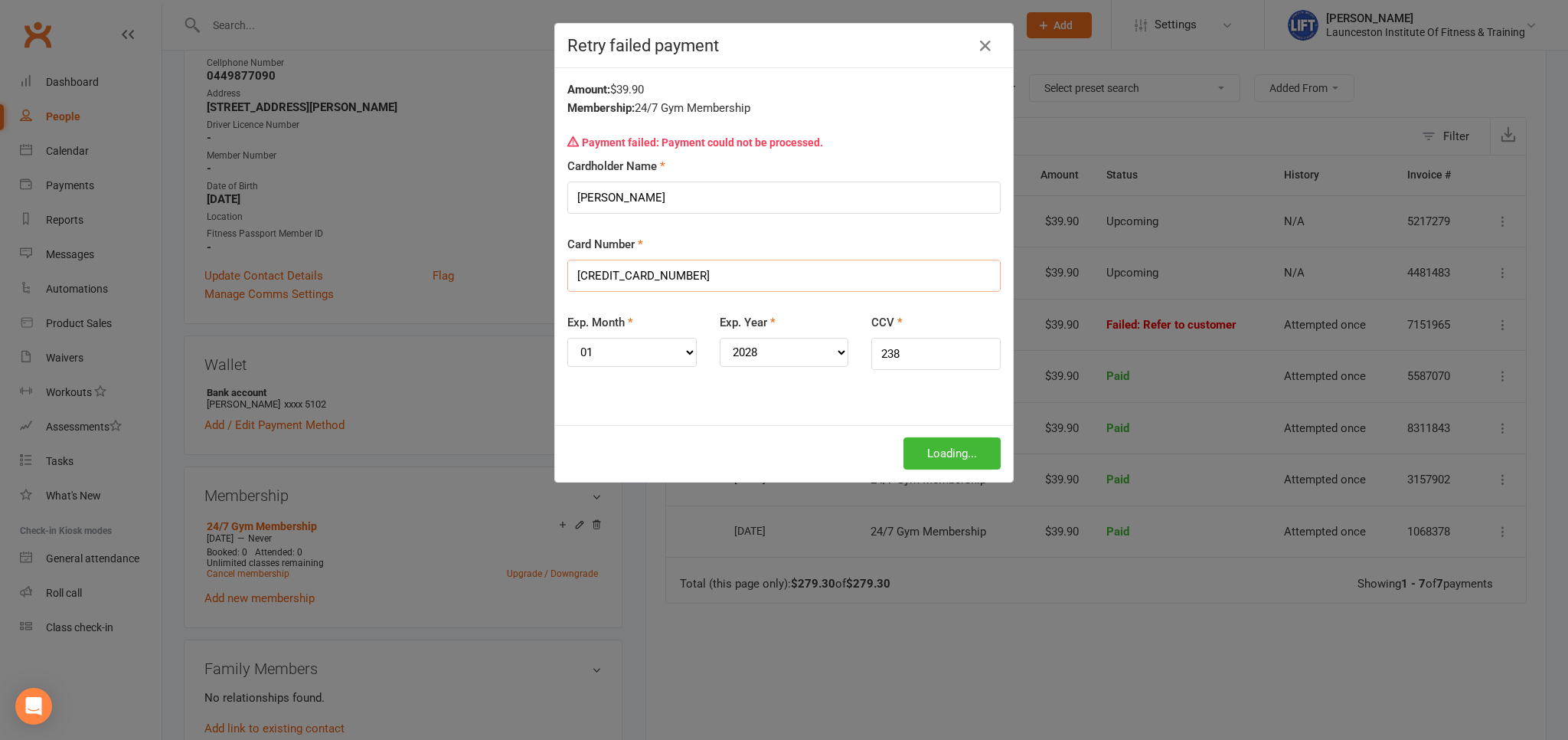
click at [726, 277] on input "[CREDIT_CARD_NUMBER]" at bounding box center [784, 275] width 433 height 32
click at [696, 187] on input "[PERSON_NAME]" at bounding box center [784, 197] width 433 height 32
drag, startPoint x: 701, startPoint y: 280, endPoint x: 547, endPoint y: 279, distance: 154.0
click at [567, 279] on input "[CREDIT_CARD_NUMBER]" at bounding box center [784, 275] width 433 height 32
click at [685, 274] on input "[CREDIT_CARD_NUMBER]" at bounding box center [784, 275] width 433 height 32
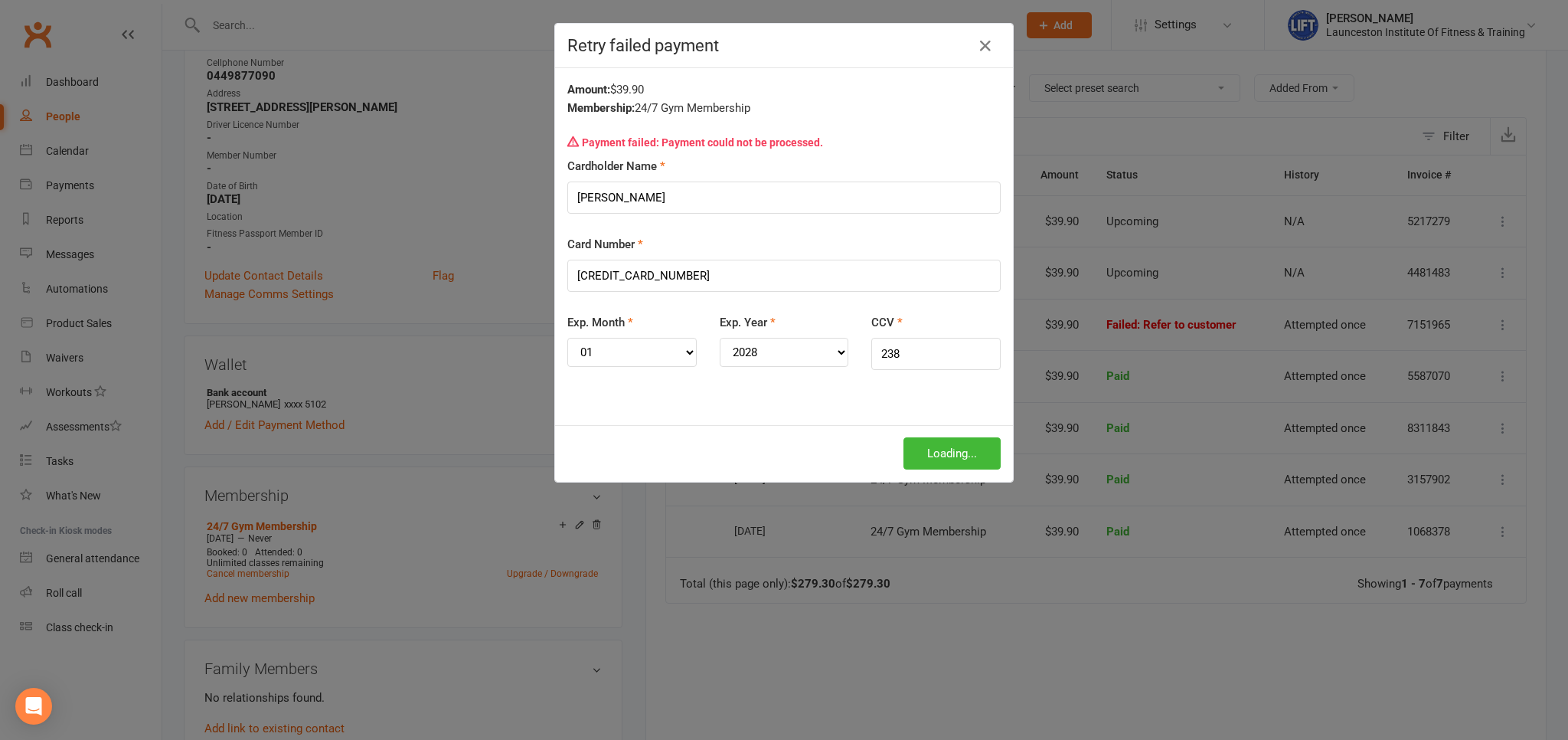
click at [708, 247] on div "Card Number [CREDIT_CARD_NUMBER]" at bounding box center [784, 263] width 433 height 57
click at [761, 207] on input "[PERSON_NAME]" at bounding box center [784, 197] width 433 height 32
click at [697, 319] on div "Exp. Month MM 01 02 03 04 05 06 07 08 09 10 11 12" at bounding box center [632, 351] width 152 height 75
click at [984, 49] on icon "button" at bounding box center [985, 46] width 18 height 18
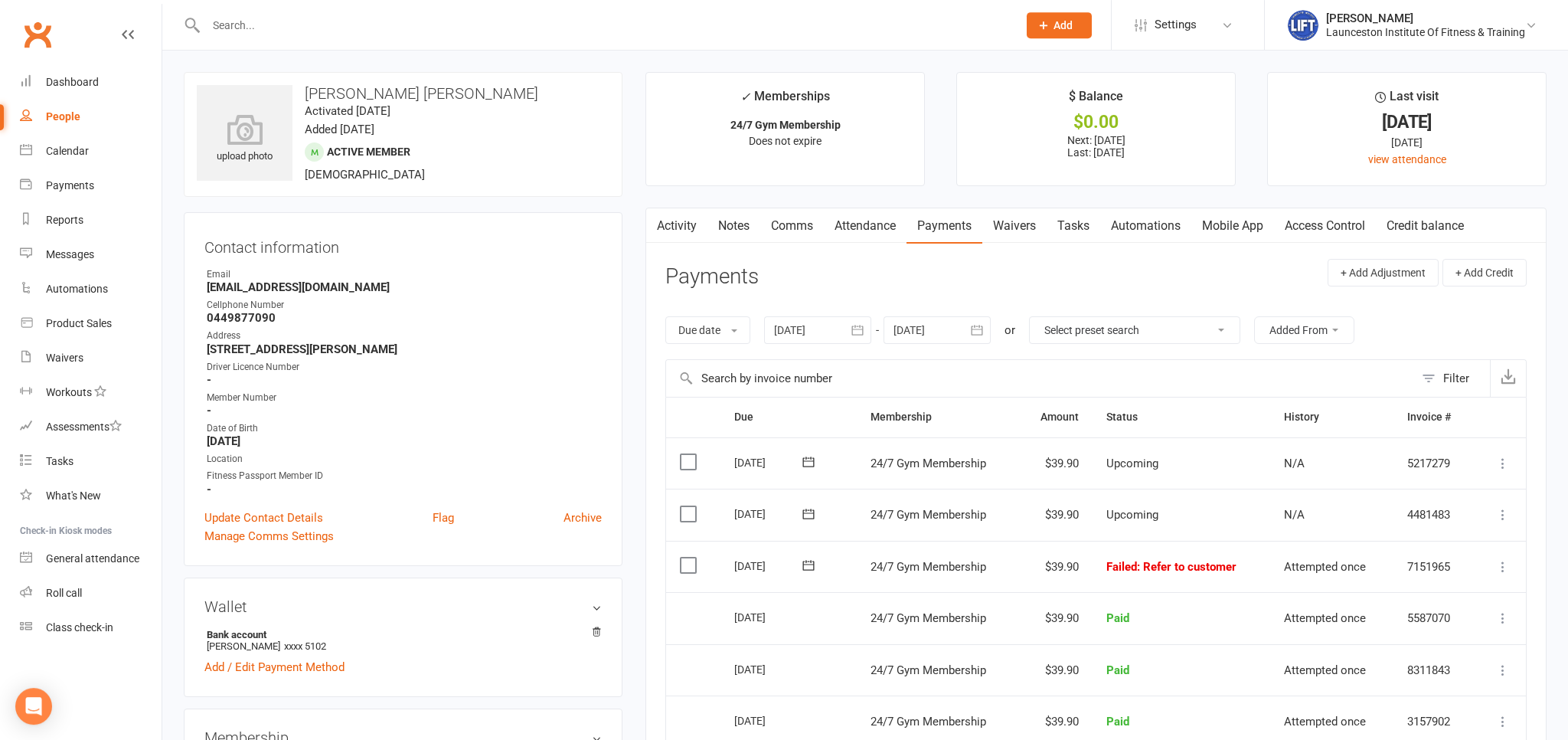
scroll to position [0, 0]
click at [669, 230] on link "Activity" at bounding box center [677, 226] width 61 height 35
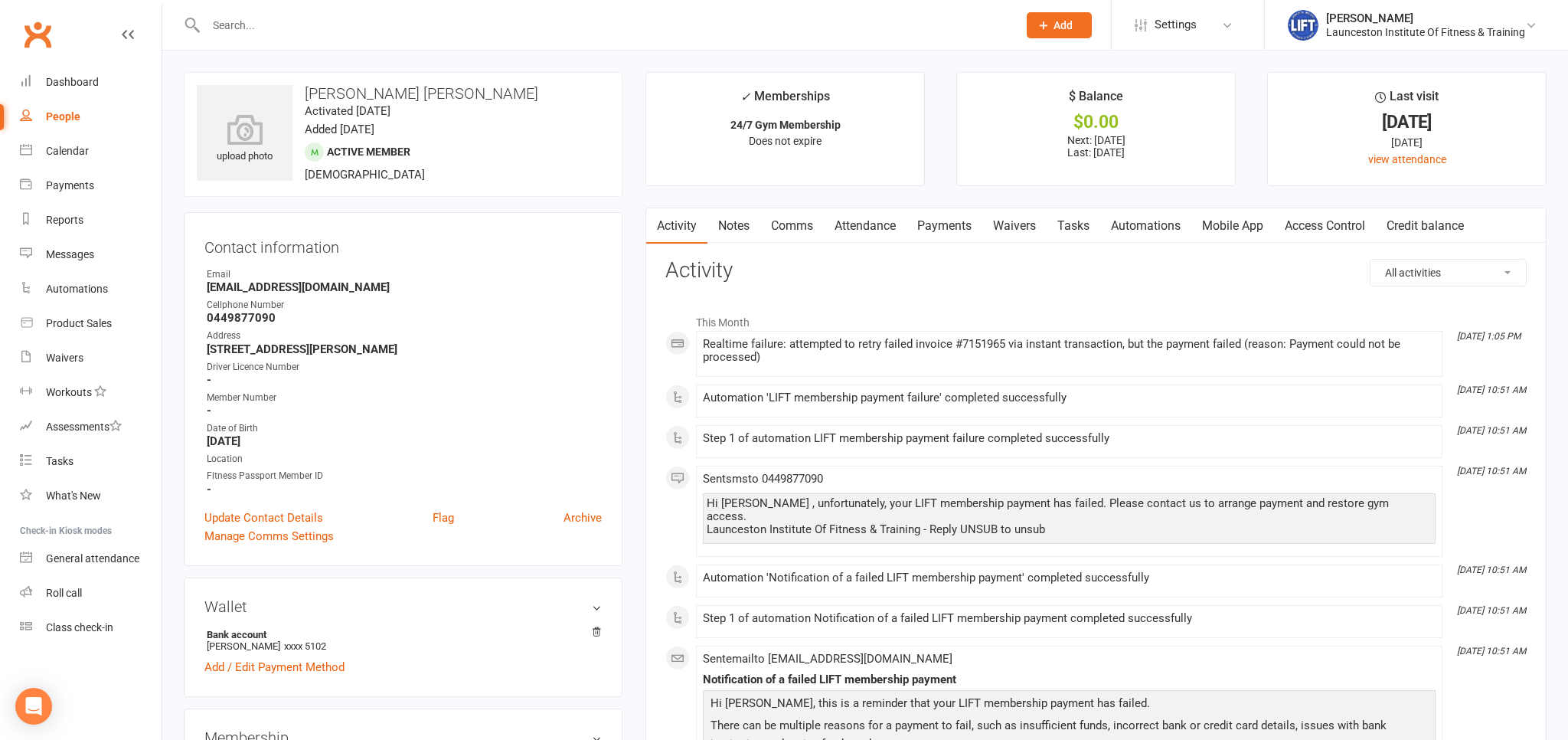
click at [81, 111] on link "People" at bounding box center [91, 116] width 142 height 34
select select "100"
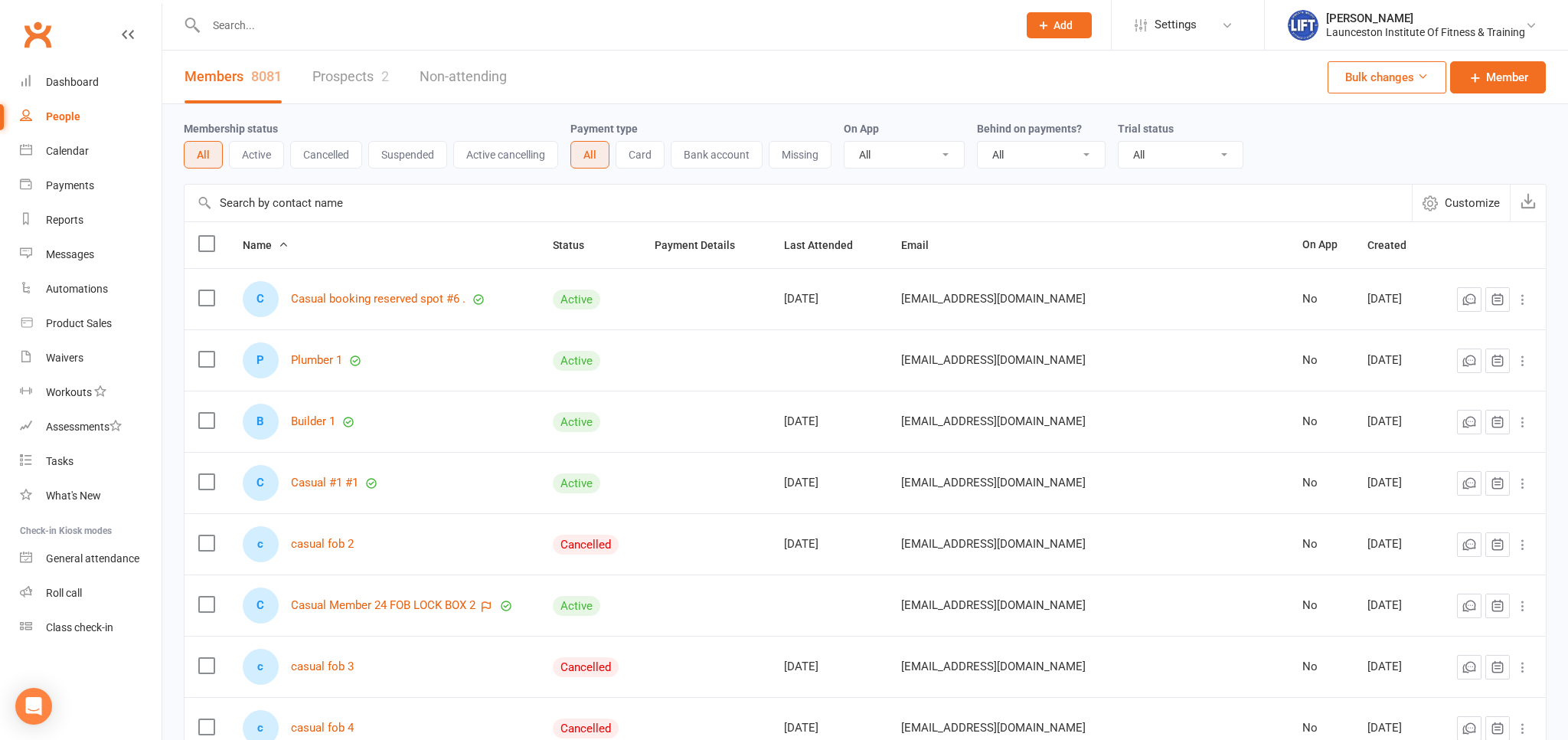
click at [340, 23] on input "text" at bounding box center [604, 25] width 805 height 21
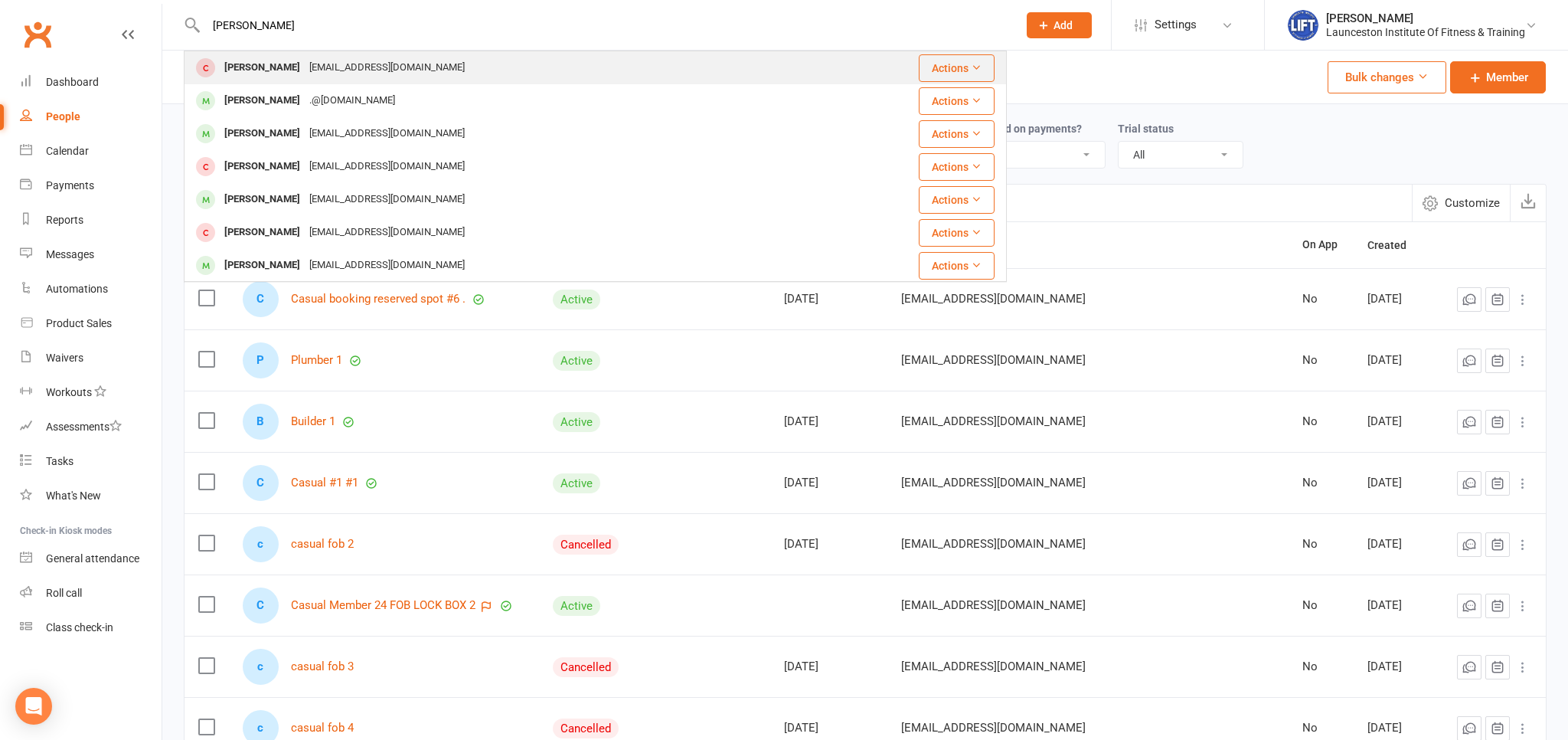
type input "[PERSON_NAME]"
click at [369, 69] on div "[EMAIL_ADDRESS][DOMAIN_NAME]" at bounding box center [387, 67] width 165 height 22
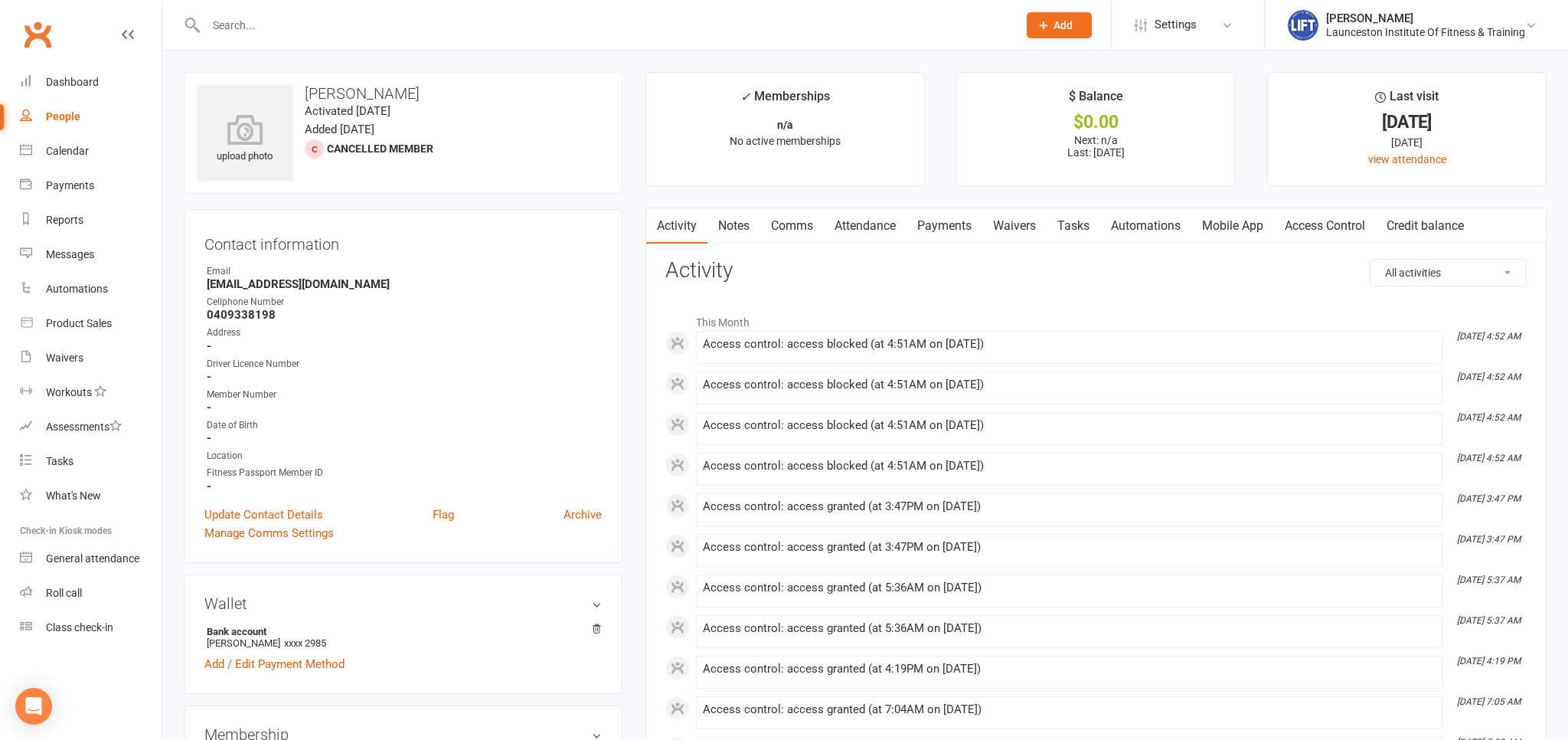
click at [1312, 224] on link "Access Control" at bounding box center [1325, 226] width 102 height 35
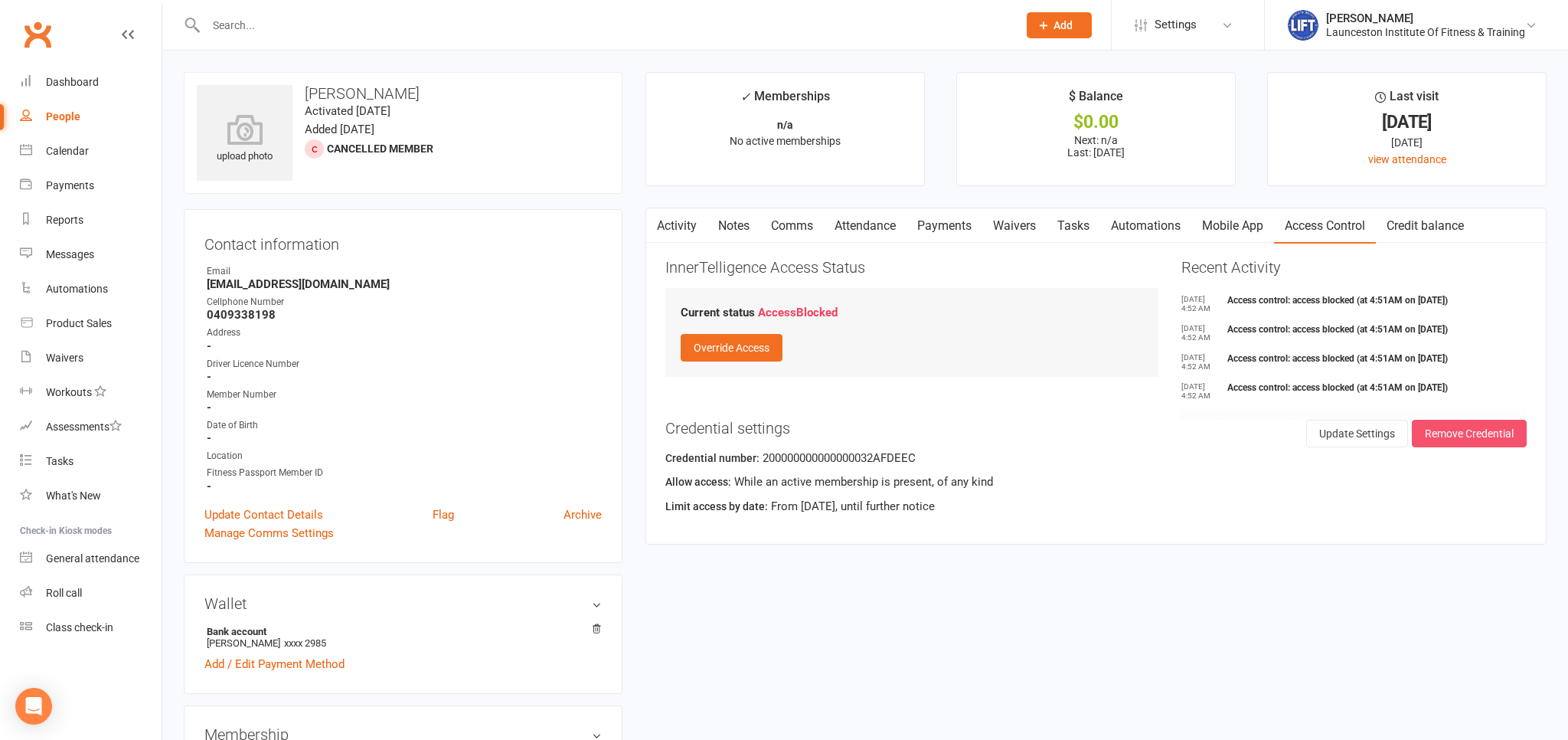
click at [1480, 430] on button "Remove Credential" at bounding box center [1468, 433] width 115 height 27
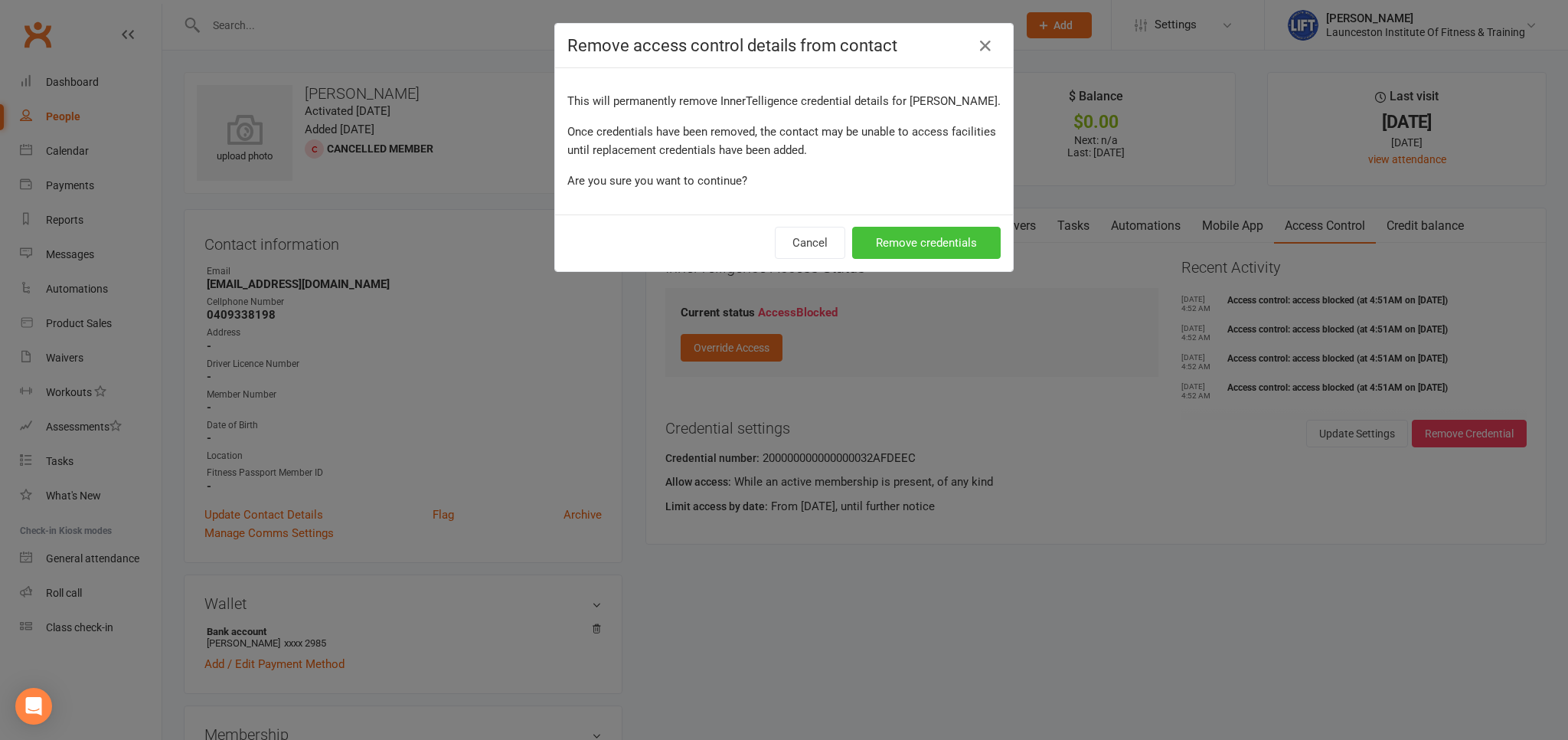
click at [926, 245] on button "Remove credentials" at bounding box center [926, 243] width 149 height 32
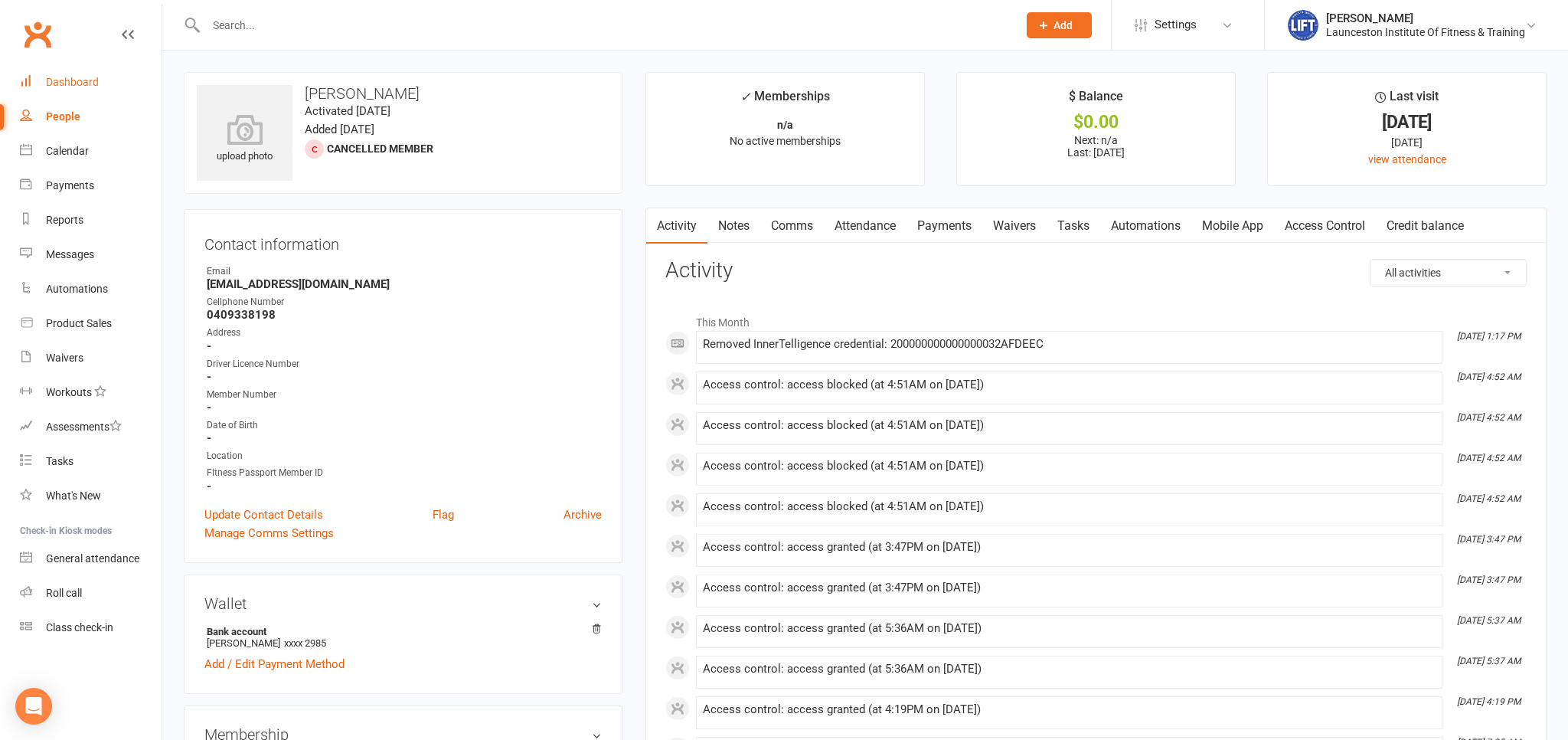
click at [50, 72] on link "Dashboard" at bounding box center [91, 81] width 142 height 34
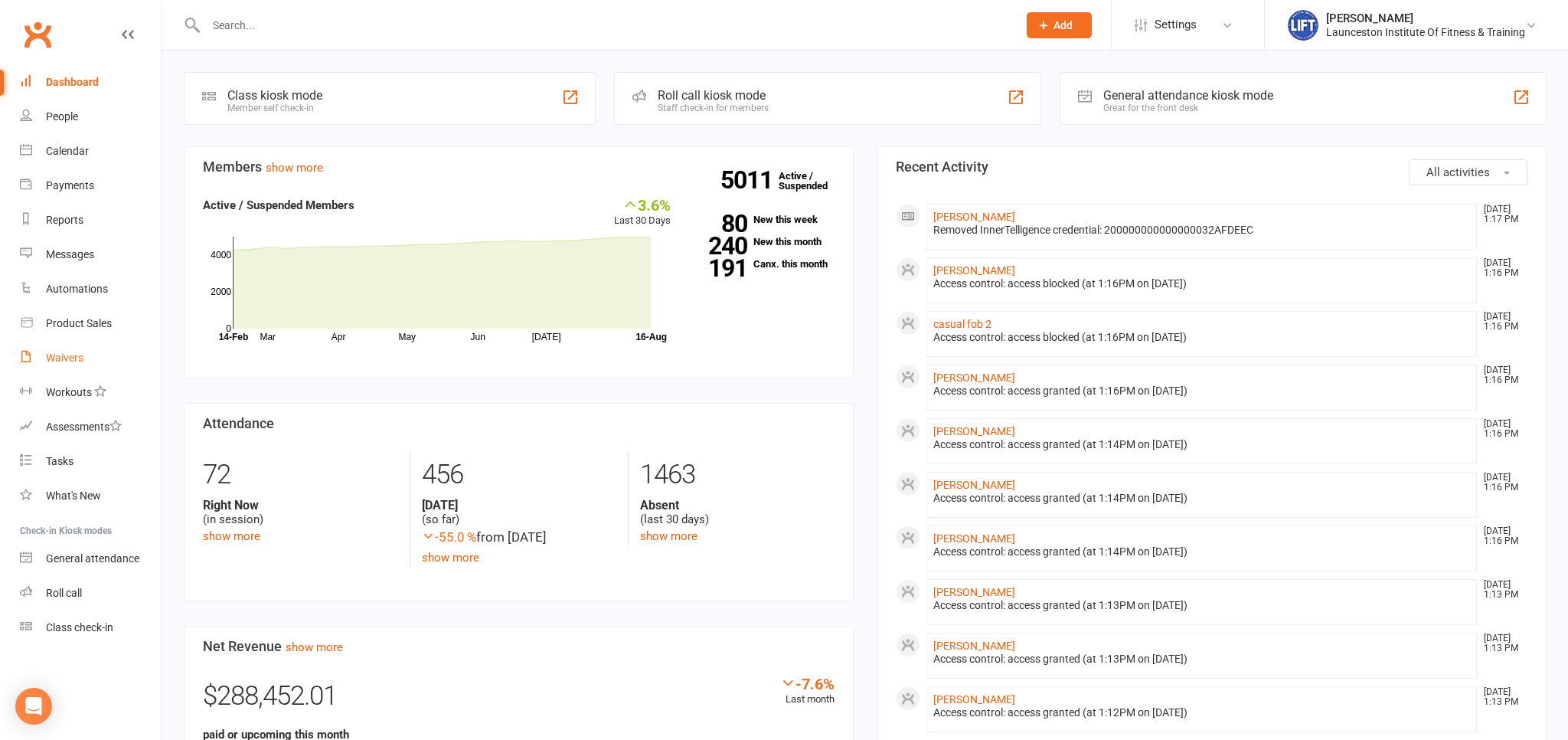
click at [60, 362] on div "Waivers" at bounding box center [64, 357] width 38 height 12
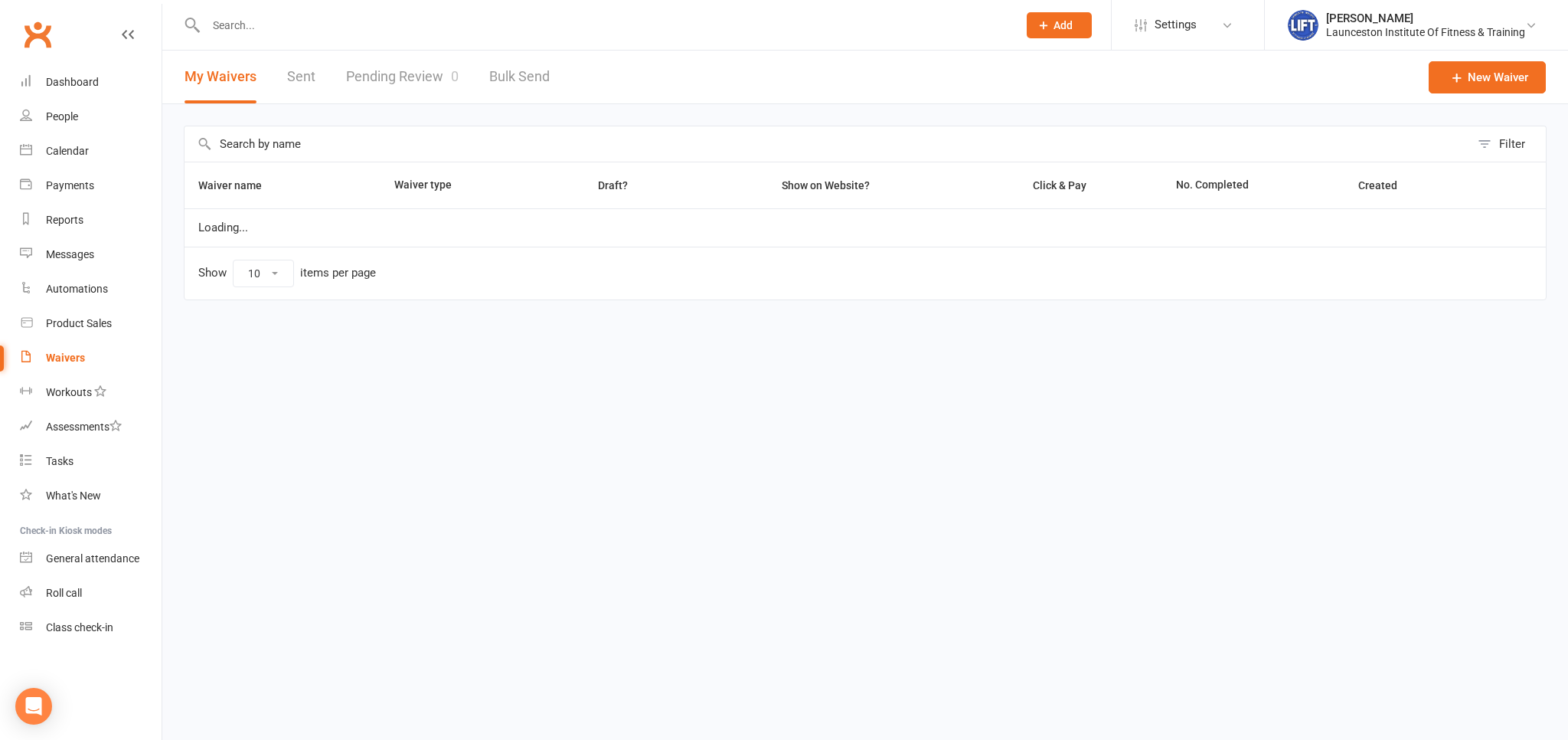
select select "100"
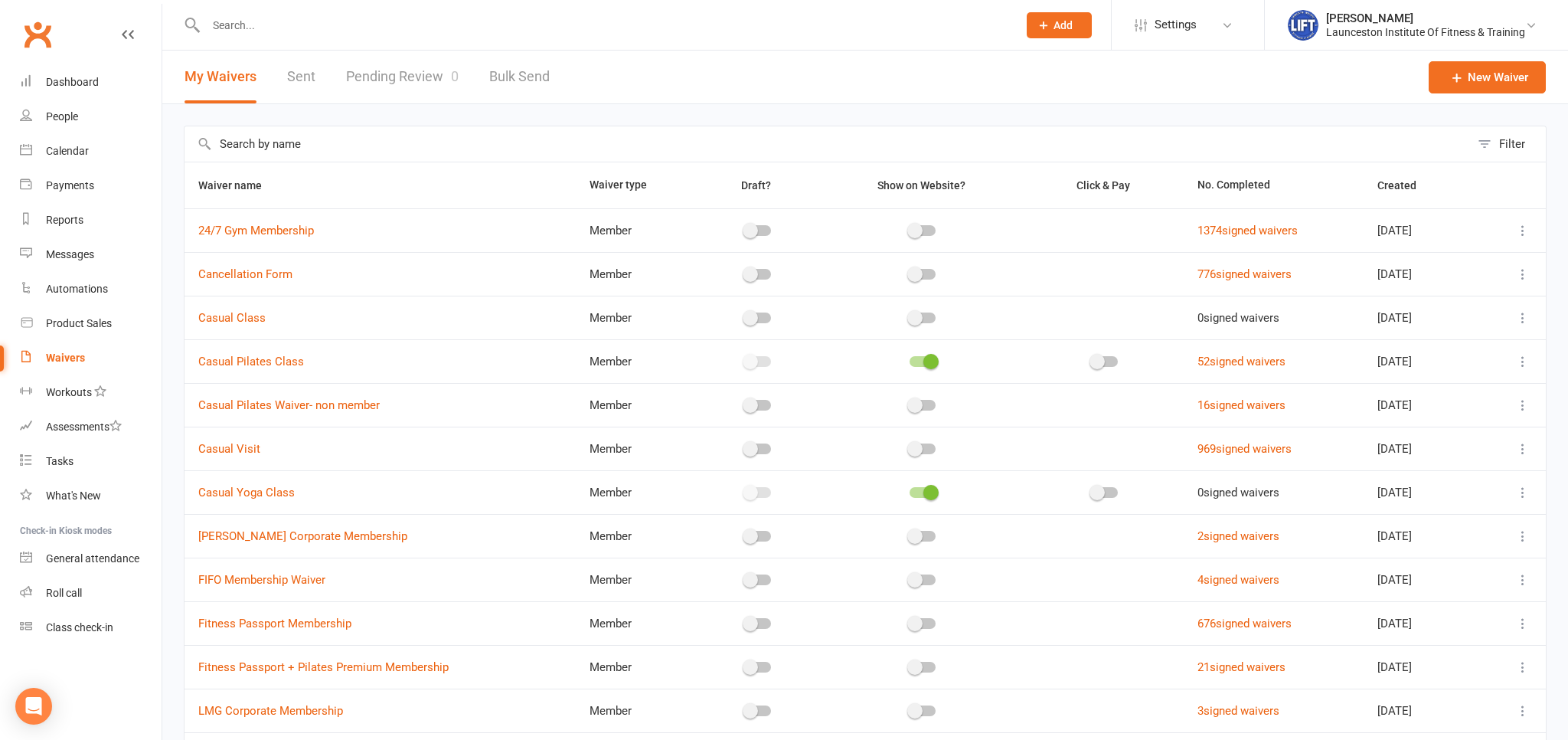
click at [384, 66] on link "Pending Review 0" at bounding box center [402, 77] width 113 height 53
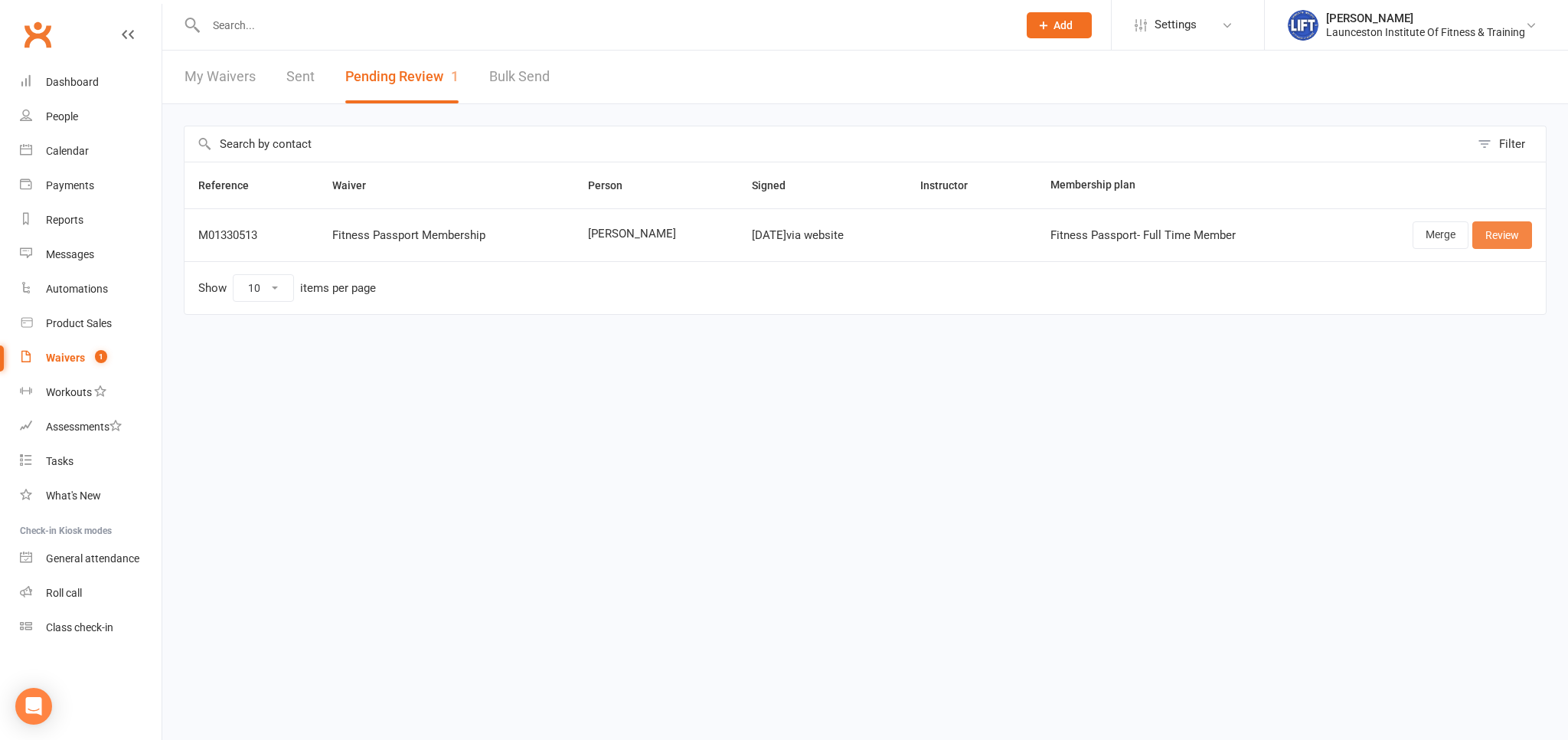
click at [1515, 229] on link "Review" at bounding box center [1501, 235] width 60 height 27
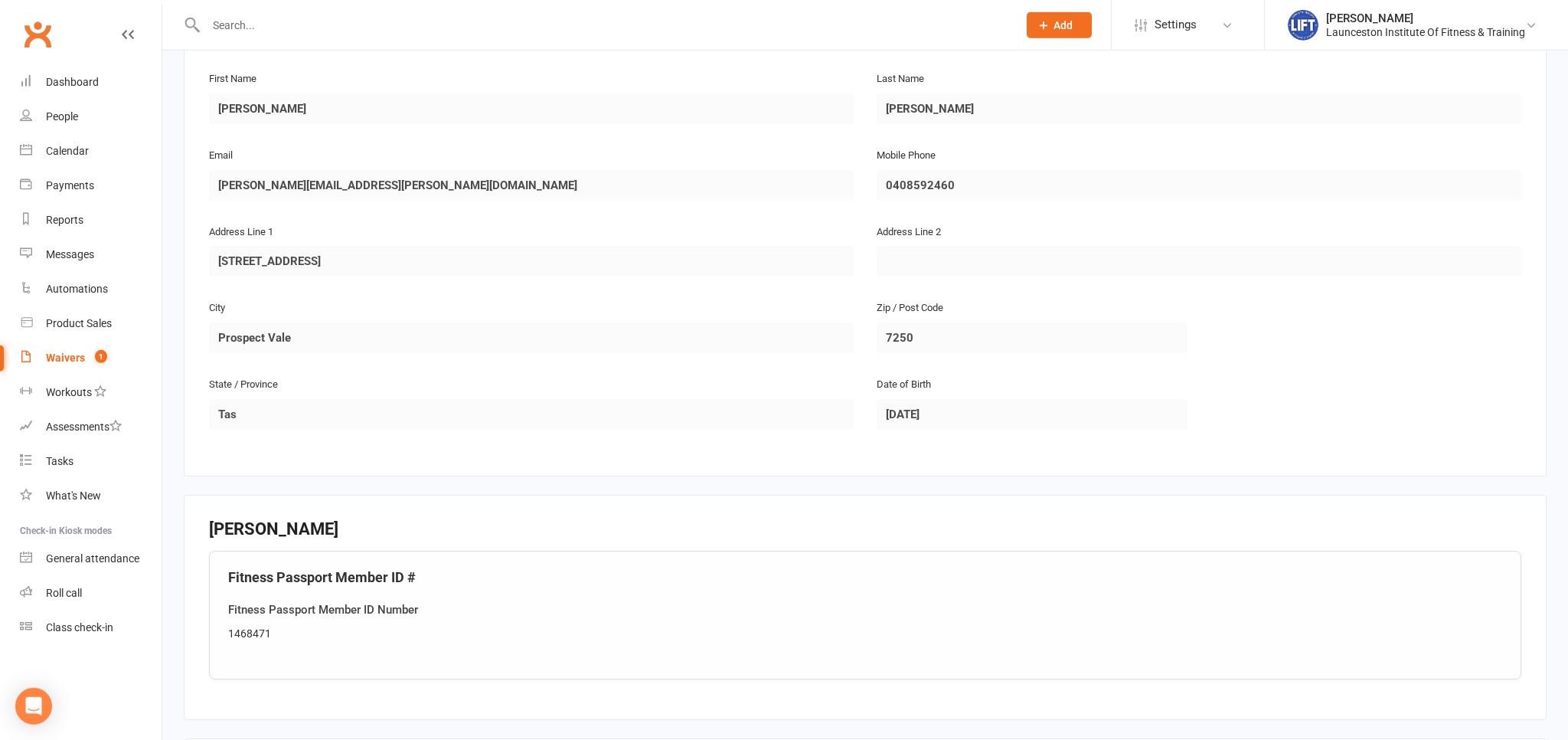
scroll to position [484, 0]
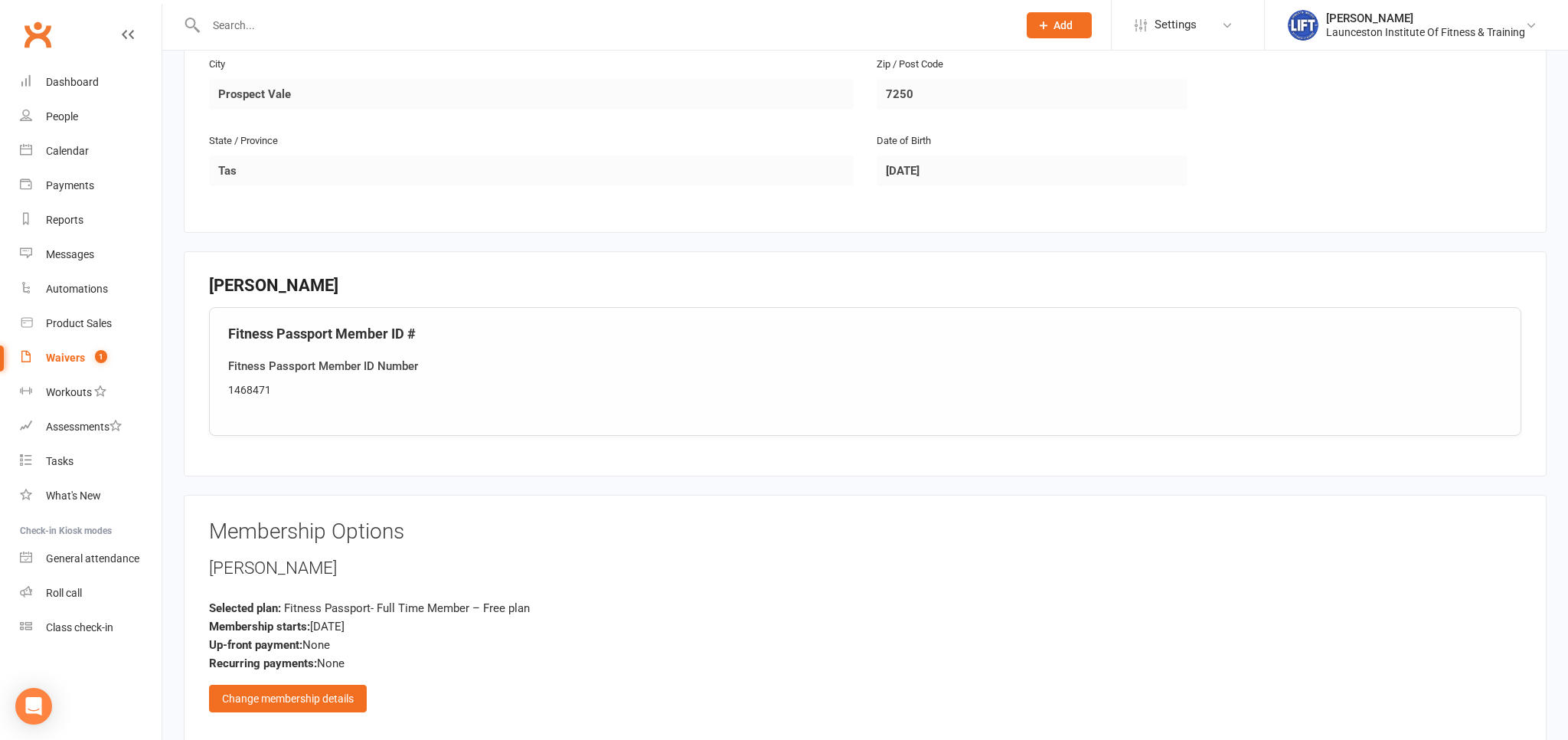
click at [253, 382] on div "1468471" at bounding box center [865, 389] width 1274 height 17
click at [253, 381] on div "1468471" at bounding box center [865, 389] width 1274 height 17
copy div "1468471"
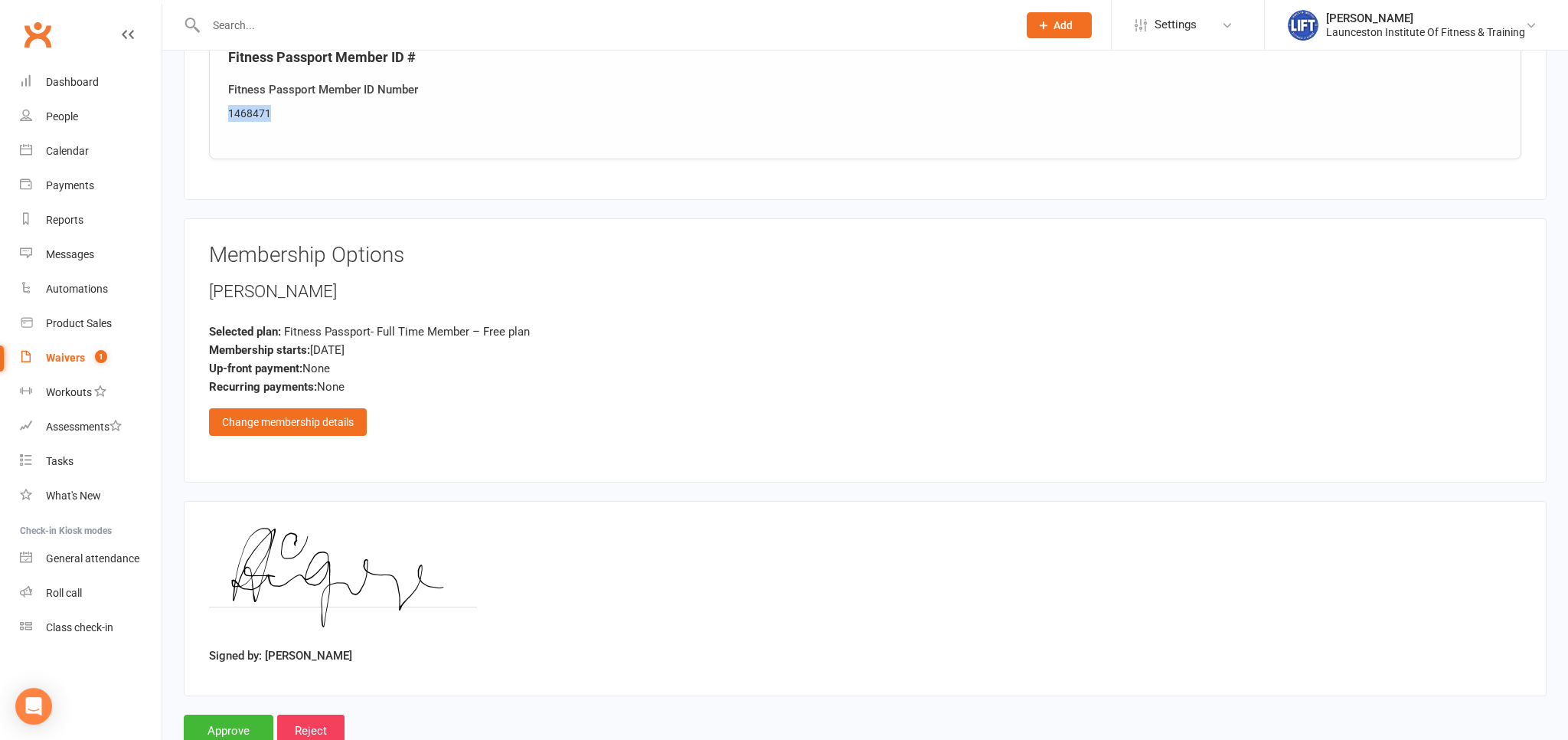
scroll to position [806, 0]
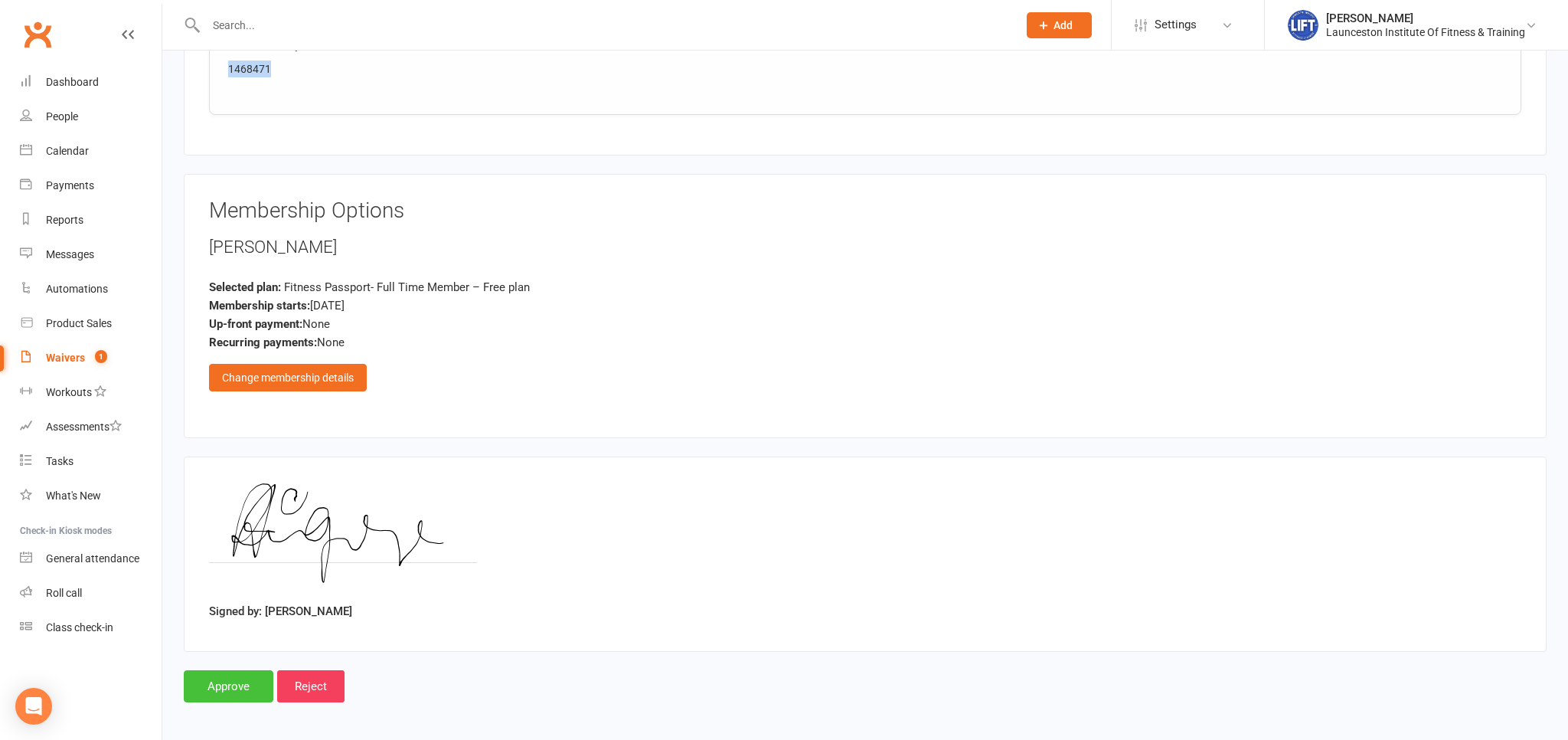
click at [228, 693] on input "Approve" at bounding box center [229, 686] width 89 height 32
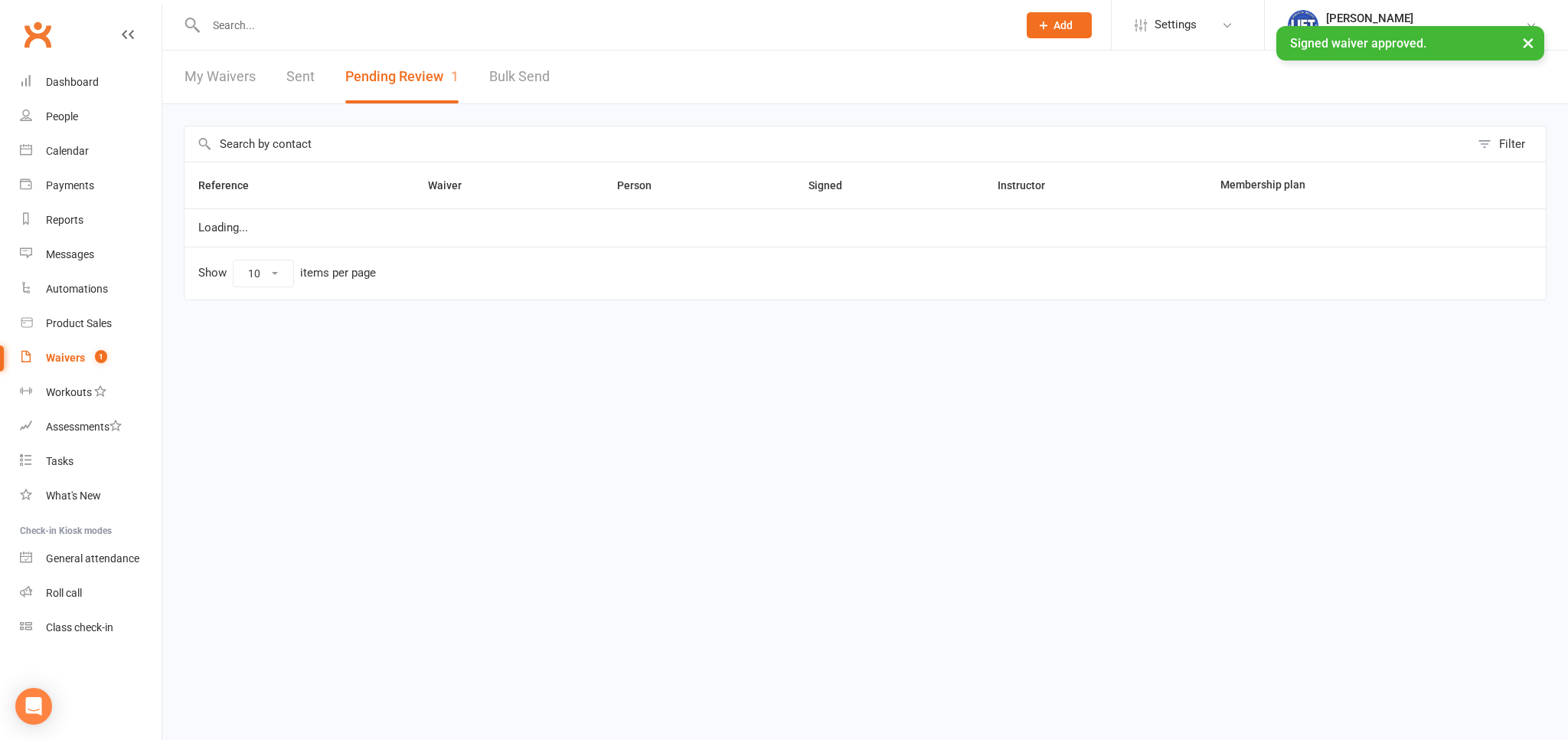
click at [264, 33] on input "text" at bounding box center [604, 25] width 805 height 21
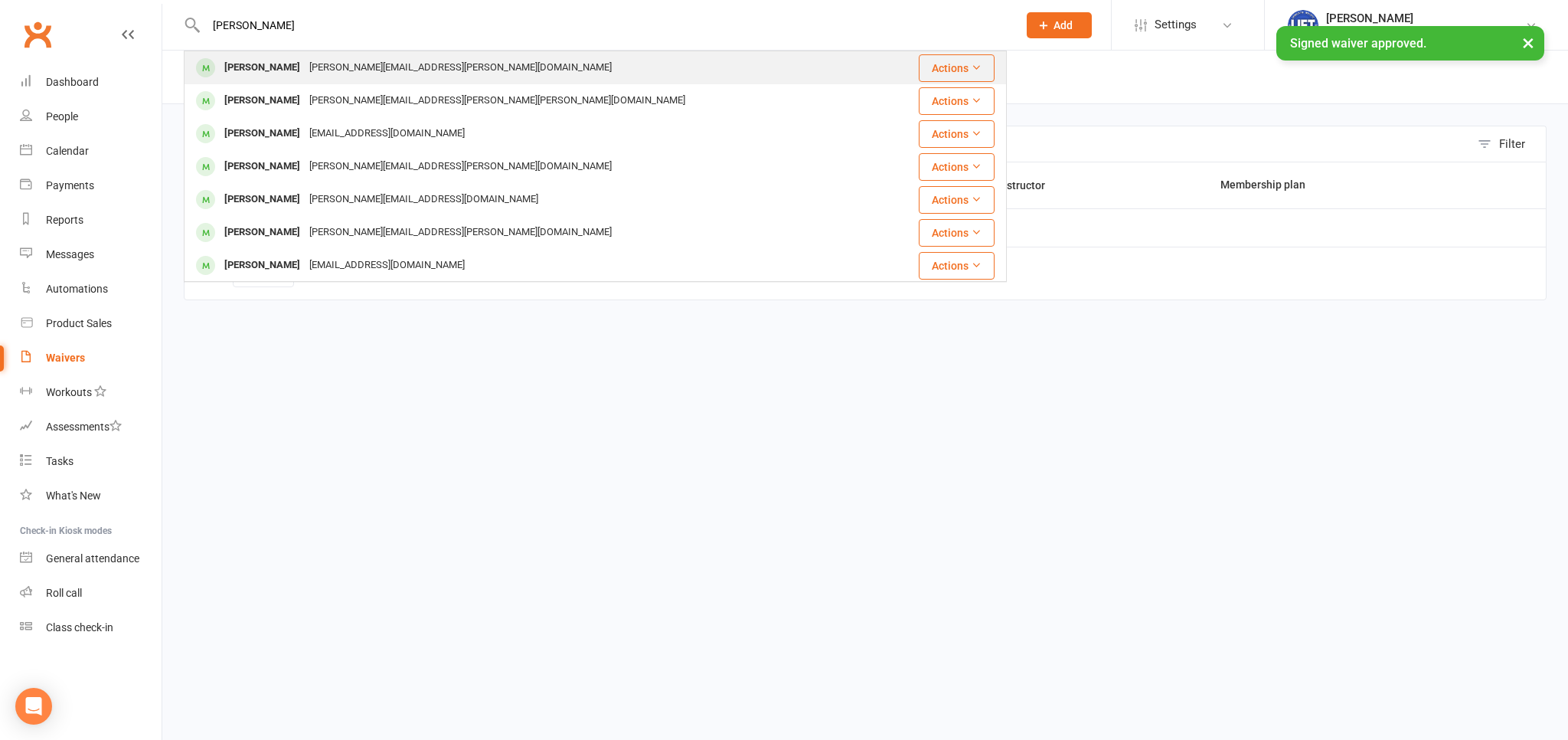
type input "jess ringro"
click at [277, 66] on div "Jess Ringrose" at bounding box center [262, 67] width 85 height 22
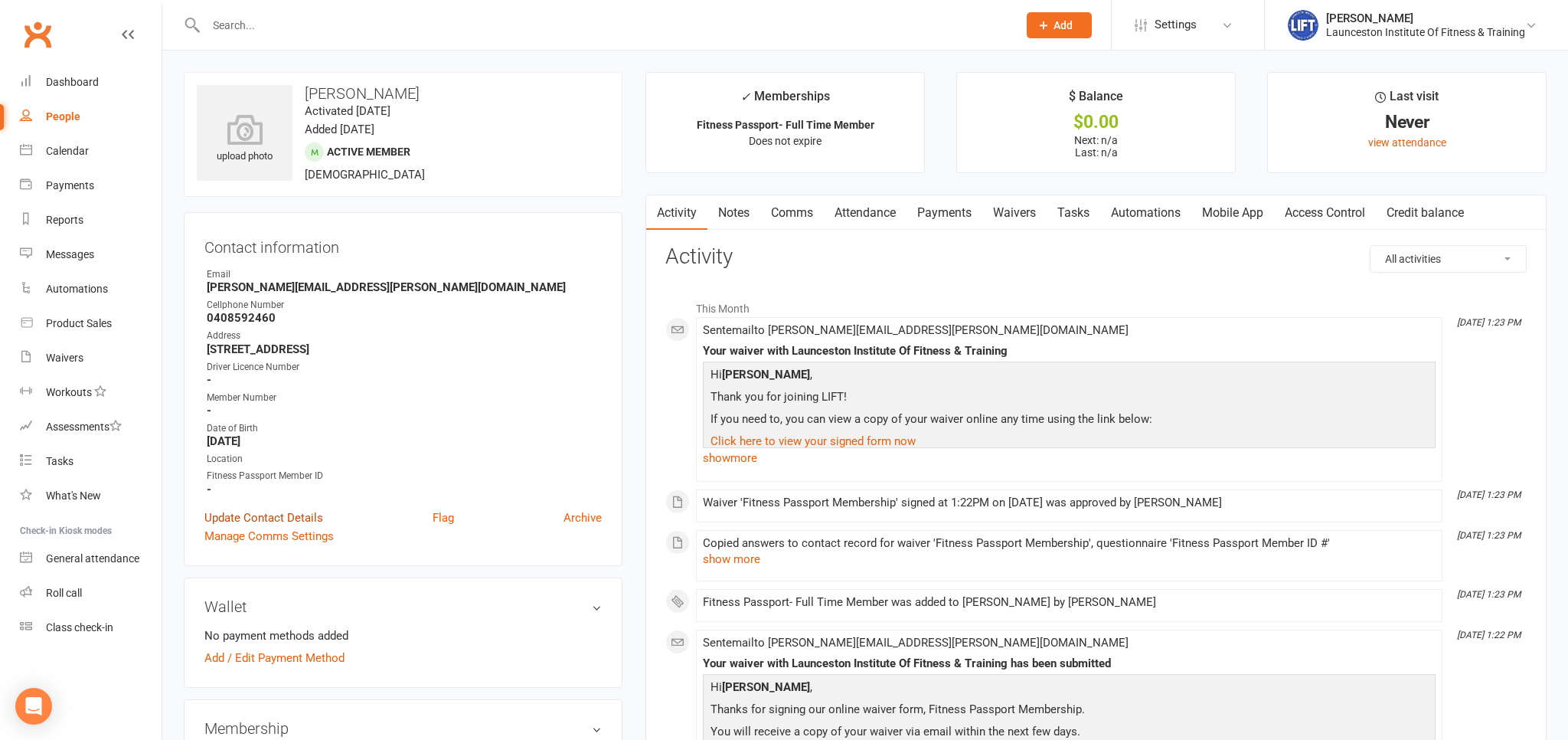
click at [247, 518] on link "Update Contact Details" at bounding box center [264, 518] width 119 height 18
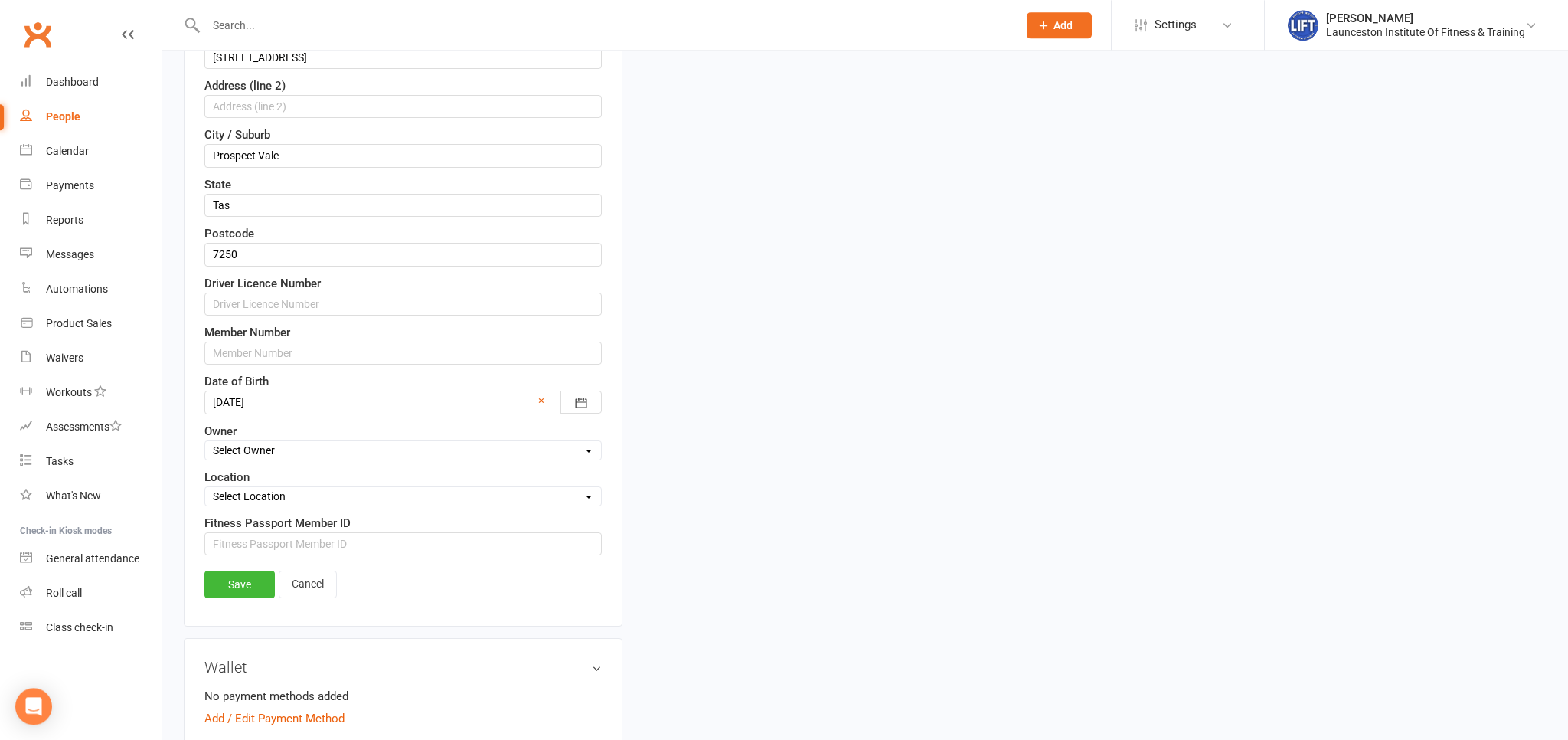
scroll to position [476, 0]
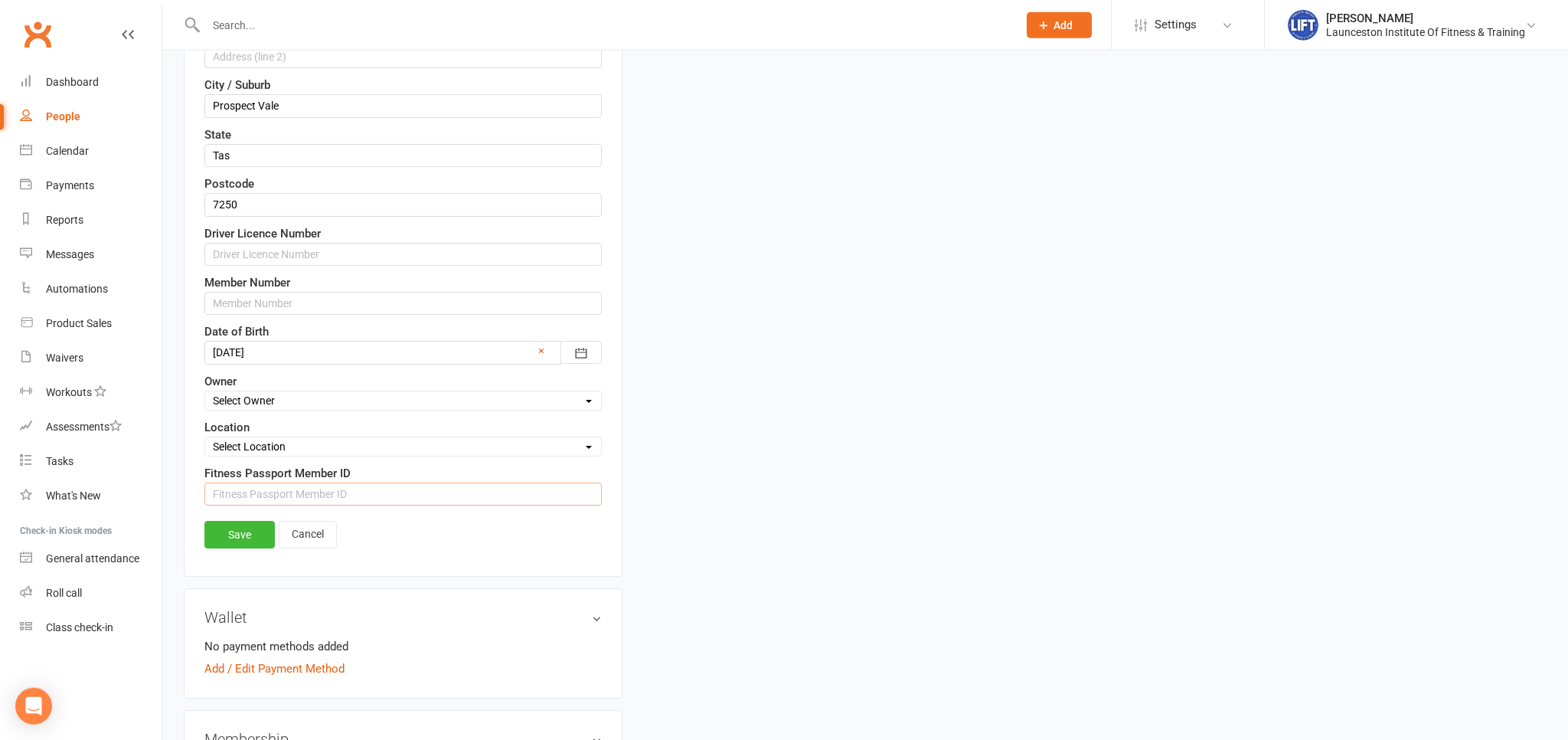
click at [257, 496] on input "string" at bounding box center [403, 494] width 397 height 23
paste input "1468471"
type input "1468471"
click at [246, 524] on link "Save" at bounding box center [239, 534] width 70 height 27
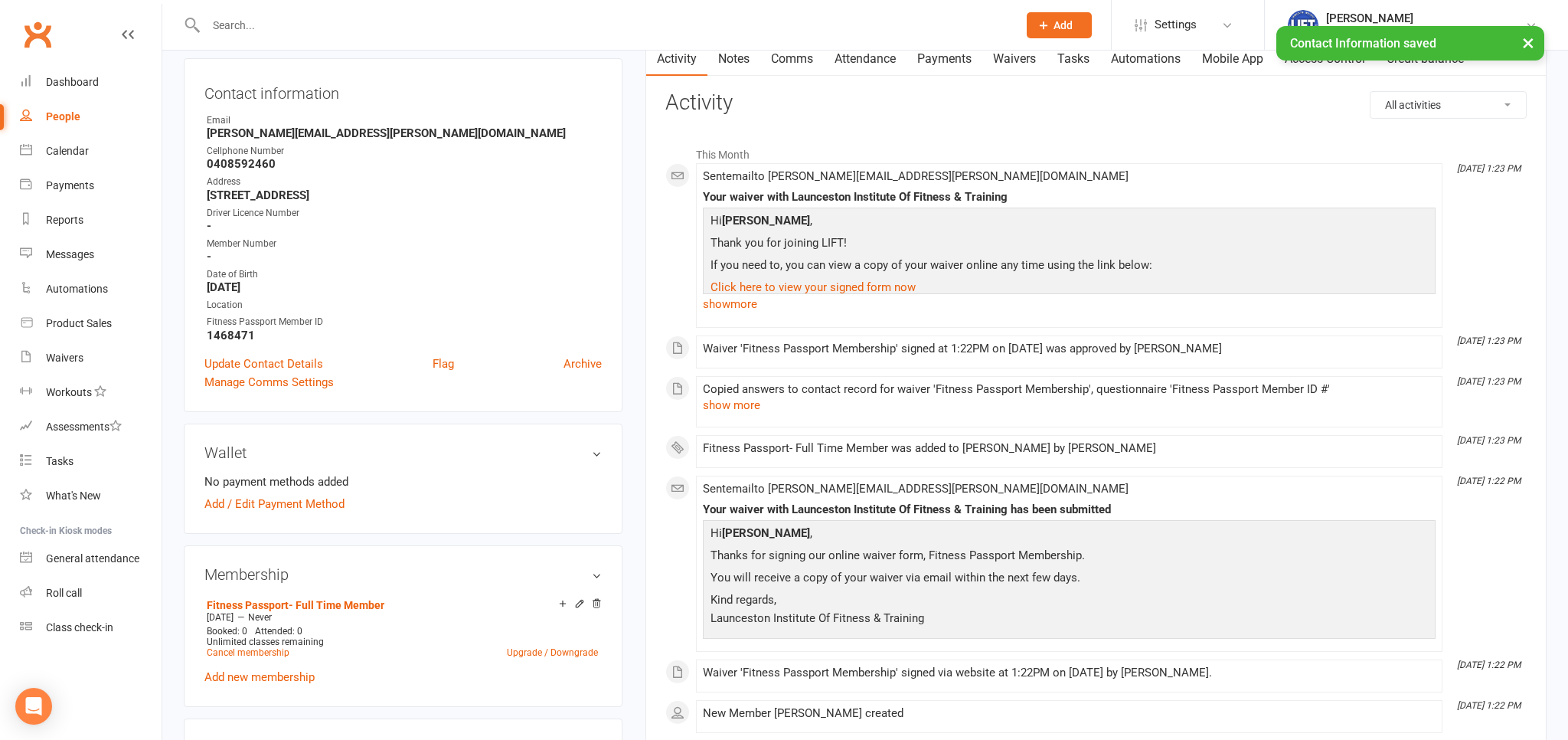
scroll to position [71, 0]
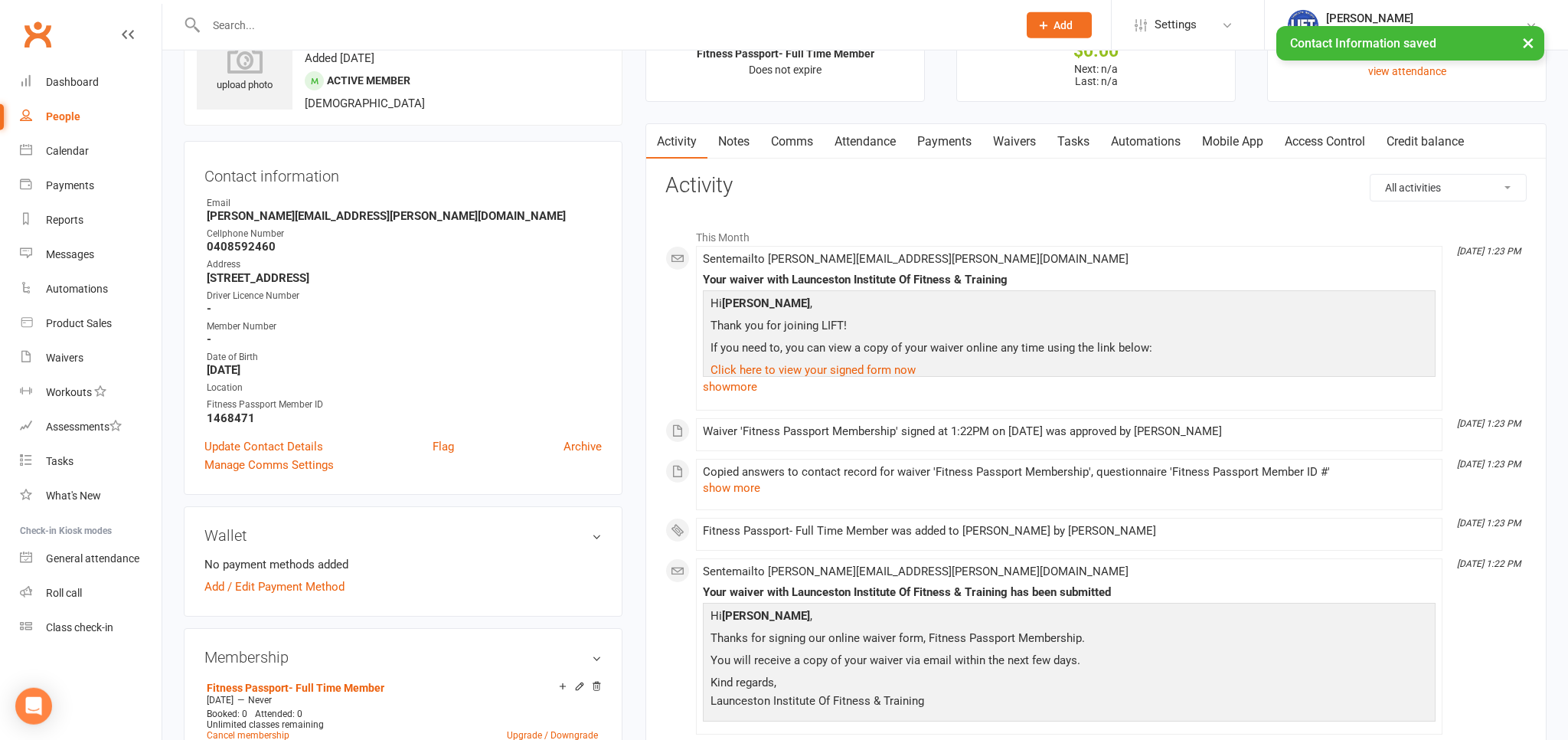
click at [1321, 135] on link "Access Control" at bounding box center [1325, 142] width 102 height 35
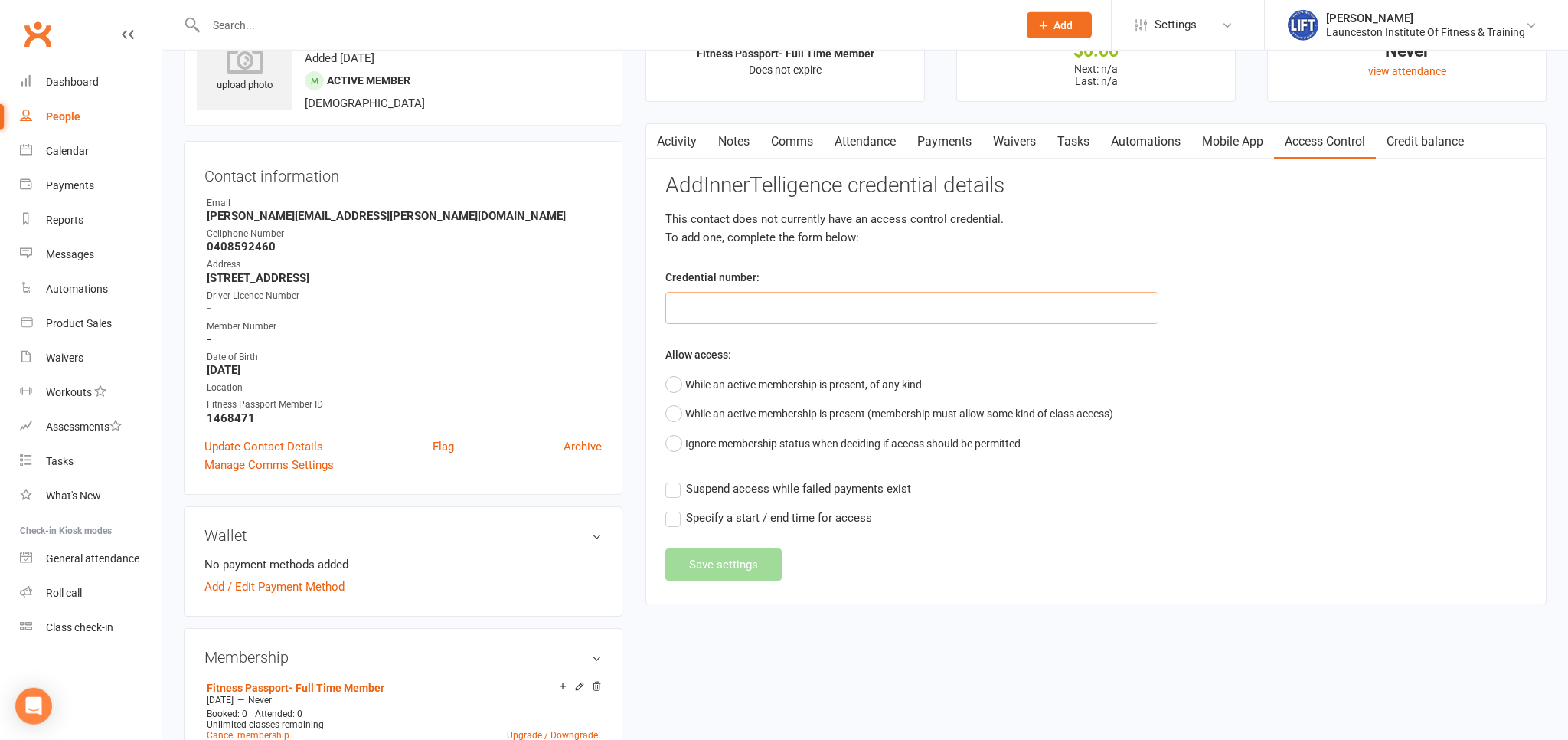
click at [721, 318] on input "text" at bounding box center [911, 307] width 493 height 32
paste input "2000000000000000497F11AE"
type input "2000000000000000497F11AE"
click at [673, 379] on button "While an active membership is present, of any kind" at bounding box center [793, 384] width 257 height 29
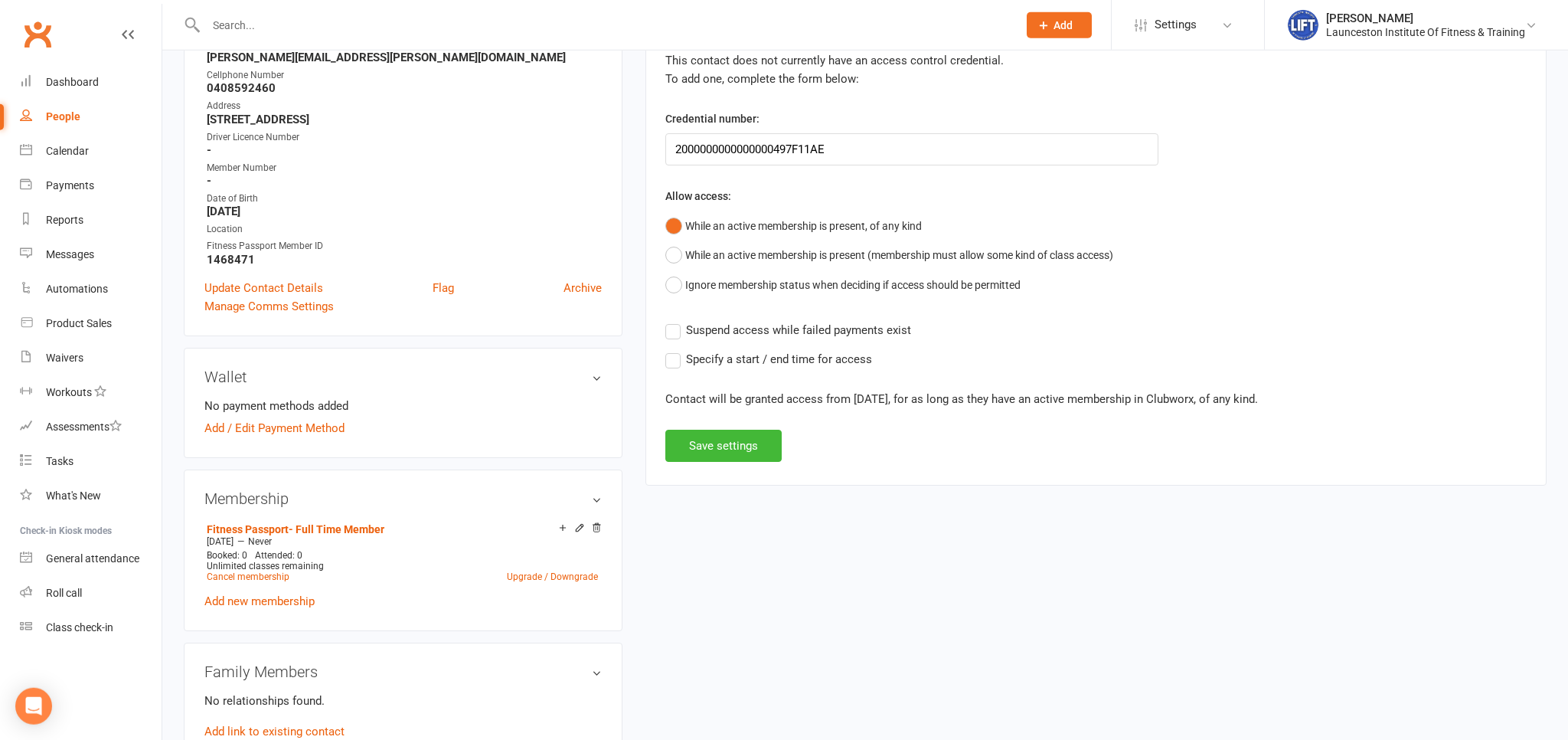
scroll to position [233, 0]
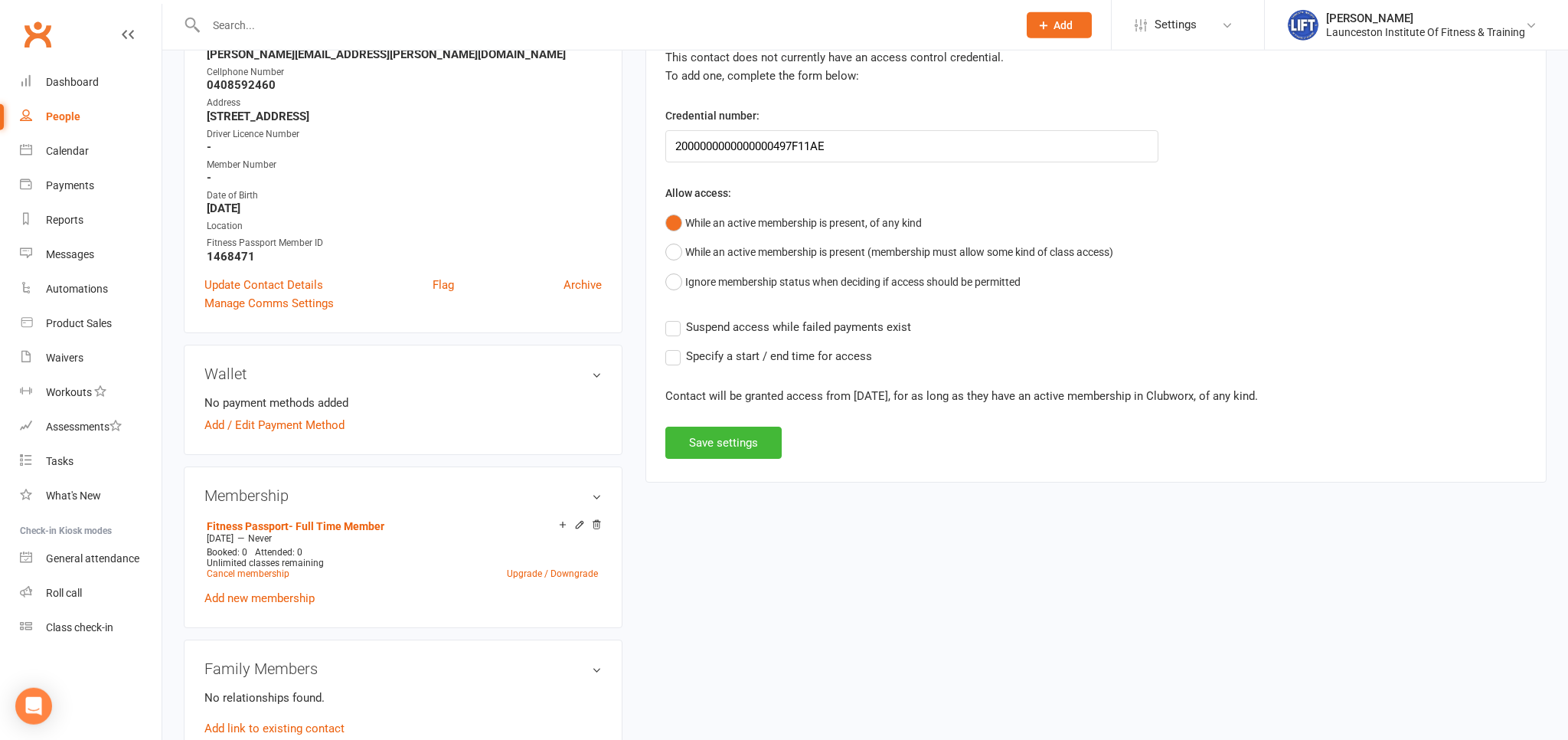
click at [669, 350] on label "Specify a start / end time for access" at bounding box center [769, 356] width 207 height 18
click at [669, 347] on input "Specify a start / end time for access" at bounding box center [769, 347] width 207 height 0
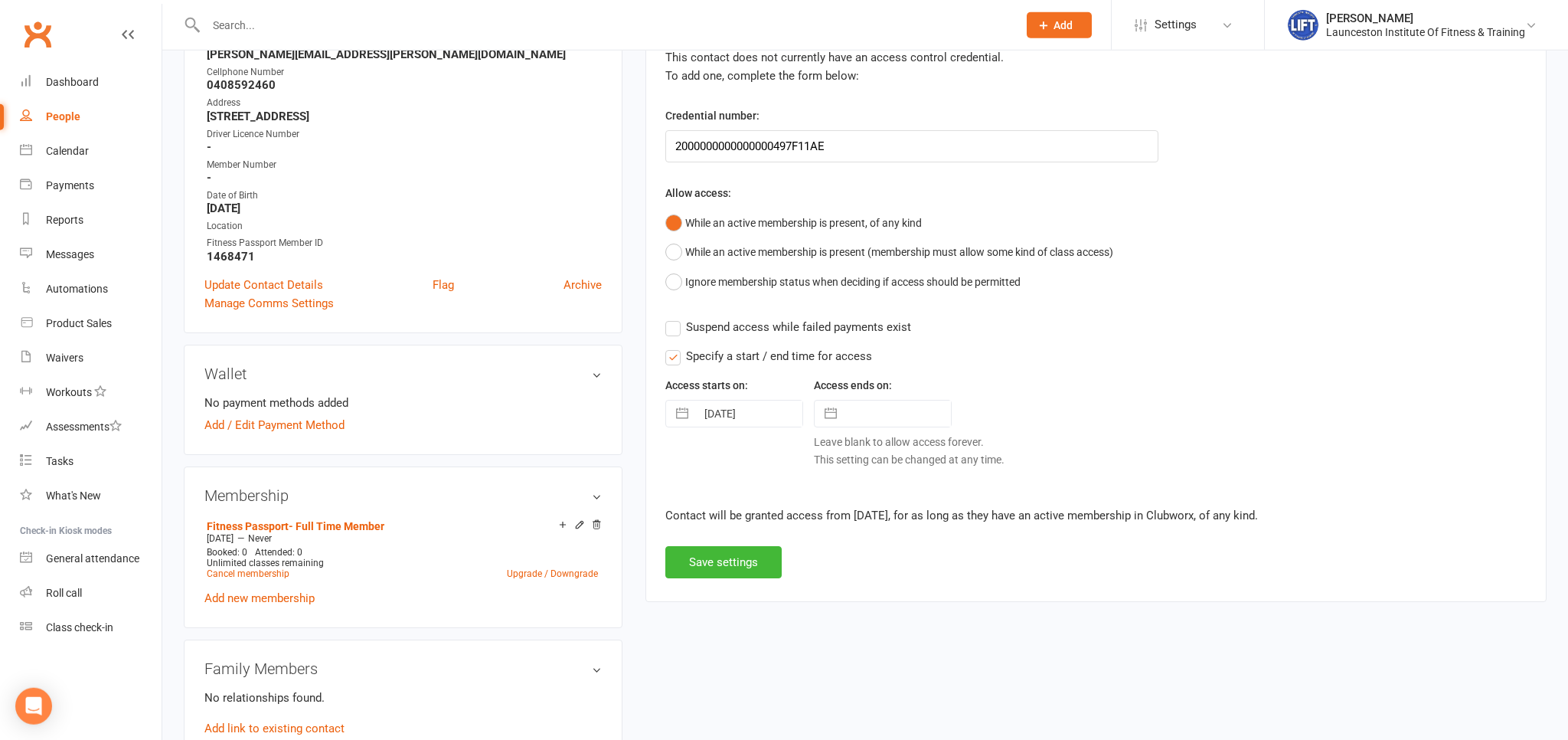
click at [679, 350] on label "Specify a start / end time for access" at bounding box center [769, 356] width 207 height 18
click at [679, 347] on input "Specify a start / end time for access" at bounding box center [769, 347] width 207 height 0
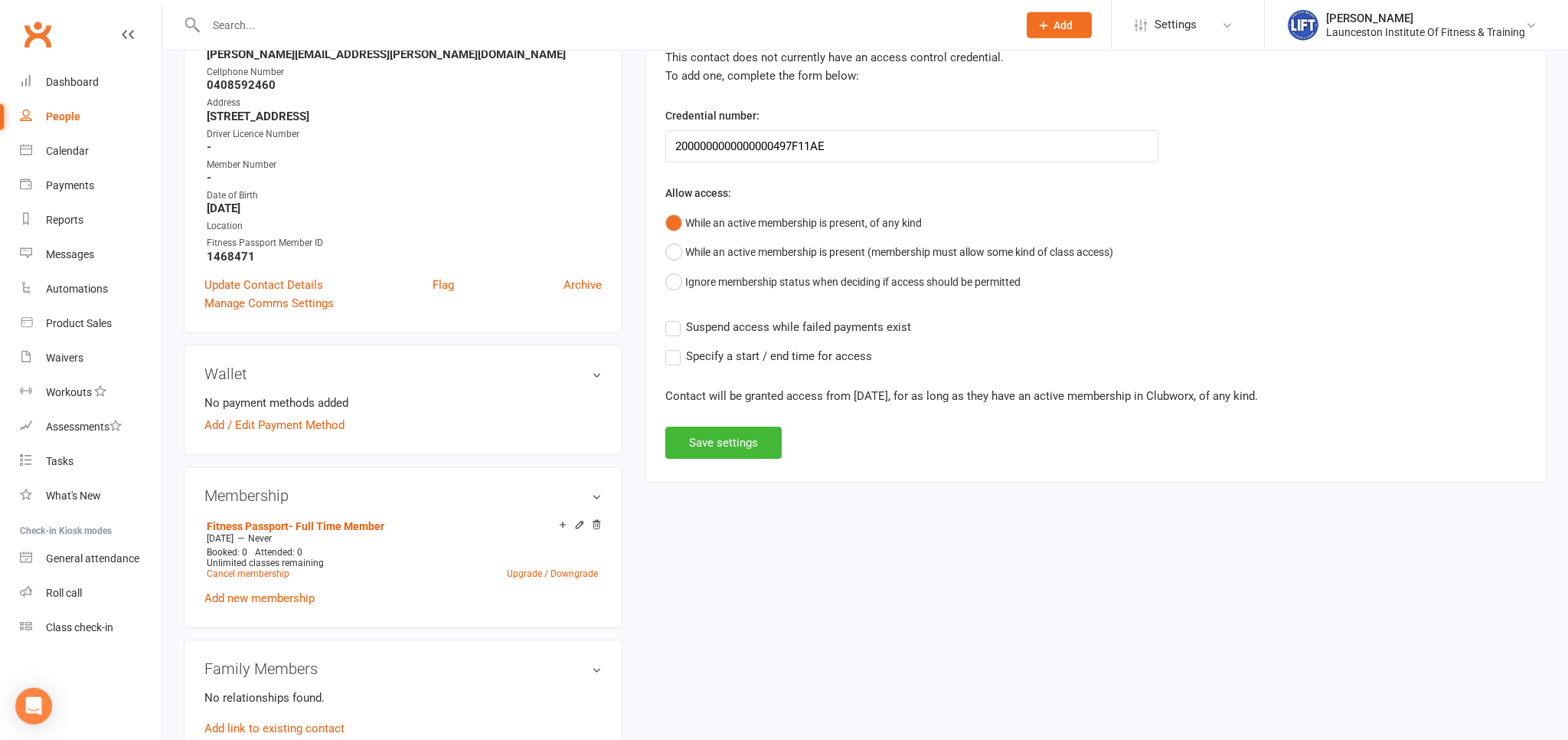
click at [675, 326] on label "Suspend access while failed payments exist" at bounding box center [788, 327] width 246 height 18
click at [675, 318] on input "Suspend access while failed payments exist" at bounding box center [788, 318] width 246 height 0
click at [674, 347] on label "Specify a start / end time for access" at bounding box center [769, 356] width 207 height 18
click at [674, 347] on input "Specify a start / end time for access" at bounding box center [769, 347] width 207 height 0
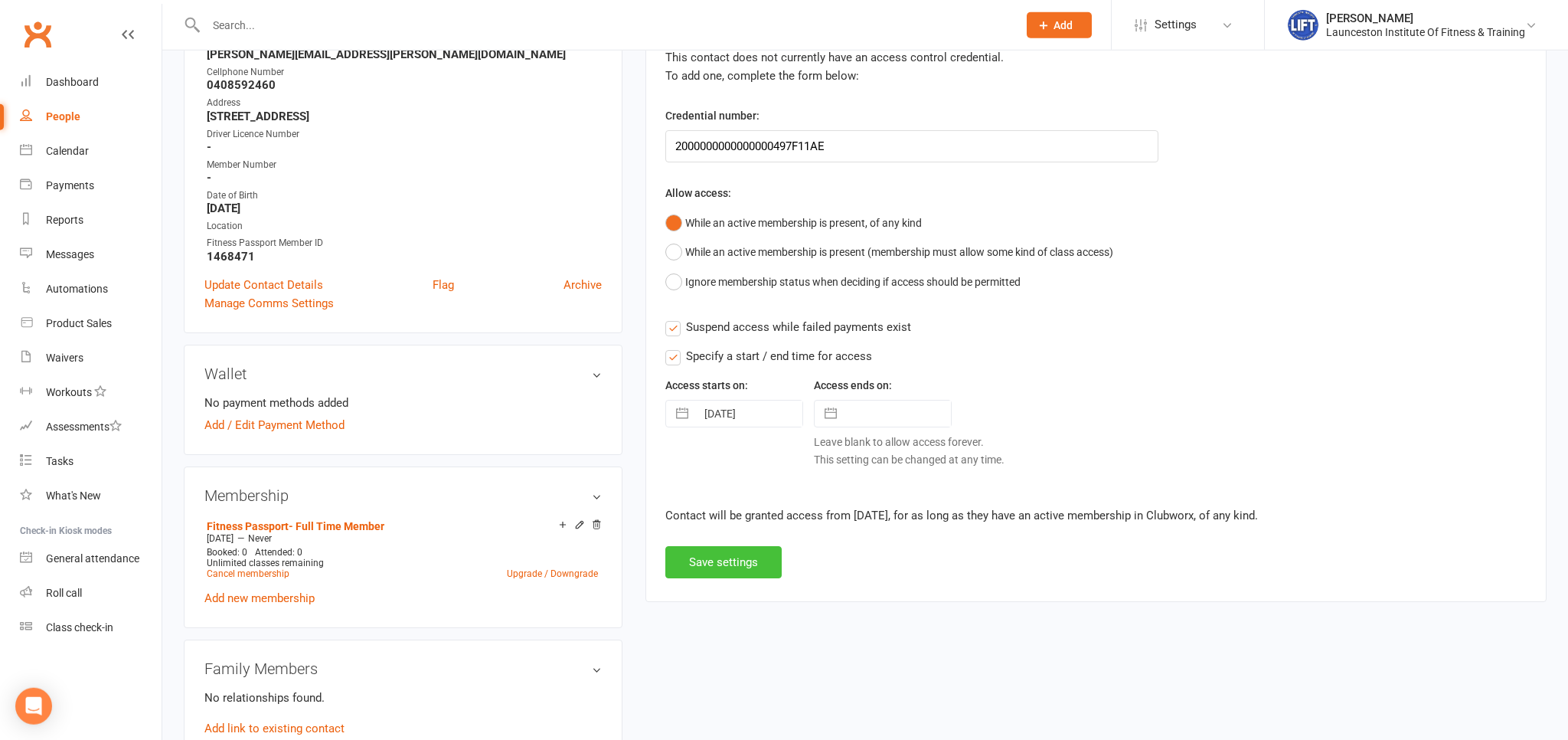
click at [730, 563] on button "Save settings" at bounding box center [723, 561] width 116 height 32
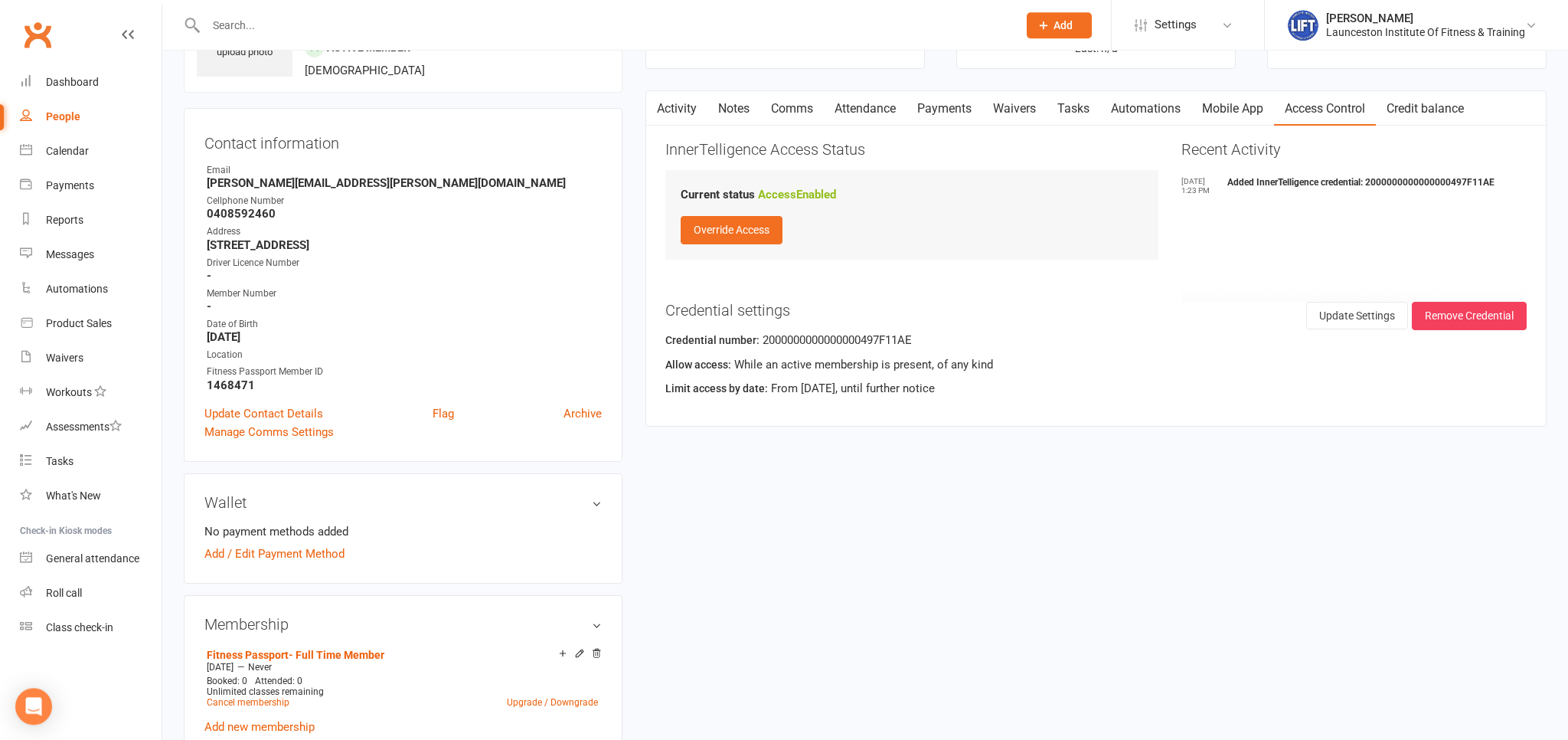
scroll to position [0, 0]
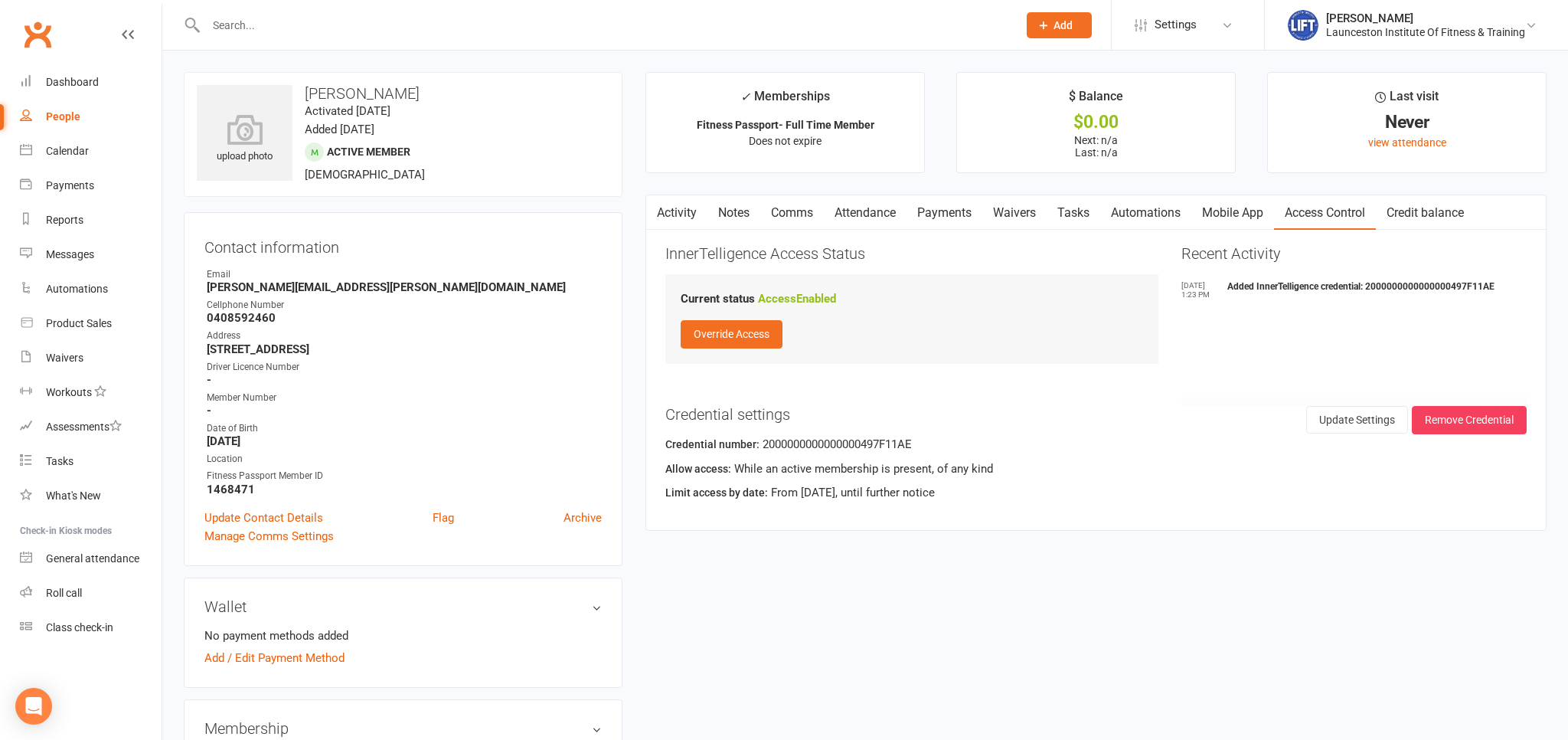
click at [680, 204] on link "Activity" at bounding box center [677, 213] width 61 height 35
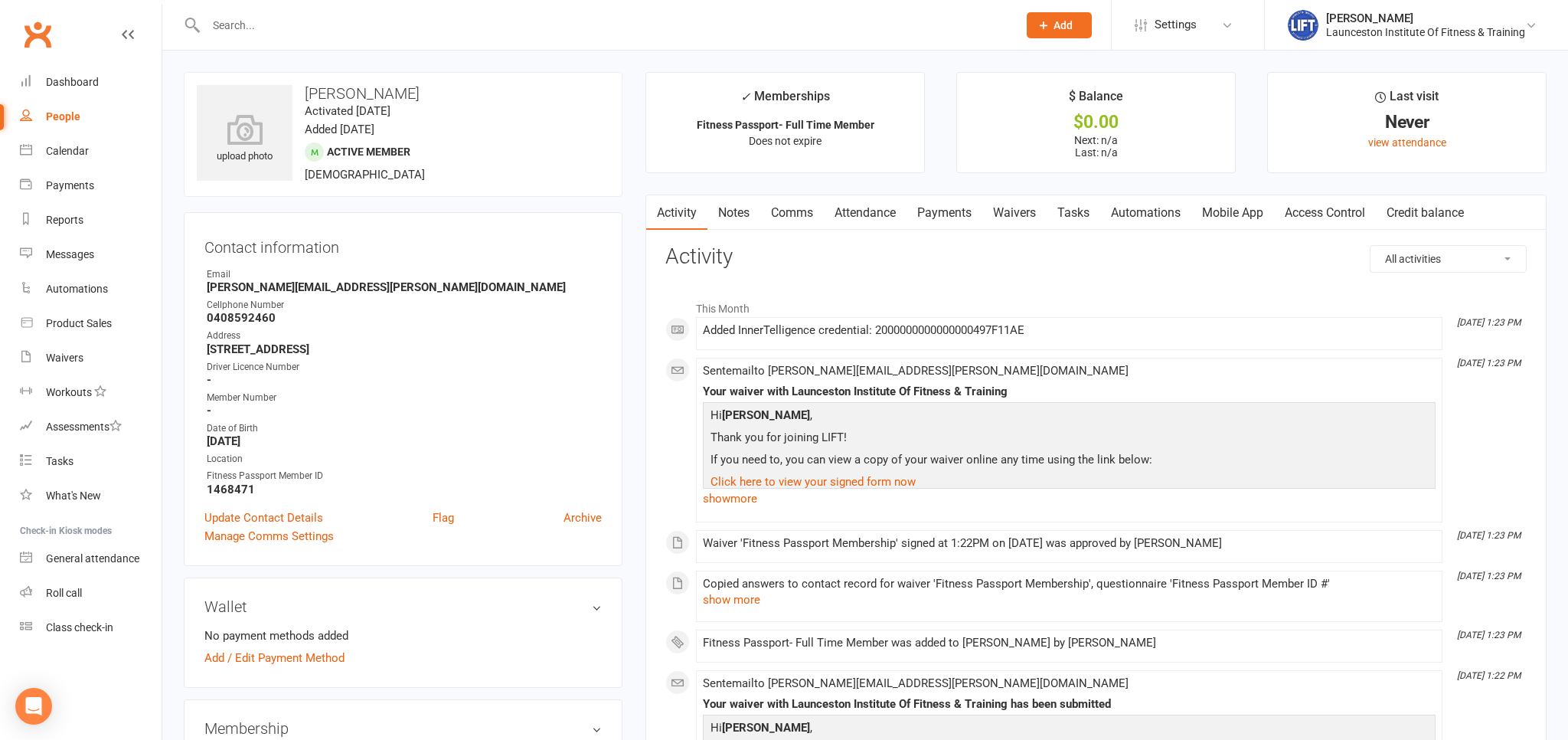
click at [1318, 214] on link "Access Control" at bounding box center [1325, 213] width 102 height 35
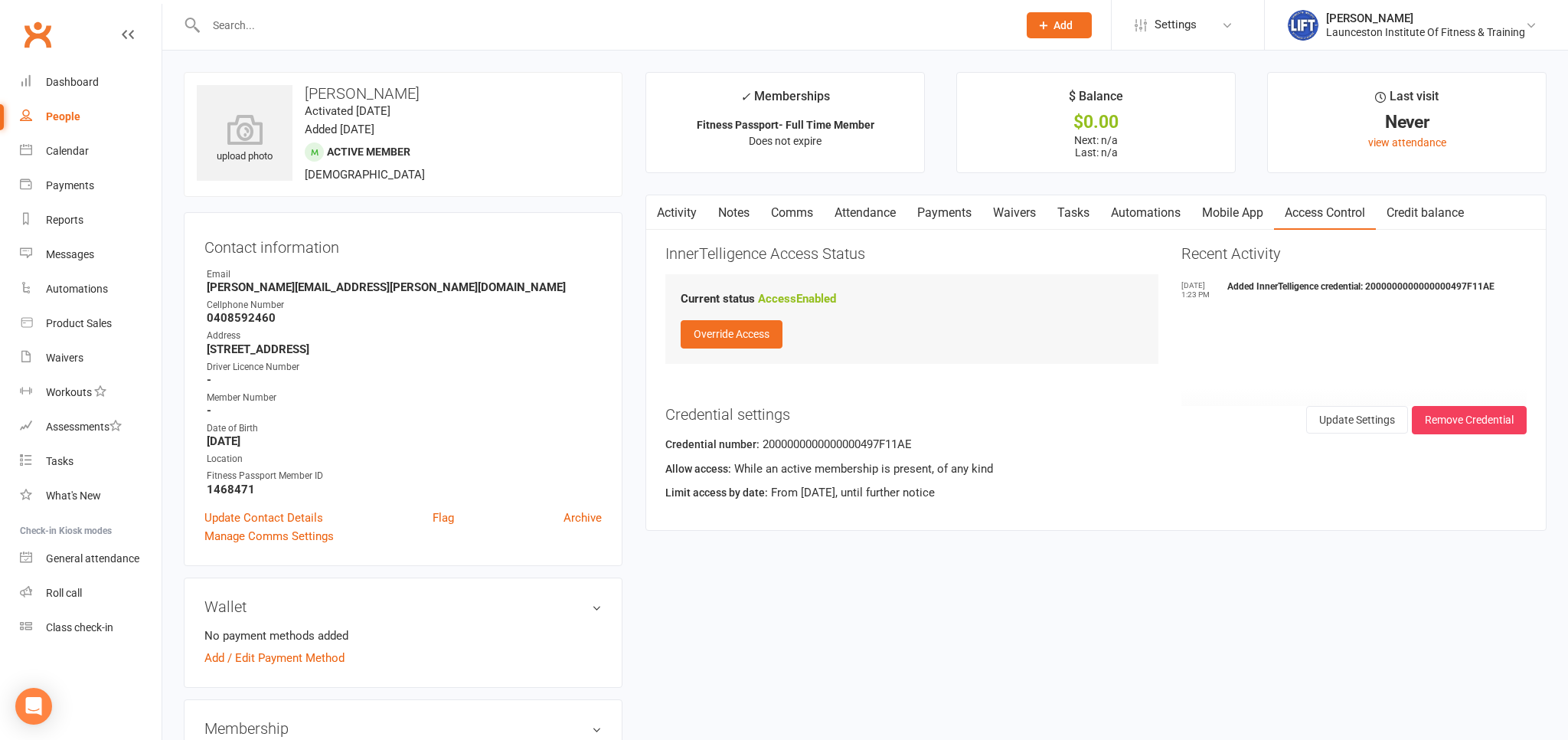
click at [72, 109] on link "People" at bounding box center [91, 116] width 142 height 34
select select "100"
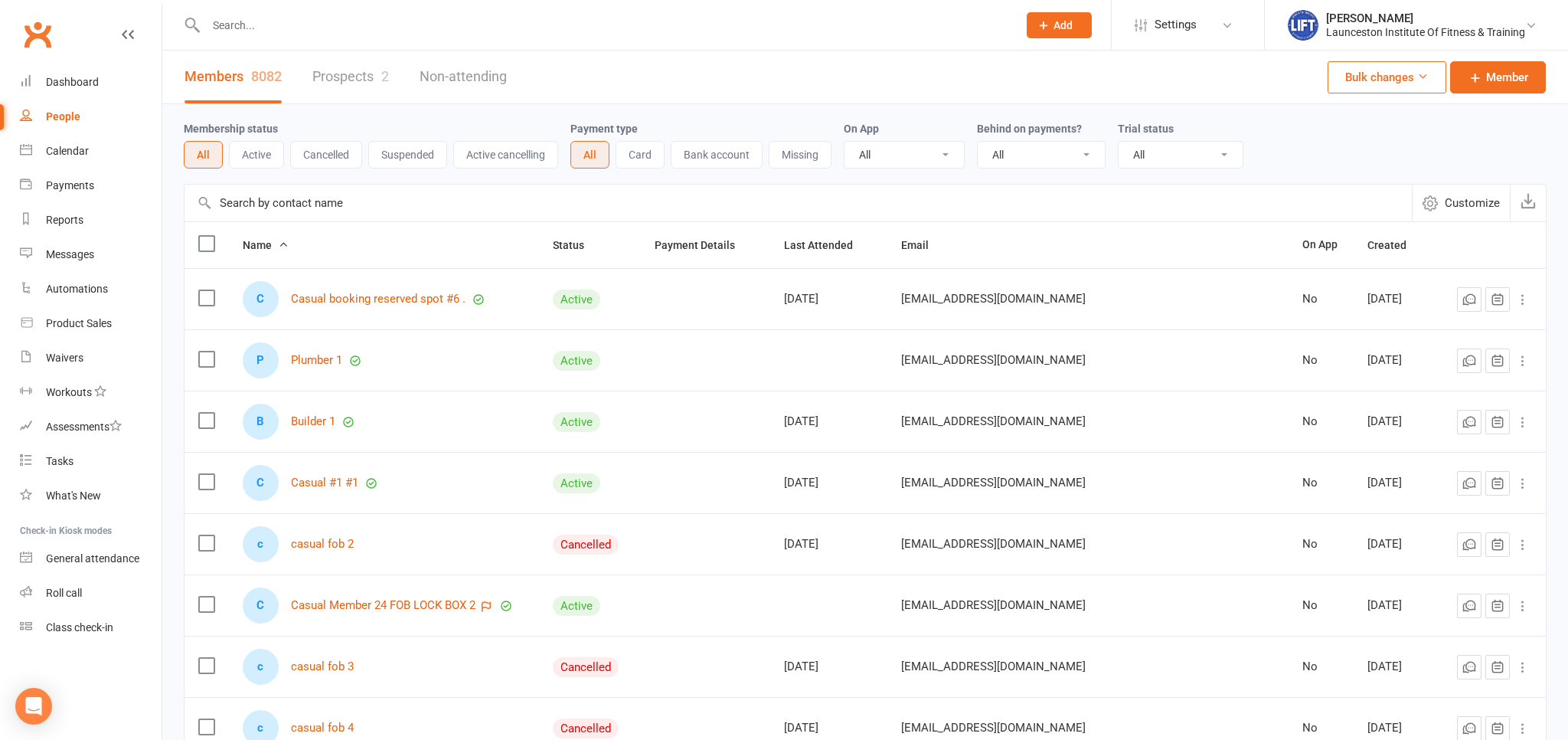
click at [247, 26] on input "text" at bounding box center [604, 25] width 805 height 21
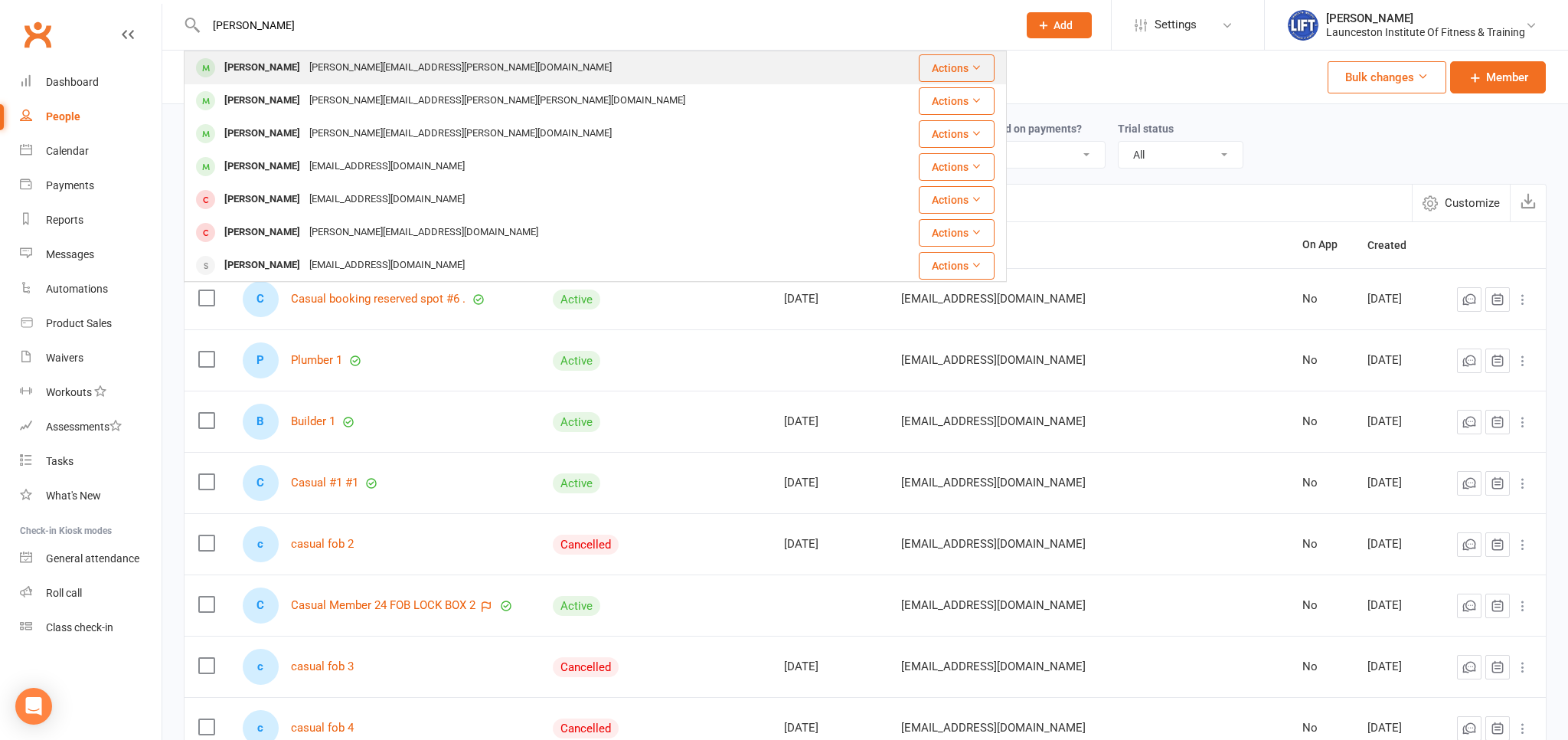
type input "jess ringrose"
click at [269, 63] on div "Jess Ringrose" at bounding box center [262, 67] width 85 height 22
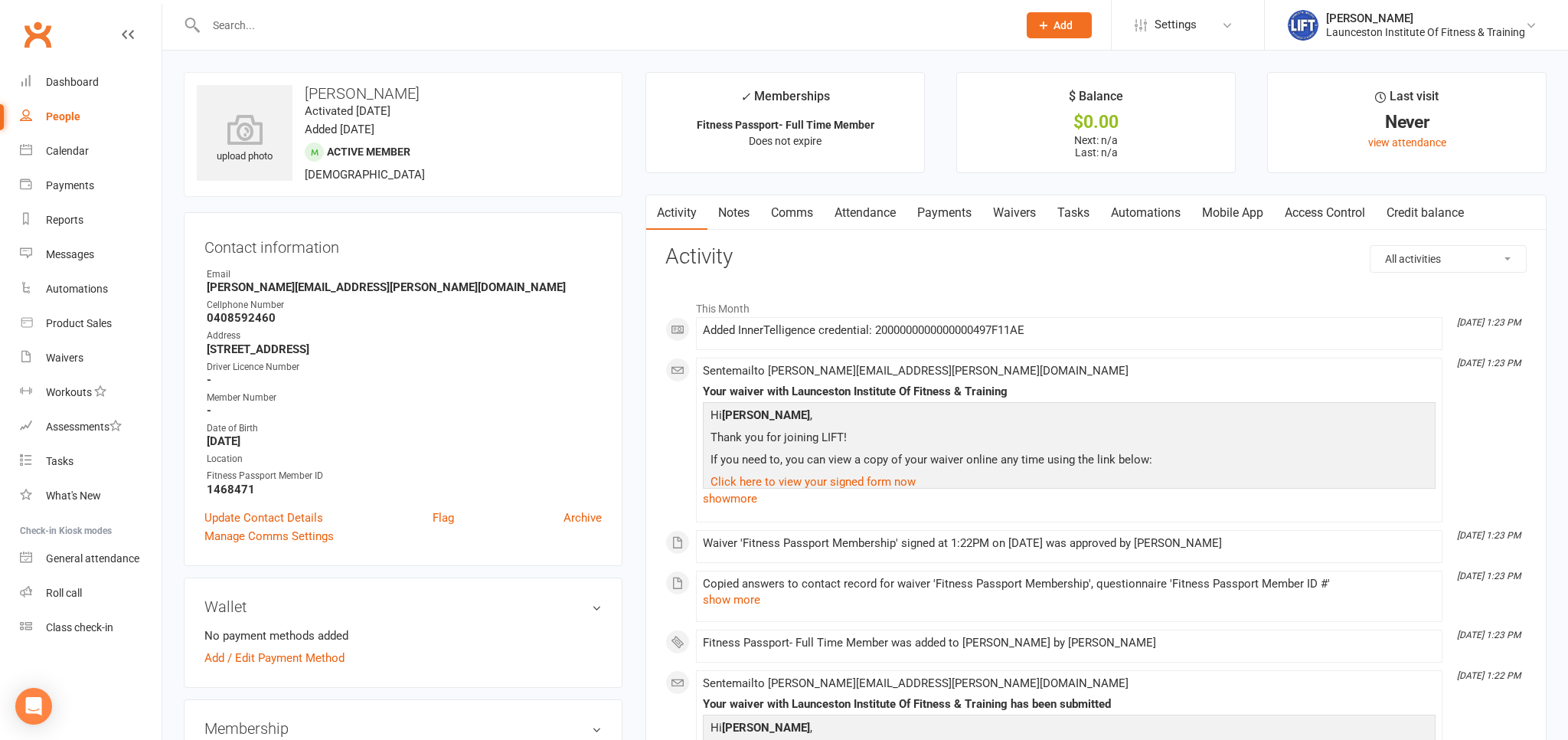
click at [1302, 216] on link "Access Control" at bounding box center [1325, 213] width 102 height 35
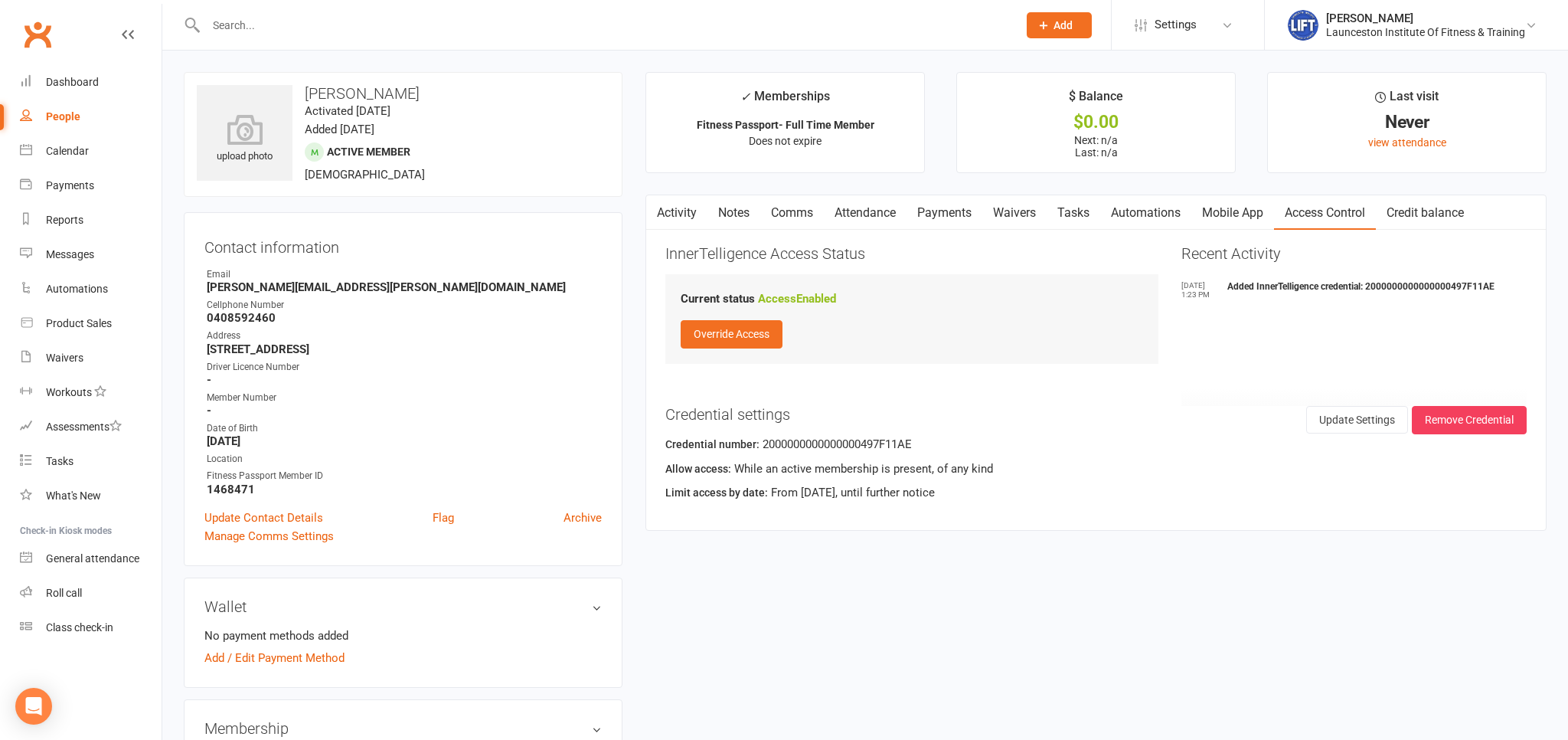
click at [675, 221] on link "Activity" at bounding box center [677, 213] width 61 height 35
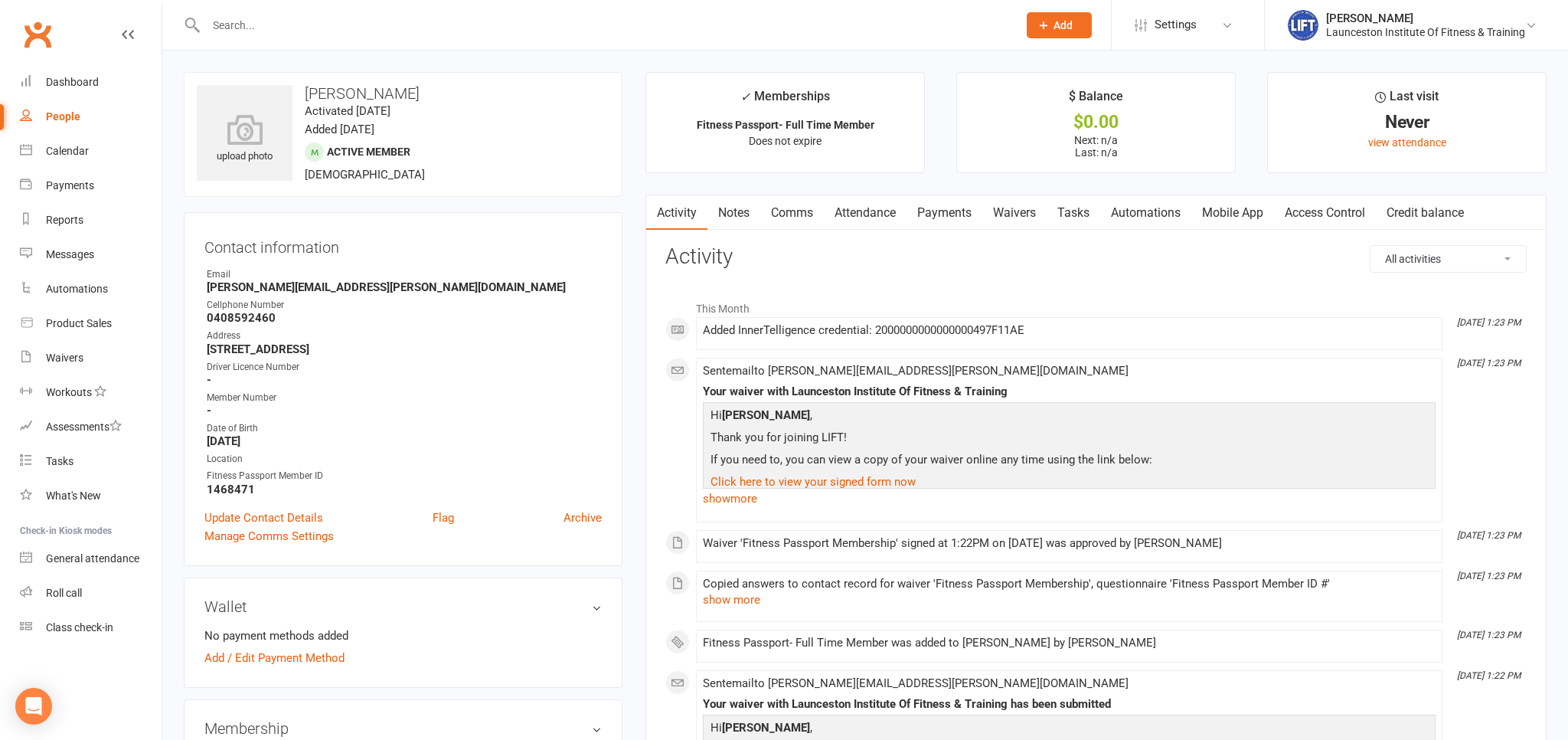
click at [482, 329] on div "Address" at bounding box center [404, 335] width 395 height 15
click at [72, 95] on link "Dashboard" at bounding box center [91, 81] width 142 height 34
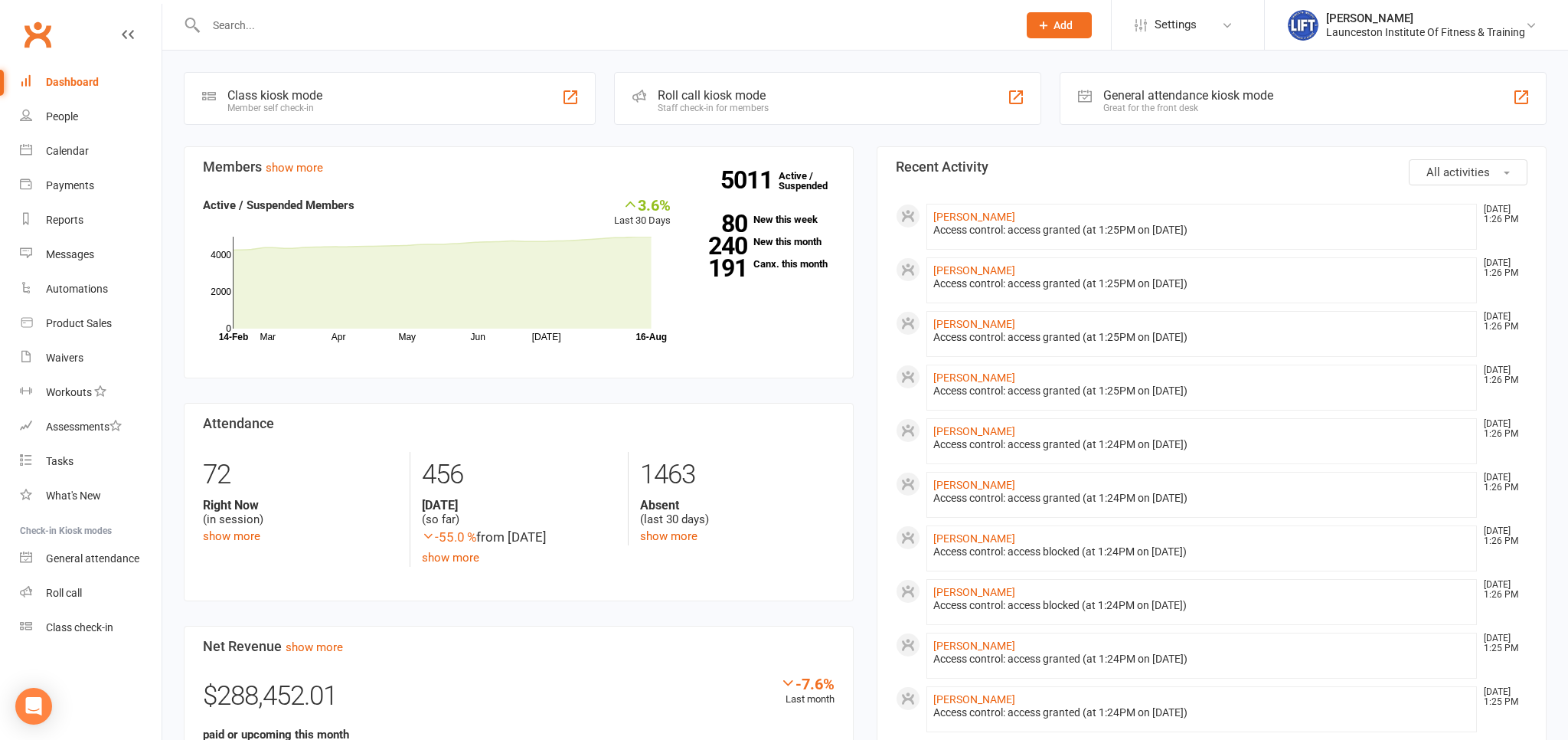
click at [287, 32] on input "text" at bounding box center [604, 25] width 805 height 21
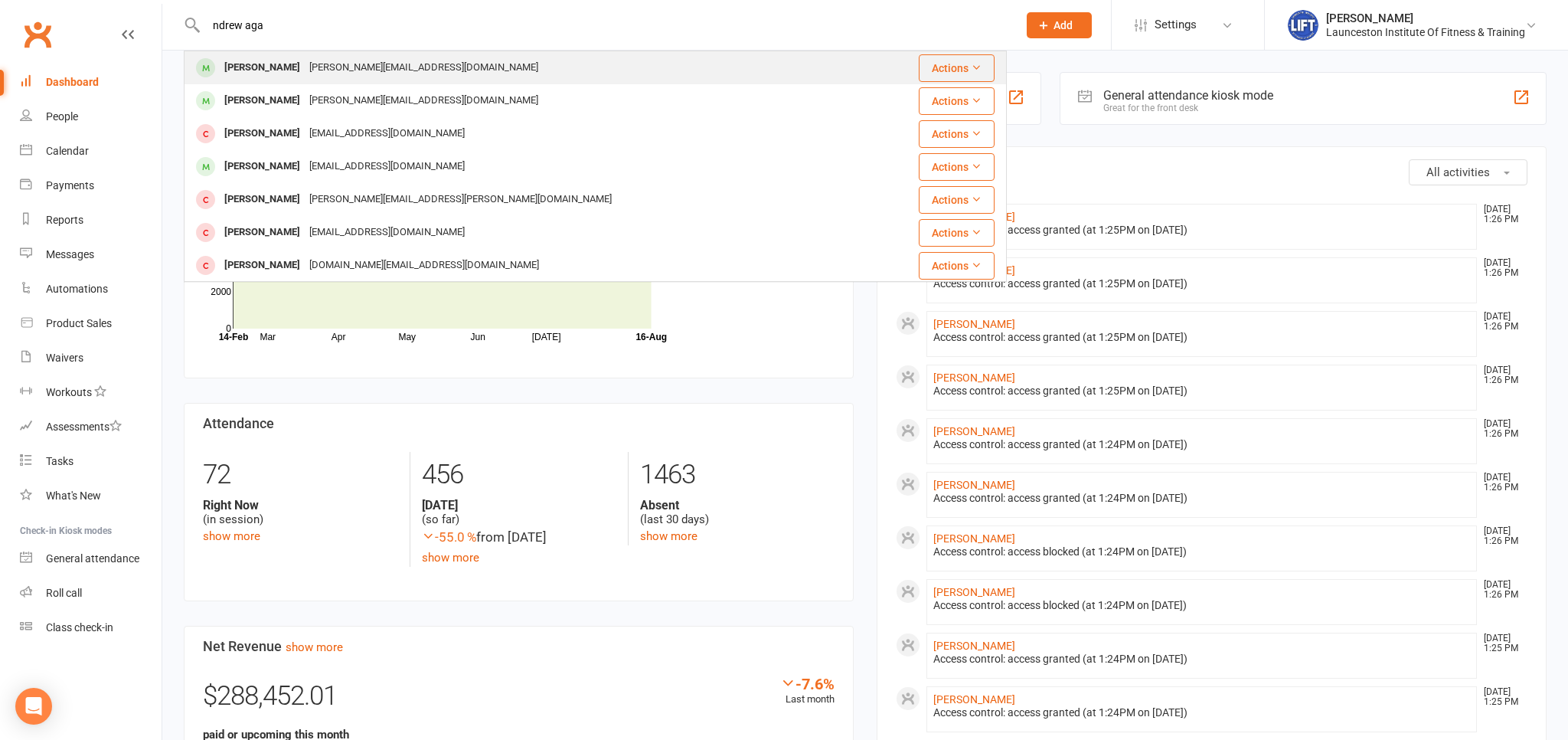
type input "ndrew aga"
click at [313, 74] on div "andrew_aganas@outlook.com" at bounding box center [424, 67] width 238 height 22
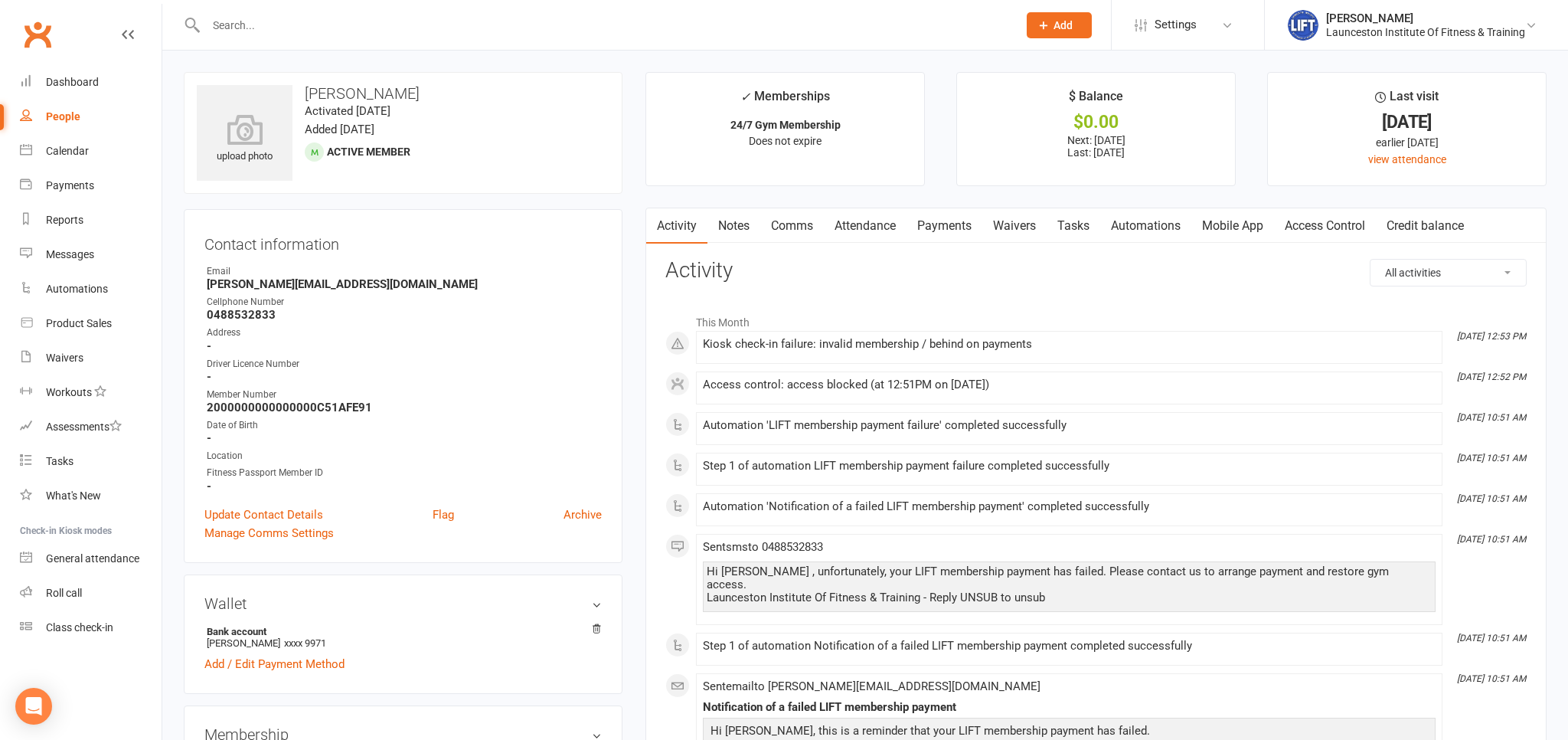
click at [936, 222] on link "Payments" at bounding box center [944, 226] width 76 height 35
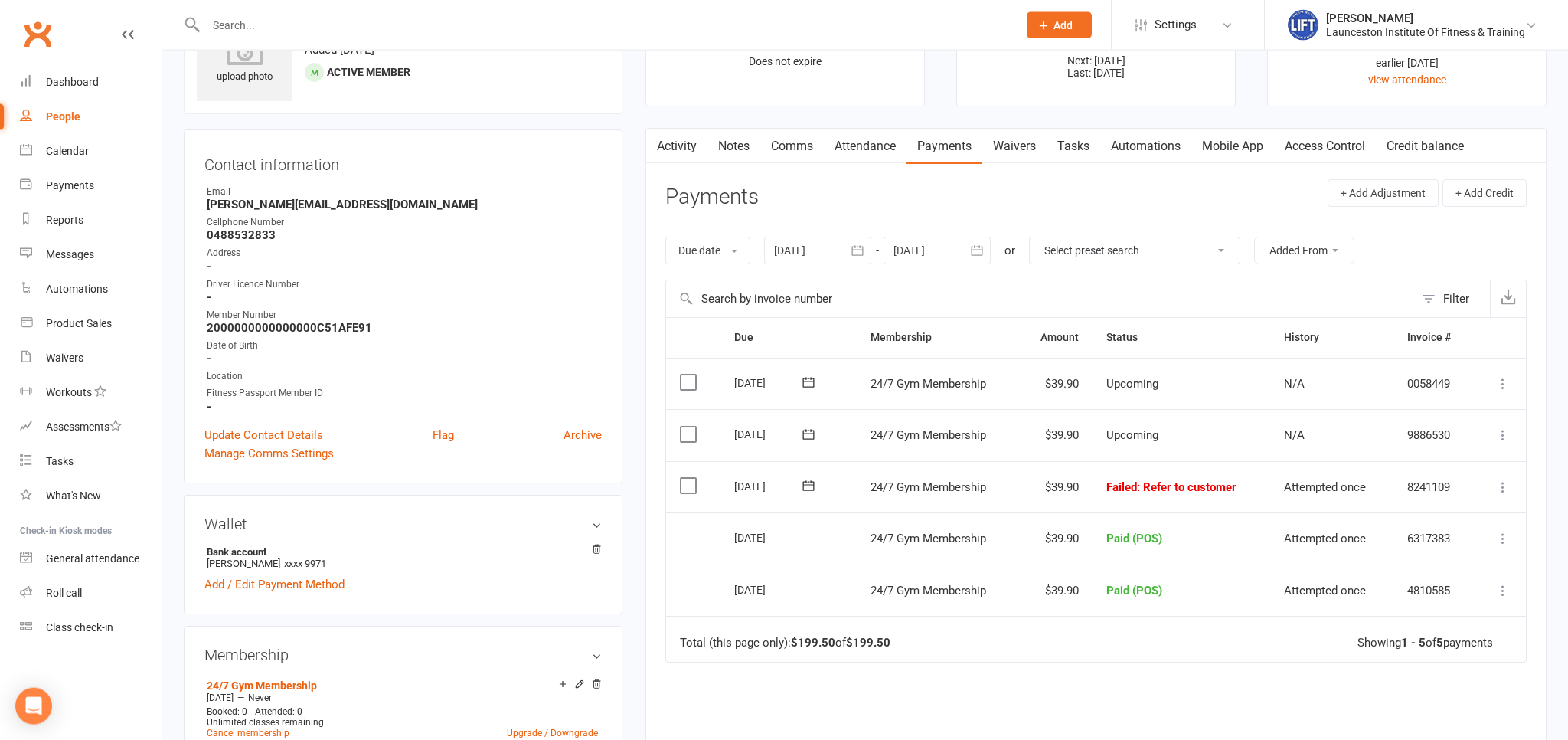
scroll to position [81, 0]
drag, startPoint x: 861, startPoint y: 247, endPoint x: 843, endPoint y: 272, distance: 30.8
click at [861, 247] on icon "button" at bounding box center [856, 249] width 11 height 10
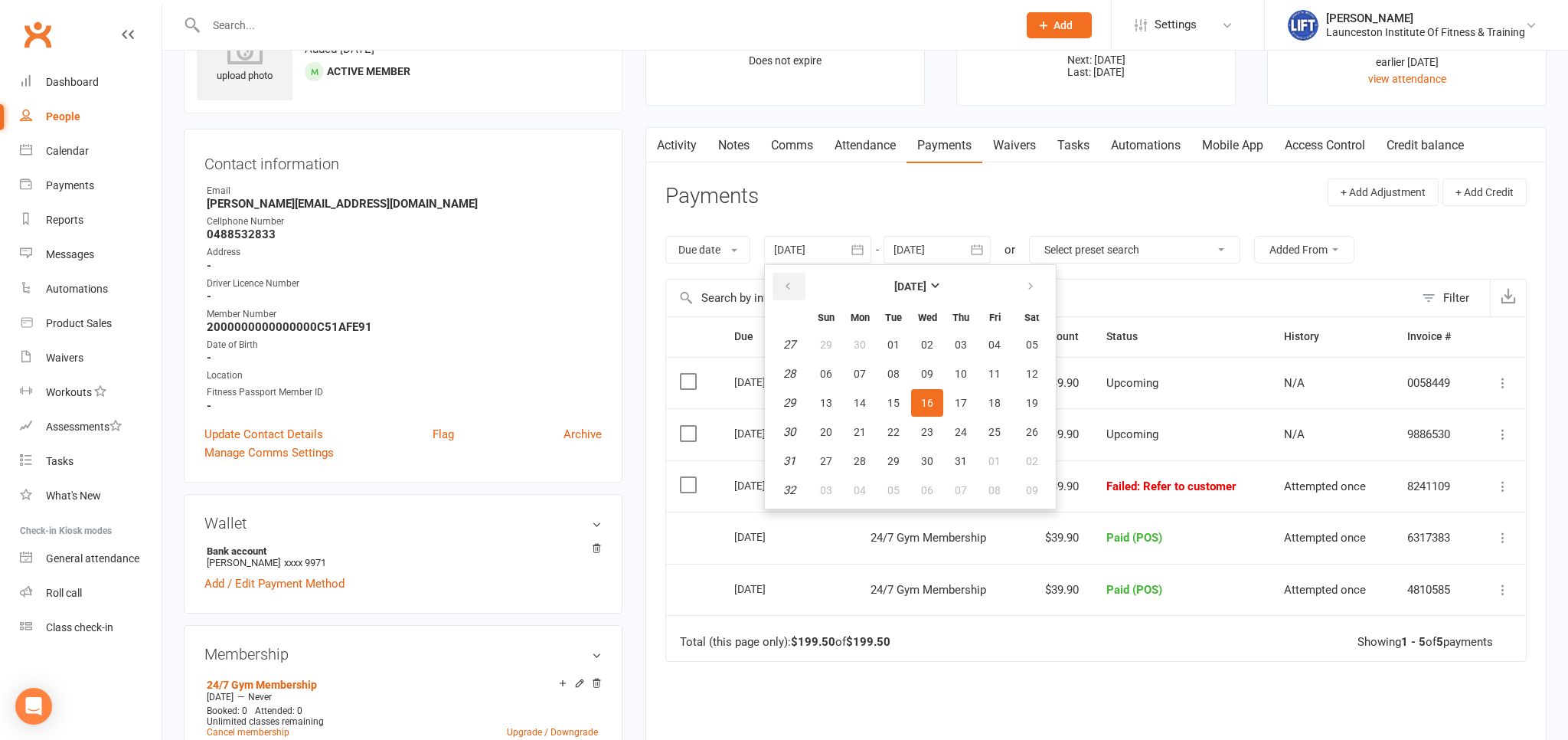
click at [793, 287] on icon "button" at bounding box center [788, 286] width 11 height 12
click at [793, 286] on icon "button" at bounding box center [788, 286] width 11 height 12
click at [928, 363] on button "09" at bounding box center [926, 373] width 32 height 27
type input "09 Apr 2025"
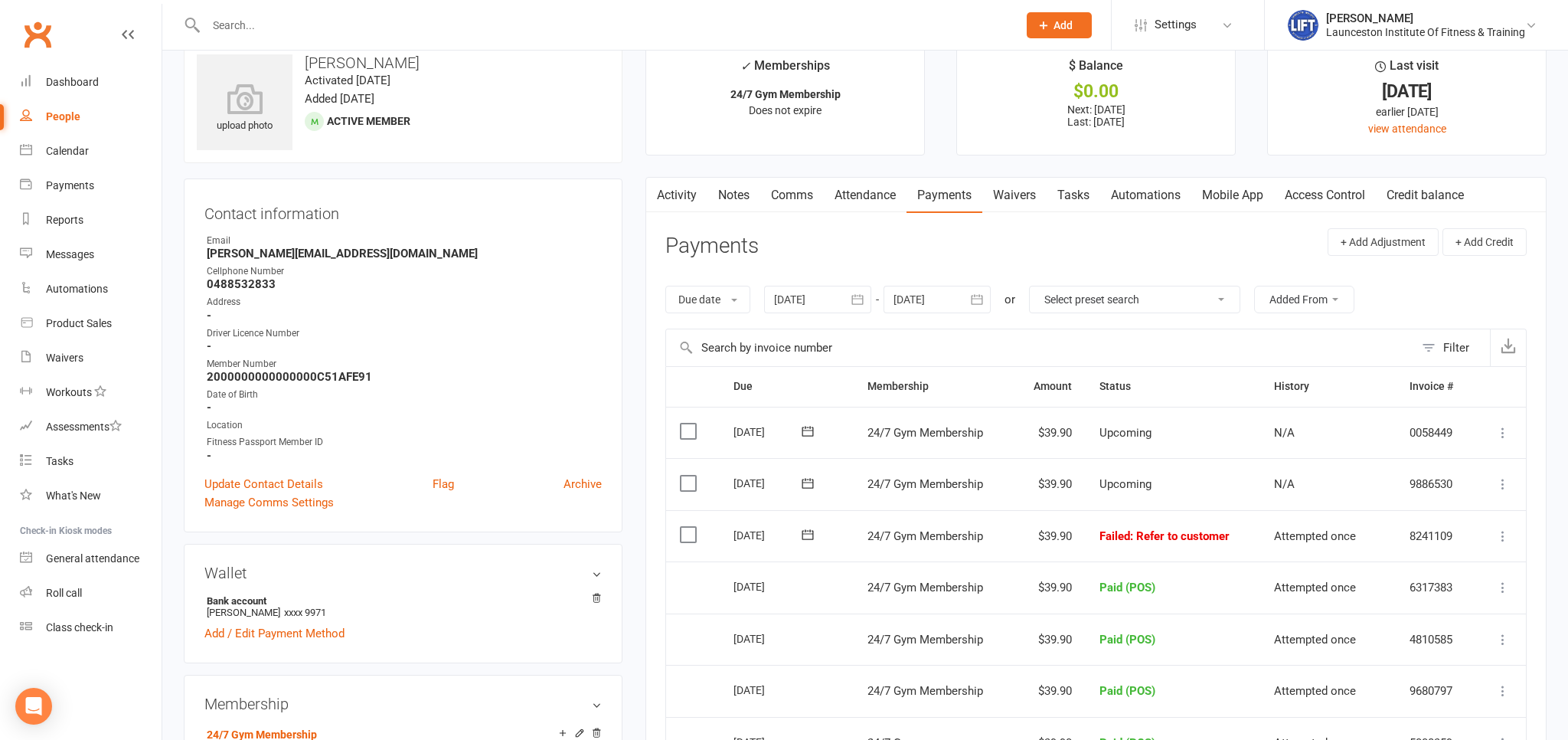
scroll to position [0, 0]
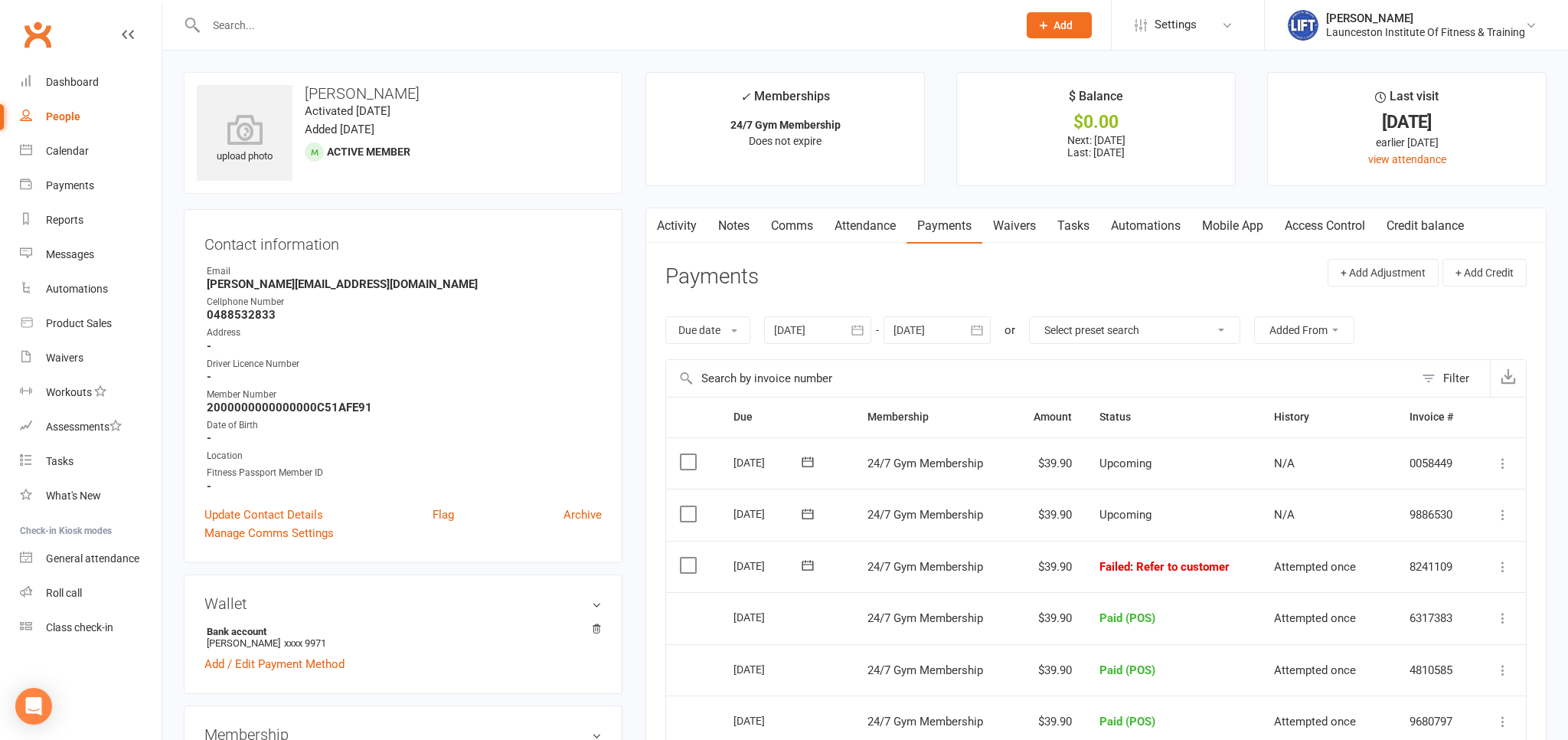
click at [685, 229] on link "Activity" at bounding box center [677, 226] width 61 height 35
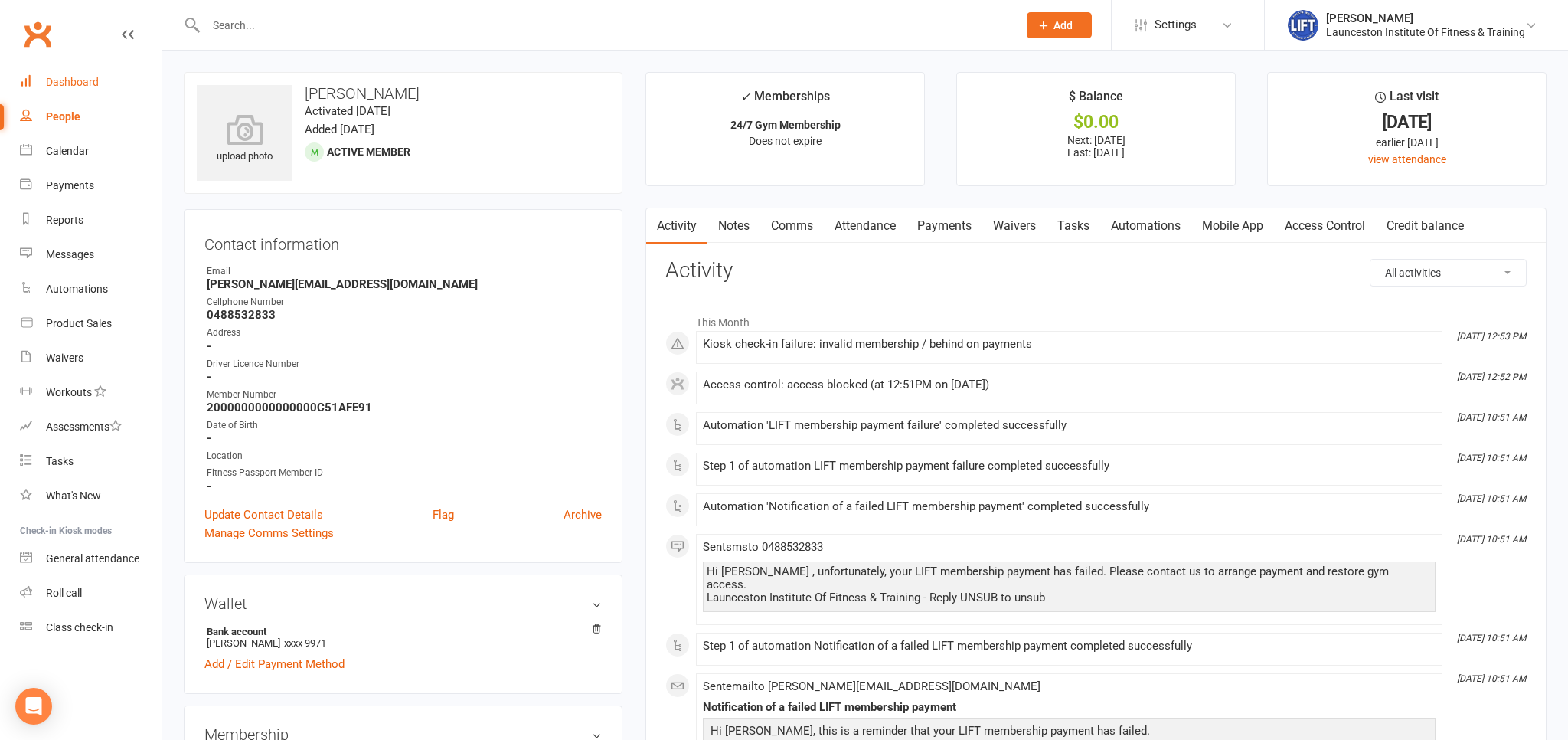
click at [70, 95] on link "Dashboard" at bounding box center [91, 81] width 142 height 34
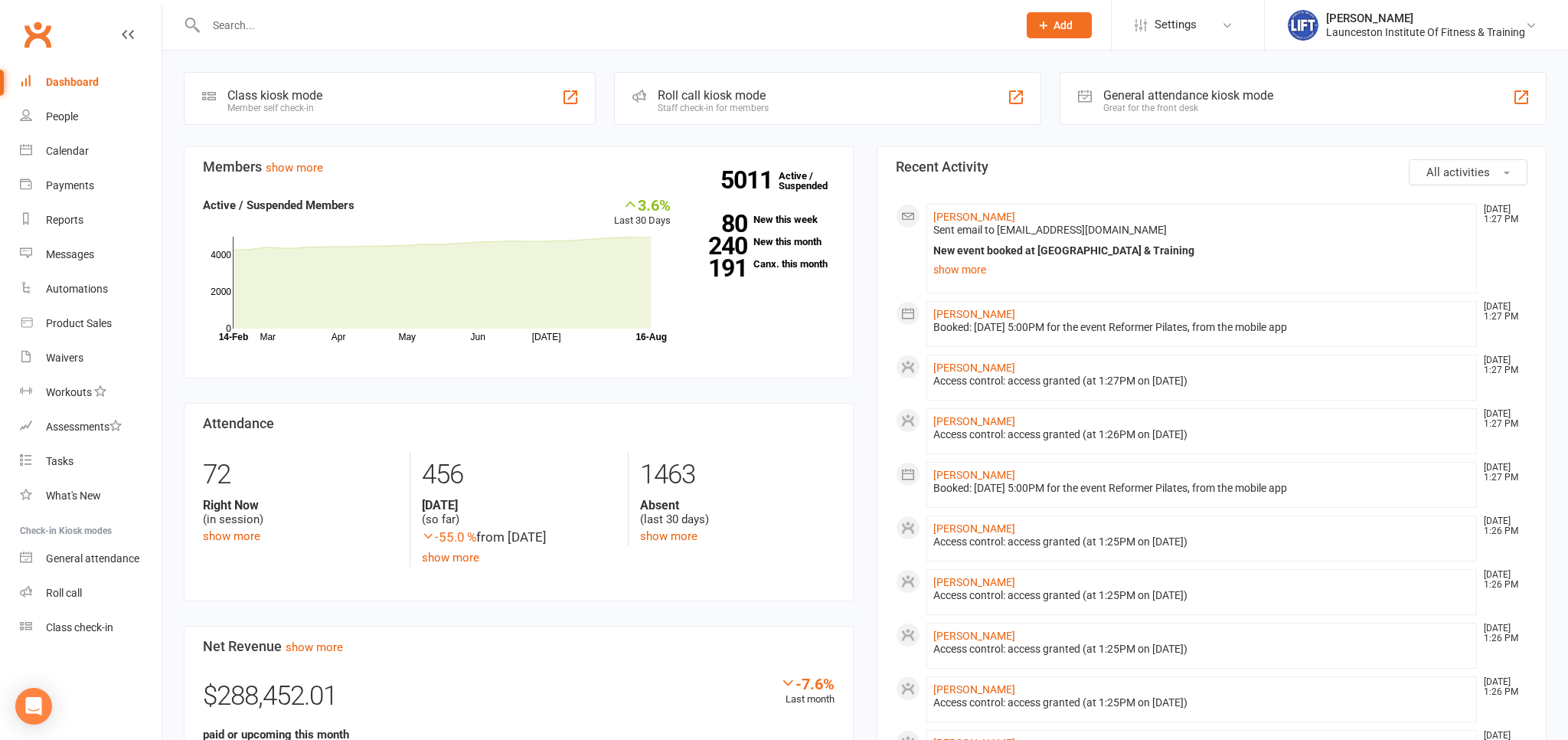
click at [293, 30] on input "text" at bounding box center [604, 25] width 805 height 21
paste input "20000000000000004C43EF2E"
type input "20000000000000004C43EF2E"
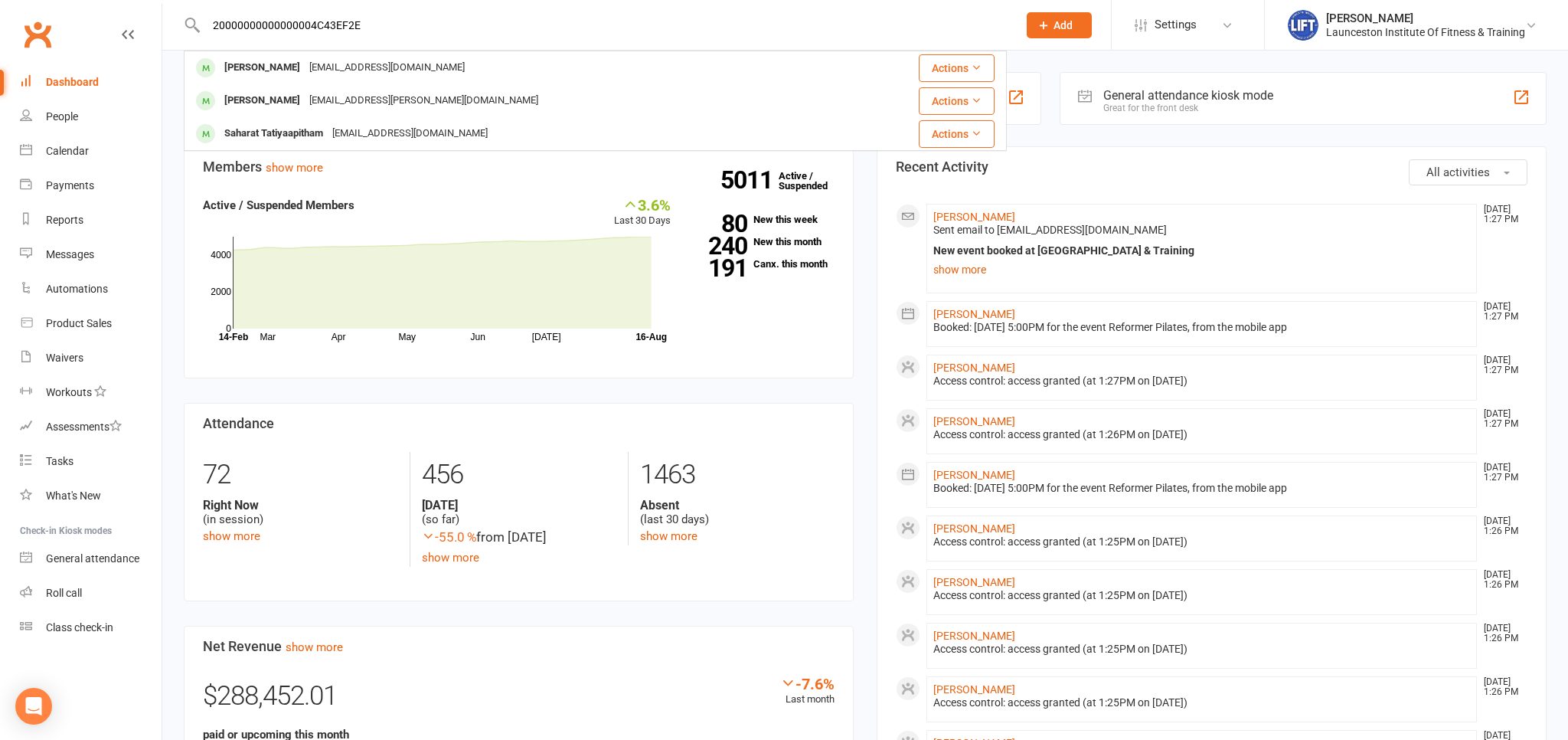
drag, startPoint x: 390, startPoint y: 26, endPoint x: 186, endPoint y: 27, distance: 204.0
click at [201, 27] on input "20000000000000004C43EF2E" at bounding box center [604, 25] width 805 height 21
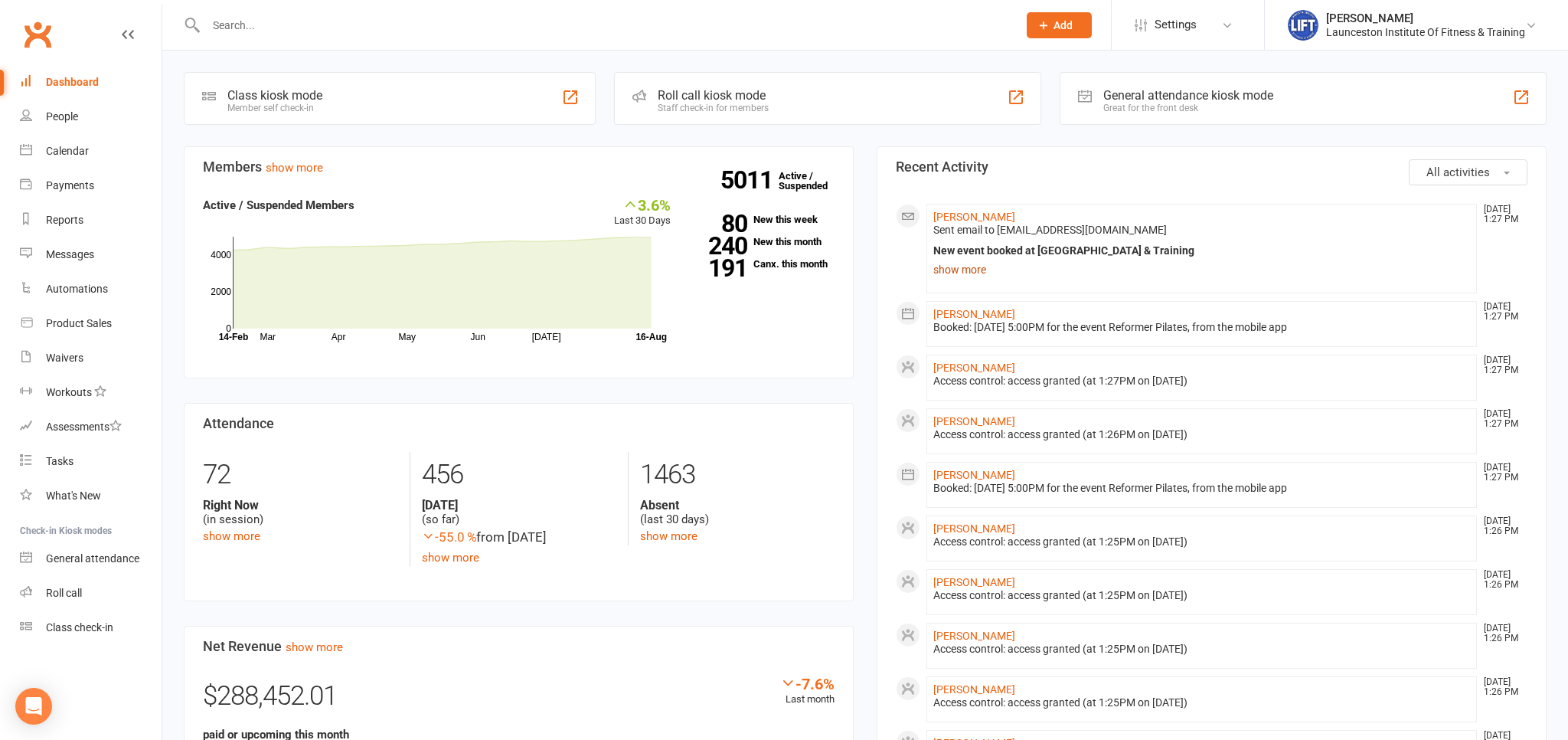
click at [977, 269] on link "show more" at bounding box center [1201, 270] width 537 height 21
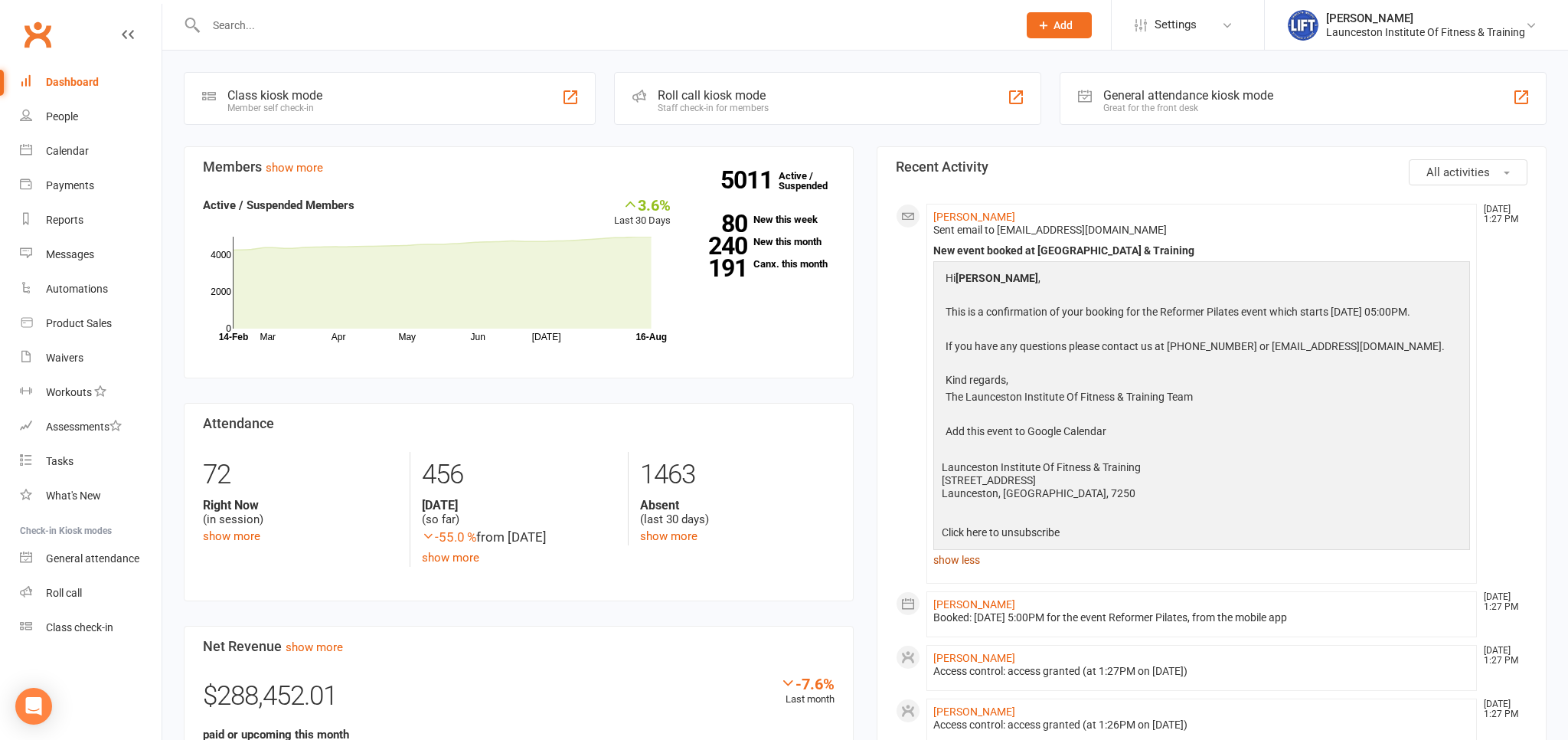
click at [972, 570] on link "show less" at bounding box center [1201, 560] width 537 height 21
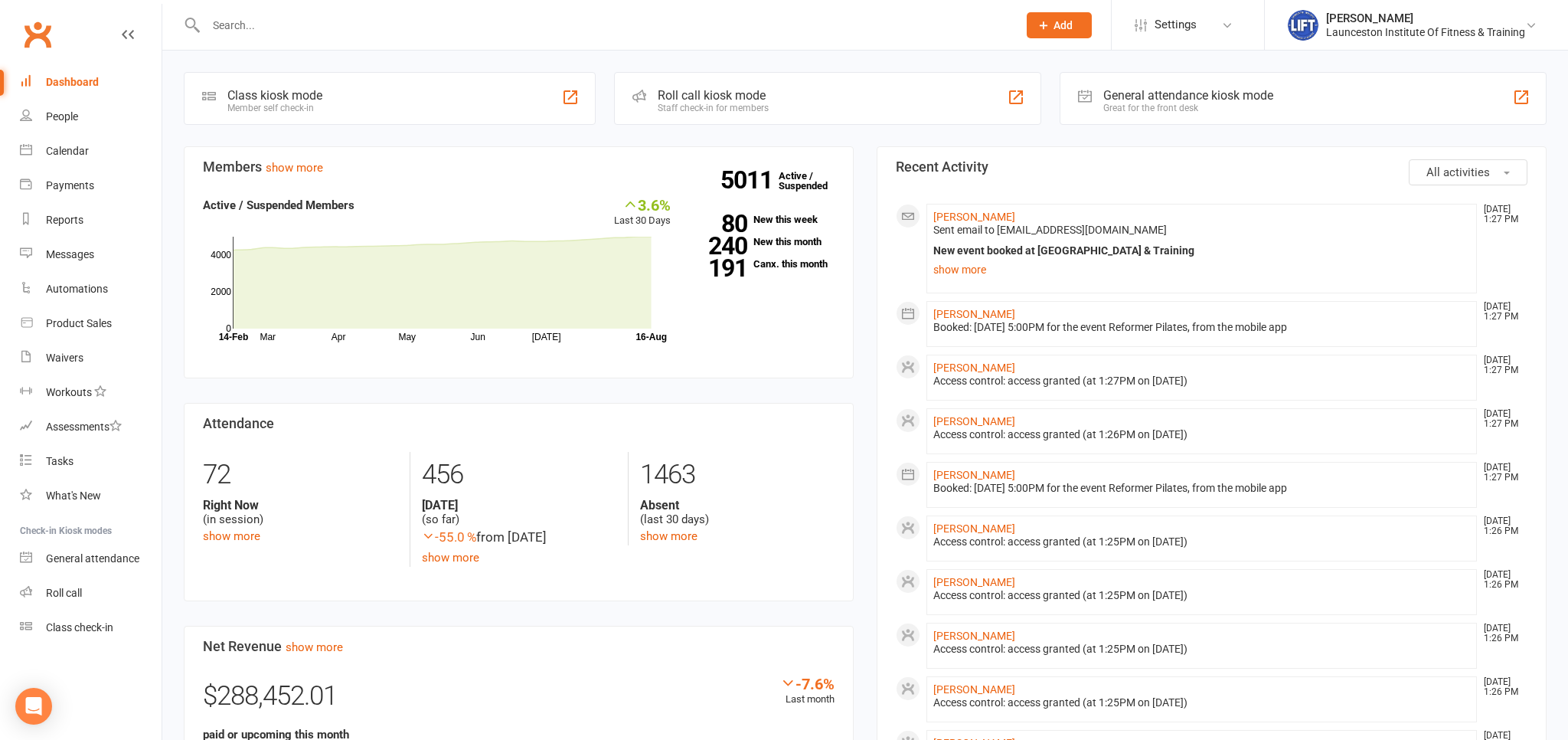
click at [81, 76] on div "Dashboard" at bounding box center [72, 82] width 53 height 12
click at [242, 32] on input "text" at bounding box center [604, 25] width 805 height 21
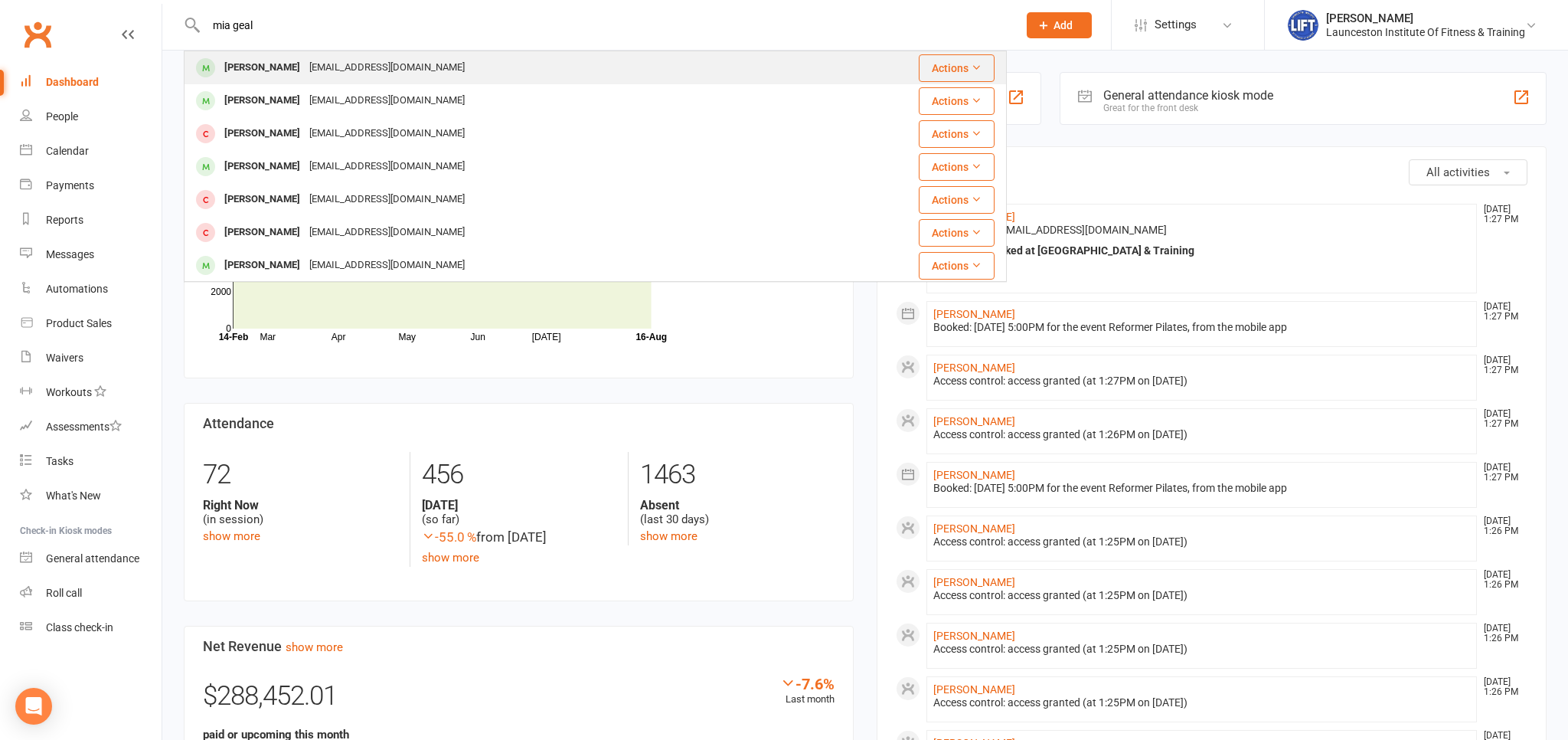
type input "mia geal"
click at [305, 74] on div "Gealemia@gmail.com" at bounding box center [387, 67] width 165 height 22
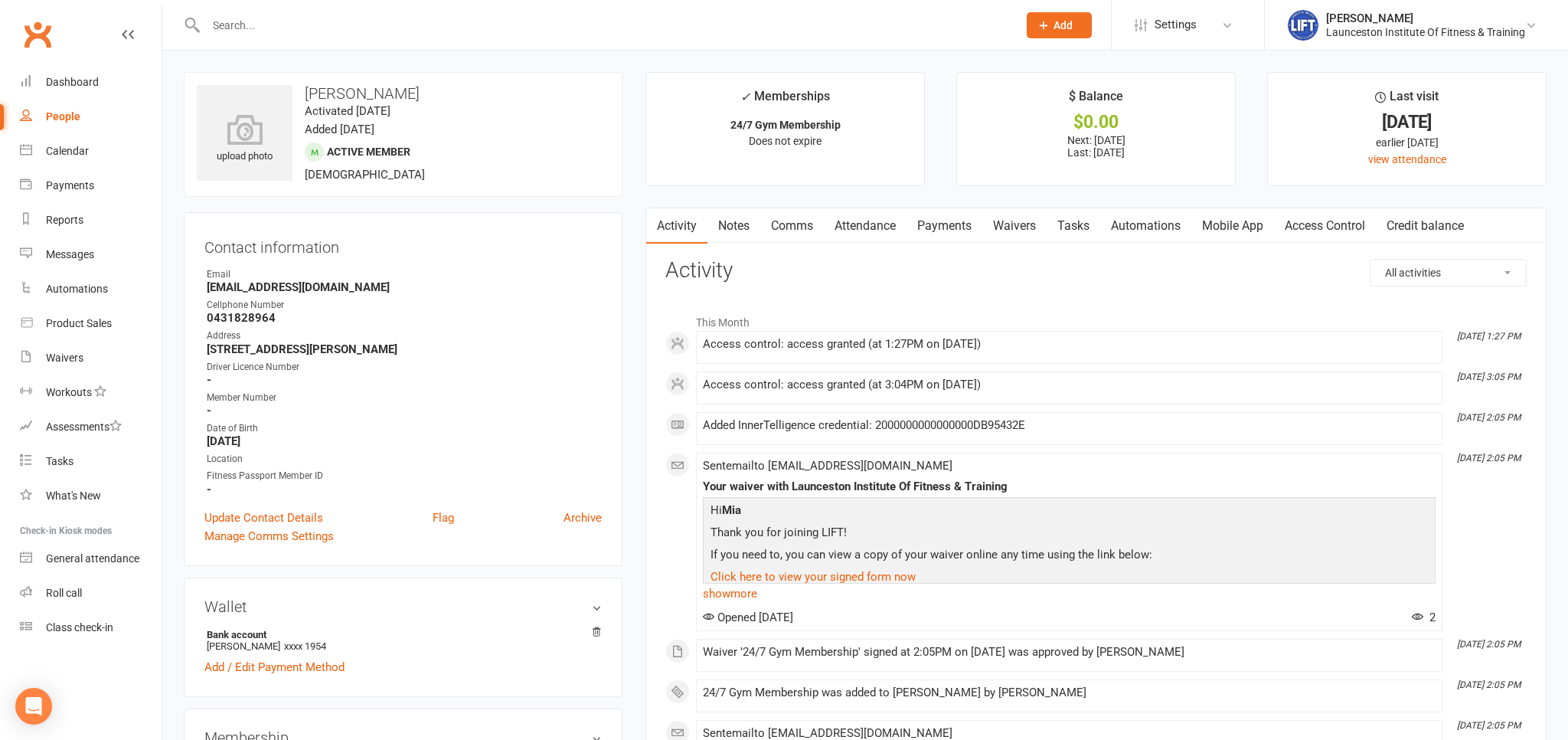
click at [1333, 229] on link "Access Control" at bounding box center [1325, 226] width 102 height 35
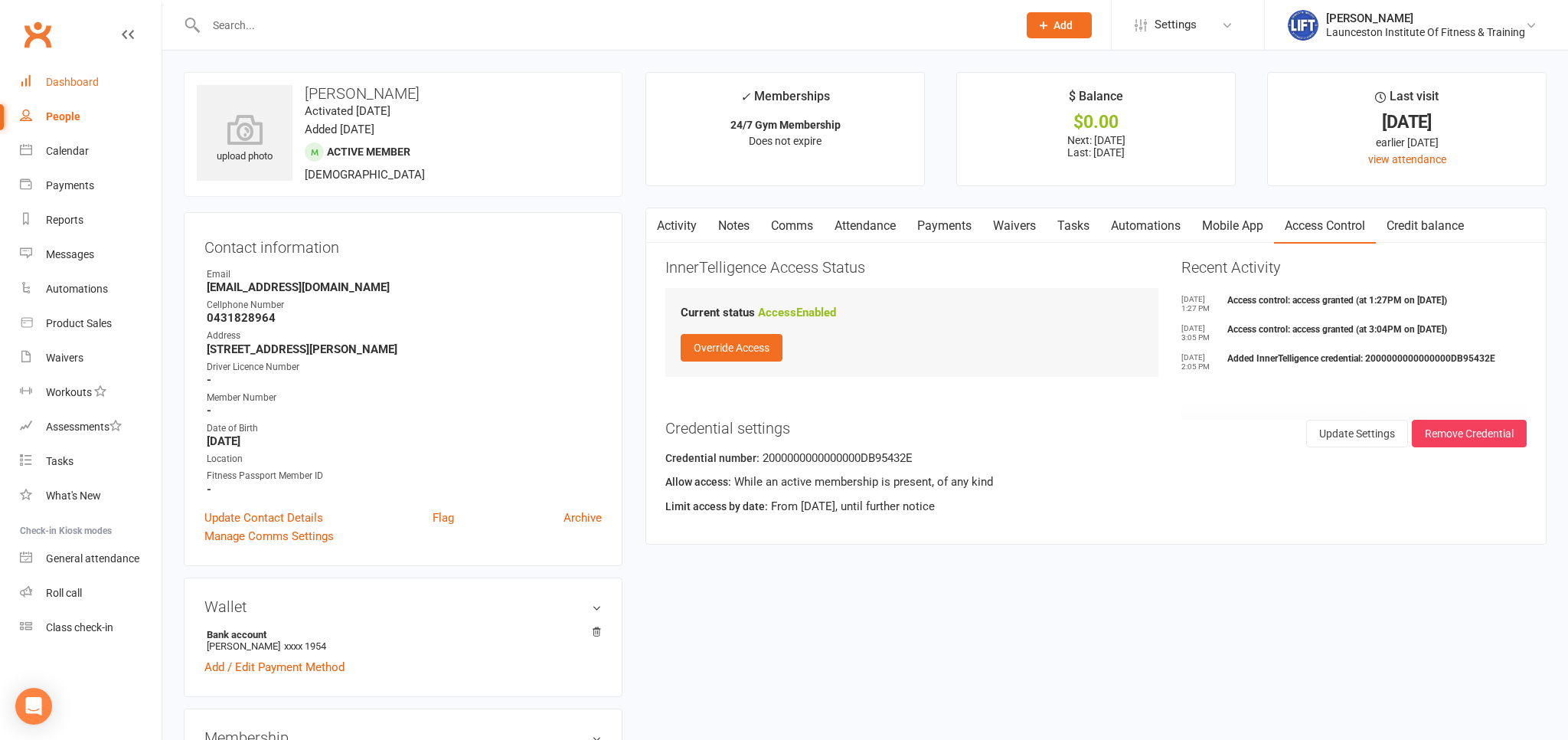
click at [60, 88] on div "Dashboard" at bounding box center [72, 82] width 53 height 12
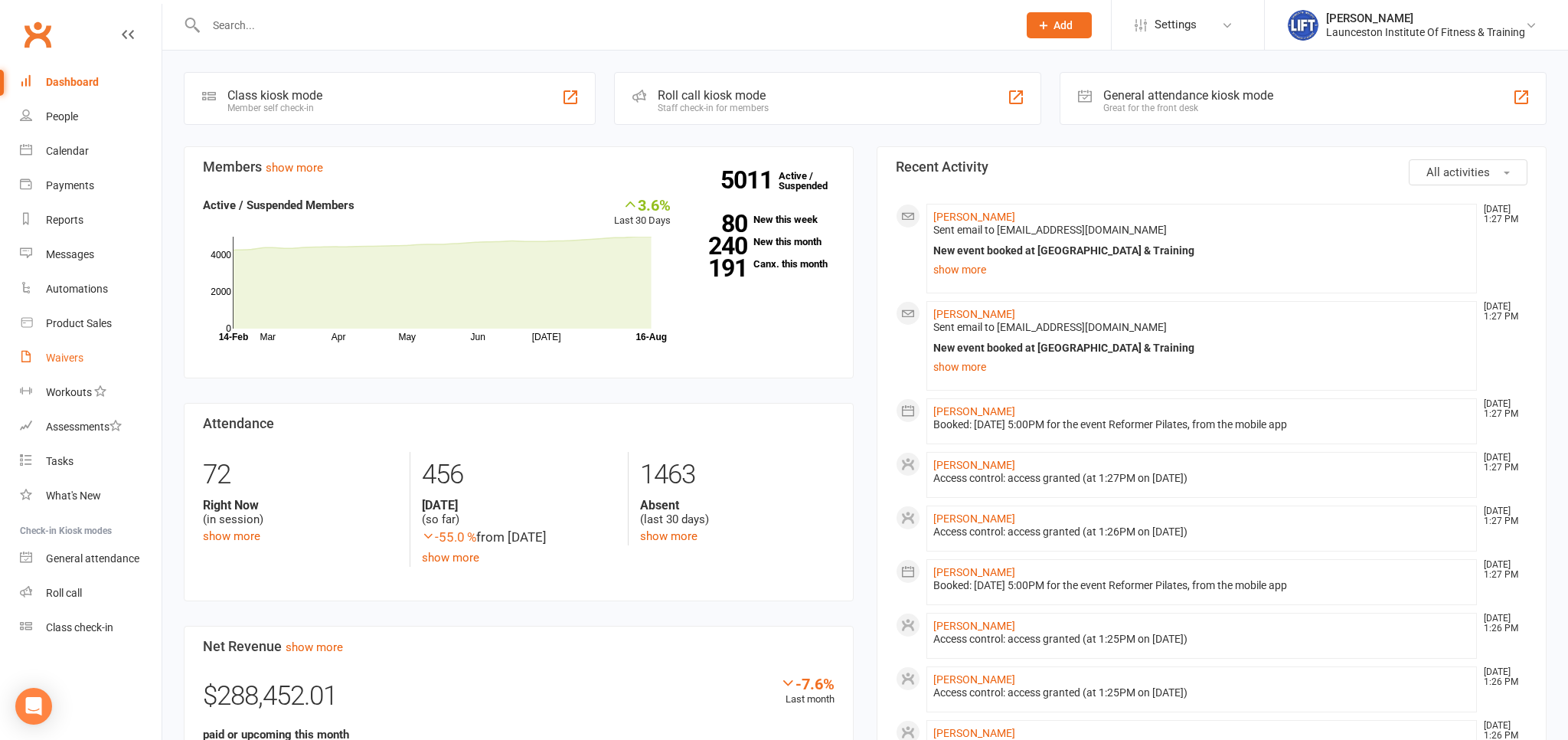
click at [63, 350] on link "Waivers" at bounding box center [91, 357] width 142 height 34
select select "100"
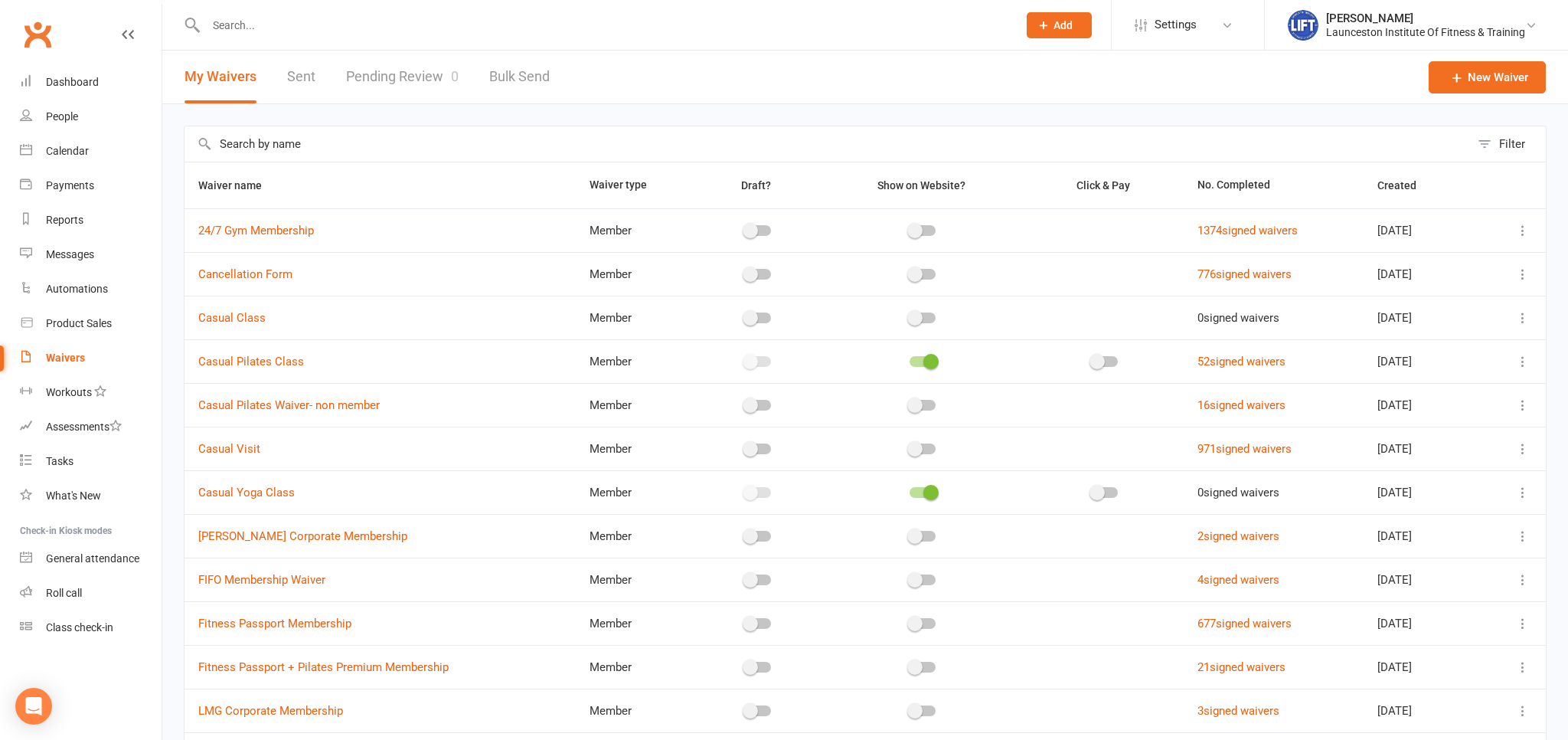
click at [373, 80] on link "Pending Review 0" at bounding box center [402, 77] width 113 height 53
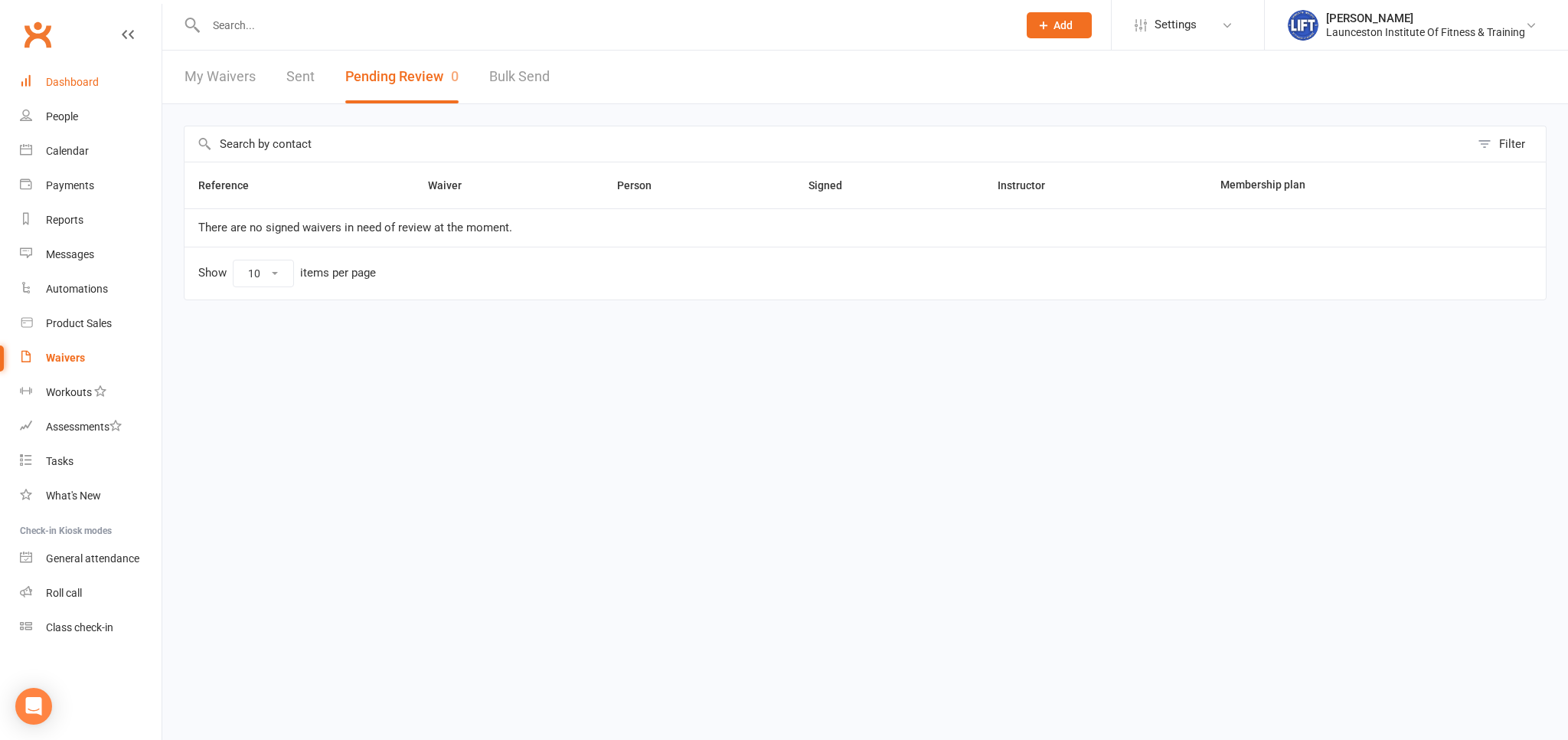
click at [47, 73] on link "Dashboard" at bounding box center [91, 81] width 142 height 34
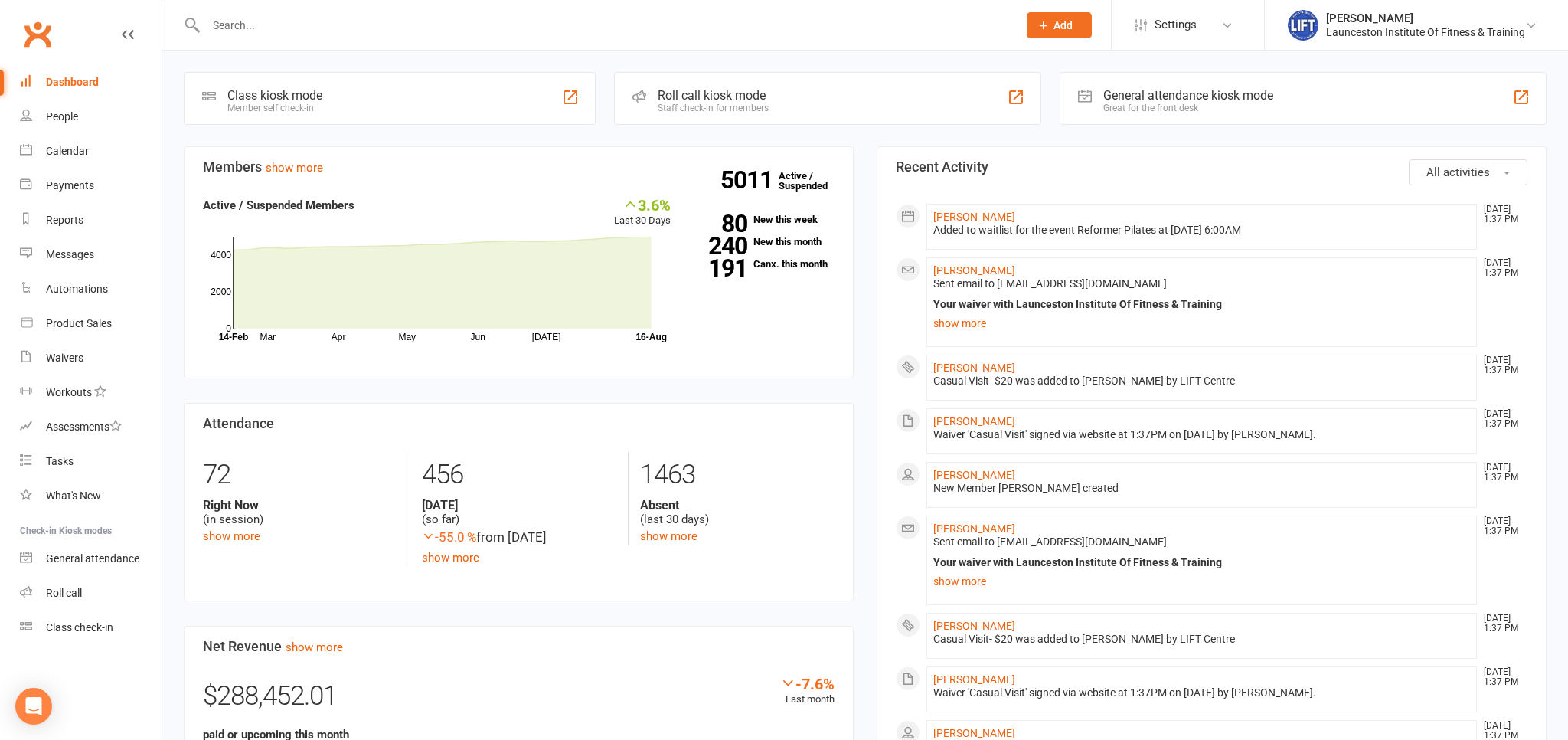
click at [93, 76] on div "Dashboard" at bounding box center [72, 82] width 53 height 12
click at [265, 22] on input "text" at bounding box center [604, 25] width 805 height 21
paste input "20000000000000004966DF8E"
type input "20000000000000004966DF8E"
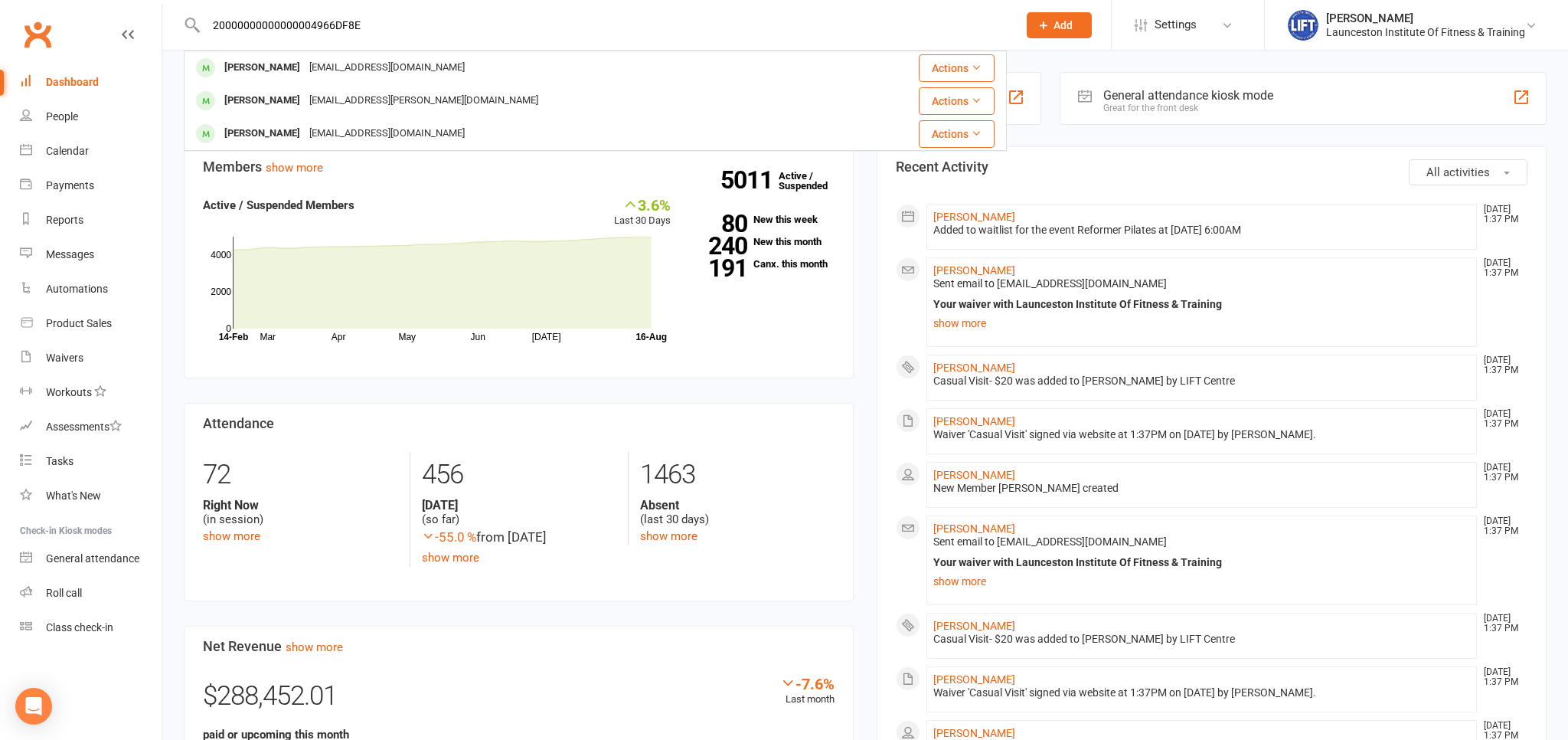
drag, startPoint x: 397, startPoint y: 29, endPoint x: 179, endPoint y: 36, distance: 218.1
click at [201, 35] on input "20000000000000004966DF8E" at bounding box center [604, 25] width 805 height 21
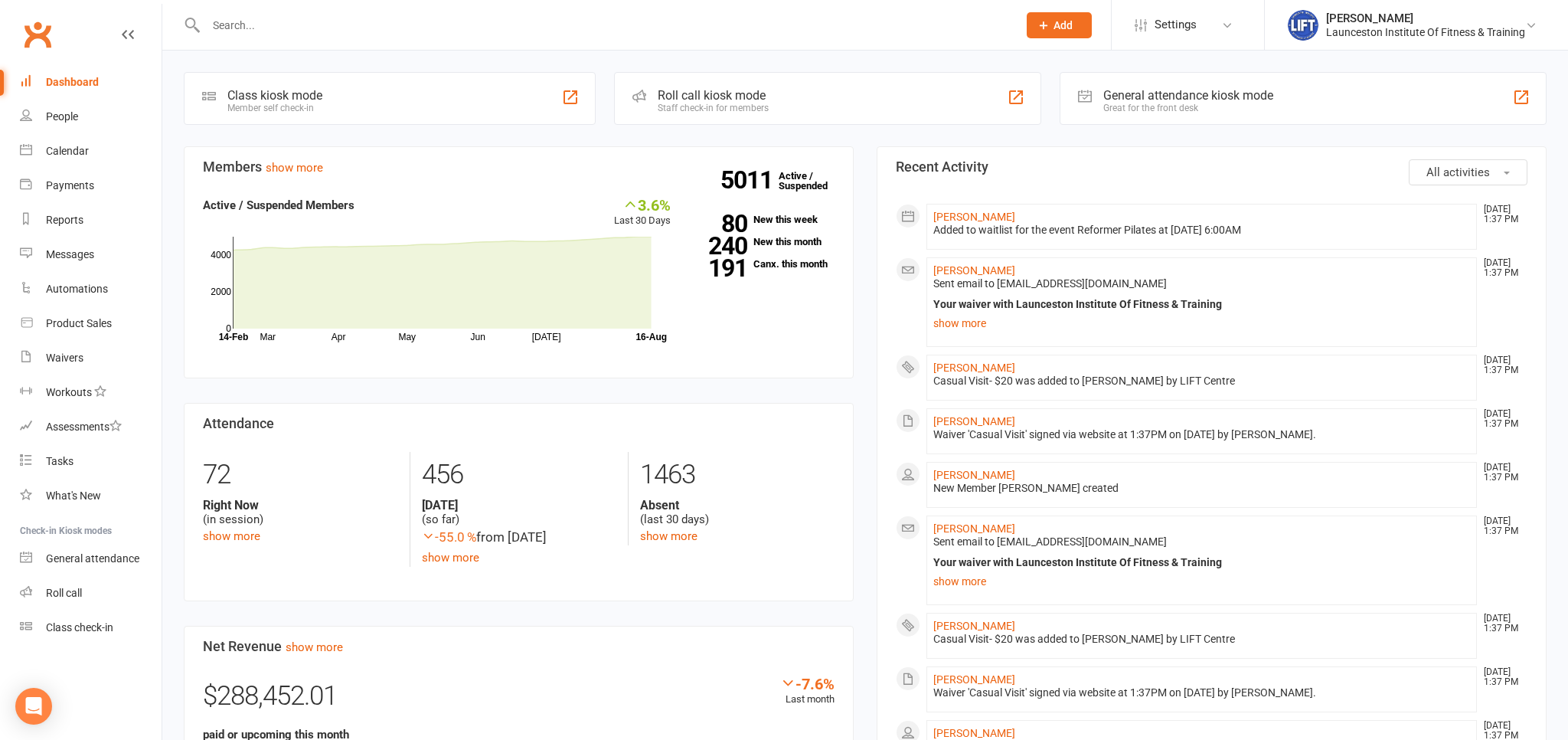
click at [93, 72] on link "Dashboard" at bounding box center [91, 81] width 142 height 34
click at [88, 85] on div "Dashboard" at bounding box center [72, 82] width 53 height 12
click at [1526, 20] on icon at bounding box center [1531, 25] width 12 height 12
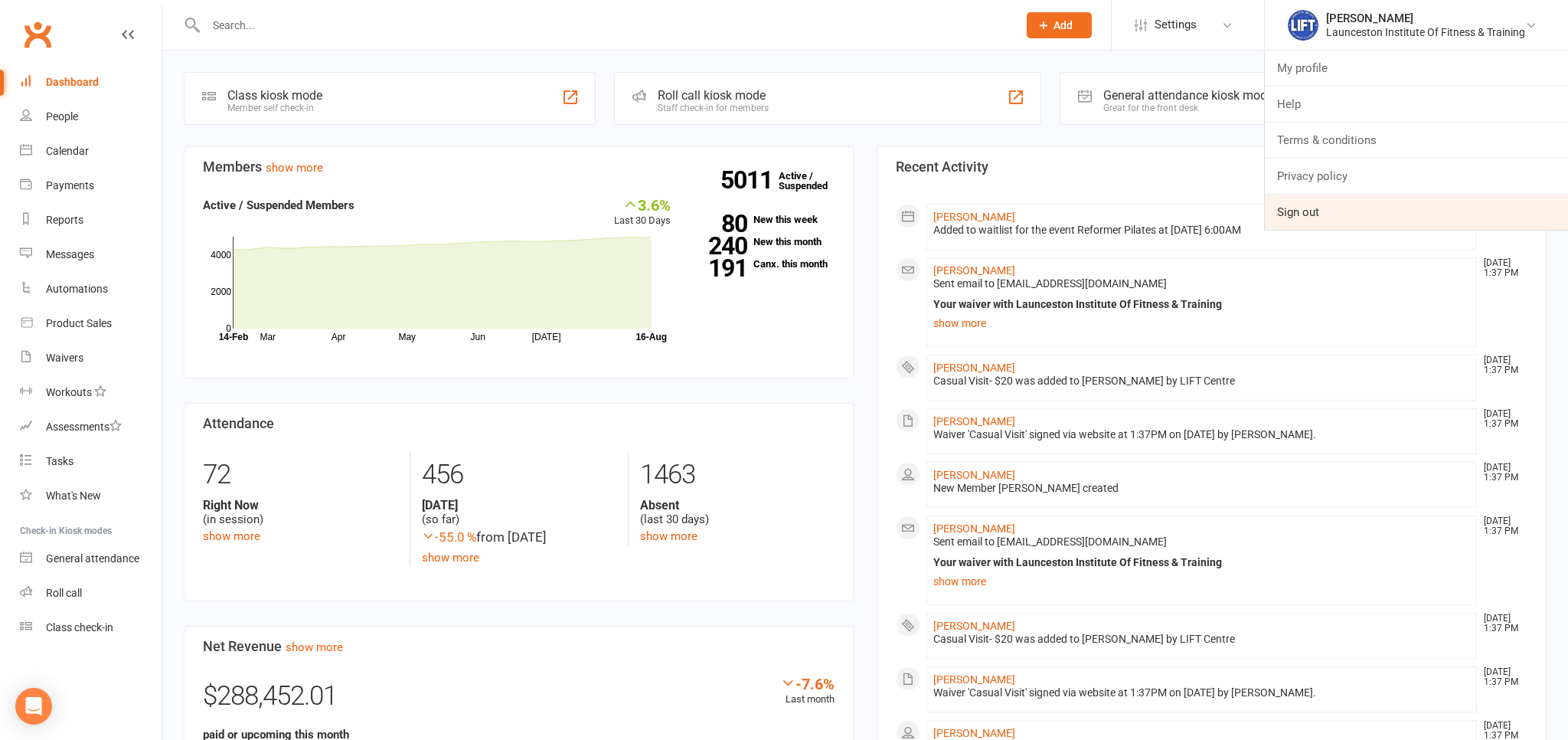
click at [1330, 213] on link "Sign out" at bounding box center [1416, 212] width 303 height 35
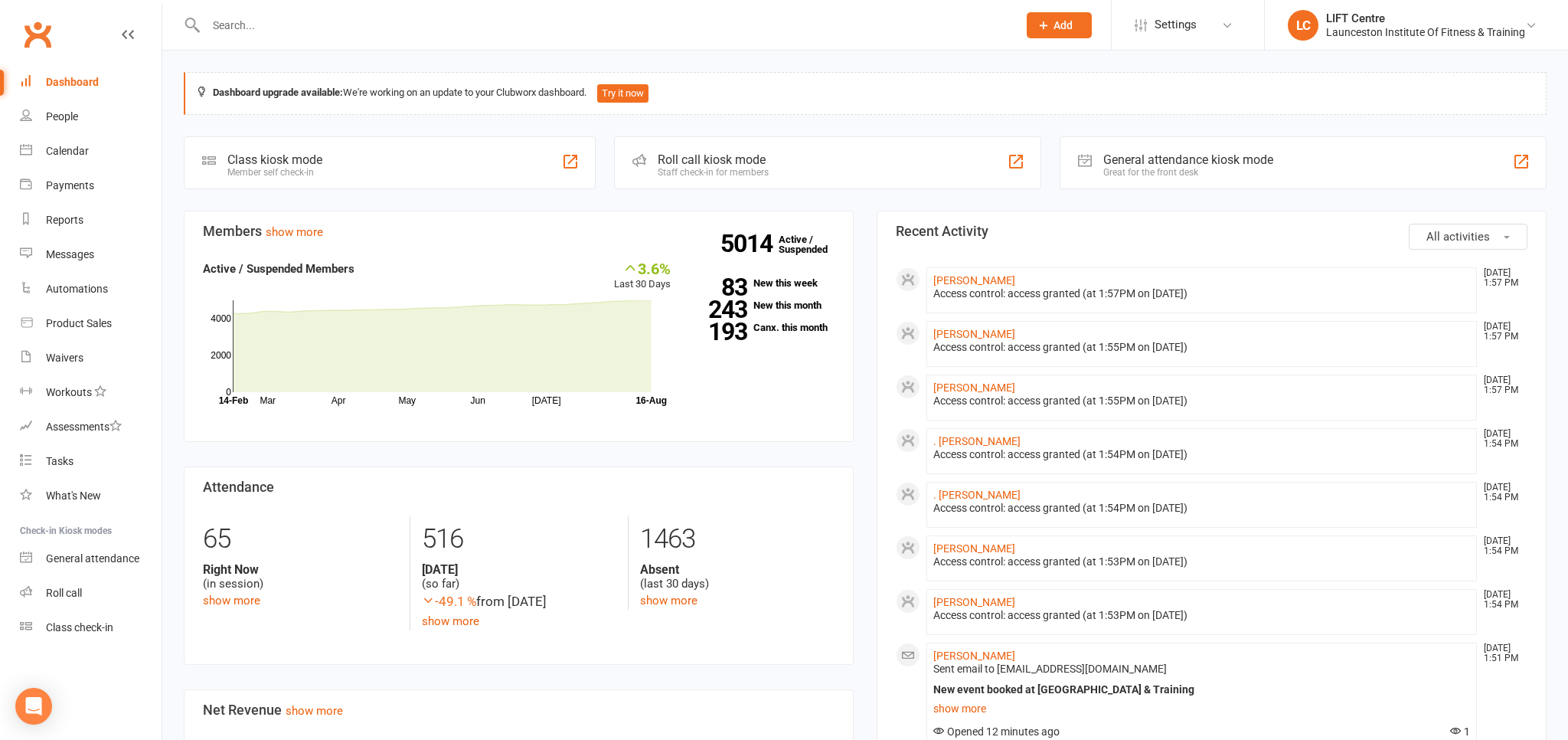
click at [295, 21] on input "text" at bounding box center [604, 25] width 805 height 21
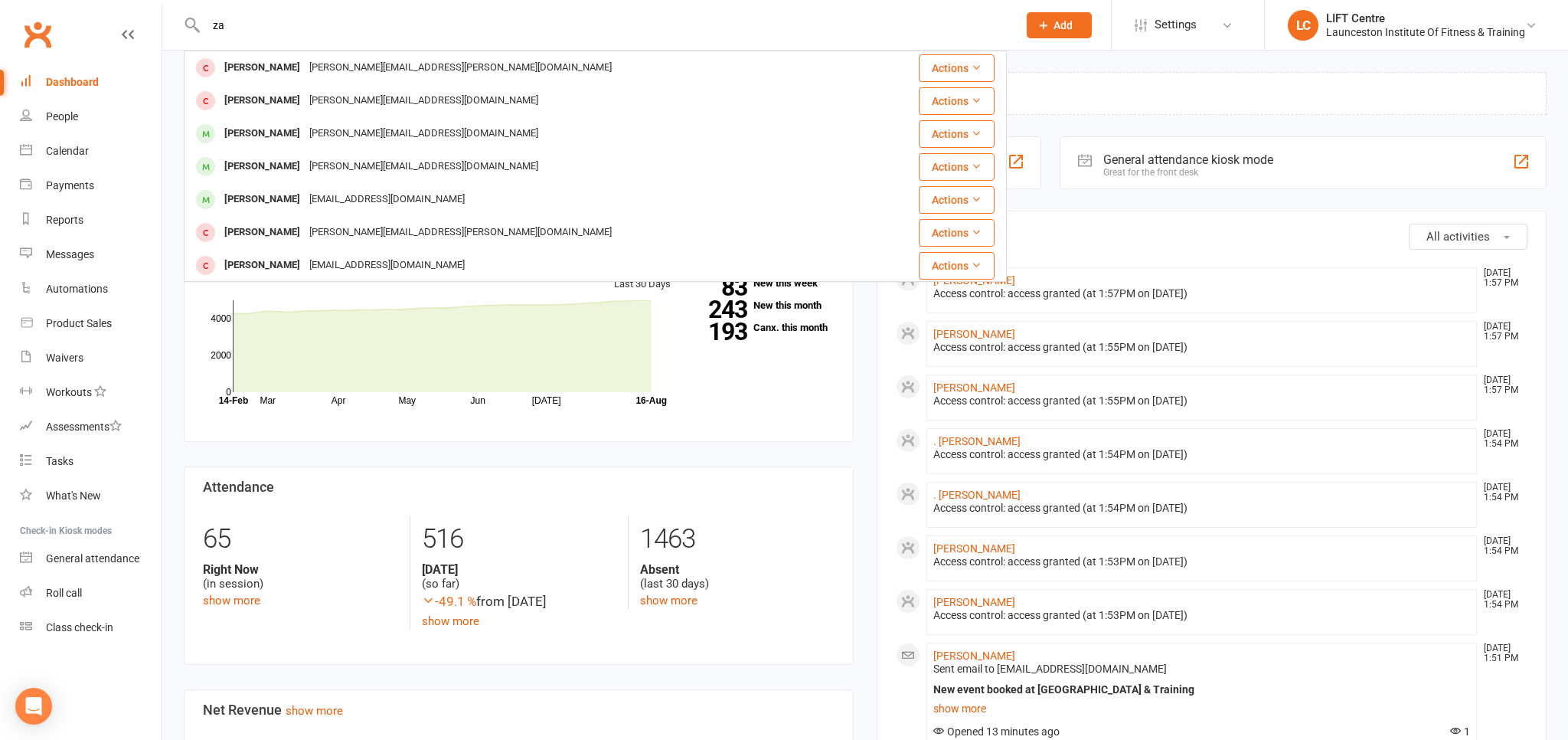
type input "z"
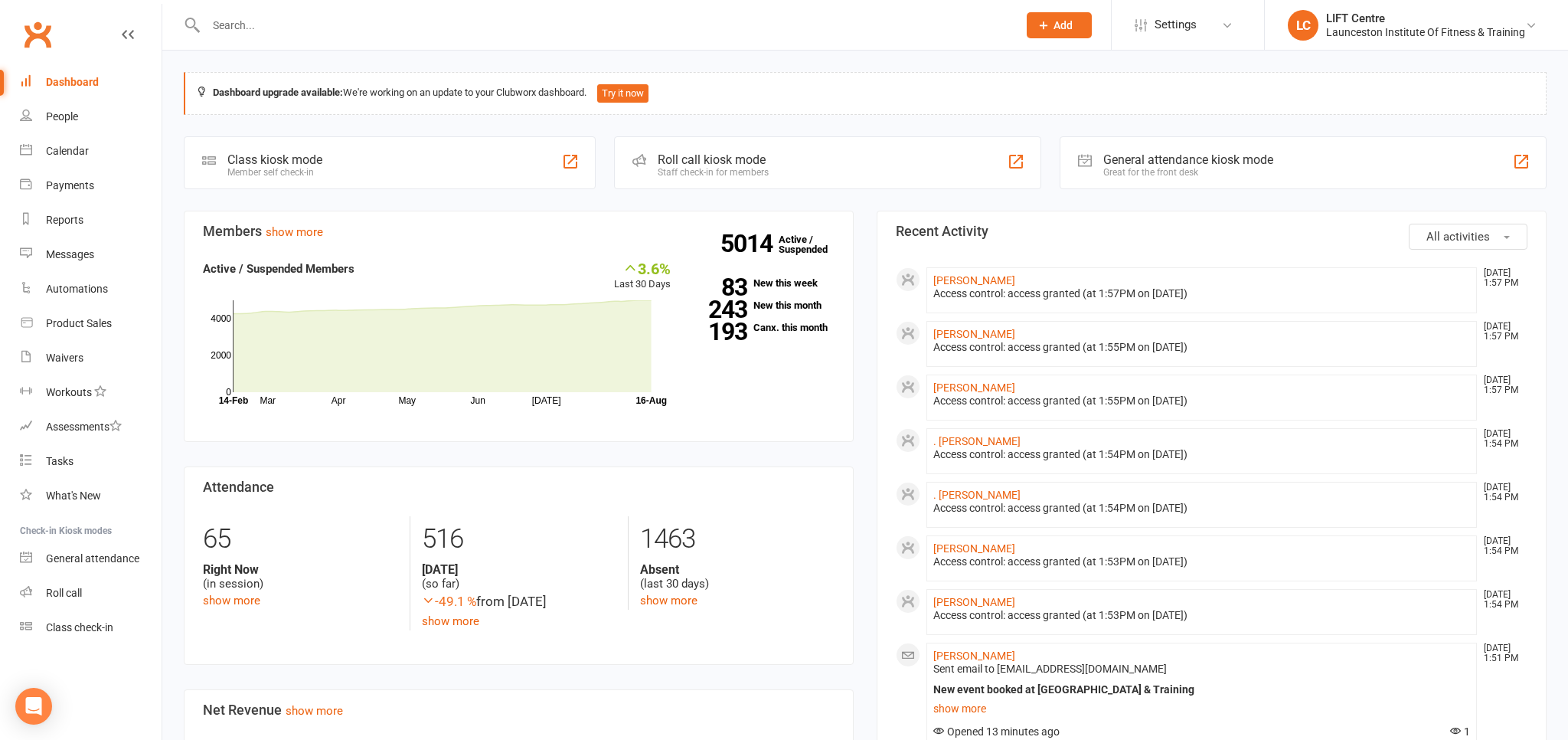
click at [95, 85] on div "Dashboard" at bounding box center [72, 82] width 53 height 12
click at [95, 78] on div "Dashboard" at bounding box center [72, 82] width 53 height 12
click at [33, 26] on link "Clubworx" at bounding box center [38, 34] width 39 height 39
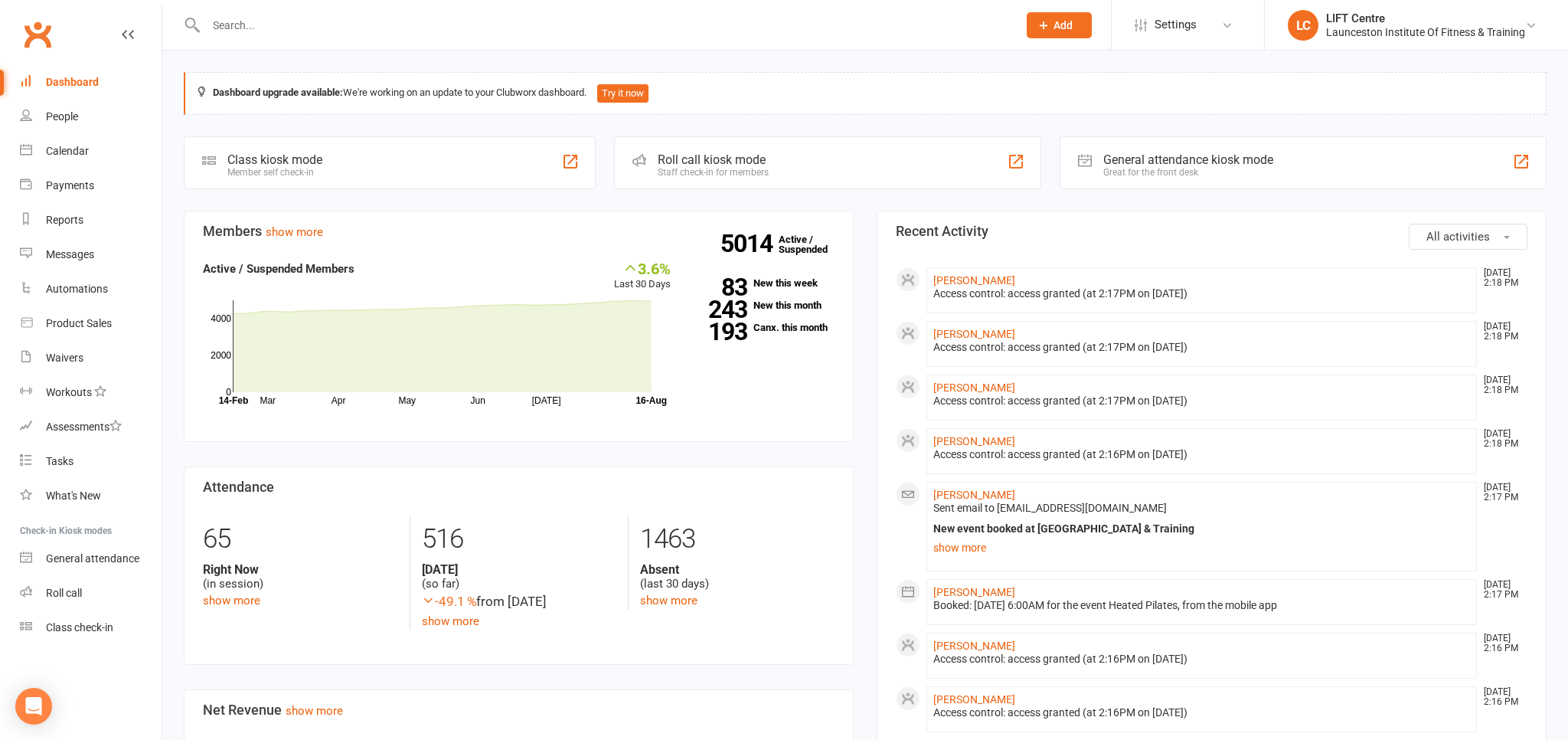
click at [75, 83] on div "Dashboard" at bounding box center [72, 82] width 53 height 12
click at [248, 26] on input "text" at bounding box center [604, 25] width 805 height 21
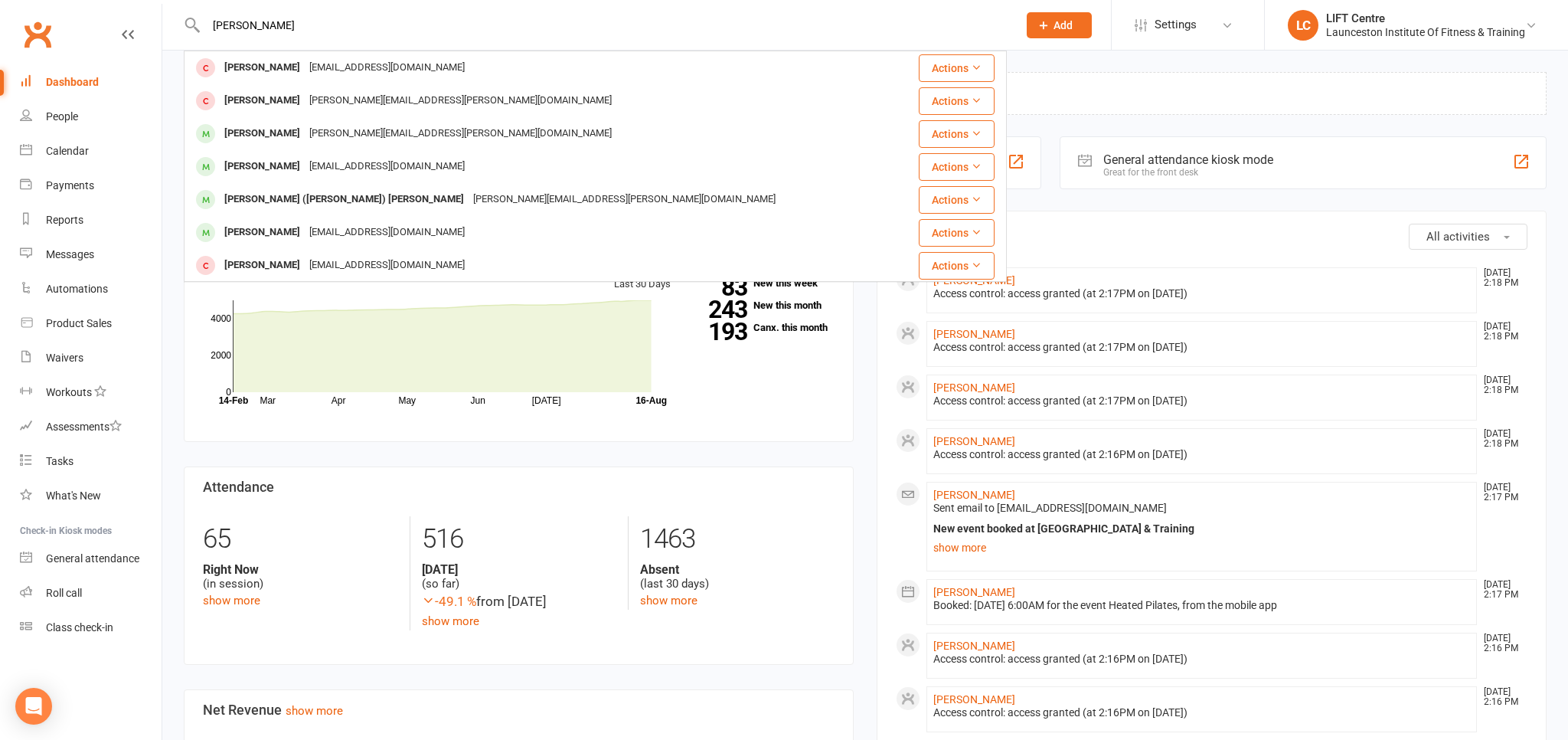
type input "[PERSON_NAME]"
drag, startPoint x: 279, startPoint y: 11, endPoint x: 88, endPoint y: 39, distance: 193.0
click at [88, 4] on header "[PERSON_NAME] [PERSON_NAME] [EMAIL_ADDRESS][DOMAIN_NAME] Actions [PERSON_NAME] …" at bounding box center [784, 4] width 1568 height 0
click at [258, 22] on input "[PERSON_NAME]" at bounding box center [604, 25] width 805 height 21
drag, startPoint x: 297, startPoint y: 23, endPoint x: 188, endPoint y: 32, distance: 109.4
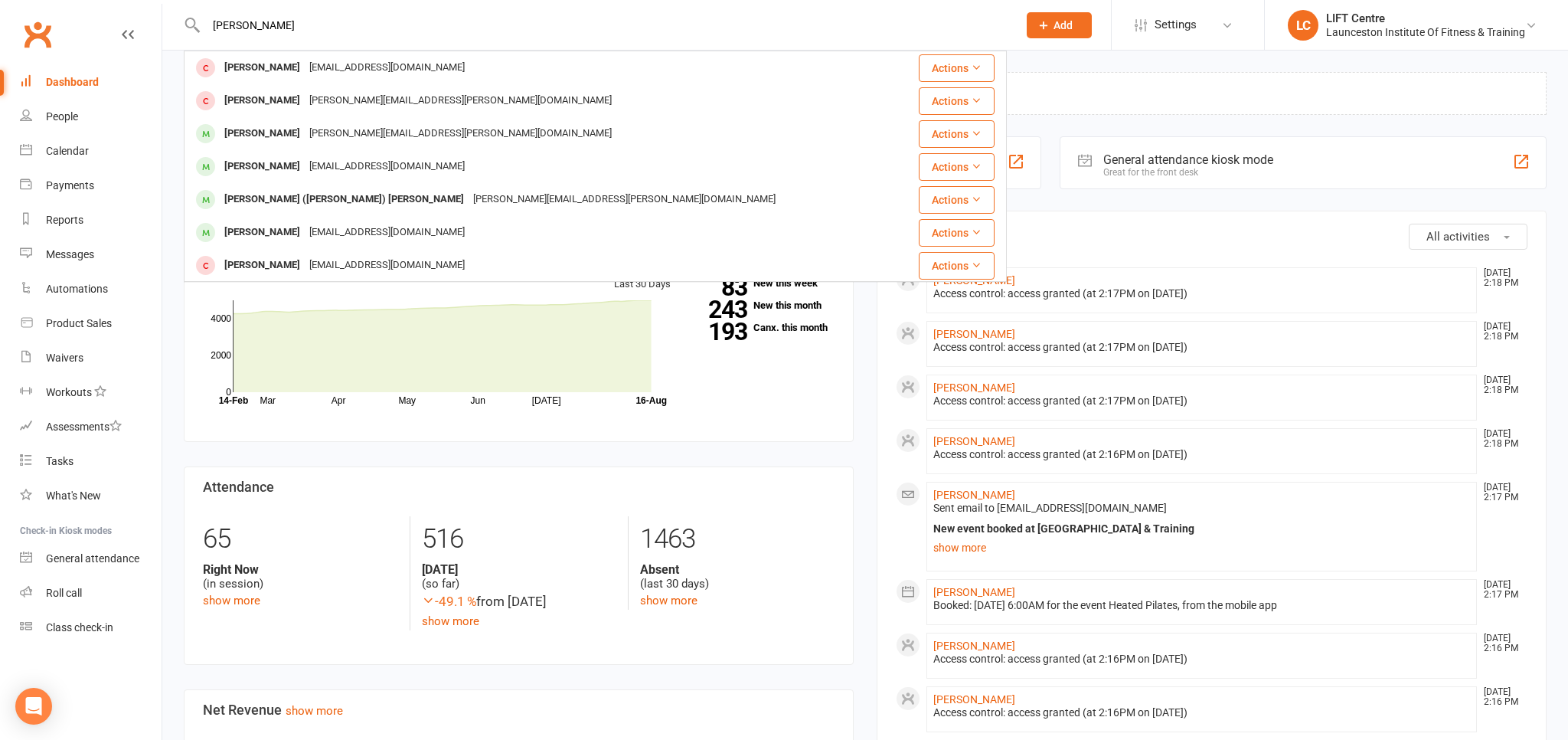
click at [201, 32] on input "[PERSON_NAME]" at bounding box center [604, 25] width 805 height 21
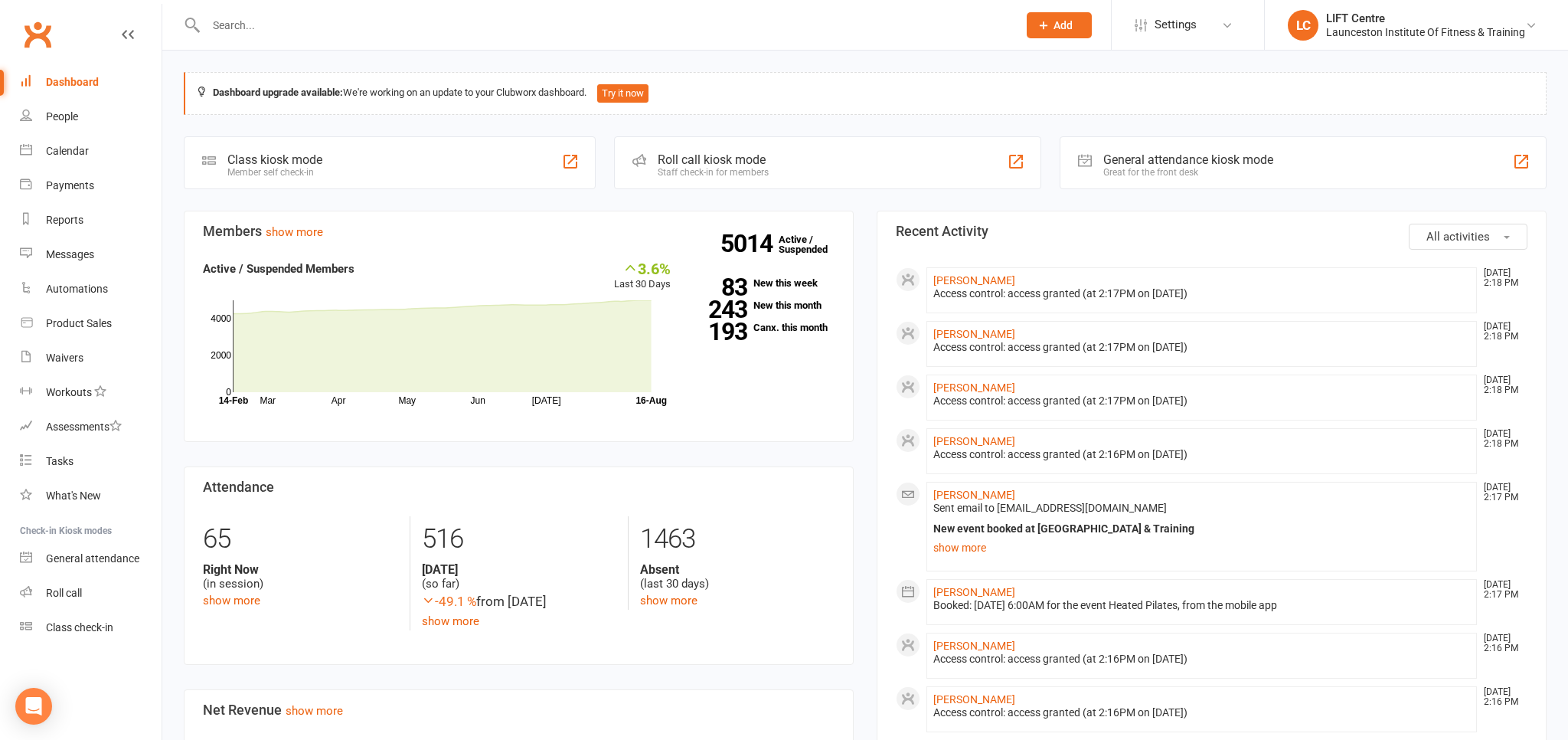
paste input "20000000000000004C798B9E"
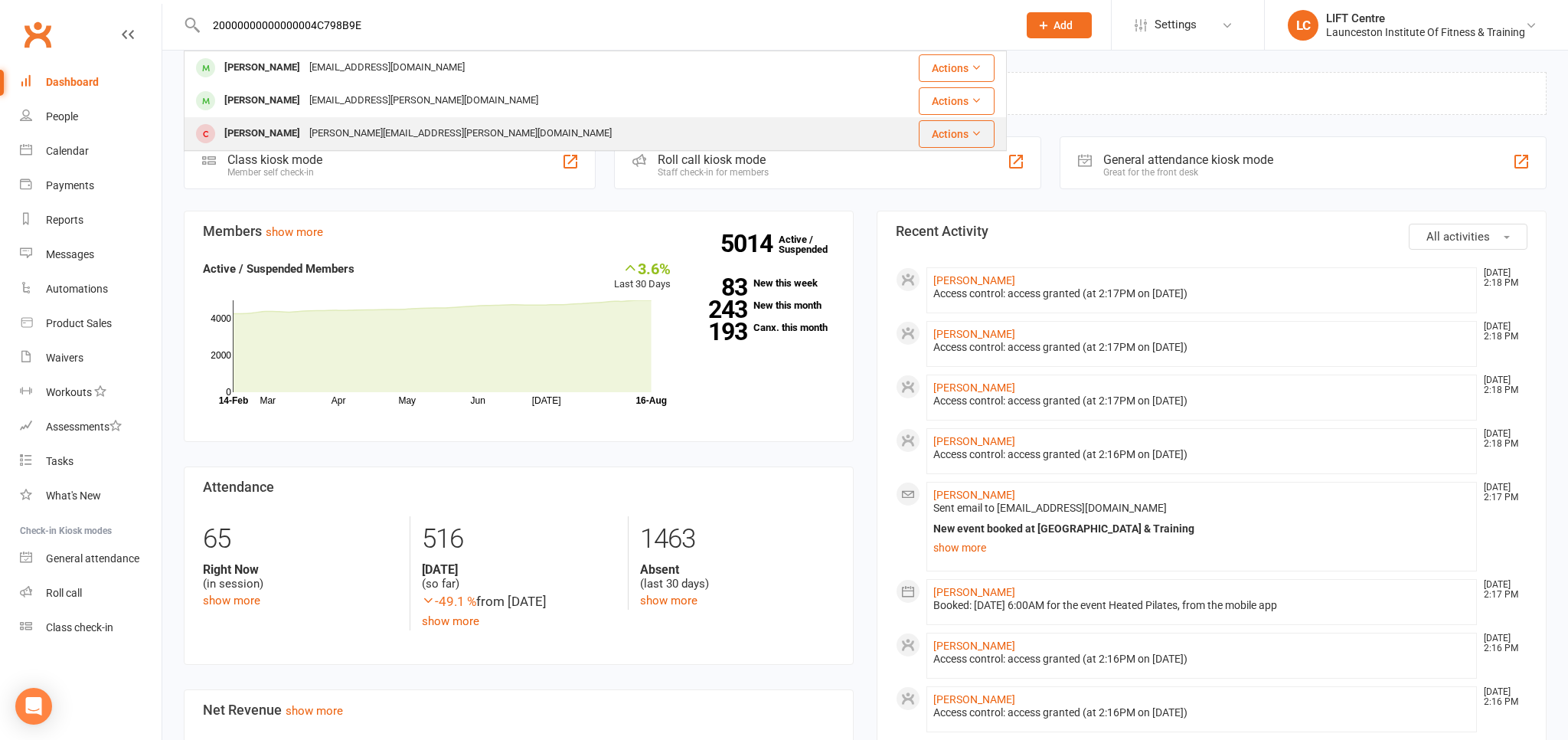
type input "20000000000000004C798B9E"
click at [348, 133] on div "[PERSON_NAME][EMAIL_ADDRESS][PERSON_NAME][DOMAIN_NAME]" at bounding box center [461, 133] width 312 height 22
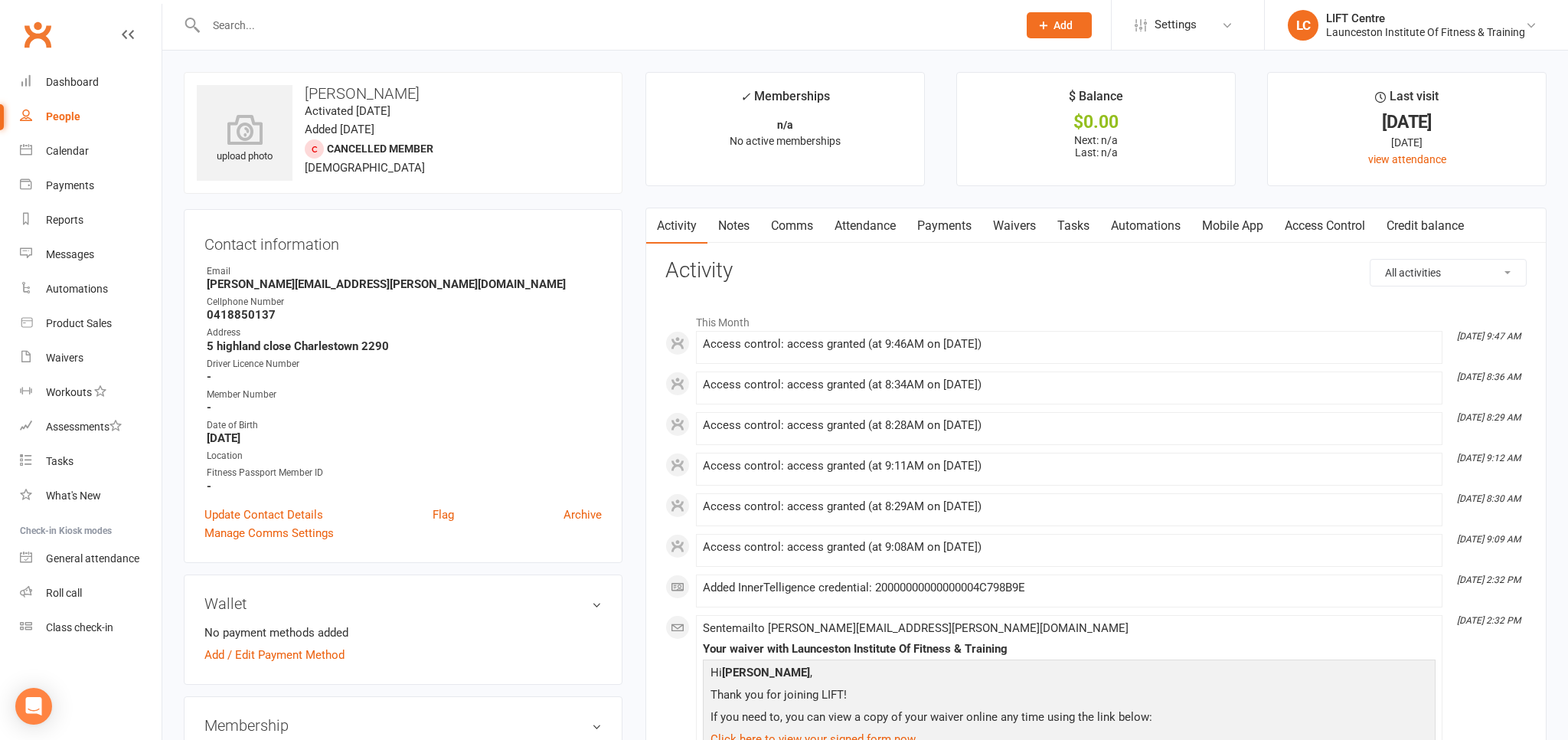
click at [1314, 229] on link "Access Control" at bounding box center [1325, 226] width 102 height 35
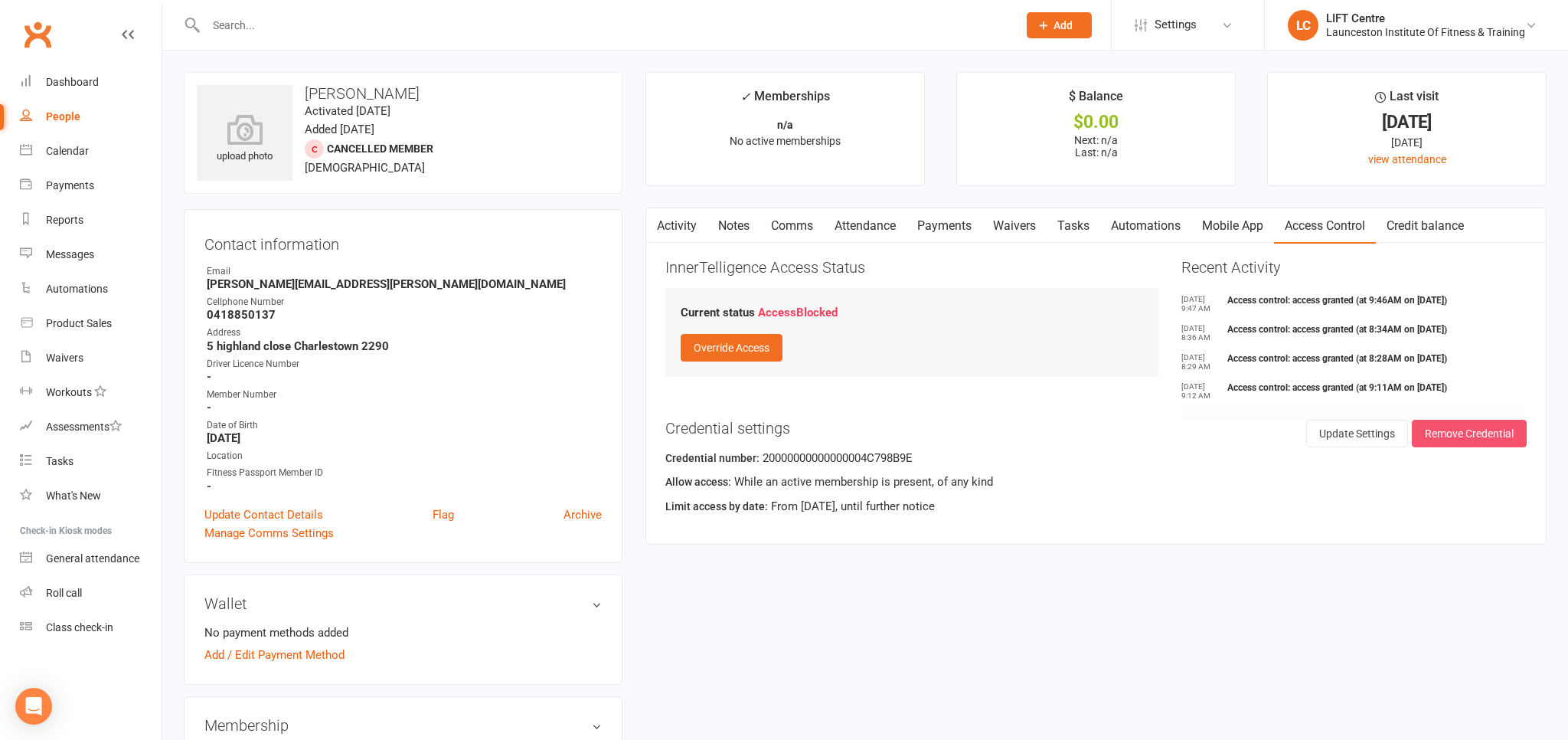
click at [1478, 436] on button "Remove Credential" at bounding box center [1468, 433] width 115 height 27
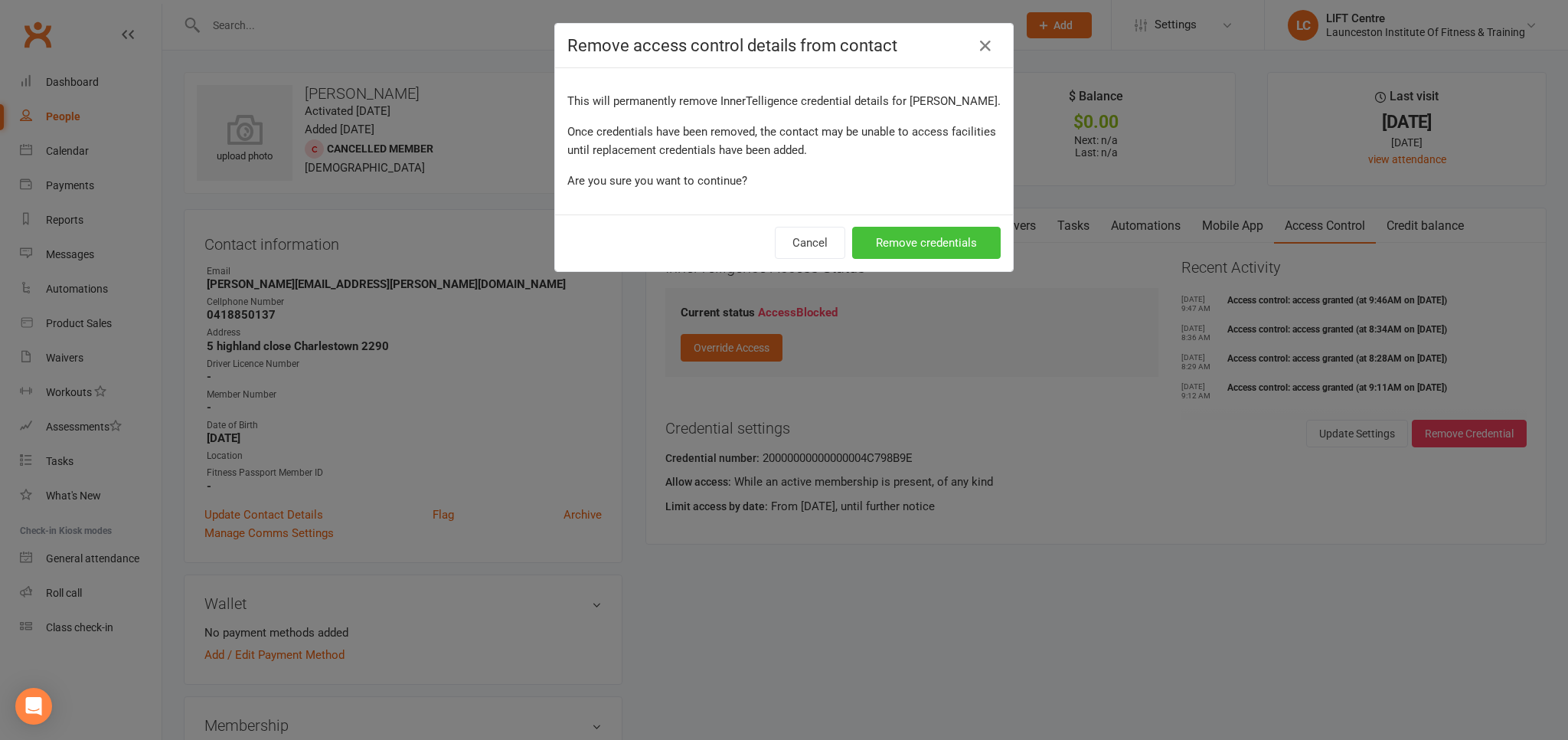
click at [945, 243] on button "Remove credentials" at bounding box center [926, 243] width 149 height 32
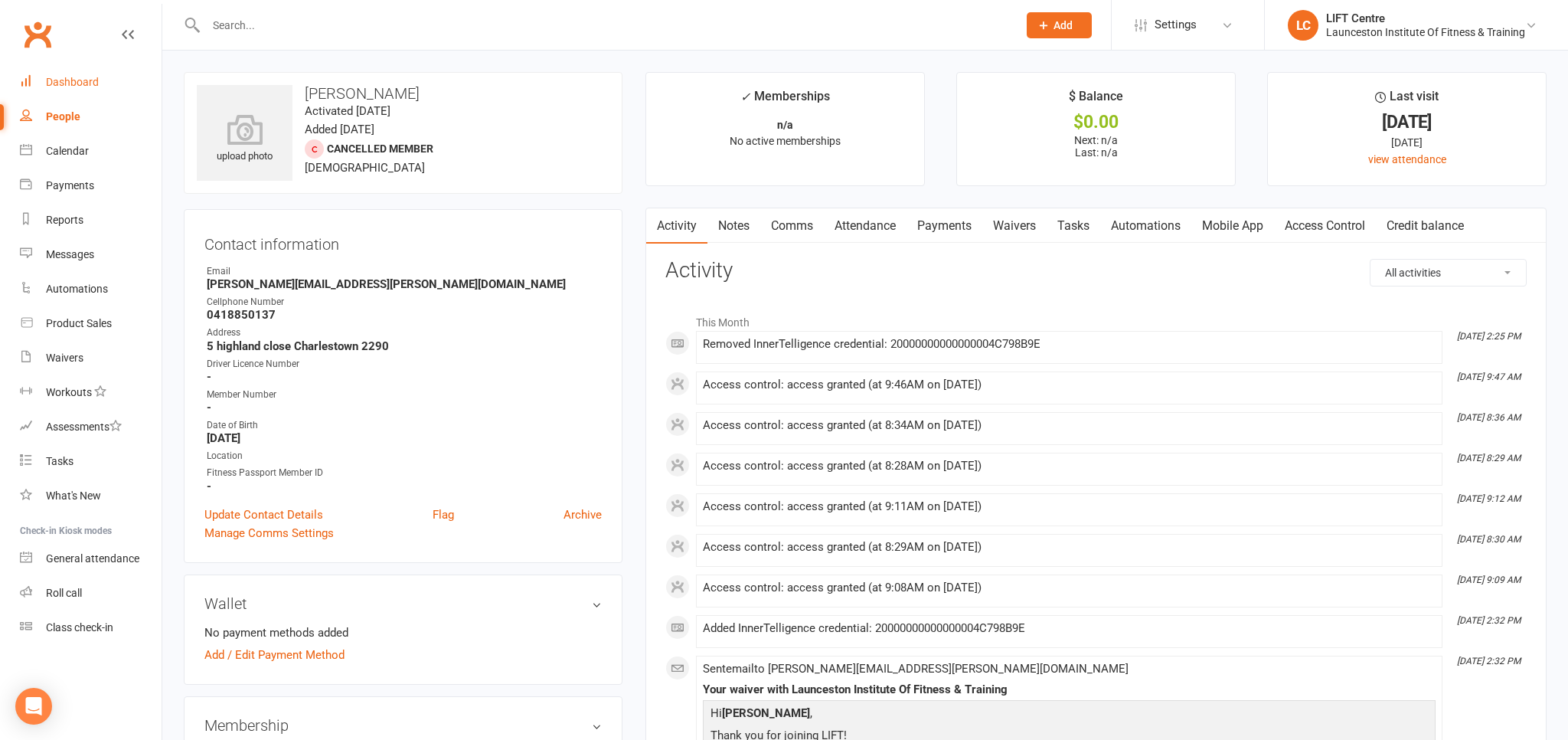
click at [86, 94] on link "Dashboard" at bounding box center [91, 81] width 142 height 34
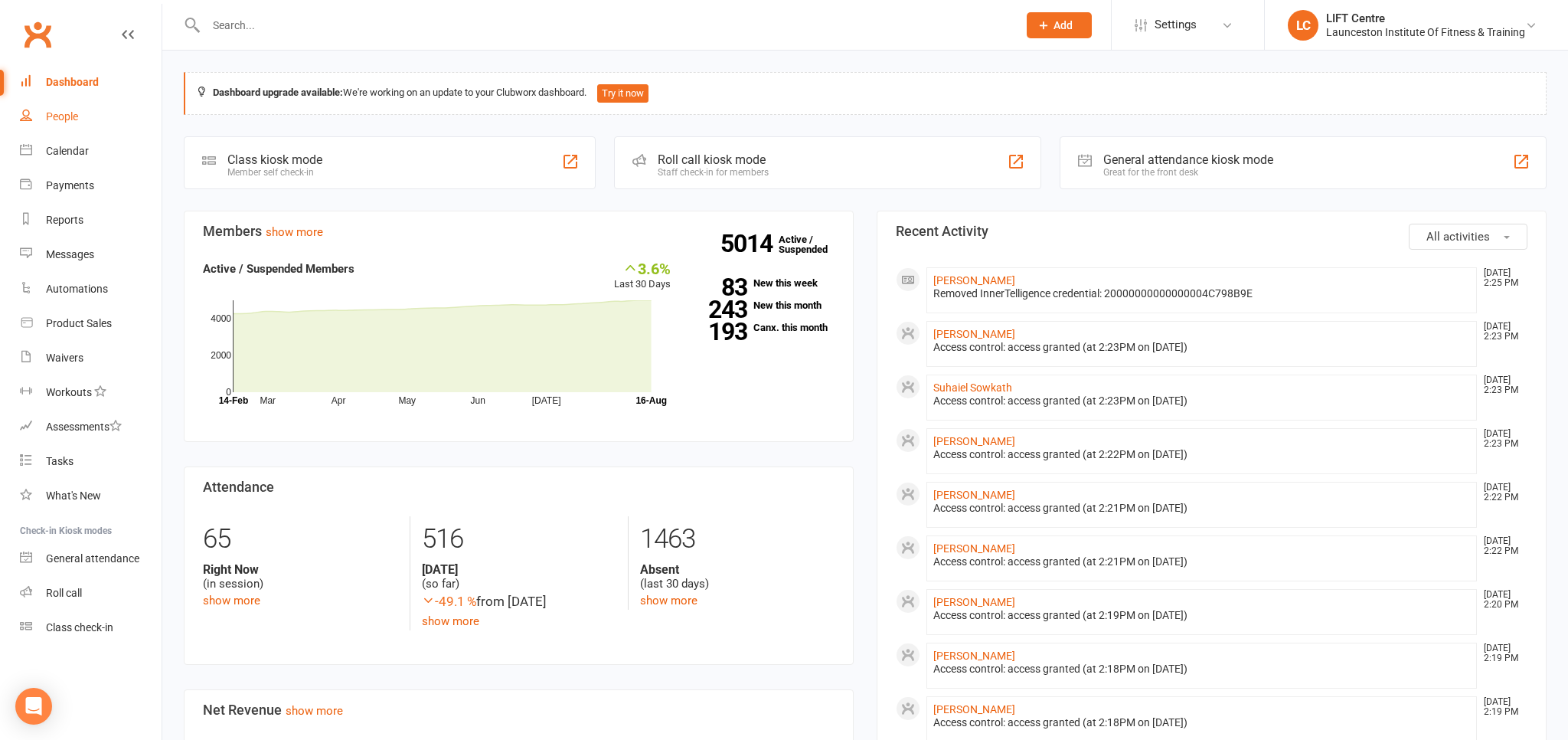
click at [69, 116] on div "People" at bounding box center [61, 116] width 32 height 12
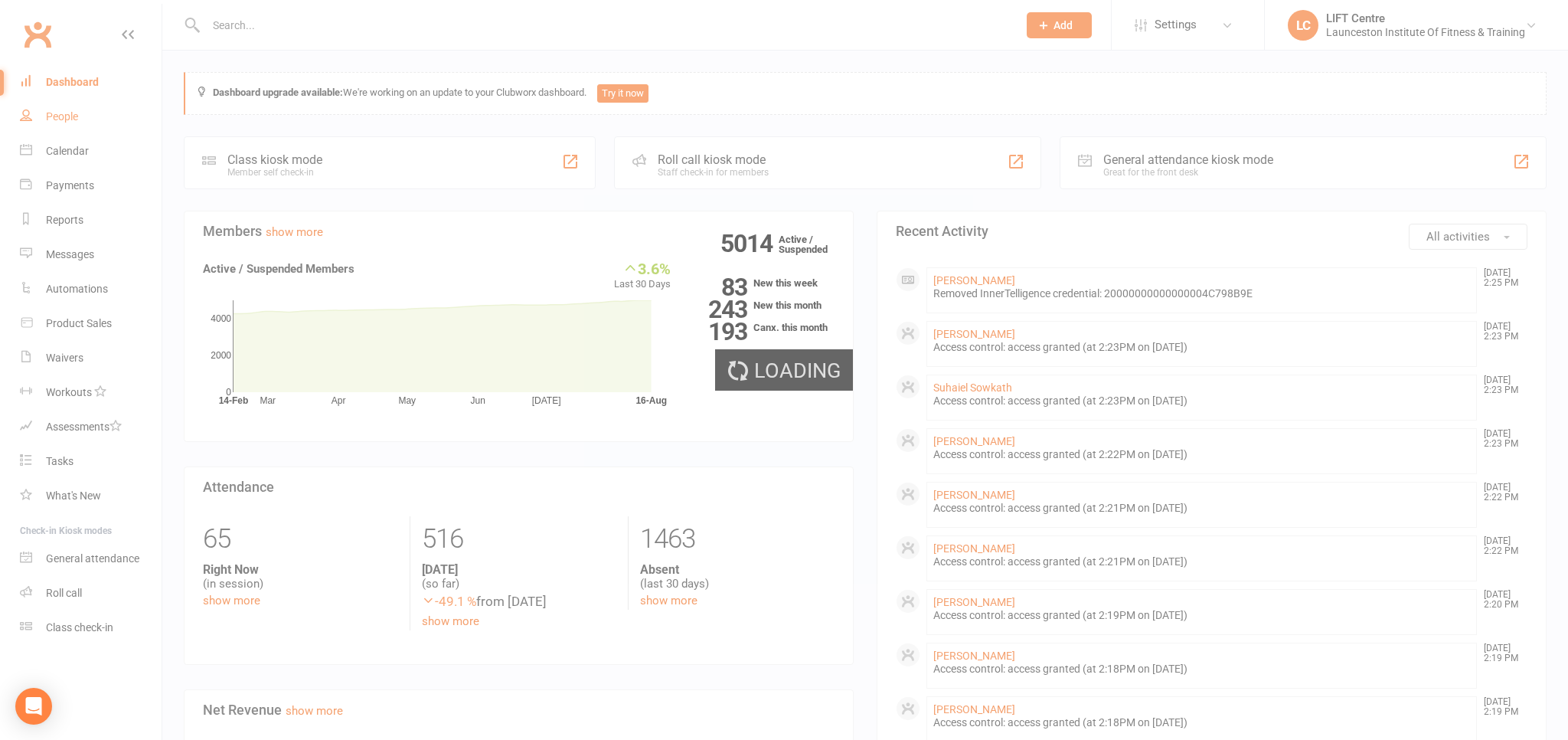
select select "100"
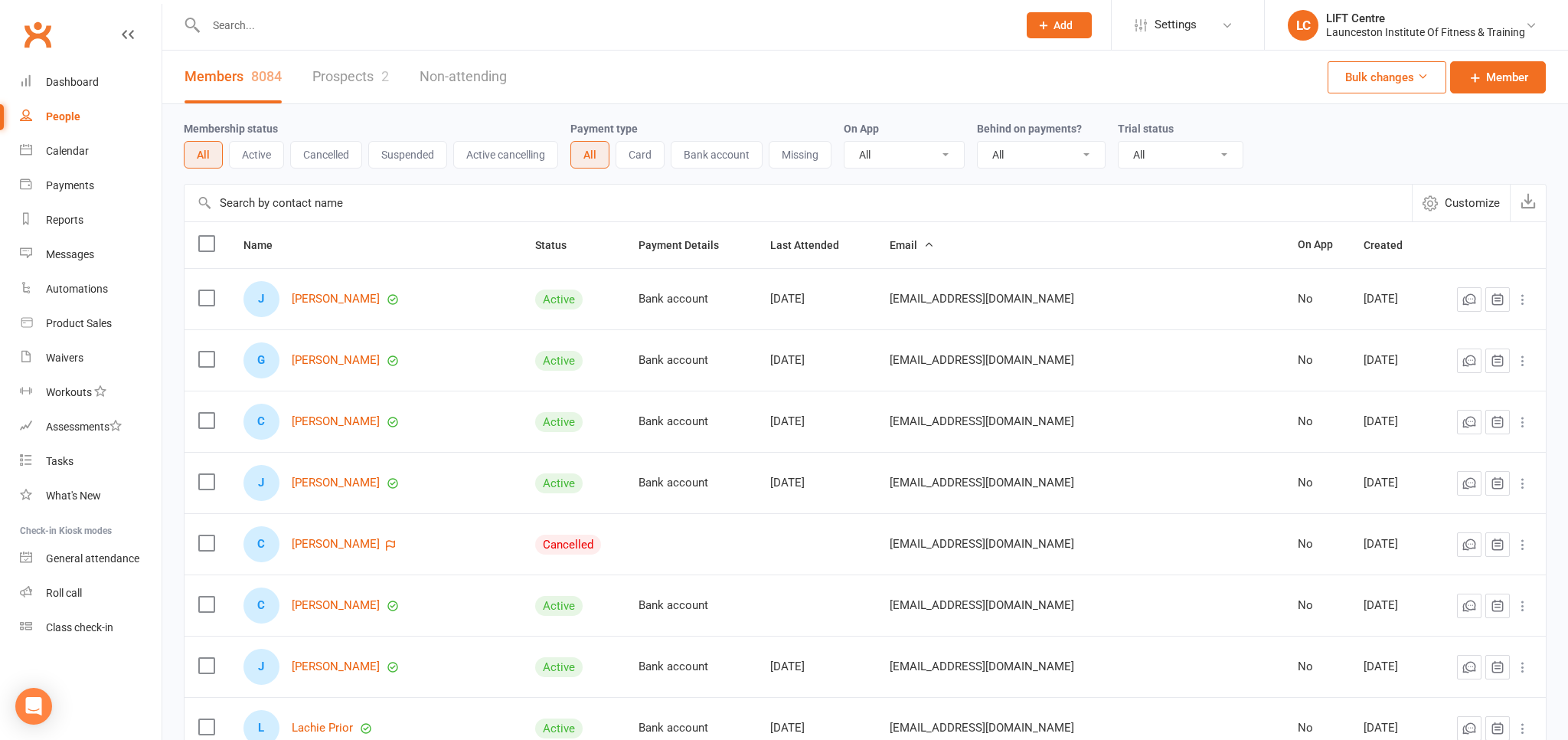
click at [272, 20] on input "text" at bounding box center [604, 25] width 805 height 21
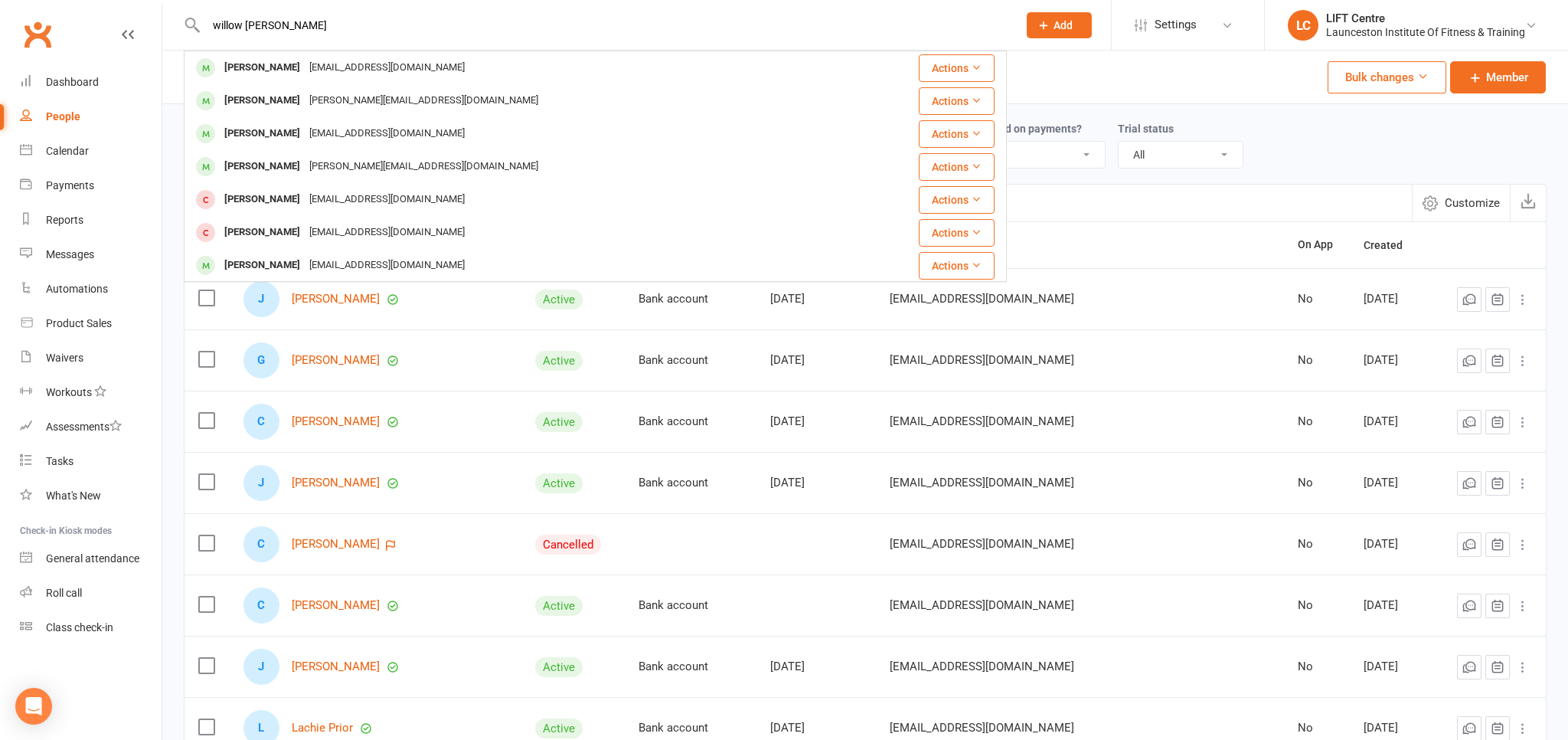
type input "willow daley"
click at [292, 53] on div "Willow Daley Daleywillow@gmail.com" at bounding box center [527, 67] width 683 height 32
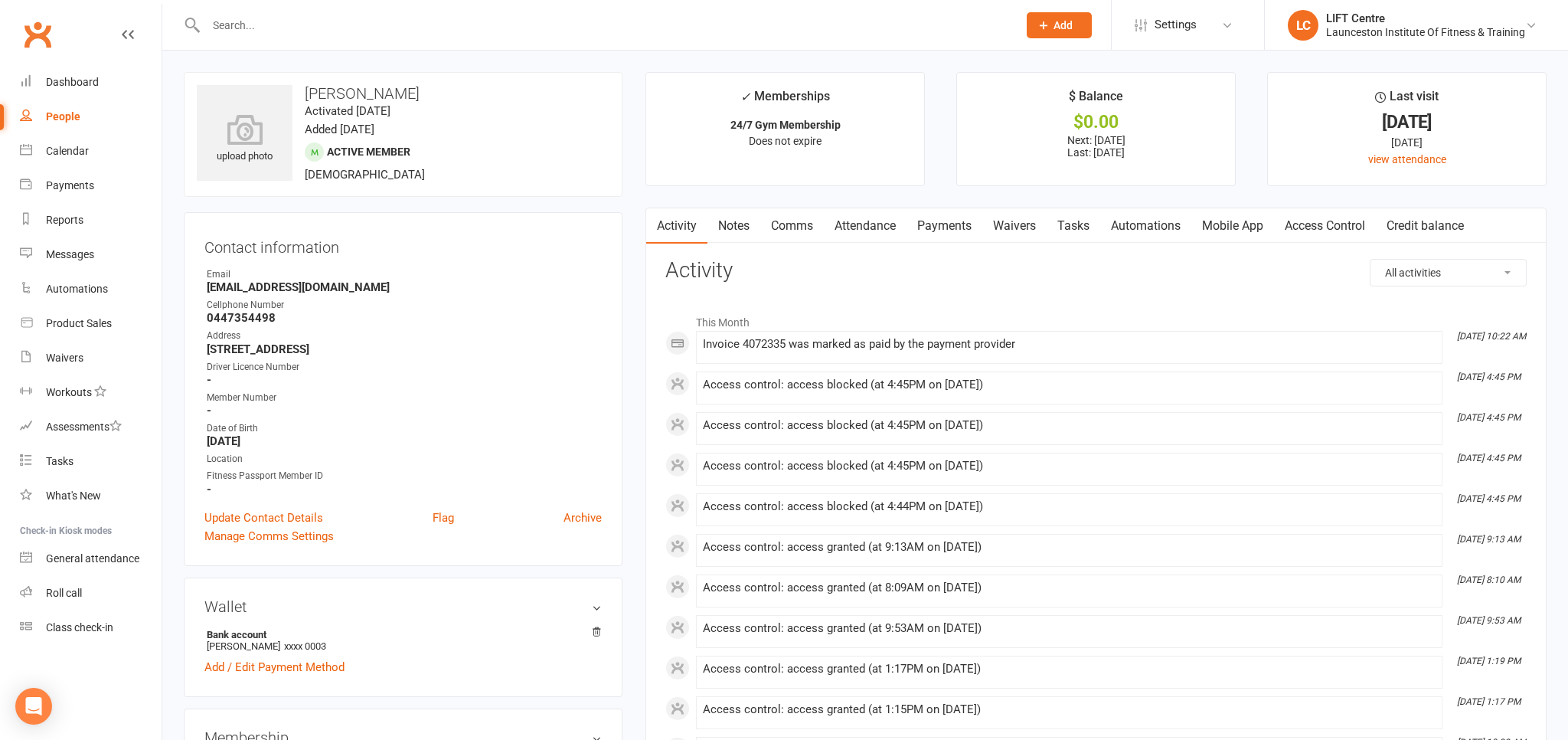
click at [1311, 216] on link "Access Control" at bounding box center [1325, 226] width 102 height 35
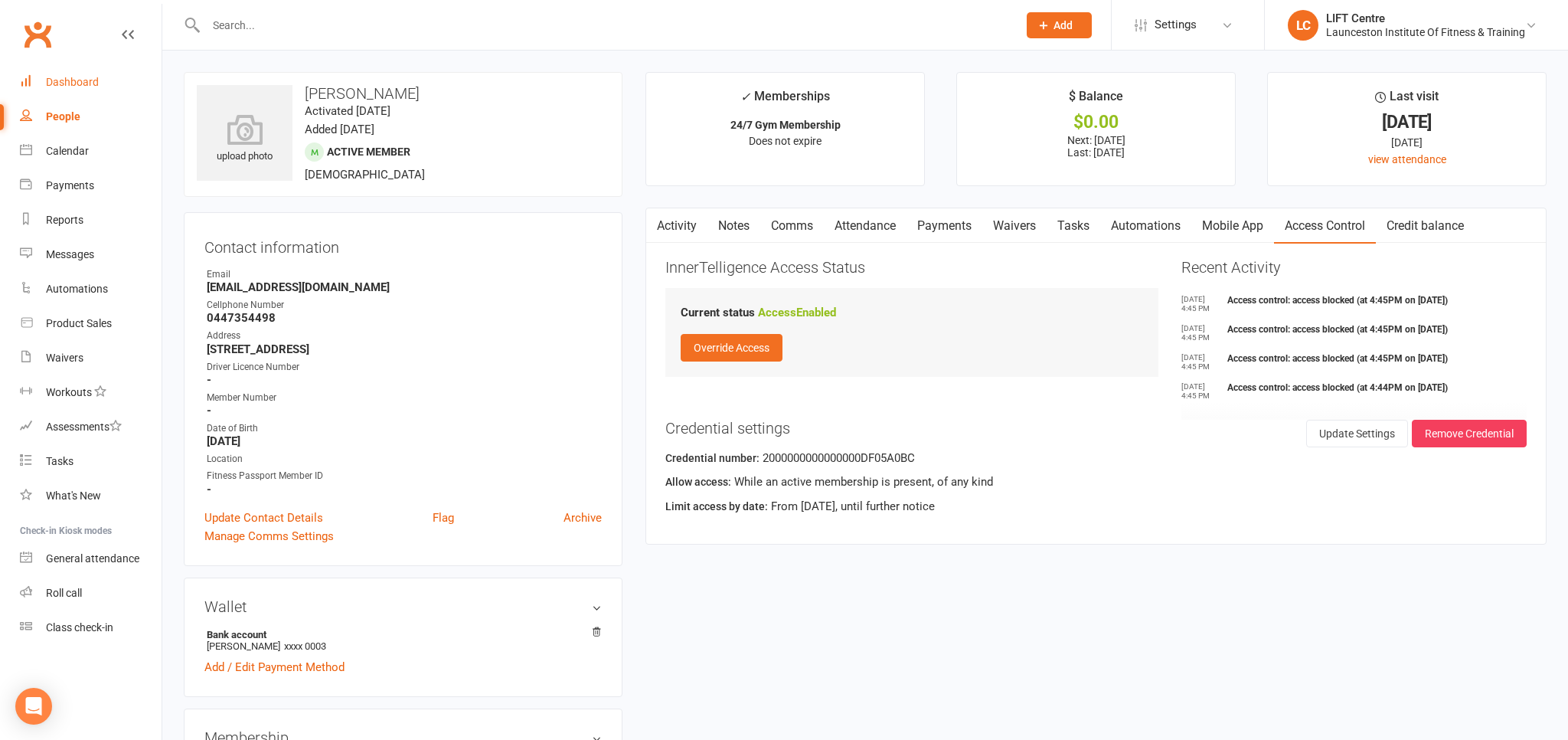
click at [106, 87] on link "Dashboard" at bounding box center [91, 81] width 142 height 34
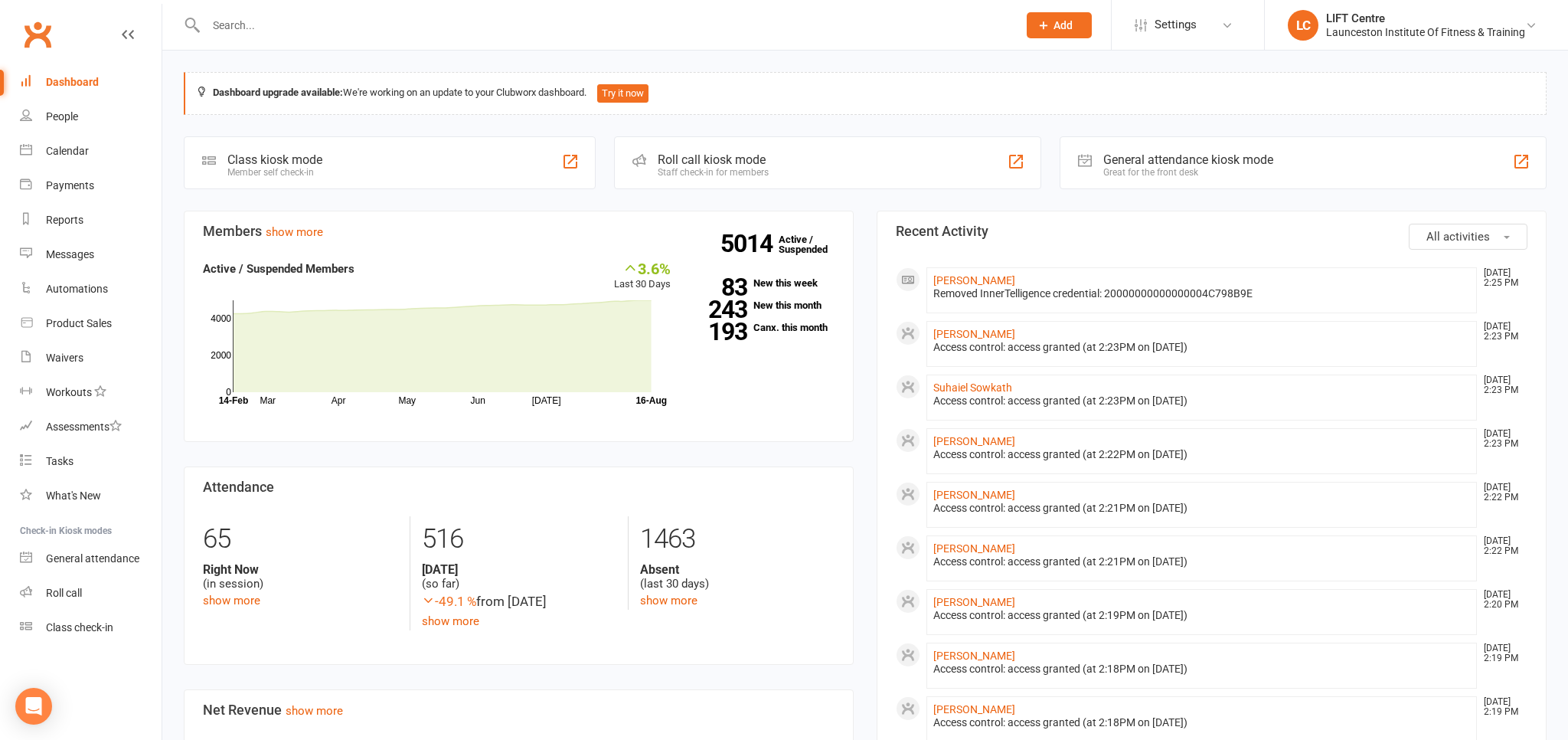
click at [310, 34] on input "text" at bounding box center [604, 25] width 805 height 21
paste input "2000000000000000DEDBC90C"
type input "2000000000000000DEDBC90C"
click at [418, 21] on input "2000000000000000DEDBC90C" at bounding box center [604, 25] width 805 height 21
drag, startPoint x: 277, startPoint y: 39, endPoint x: 160, endPoint y: 37, distance: 117.0
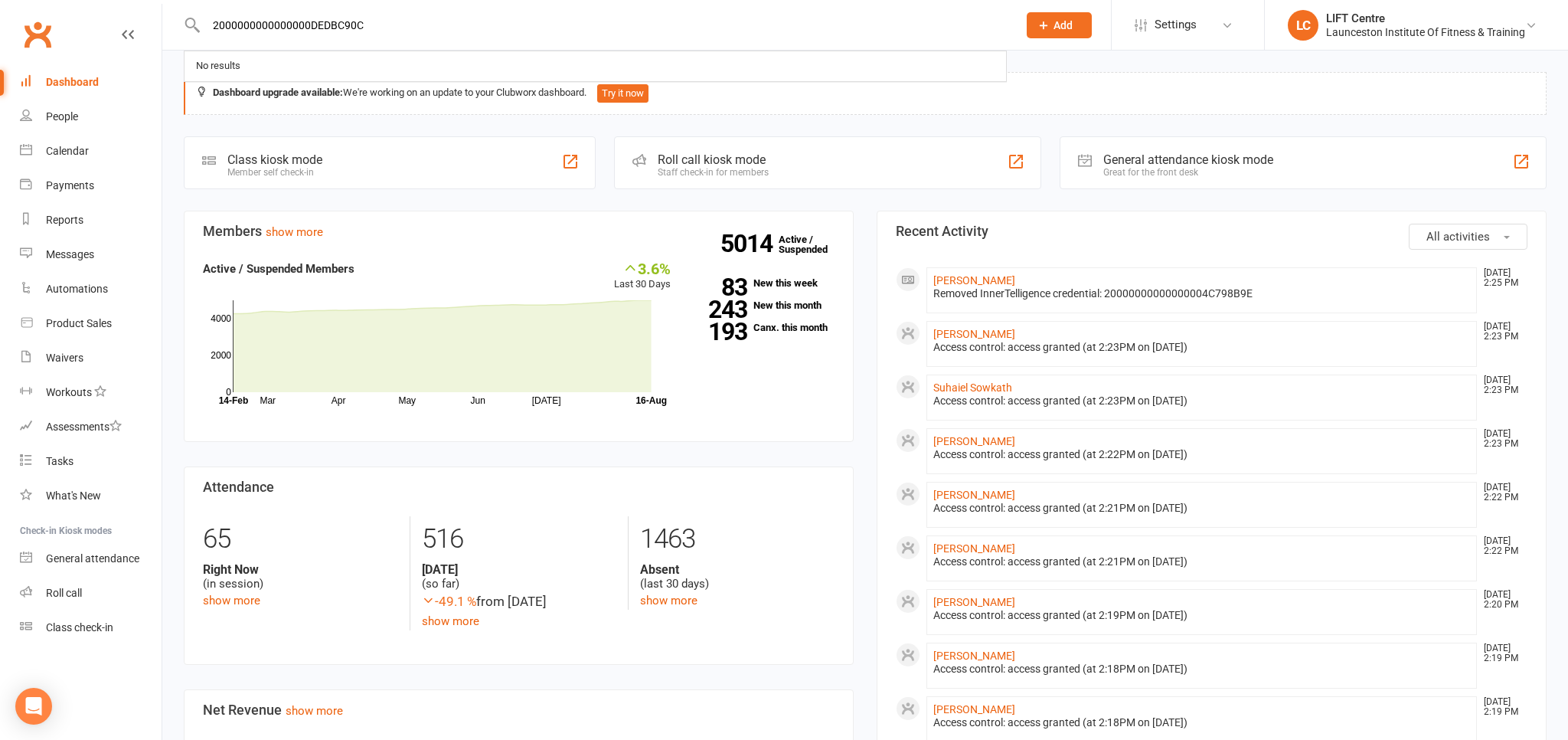
click at [201, 36] on input "2000000000000000DEDBC90C" at bounding box center [604, 25] width 805 height 21
click at [25, 47] on link "Clubworx" at bounding box center [38, 34] width 39 height 39
click at [282, 17] on input "text" at bounding box center [604, 25] width 805 height 21
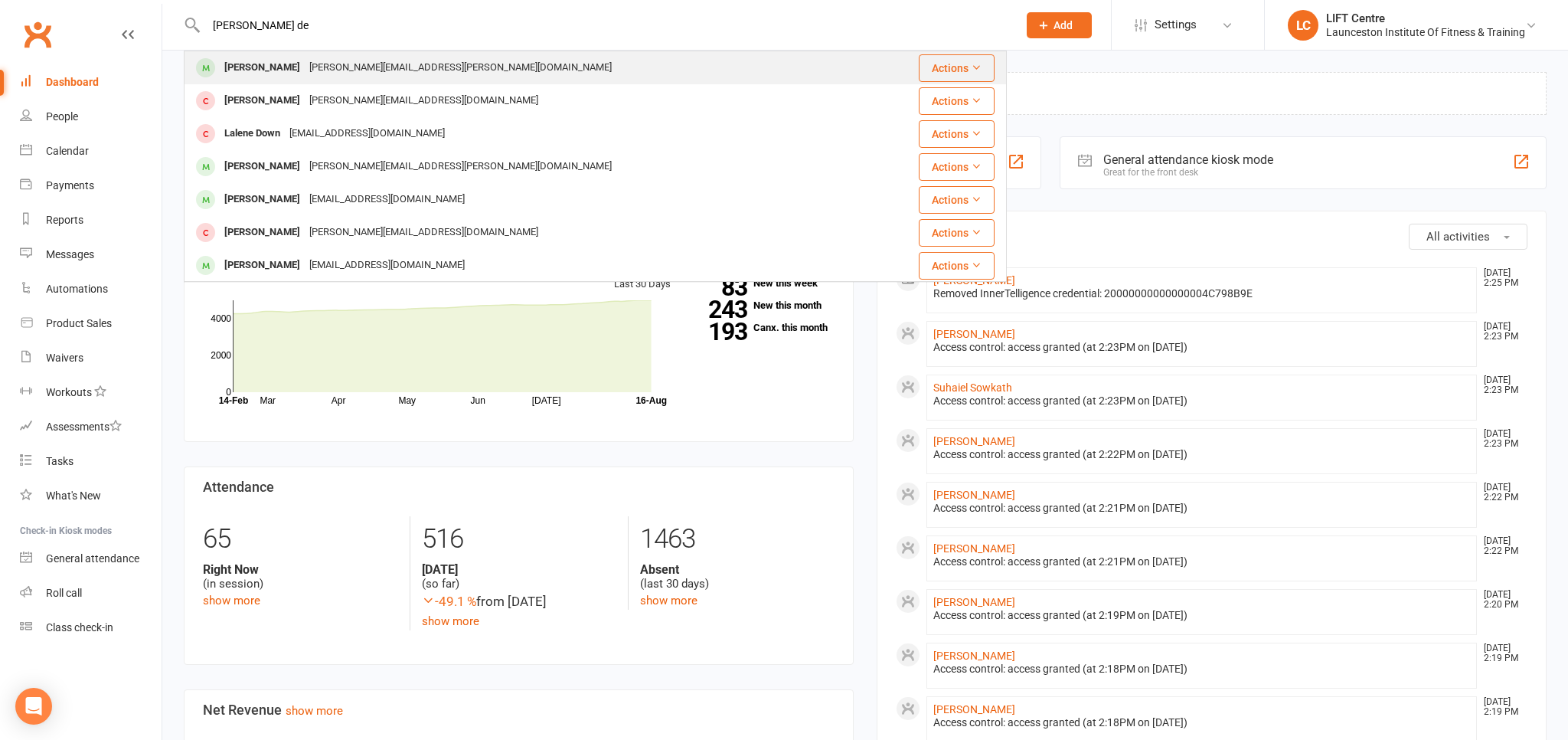
type input "layne de"
click at [306, 63] on div "layne.dejonge@outlook.com" at bounding box center [461, 67] width 312 height 22
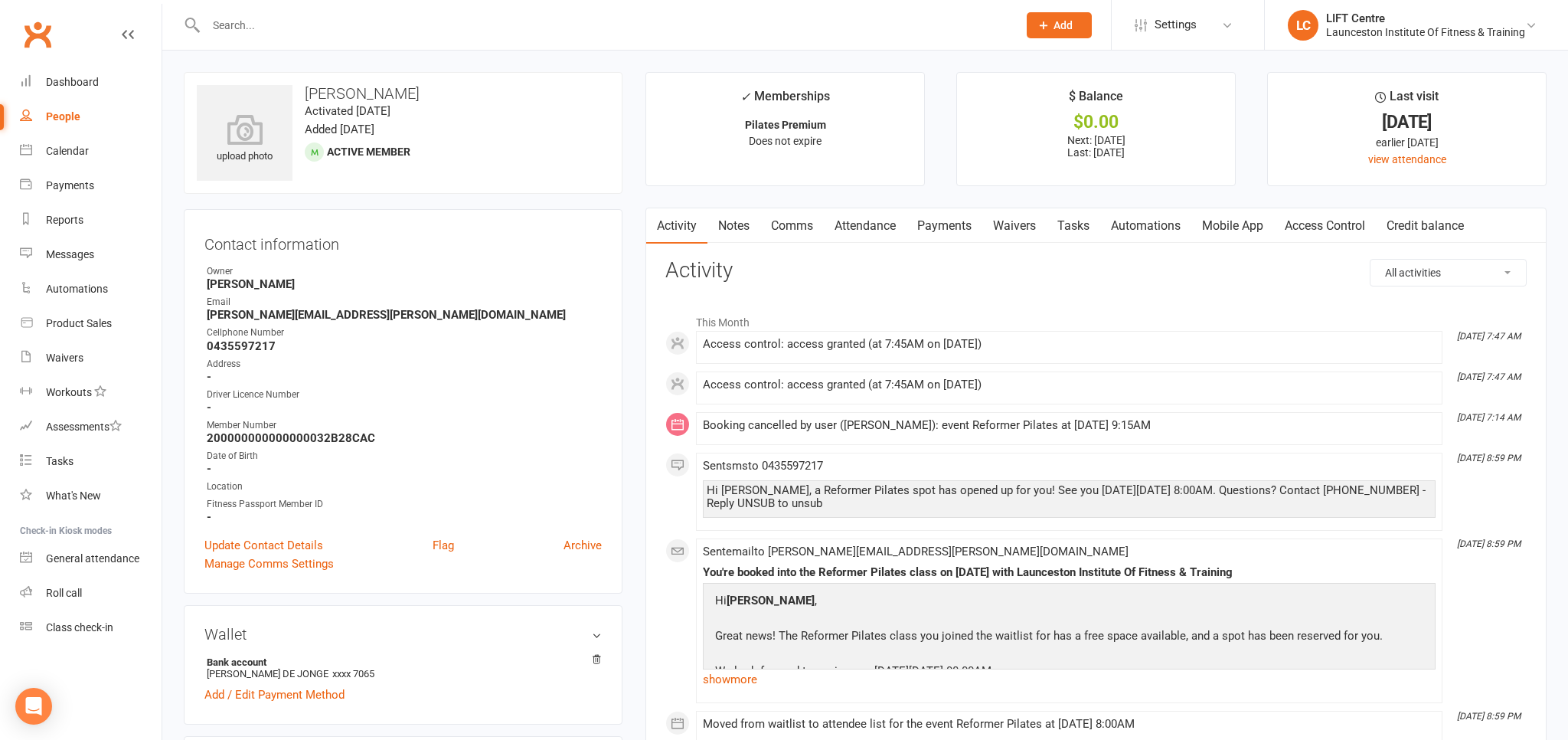
click at [746, 227] on link "Notes" at bounding box center [734, 226] width 53 height 35
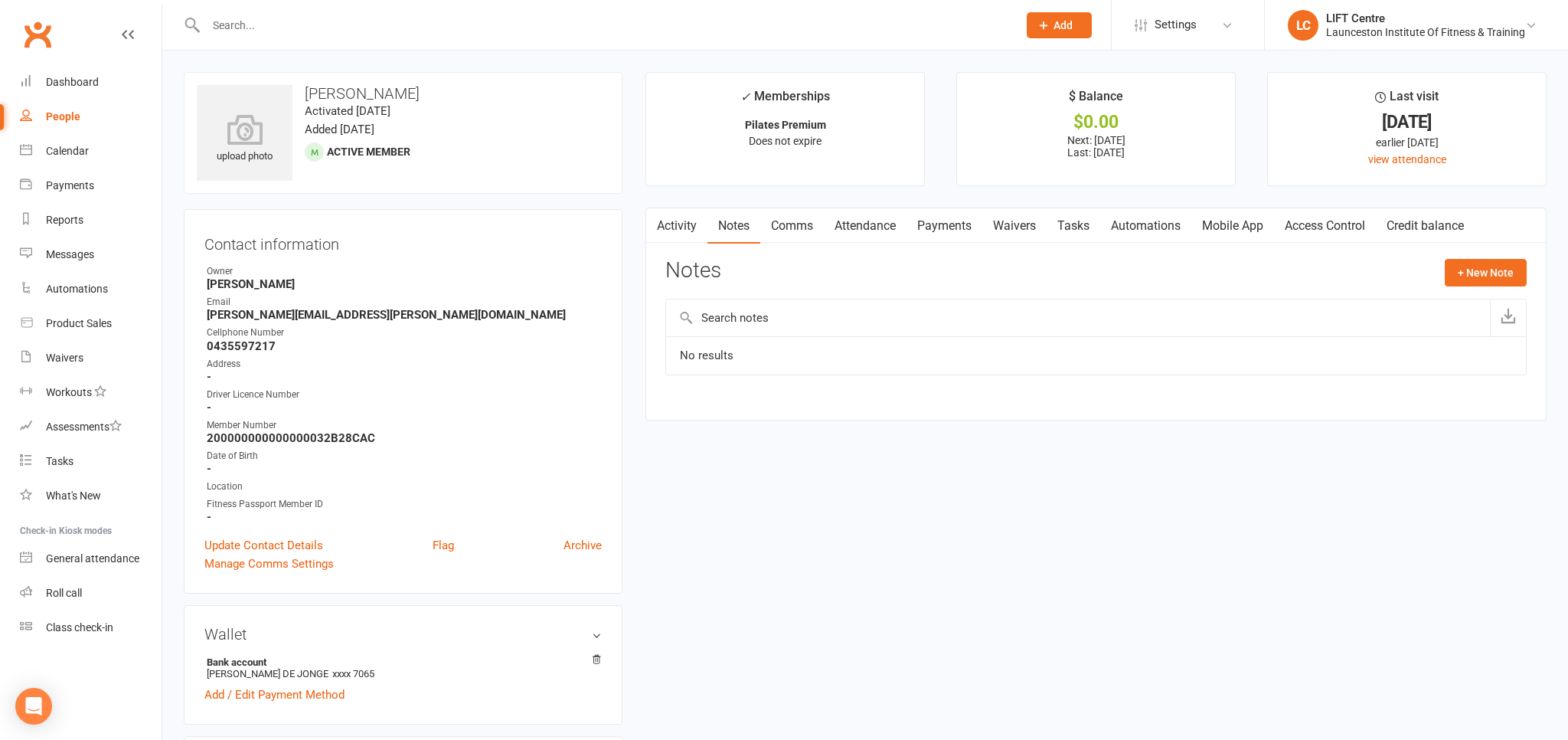
click at [697, 228] on link "Activity" at bounding box center [677, 226] width 61 height 35
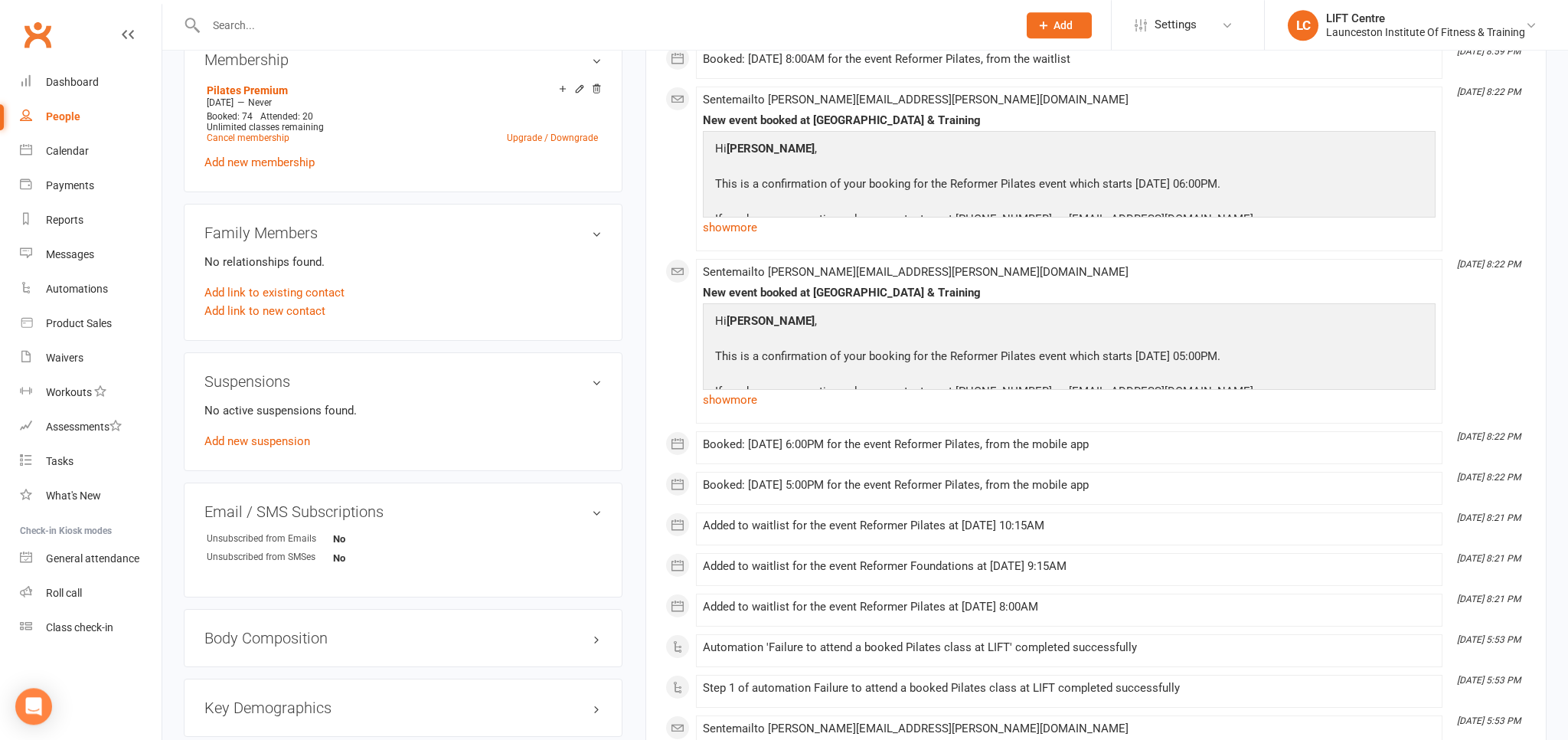
scroll to position [728, 0]
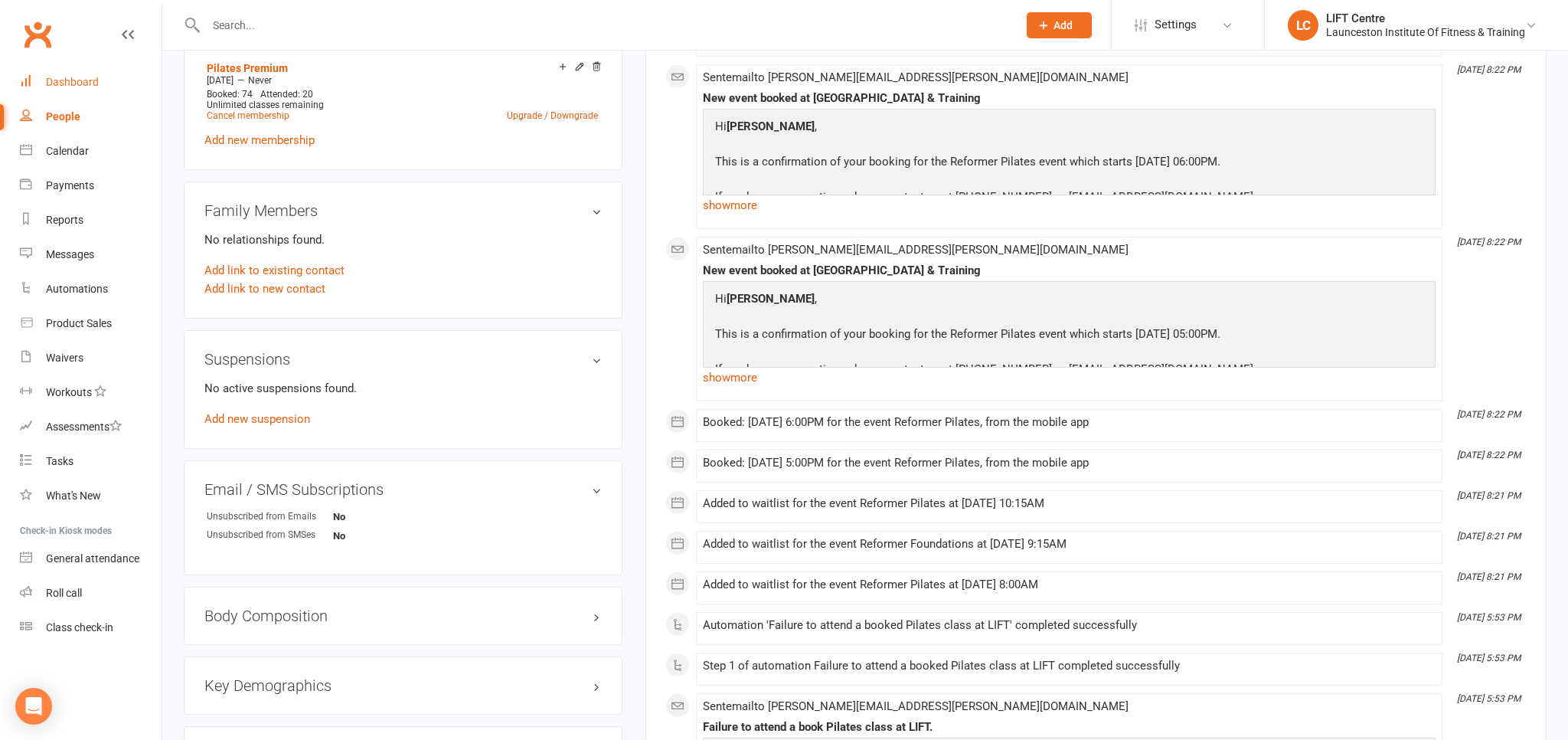
click at [95, 80] on div "Dashboard" at bounding box center [72, 82] width 53 height 12
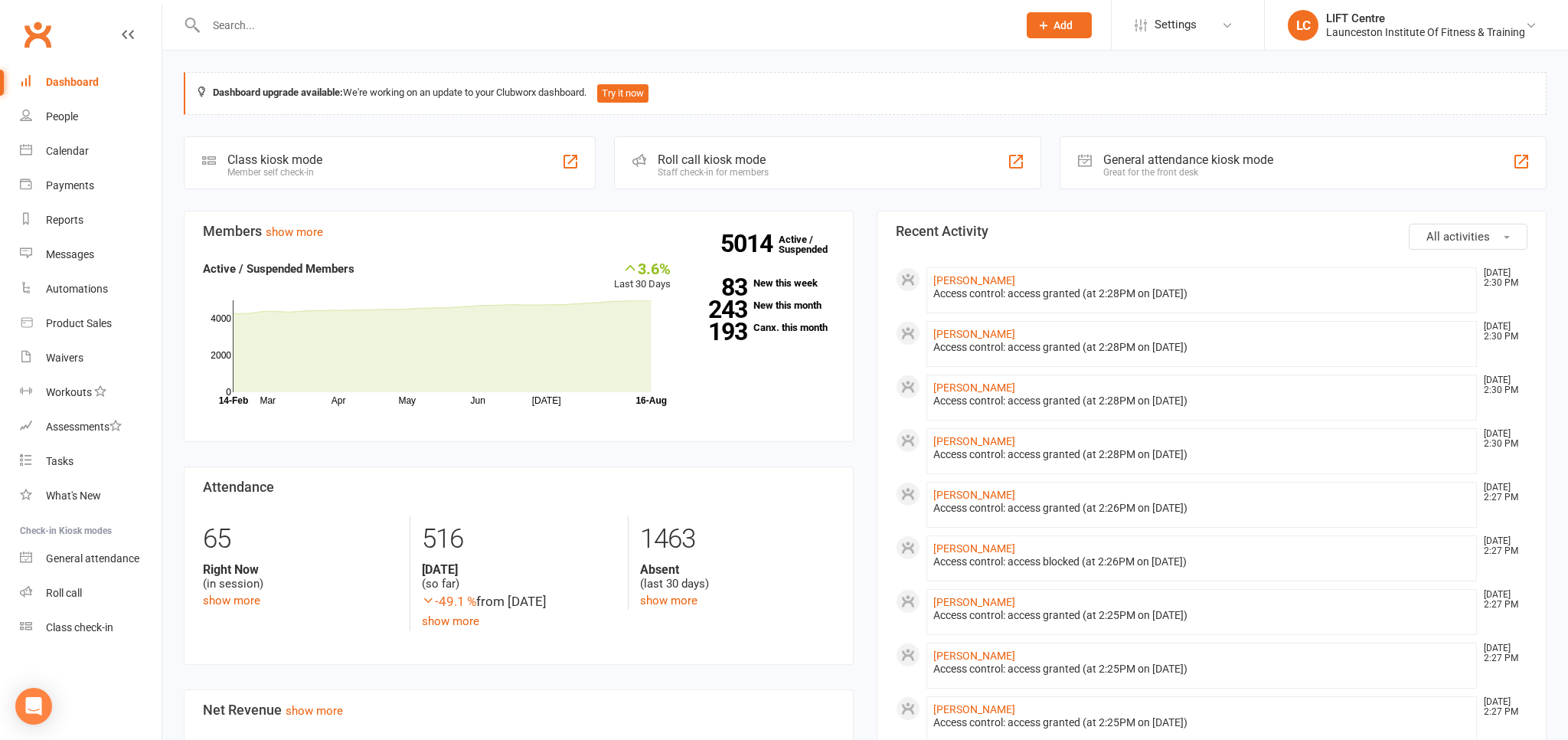
click at [236, 25] on input "text" at bounding box center [604, 25] width 805 height 21
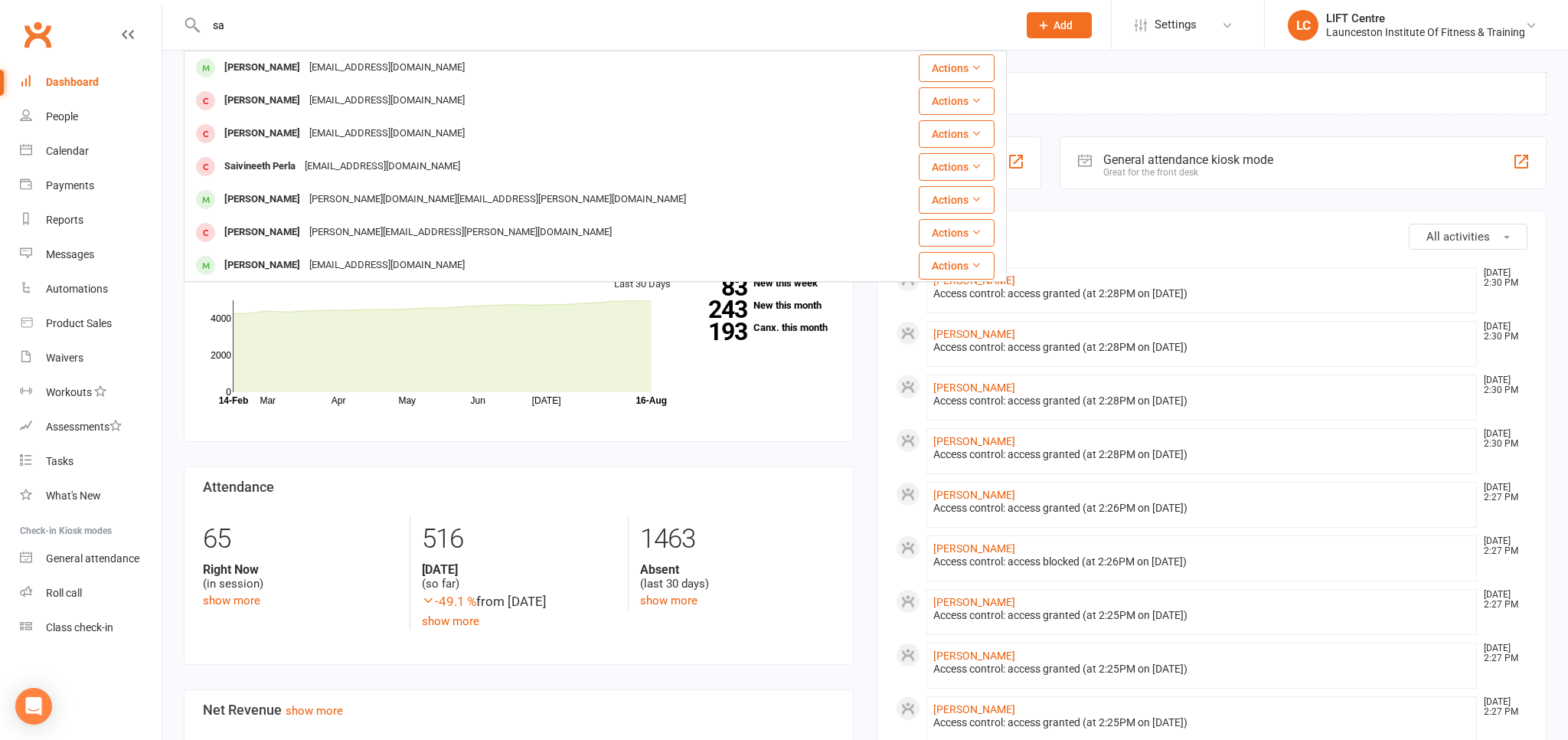
type input "s"
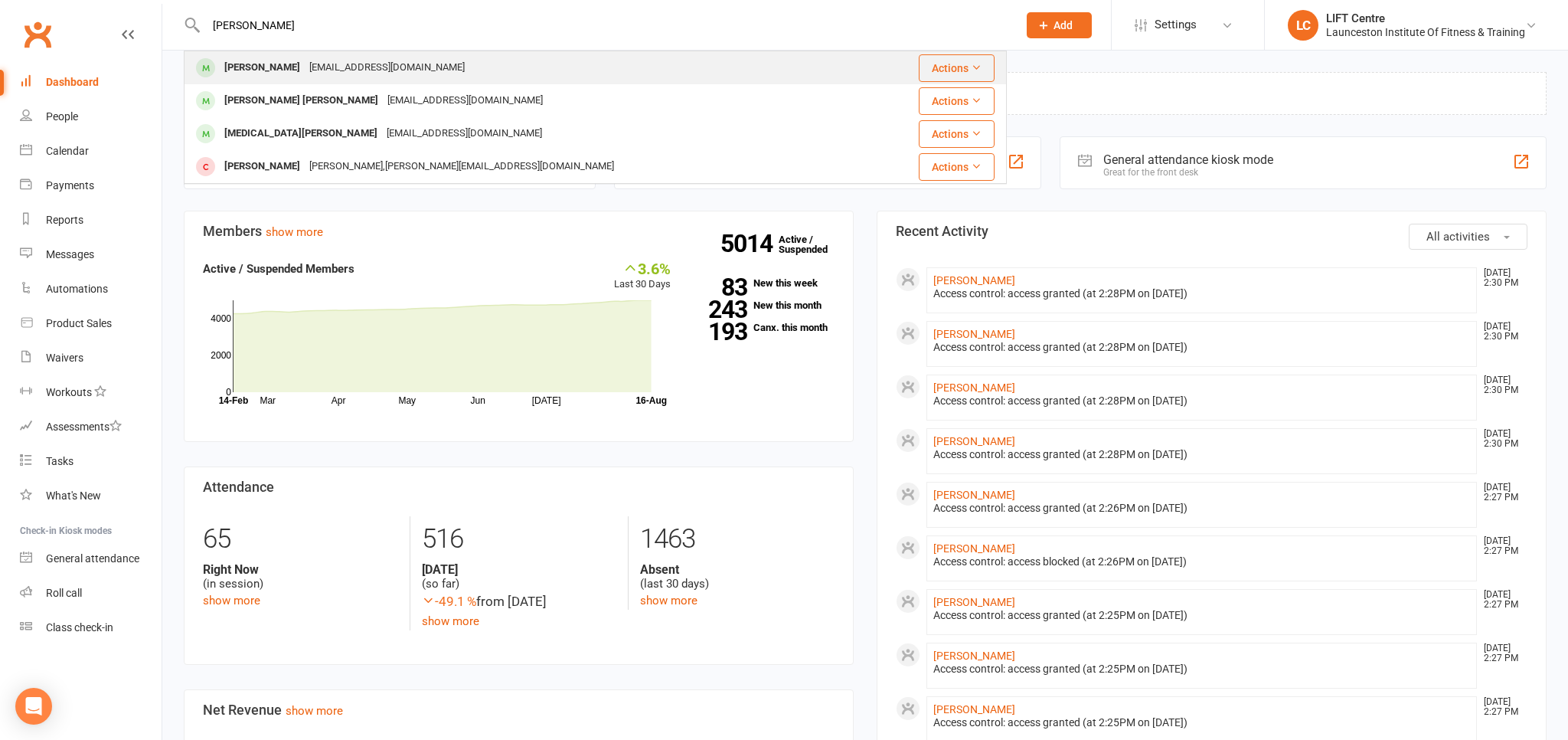
type input "syed"
click at [257, 72] on div "Syed Hashmi" at bounding box center [262, 67] width 85 height 22
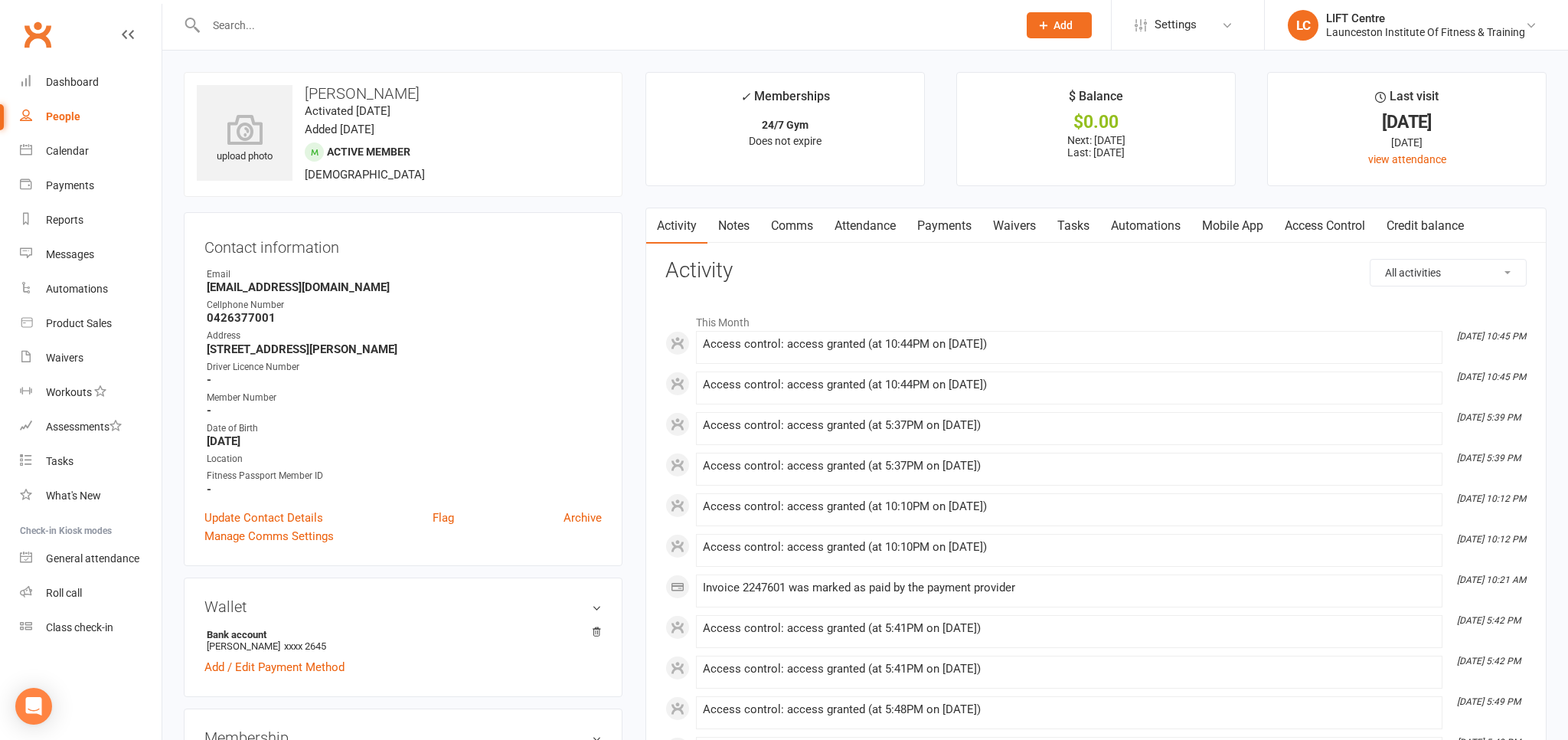
click at [950, 229] on link "Payments" at bounding box center [944, 226] width 76 height 35
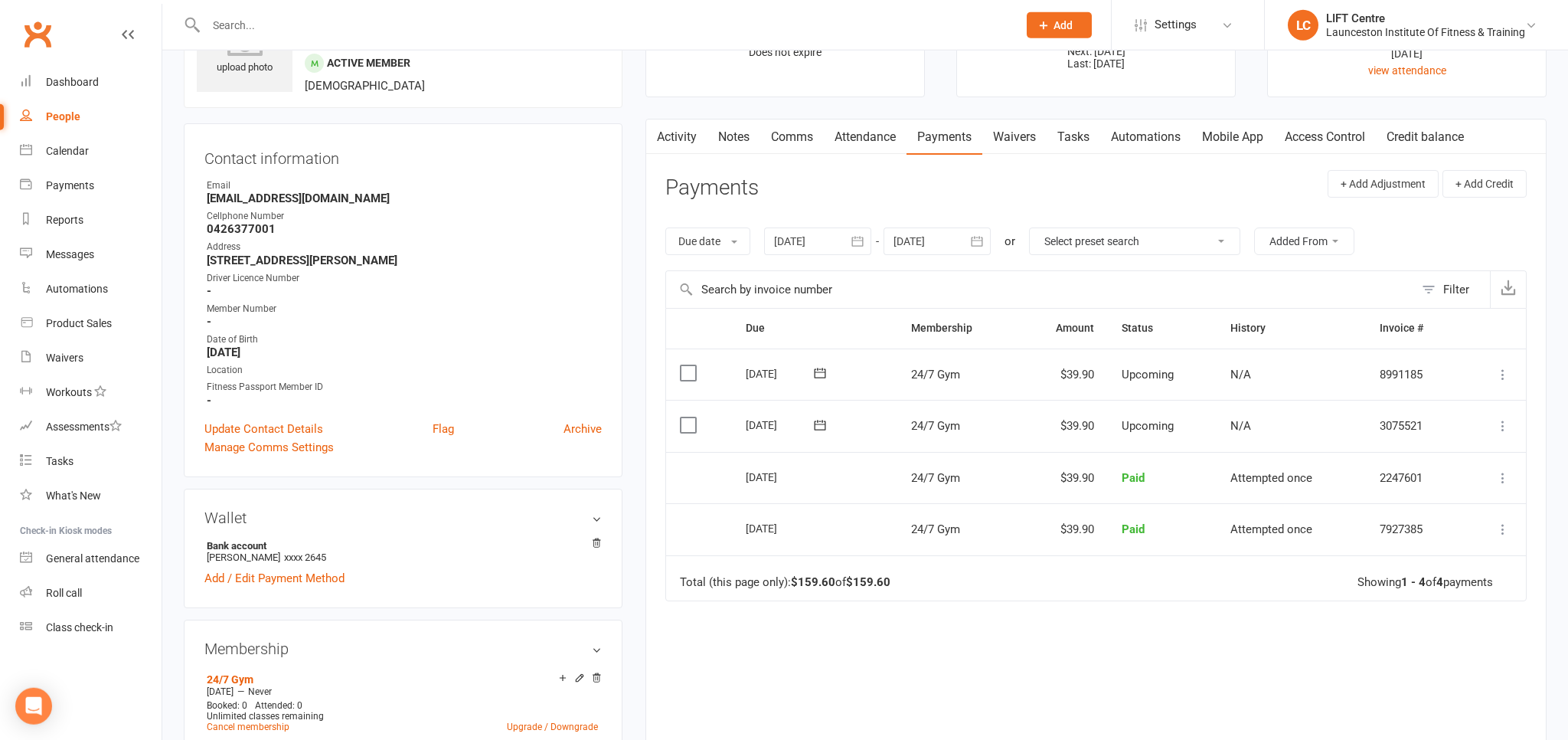
scroll to position [161, 0]
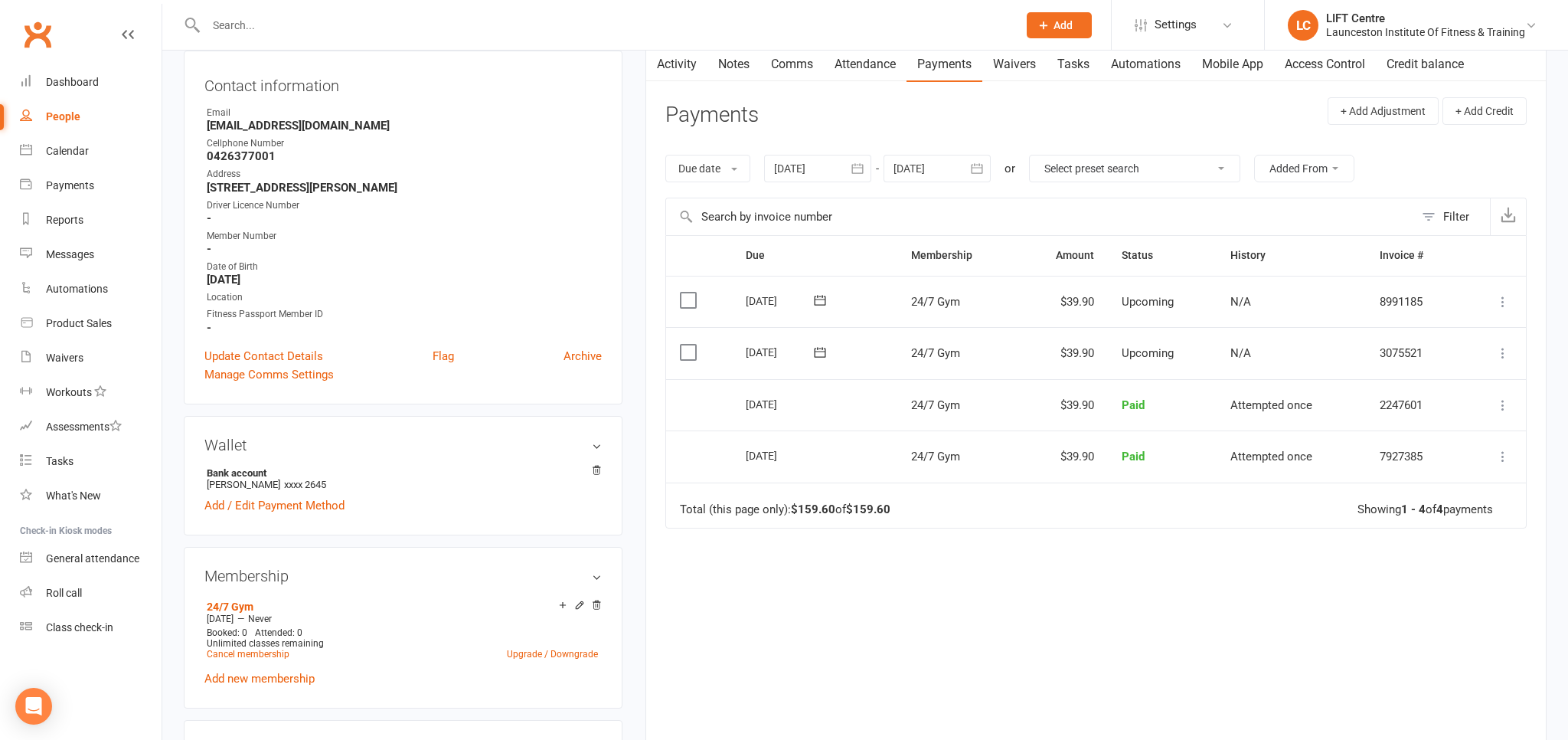
click at [849, 167] on button "button" at bounding box center [856, 168] width 27 height 27
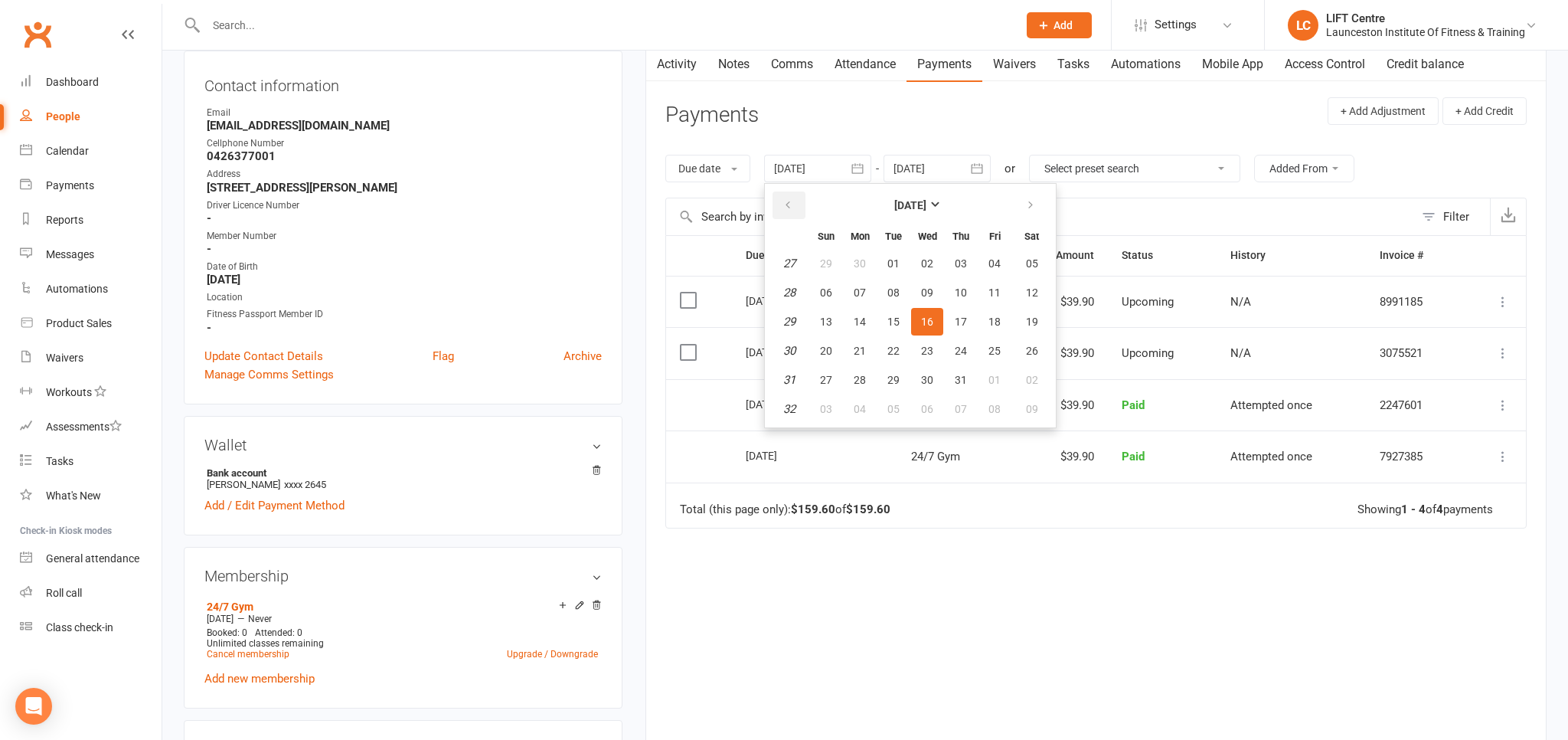
click at [789, 210] on icon "button" at bounding box center [788, 205] width 11 height 12
click at [920, 300] on button "07" at bounding box center [926, 292] width 32 height 27
type input "07 May 2025"
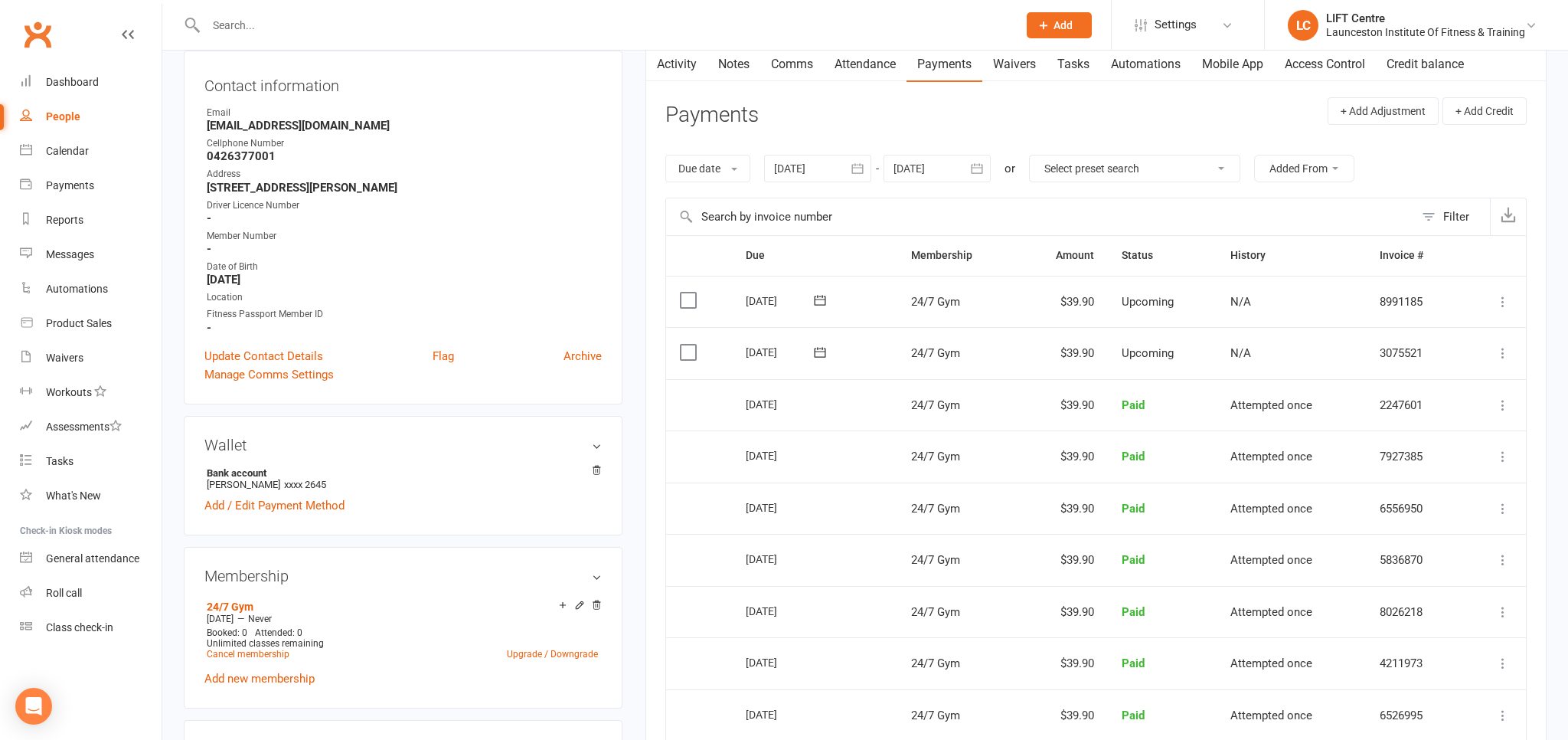
scroll to position [0, 0]
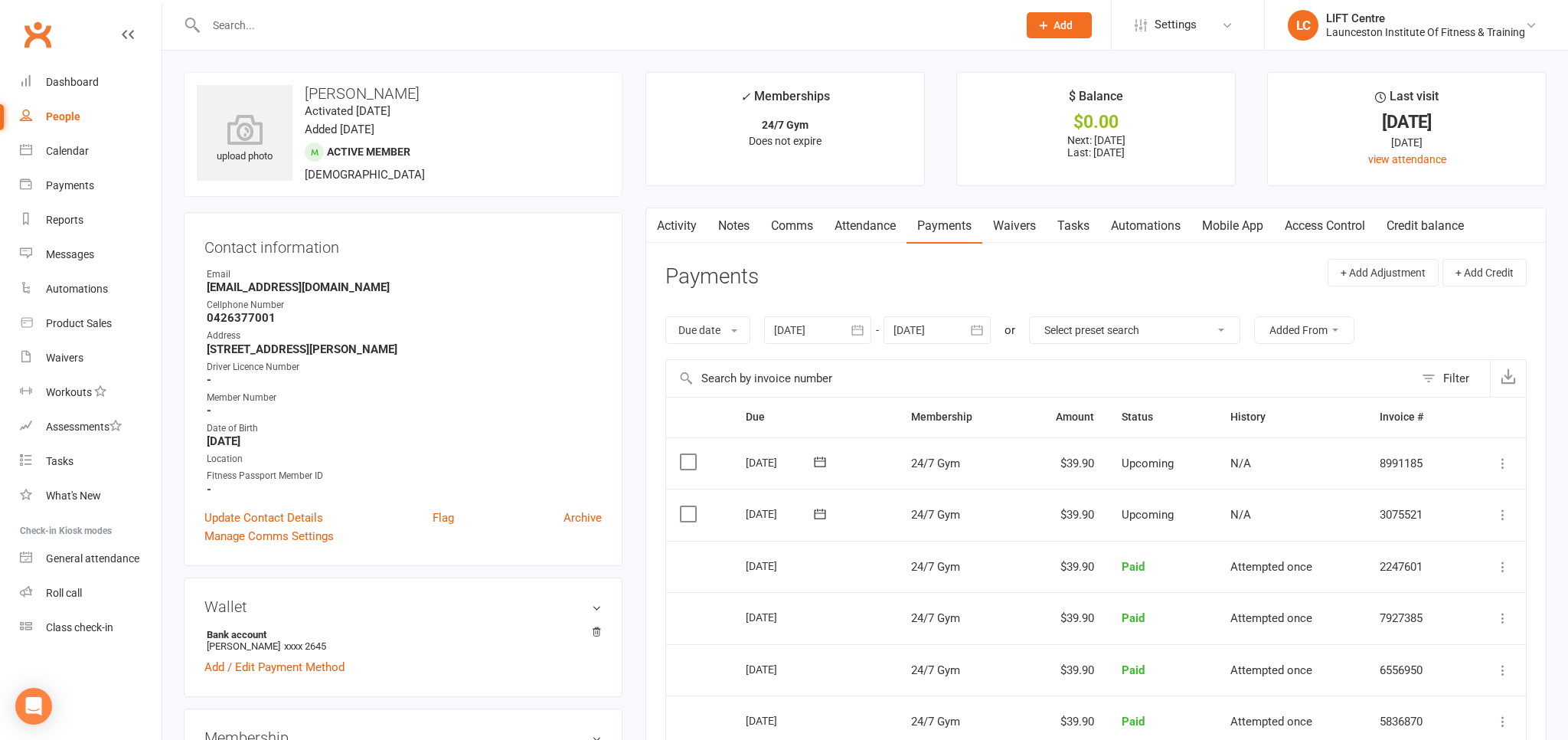
click at [262, 14] on div at bounding box center [595, 25] width 823 height 50
click at [259, 26] on input "text" at bounding box center [604, 25] width 805 height 21
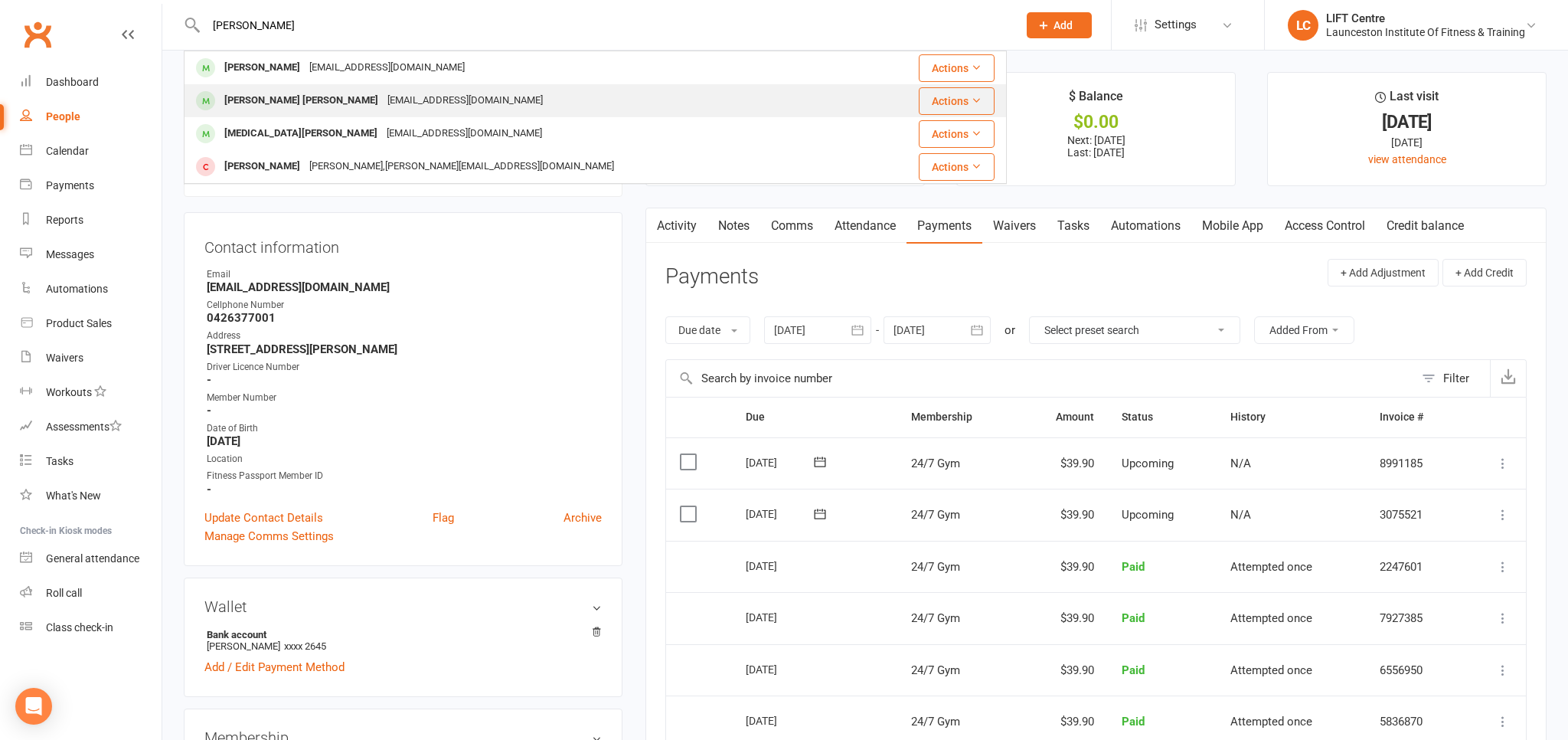
type input "syed"
click at [307, 105] on div "Syed Rizwan Haider" at bounding box center [301, 100] width 163 height 22
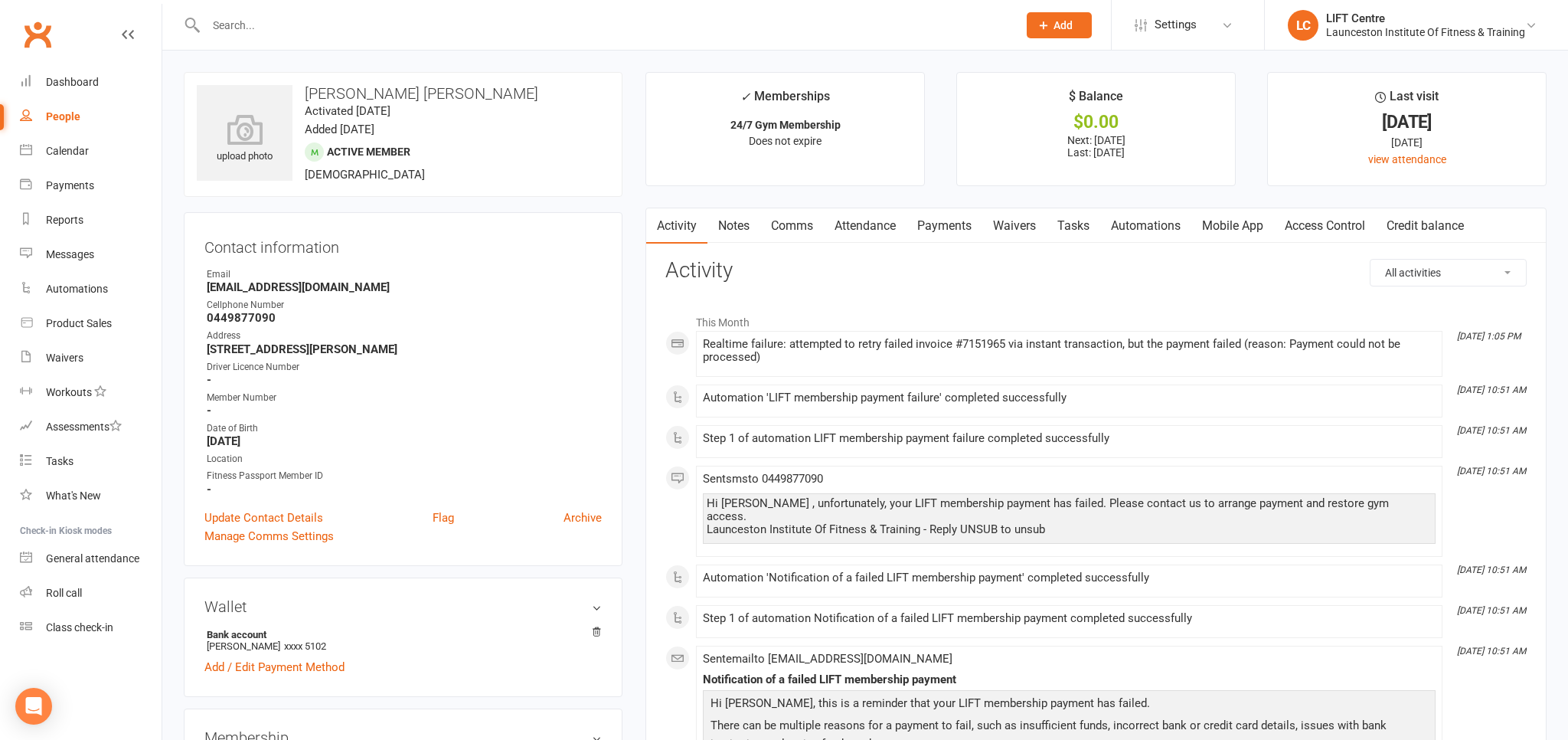
click at [947, 235] on link "Payments" at bounding box center [944, 226] width 76 height 35
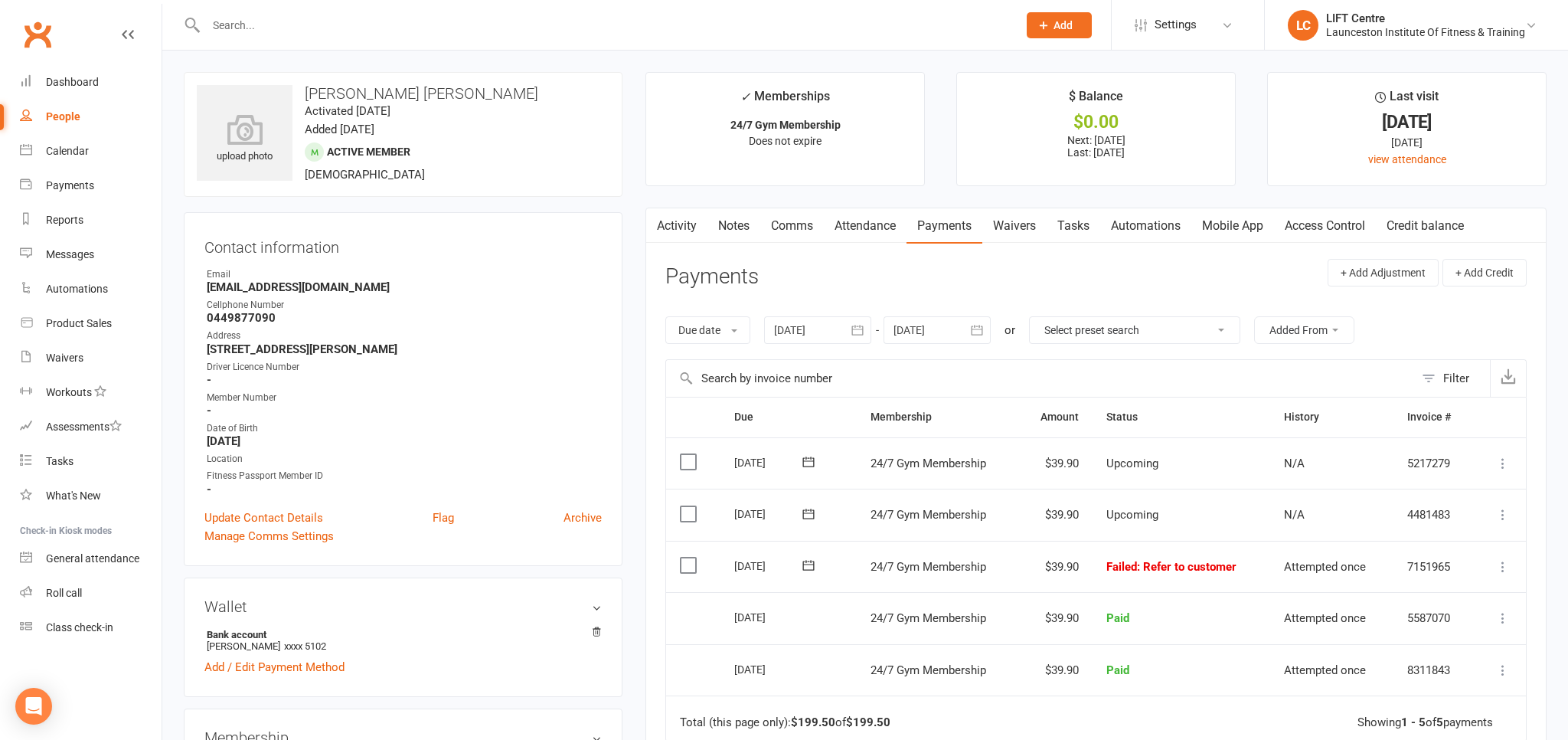
click at [865, 326] on icon "button" at bounding box center [856, 329] width 15 height 15
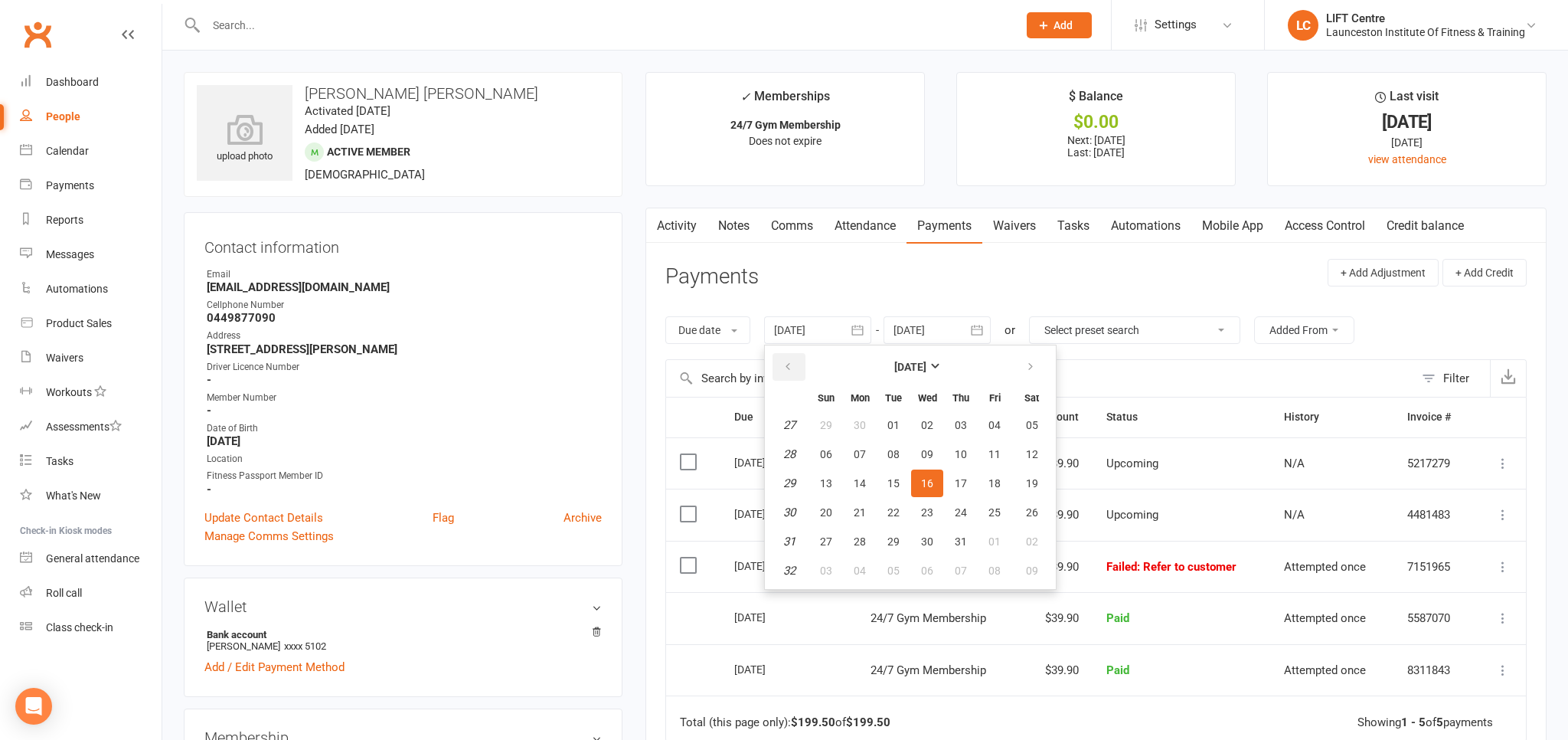
click at [791, 369] on icon "button" at bounding box center [788, 367] width 11 height 12
click at [791, 368] on icon "button" at bounding box center [788, 367] width 11 height 12
click at [872, 454] on button "07" at bounding box center [859, 454] width 32 height 27
type input "07 Apr 2025"
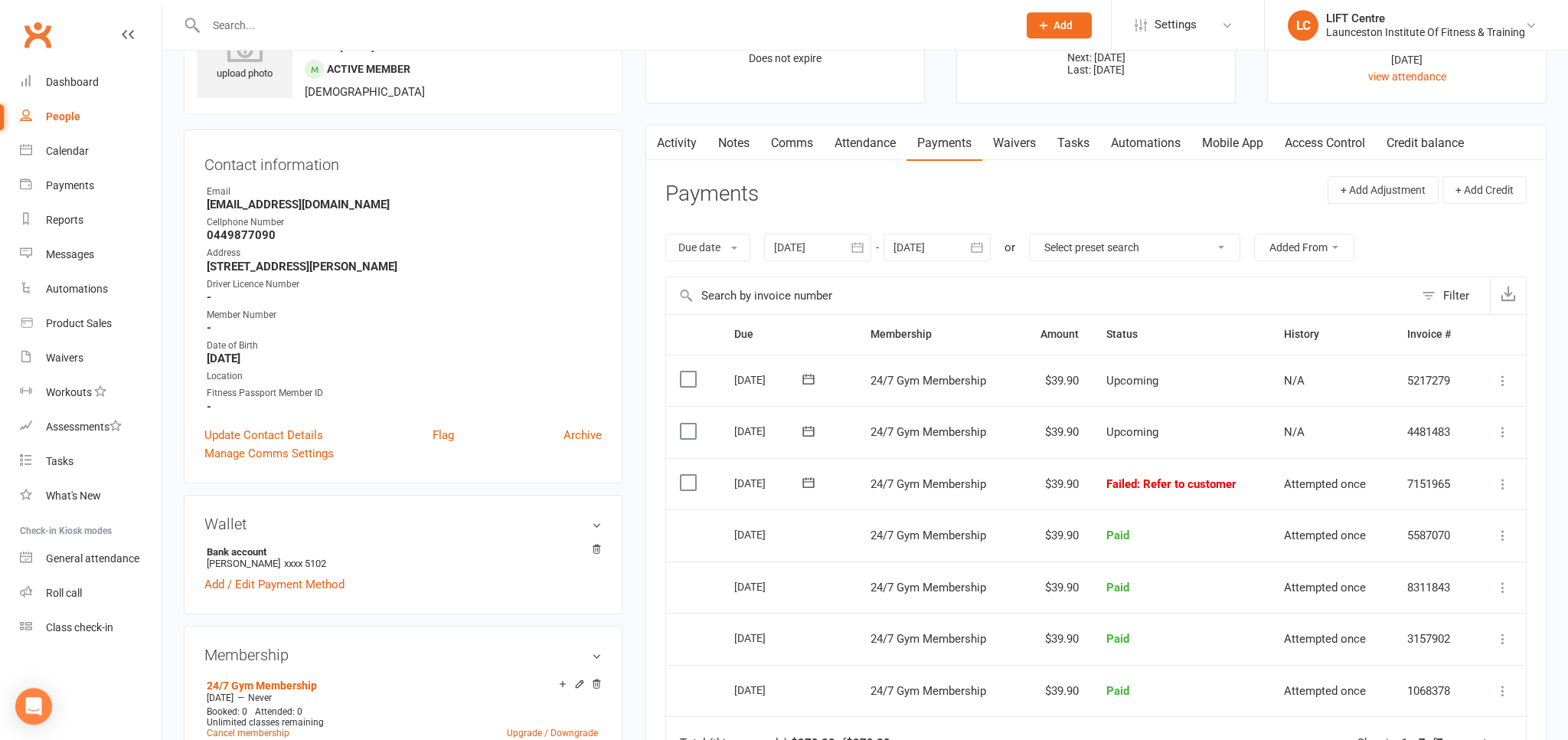
scroll to position [81, 0]
click at [1502, 483] on icon at bounding box center [1501, 485] width 15 height 15
click at [1459, 545] on link "Mark as Paid (POS)" at bounding box center [1435, 546] width 151 height 31
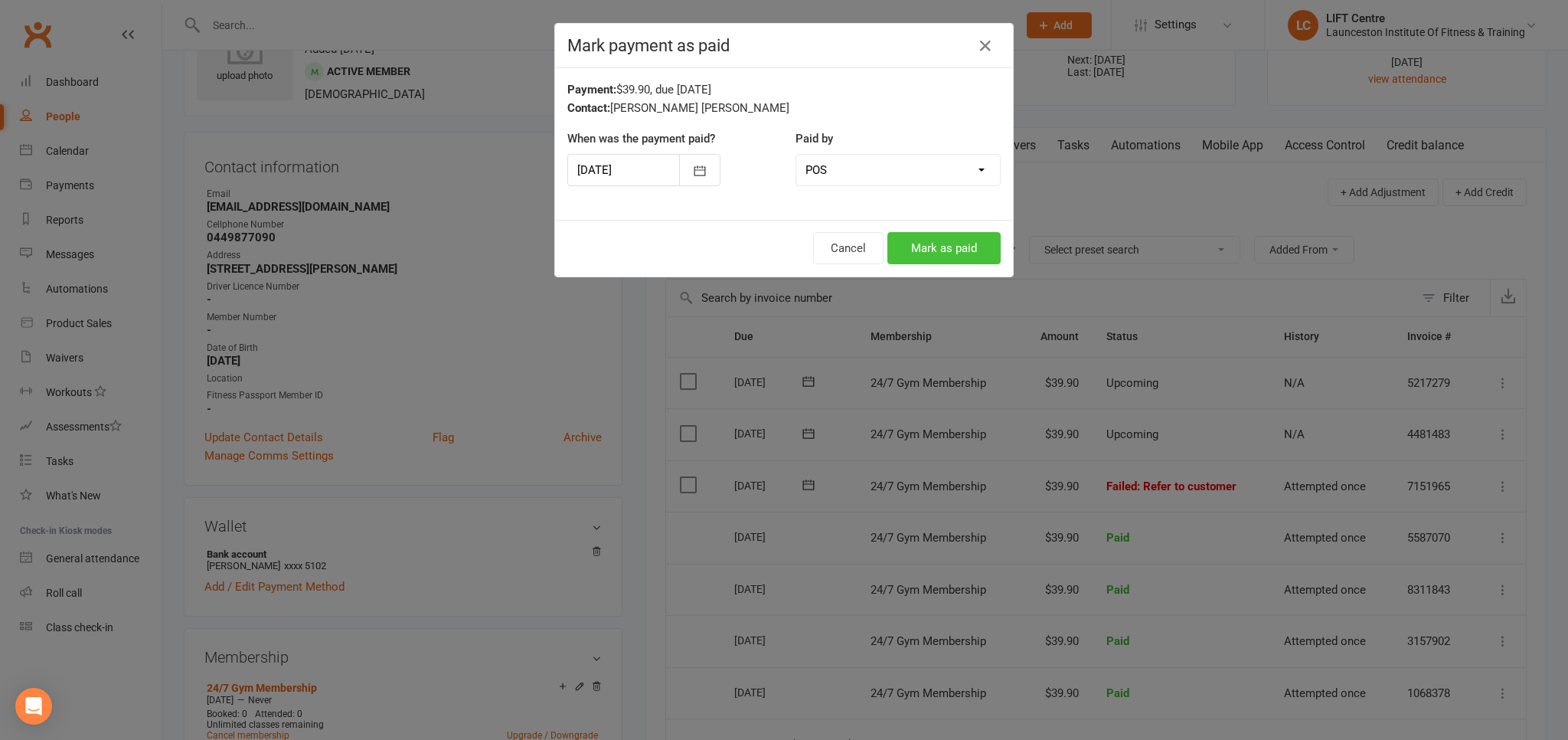
click at [953, 255] on button "Mark as paid" at bounding box center [943, 248] width 113 height 32
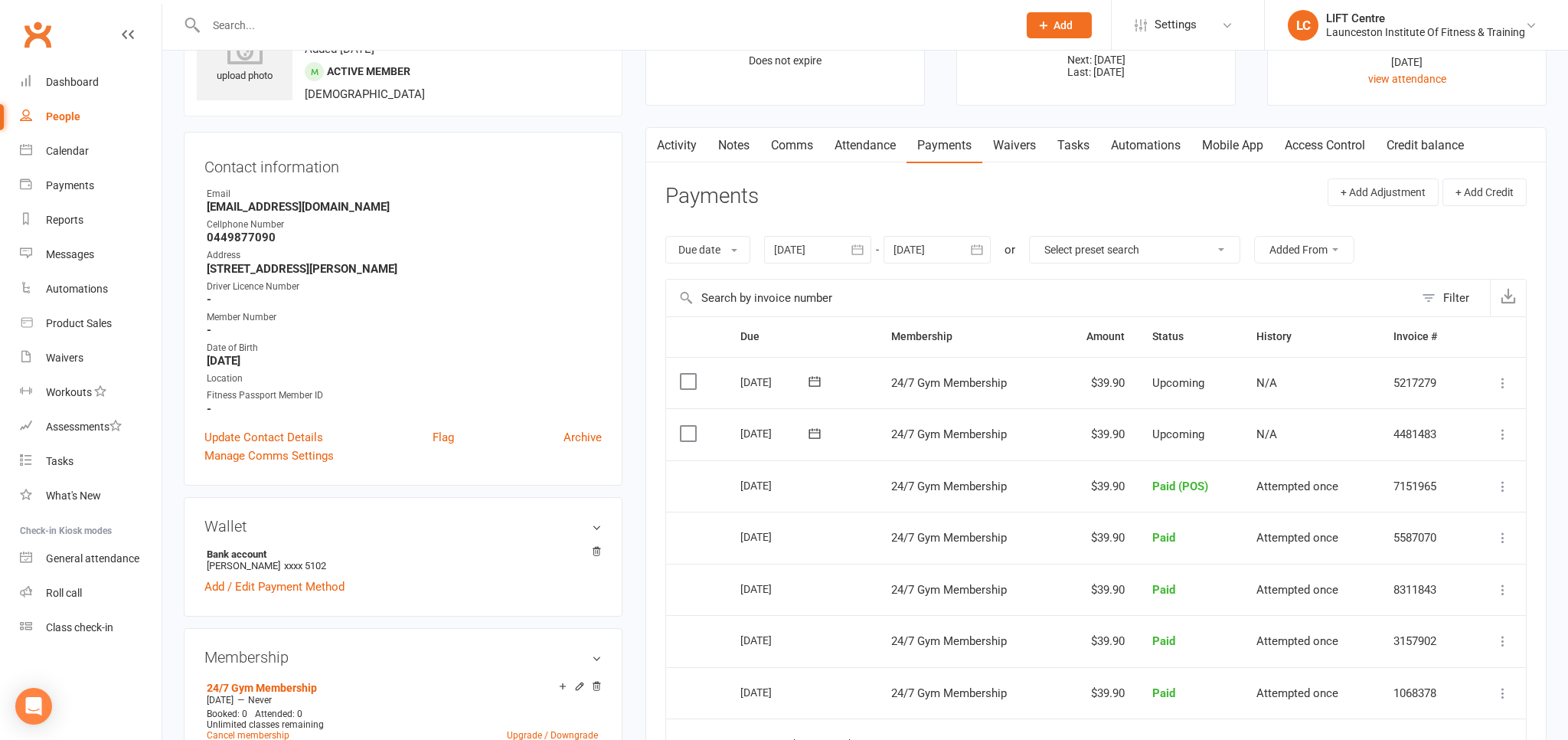
click at [1290, 141] on link "Access Control" at bounding box center [1325, 145] width 102 height 35
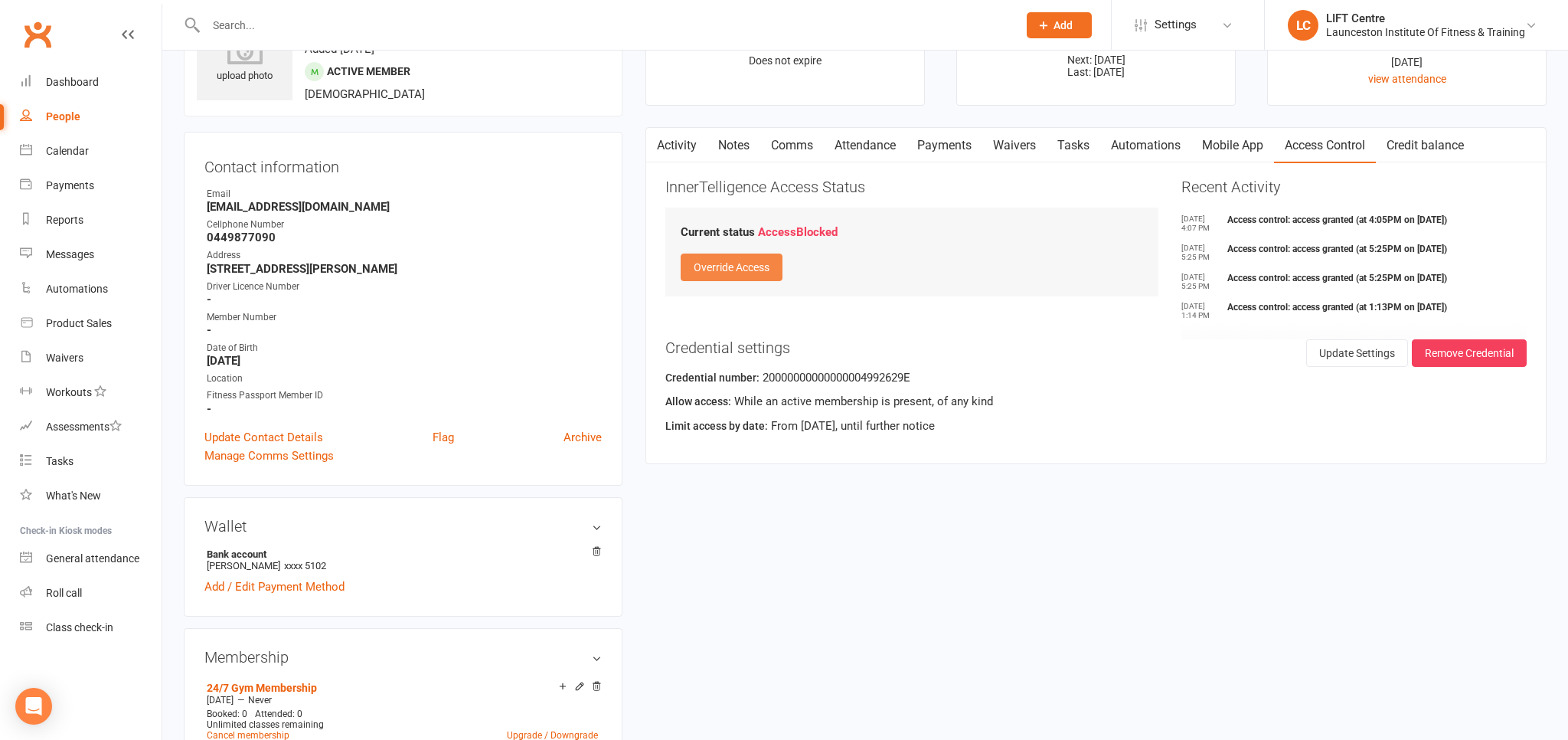
click at [733, 271] on button "Override Access" at bounding box center [731, 266] width 102 height 27
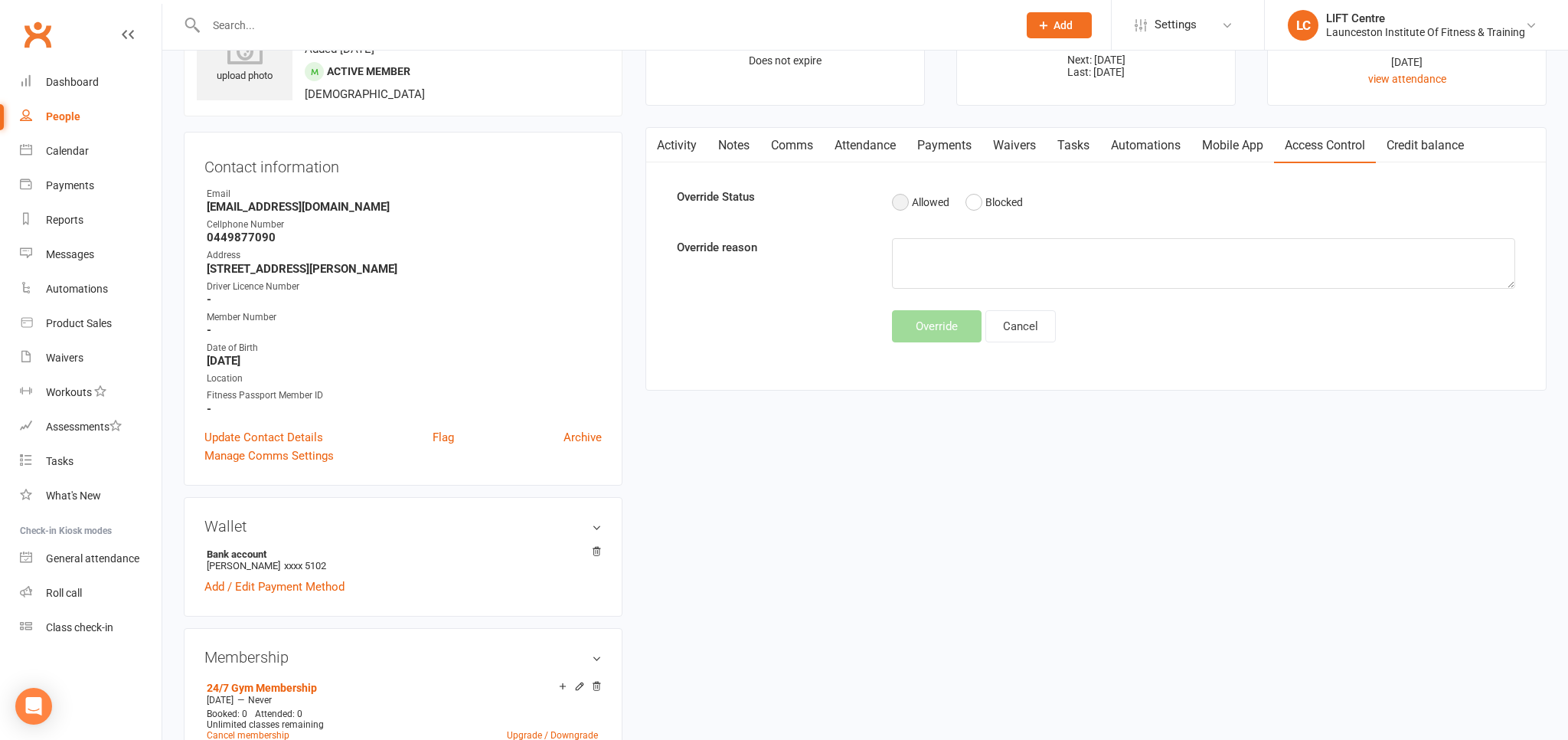
click at [898, 206] on button "Allowed" at bounding box center [921, 201] width 58 height 29
click at [937, 322] on button "Override" at bounding box center [937, 326] width 89 height 32
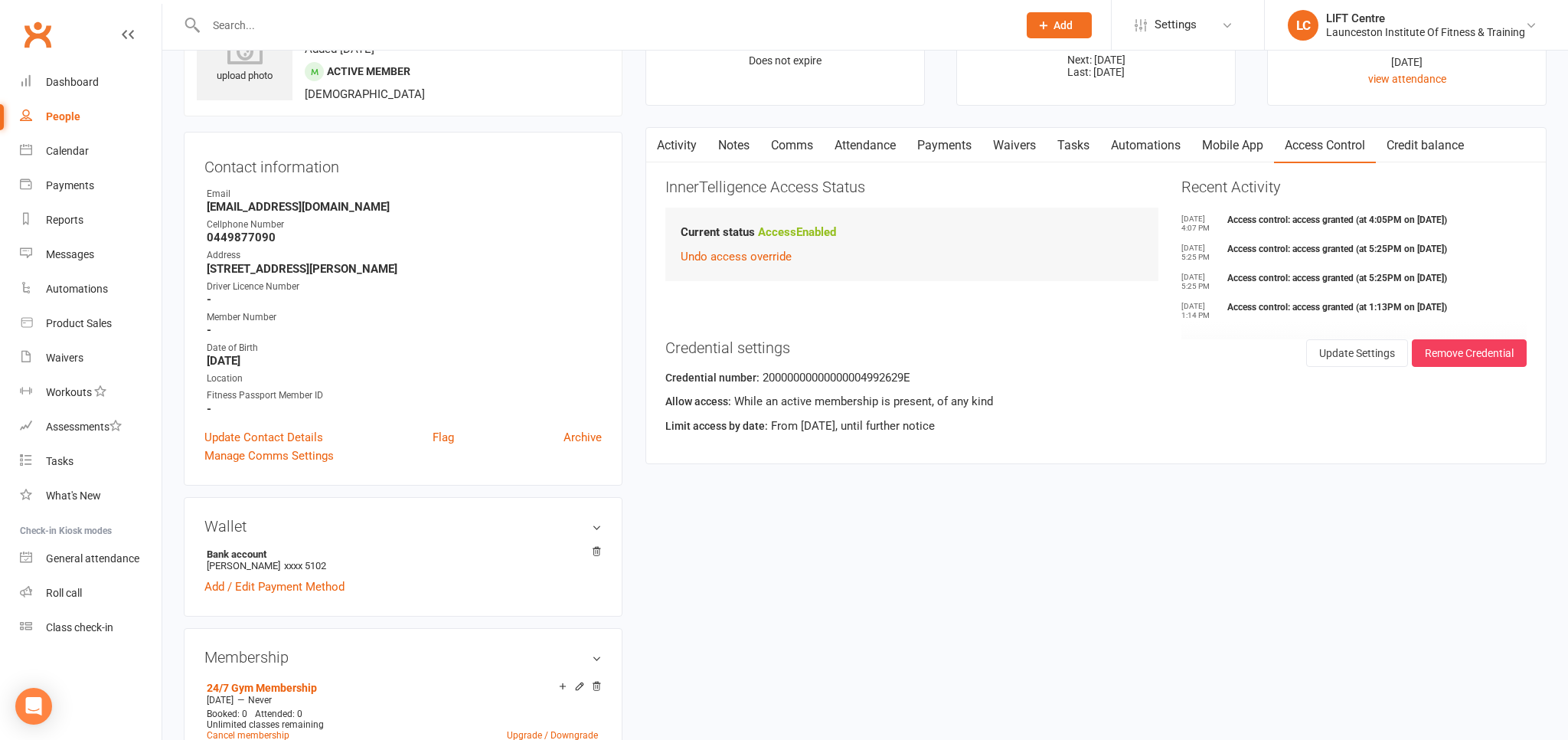
click at [292, 32] on input "text" at bounding box center [604, 25] width 805 height 21
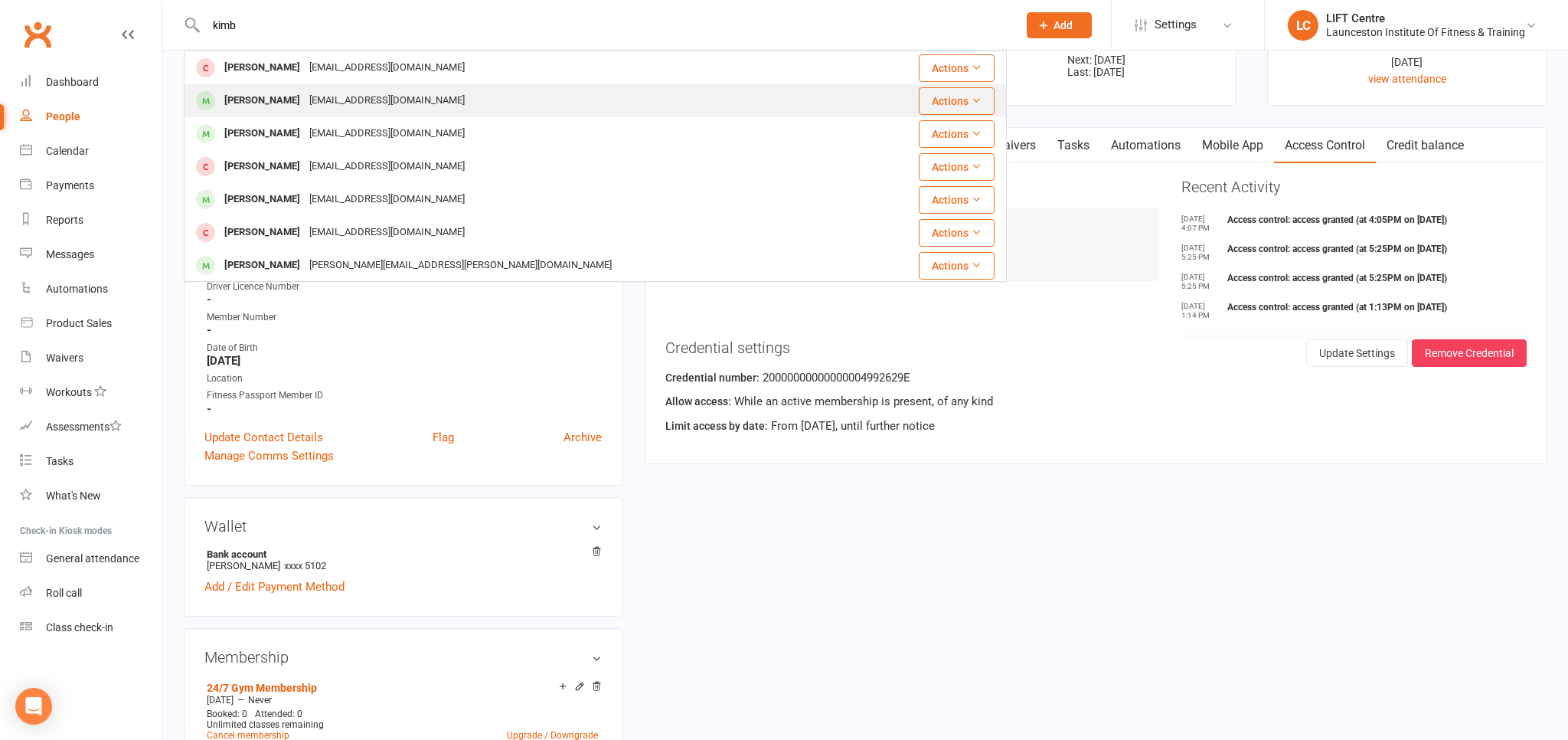
type input "kimb"
click at [305, 101] on div "Kimberley Wilmshurst" at bounding box center [262, 100] width 85 height 22
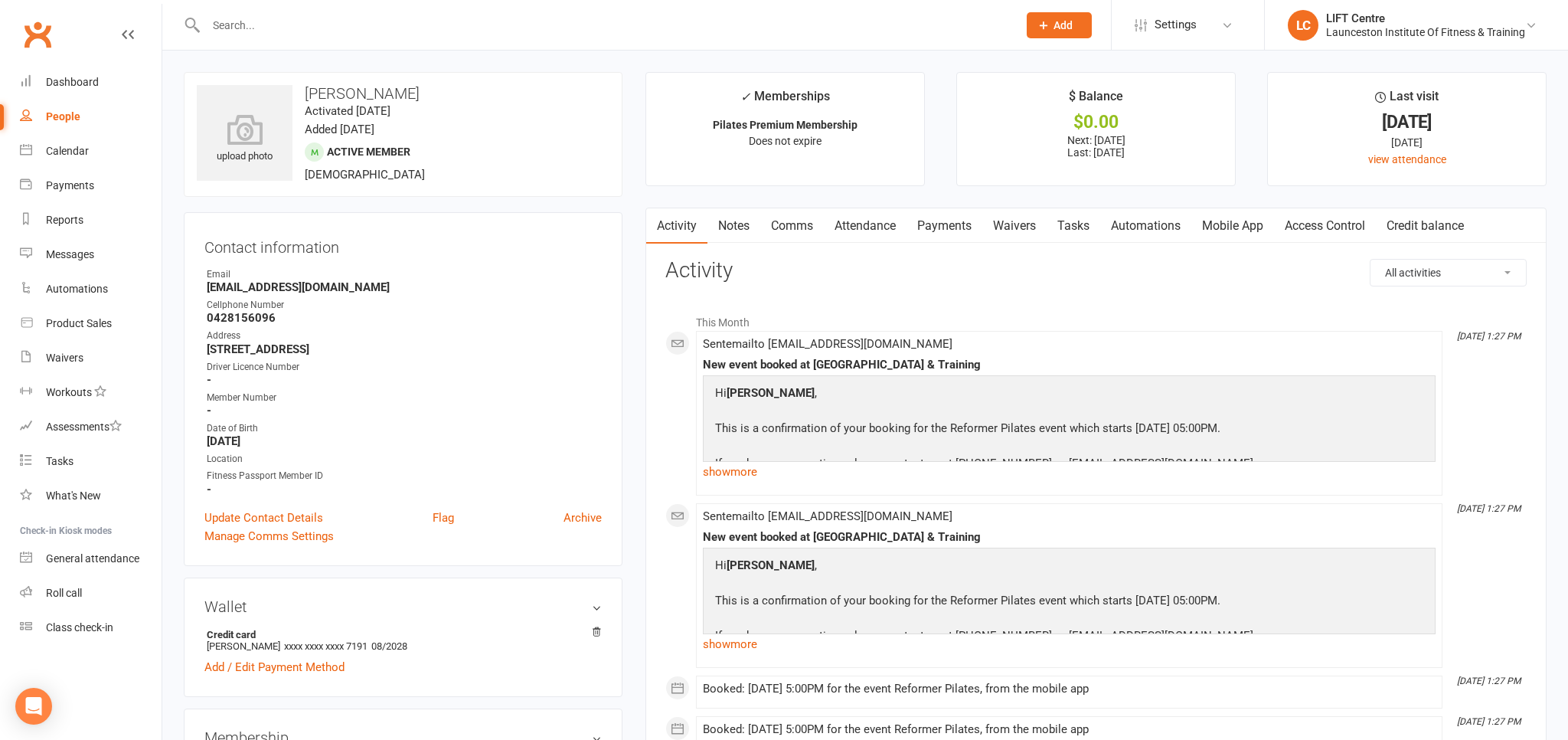
click at [1321, 227] on link "Access Control" at bounding box center [1325, 226] width 102 height 35
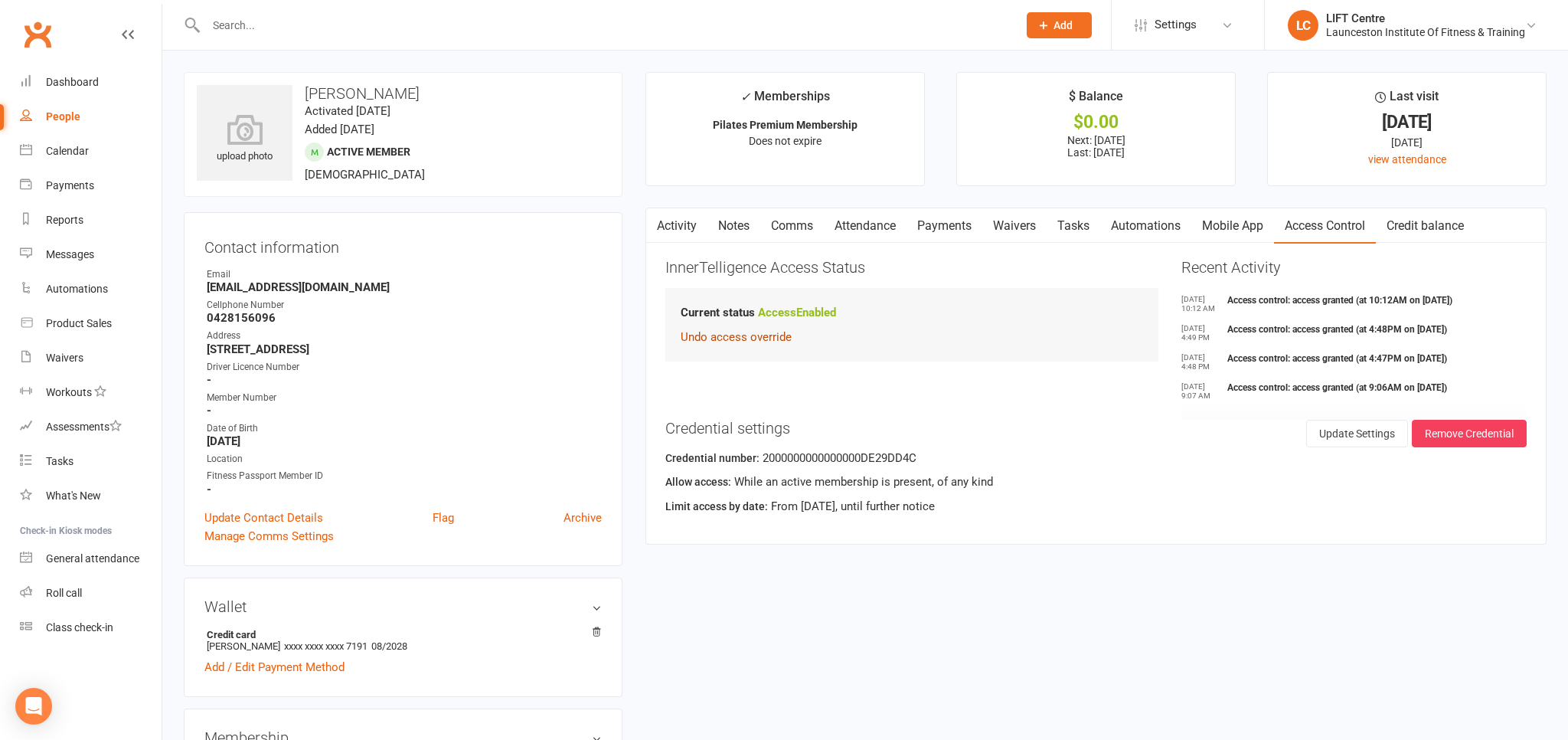
click at [767, 330] on button "Undo access override" at bounding box center [735, 336] width 111 height 18
click at [677, 230] on link "Activity" at bounding box center [677, 226] width 61 height 35
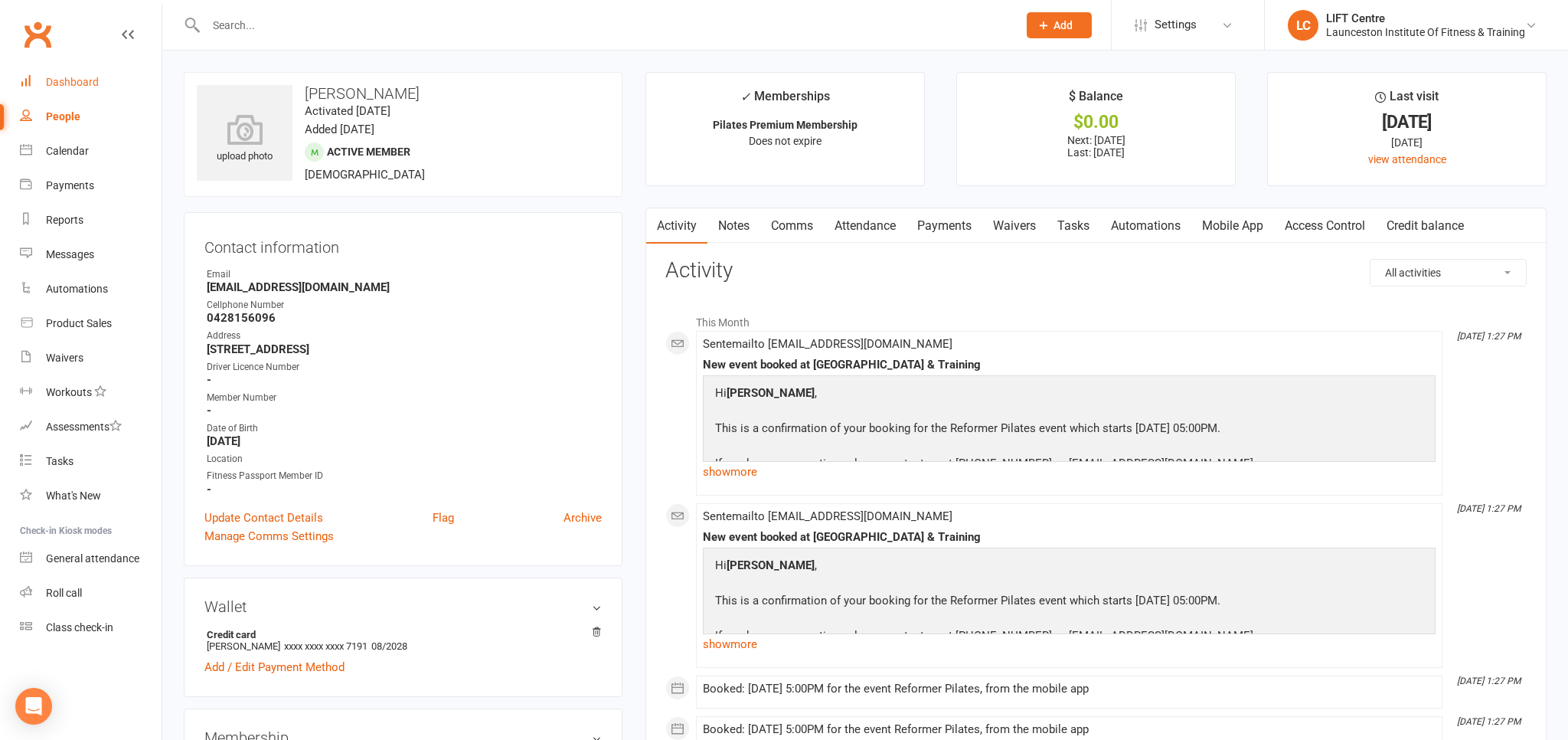
click at [83, 79] on div "Dashboard" at bounding box center [72, 82] width 53 height 12
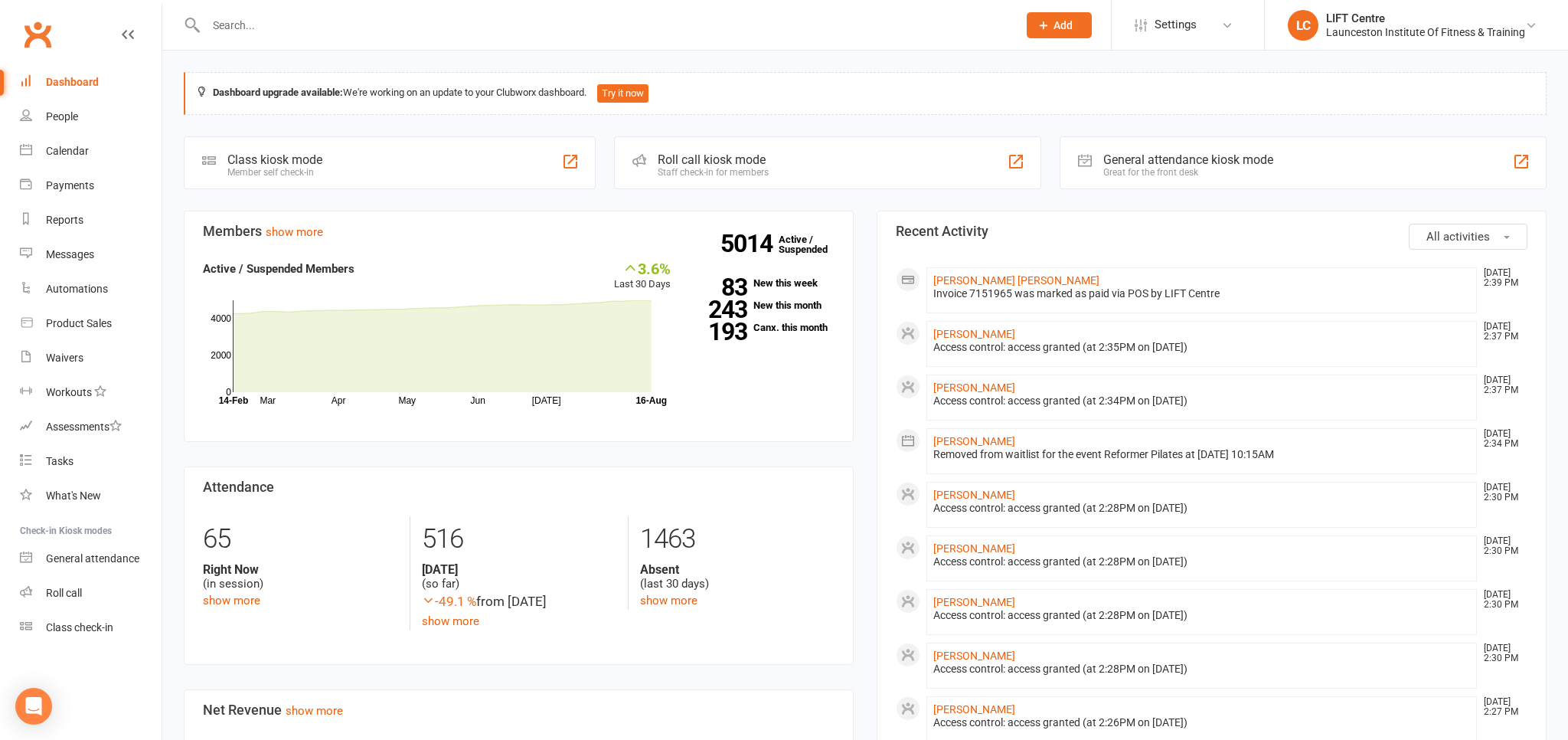
click at [244, 29] on input "text" at bounding box center [604, 25] width 805 height 21
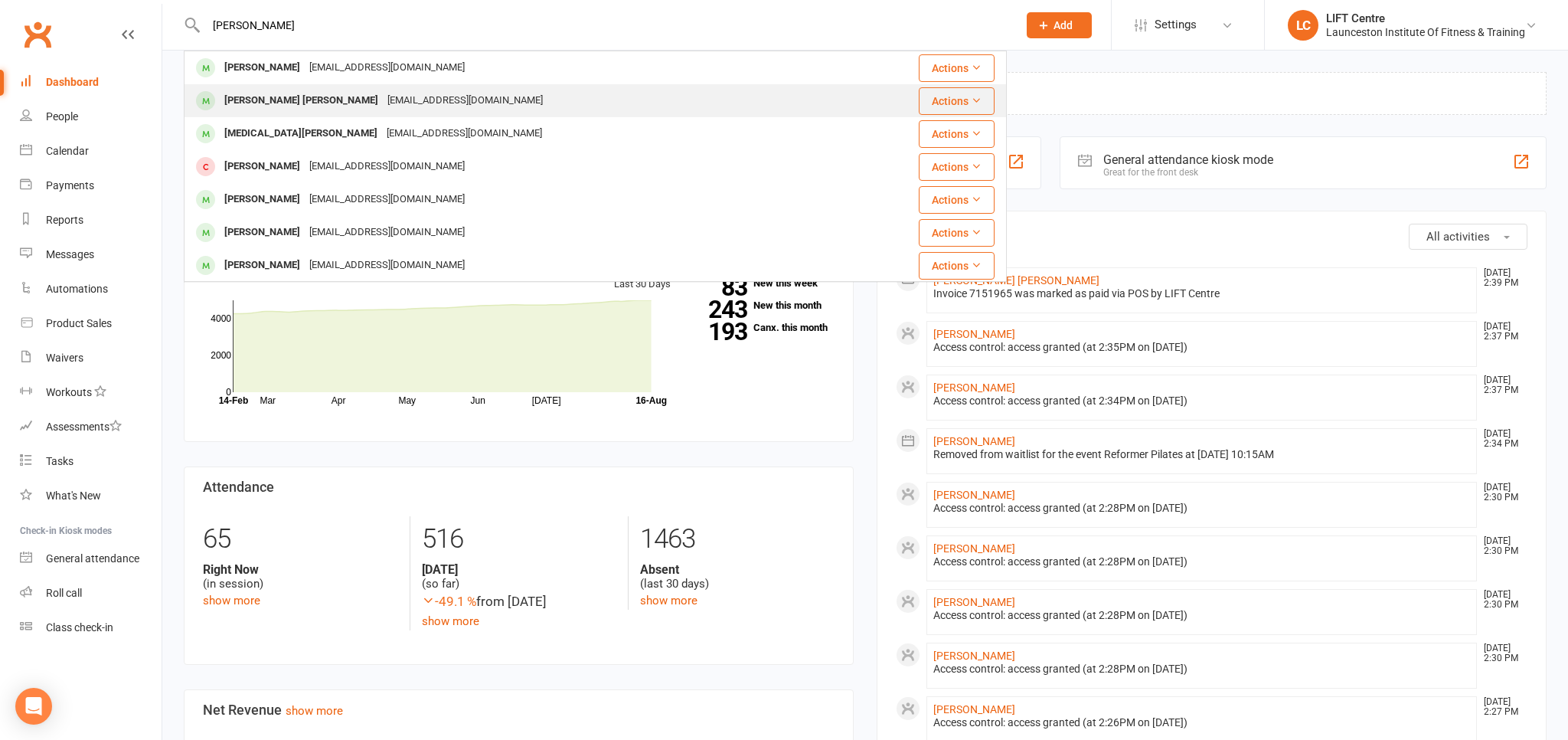
type input "syed he"
click at [283, 105] on div "Syed Rizwan Haider" at bounding box center [301, 100] width 163 height 22
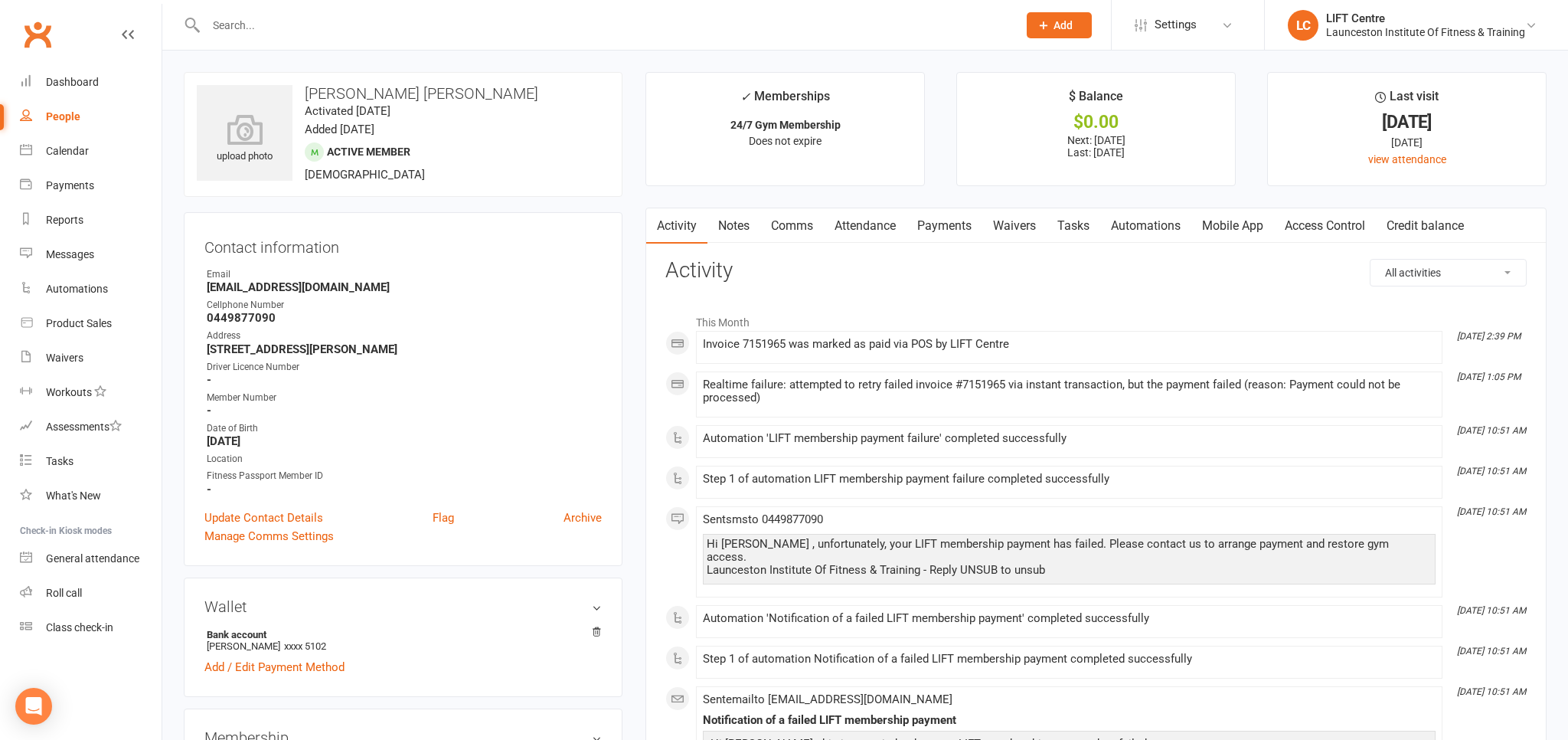
click at [1315, 222] on link "Access Control" at bounding box center [1325, 226] width 102 height 35
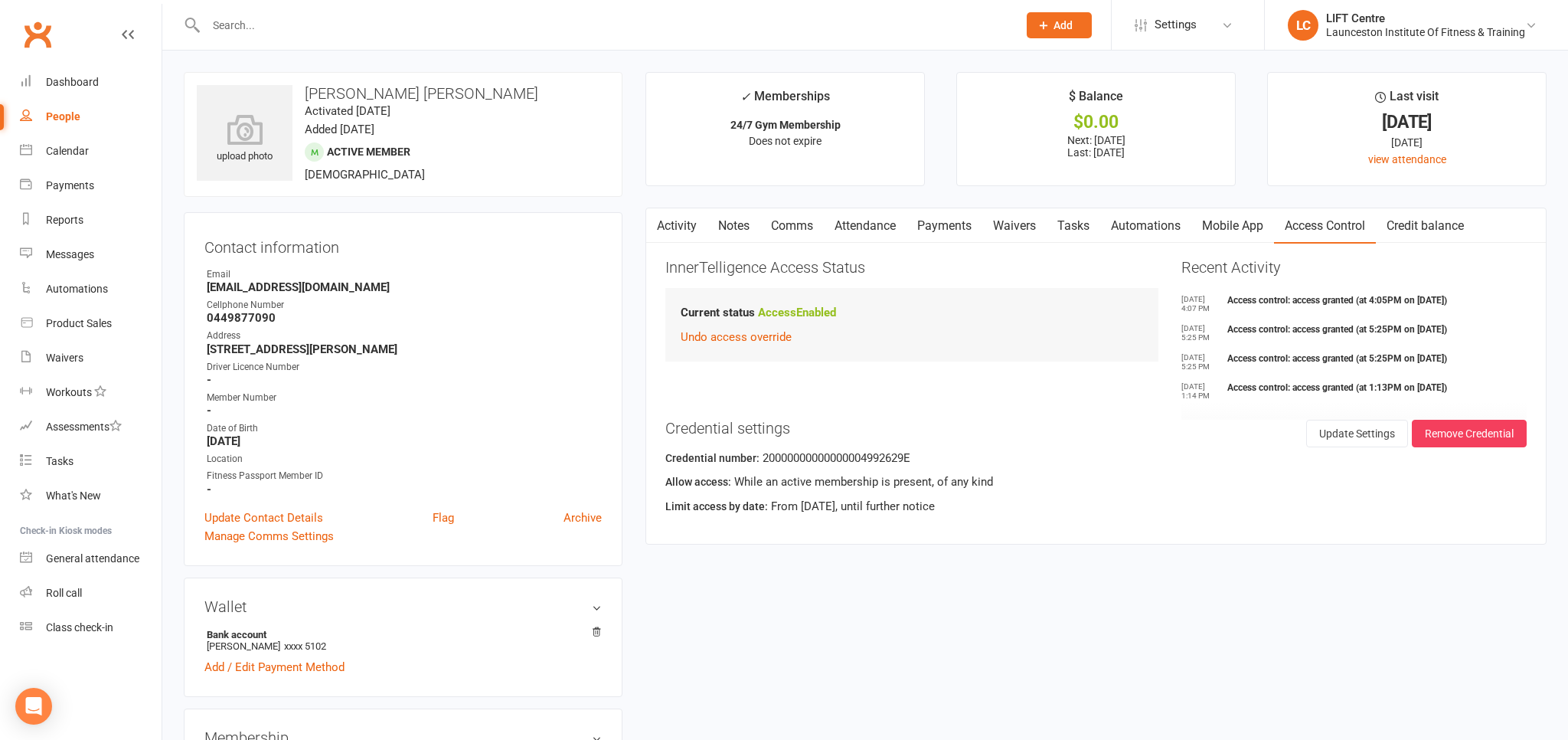
click at [956, 223] on link "Payments" at bounding box center [944, 226] width 76 height 35
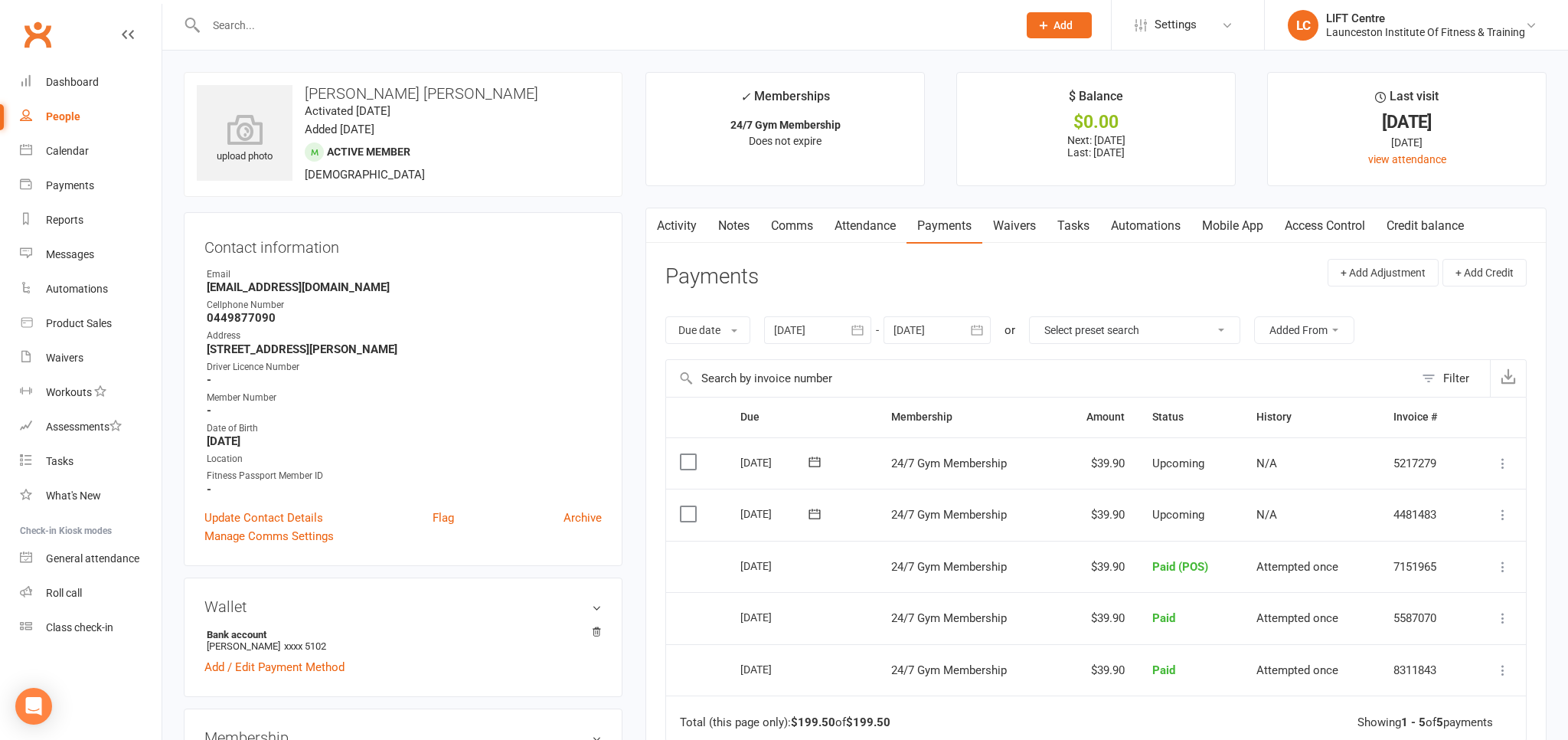
click at [681, 222] on link "Activity" at bounding box center [677, 226] width 61 height 35
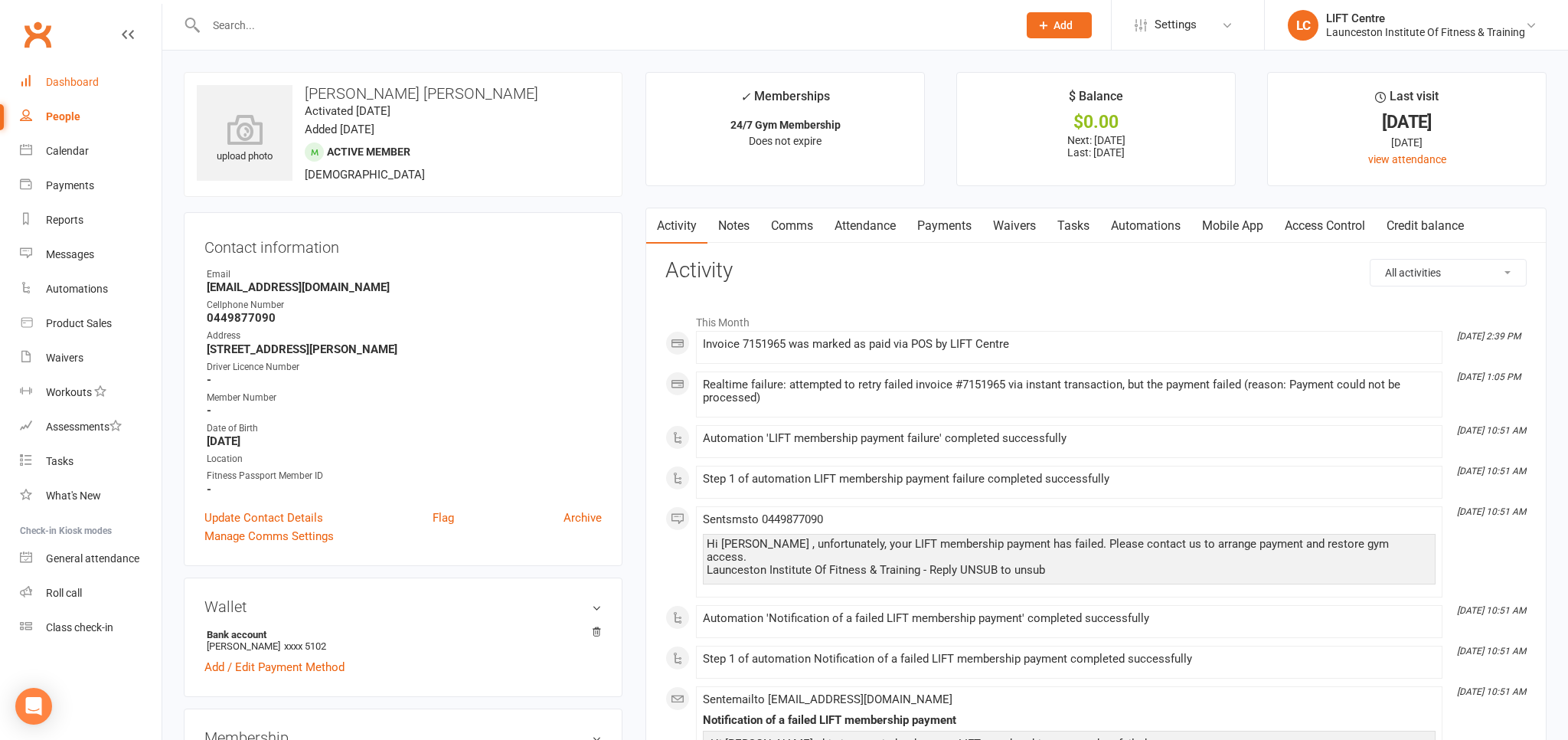
click at [115, 73] on link "Dashboard" at bounding box center [91, 81] width 142 height 34
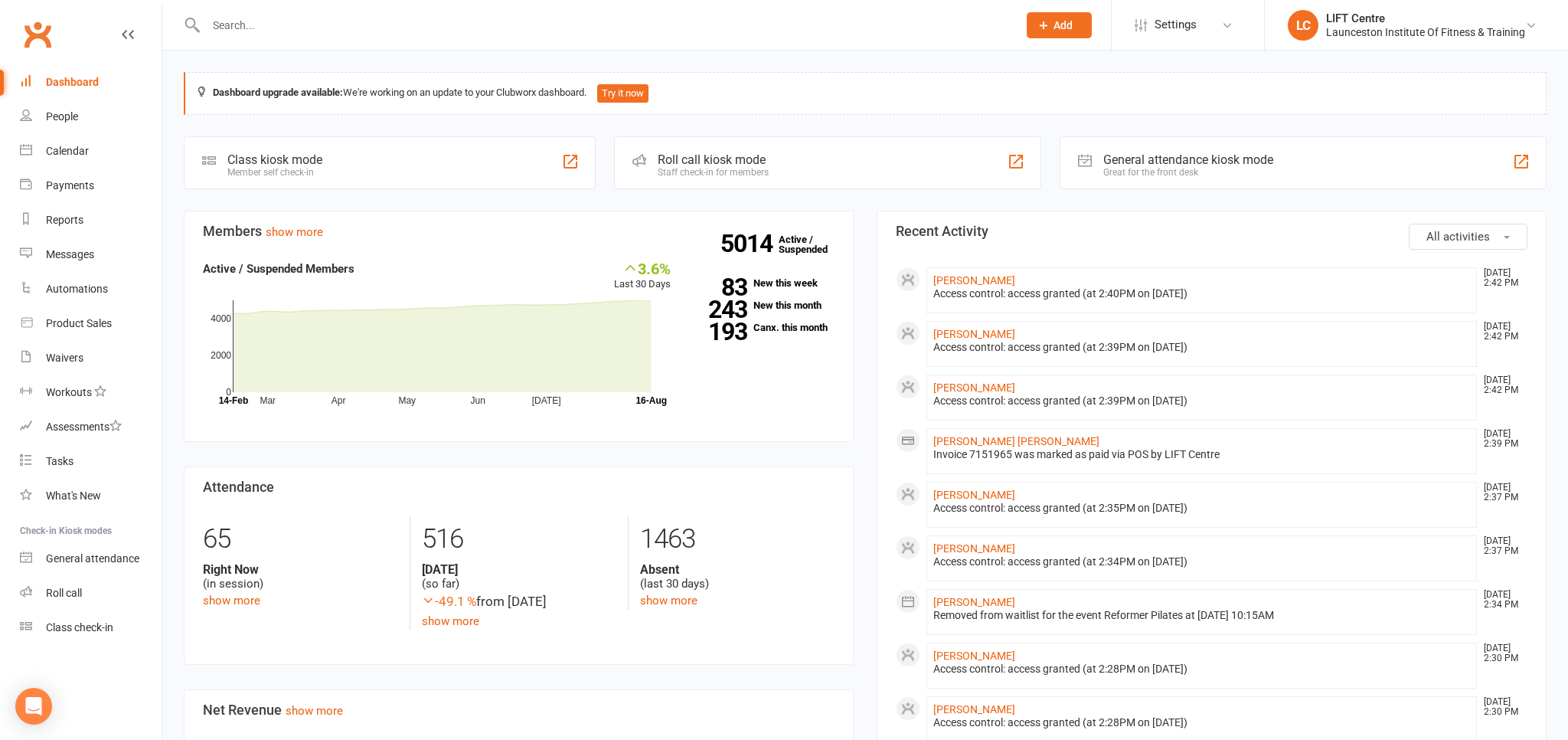
click at [29, 49] on link "Clubworx" at bounding box center [38, 34] width 39 height 39
click at [235, 28] on input "text" at bounding box center [604, 25] width 805 height 21
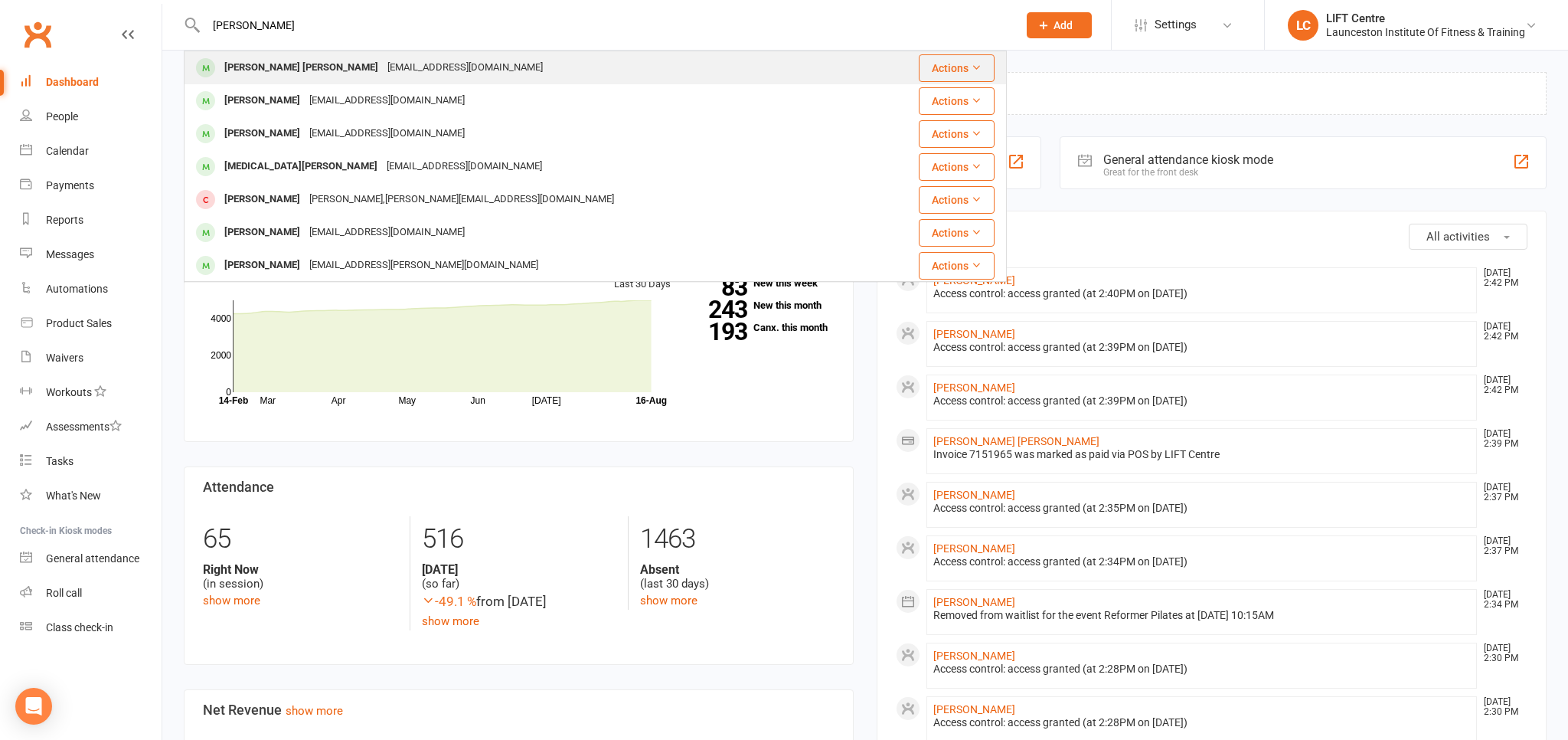
type input "[PERSON_NAME]"
click at [383, 74] on div "[EMAIL_ADDRESS][DOMAIN_NAME]" at bounding box center [465, 67] width 165 height 22
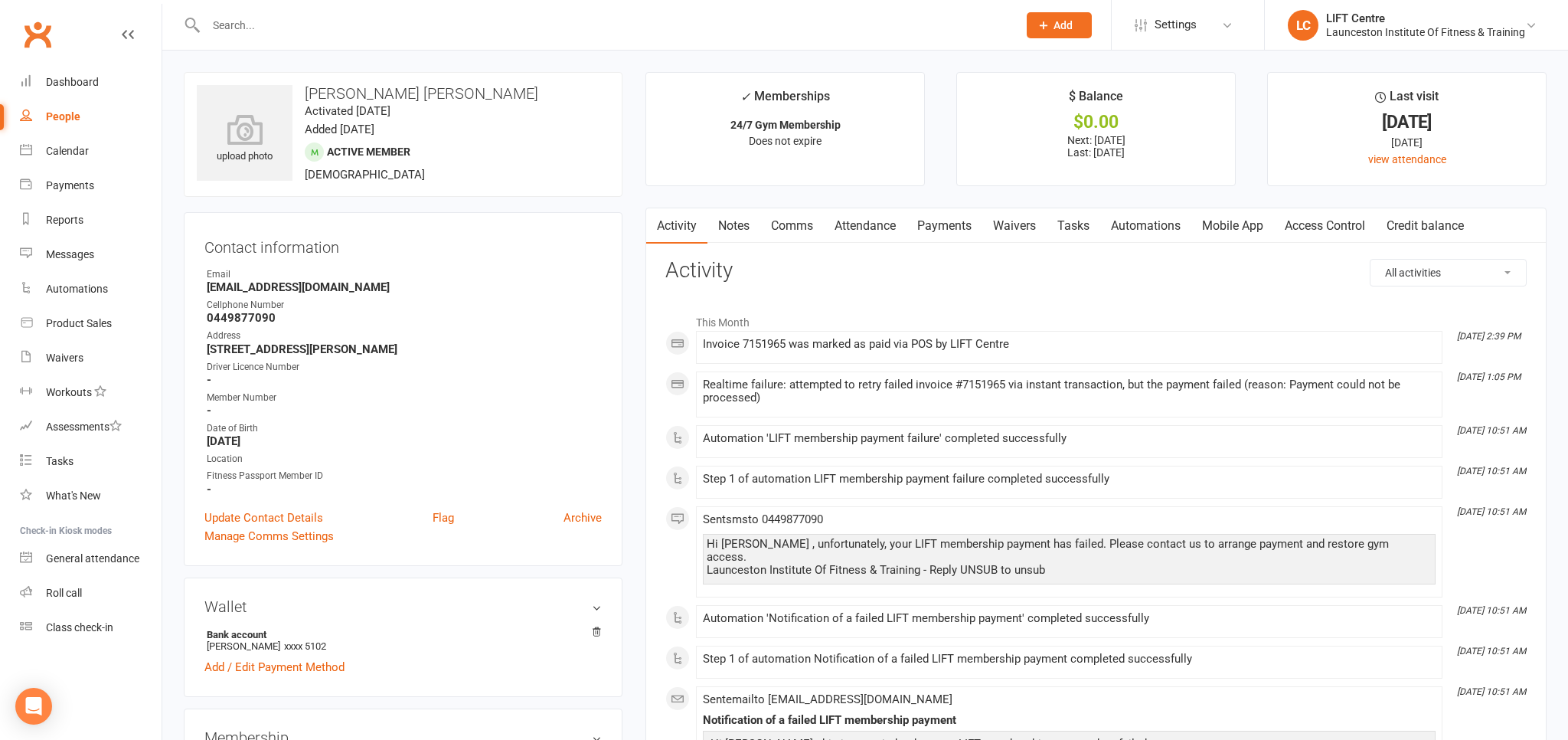
click at [1347, 217] on link "Access Control" at bounding box center [1325, 226] width 102 height 35
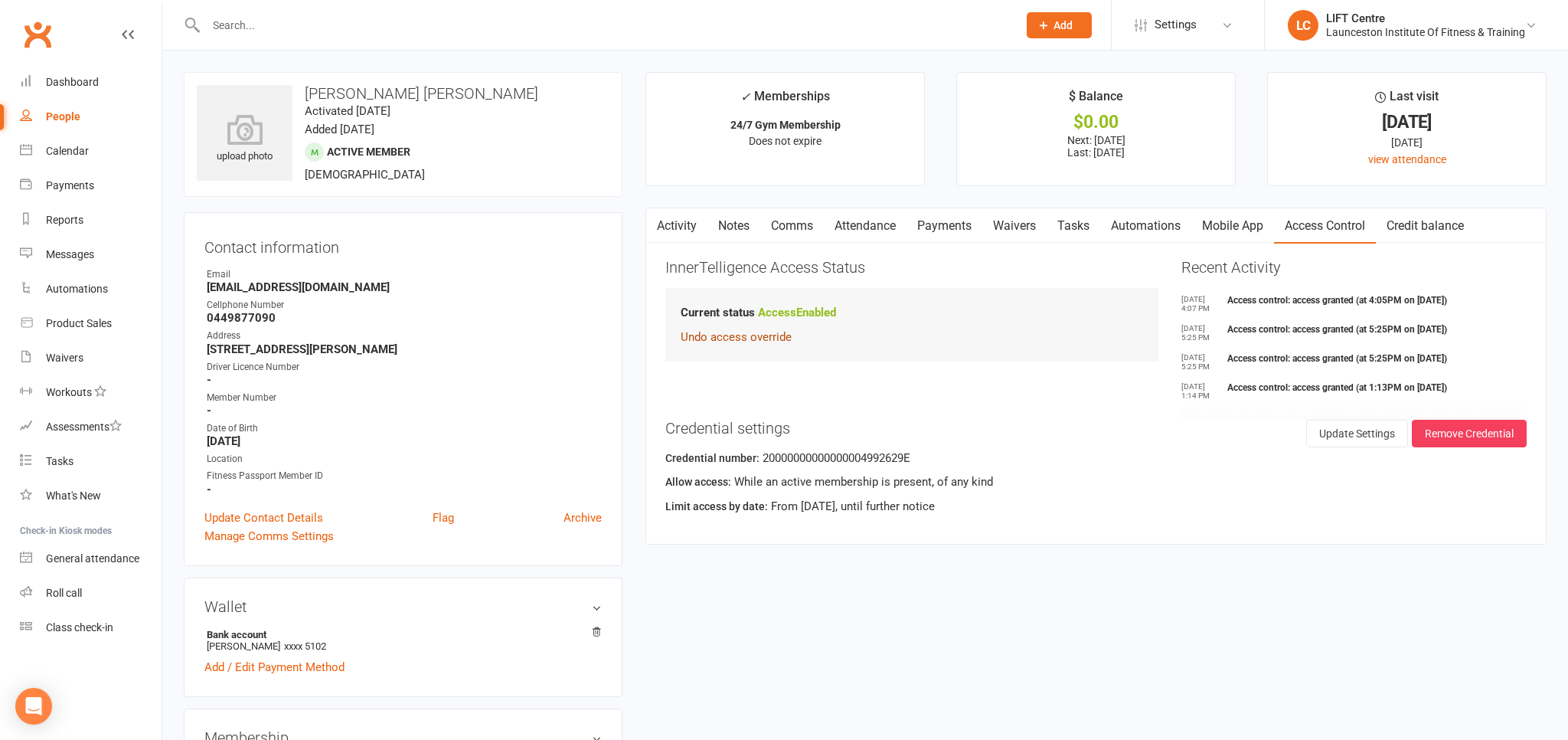
click at [728, 338] on button "Undo access override" at bounding box center [735, 336] width 111 height 18
click at [730, 352] on button "Override Access" at bounding box center [731, 347] width 102 height 27
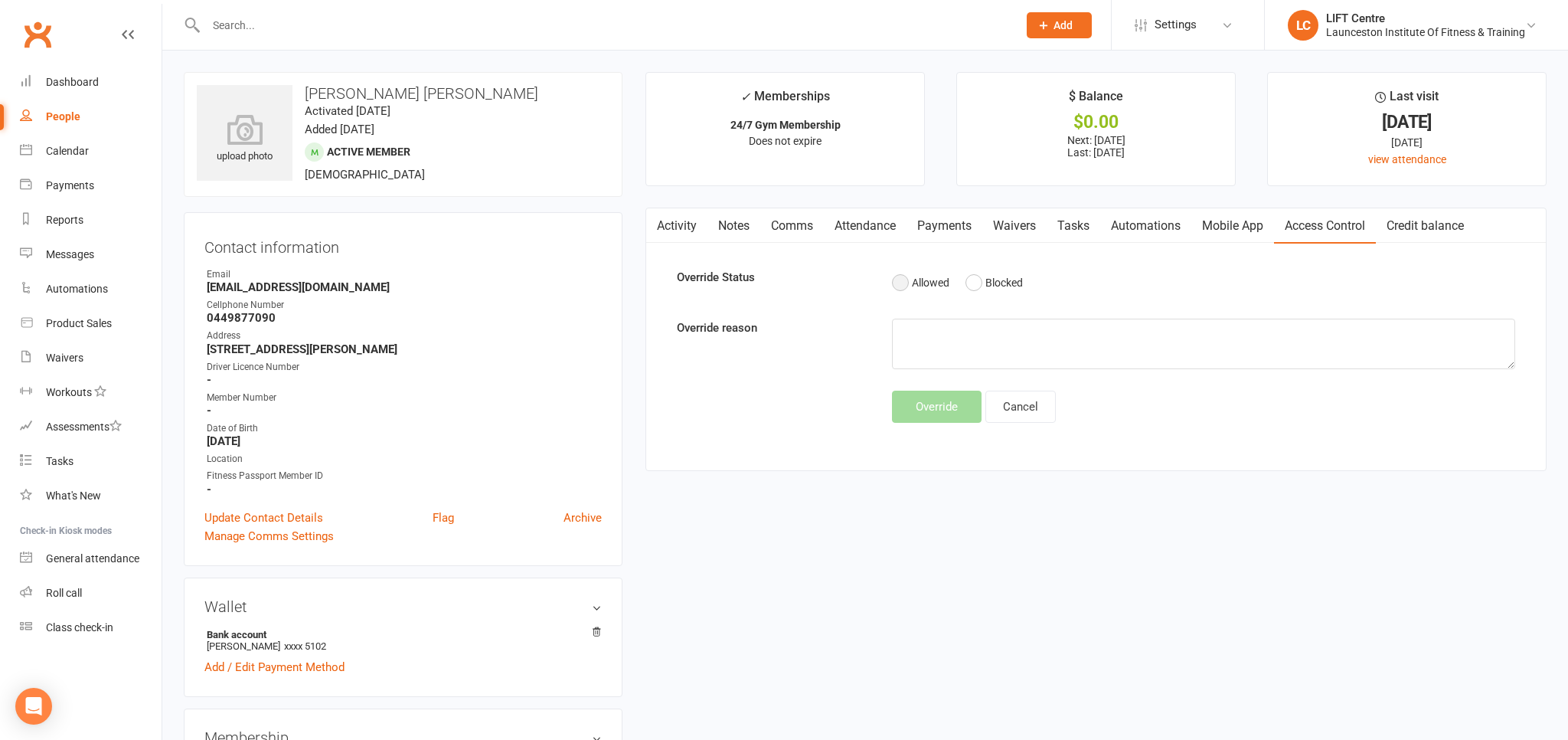
click at [902, 279] on button "Allowed" at bounding box center [921, 282] width 58 height 29
click at [917, 400] on button "Override" at bounding box center [937, 406] width 89 height 32
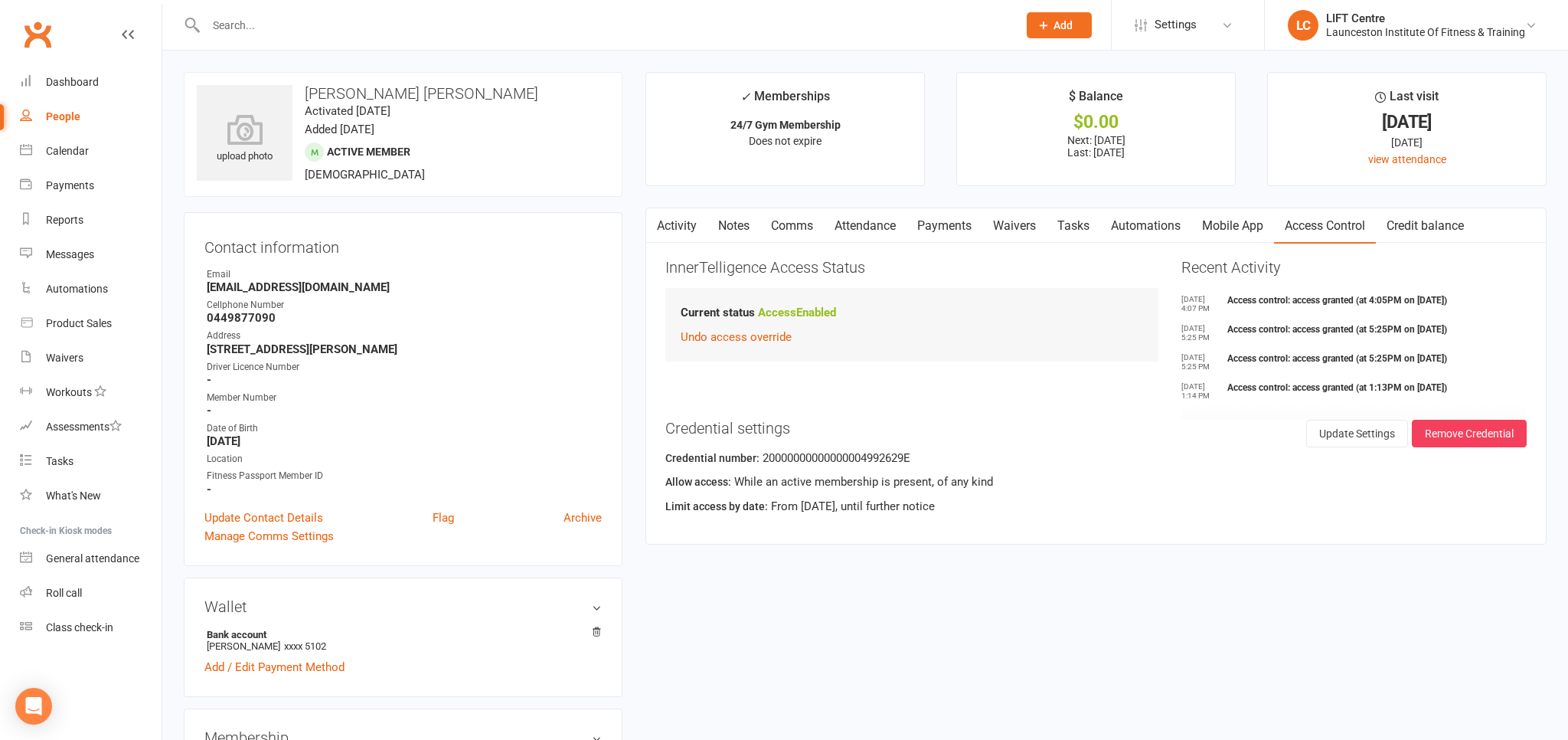
click at [684, 222] on link "Activity" at bounding box center [677, 226] width 61 height 35
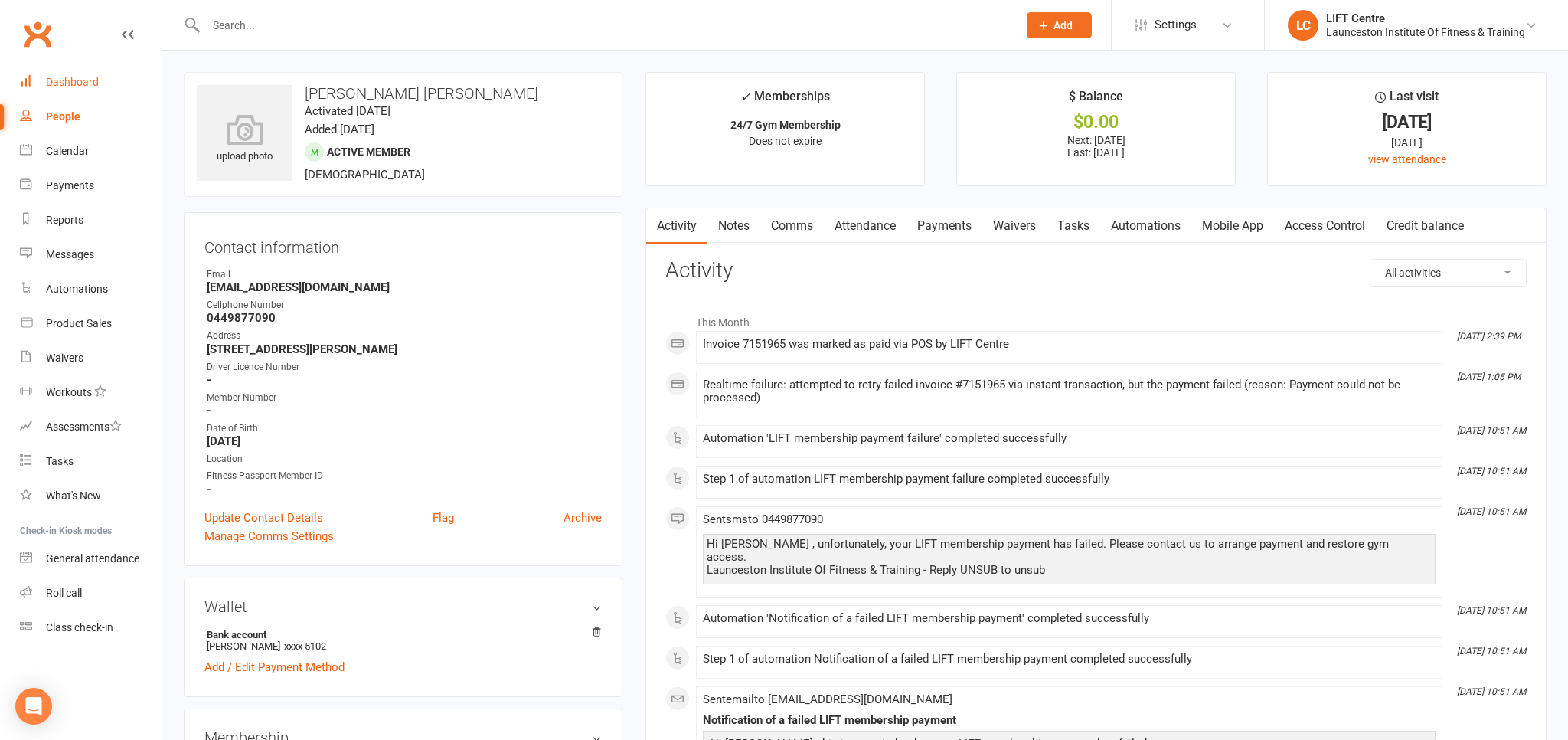
click at [74, 82] on div "Dashboard" at bounding box center [72, 82] width 53 height 12
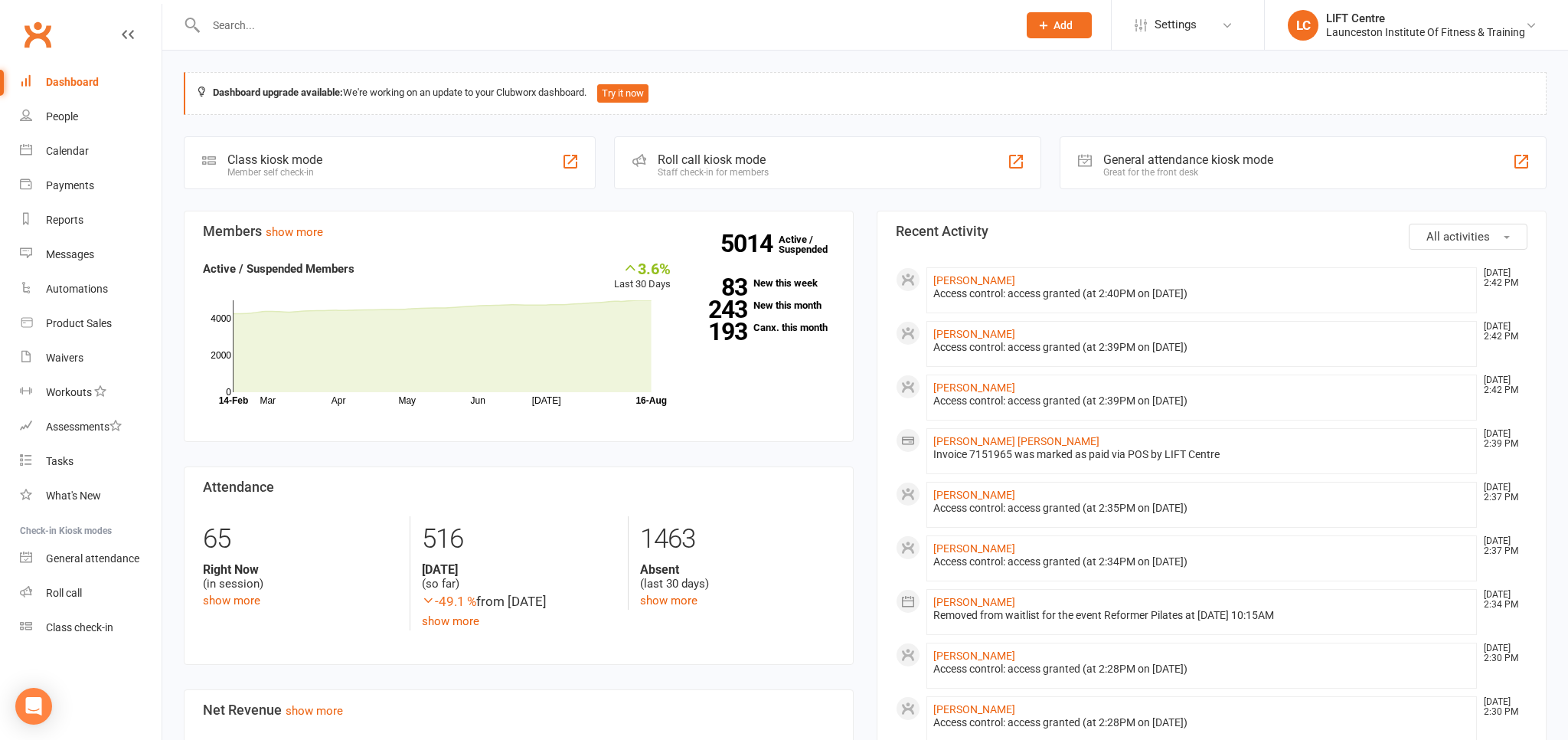
click at [29, 29] on link "Clubworx" at bounding box center [38, 34] width 39 height 39
click at [261, 22] on input "text" at bounding box center [604, 25] width 805 height 21
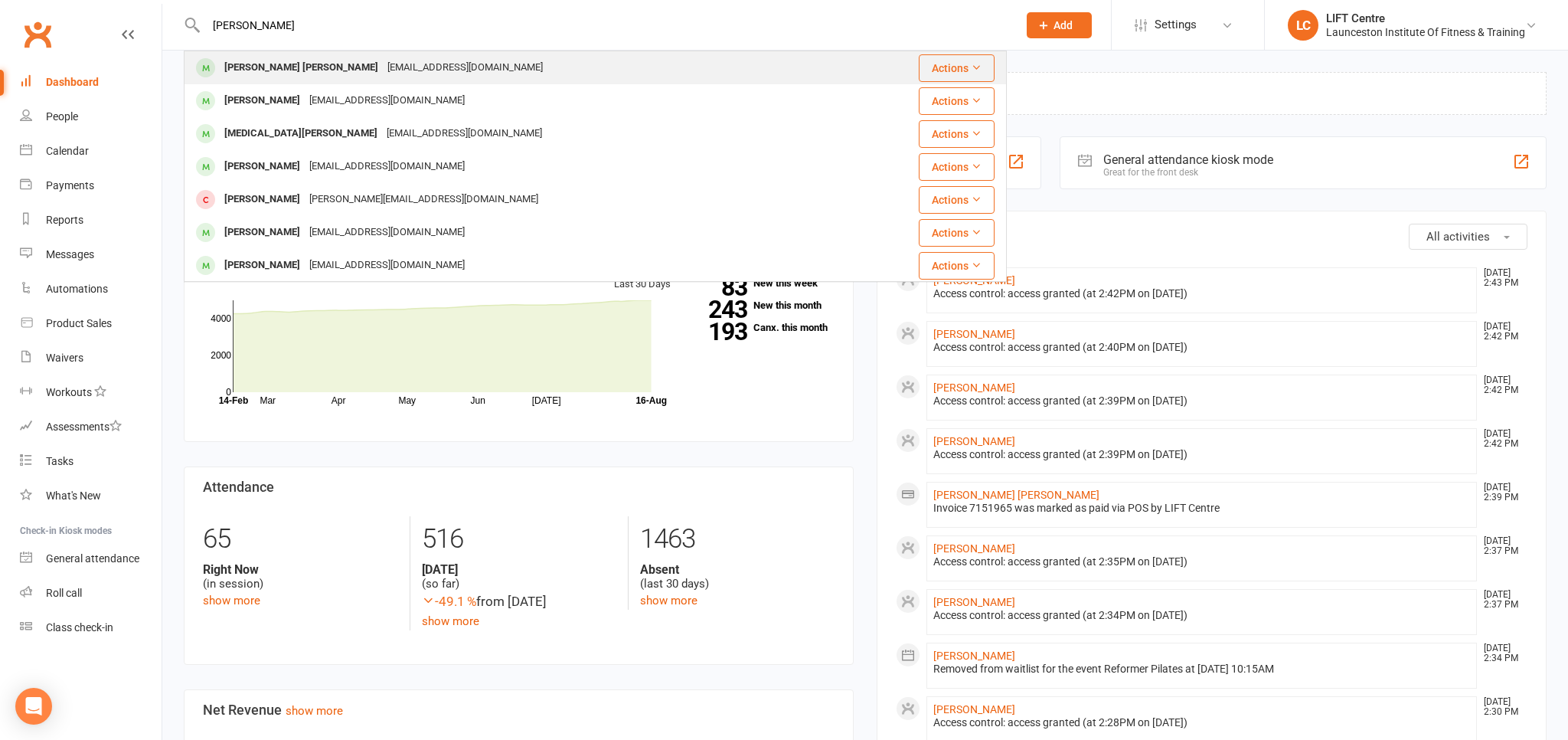
type input "[PERSON_NAME]"
click at [431, 78] on div "[EMAIL_ADDRESS][DOMAIN_NAME]" at bounding box center [465, 67] width 165 height 22
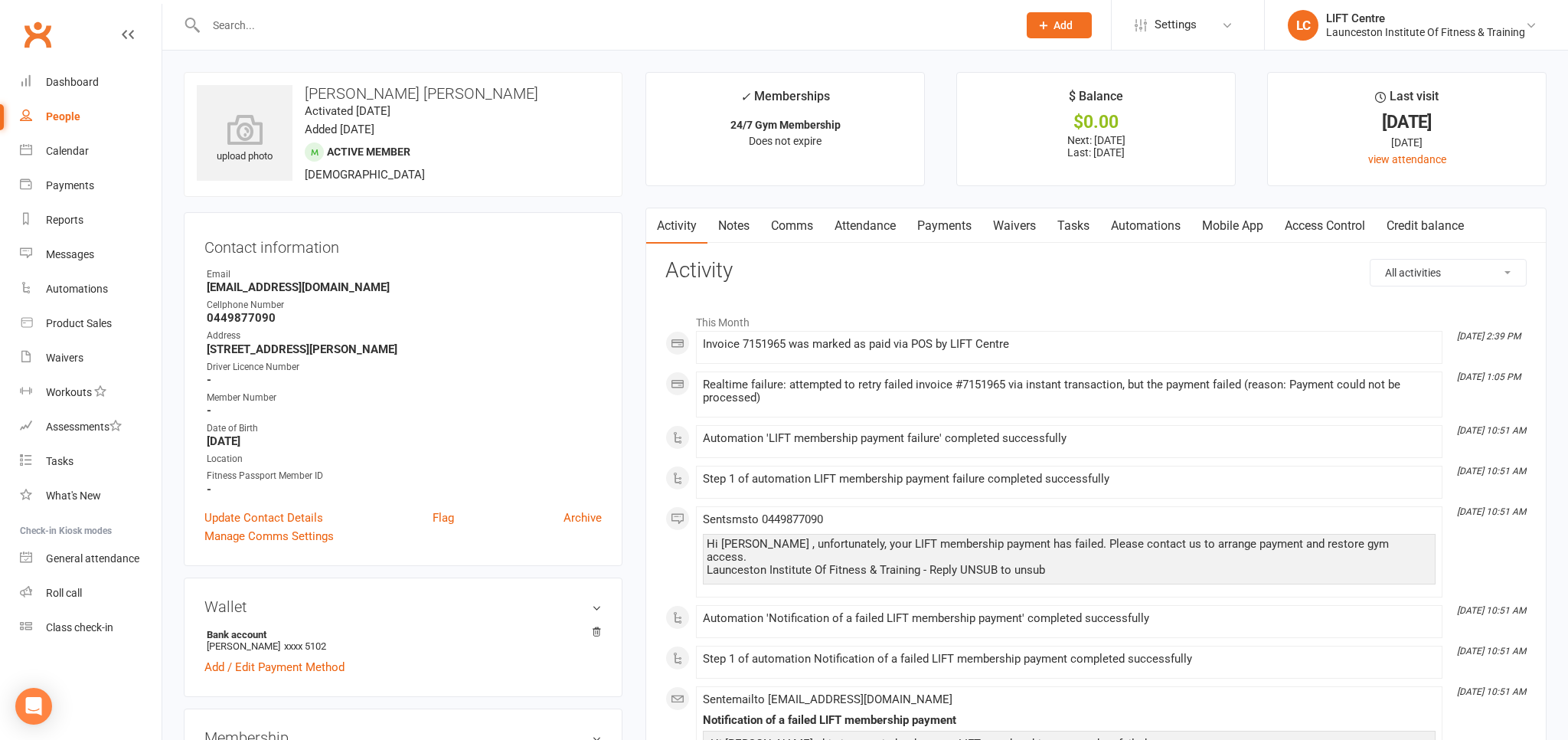
click at [1320, 228] on link "Access Control" at bounding box center [1325, 226] width 102 height 35
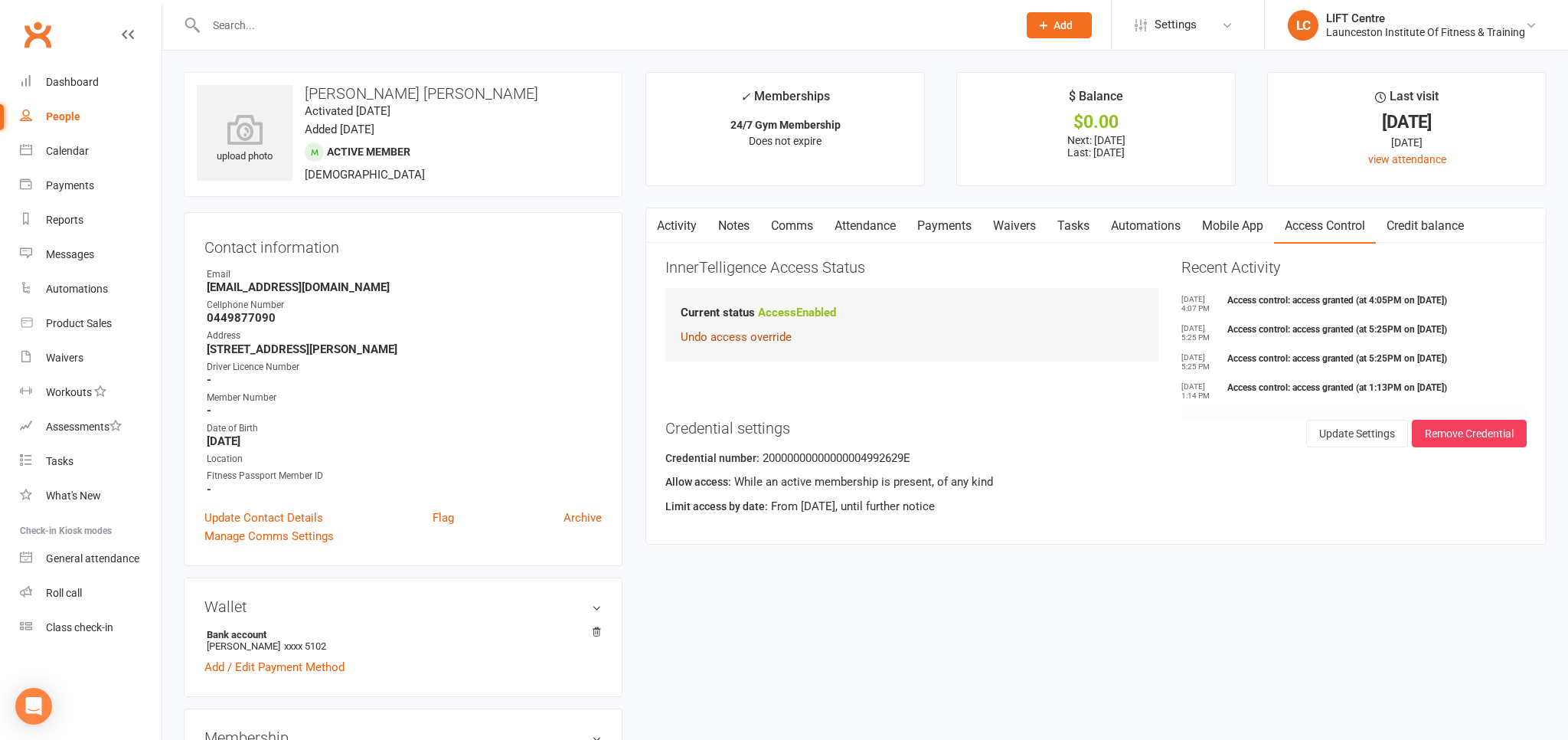
click at [758, 338] on button "Undo access override" at bounding box center [735, 336] width 111 height 18
click at [685, 232] on link "Activity" at bounding box center [677, 226] width 61 height 35
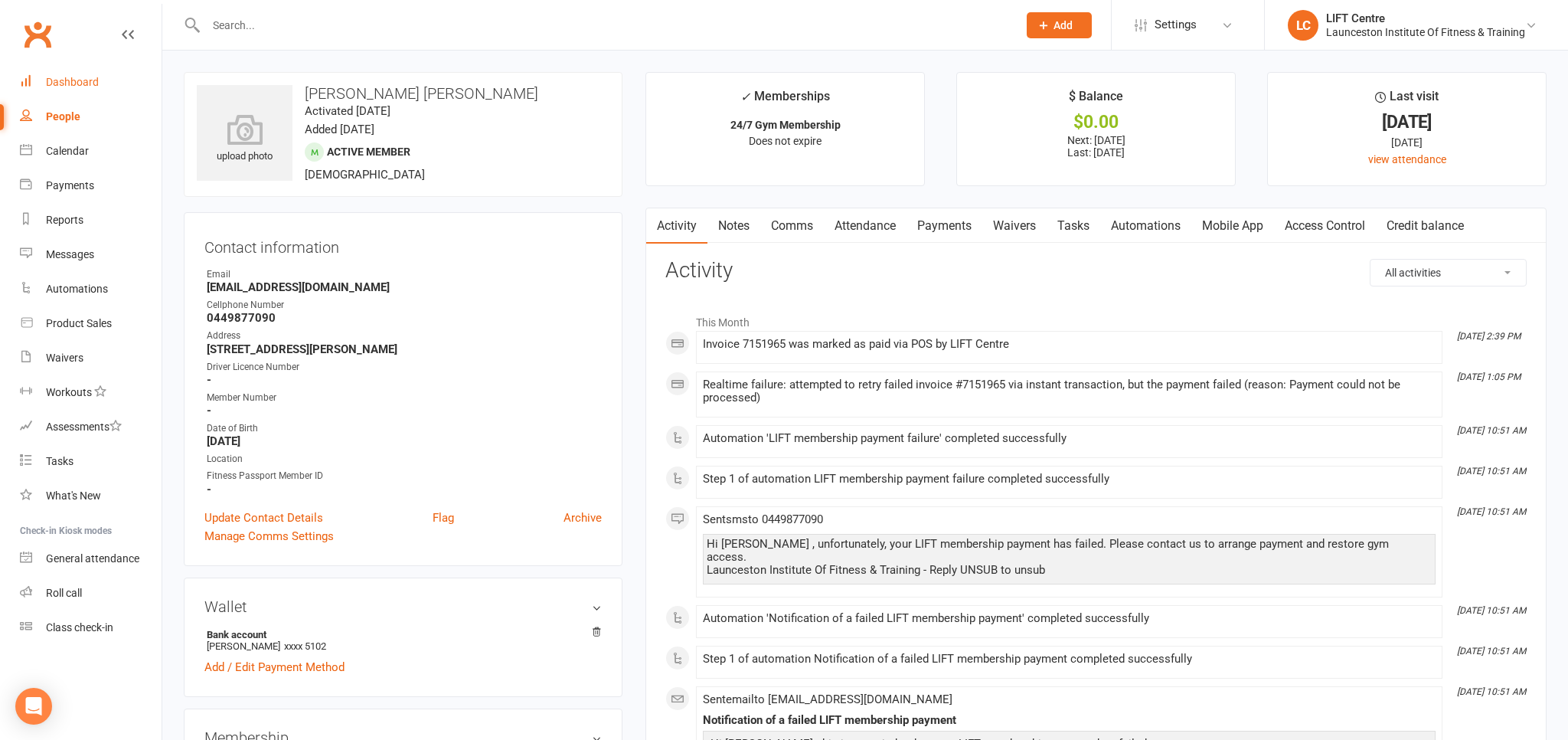
click at [98, 82] on link "Dashboard" at bounding box center [91, 81] width 142 height 34
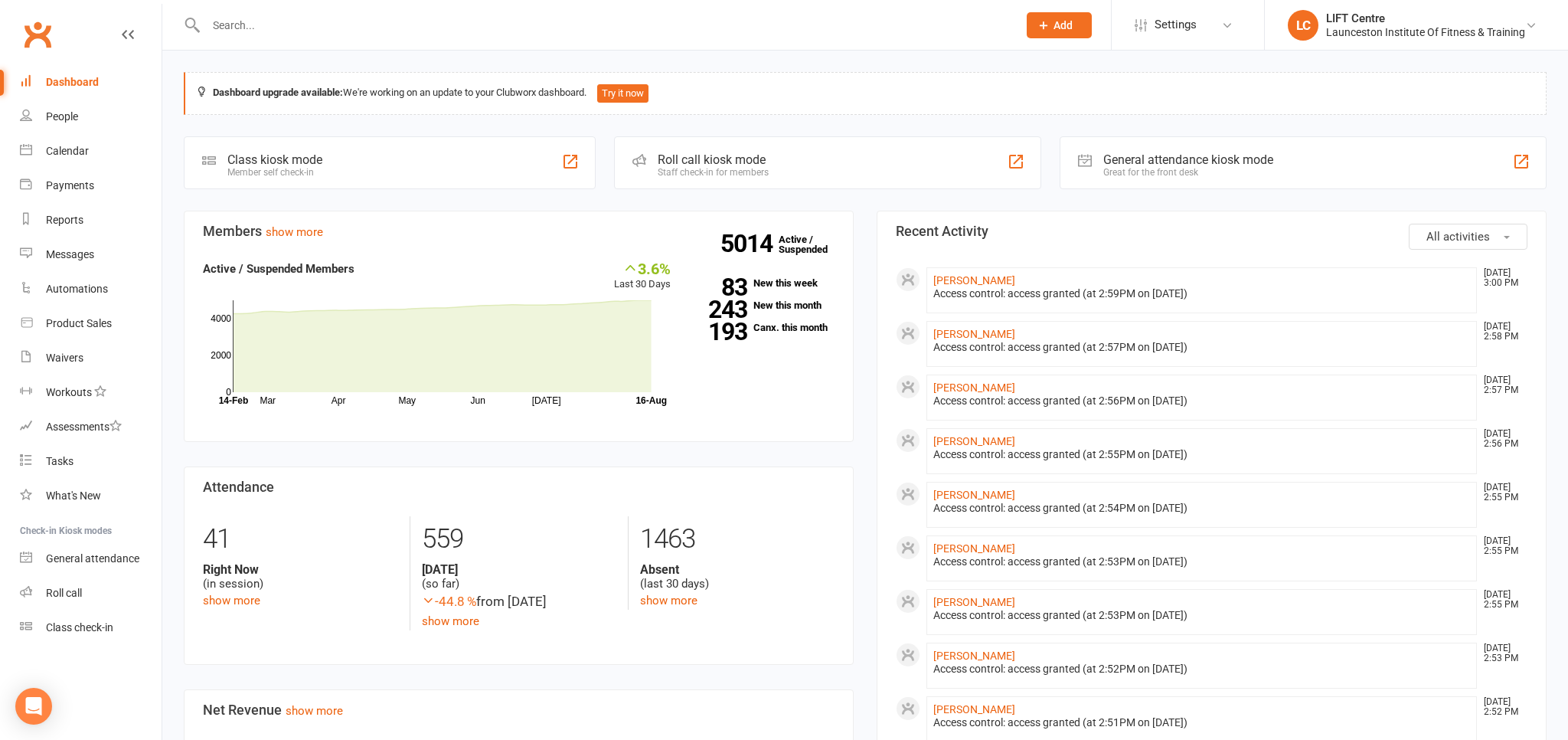
click at [50, 20] on link "Clubworx" at bounding box center [38, 34] width 39 height 39
click at [237, 21] on input "text" at bounding box center [604, 25] width 805 height 21
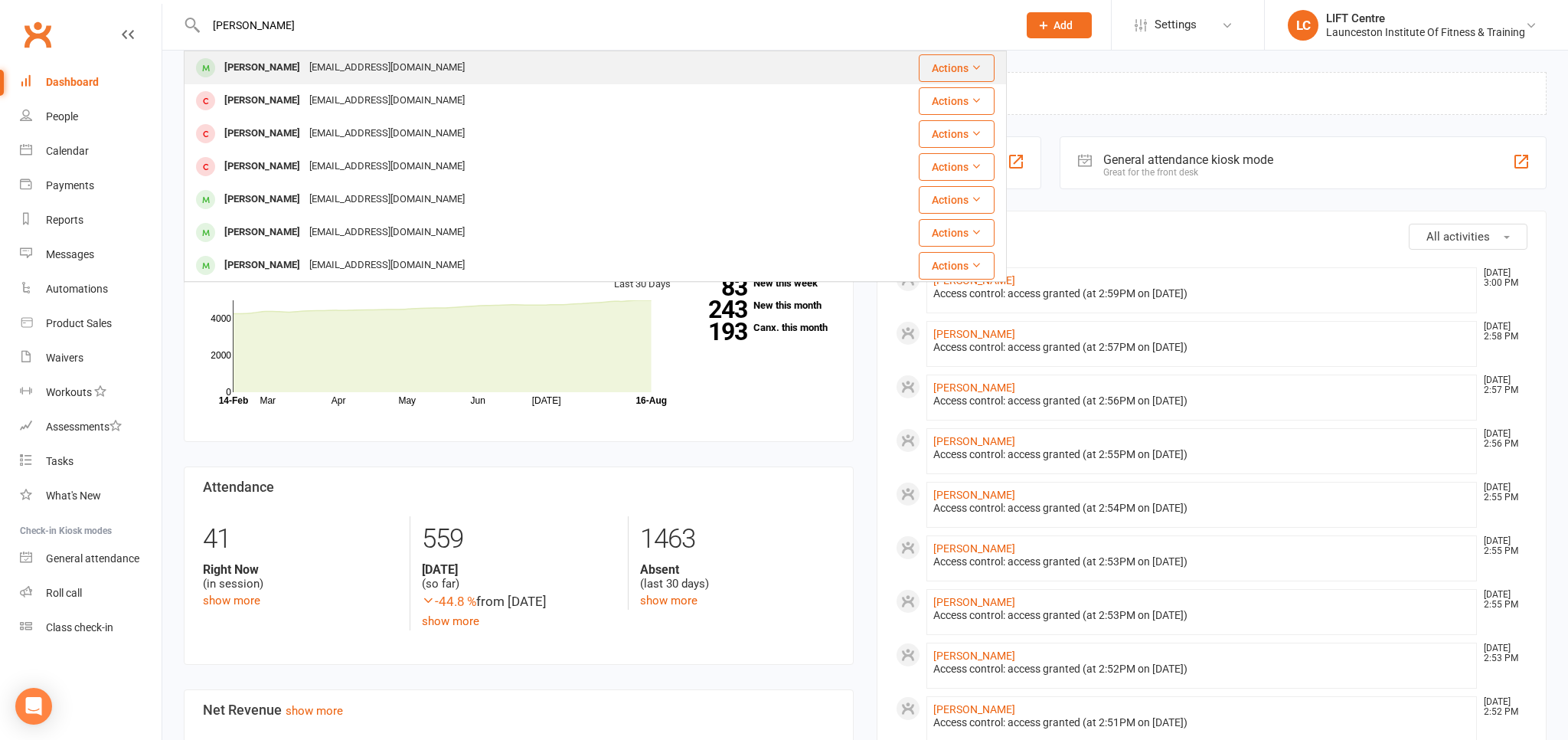
type input "[PERSON_NAME]"
click at [310, 70] on div "[EMAIL_ADDRESS][DOMAIN_NAME]" at bounding box center [387, 67] width 165 height 22
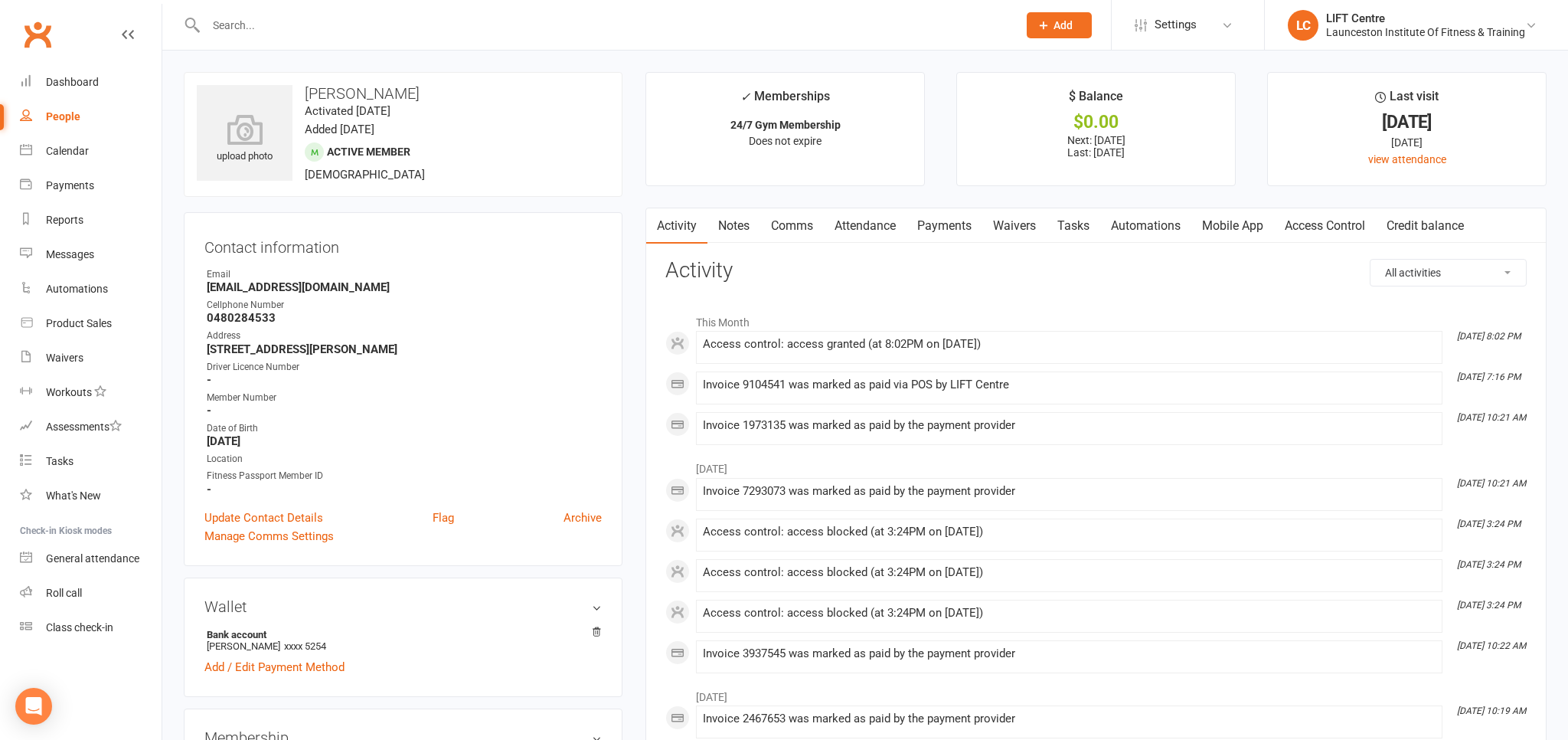
click at [941, 233] on link "Payments" at bounding box center [944, 226] width 76 height 35
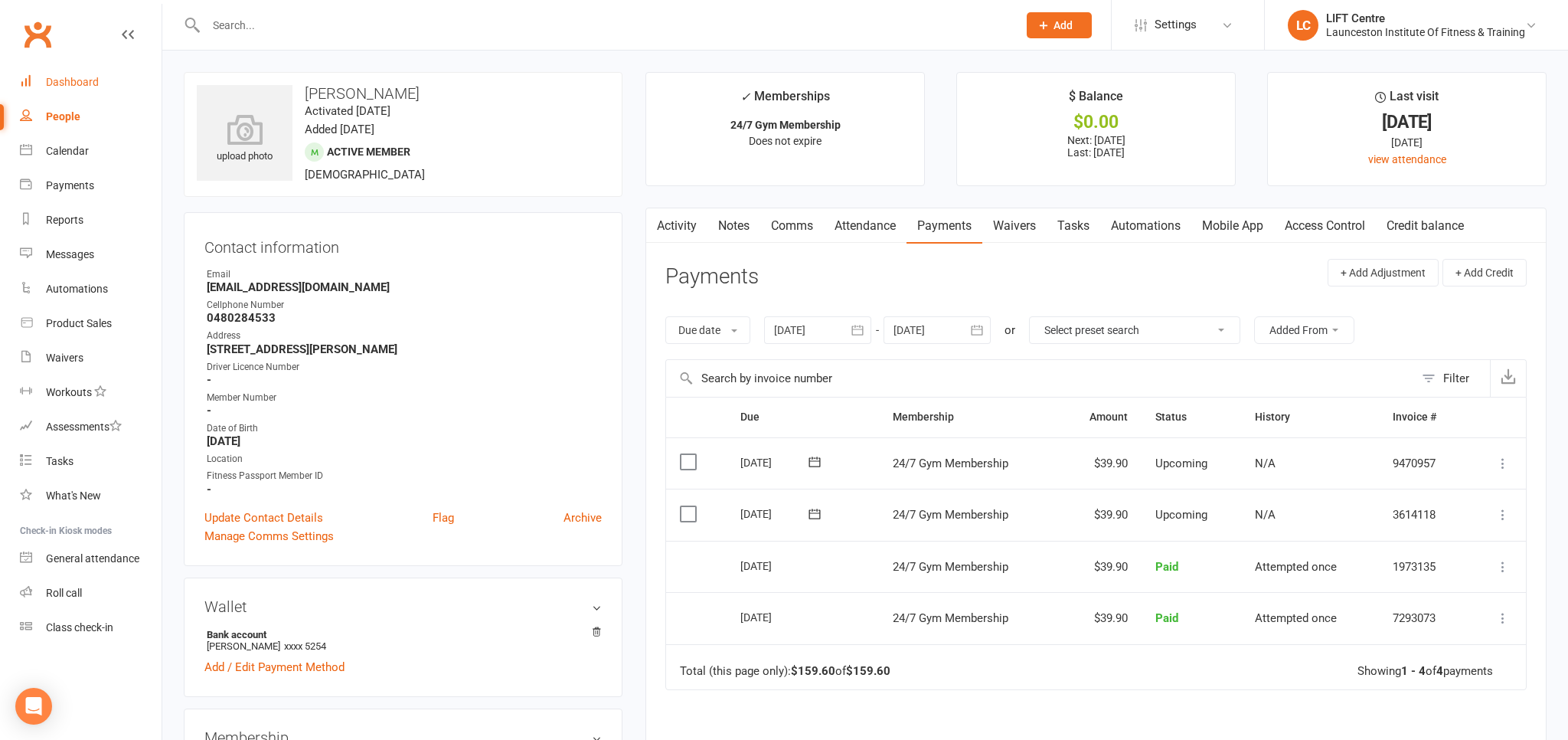
click at [90, 84] on div "Dashboard" at bounding box center [72, 82] width 53 height 12
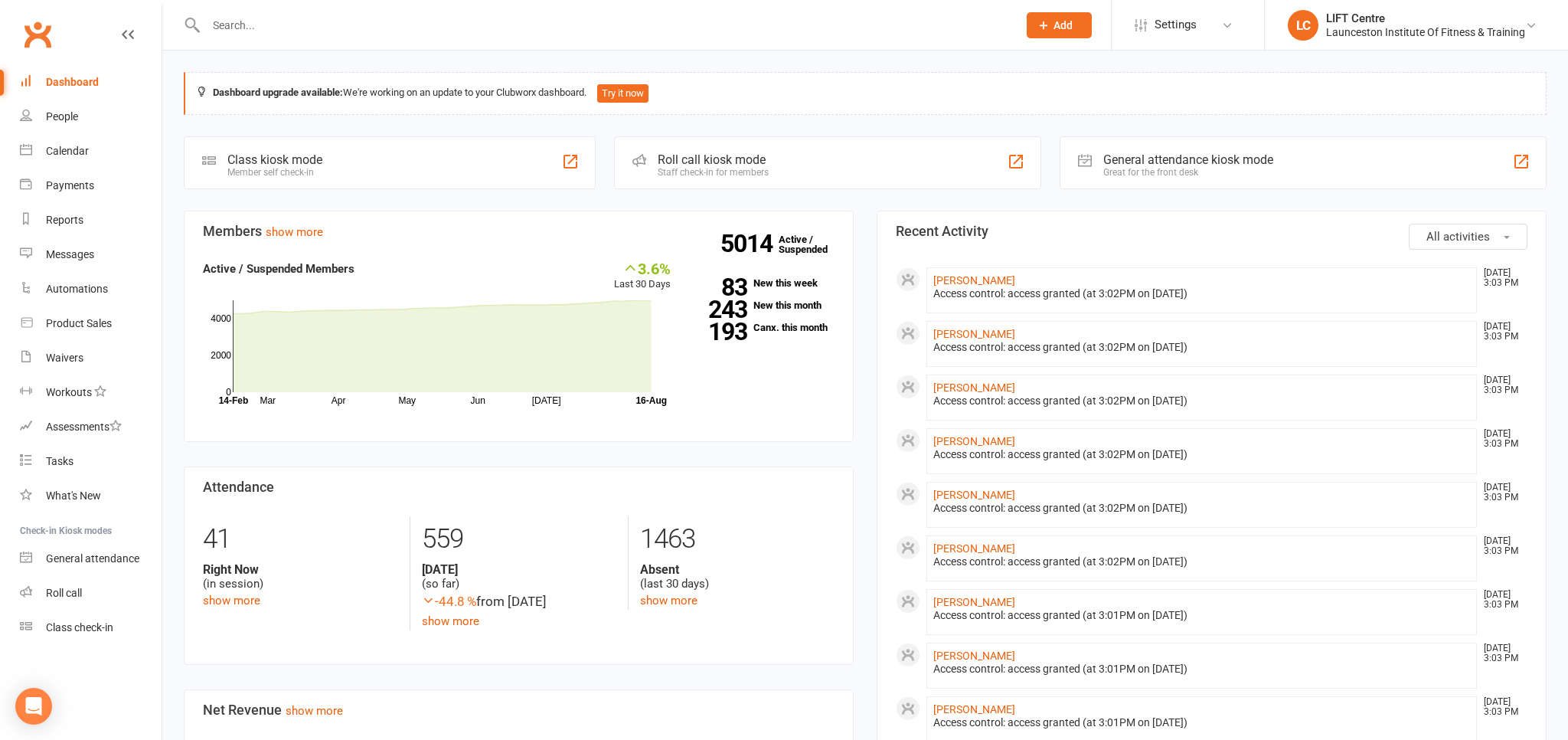
click at [237, 27] on input "text" at bounding box center [604, 25] width 805 height 21
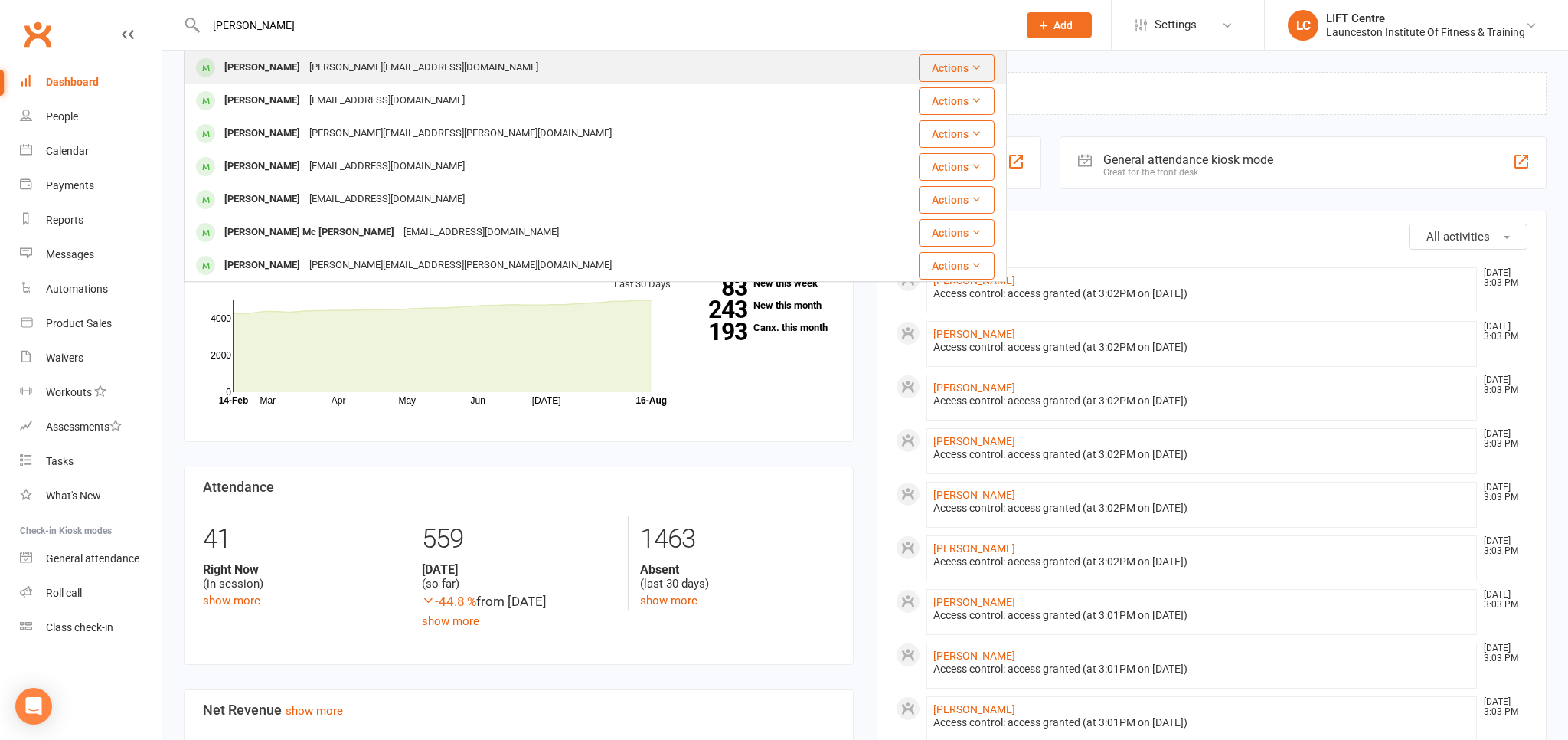
type input "henry marston"
click at [321, 67] on div "henry.marston58@icloud.com" at bounding box center [424, 67] width 238 height 22
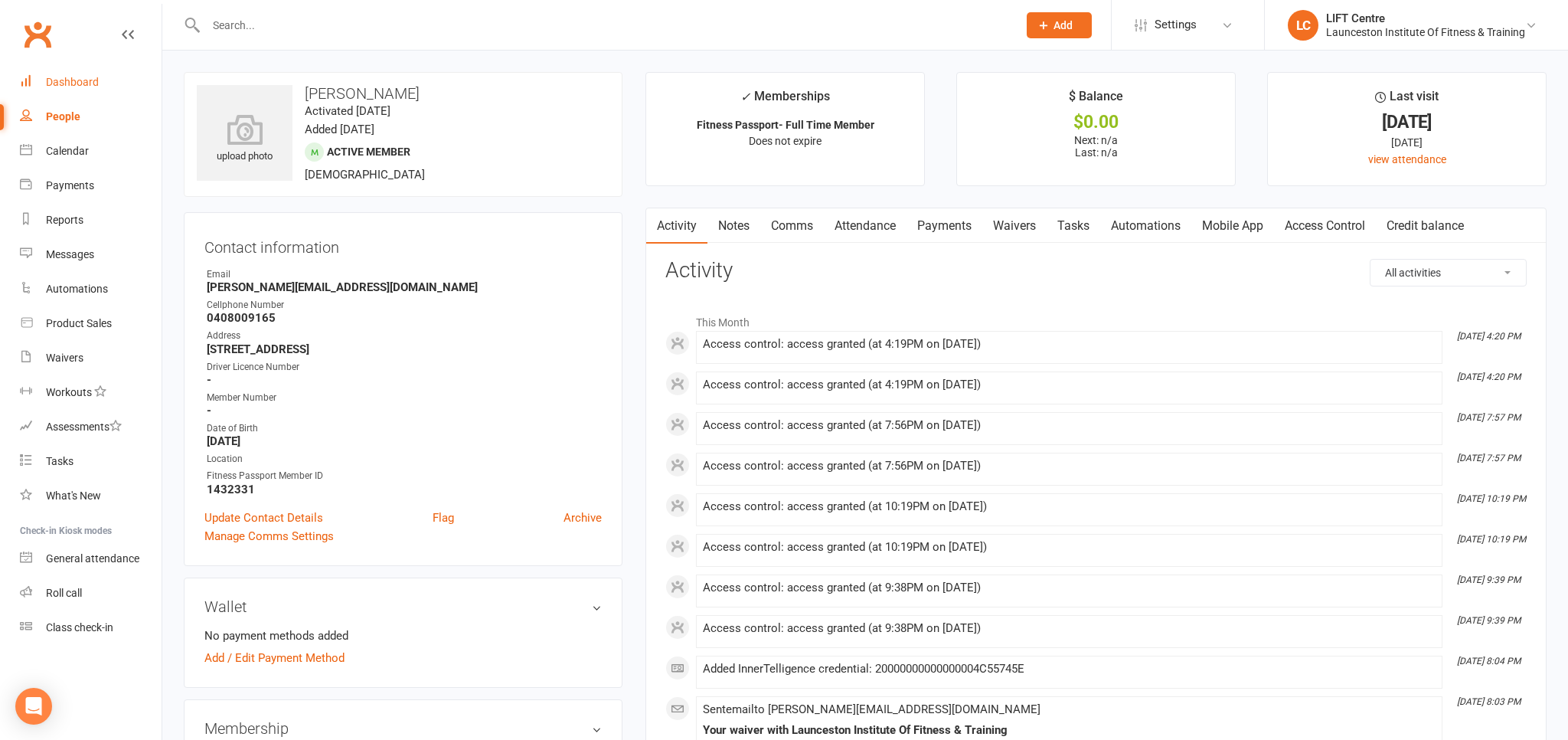
click at [88, 75] on link "Dashboard" at bounding box center [91, 81] width 142 height 34
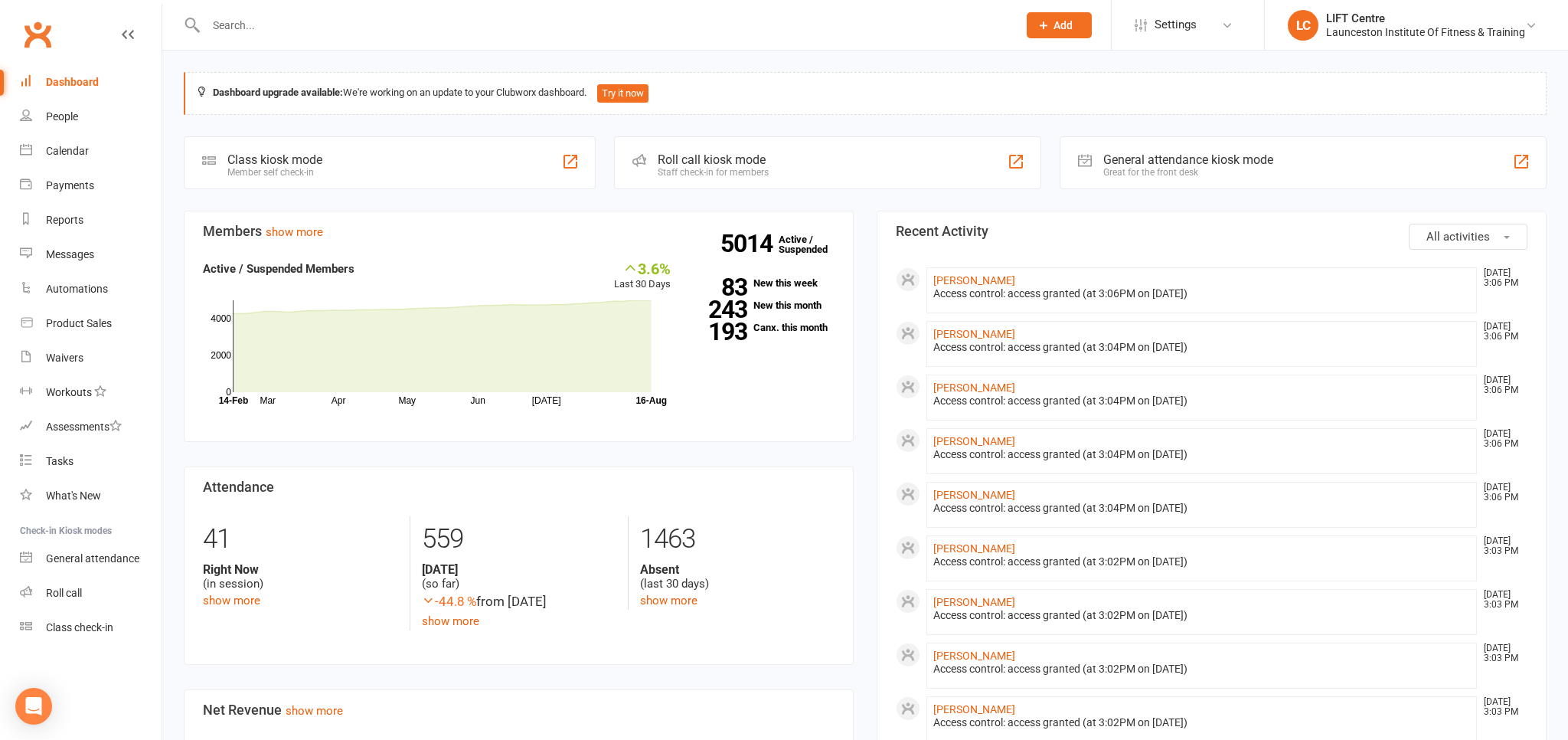
click at [47, 41] on link "Clubworx" at bounding box center [38, 34] width 39 height 39
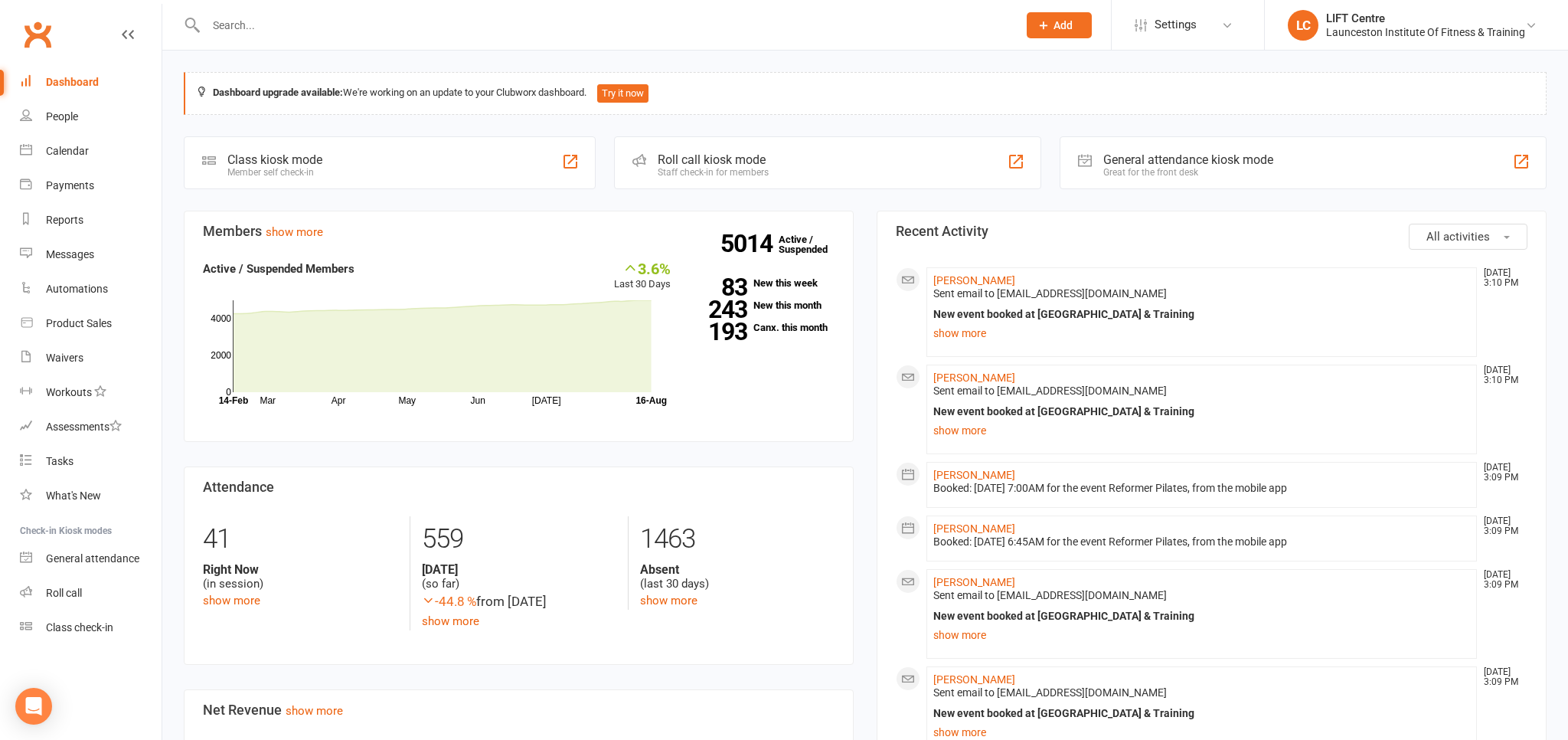
click at [262, 21] on input "text" at bounding box center [604, 25] width 805 height 21
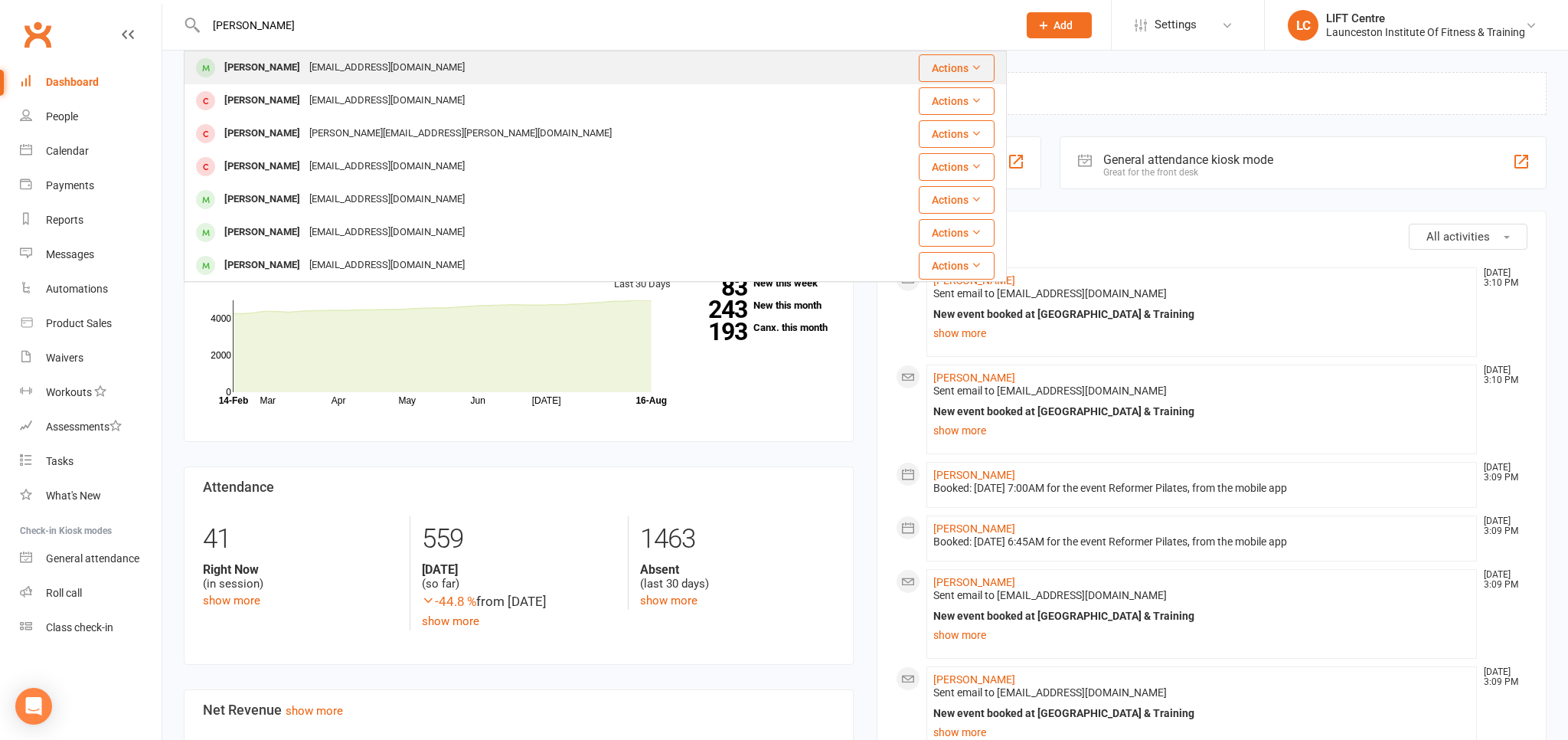
type input "[PERSON_NAME]"
click at [280, 70] on div "[PERSON_NAME]" at bounding box center [262, 67] width 85 height 22
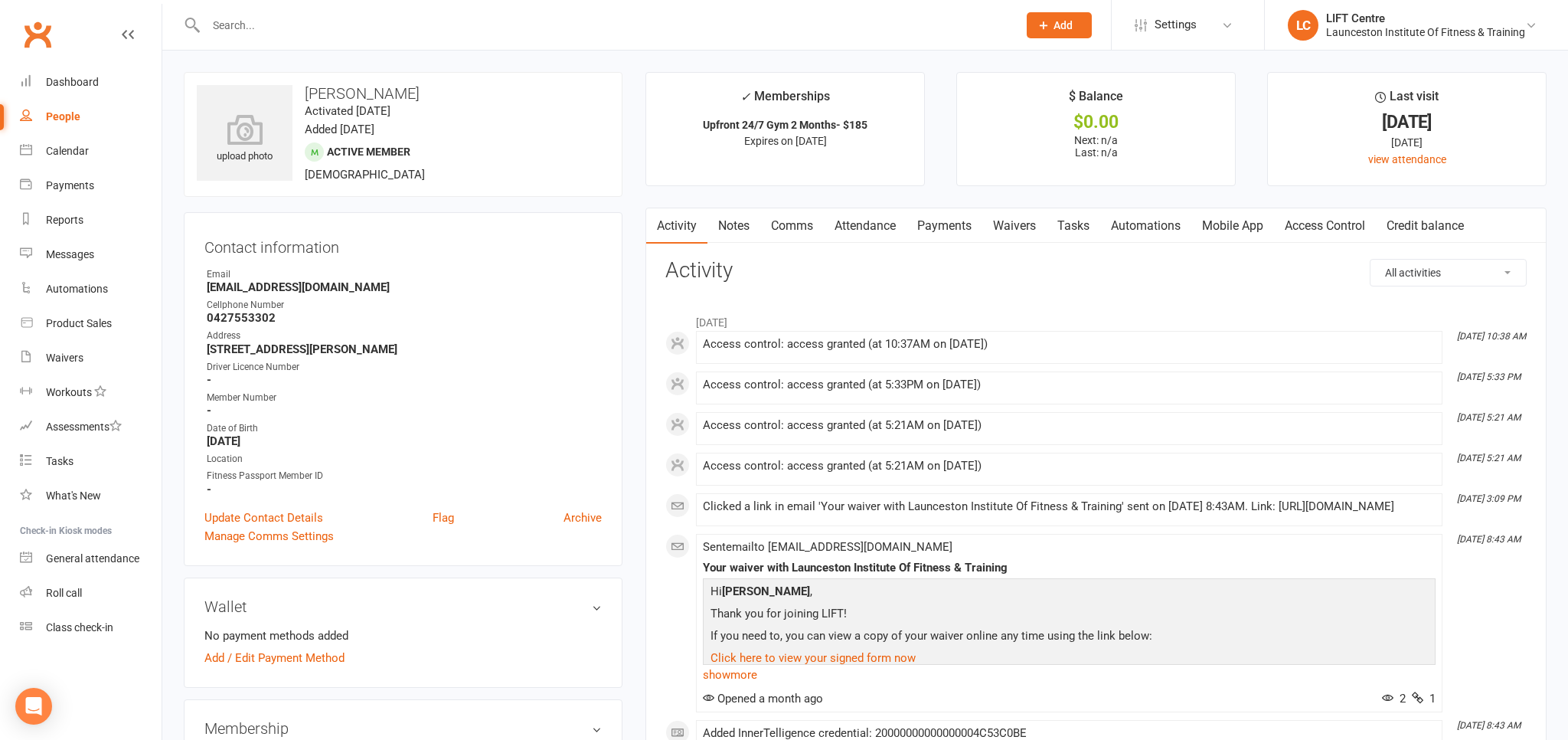
click at [1306, 222] on link "Access Control" at bounding box center [1325, 226] width 102 height 35
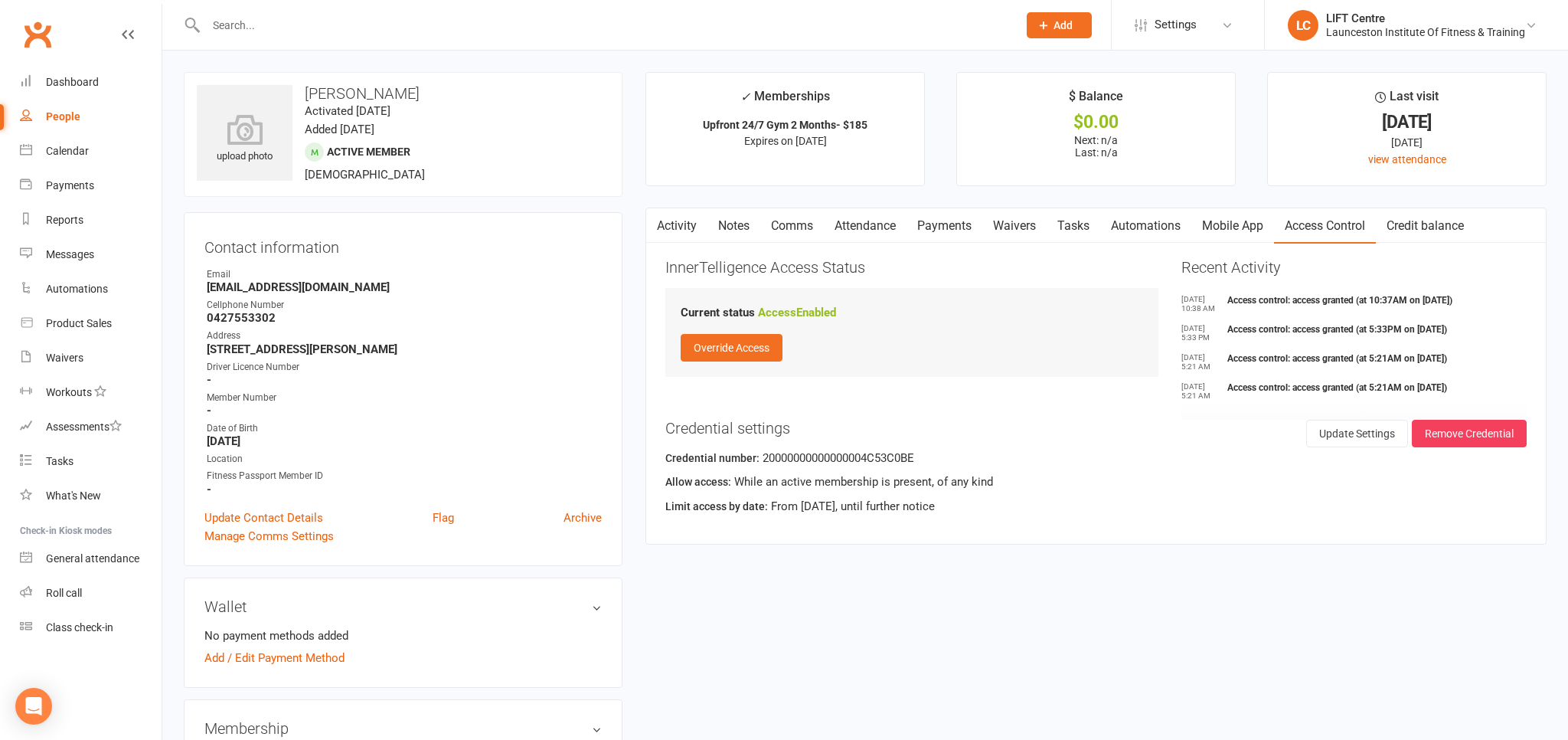
click at [687, 226] on link "Activity" at bounding box center [677, 226] width 61 height 35
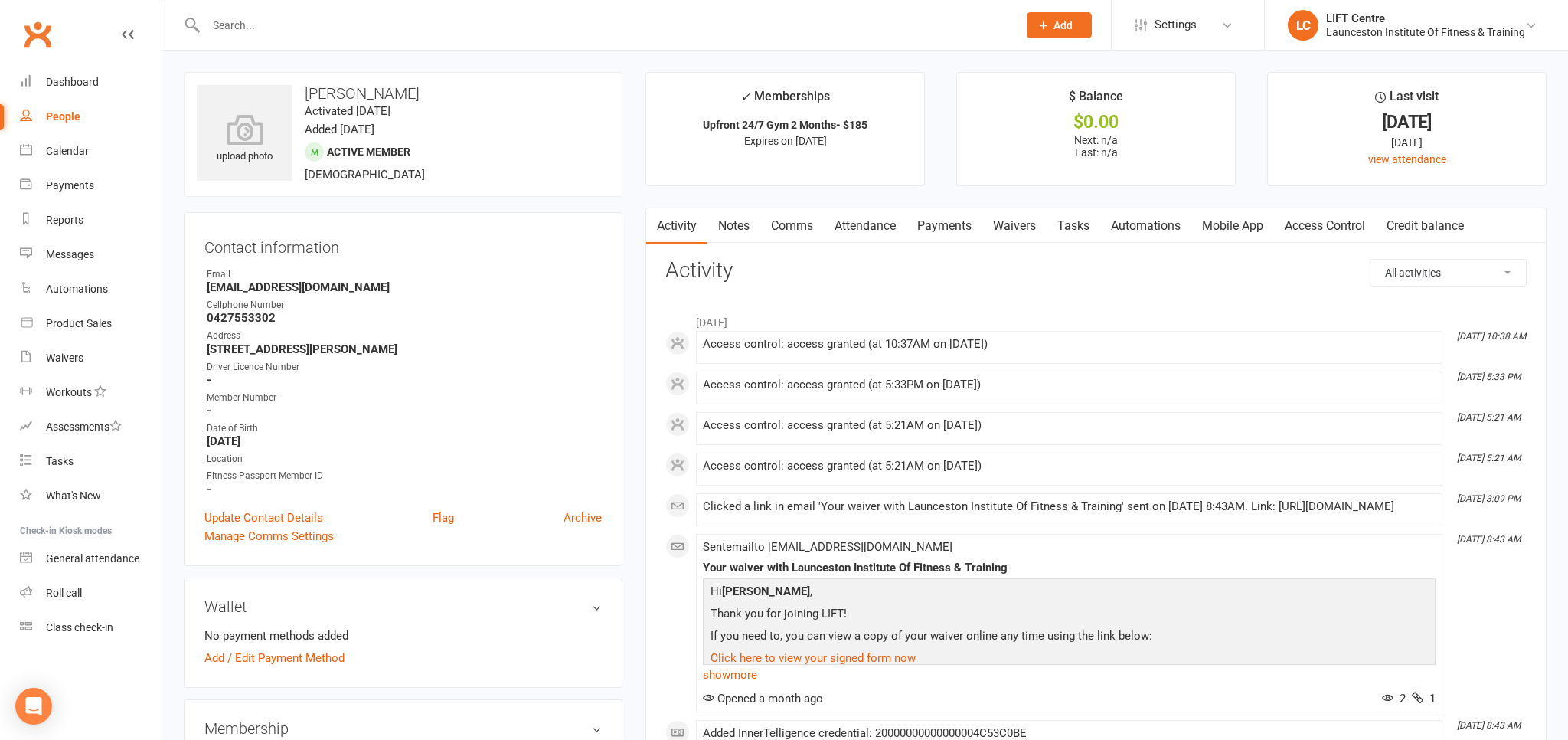
click at [295, 27] on input "text" at bounding box center [604, 25] width 805 height 21
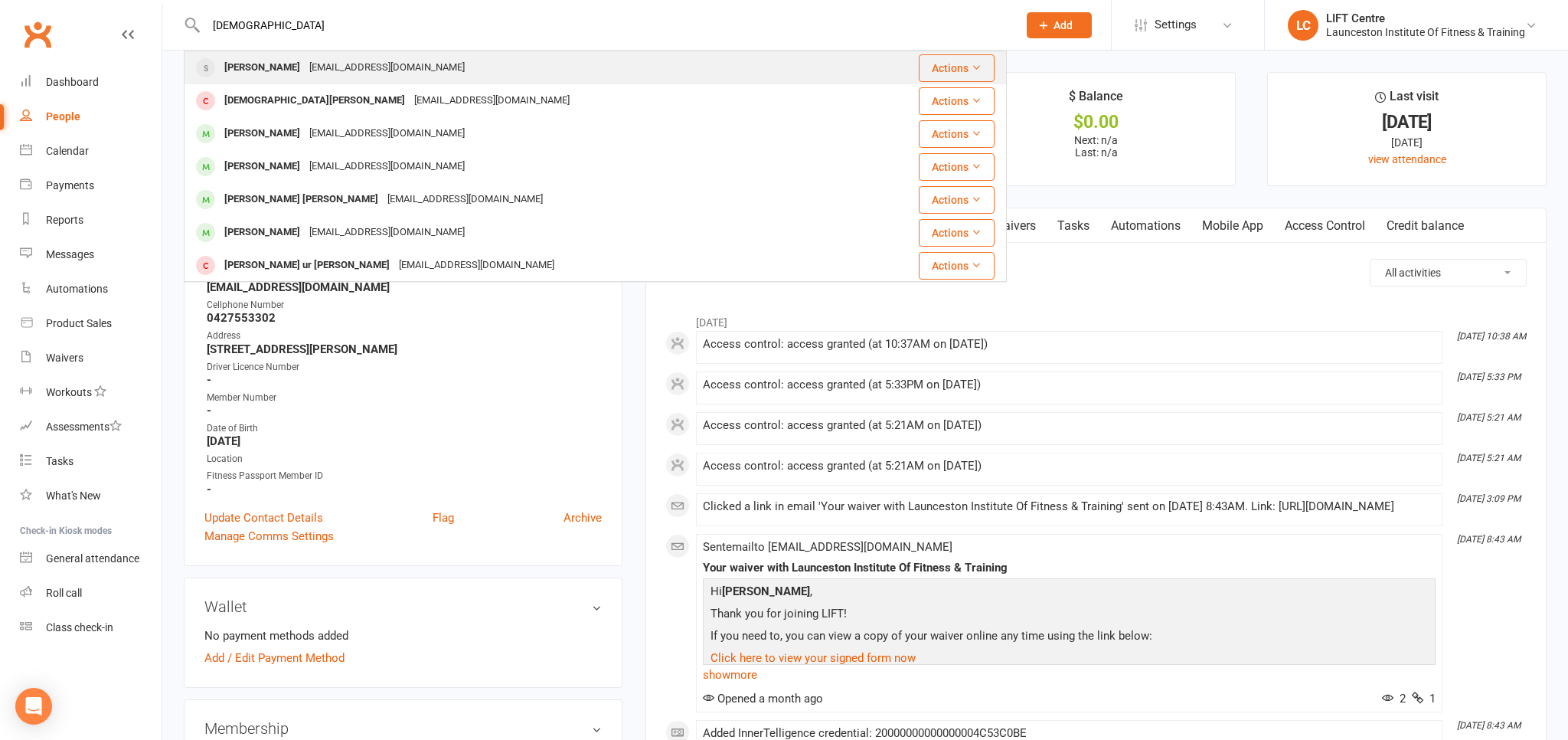
type input "[DEMOGRAPHIC_DATA]"
click at [350, 58] on div "[EMAIL_ADDRESS][DOMAIN_NAME]" at bounding box center [387, 67] width 165 height 22
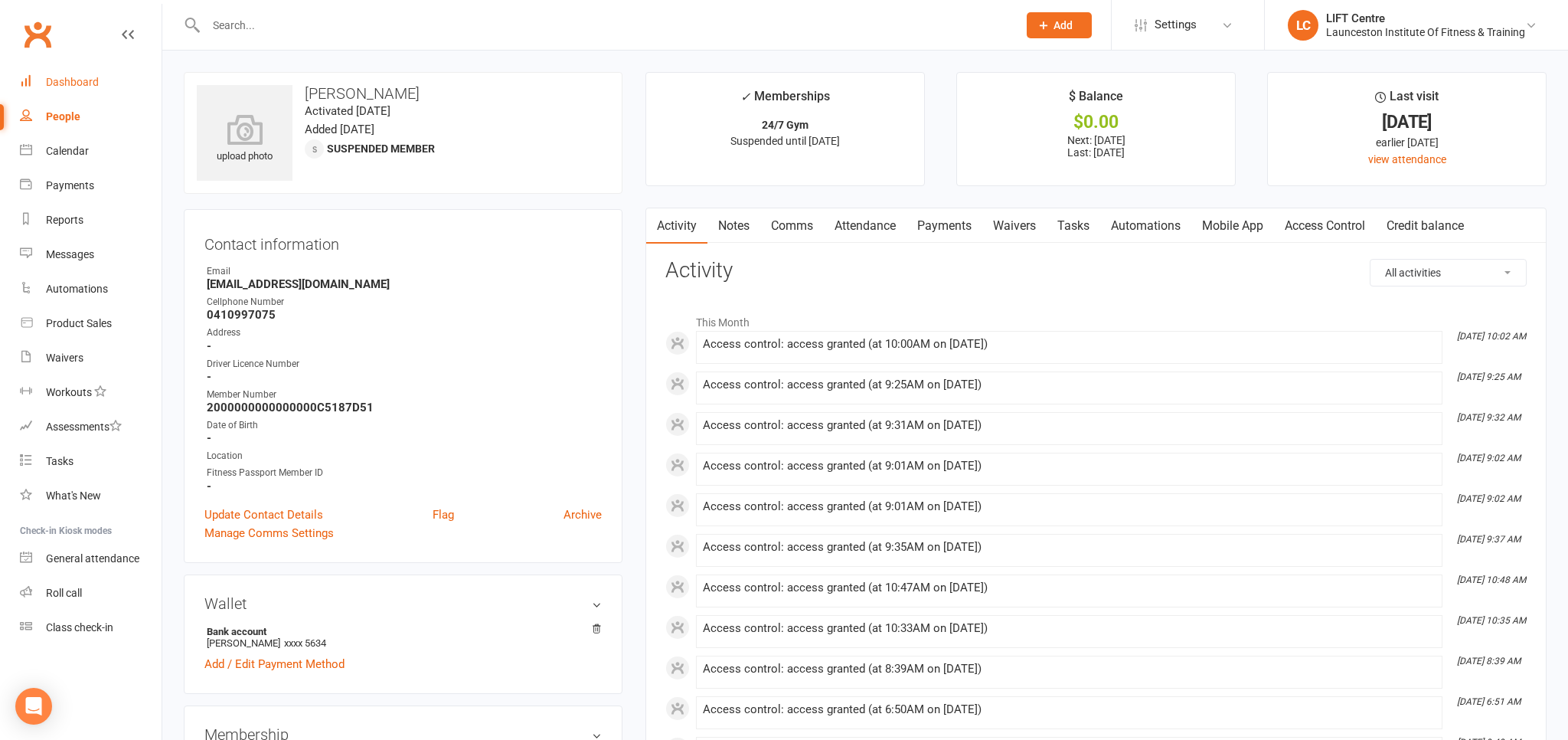
click at [119, 88] on link "Dashboard" at bounding box center [91, 81] width 142 height 34
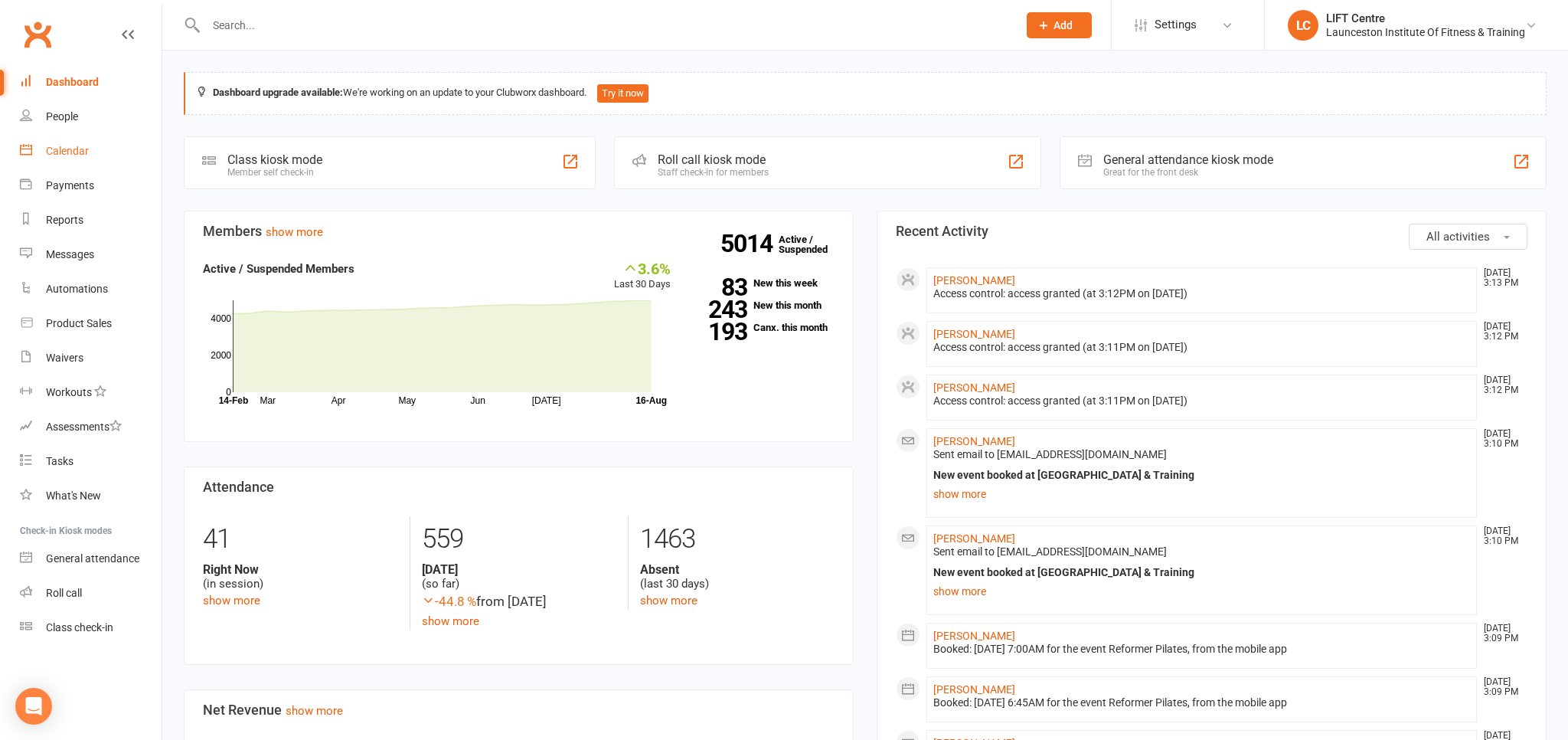
click at [90, 148] on link "Calendar" at bounding box center [91, 151] width 142 height 34
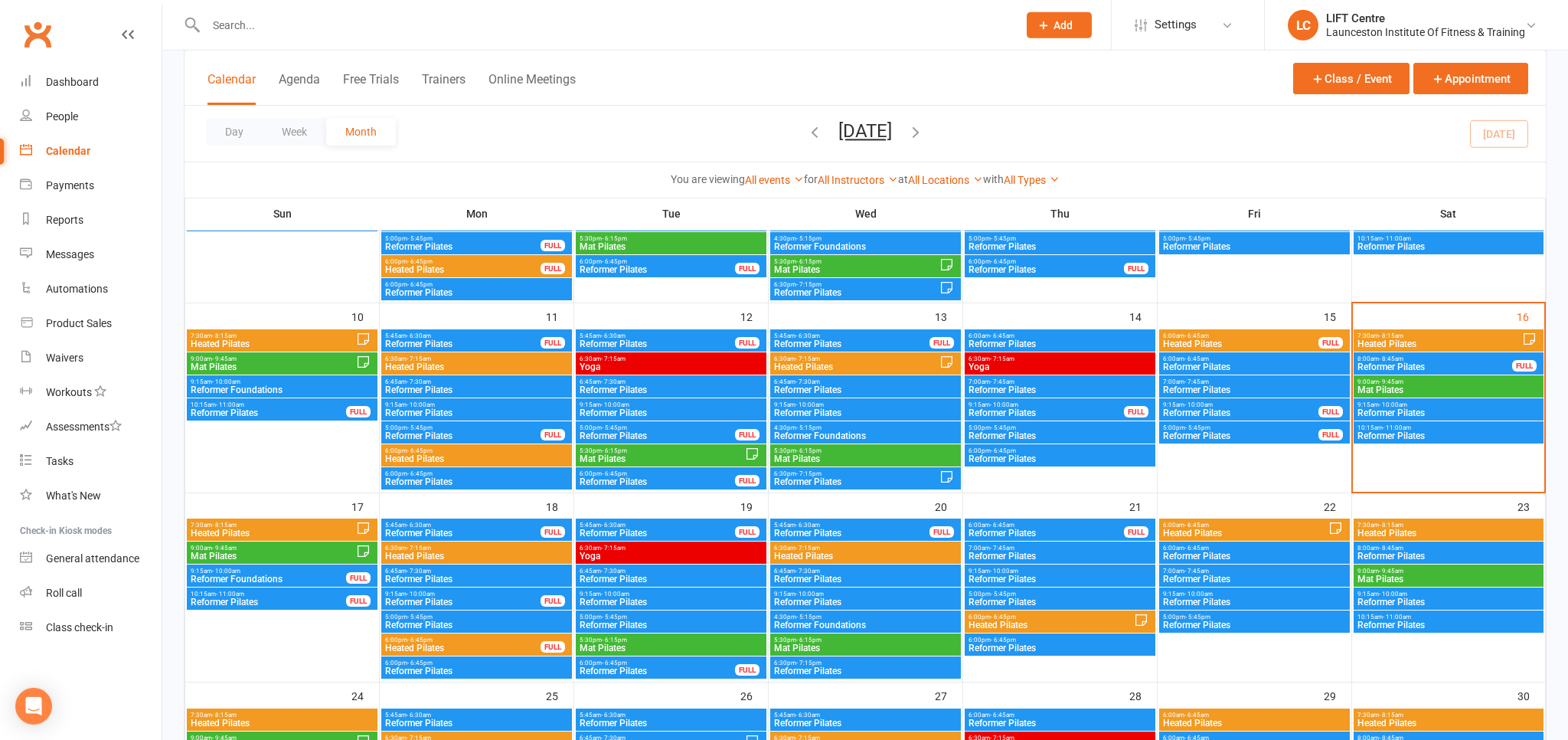
scroll to position [405, 0]
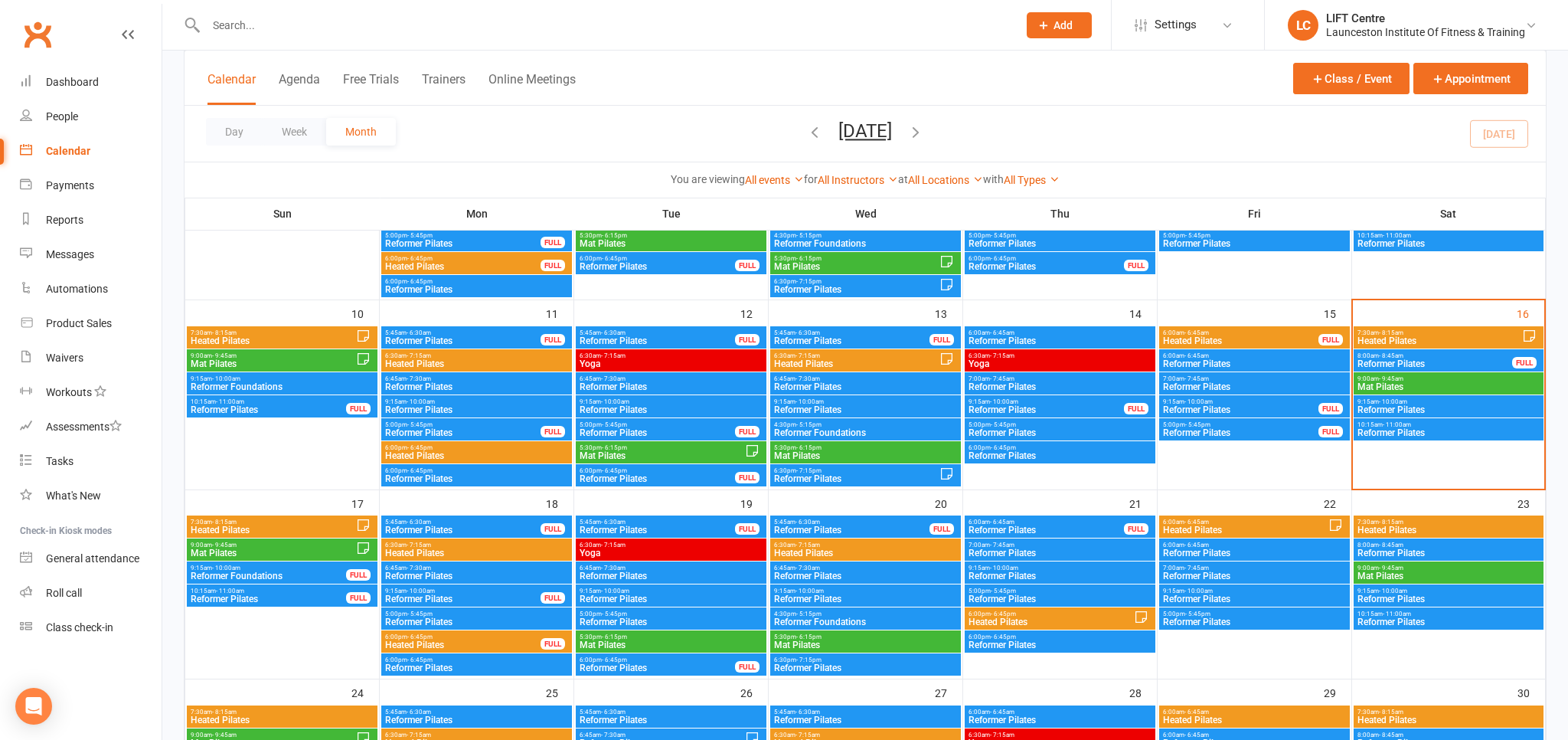
click at [298, 520] on span "7:30am - 8:15am" at bounding box center [273, 522] width 166 height 7
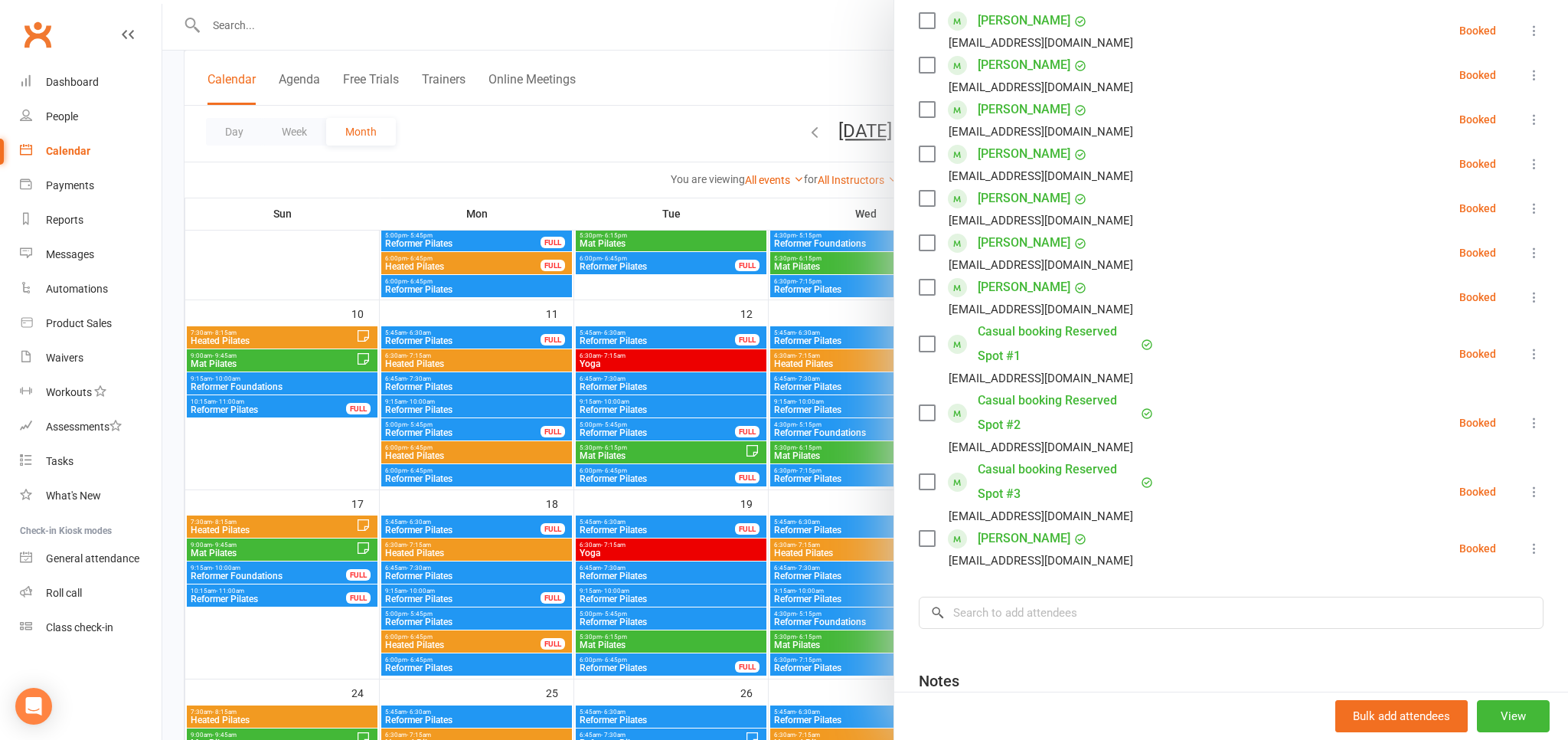
scroll to position [261, 0]
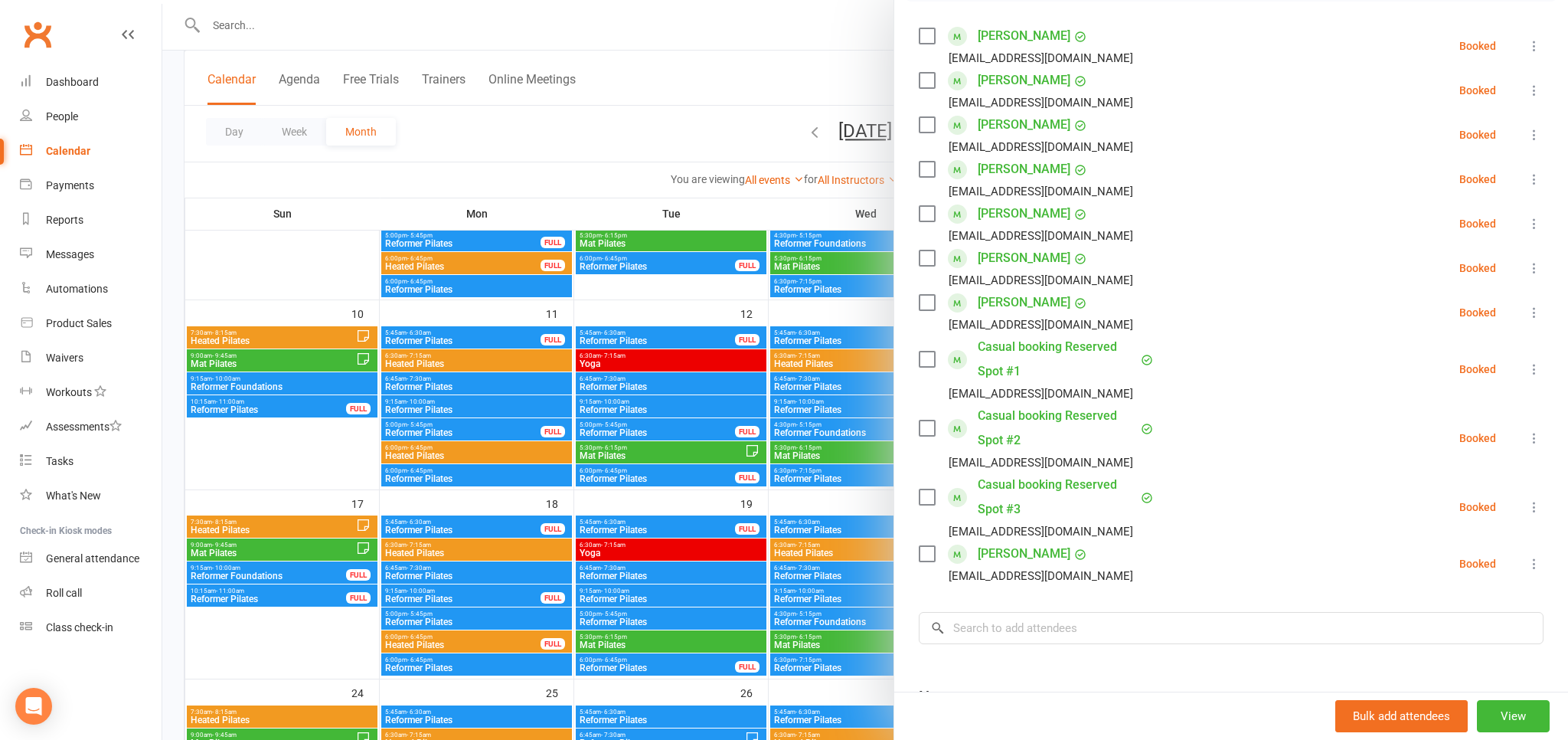
click at [280, 548] on div at bounding box center [864, 370] width 1405 height 740
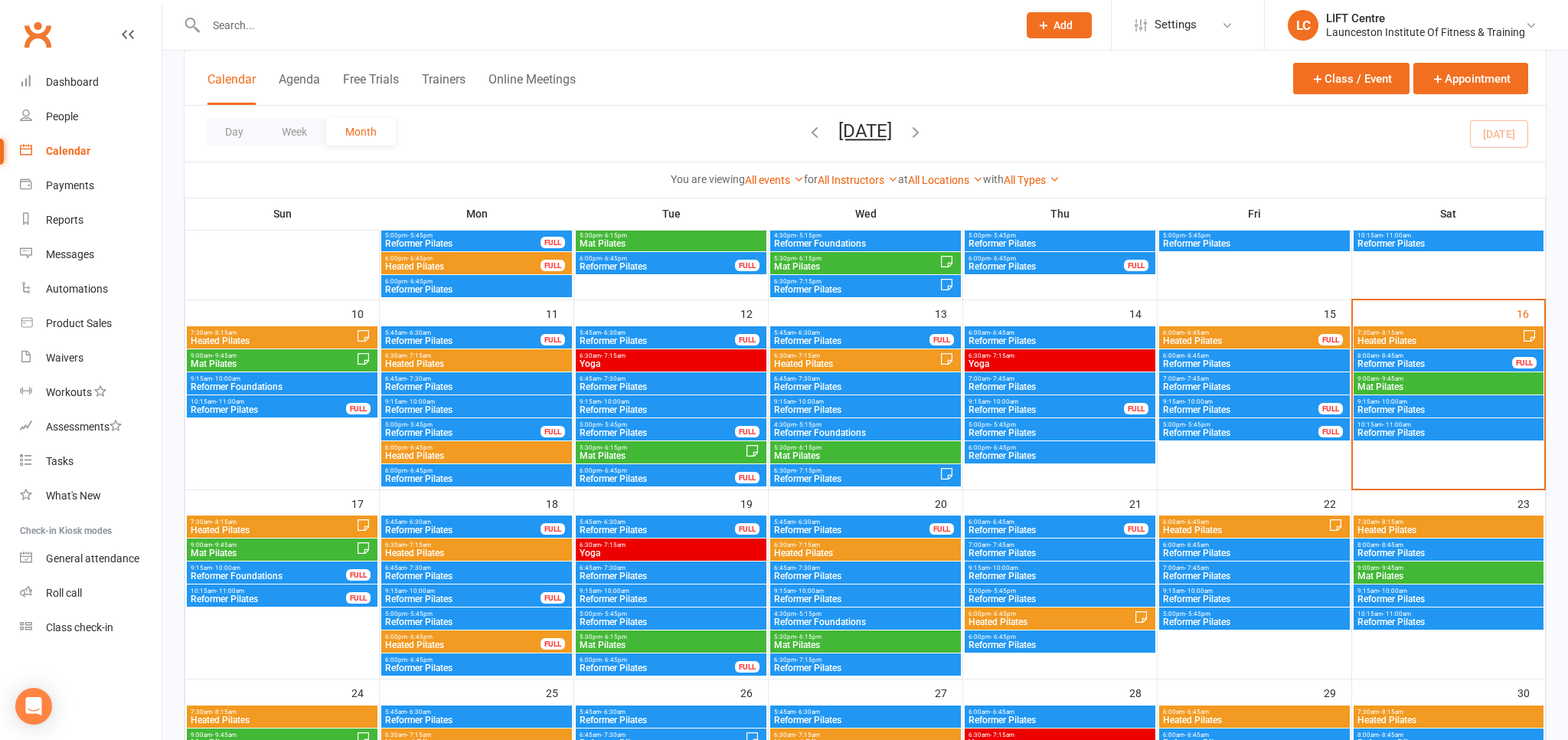
click at [279, 549] on span "Mat Pilates" at bounding box center [273, 553] width 166 height 9
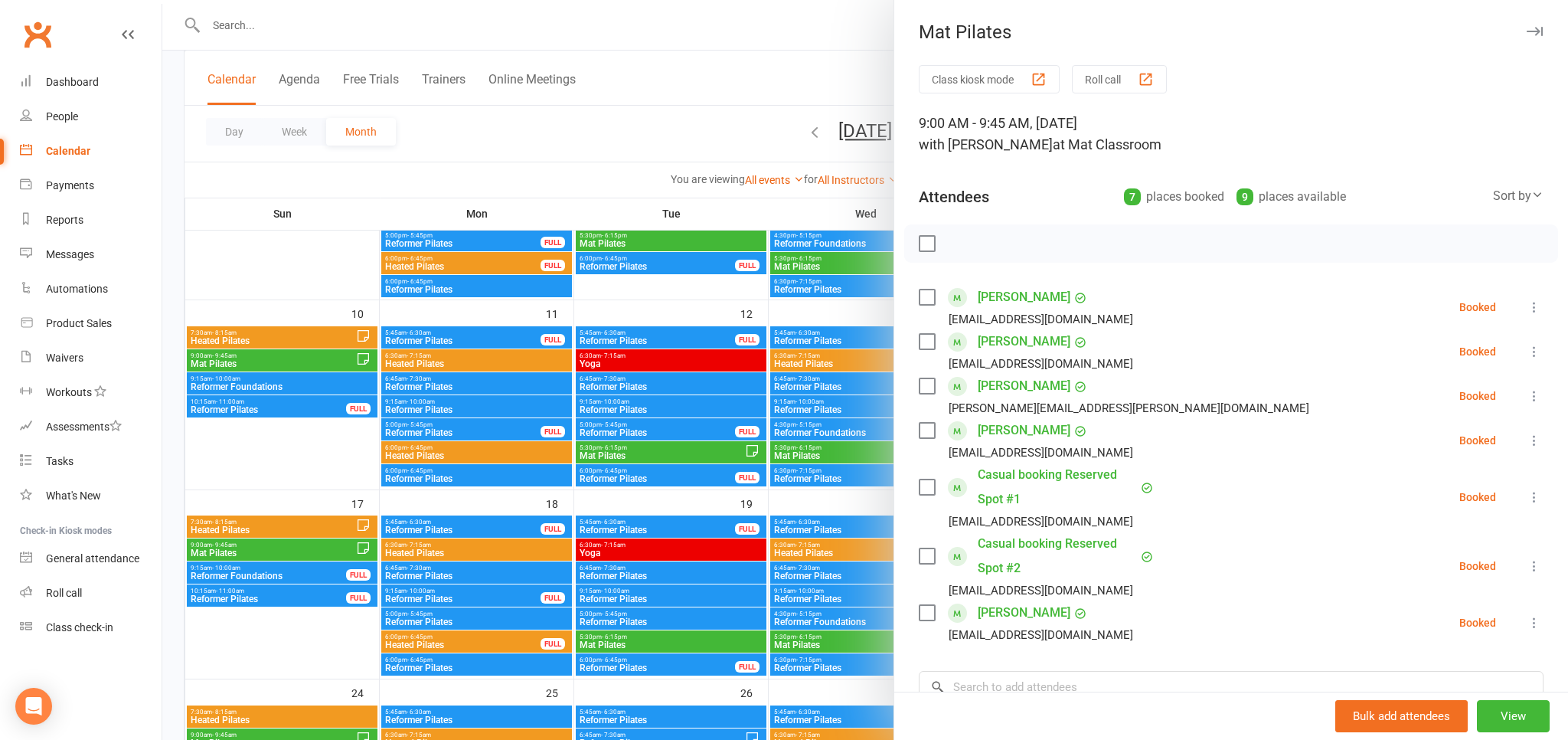
click at [279, 550] on div at bounding box center [864, 370] width 1405 height 740
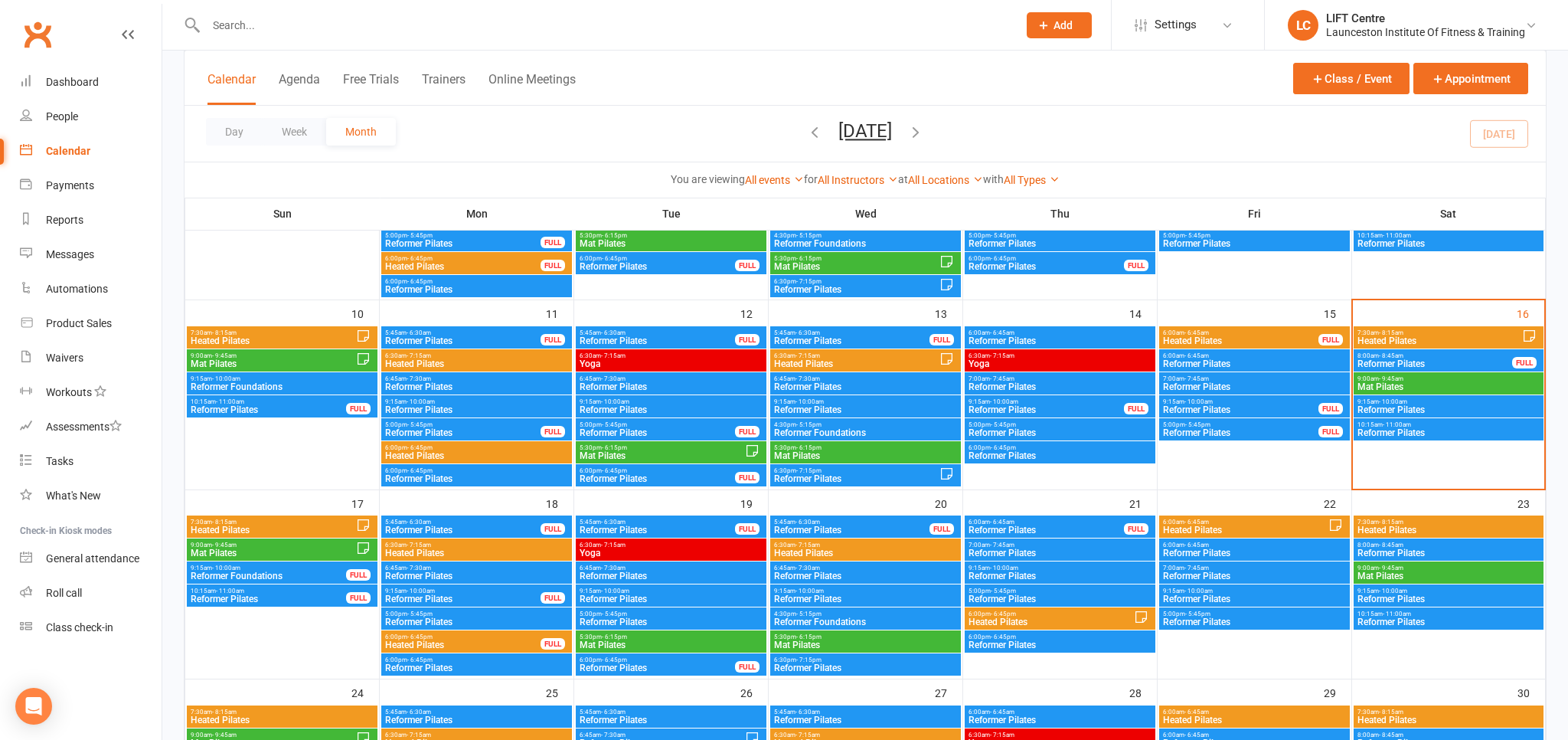
click at [279, 575] on span "Reformer Foundations" at bounding box center [268, 575] width 157 height 9
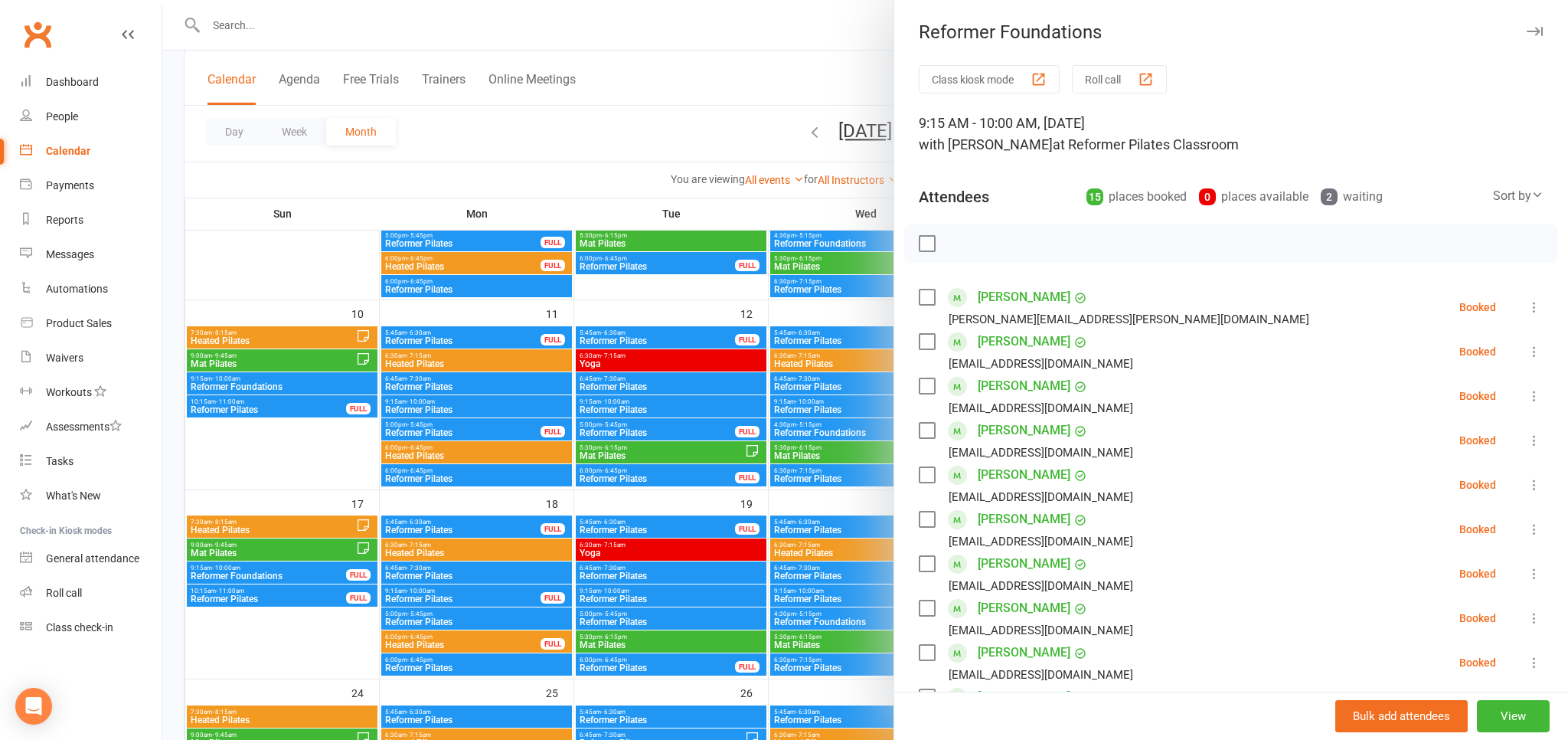
click at [279, 575] on div at bounding box center [864, 370] width 1405 height 740
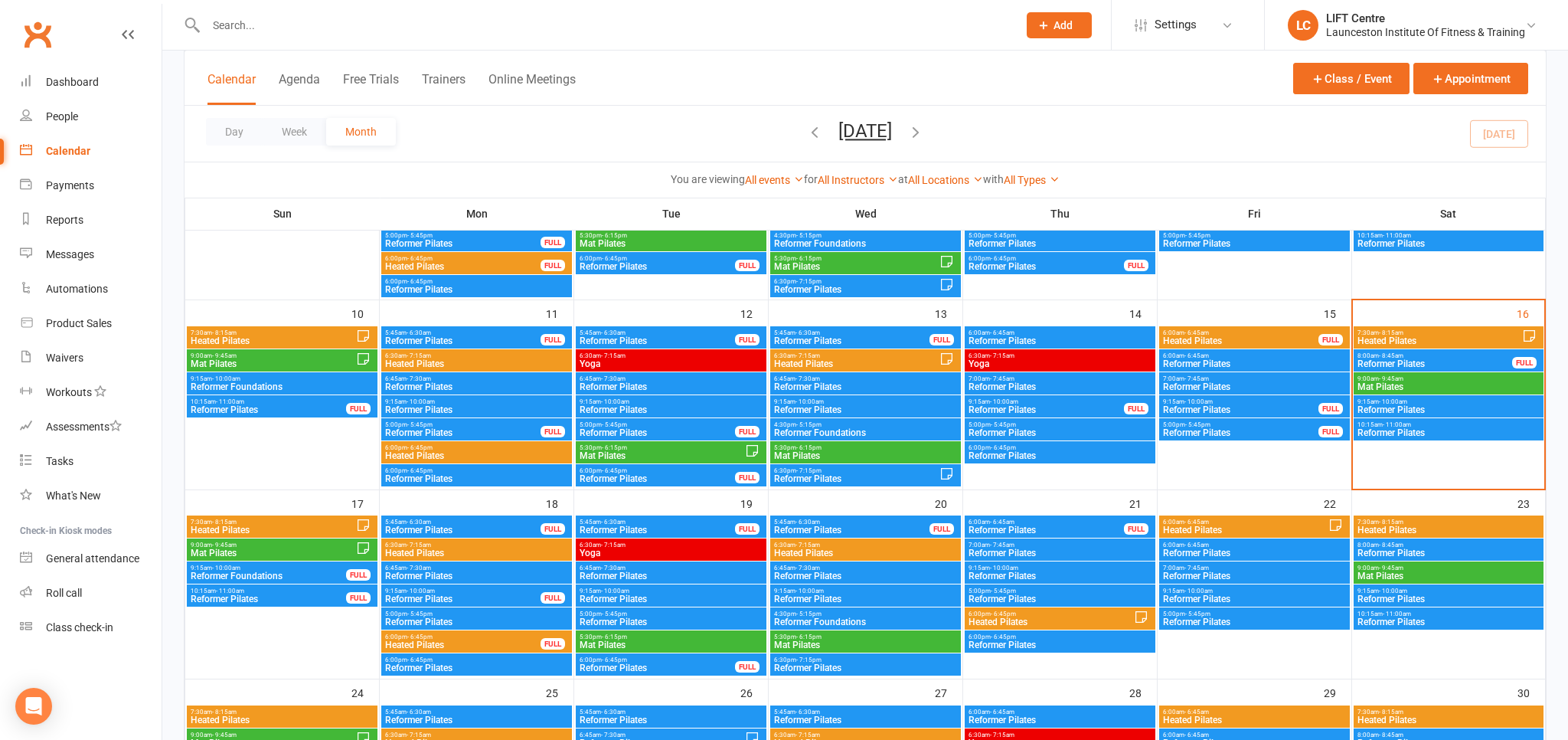
click at [280, 600] on span "Reformer Pilates" at bounding box center [268, 598] width 157 height 9
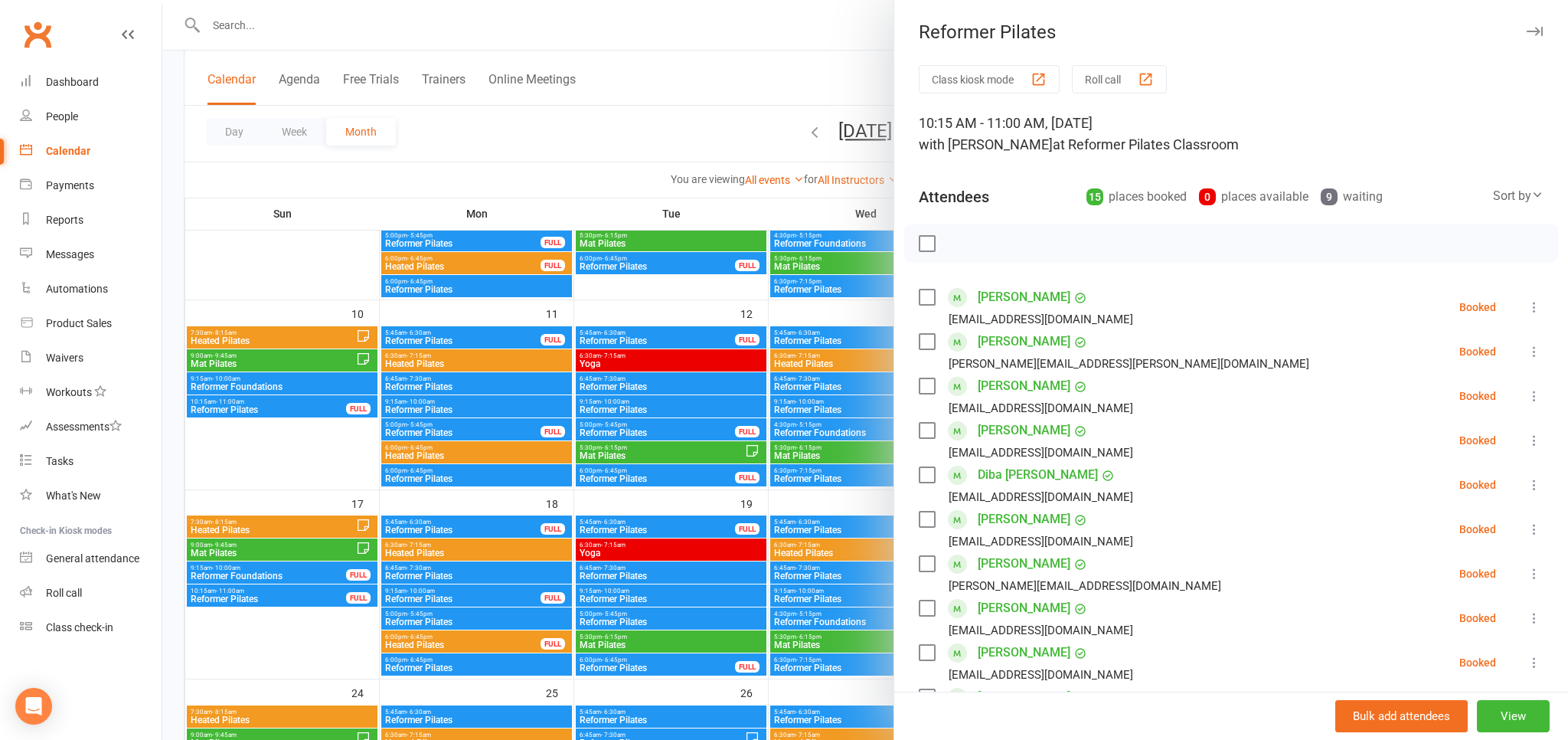
click at [280, 600] on div at bounding box center [864, 370] width 1405 height 740
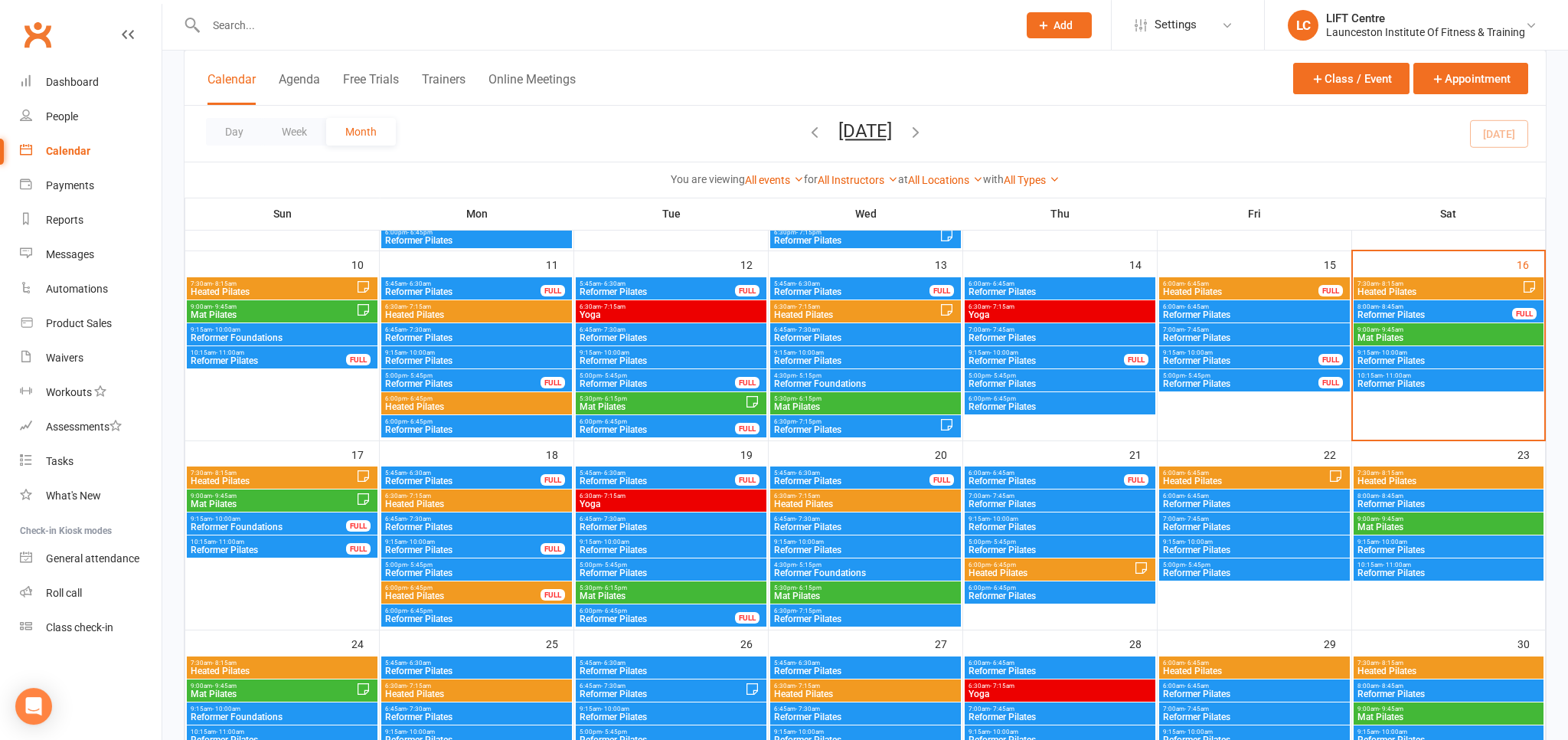
scroll to position [484, 0]
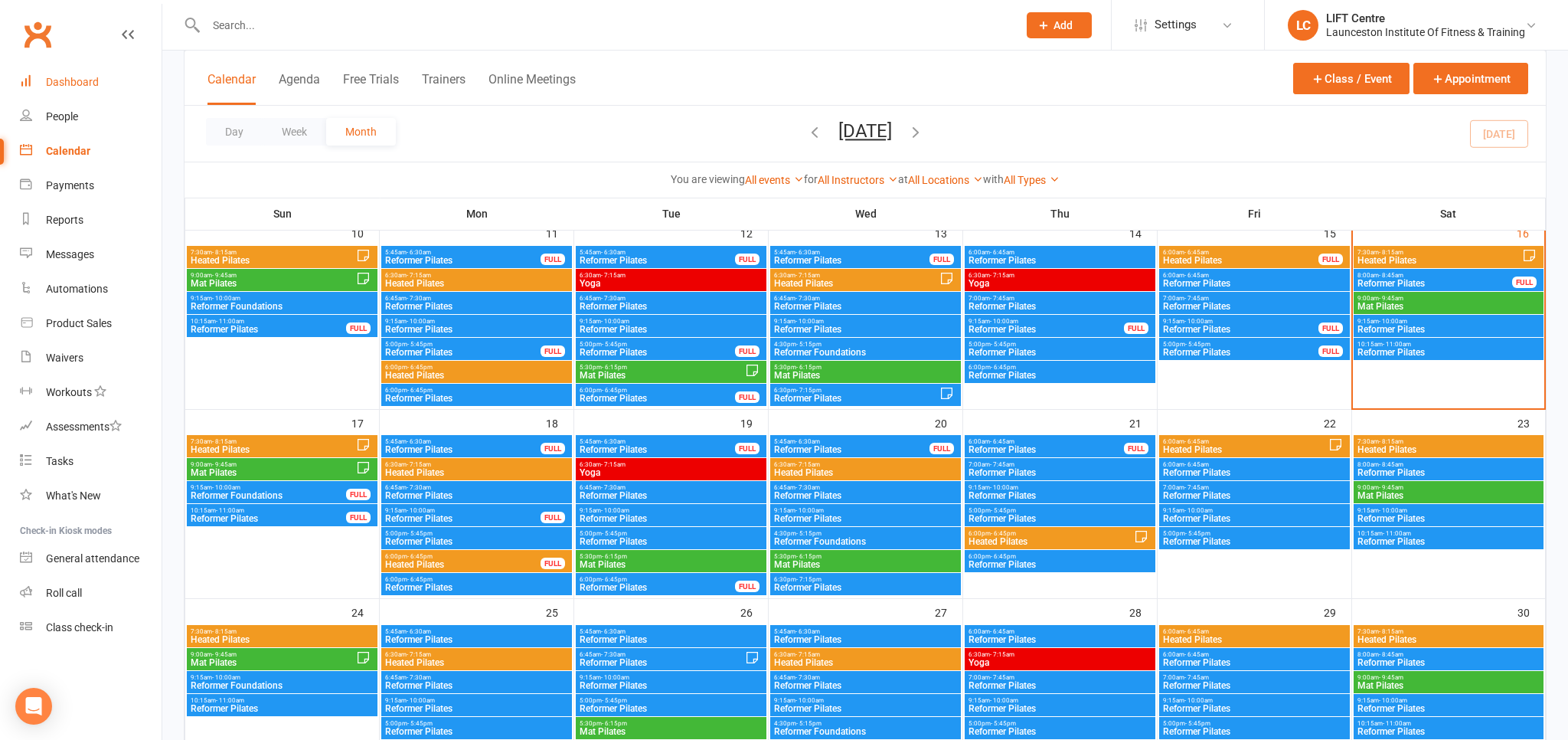
click at [107, 81] on link "Dashboard" at bounding box center [91, 81] width 142 height 34
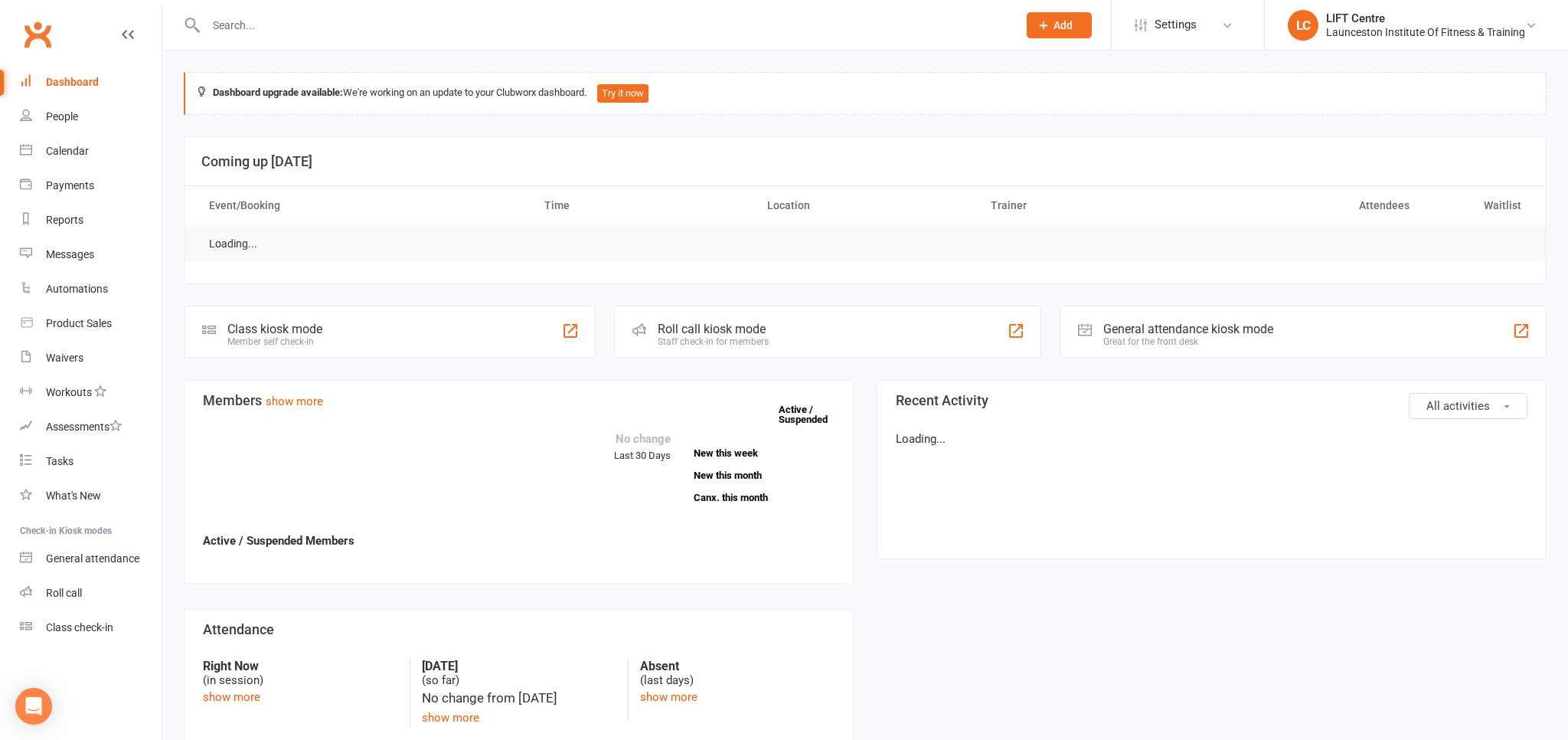
click at [39, 39] on link "Clubworx" at bounding box center [38, 34] width 39 height 39
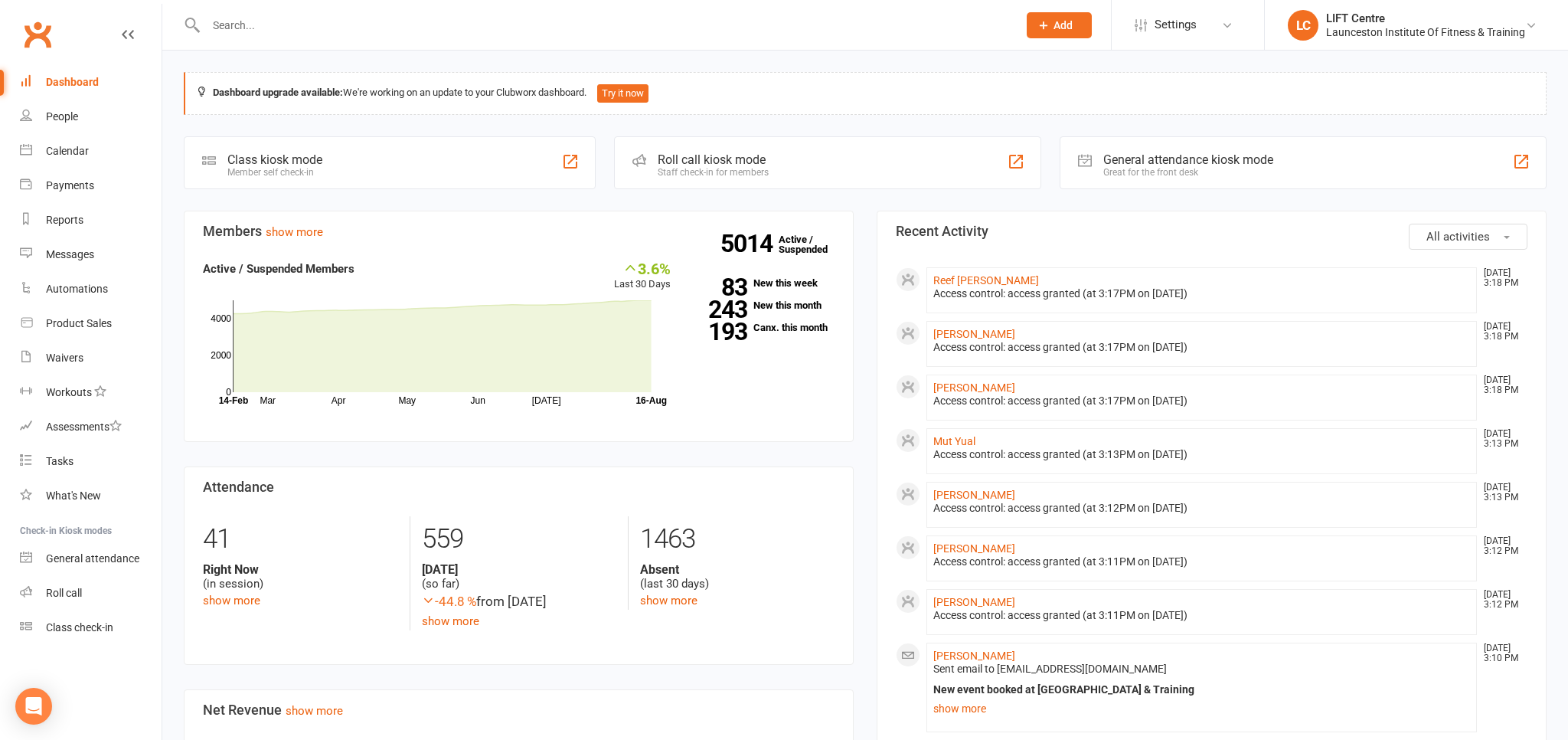
click at [243, 27] on input "text" at bounding box center [604, 25] width 805 height 21
click at [231, 25] on input "text" at bounding box center [604, 25] width 805 height 21
type input "[PERSON_NAME]"
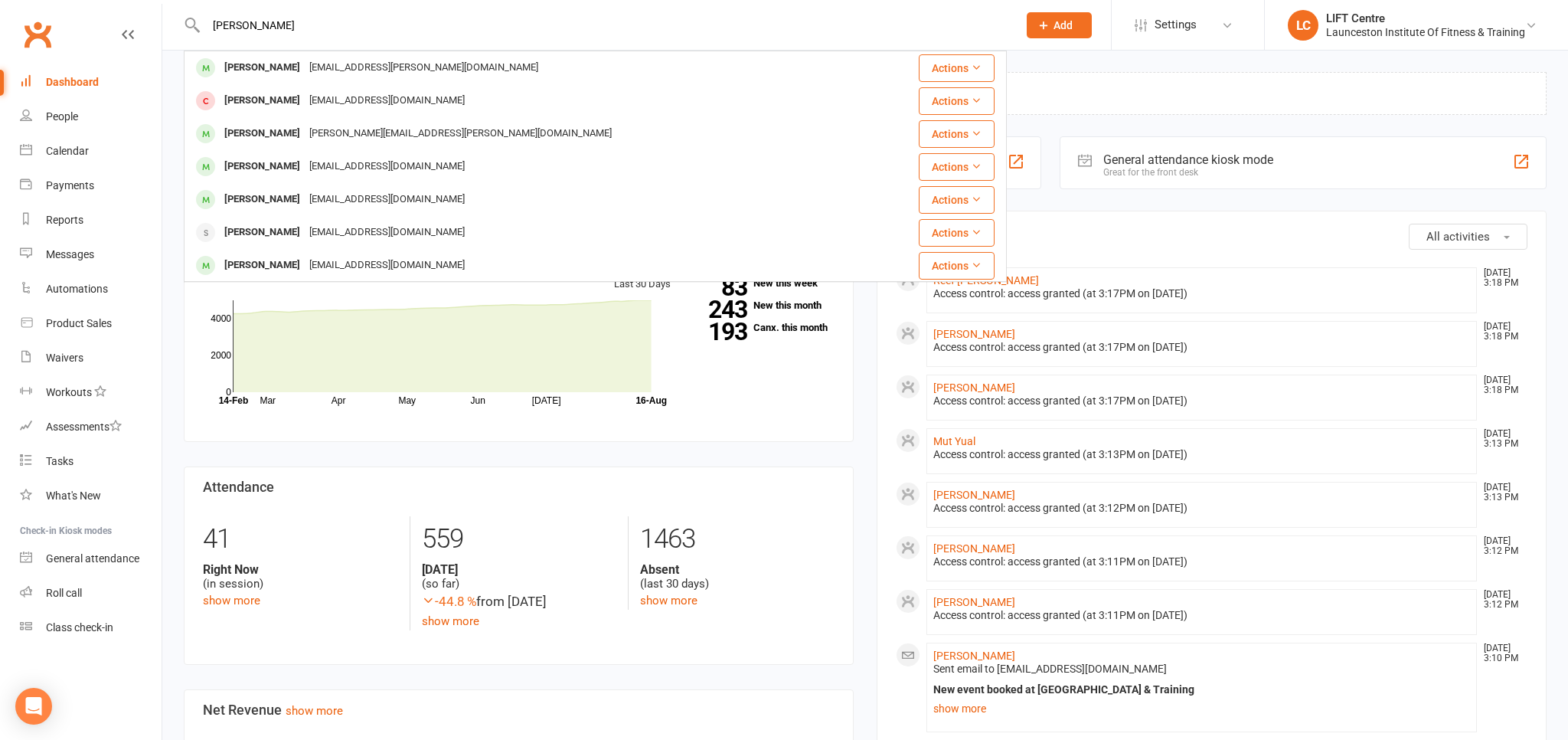
drag, startPoint x: 264, startPoint y: 26, endPoint x: 164, endPoint y: 33, distance: 100.2
click at [201, 33] on input "[PERSON_NAME]" at bounding box center [604, 25] width 805 height 21
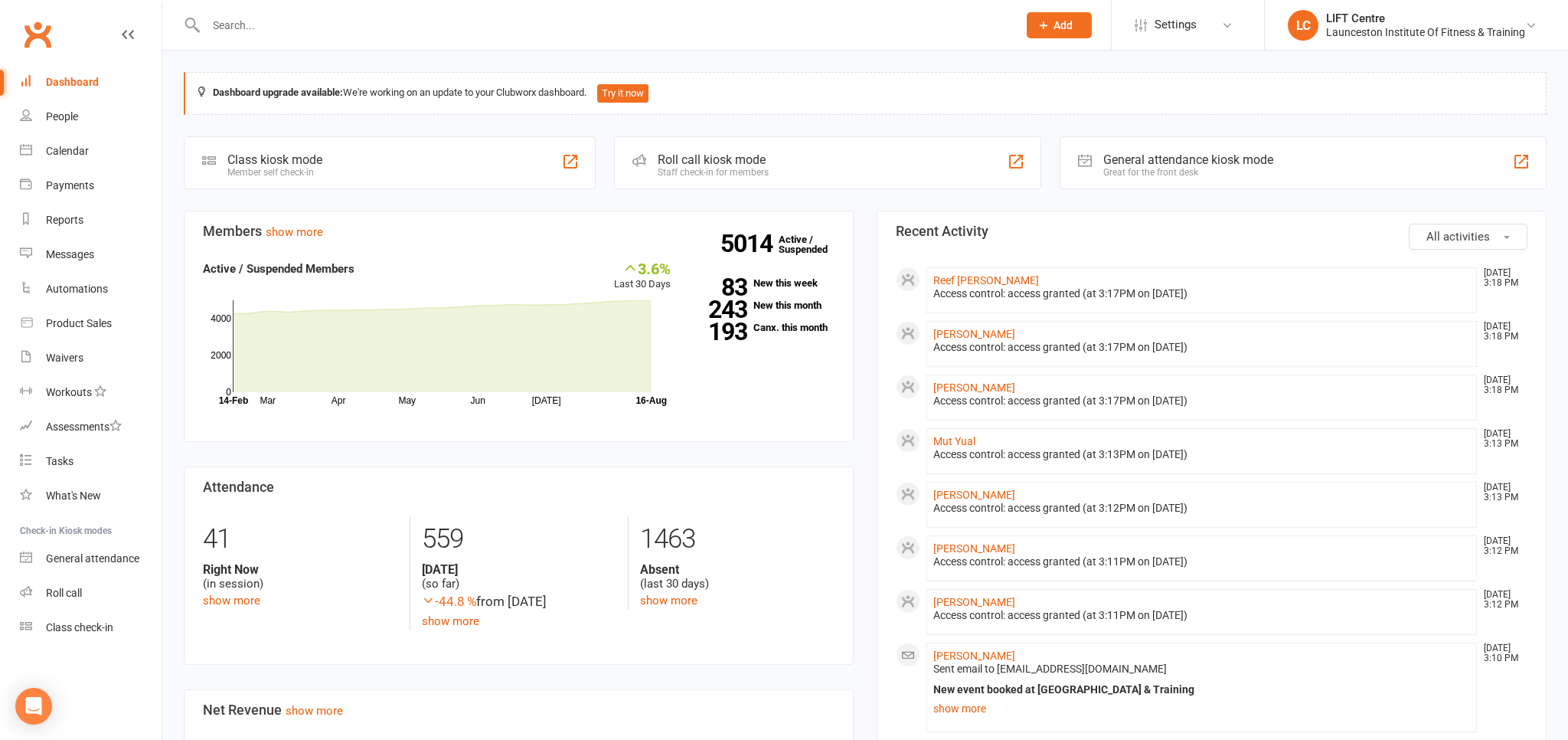
click at [102, 84] on link "Dashboard" at bounding box center [91, 81] width 142 height 34
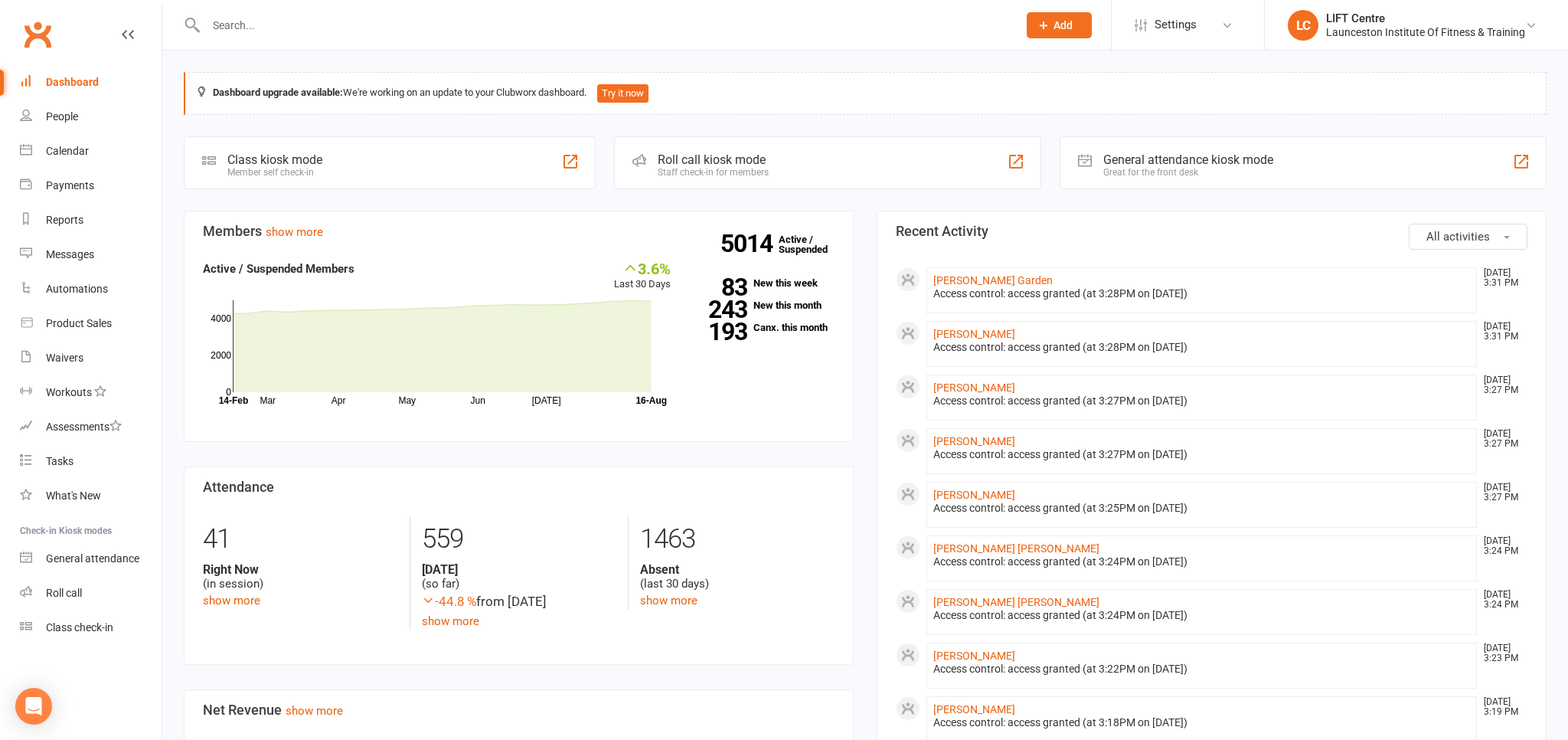
click at [47, 39] on link "Clubworx" at bounding box center [38, 34] width 39 height 39
click at [244, 32] on input "text" at bounding box center [604, 25] width 805 height 21
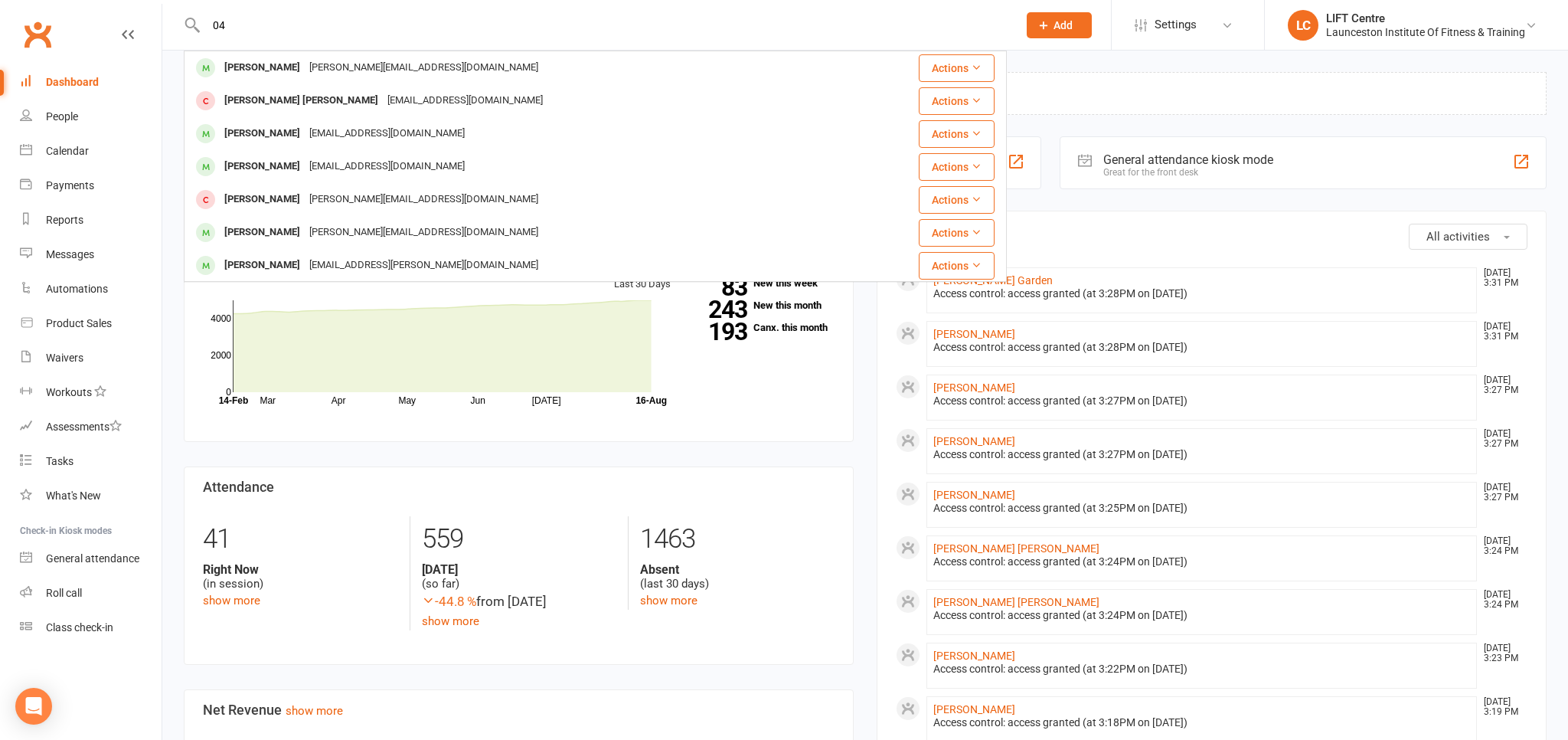
type input "0"
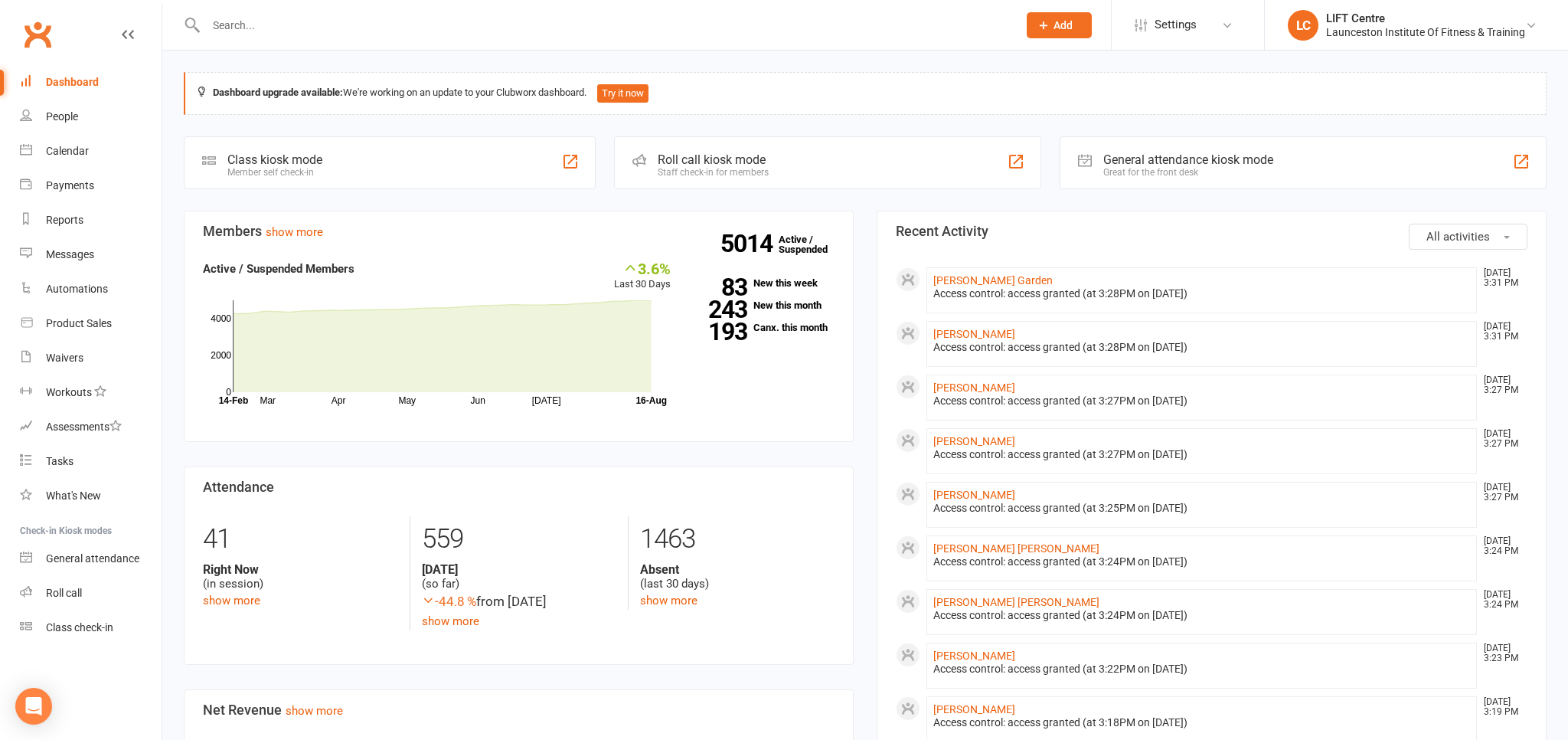
click at [47, 35] on link "Clubworx" at bounding box center [38, 34] width 39 height 39
click at [247, 32] on input "text" at bounding box center [604, 25] width 805 height 21
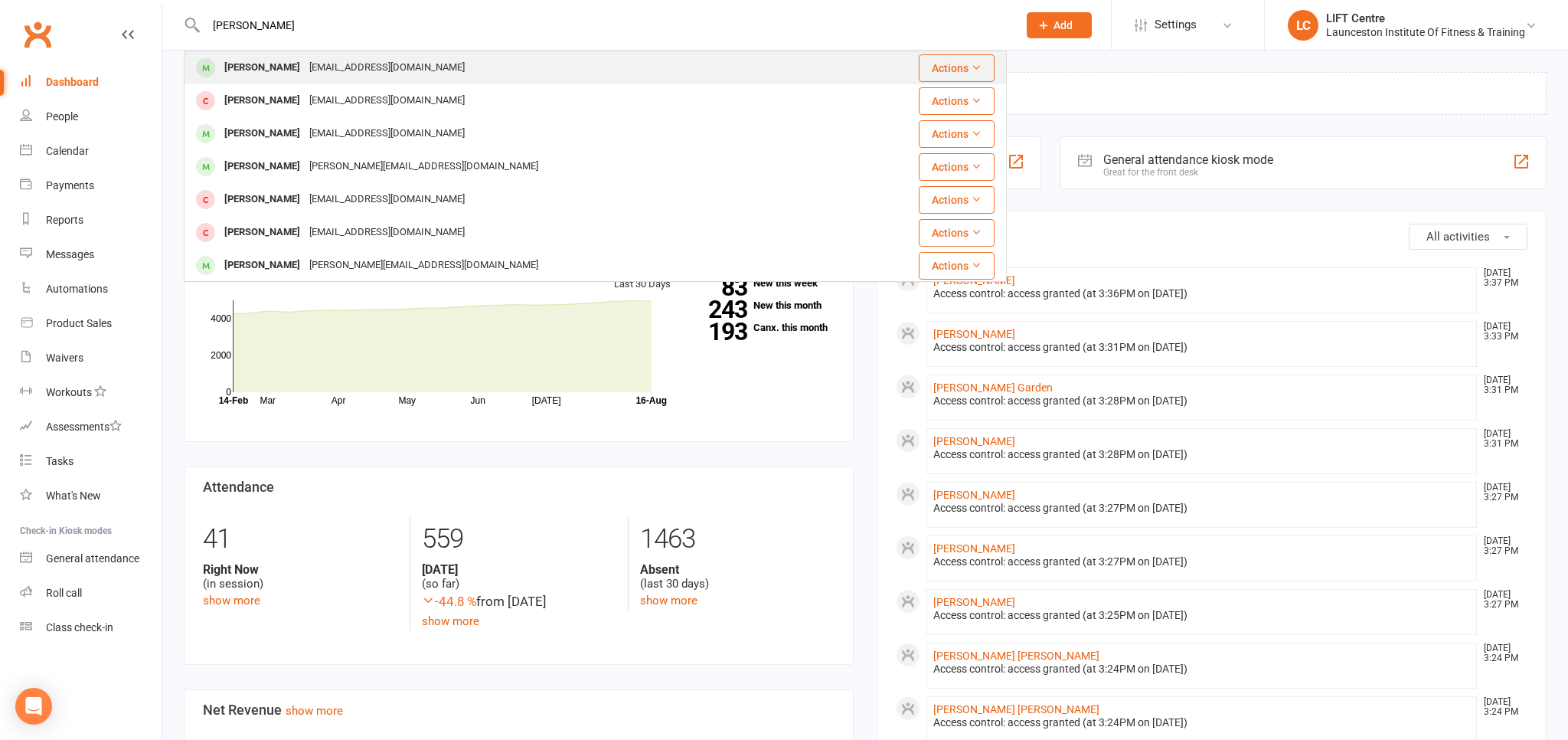
type input "[PERSON_NAME]"
click at [299, 62] on div "[PERSON_NAME]" at bounding box center [262, 67] width 85 height 22
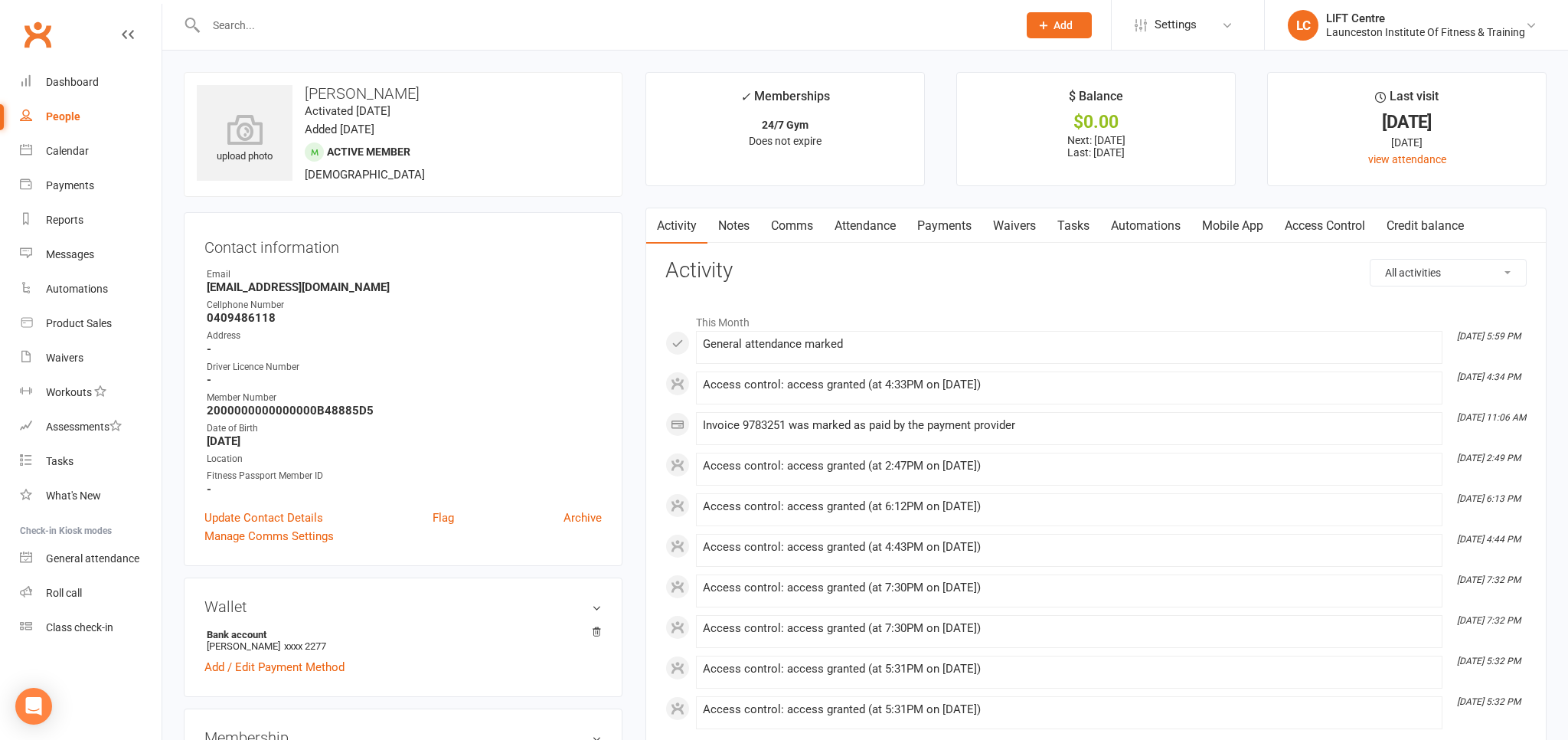
click at [1325, 227] on link "Access Control" at bounding box center [1325, 226] width 102 height 35
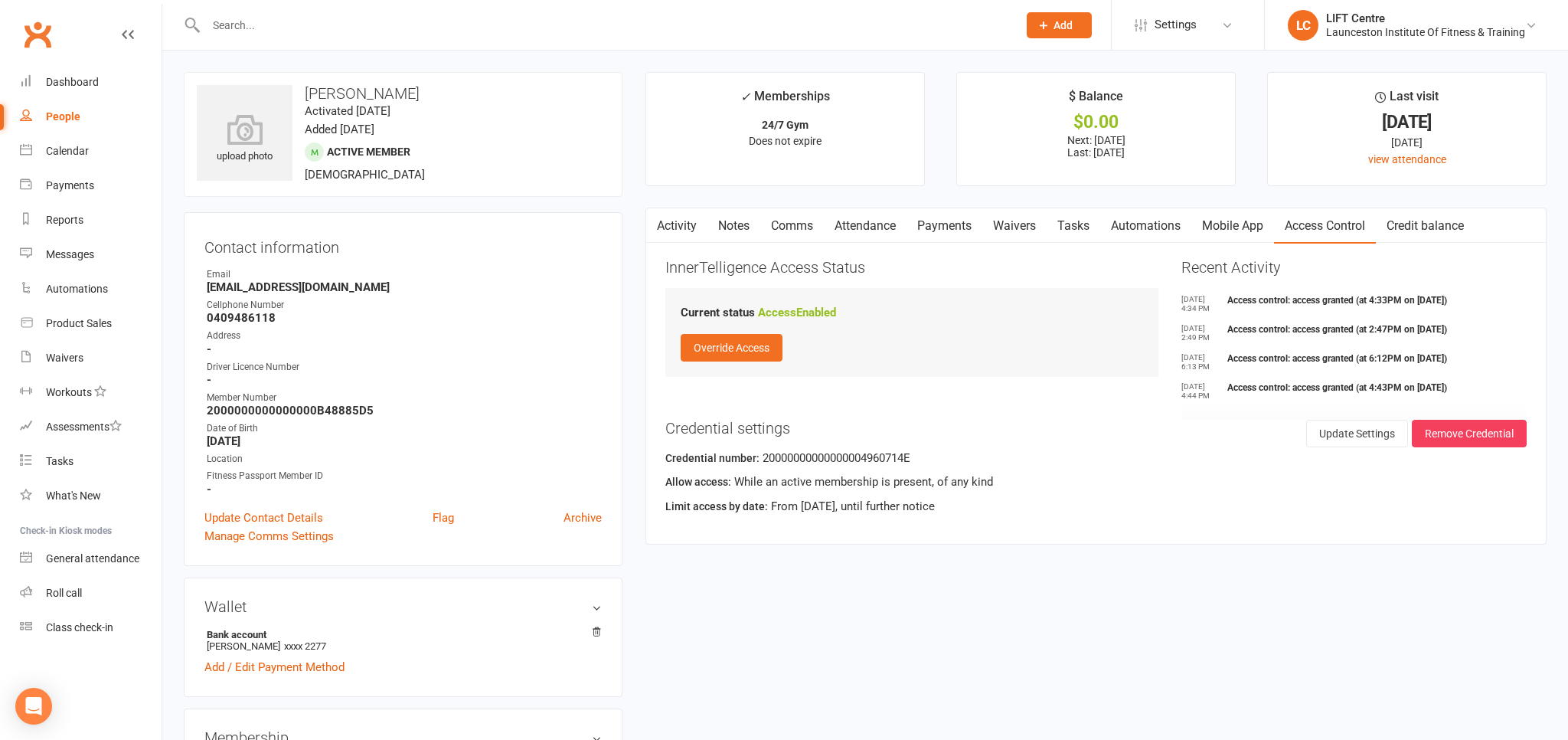
click at [674, 229] on link "Activity" at bounding box center [677, 226] width 61 height 35
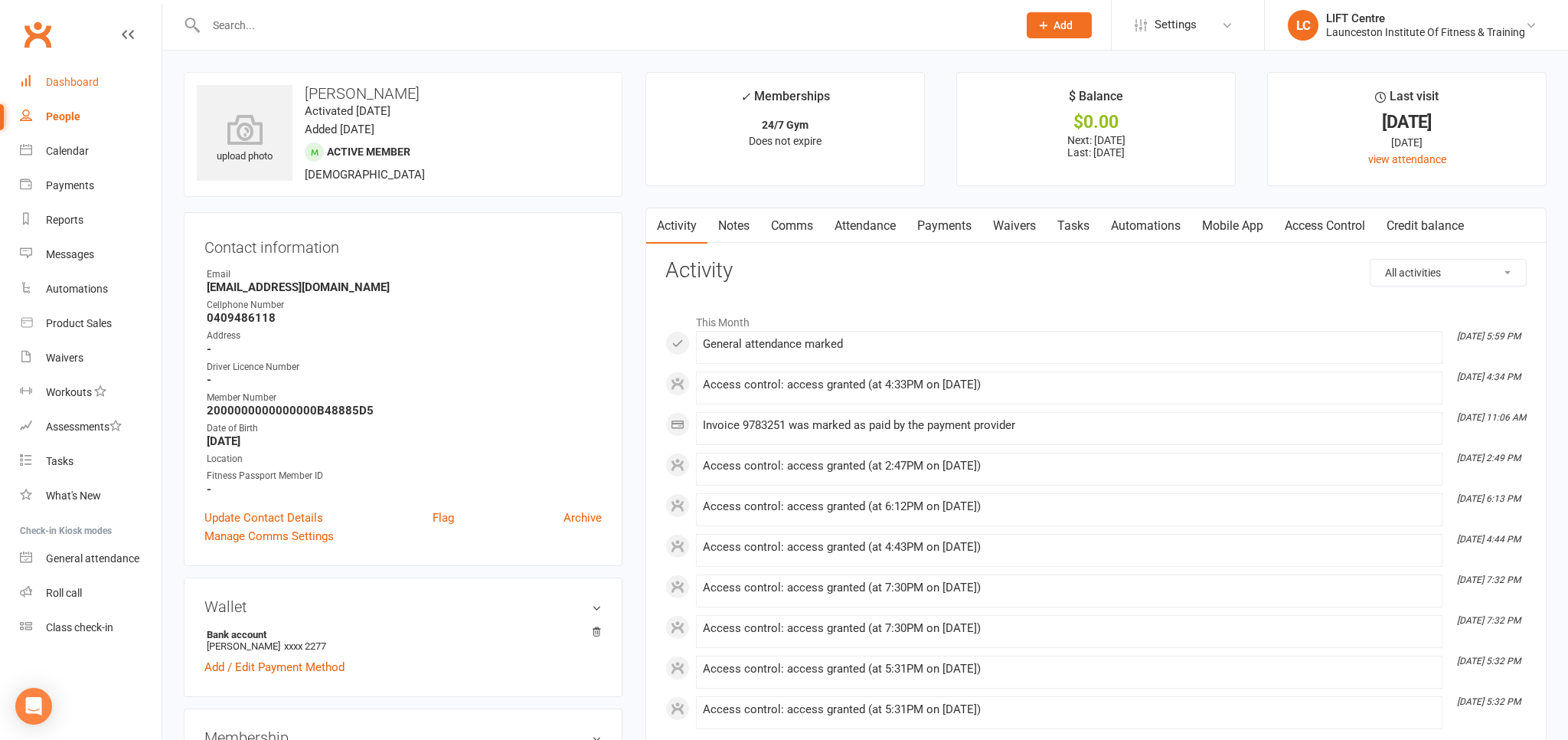
click at [64, 82] on div "Dashboard" at bounding box center [72, 82] width 53 height 12
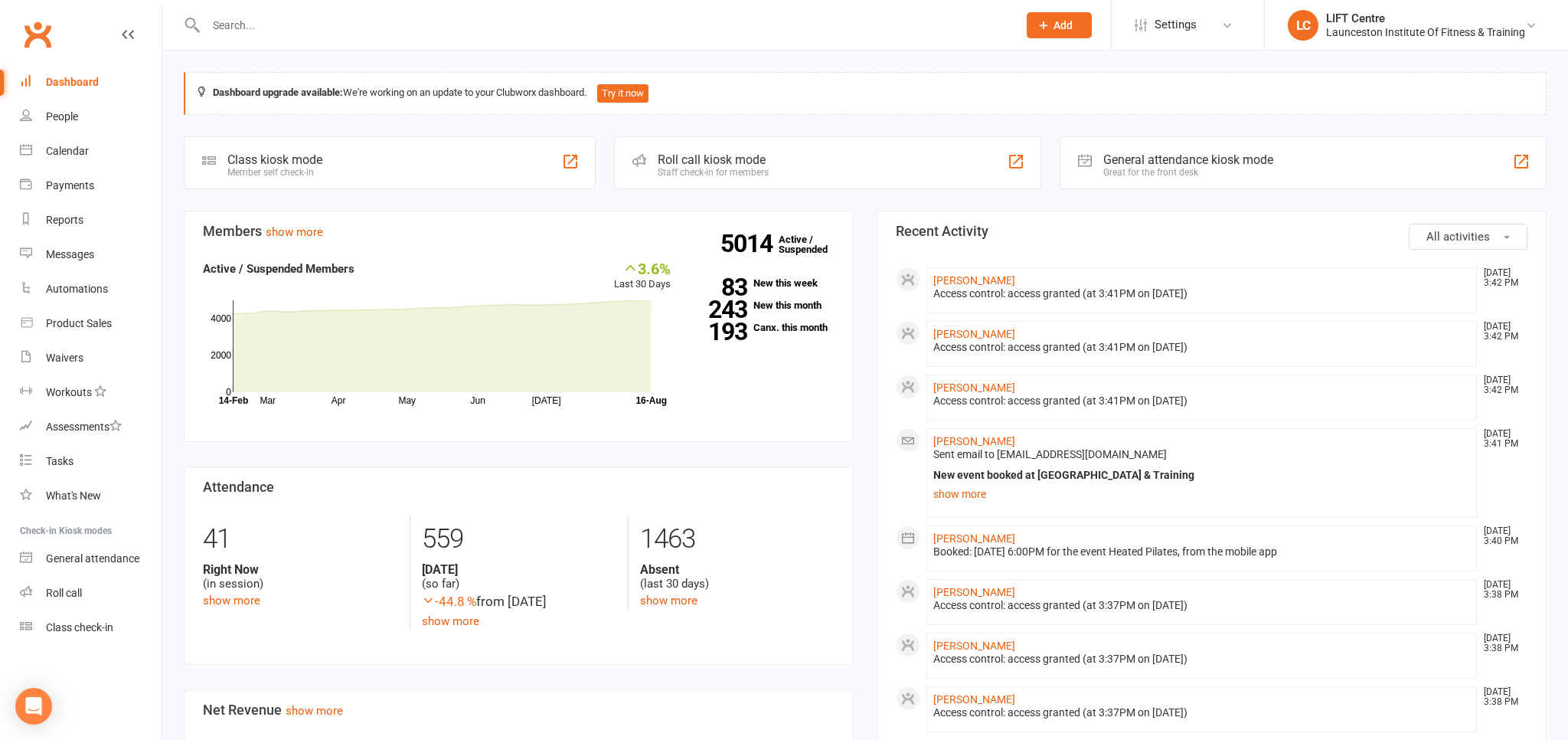
click at [241, 21] on input "text" at bounding box center [604, 25] width 805 height 21
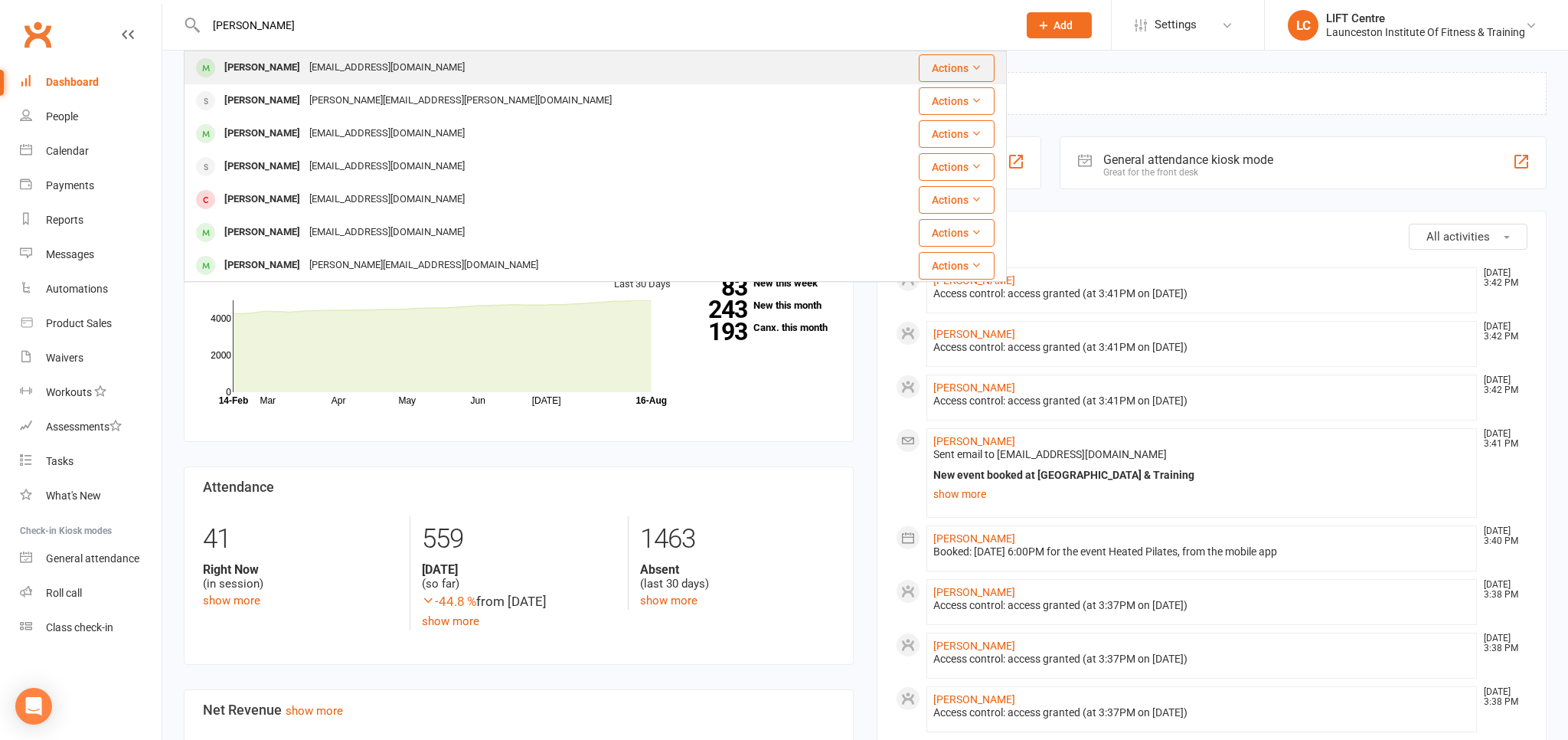
type input "[PERSON_NAME]"
click at [257, 58] on div "[PERSON_NAME]" at bounding box center [262, 67] width 85 height 22
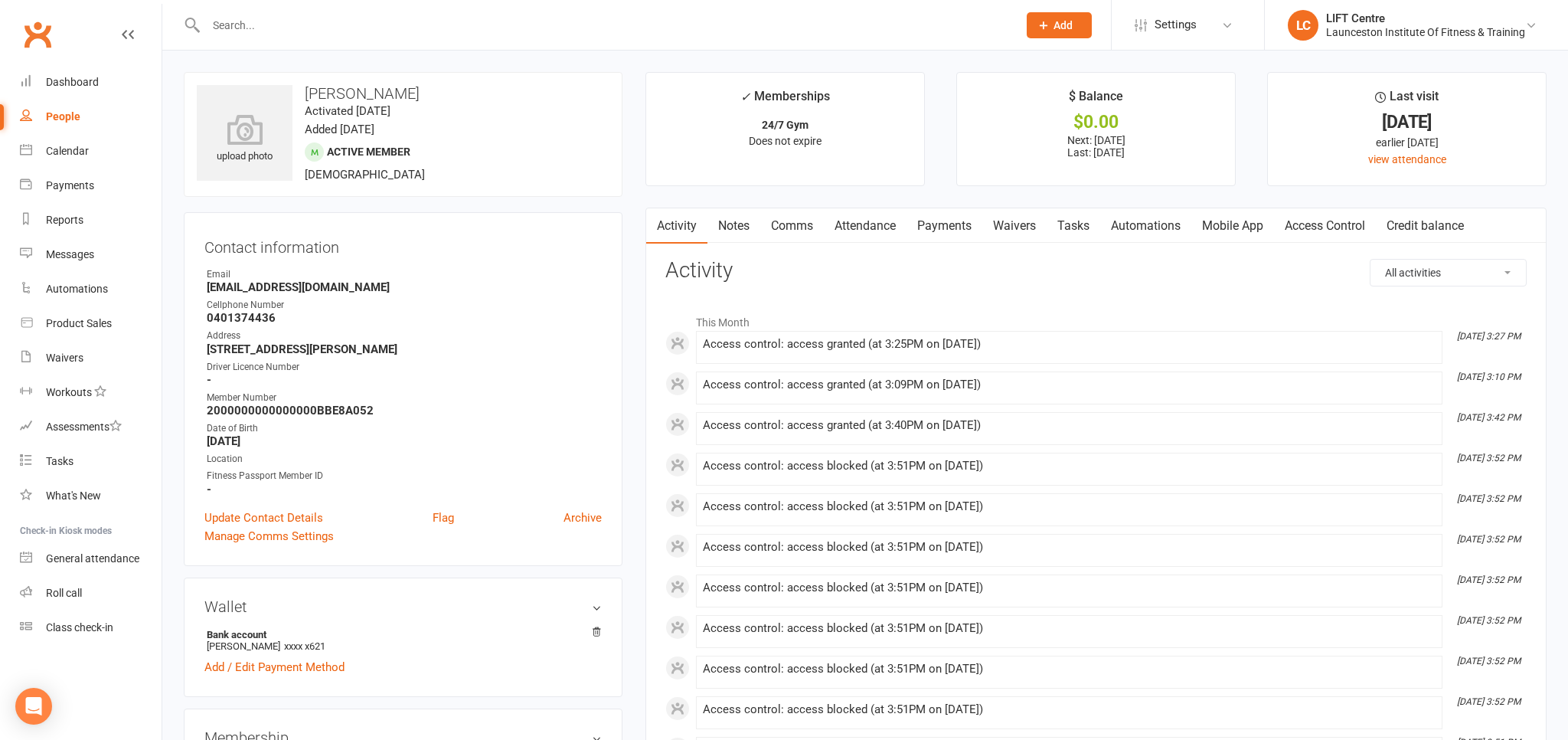
click at [965, 220] on link "Payments" at bounding box center [944, 226] width 76 height 35
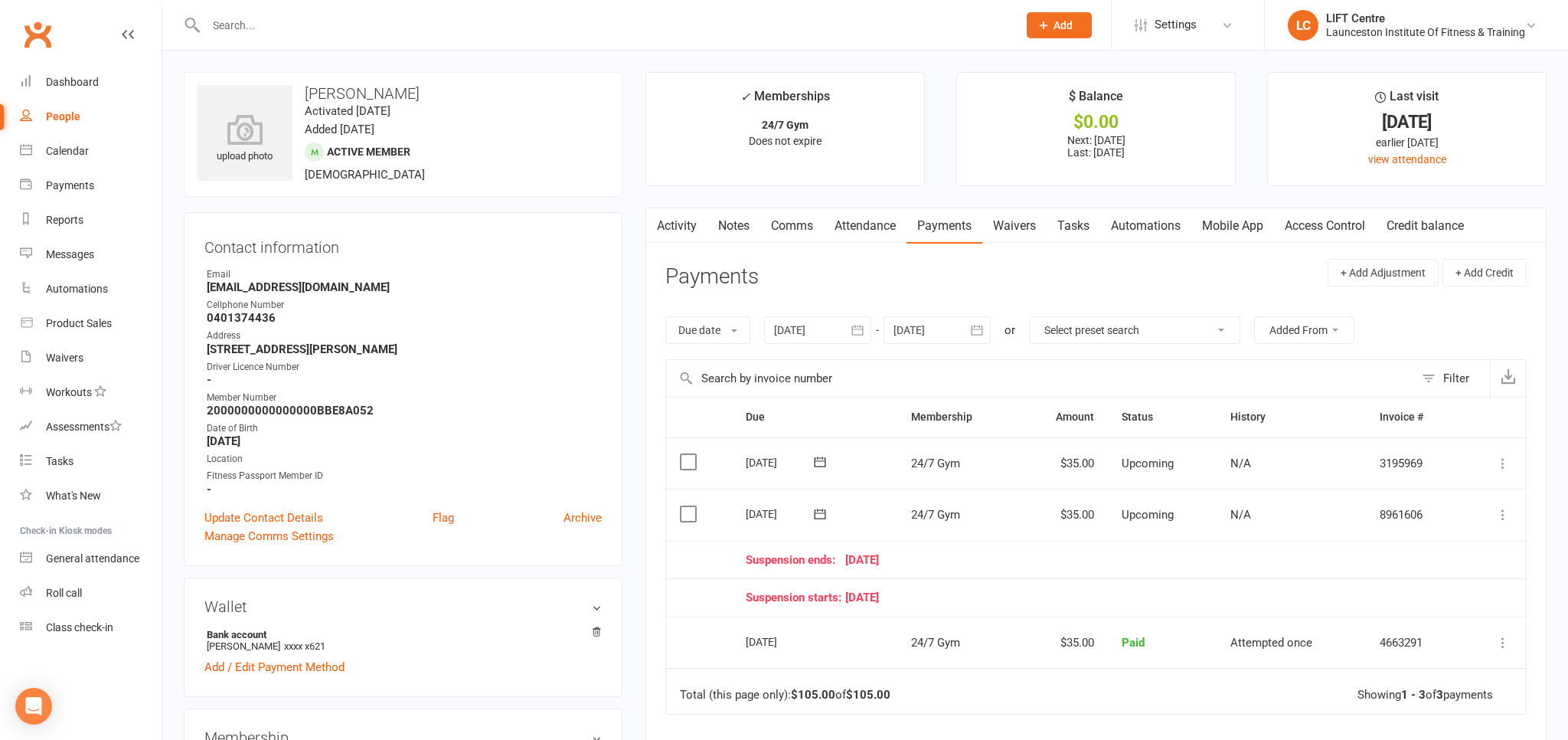
click at [690, 227] on link "Activity" at bounding box center [677, 226] width 61 height 35
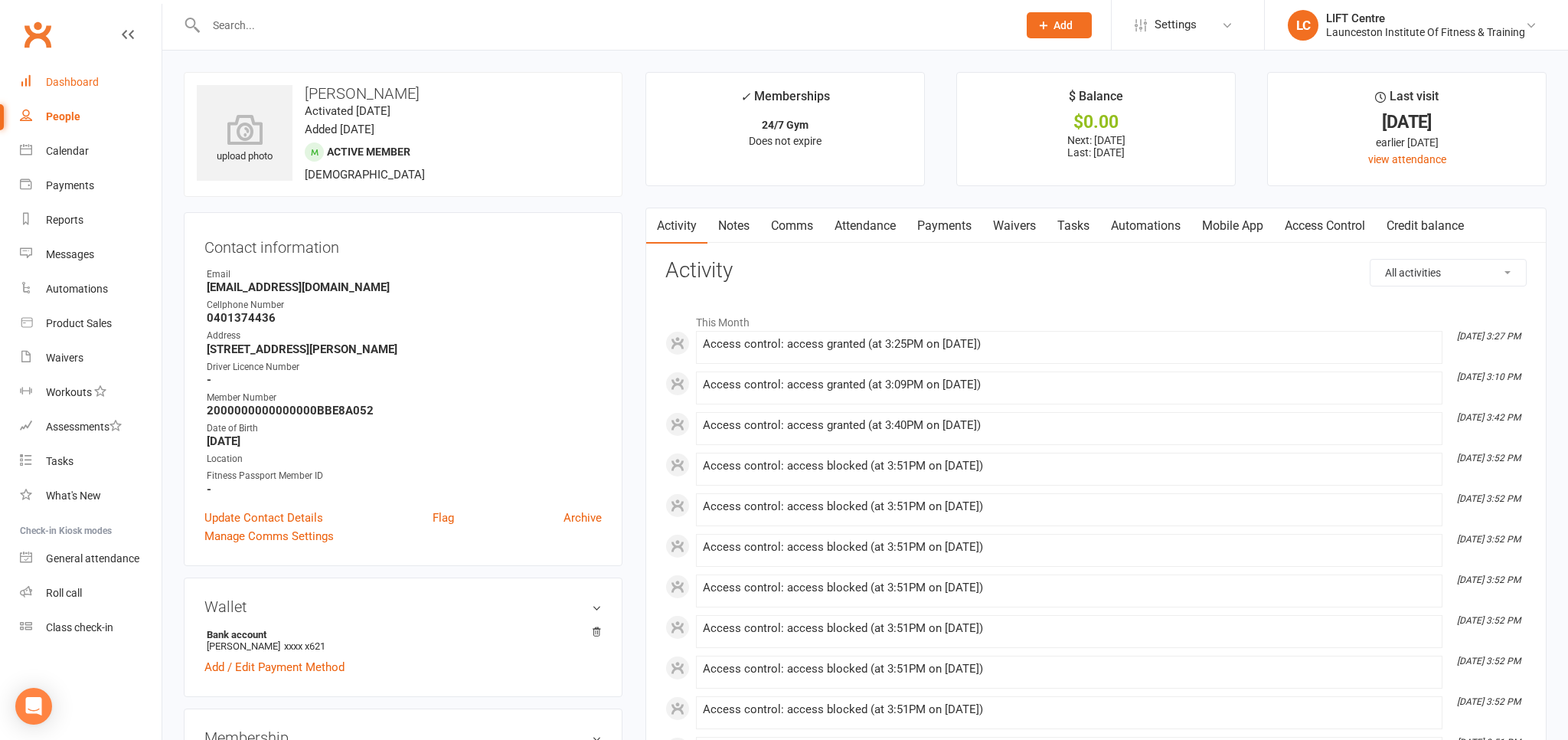
click at [58, 76] on div "Dashboard" at bounding box center [72, 82] width 53 height 12
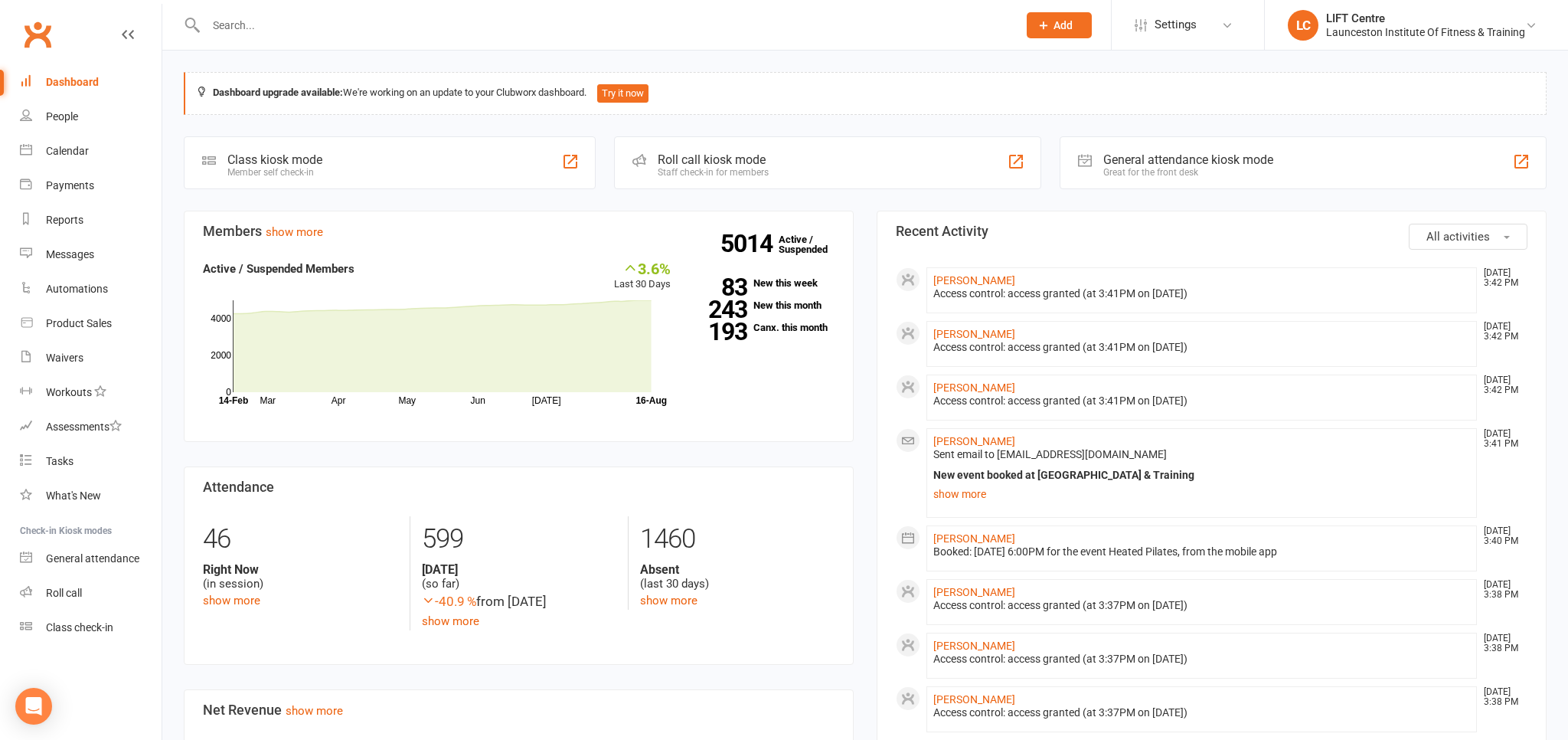
click at [37, 30] on link "Clubworx" at bounding box center [38, 34] width 39 height 39
click at [266, 29] on input "text" at bounding box center [604, 25] width 805 height 21
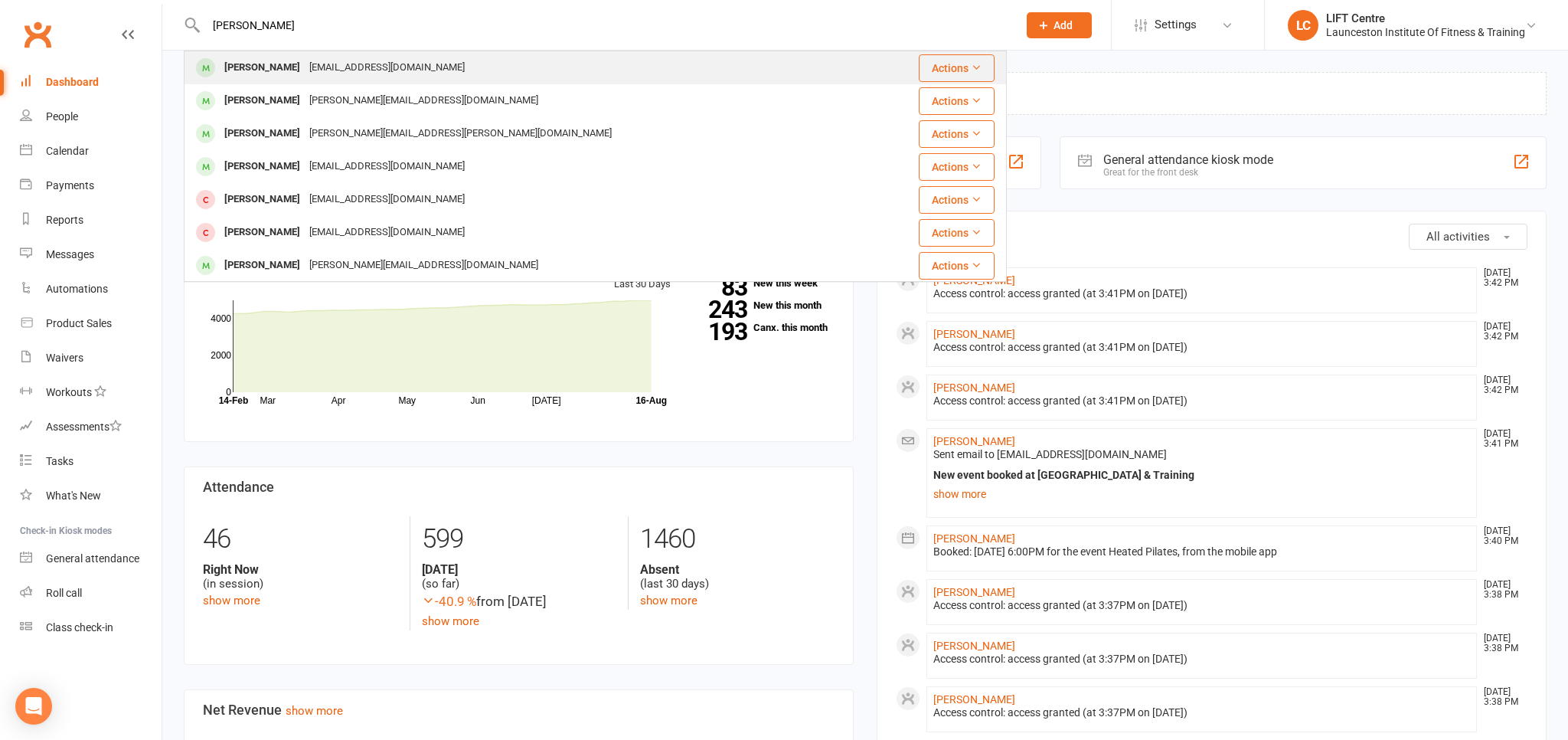
type input "[PERSON_NAME]"
click at [304, 60] on div "[PERSON_NAME]" at bounding box center [262, 67] width 85 height 22
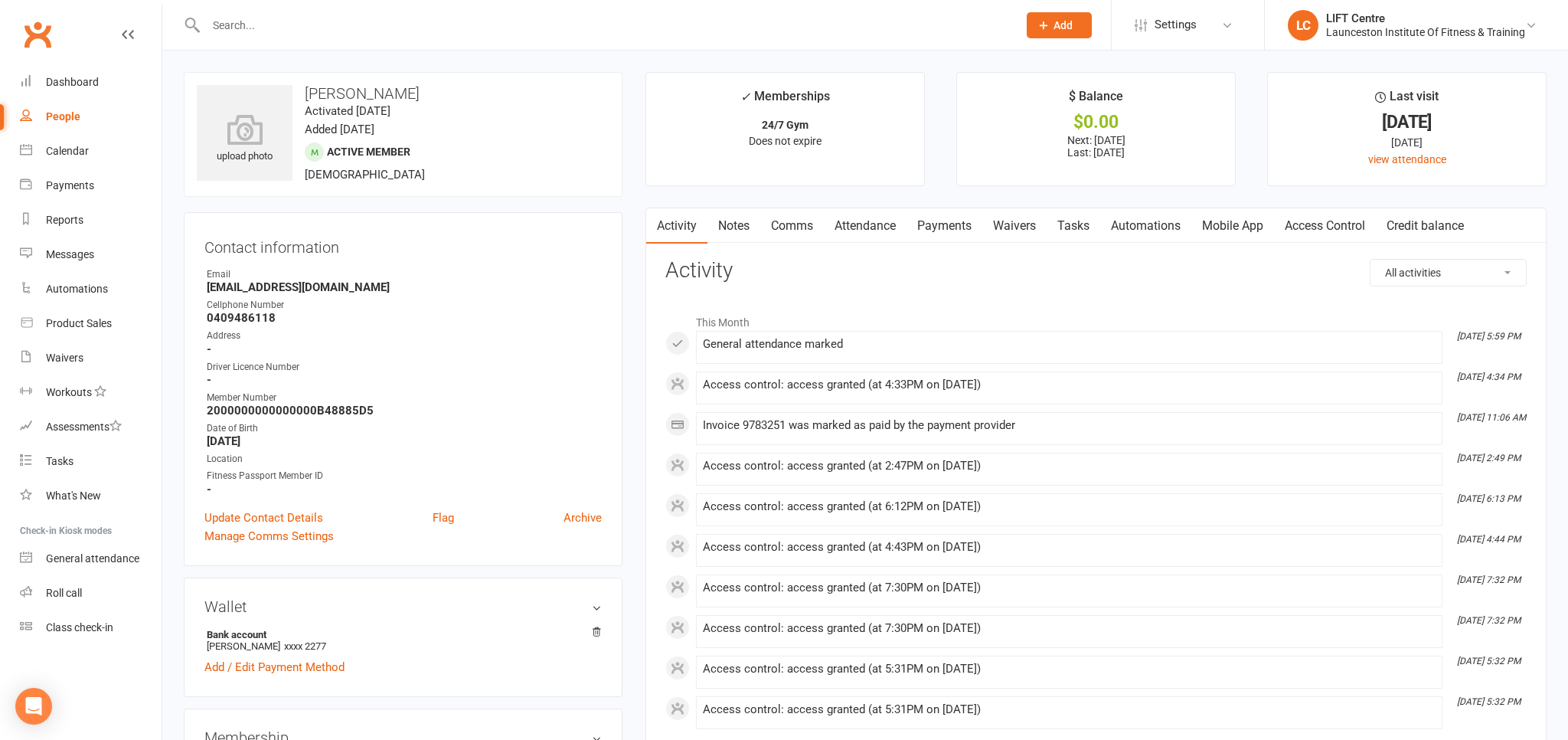
click at [1316, 222] on link "Access Control" at bounding box center [1325, 226] width 102 height 35
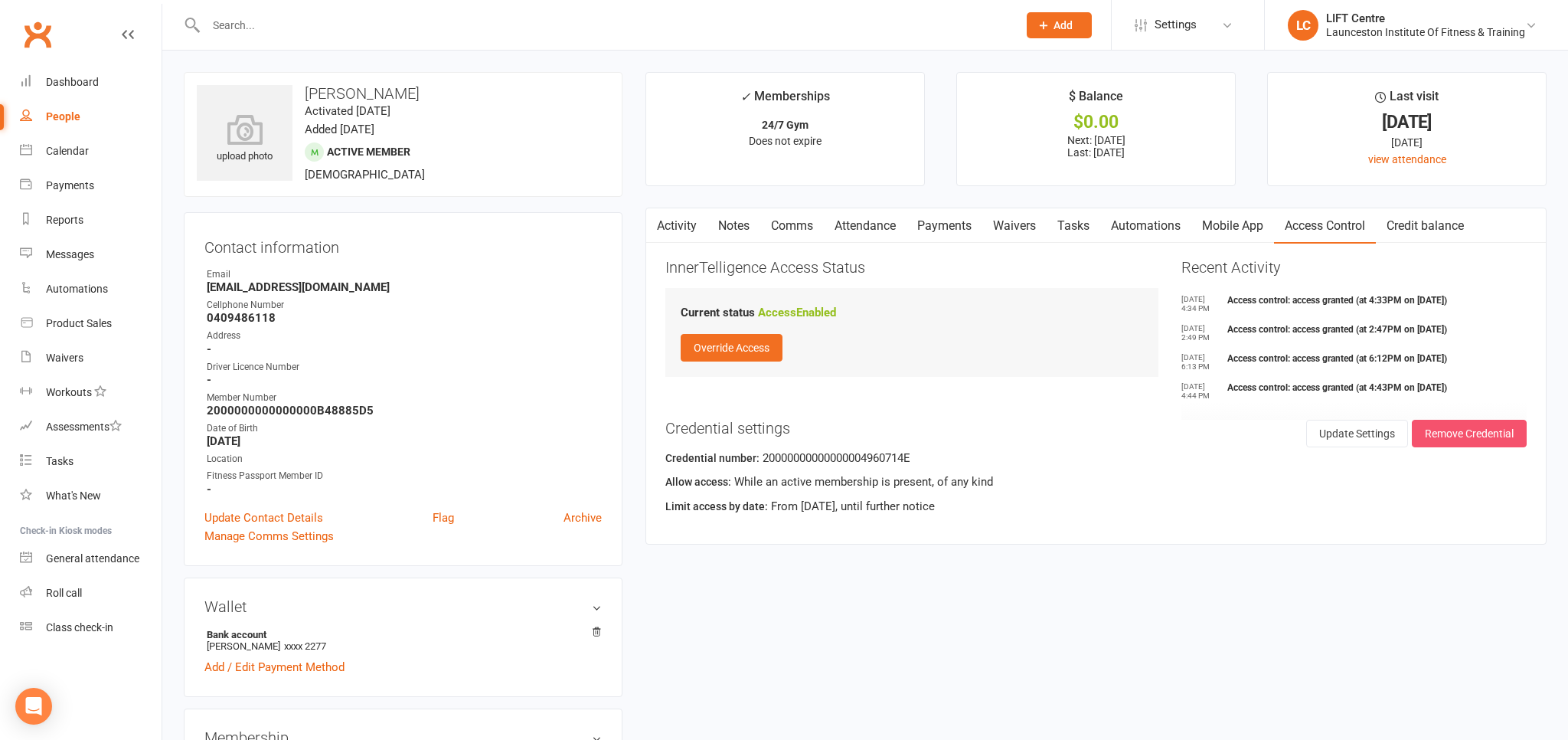
click at [1444, 432] on button "Remove Credential" at bounding box center [1468, 433] width 115 height 27
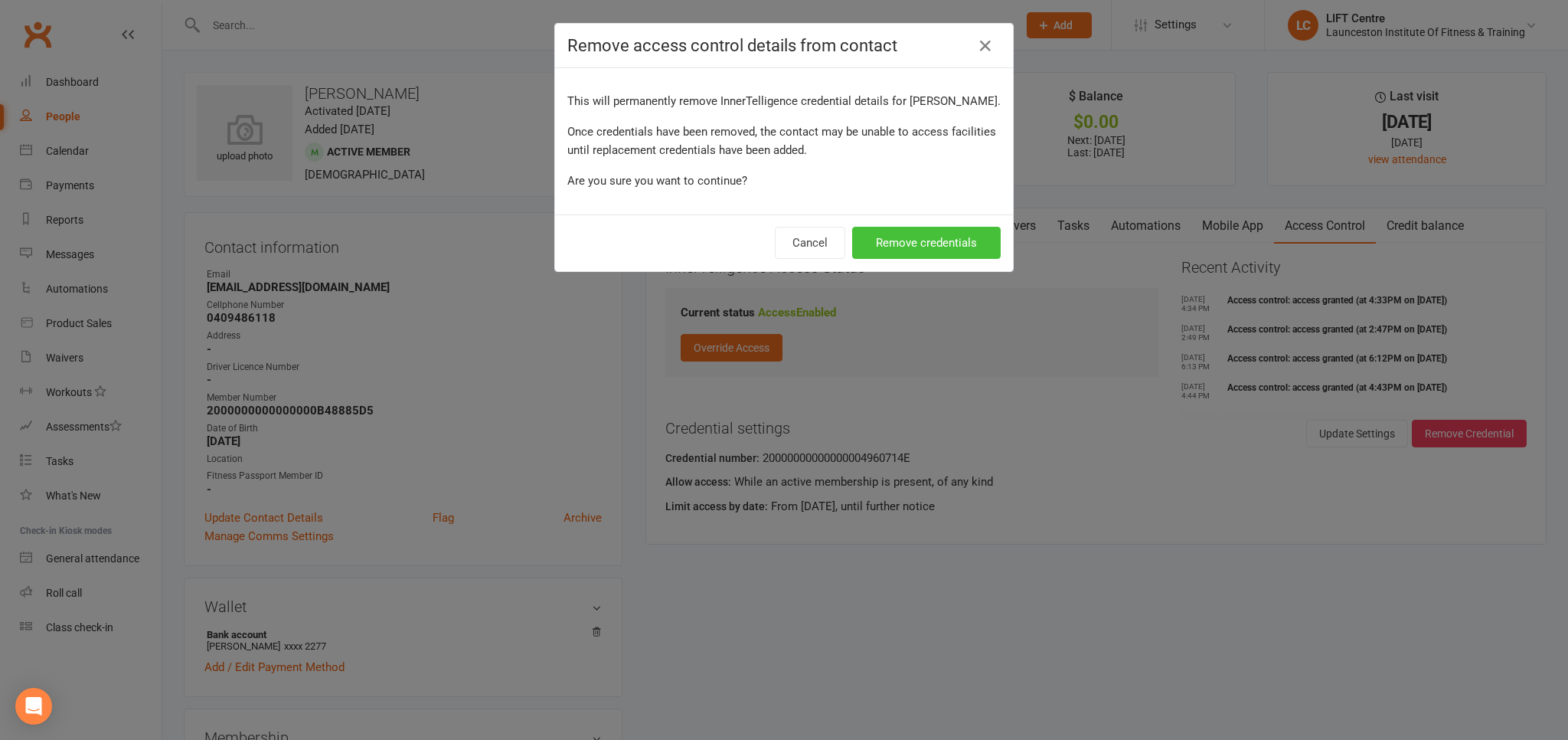
click at [949, 259] on button "Remove credentials" at bounding box center [926, 243] width 149 height 32
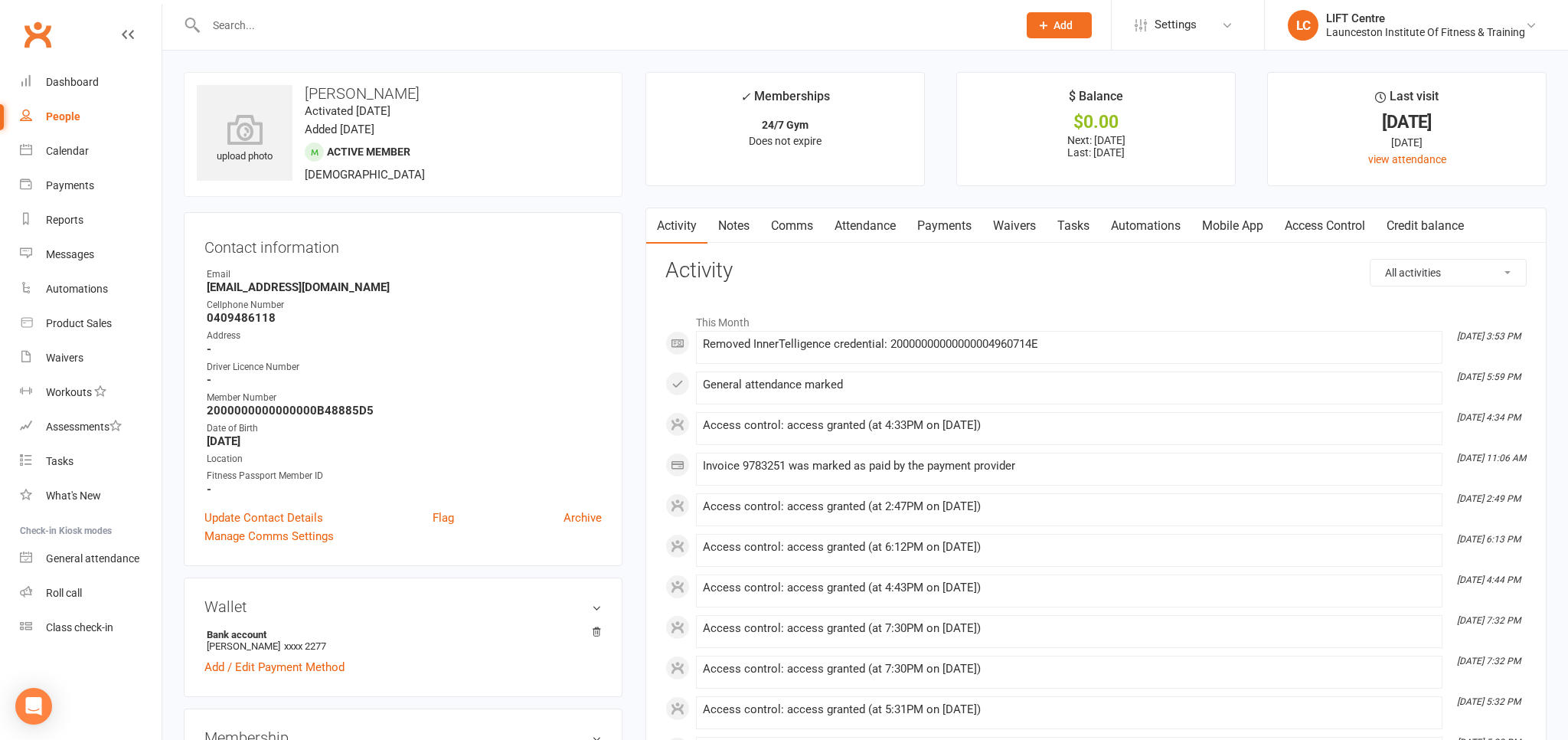
click at [1314, 225] on link "Access Control" at bounding box center [1325, 226] width 102 height 35
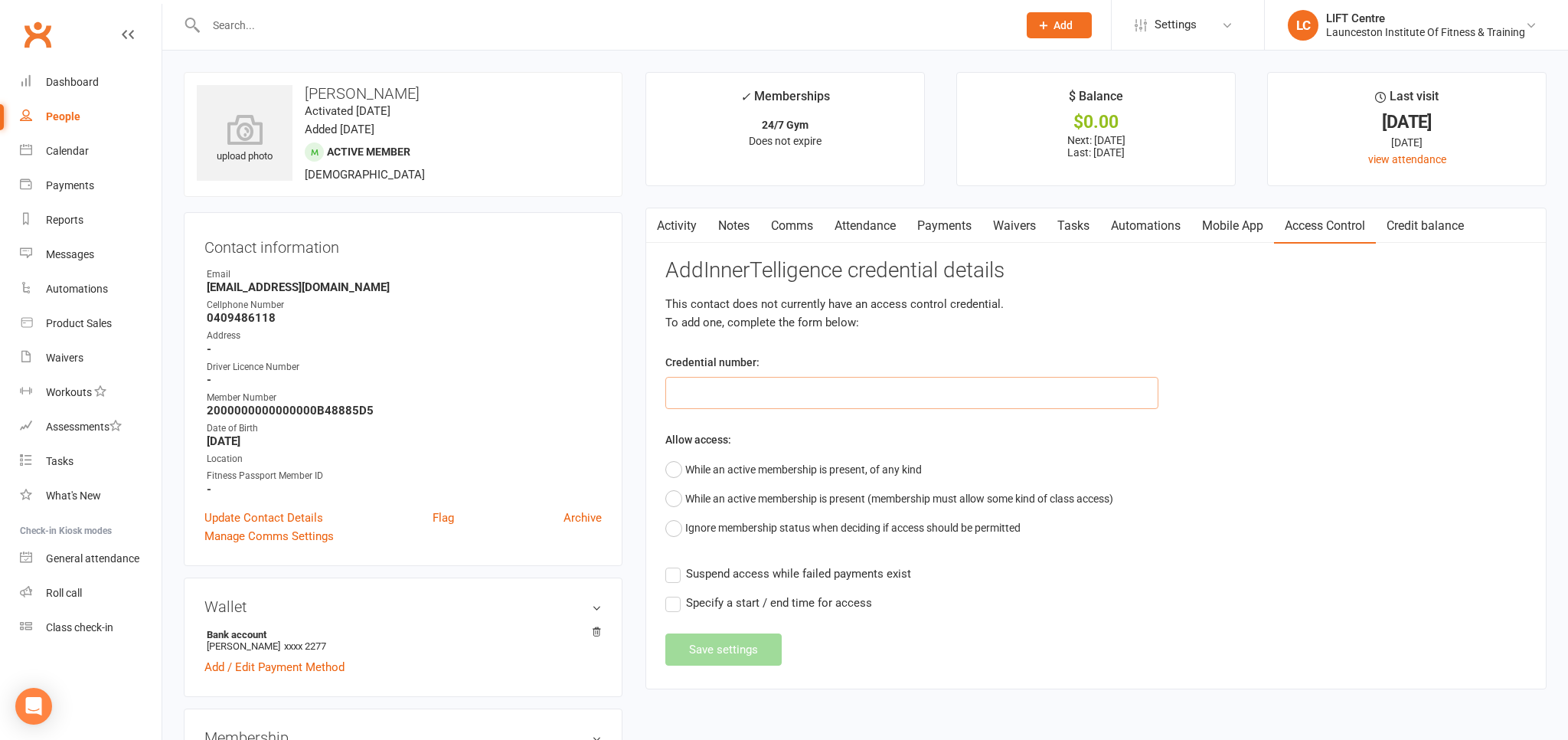
click at [702, 393] on input "text" at bounding box center [911, 392] width 493 height 32
click at [845, 378] on input "text" at bounding box center [911, 392] width 493 height 32
paste input "2000000000000000497BA1AE"
type input "2000000000000000497BA1AE"
click at [686, 465] on button "While an active membership is present, of any kind" at bounding box center [793, 469] width 257 height 29
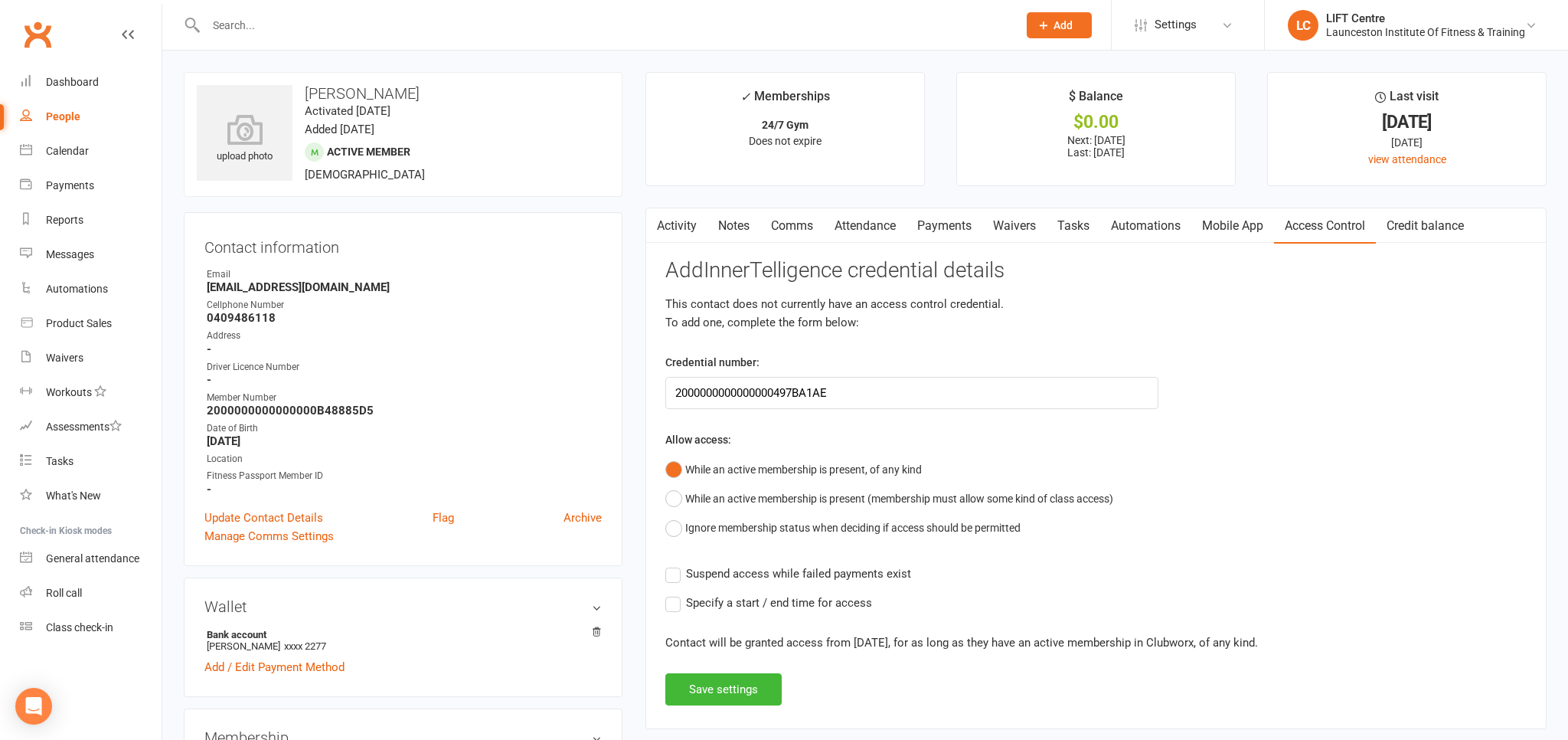
click at [667, 571] on label "Suspend access while failed payments exist" at bounding box center [788, 573] width 246 height 18
click at [667, 564] on input "Suspend access while failed payments exist" at bounding box center [788, 564] width 246 height 0
click at [679, 603] on label "Specify a start / end time for access" at bounding box center [769, 603] width 207 height 18
click at [679, 594] on input "Specify a start / end time for access" at bounding box center [769, 594] width 207 height 0
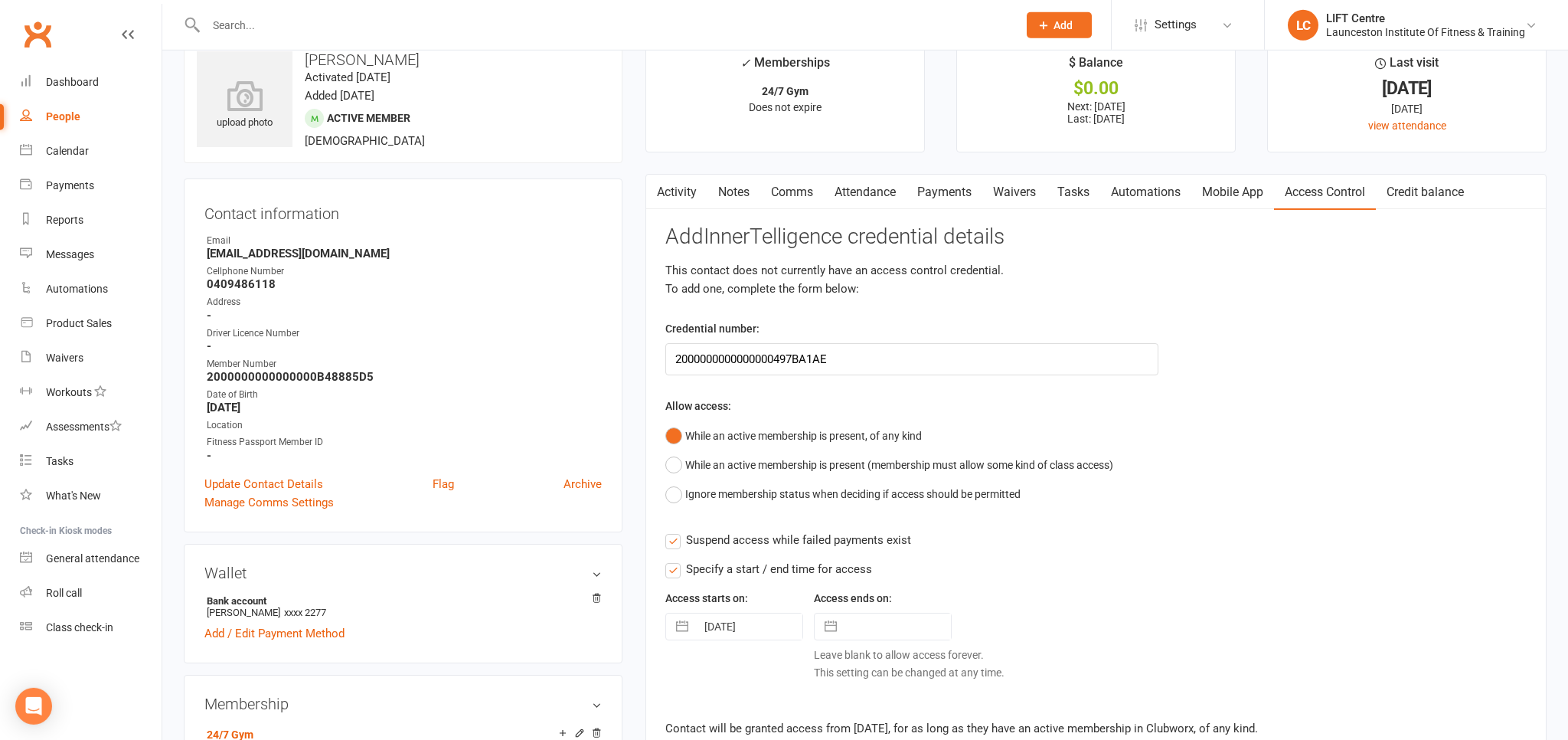
scroll to position [81, 0]
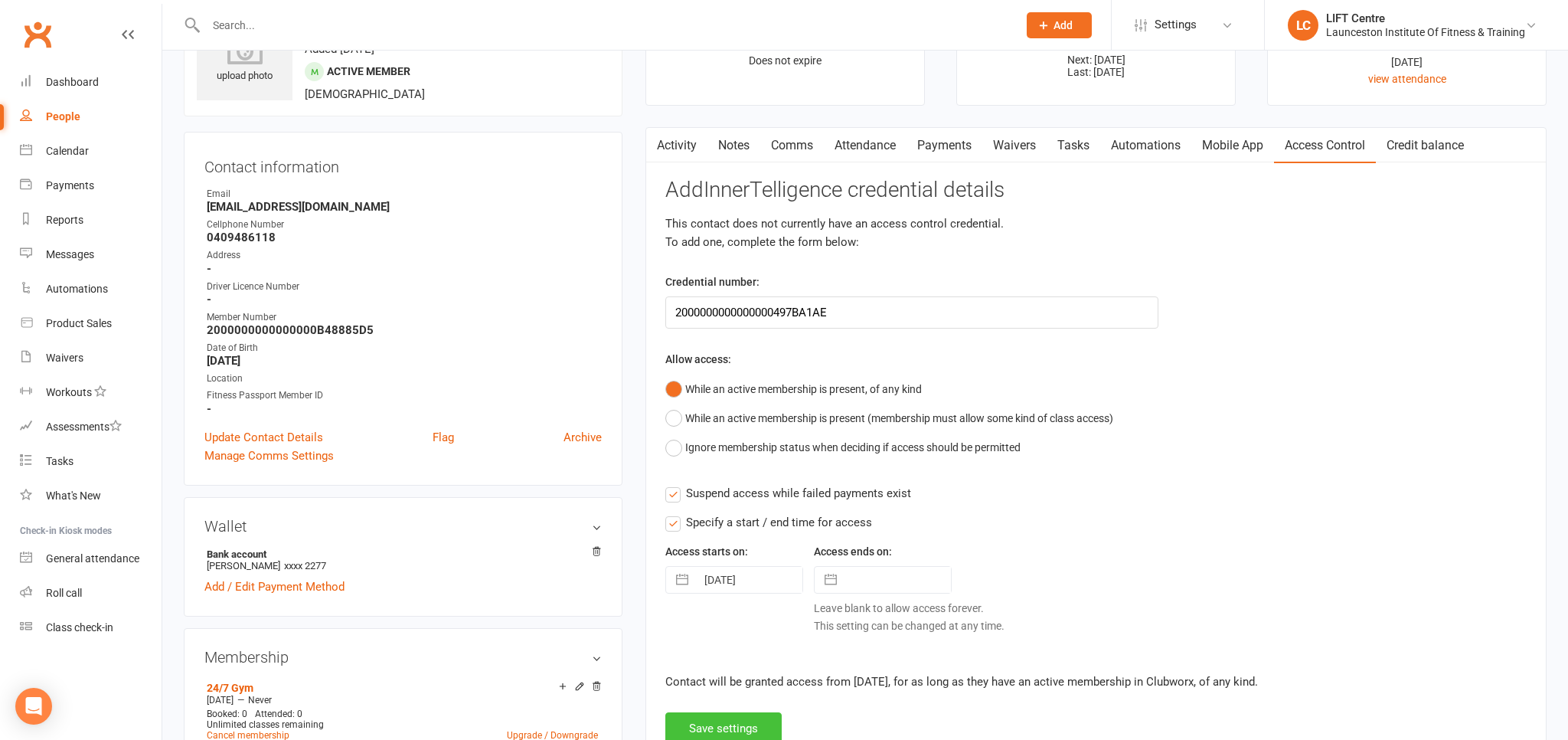
click at [711, 716] on button "Save settings" at bounding box center [723, 728] width 116 height 32
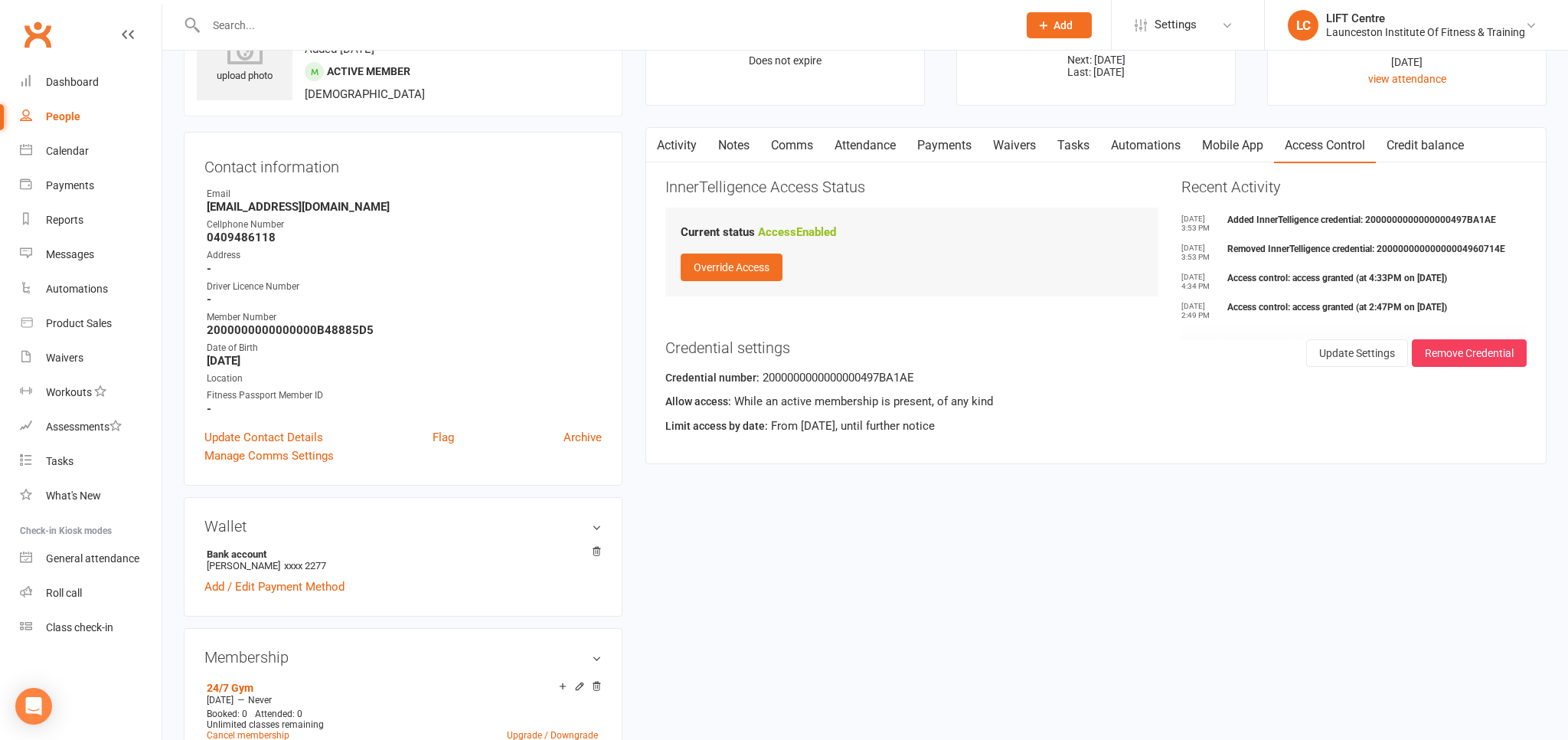
click at [693, 149] on link "Activity" at bounding box center [677, 145] width 61 height 35
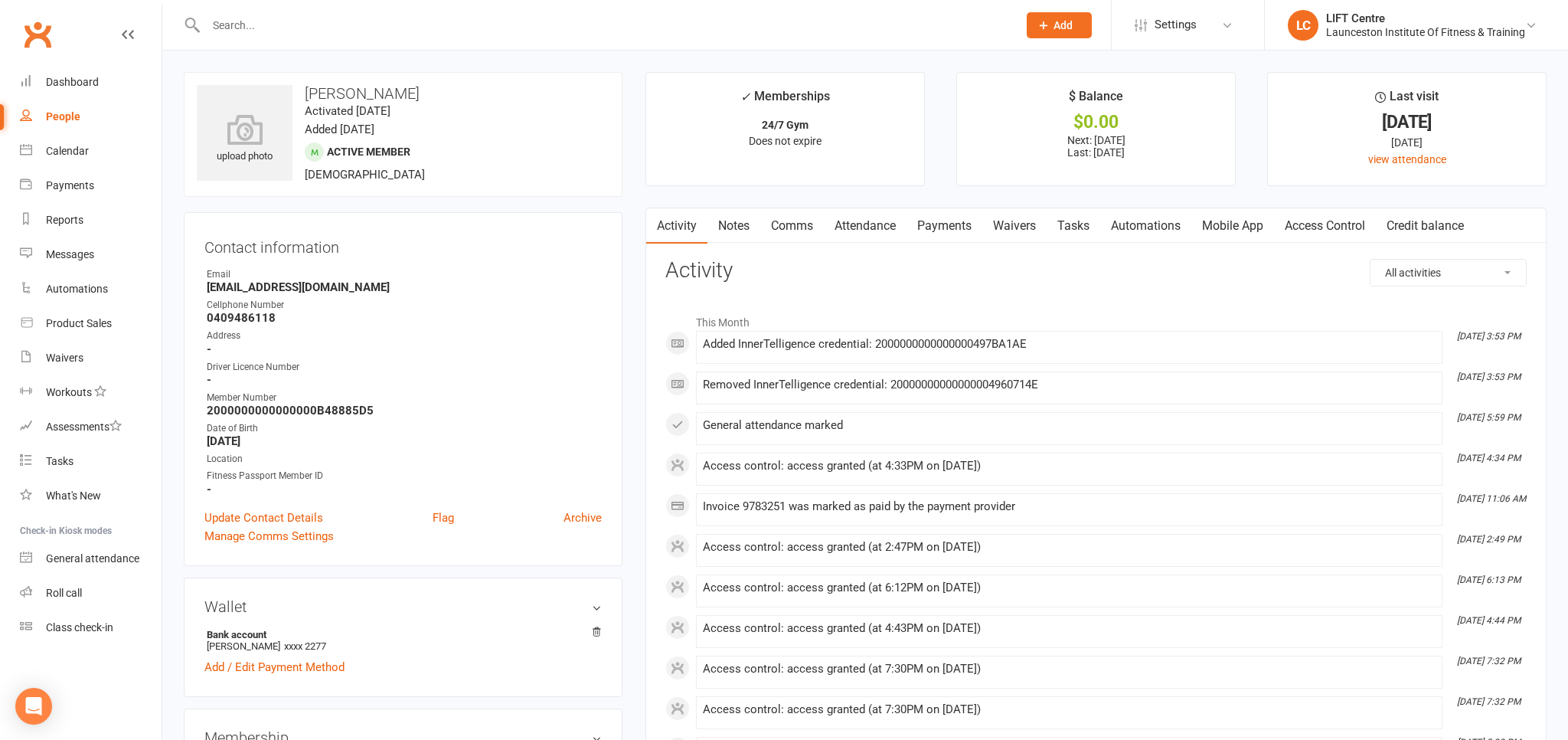
click at [25, 37] on link "Clubworx" at bounding box center [38, 34] width 39 height 39
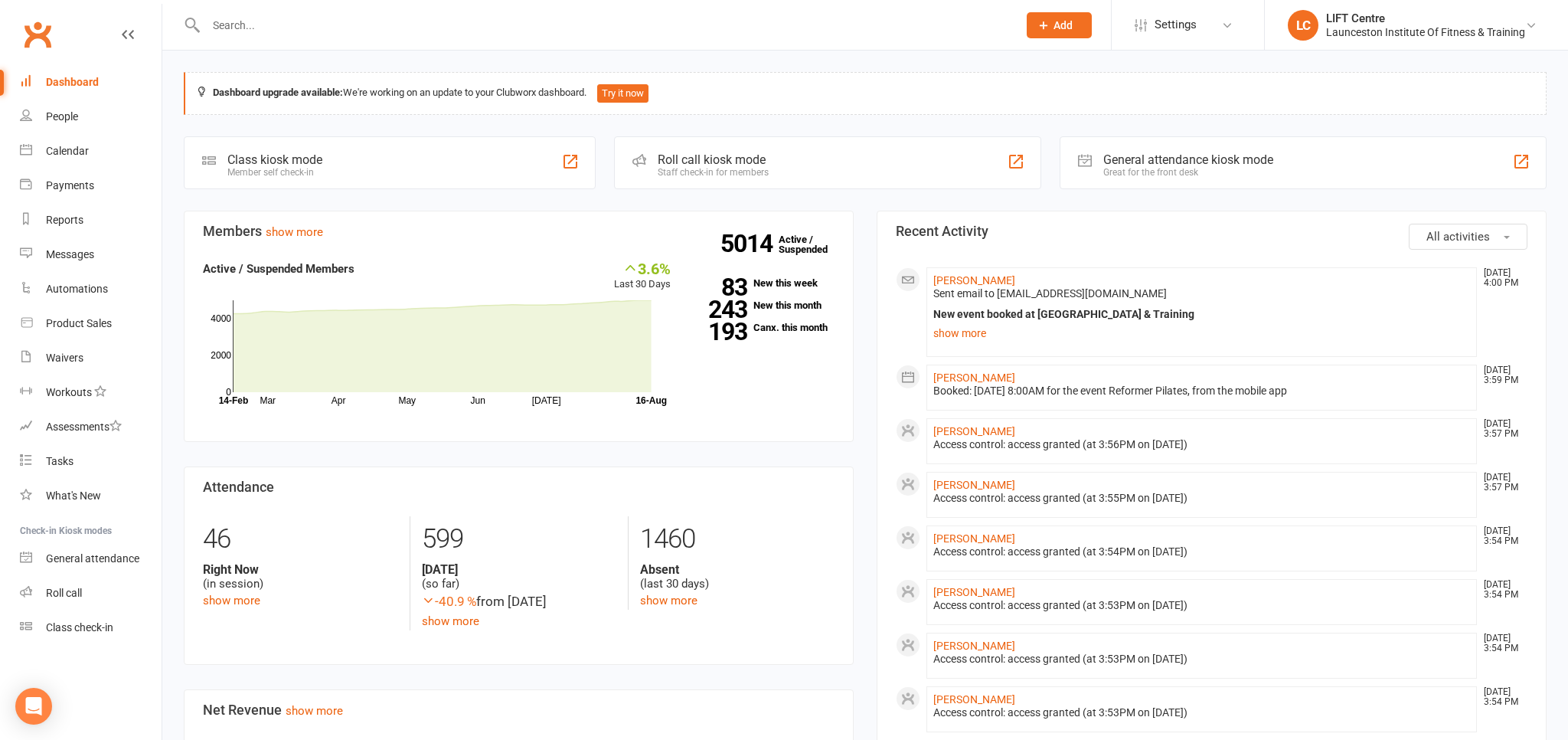
click at [241, 26] on input "text" at bounding box center [604, 25] width 805 height 21
click at [253, 28] on input "text" at bounding box center [604, 25] width 805 height 21
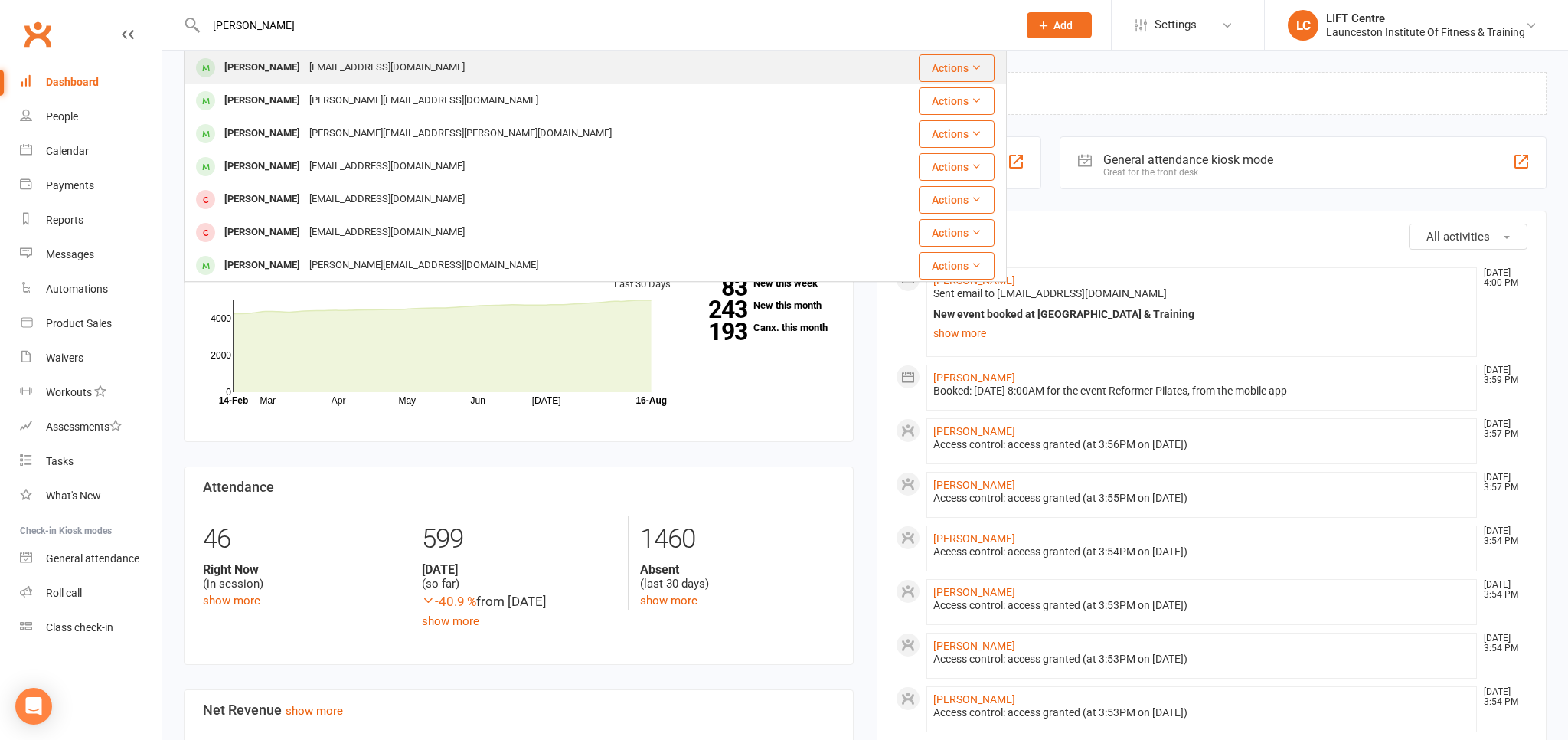
type input "[PERSON_NAME]"
click at [342, 63] on div "[EMAIL_ADDRESS][DOMAIN_NAME]" at bounding box center [387, 67] width 165 height 22
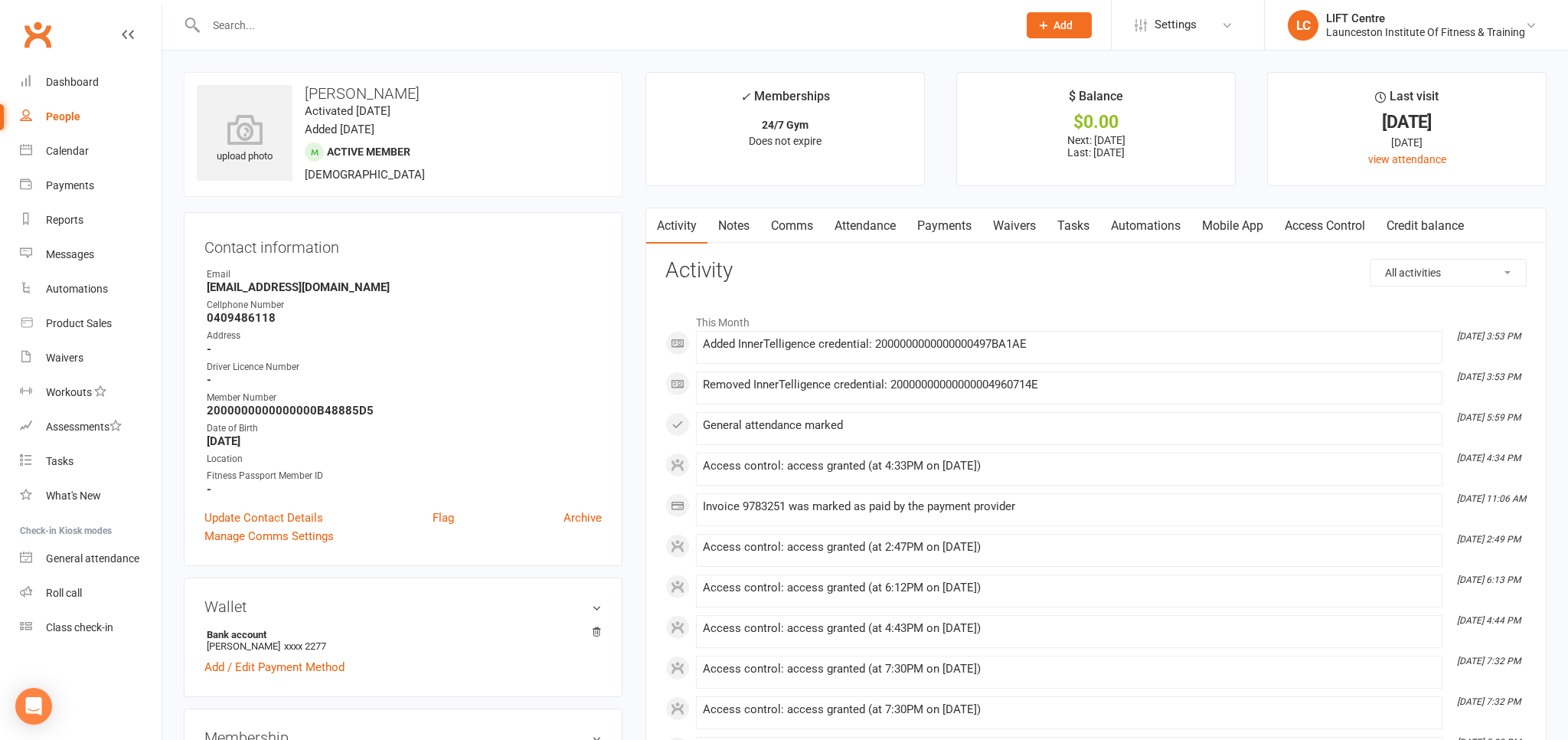
click at [1274, 230] on link "Mobile App" at bounding box center [1232, 226] width 82 height 35
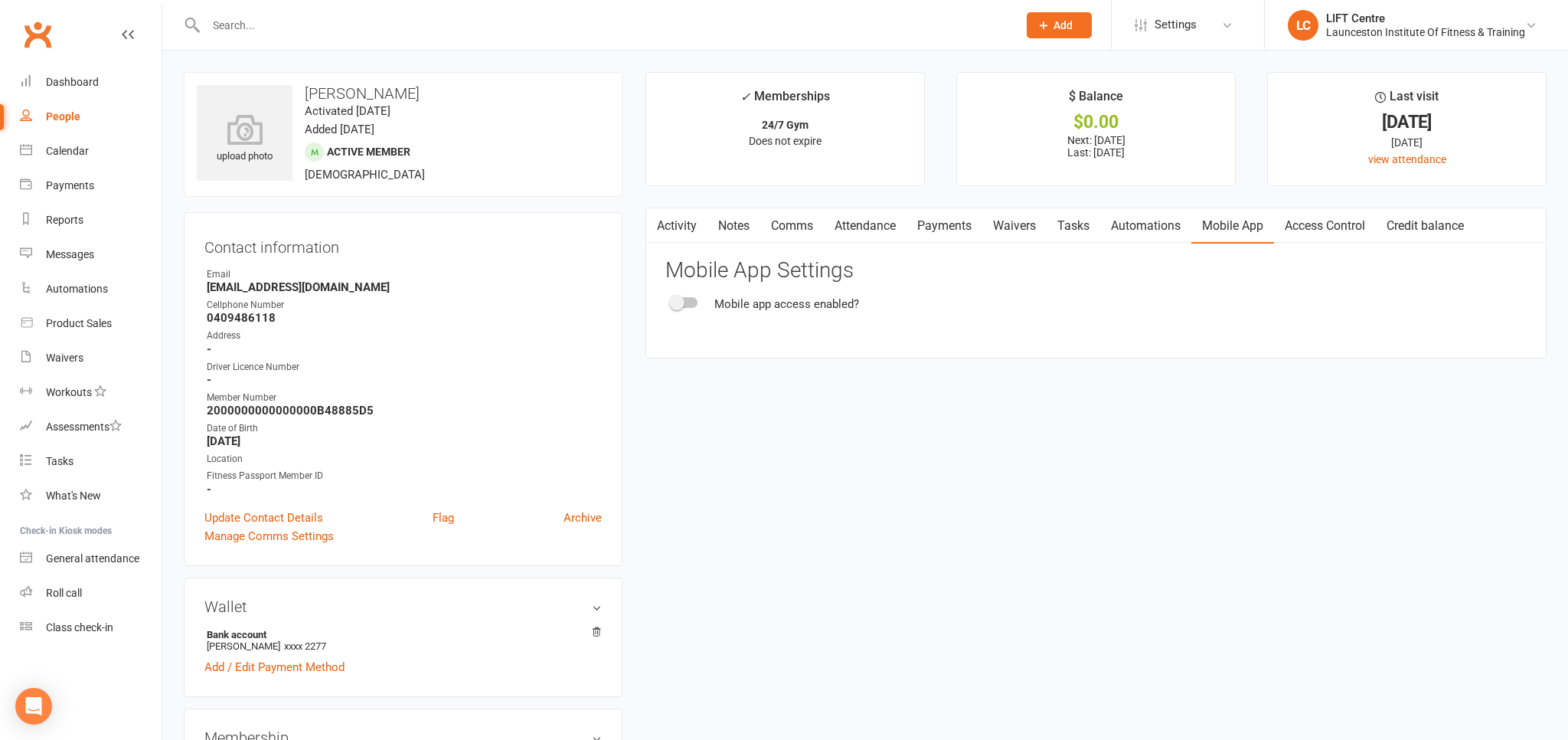
click at [1294, 227] on link "Access Control" at bounding box center [1325, 226] width 102 height 35
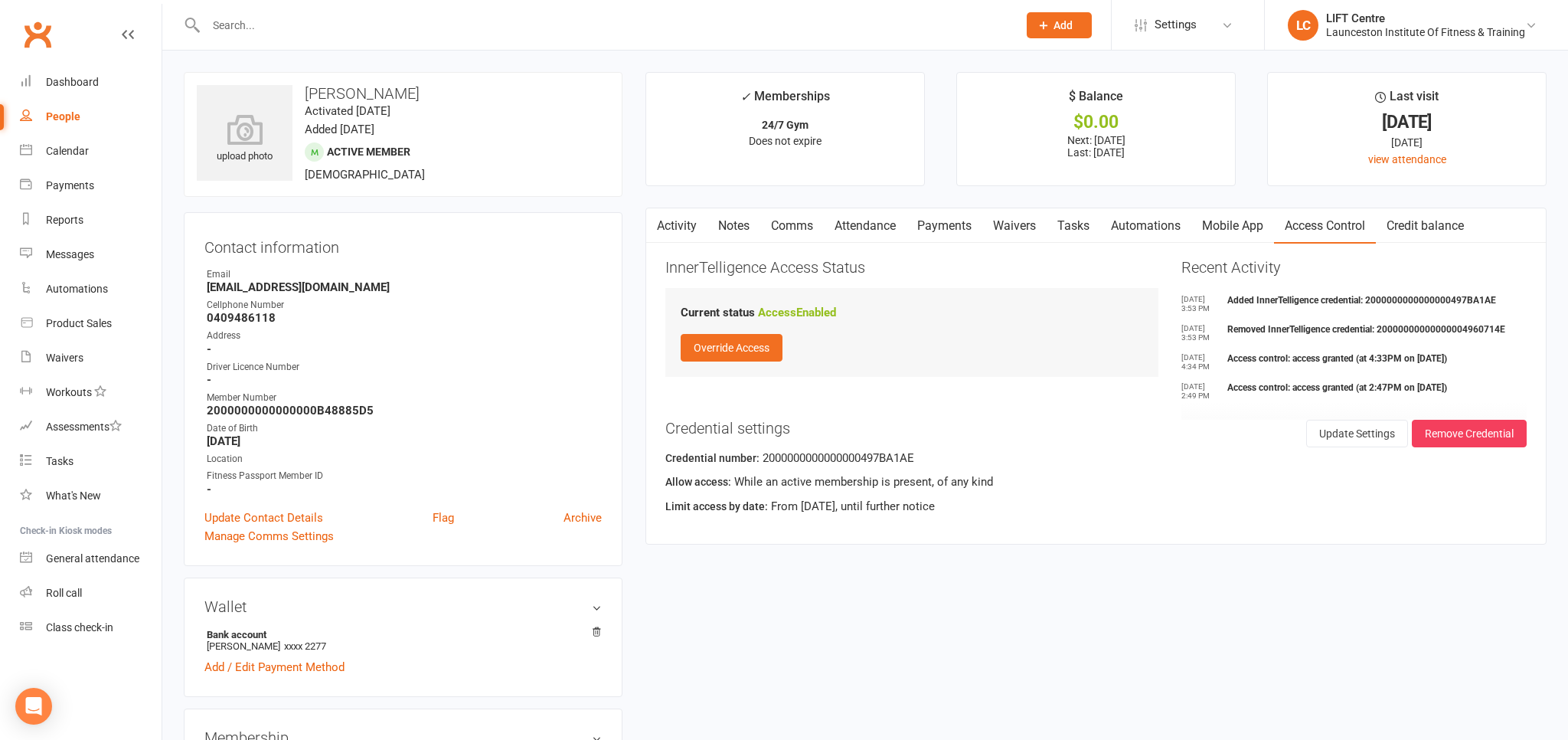
click at [686, 222] on link "Activity" at bounding box center [677, 226] width 61 height 35
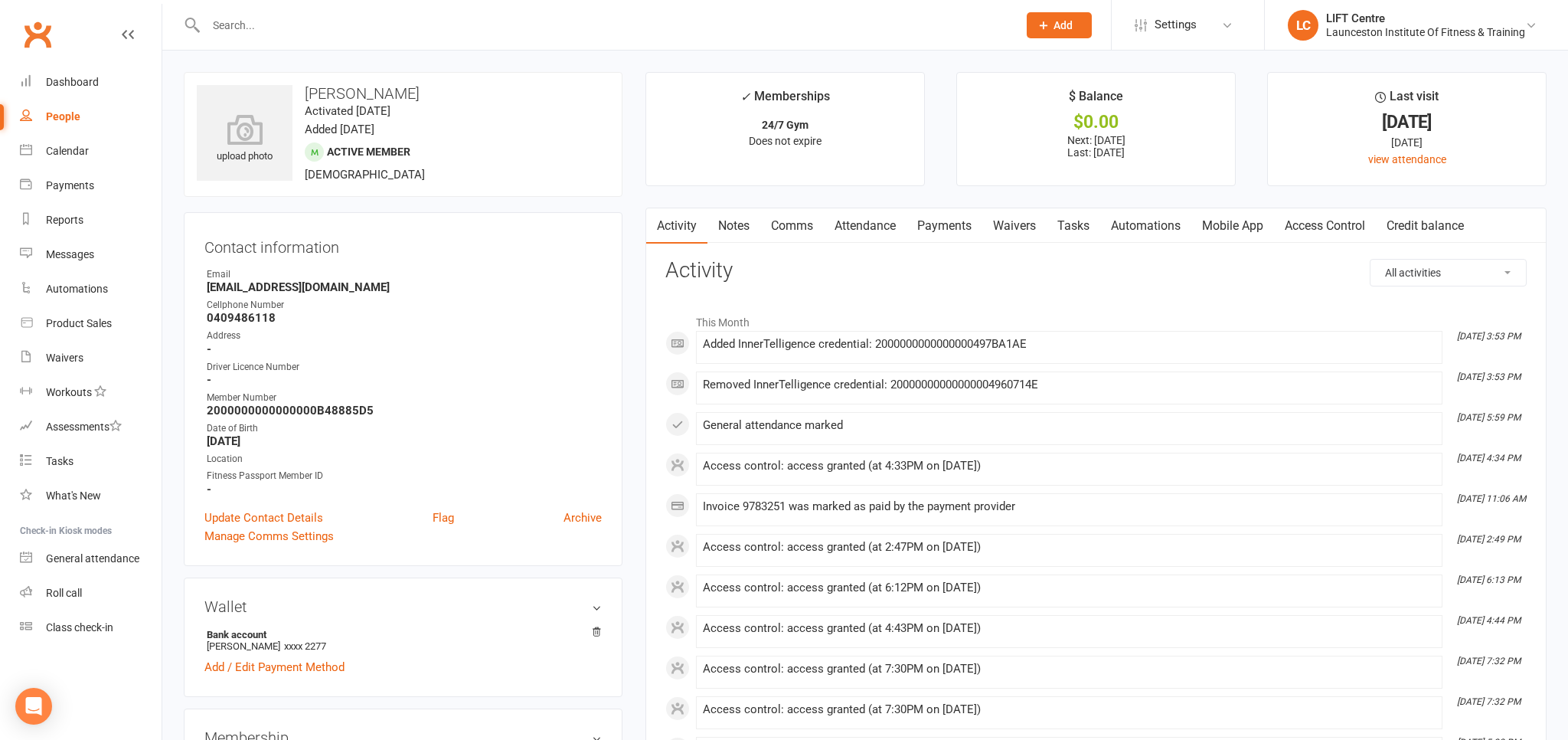
click at [1327, 217] on link "Access Control" at bounding box center [1325, 226] width 102 height 35
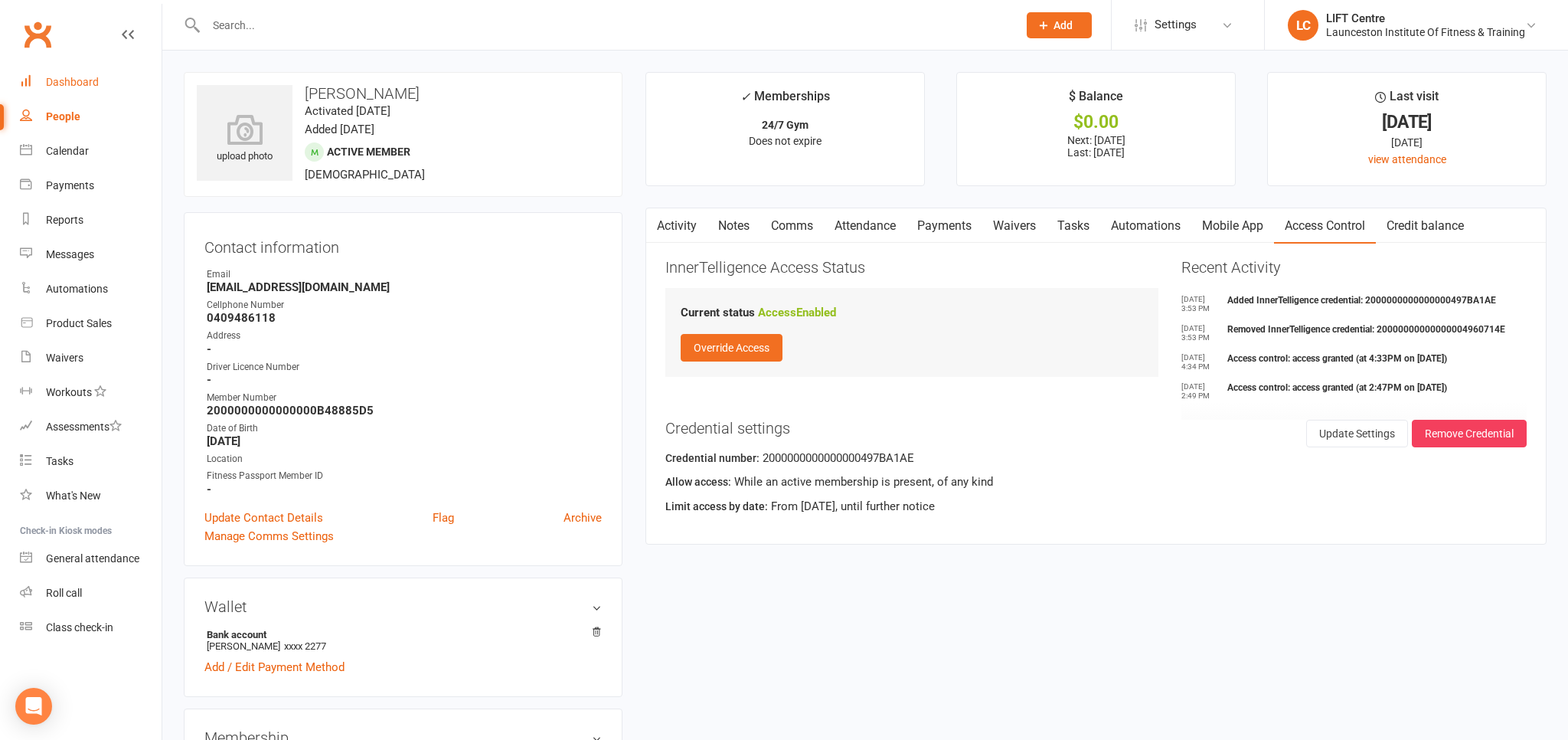
click at [67, 87] on div "Dashboard" at bounding box center [72, 82] width 53 height 12
